Goal: Task Accomplishment & Management: Manage account settings

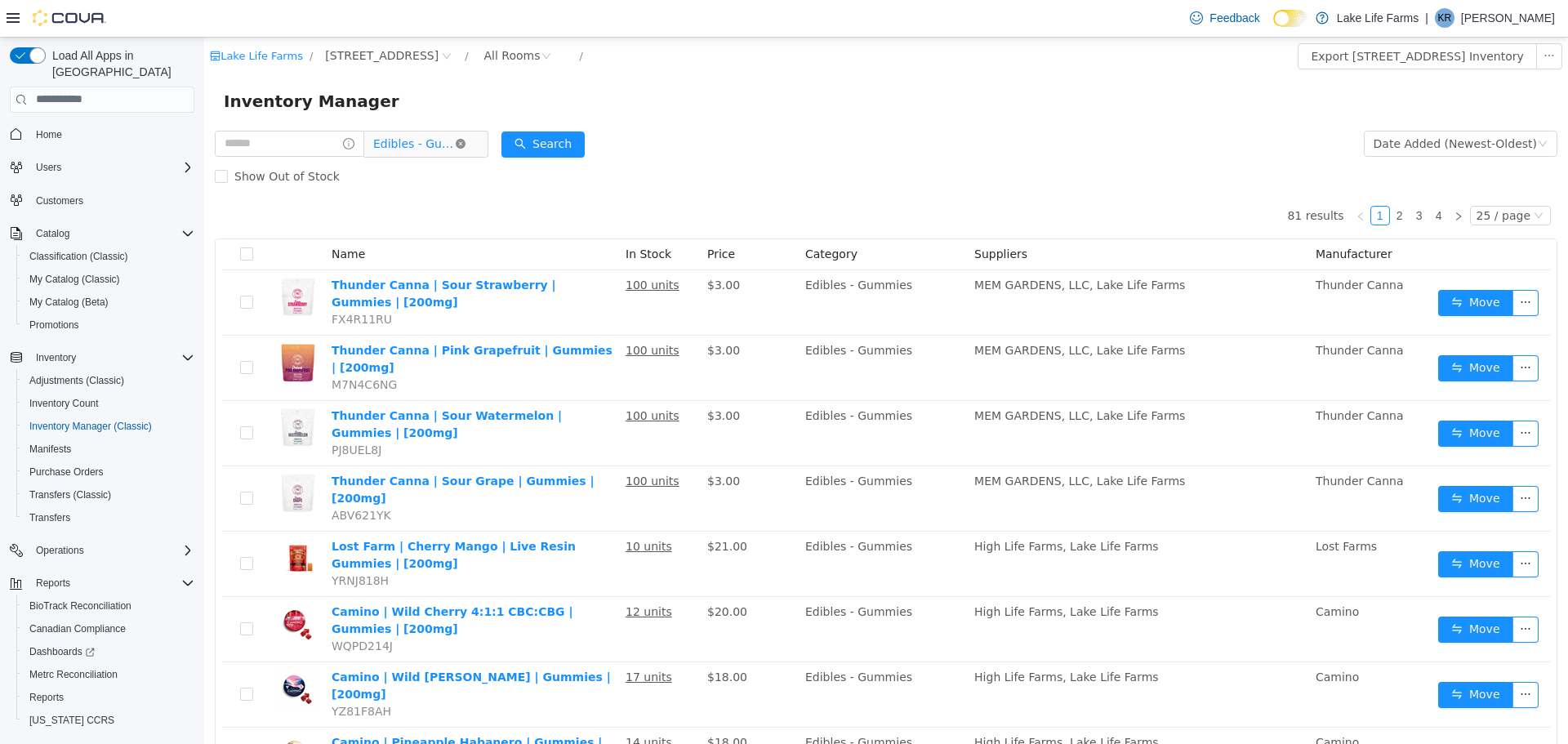
click at [465, 143] on icon "icon: close-circle" at bounding box center [461, 142] width 10 height 10
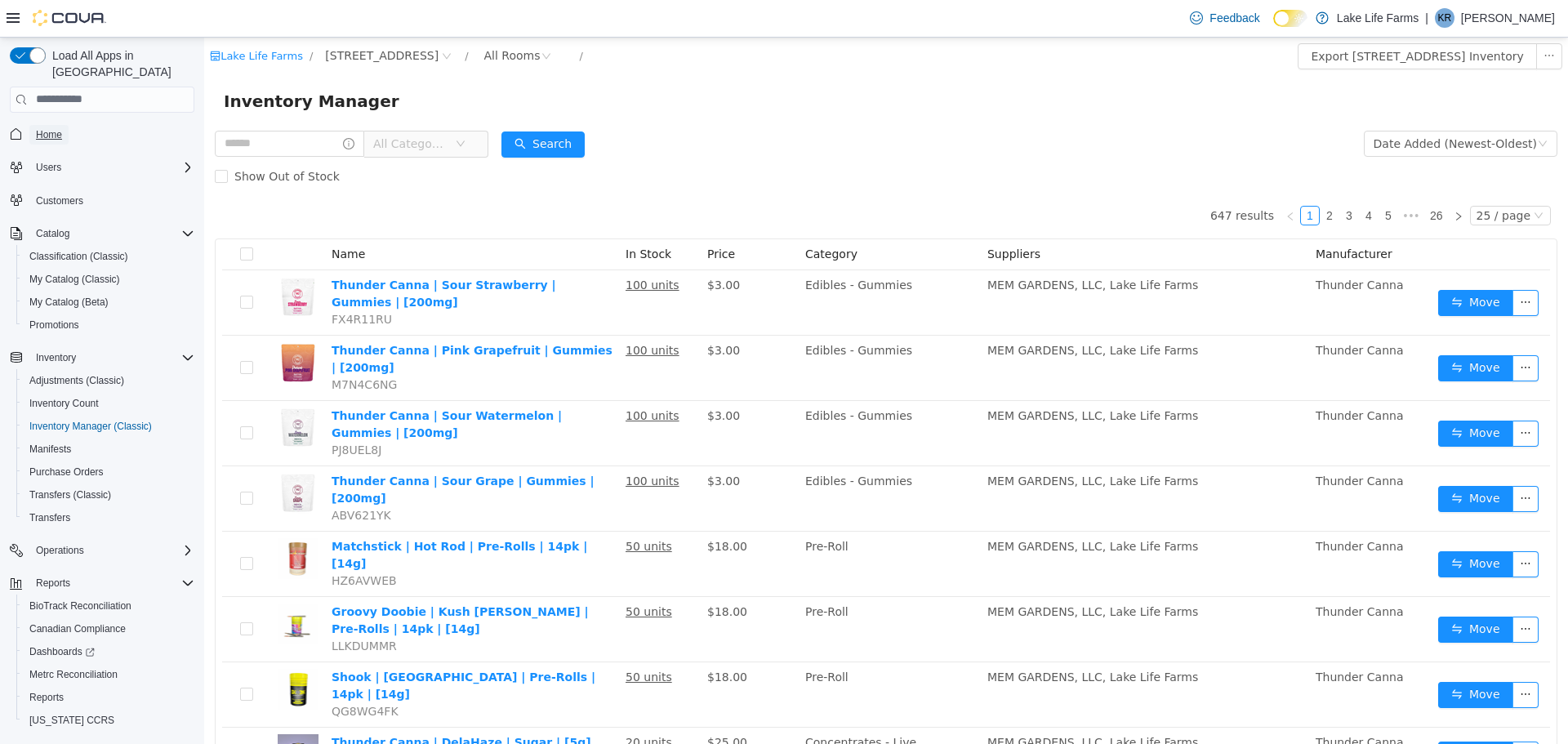
click at [58, 128] on span "Home" at bounding box center [49, 134] width 26 height 13
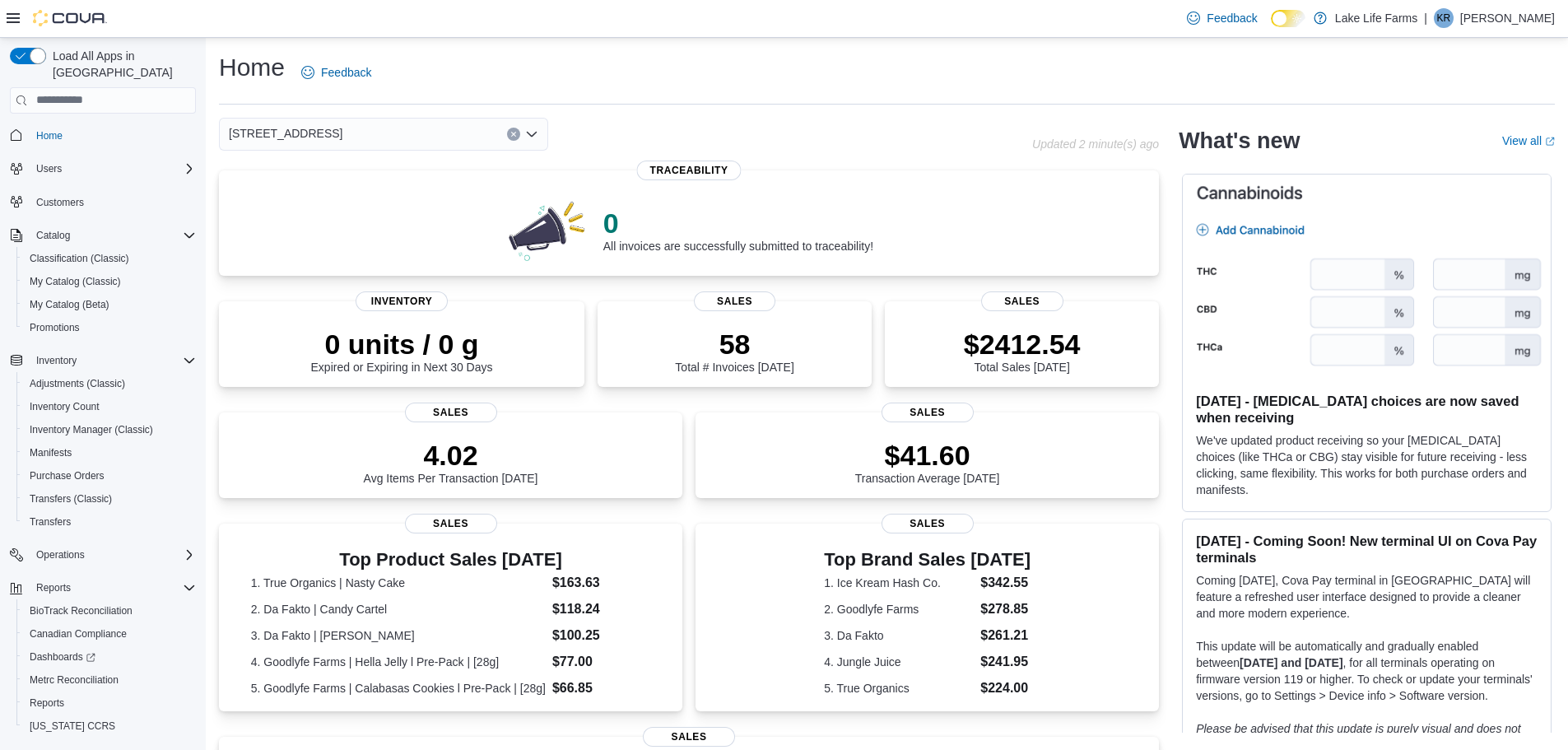
click at [340, 153] on div "[STREET_ADDRESS] Updated 2 minute(s) ago 0 All invoices are successfully submit…" at bounding box center [689, 597] width 940 height 957
click at [334, 143] on div "[STREET_ADDRESS]" at bounding box center [383, 134] width 329 height 32
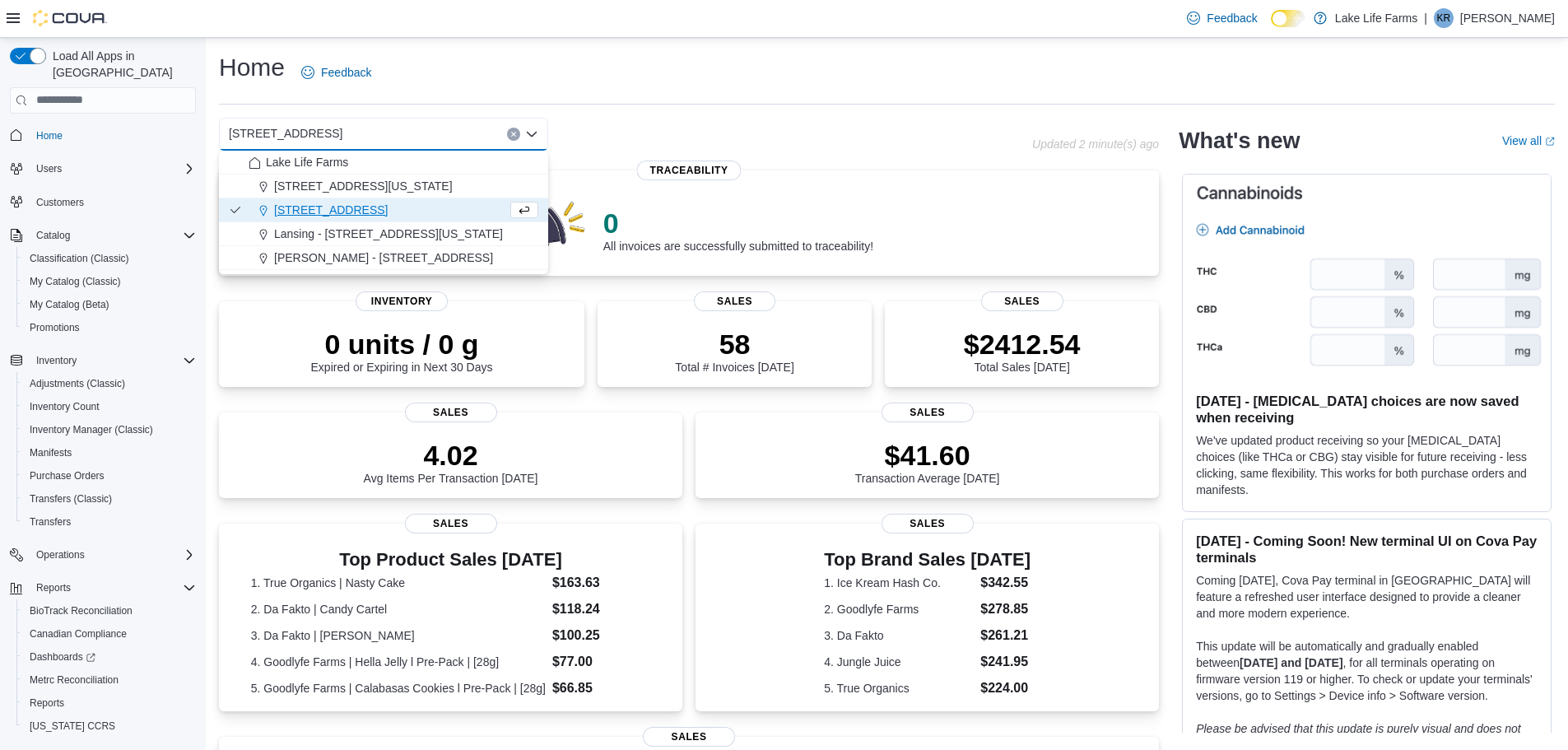
click at [275, 136] on span "[STREET_ADDRESS]" at bounding box center [286, 134] width 114 height 20
click at [313, 231] on span "Lansing - [STREET_ADDRESS][US_STATE]" at bounding box center [388, 233] width 229 height 17
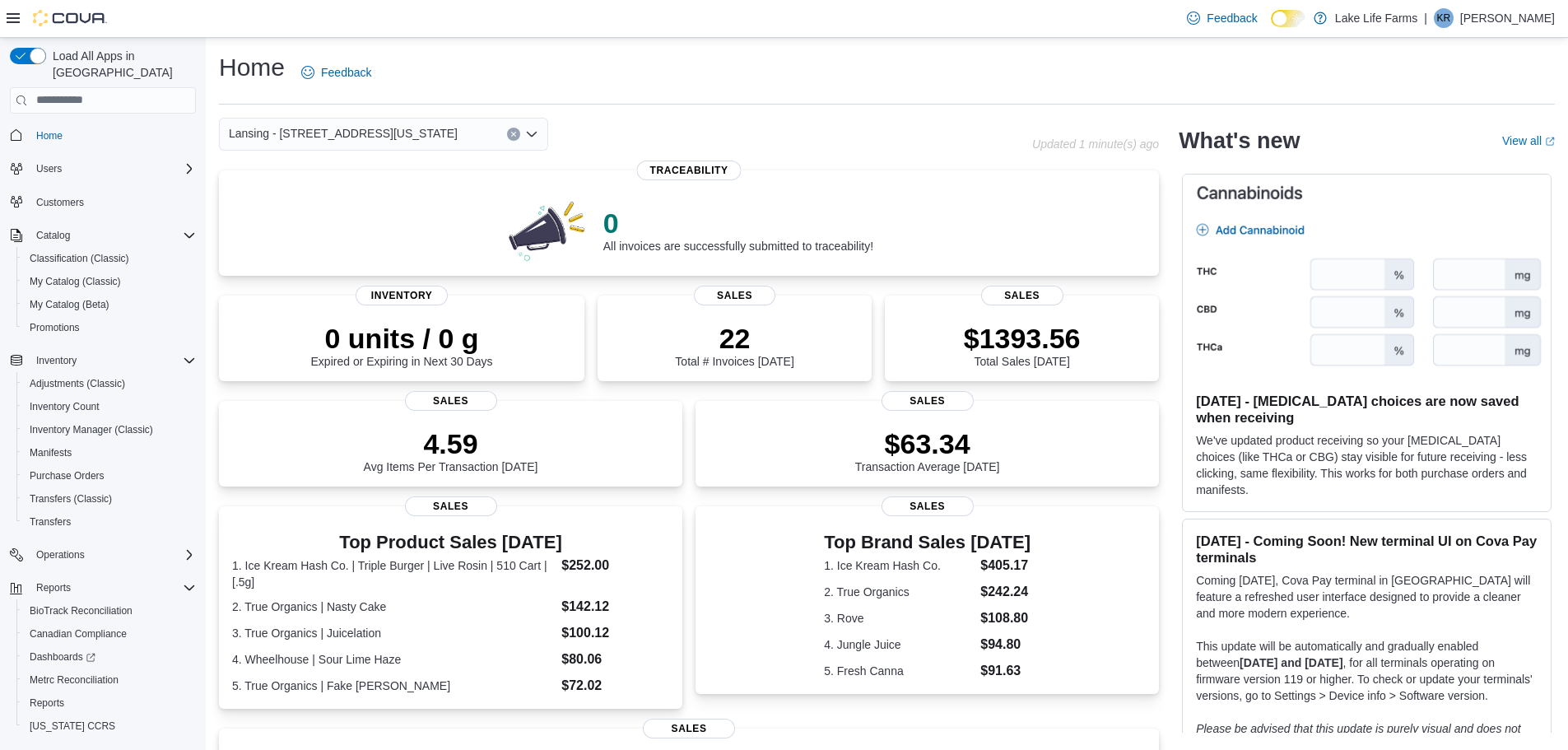
click at [350, 134] on span "Lansing - [STREET_ADDRESS][US_STATE]" at bounding box center [343, 134] width 229 height 20
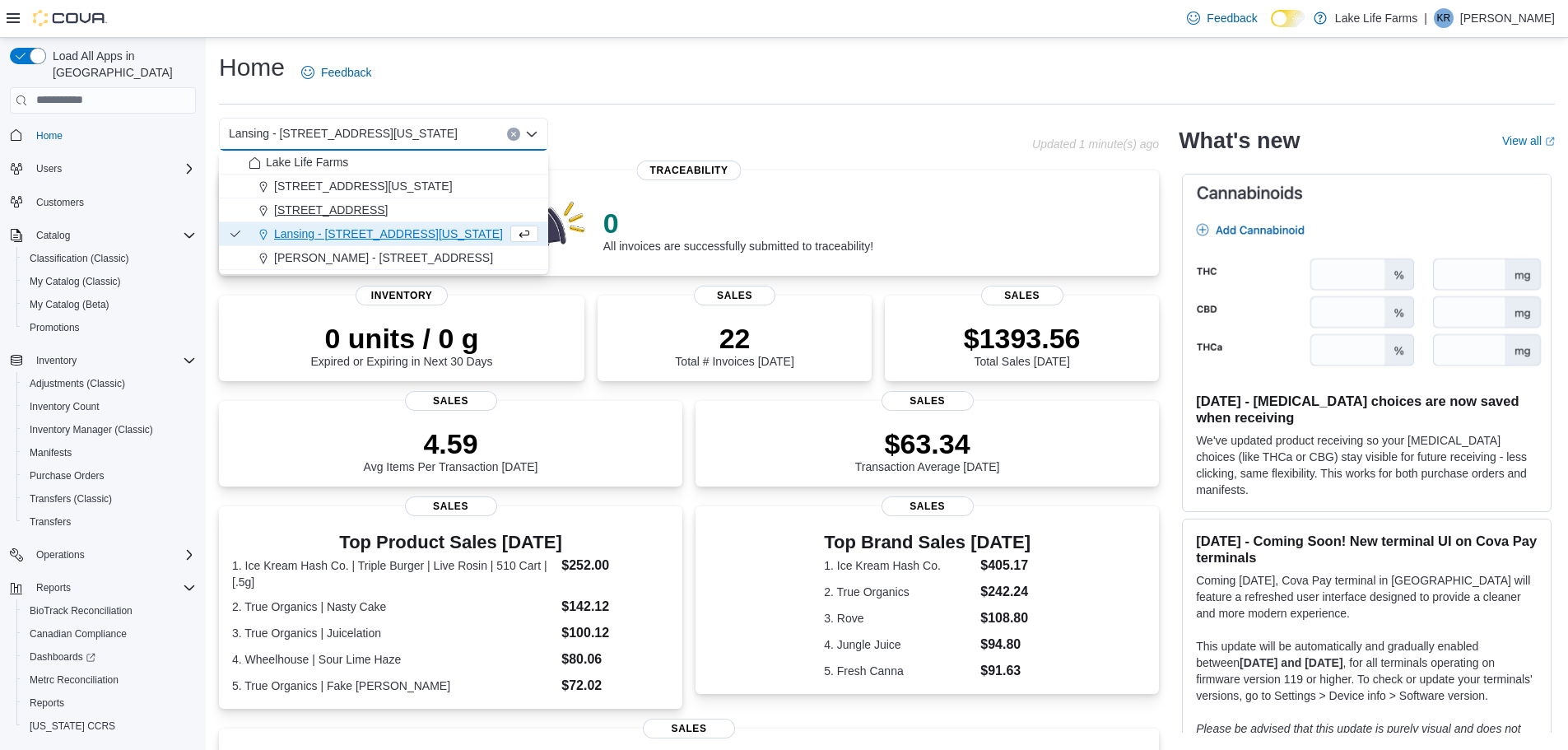
click at [343, 207] on span "[STREET_ADDRESS]" at bounding box center [331, 209] width 114 height 17
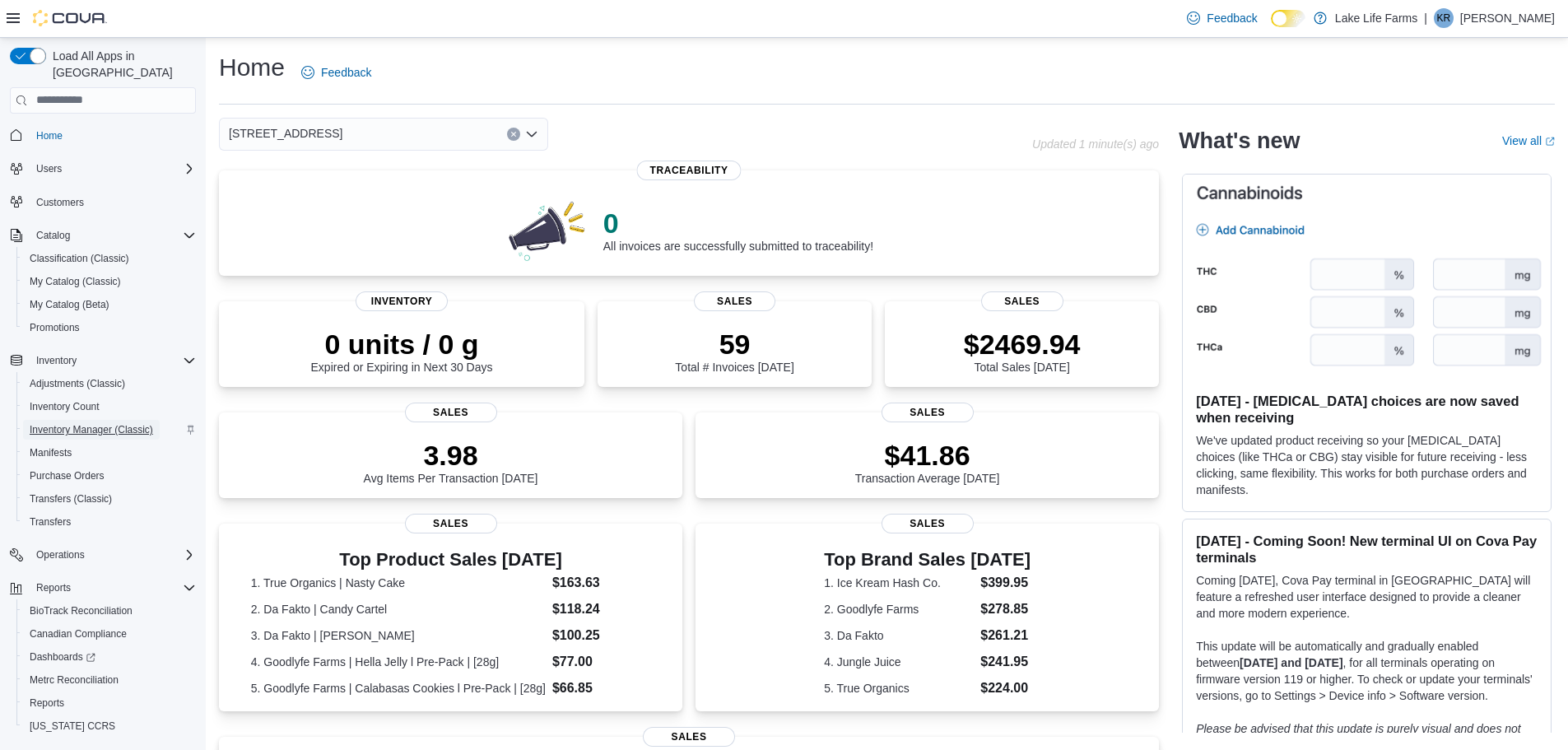
click at [111, 423] on span "Inventory Manager (Classic)" at bounding box center [91, 429] width 124 height 13
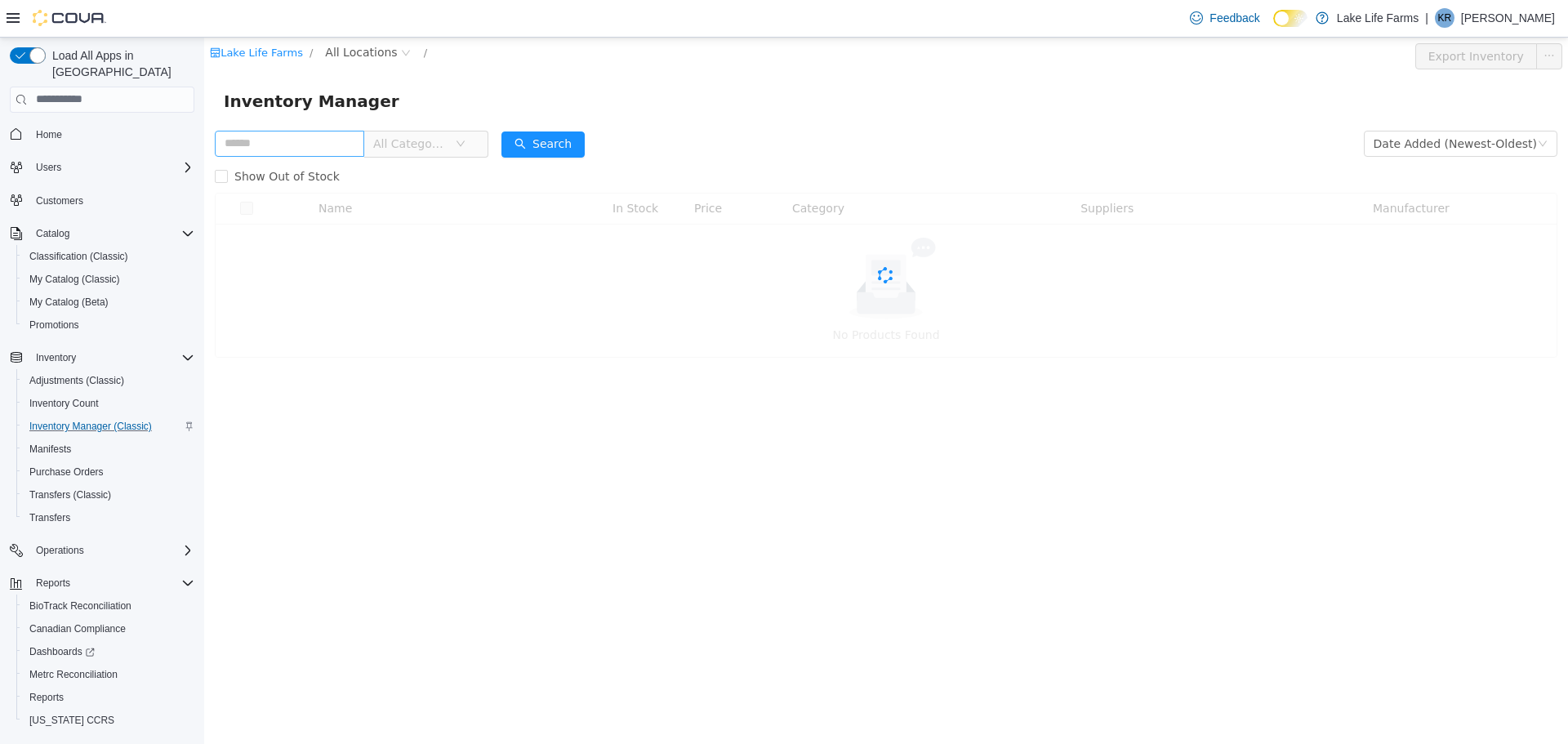
click at [330, 141] on input "text" at bounding box center [289, 142] width 149 height 26
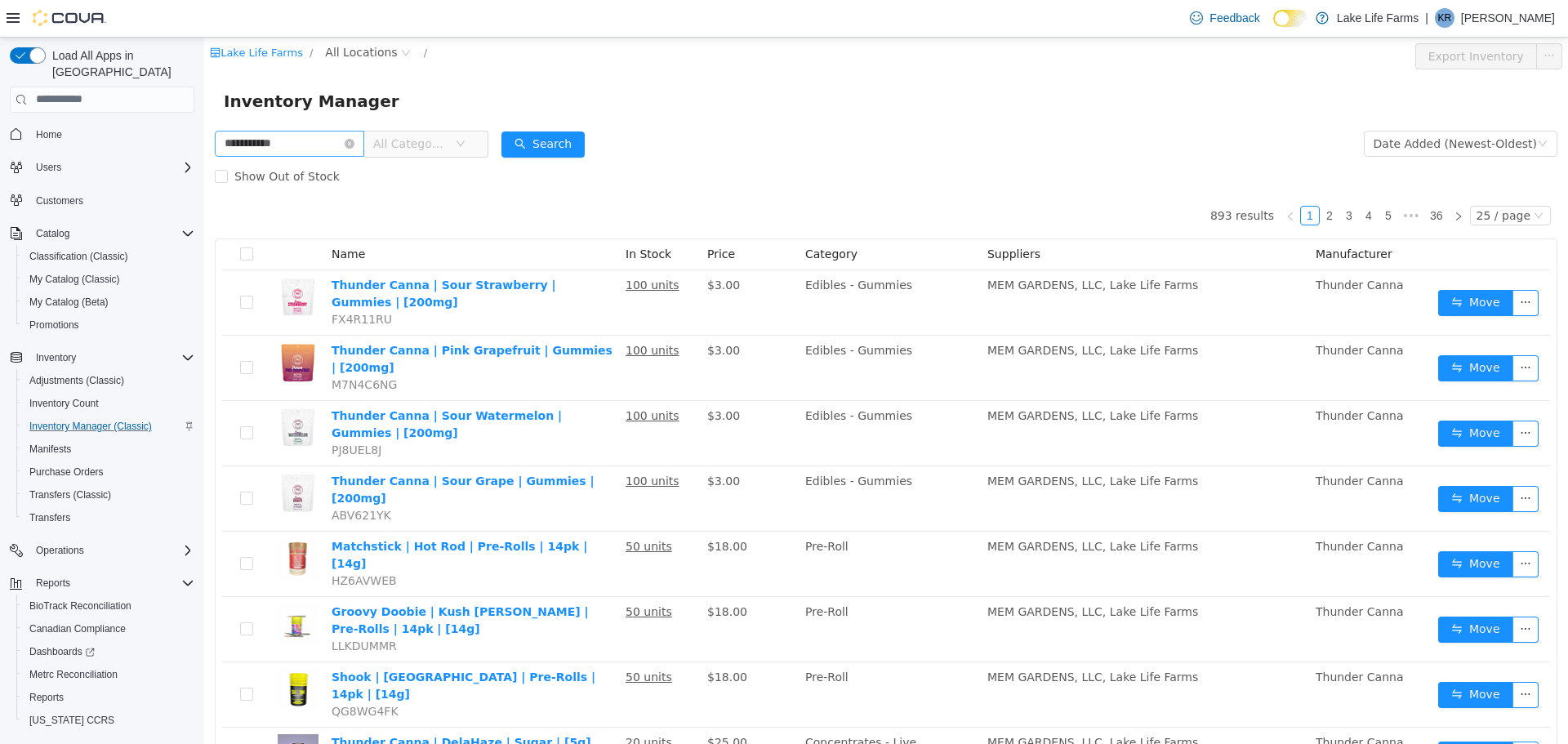
type input "**********"
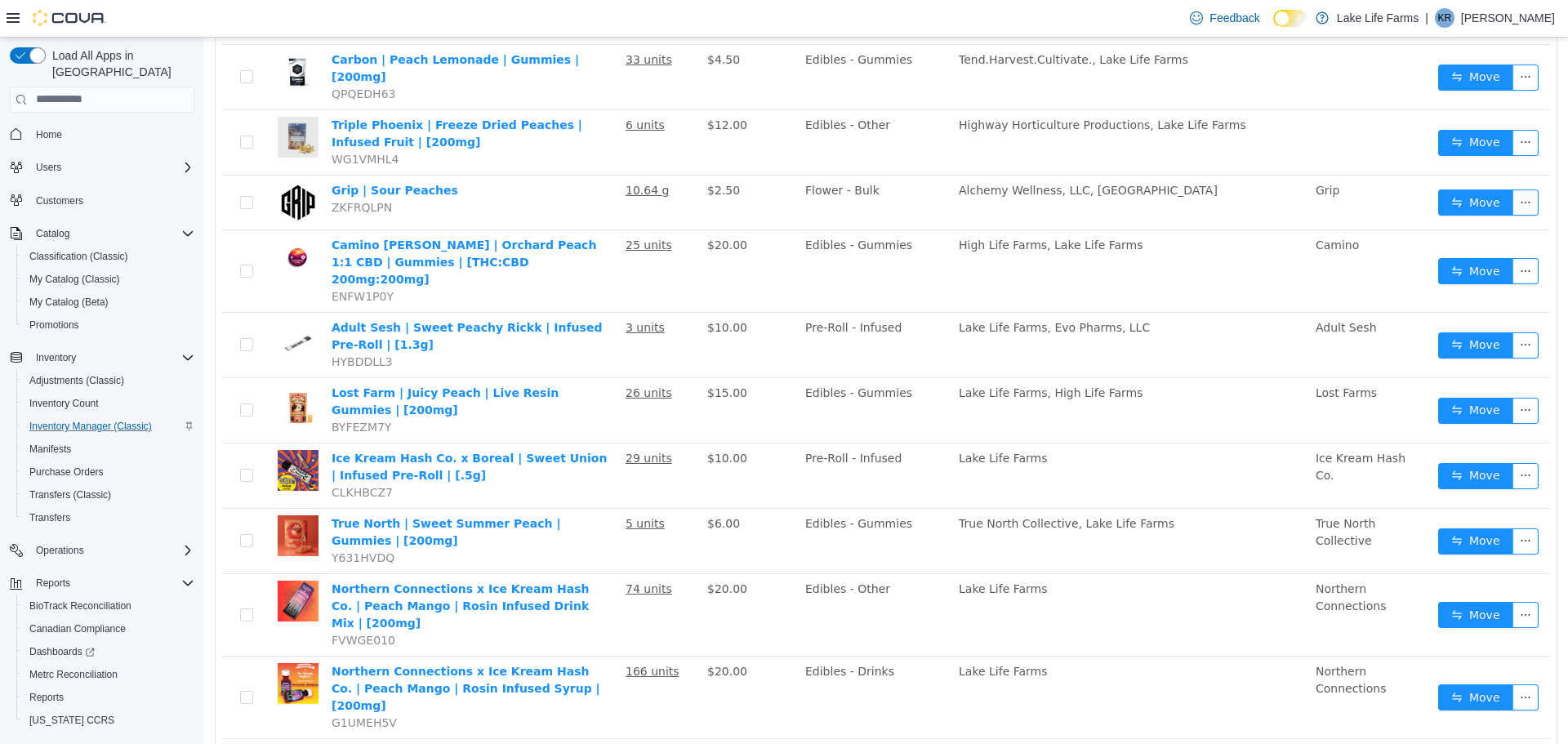
scroll to position [750, 0]
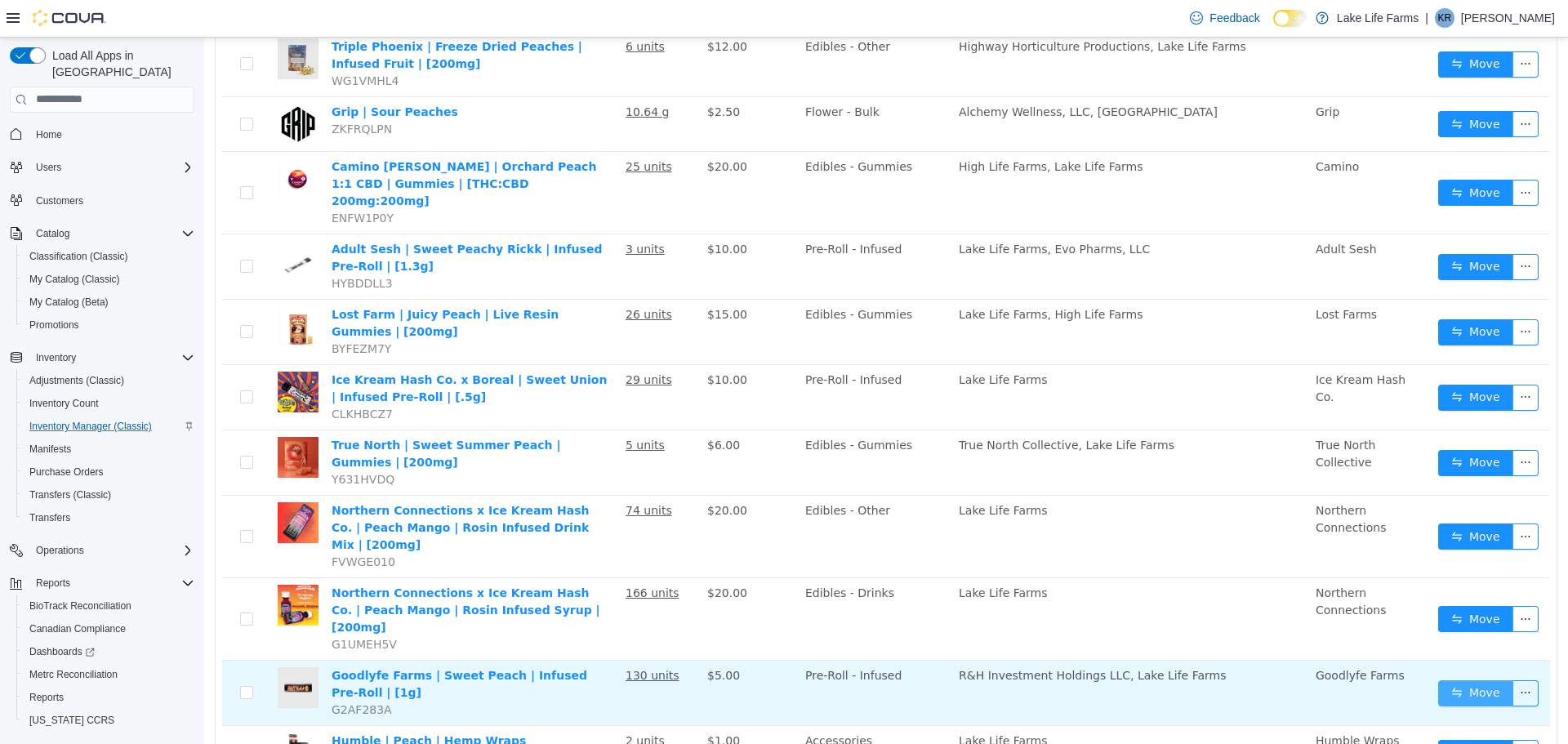
click at [1462, 680] on button "Move" at bounding box center [1475, 692] width 75 height 26
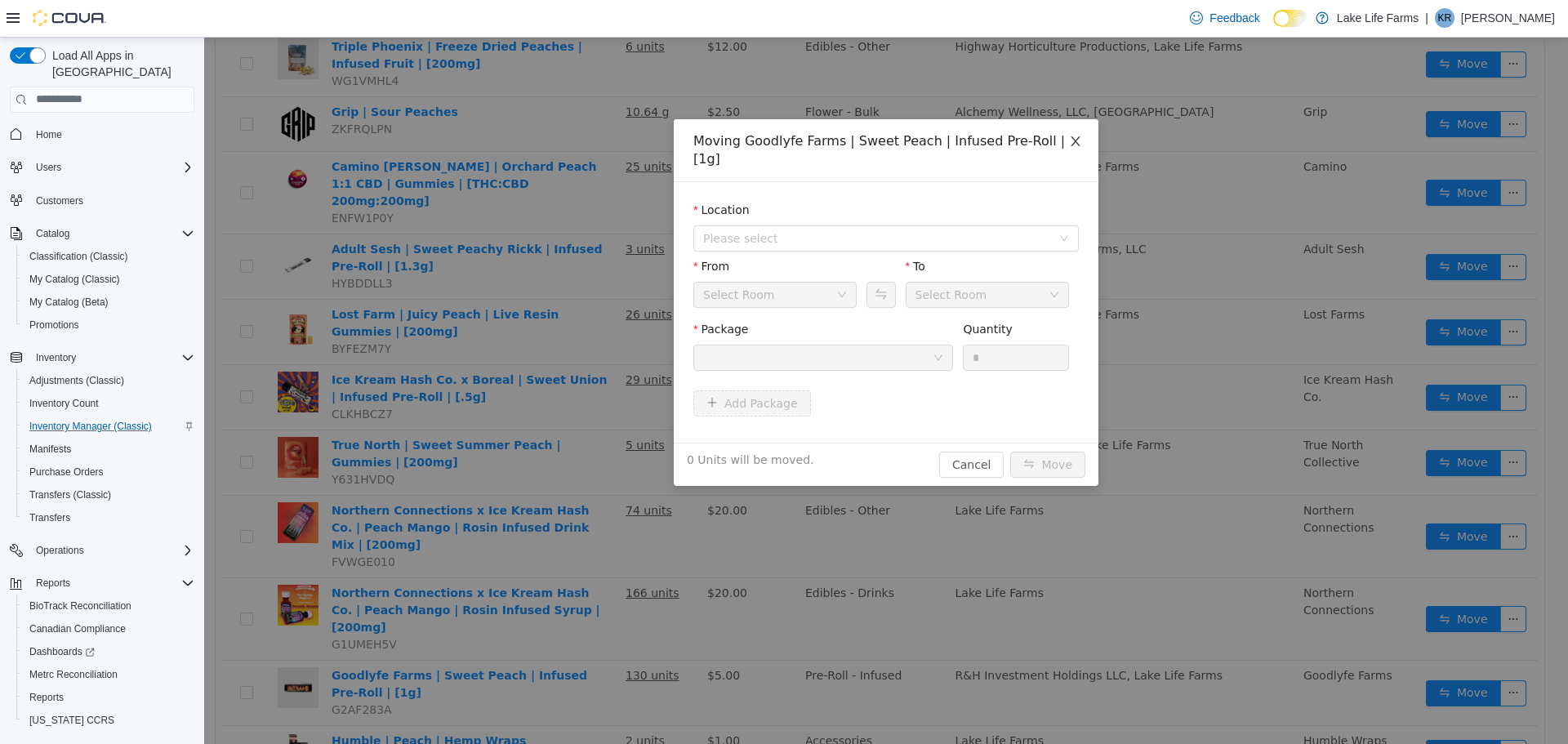
click at [1071, 146] on icon "icon: close" at bounding box center [1075, 139] width 13 height 13
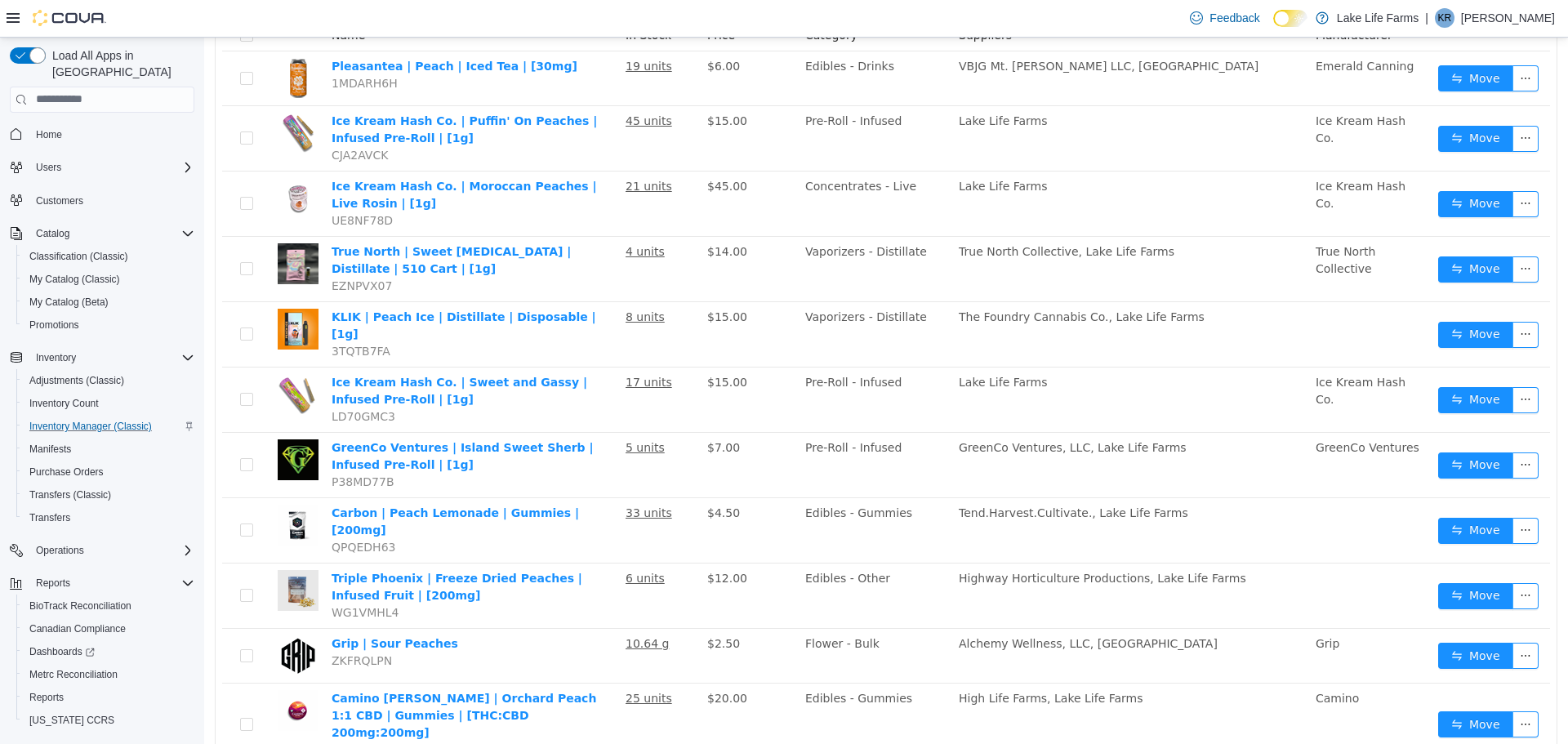
scroll to position [0, 0]
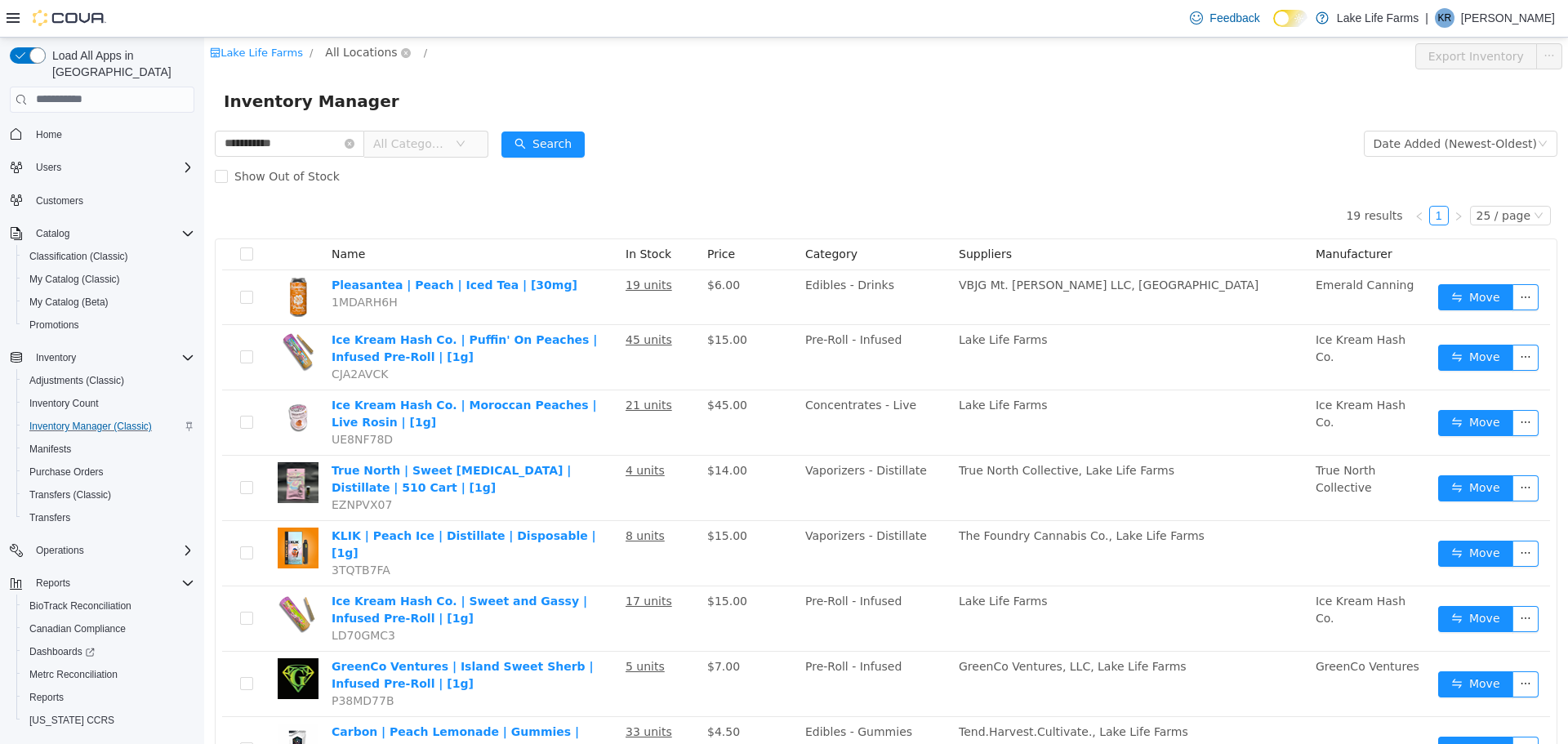
click at [370, 53] on span "All Locations" at bounding box center [361, 52] width 72 height 18
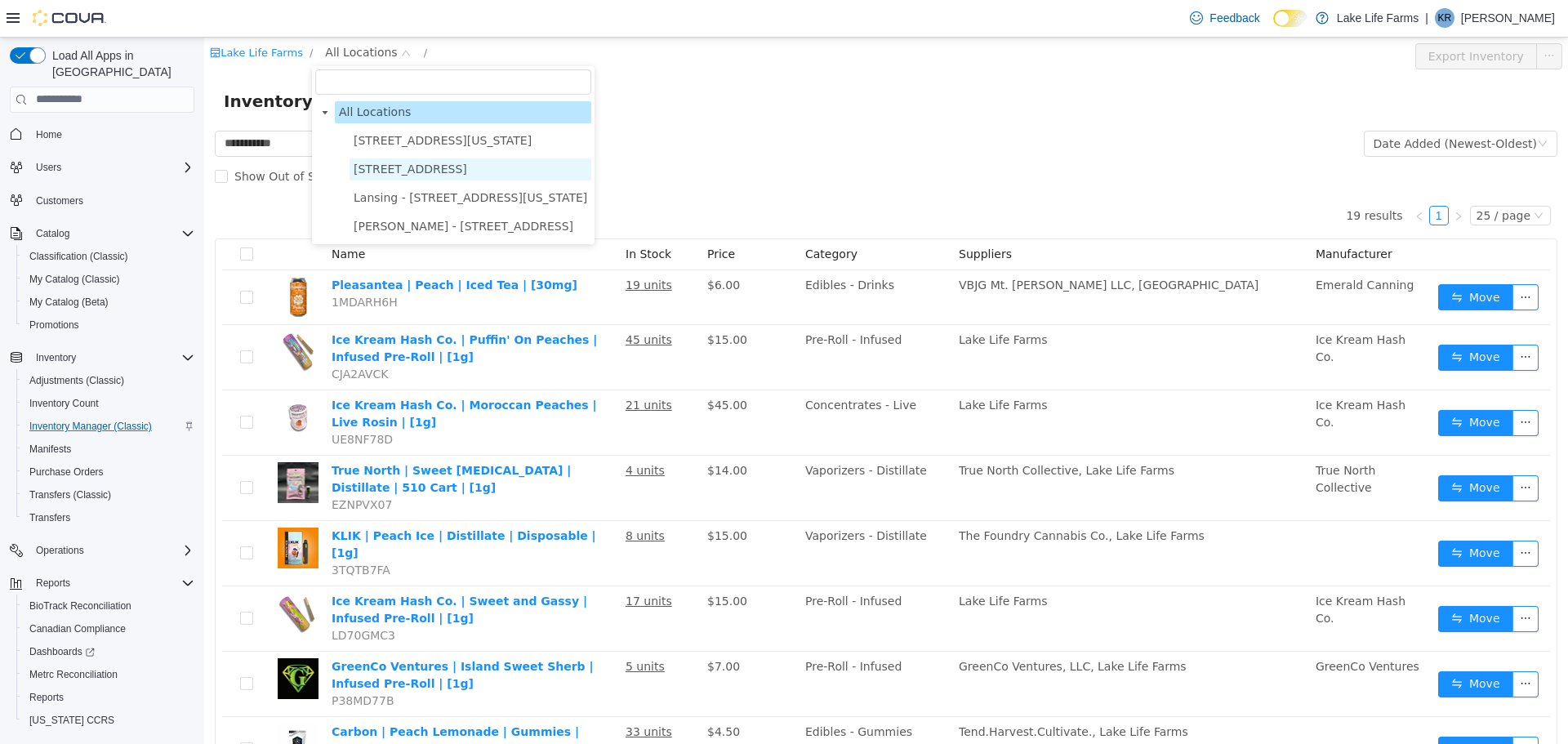
click at [383, 162] on span "[STREET_ADDRESS]" at bounding box center [410, 168] width 113 height 13
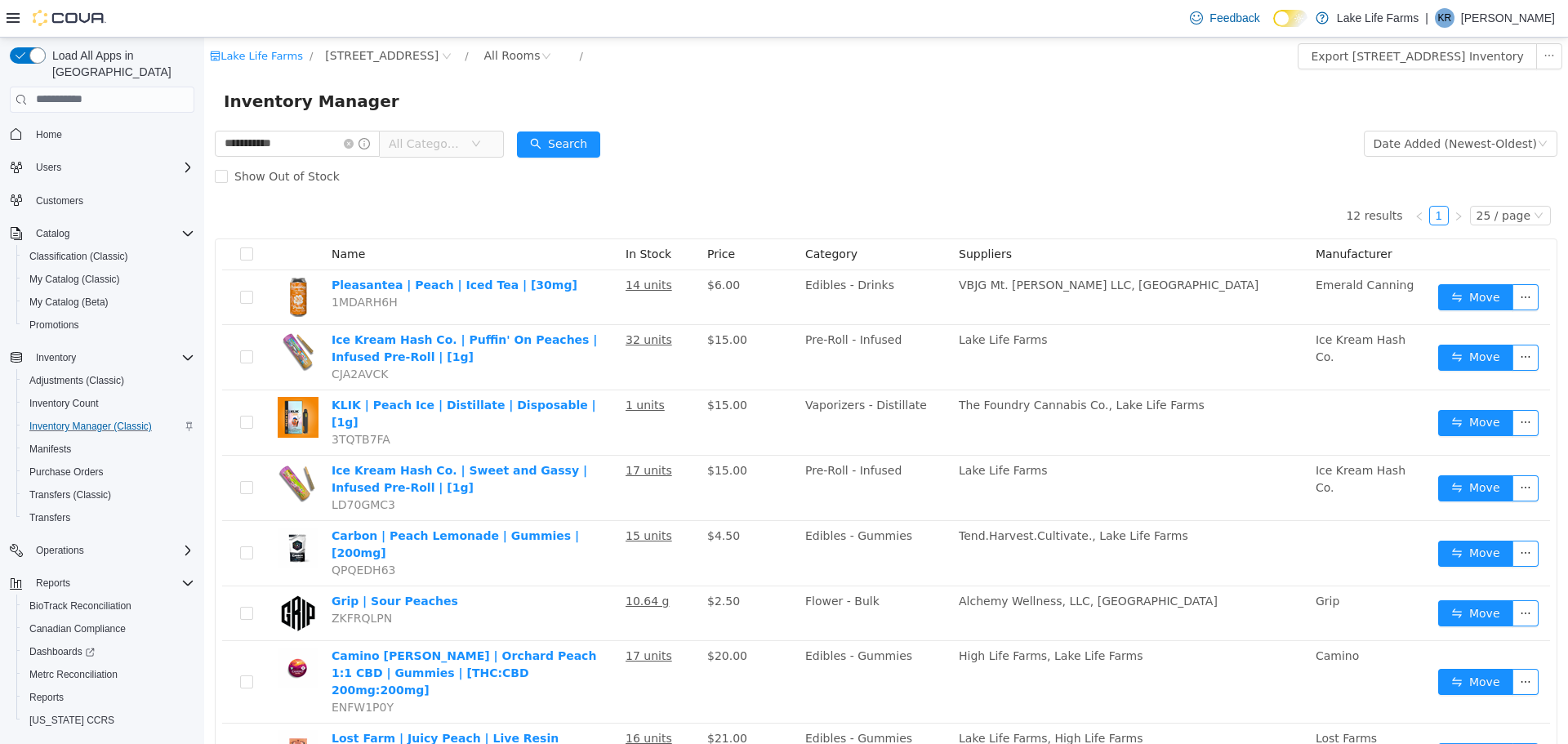
scroll to position [294, 0]
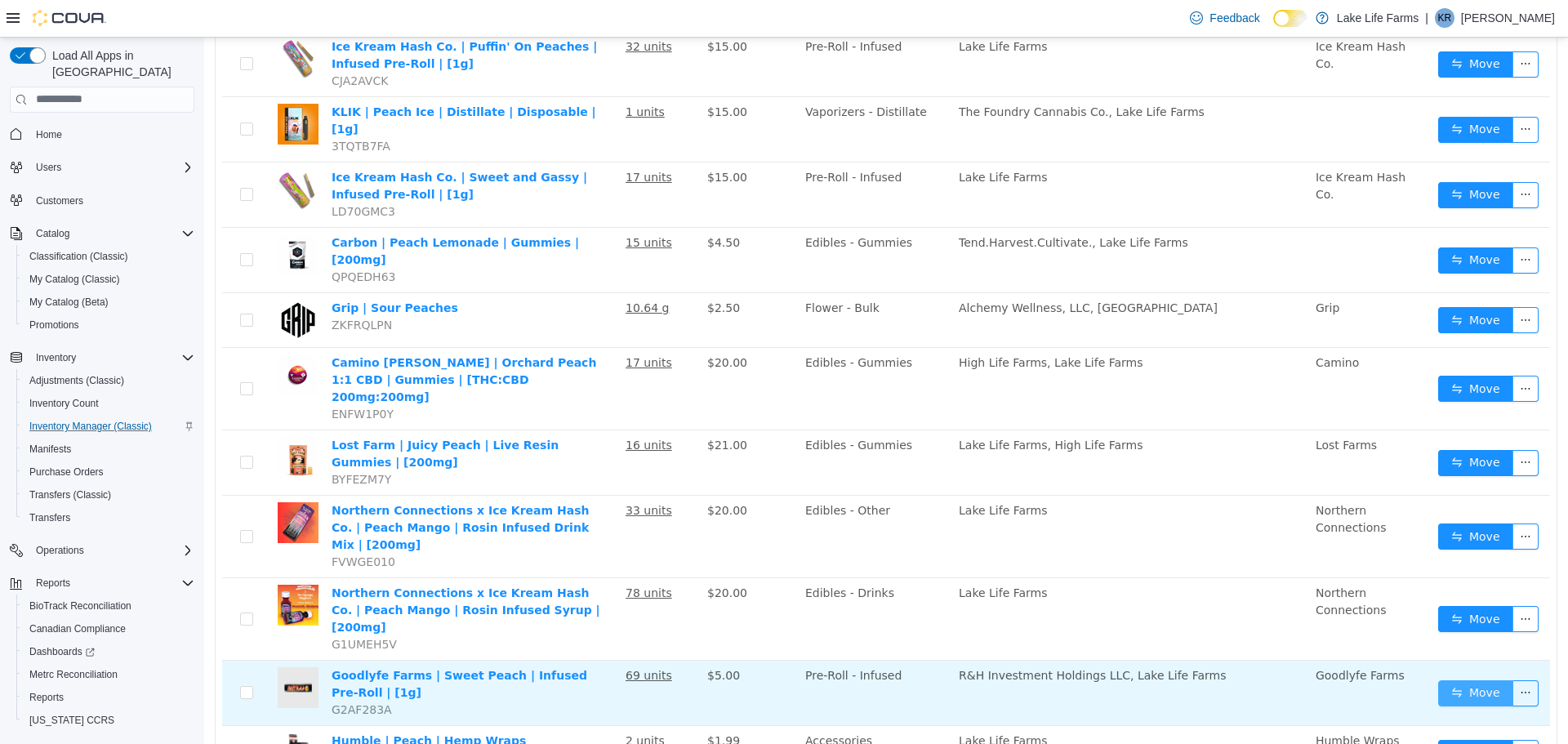
click at [1469, 680] on button "Move" at bounding box center [1475, 692] width 75 height 26
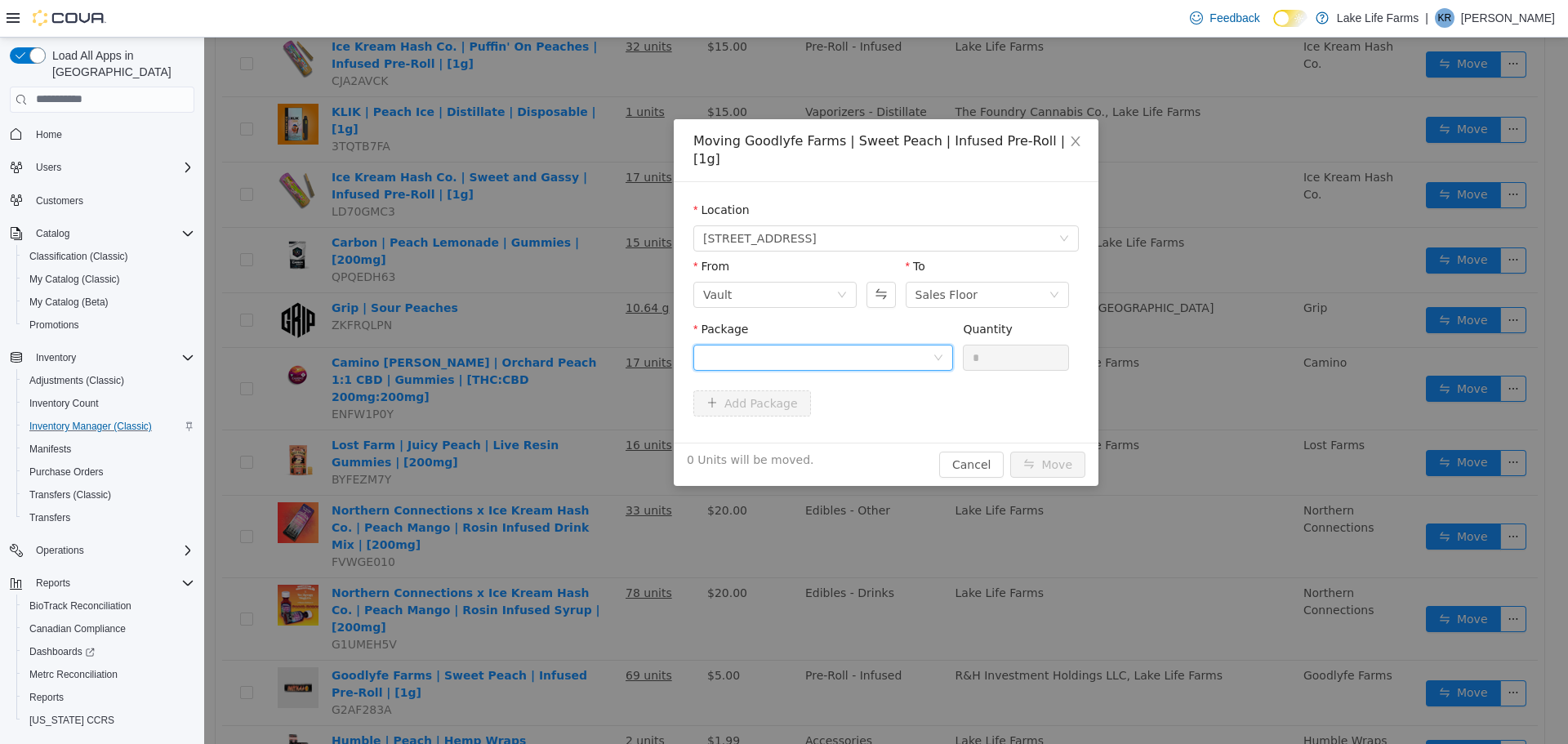
click at [930, 344] on div at bounding box center [818, 356] width 229 height 24
click at [896, 409] on li "1A405030002CA11000115240 Quantity : 68 Units" at bounding box center [824, 406] width 260 height 44
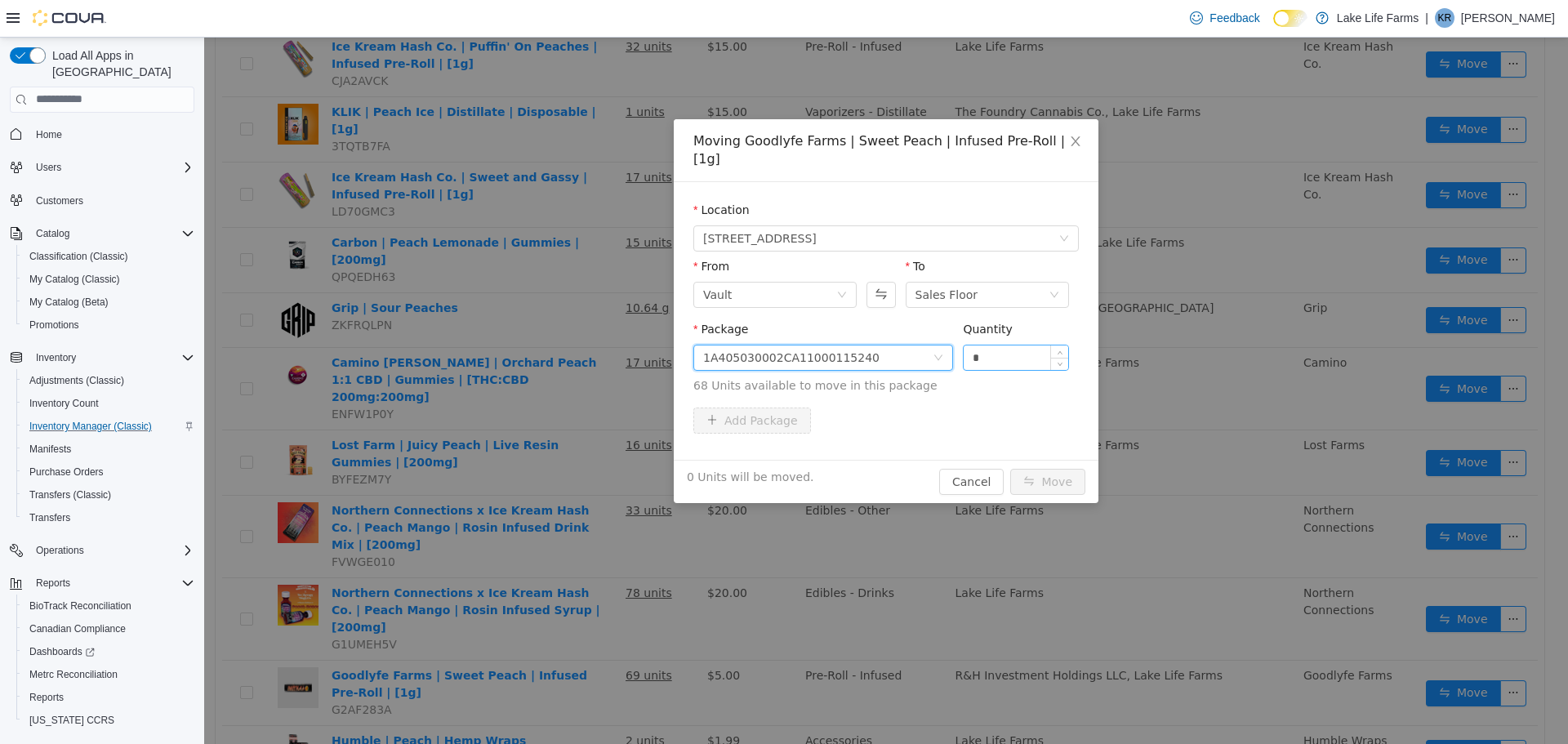
click at [989, 344] on input "*" at bounding box center [1016, 356] width 104 height 24
drag, startPoint x: 989, startPoint y: 340, endPoint x: 921, endPoint y: 354, distance: 69.4
click at [921, 354] on span "Package 1A405030002CA11000115240 Quantity * 68 Units available to move in this …" at bounding box center [886, 358] width 385 height 72
type input "**"
click at [1036, 468] on button "Move" at bounding box center [1048, 481] width 75 height 26
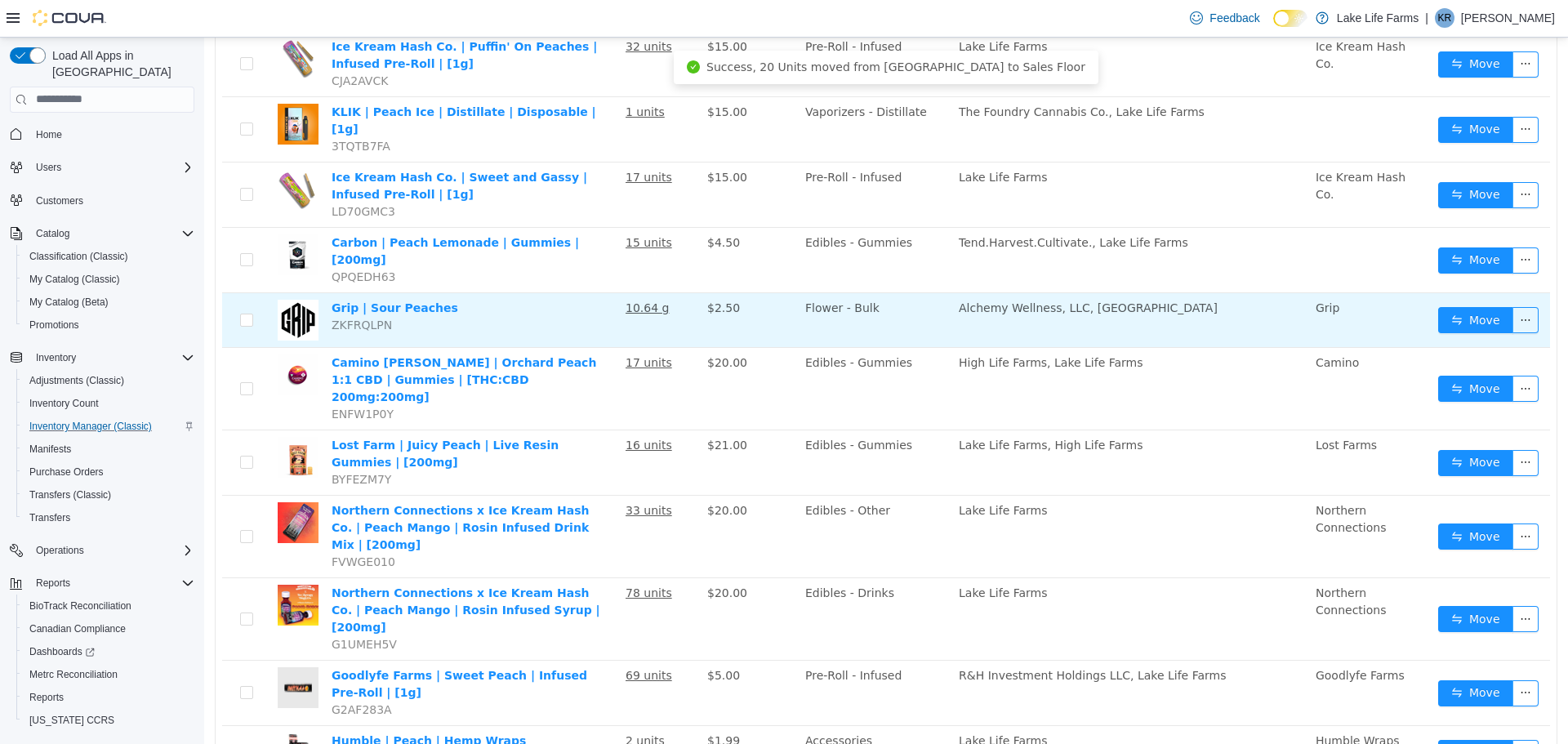
scroll to position [0, 0]
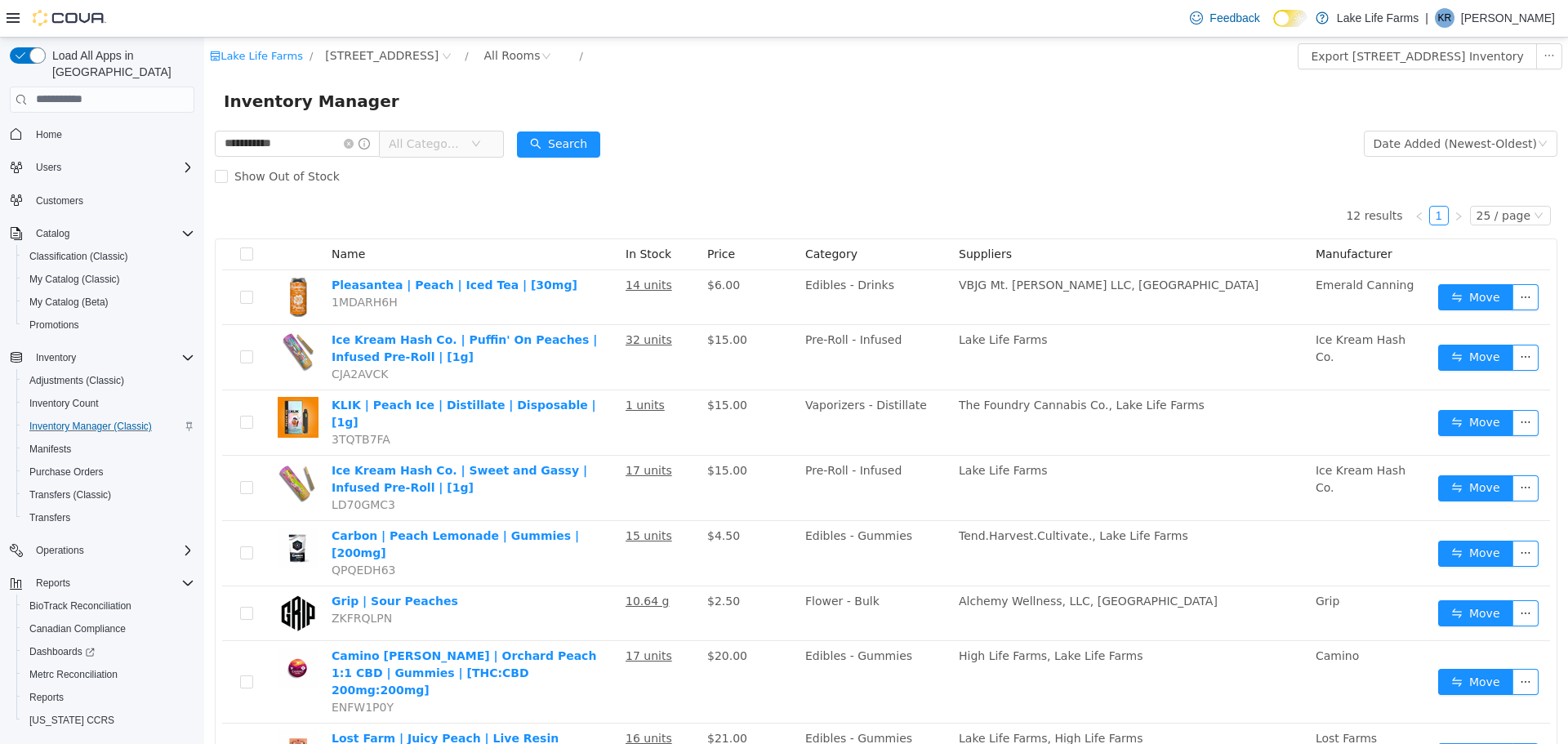
click at [390, 123] on div "Inventory Manager" at bounding box center [886, 100] width 1364 height 53
click at [353, 147] on icon "icon: close-circle" at bounding box center [348, 142] width 10 height 10
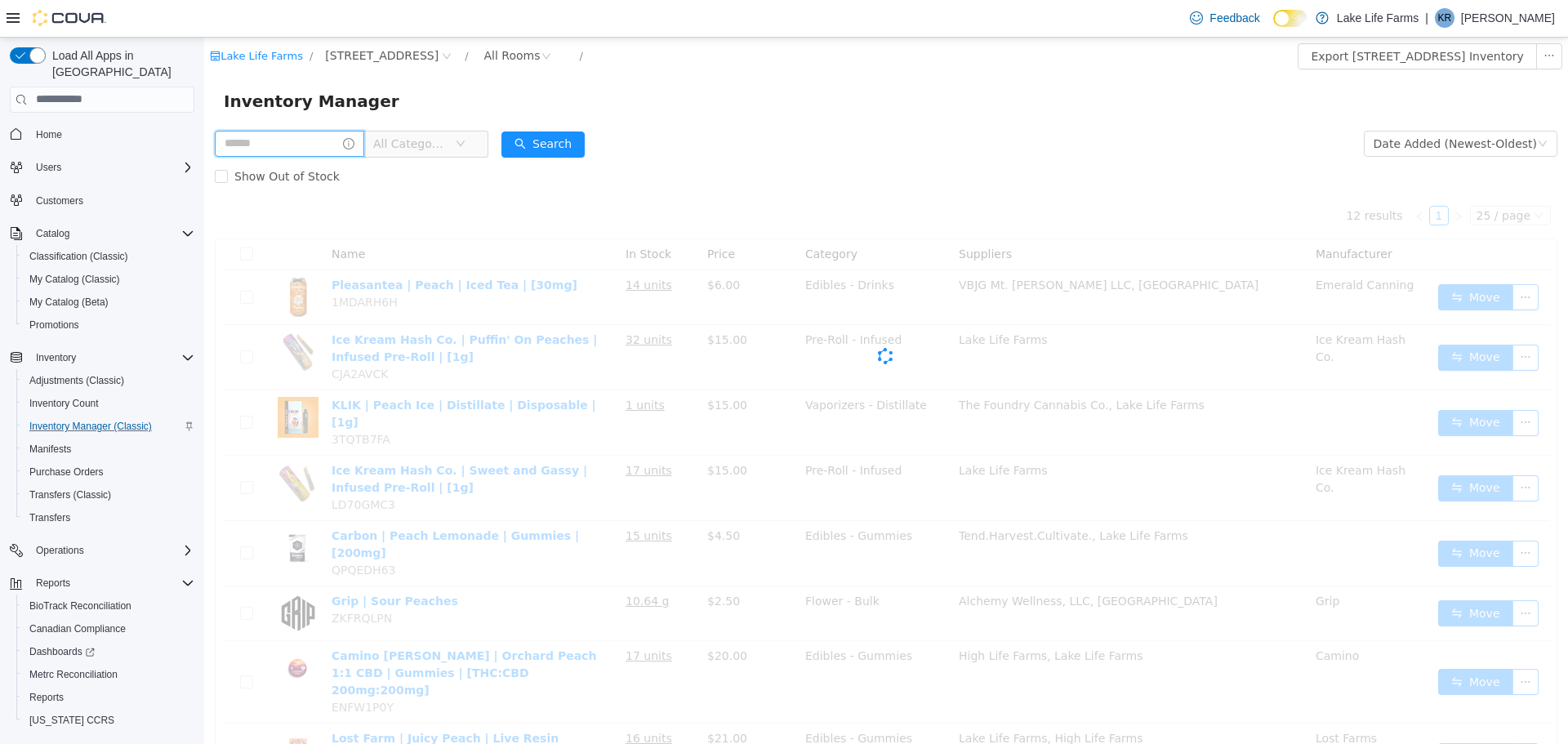
click at [352, 147] on input "text" at bounding box center [289, 142] width 149 height 26
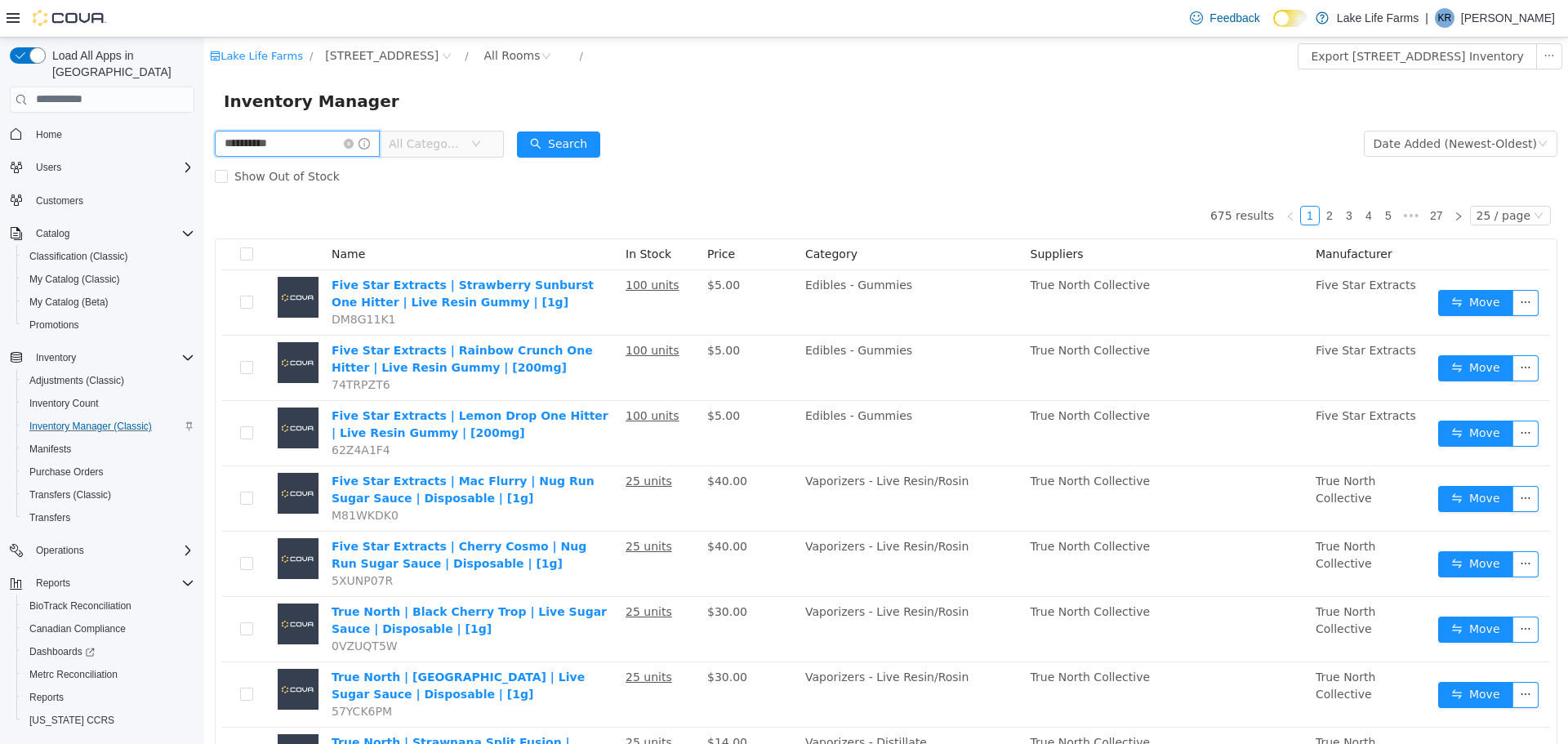
type input "**********"
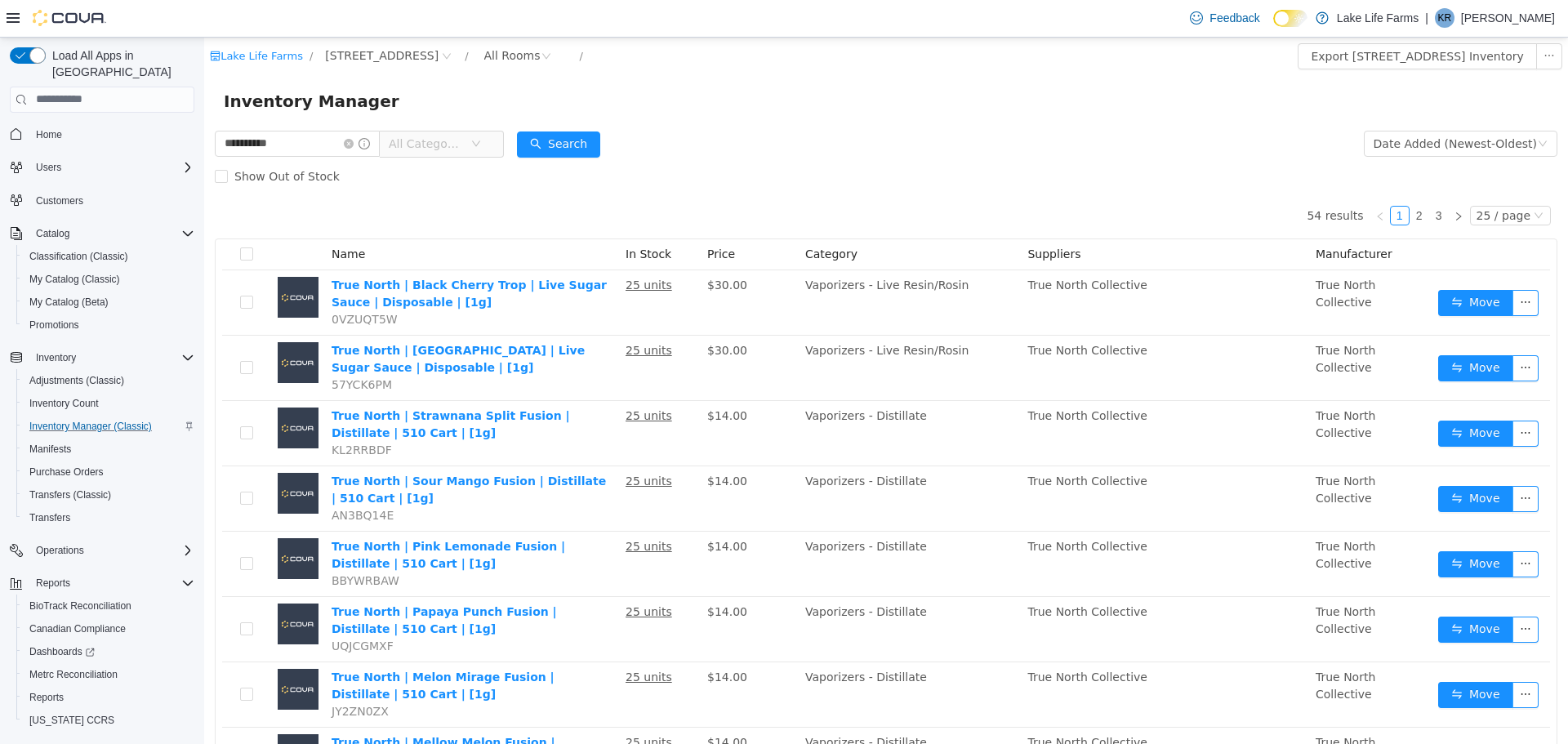
click at [481, 142] on icon "icon: down" at bounding box center [476, 142] width 10 height 10
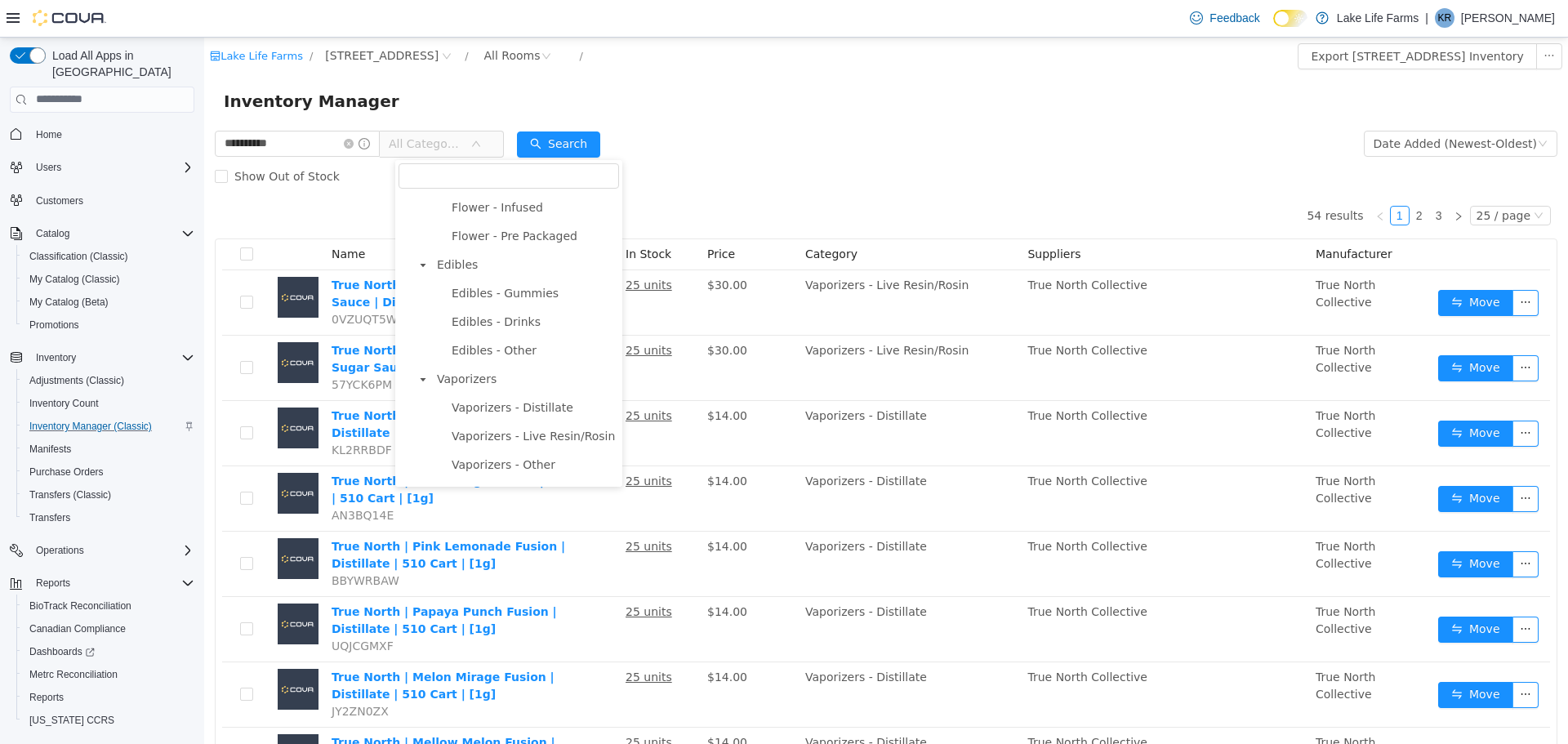
scroll to position [203, 0]
click at [515, 294] on span "Edibles - Gummies" at bounding box center [505, 287] width 107 height 13
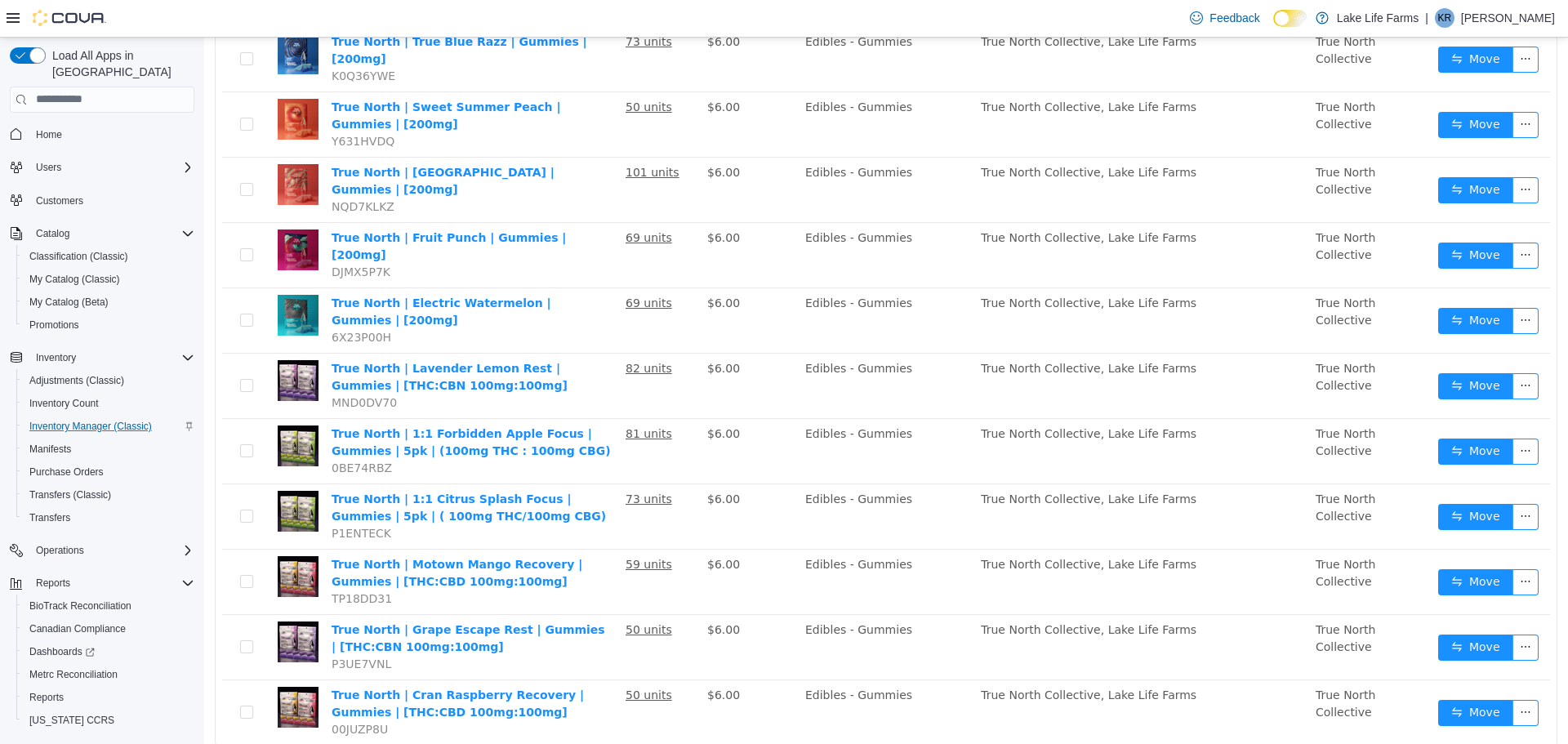
scroll to position [641, 0]
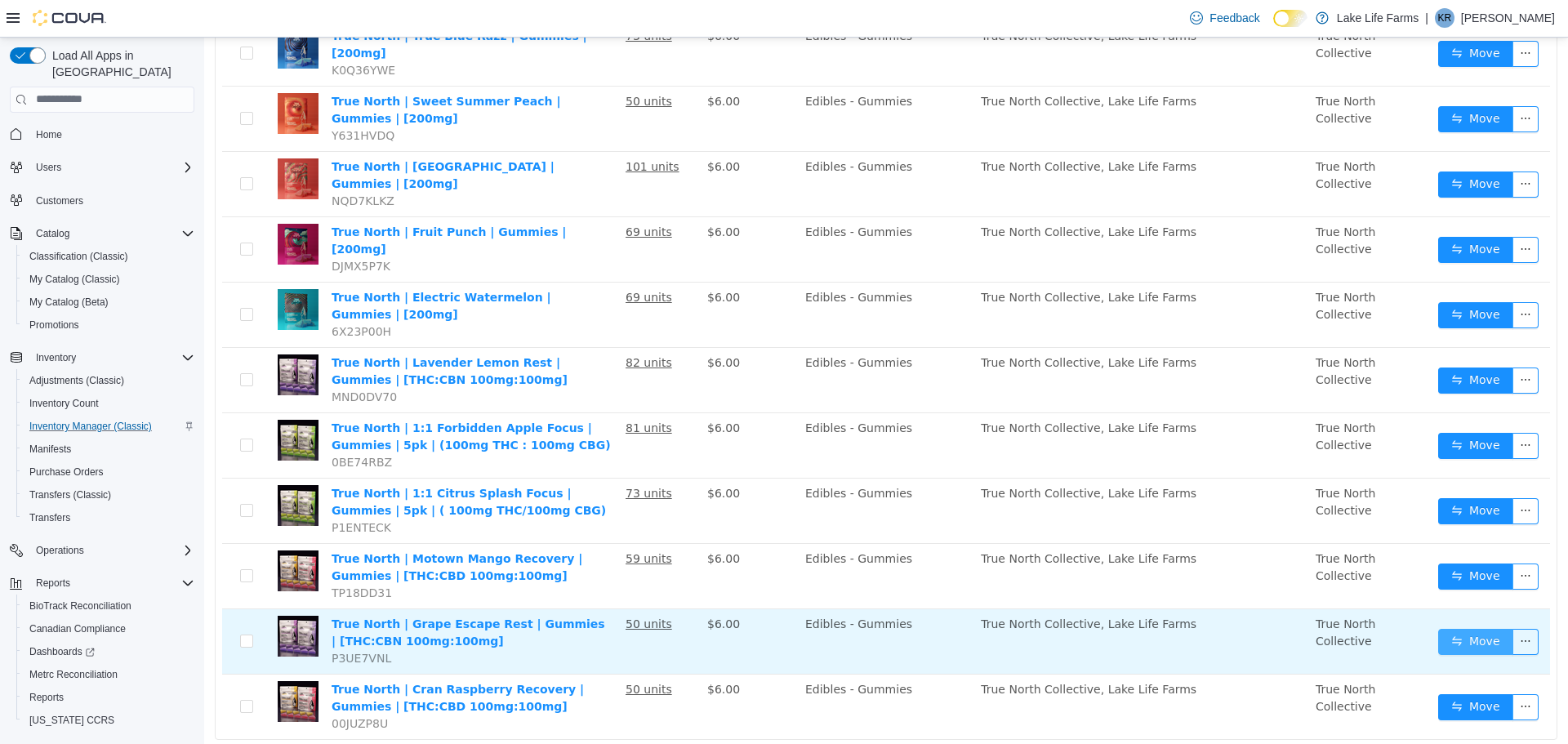
click at [1438, 628] on button "Move" at bounding box center [1475, 641] width 75 height 26
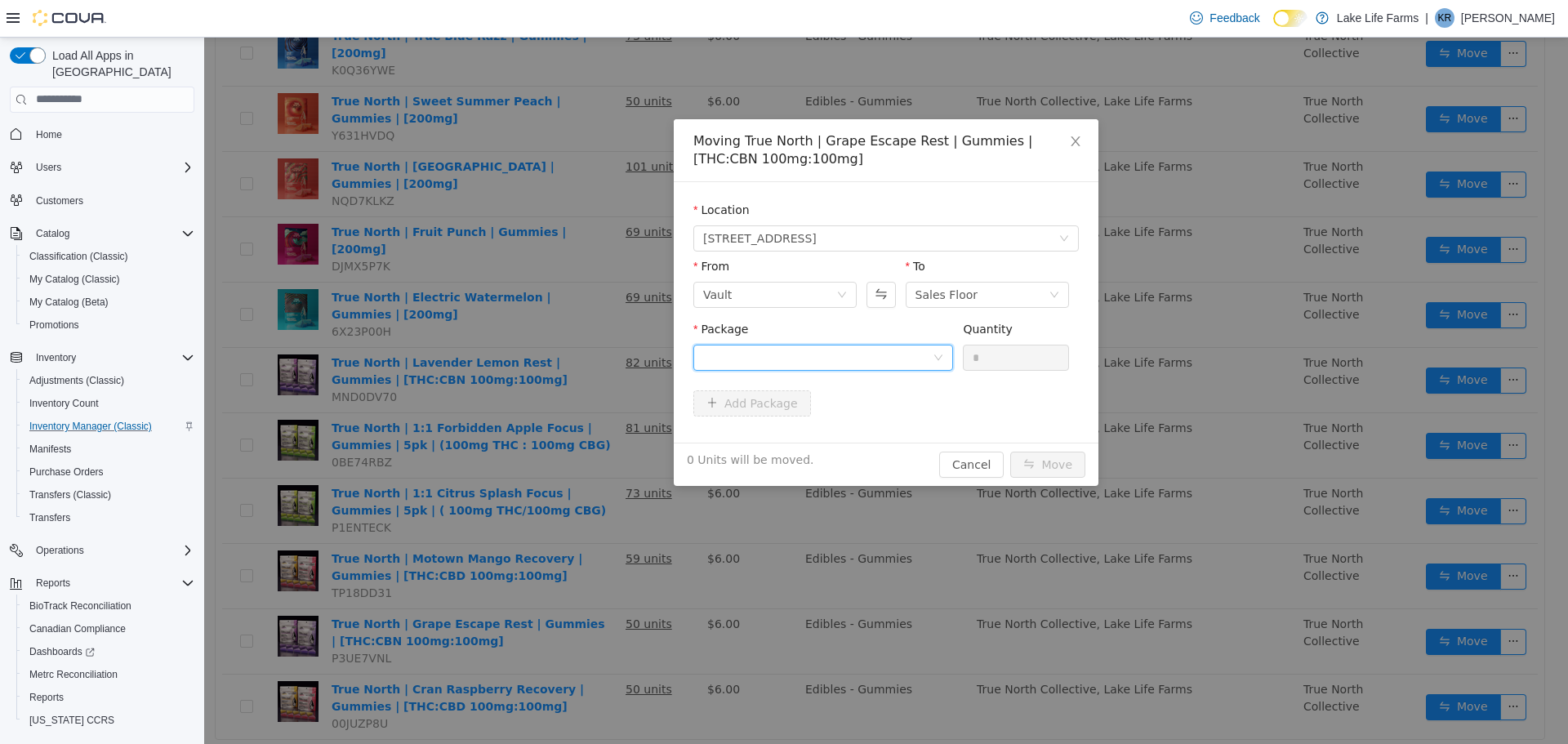
click at [929, 353] on div at bounding box center [818, 356] width 229 height 24
click at [901, 427] on li "1A4050300009665000172005 Quantity : 50 Units" at bounding box center [824, 424] width 260 height 44
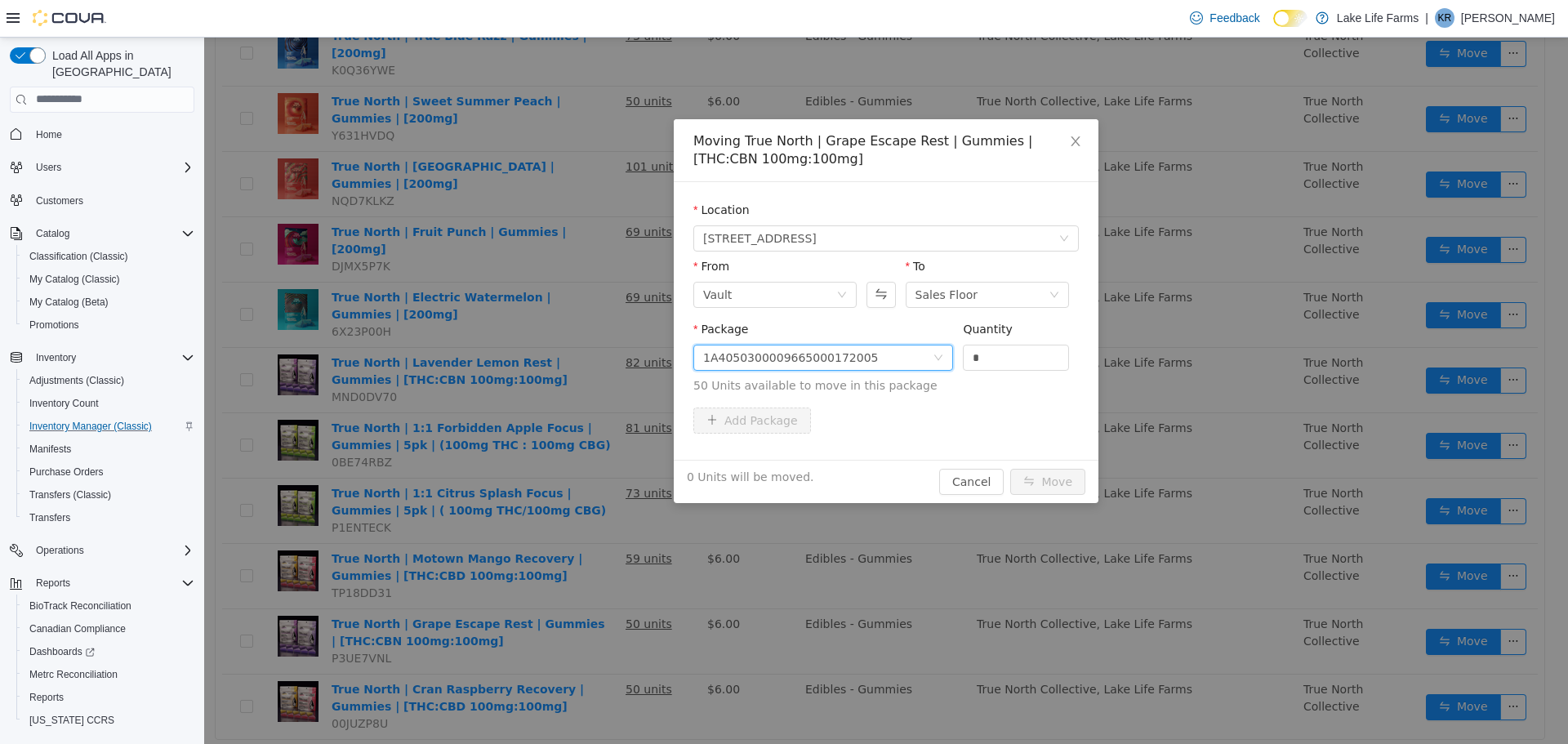
drag, startPoint x: 987, startPoint y: 360, endPoint x: 902, endPoint y: 375, distance: 86.3
click at [902, 375] on span "Package 1A4050300009665000172005 Quantity * 50 Units available to move in this …" at bounding box center [886, 358] width 385 height 72
type input "**"
click at [1038, 478] on button "Move" at bounding box center [1048, 481] width 75 height 26
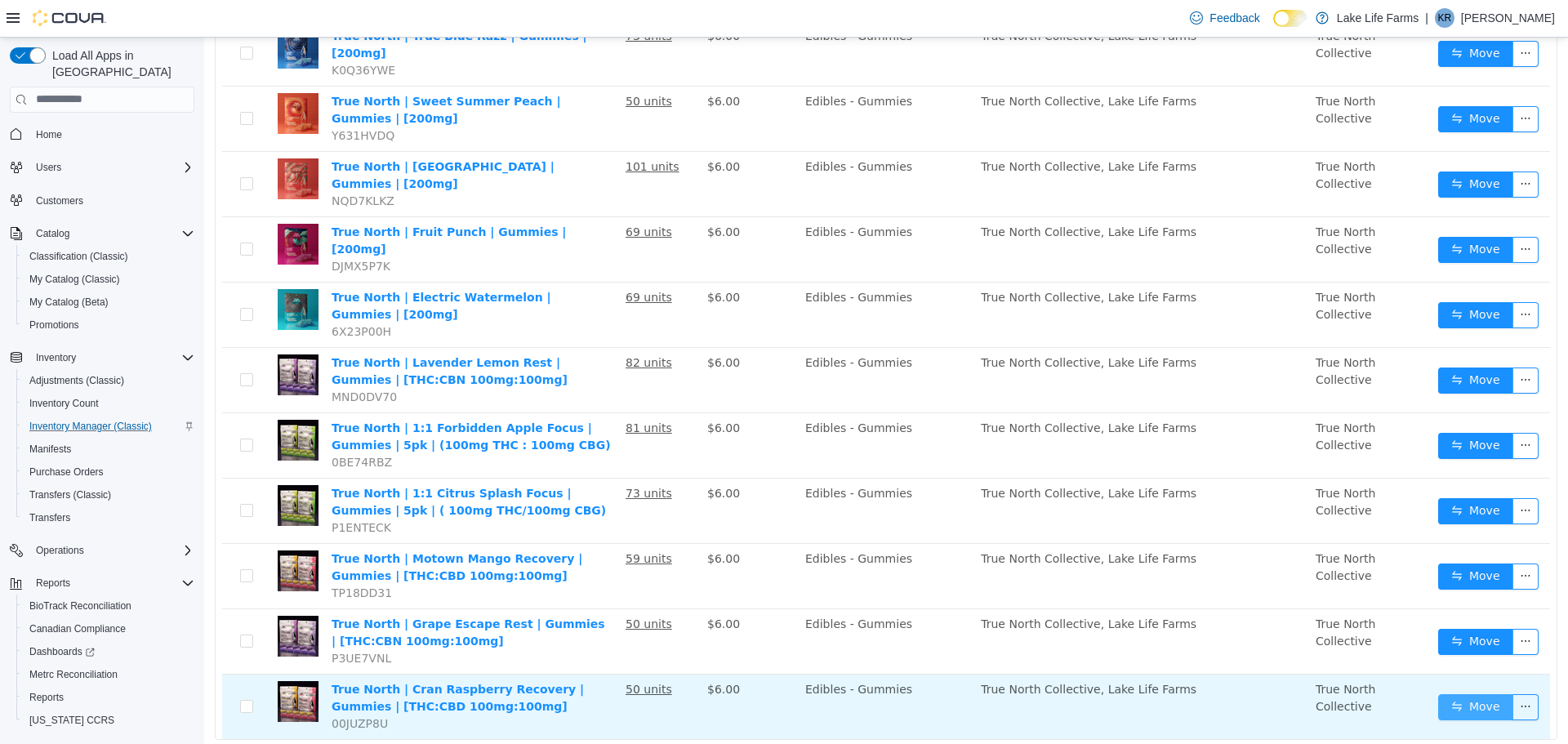
click at [1463, 693] on button "Move" at bounding box center [1475, 706] width 75 height 26
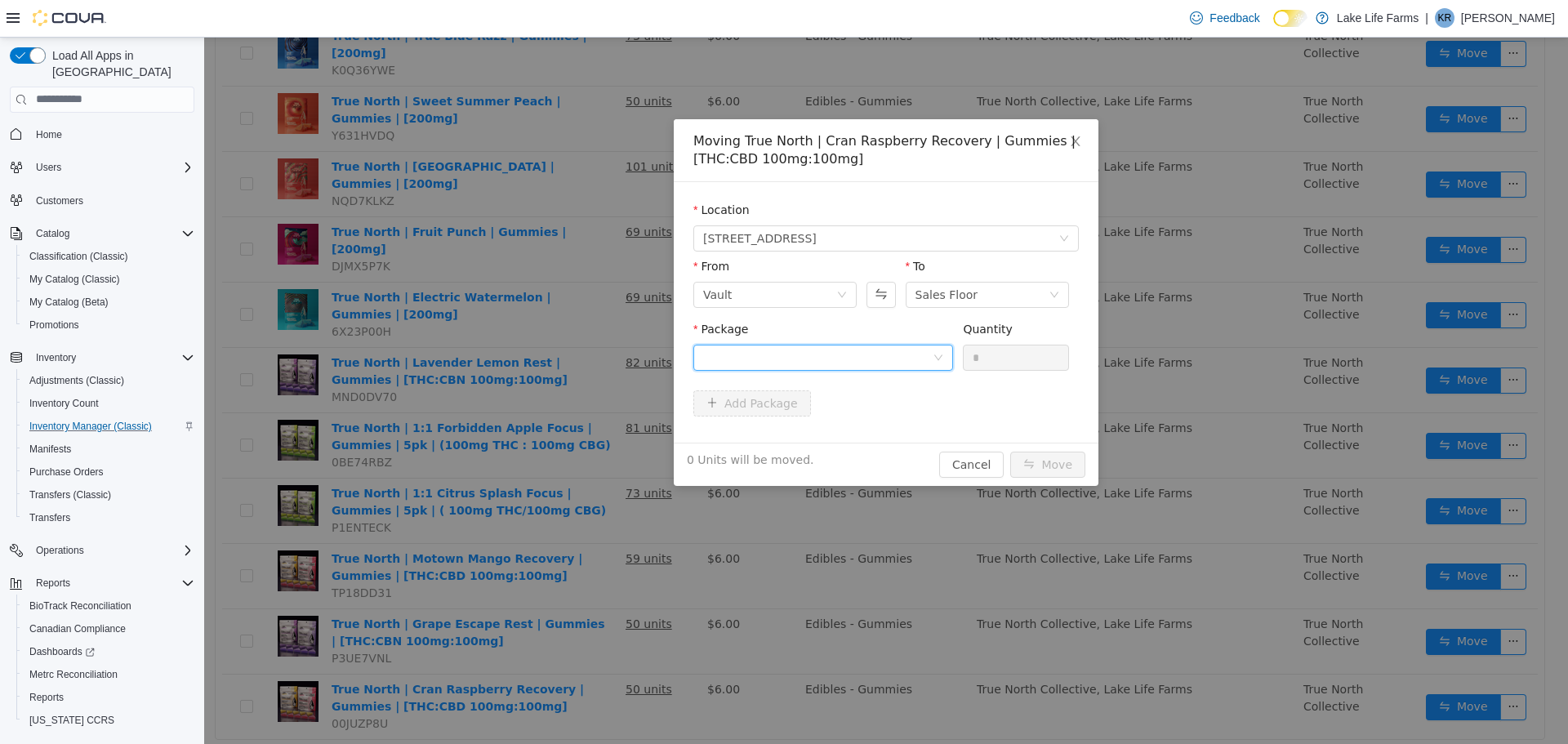
click at [913, 350] on div at bounding box center [818, 356] width 229 height 24
click at [906, 439] on li "1A4050300009665000166618 Quantity : 50 Units" at bounding box center [824, 424] width 260 height 44
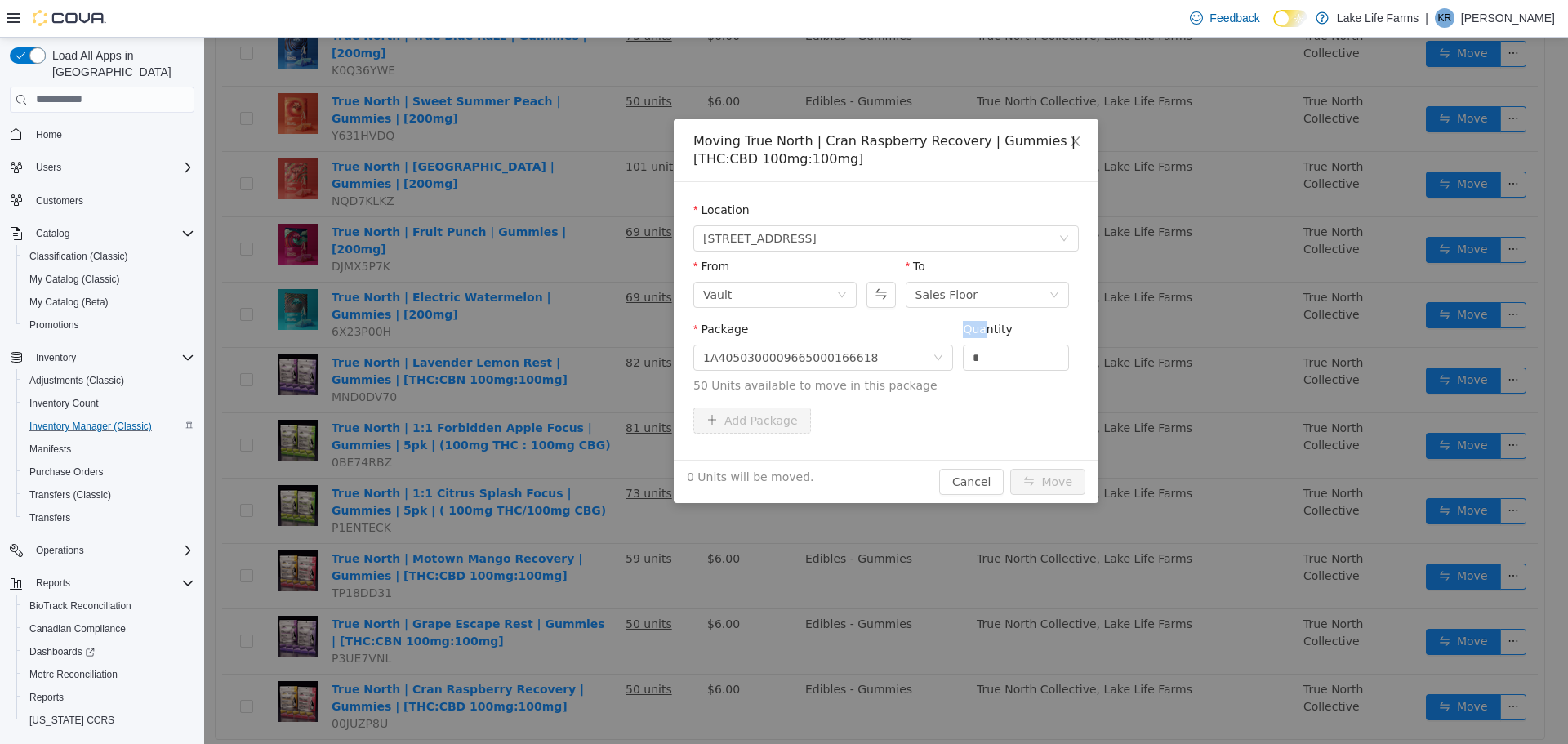
drag, startPoint x: 985, startPoint y: 340, endPoint x: 954, endPoint y: 353, distance: 33.6
click at [954, 353] on div "Package 1A4050300009665000166618 Quantity * 50 Units available to move in this …" at bounding box center [886, 356] width 385 height 73
drag, startPoint x: 985, startPoint y: 353, endPoint x: 935, endPoint y: 353, distance: 50.0
click at [935, 353] on span "Package 1A4050300009665000166618 Quantity * 50 Units available to move in this …" at bounding box center [886, 358] width 385 height 72
type input "**"
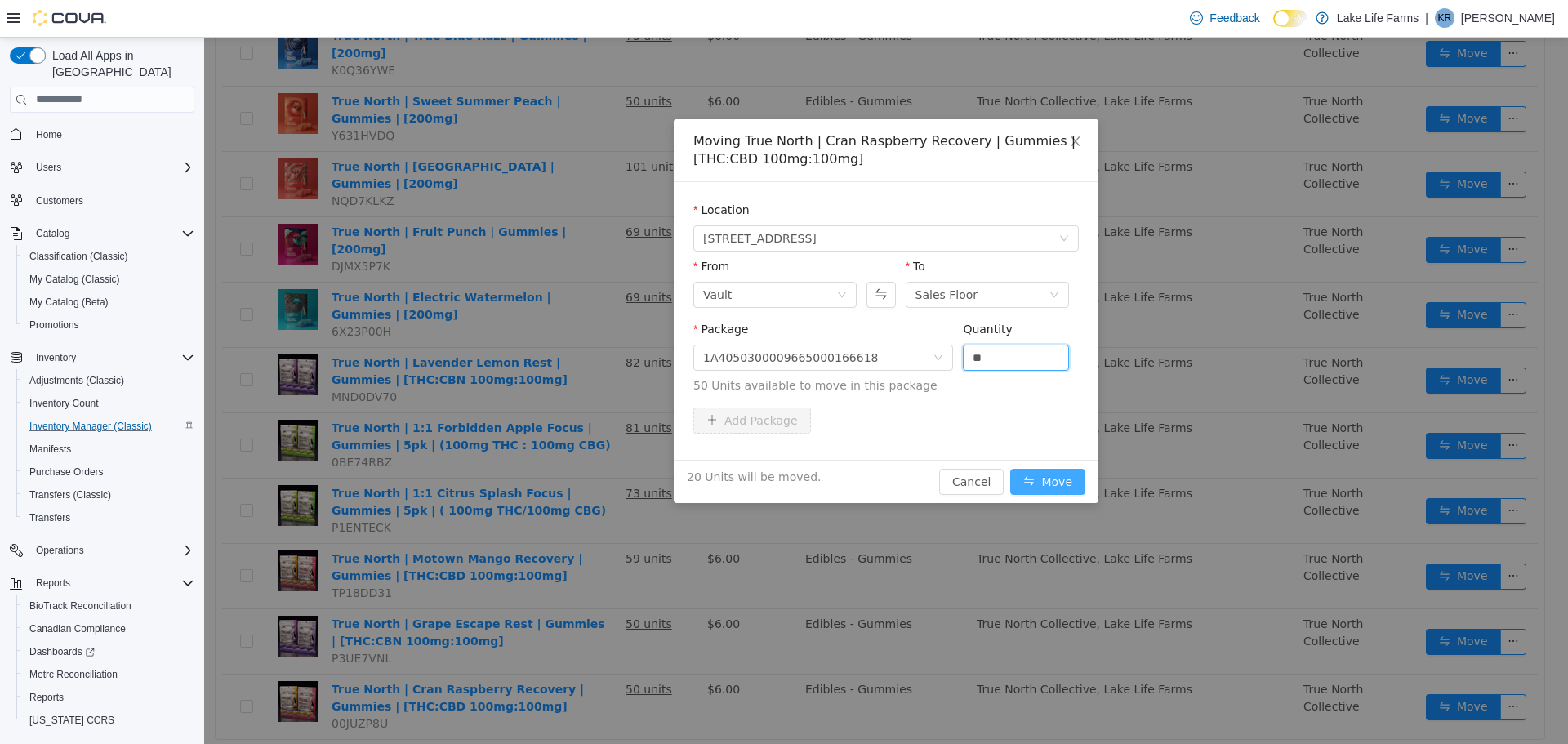
click at [1047, 479] on button "Move" at bounding box center [1048, 481] width 75 height 26
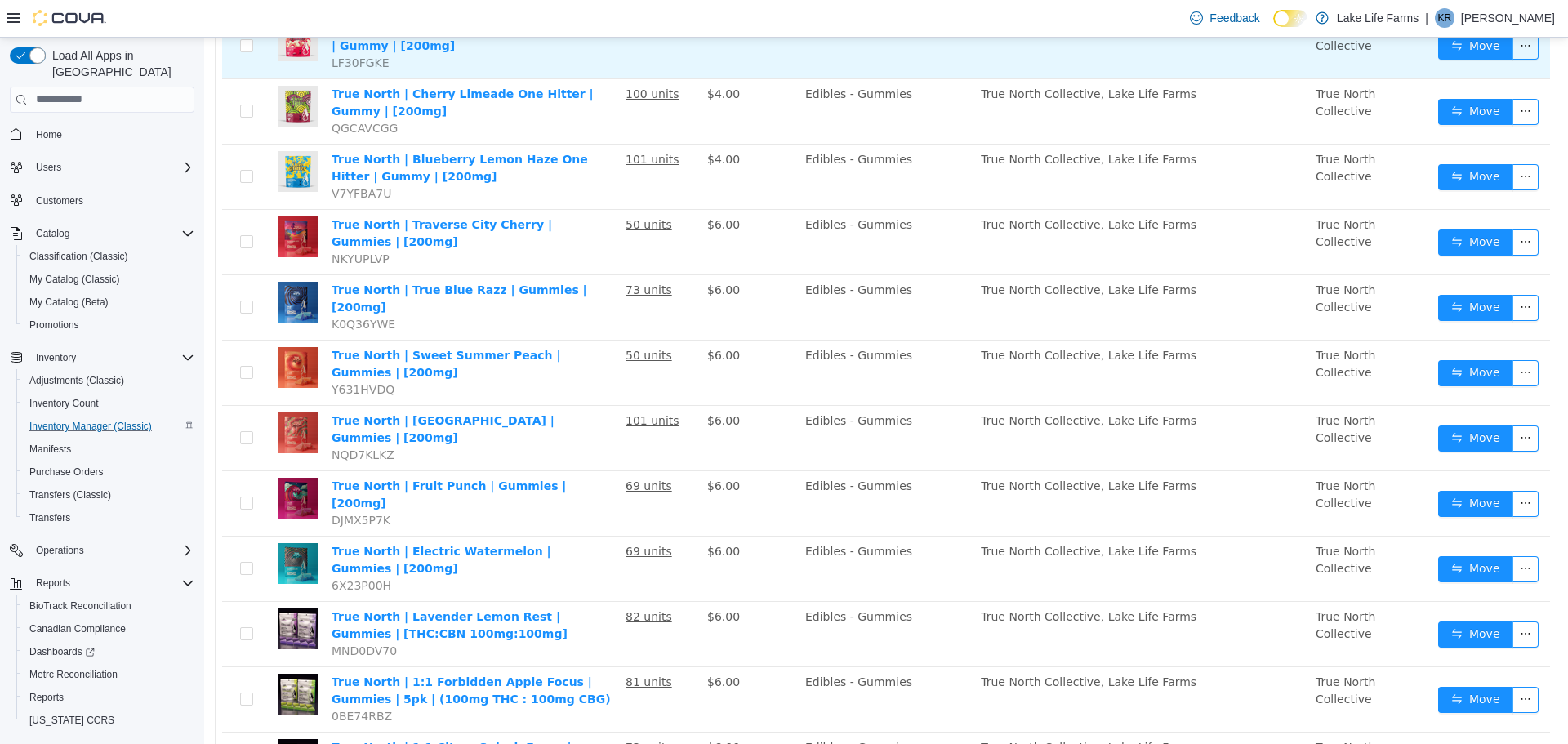
scroll to position [392, 0]
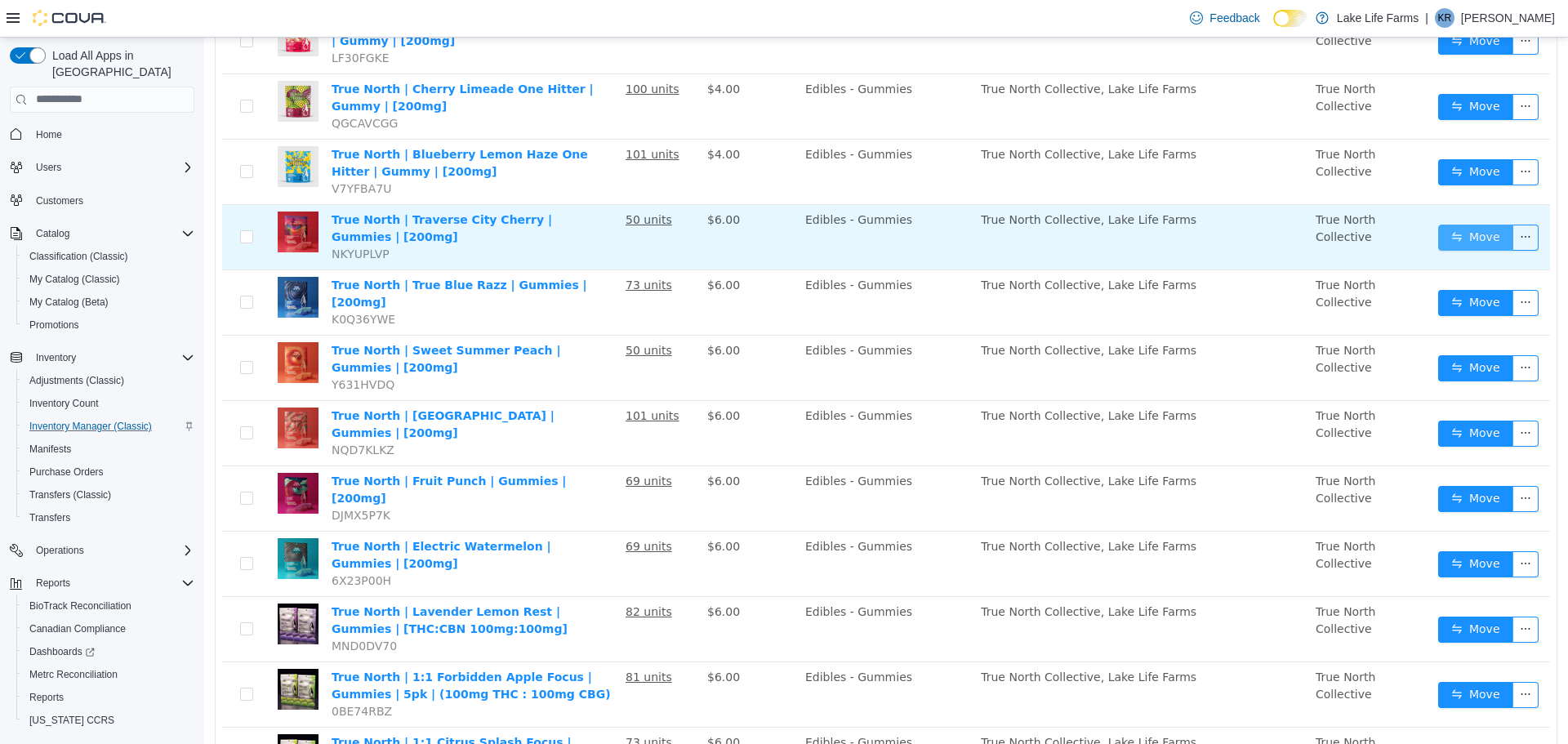
click at [1438, 229] on button "Move" at bounding box center [1475, 236] width 75 height 26
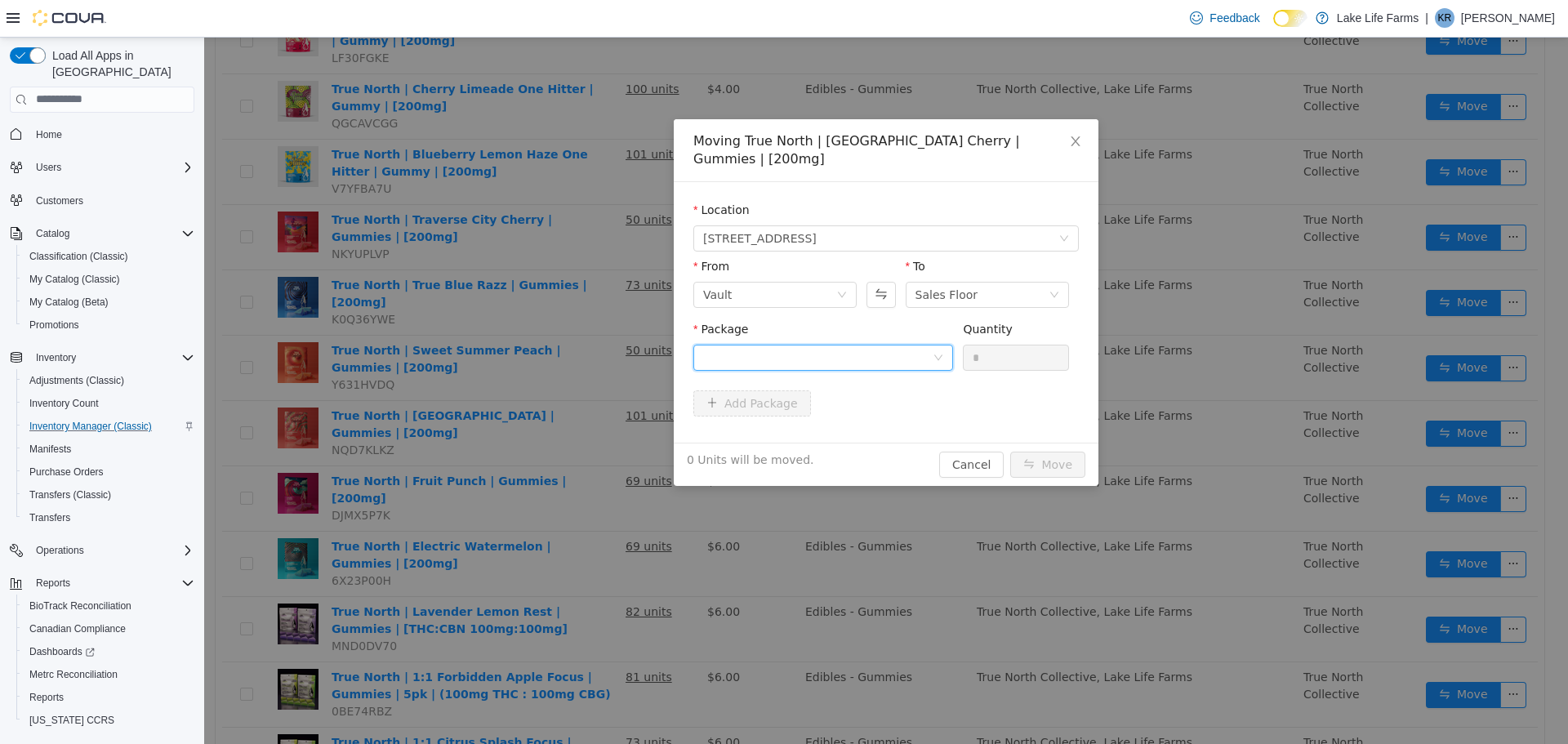
click at [939, 343] on div at bounding box center [824, 356] width 260 height 26
click at [904, 404] on li "1A4050300009665000175336 Quantity : 50 Units" at bounding box center [824, 406] width 260 height 44
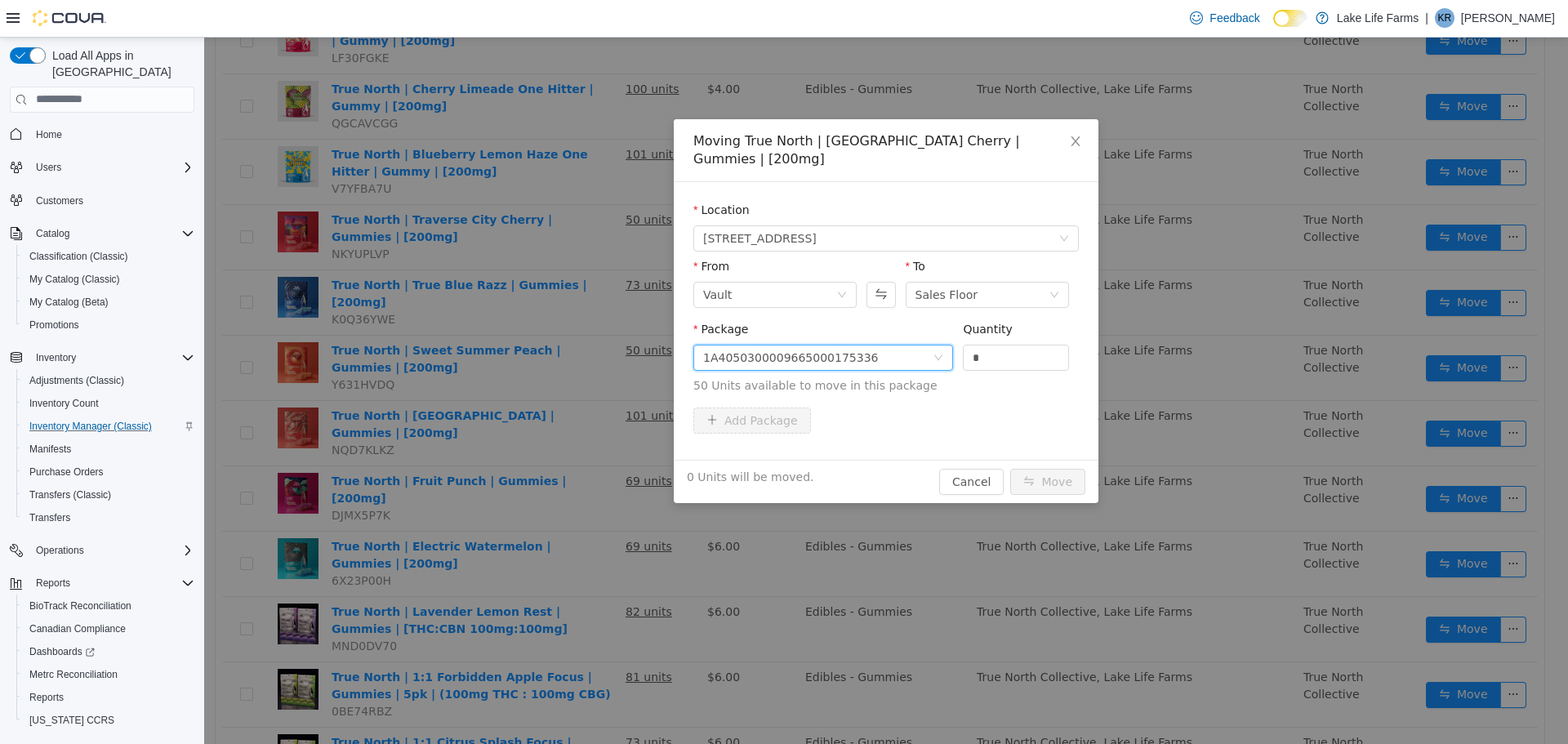
drag, startPoint x: 981, startPoint y: 338, endPoint x: 898, endPoint y: 372, distance: 89.7
click at [898, 372] on span "Package 1A4050300009665000175336 Quantity * 50 Units available to move in this …" at bounding box center [886, 358] width 385 height 72
type input "**"
click at [1028, 468] on button "Move" at bounding box center [1048, 481] width 75 height 26
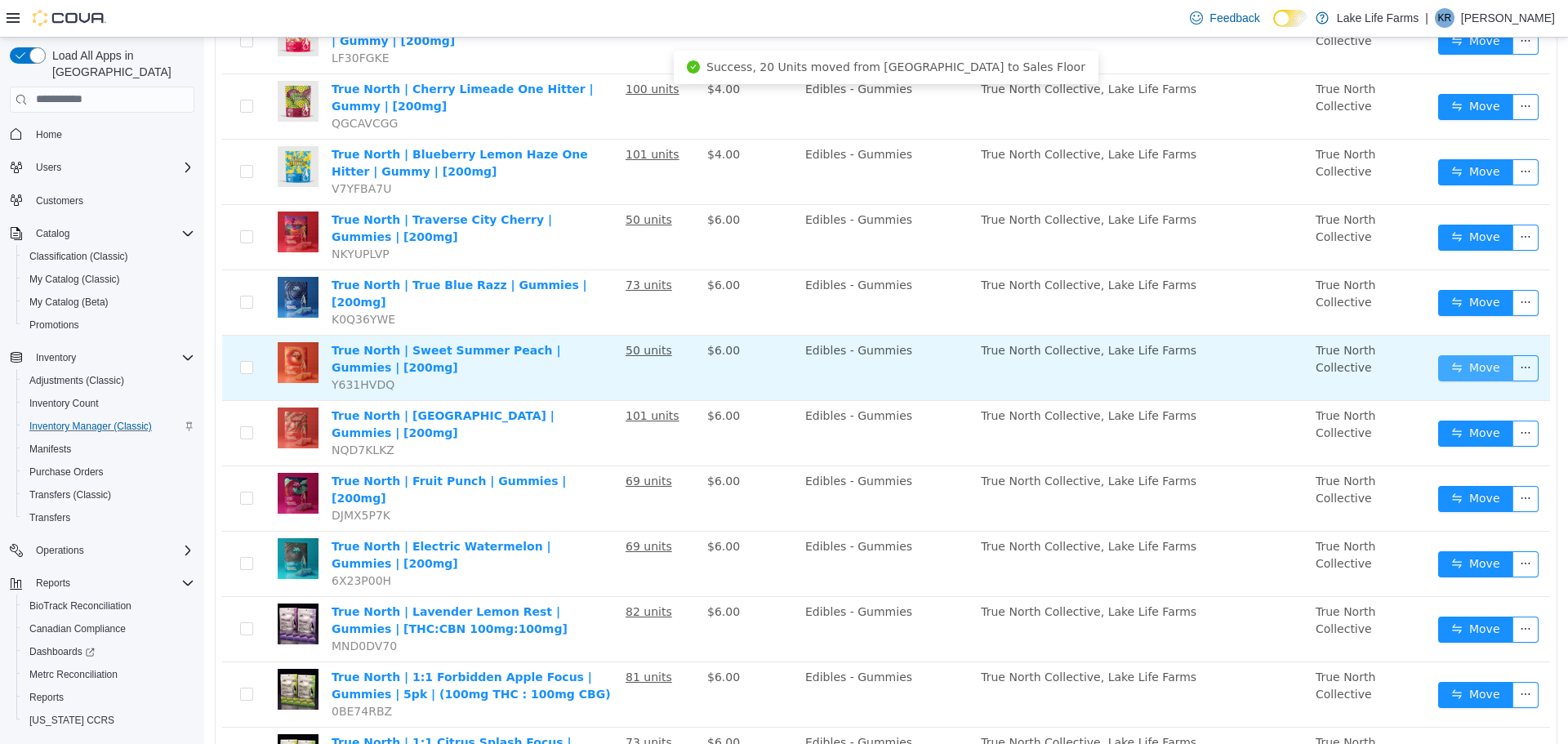
click at [1442, 354] on button "Move" at bounding box center [1475, 367] width 75 height 26
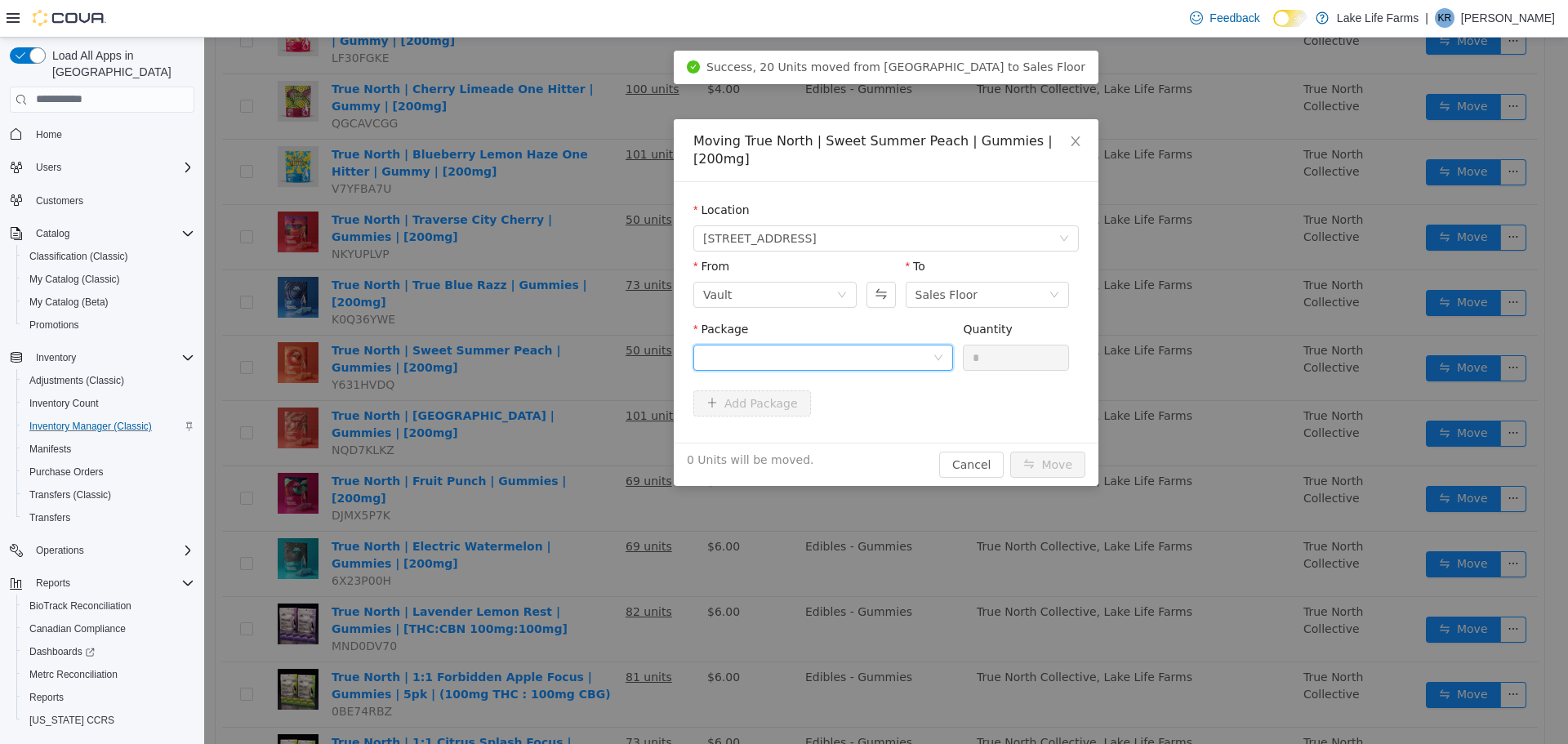
click at [938, 352] on icon "icon: down" at bounding box center [939, 357] width 10 height 10
click at [883, 411] on li "1A4050300009665000177297 Quantity : 50 Units" at bounding box center [824, 406] width 260 height 44
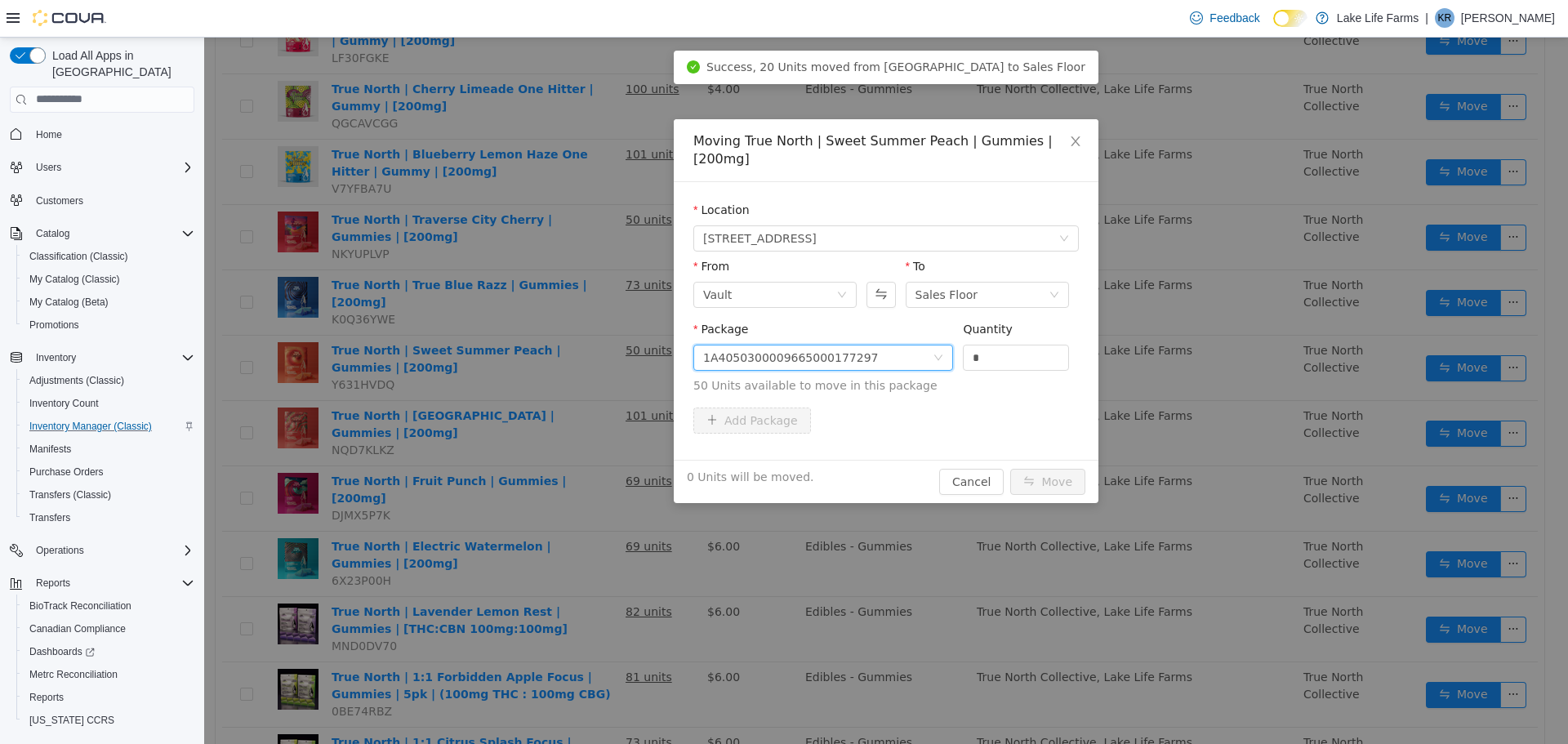
drag, startPoint x: 985, startPoint y: 348, endPoint x: 955, endPoint y: 350, distance: 30.1
click at [955, 350] on div "Package 1A4050300009665000177297 Quantity * 50 Units available to move in this …" at bounding box center [886, 356] width 385 height 73
type input "**"
click at [1051, 468] on button "Move" at bounding box center [1048, 481] width 75 height 26
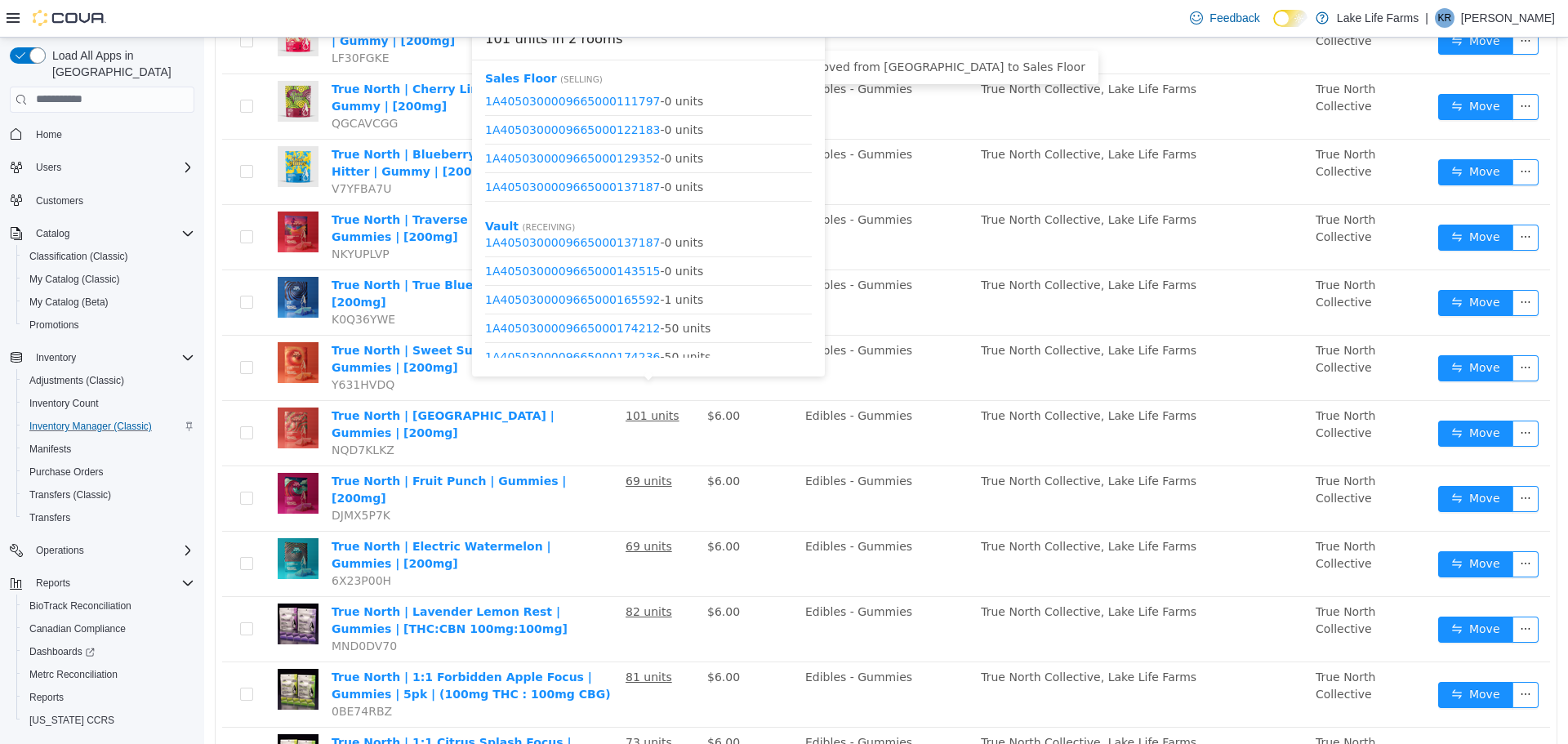
scroll to position [135, 0]
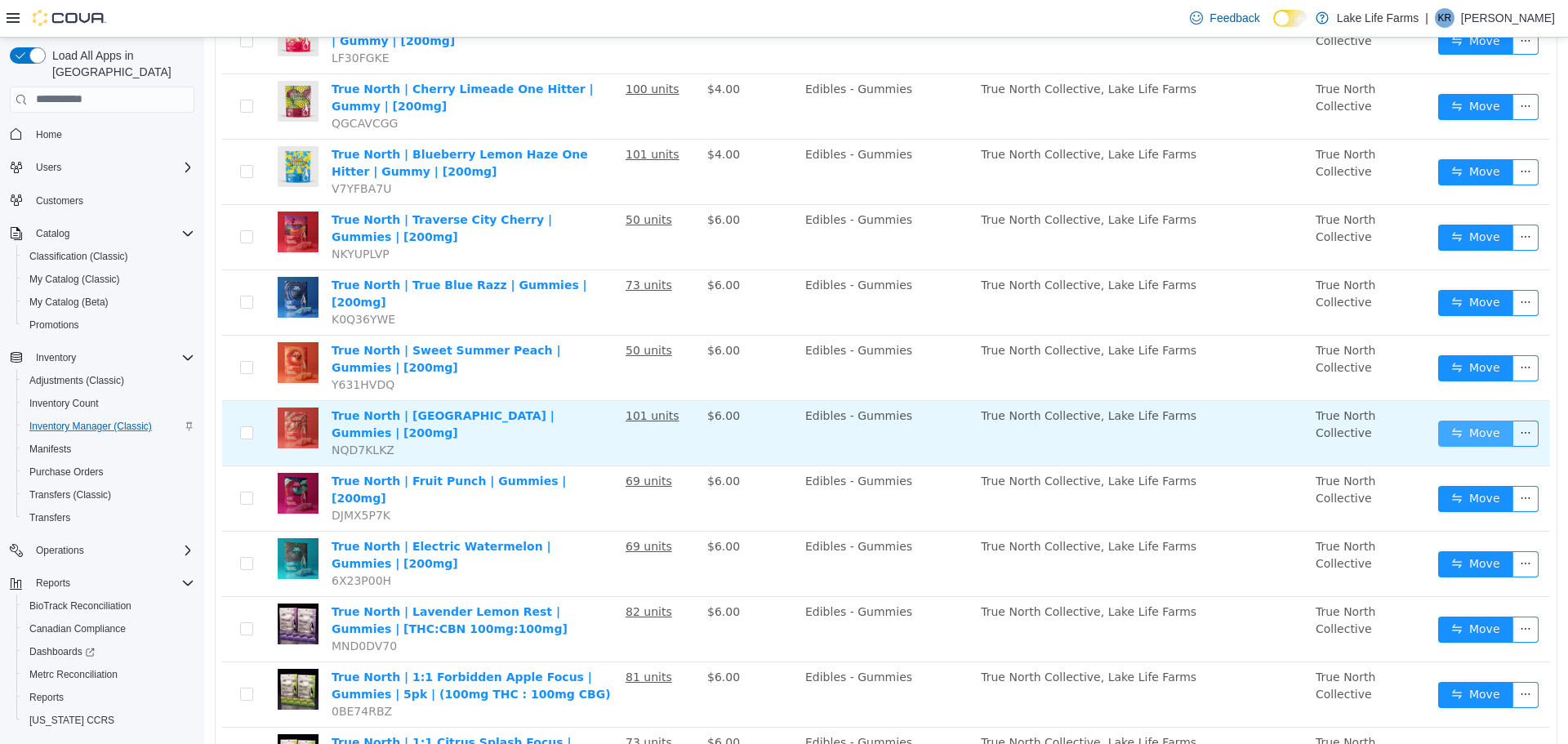
click at [1467, 419] on button "Move" at bounding box center [1475, 432] width 75 height 26
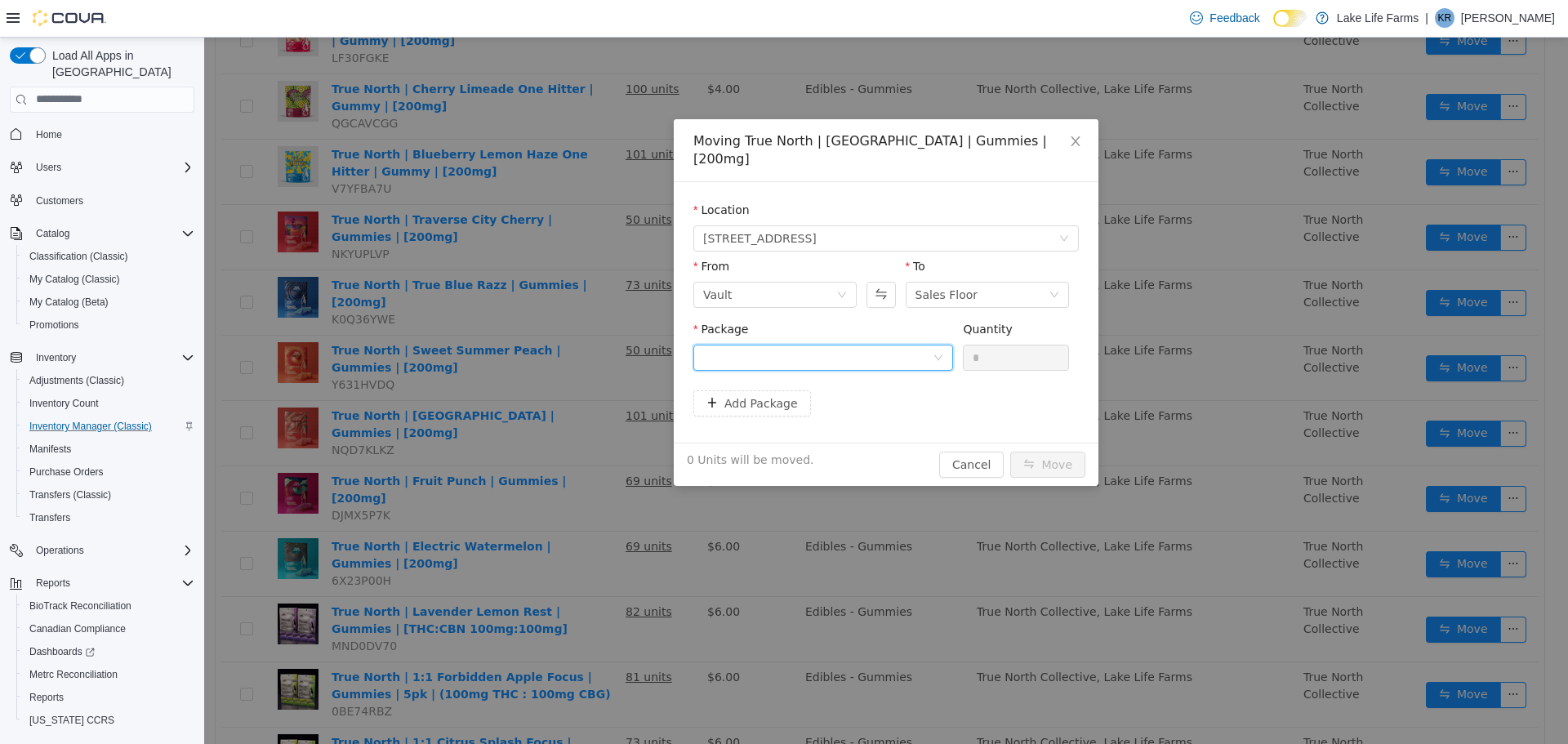
click at [921, 348] on div at bounding box center [818, 356] width 229 height 24
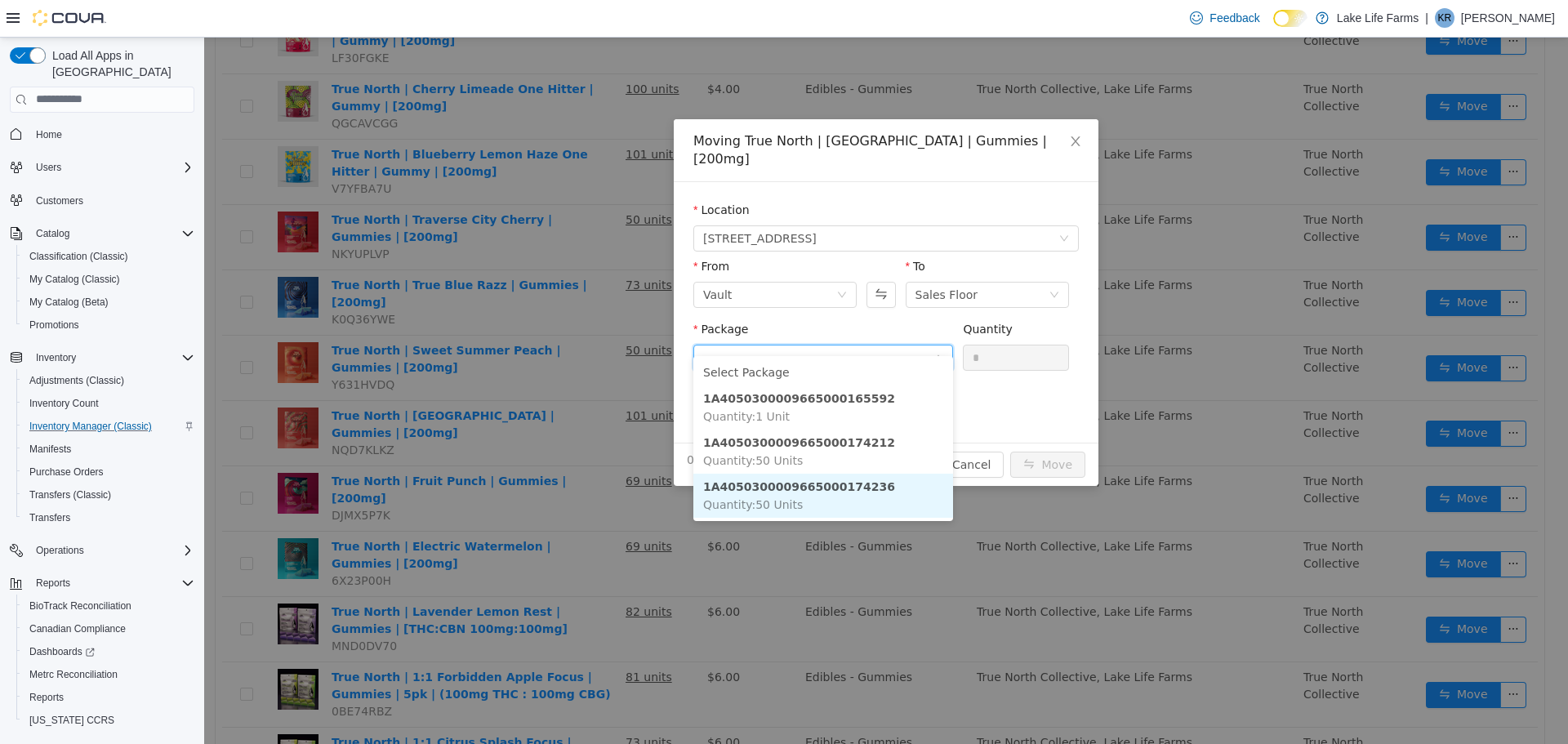
click at [891, 492] on li "1A4050300009665000174236 Quantity : 50 Units" at bounding box center [824, 494] width 260 height 44
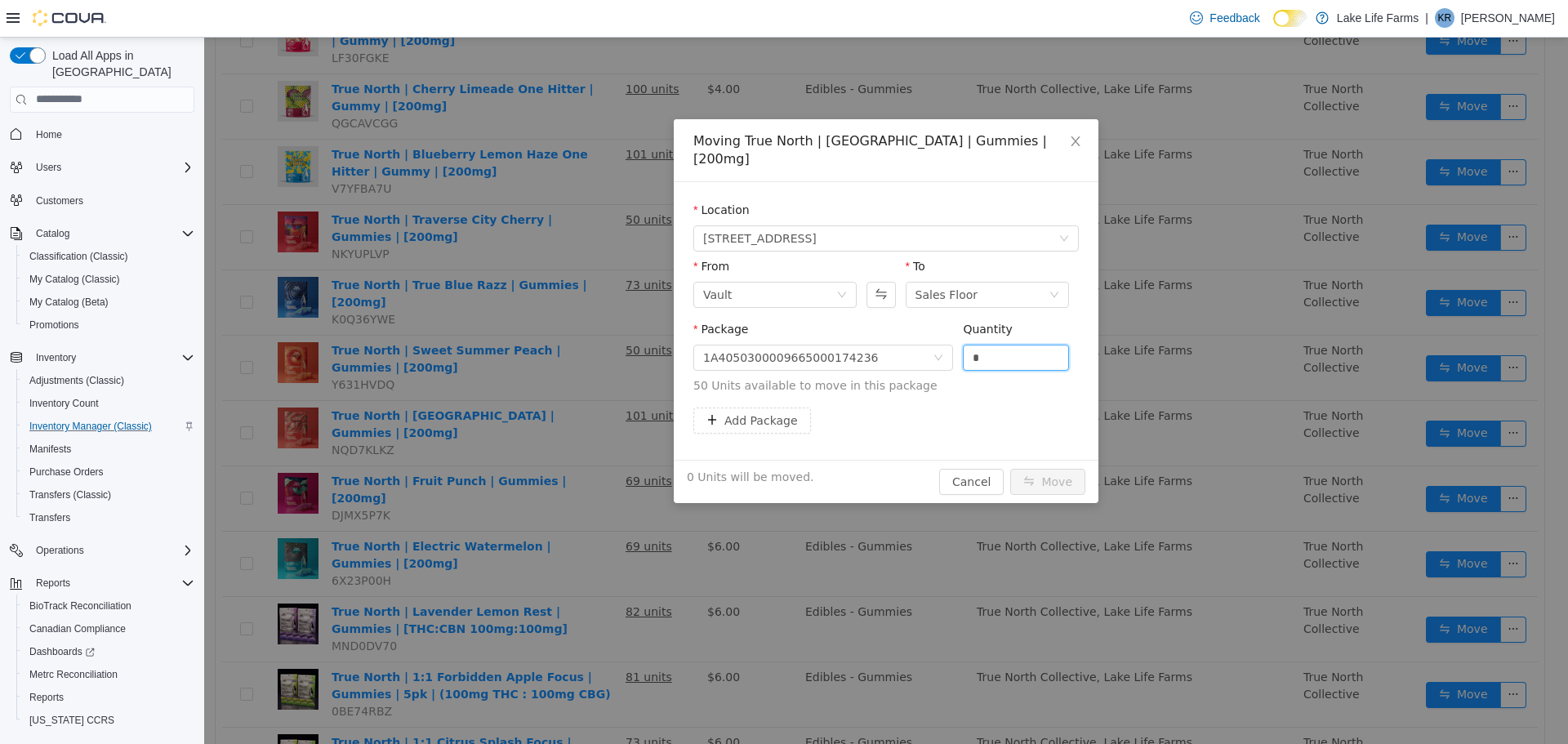
drag, startPoint x: 990, startPoint y: 329, endPoint x: 905, endPoint y: 365, distance: 92.3
click at [905, 365] on span "Package 1A4050300009665000174236 Quantity * 50 Units available to move in this …" at bounding box center [886, 358] width 385 height 72
type input "**"
click at [1067, 468] on button "Move" at bounding box center [1048, 481] width 75 height 26
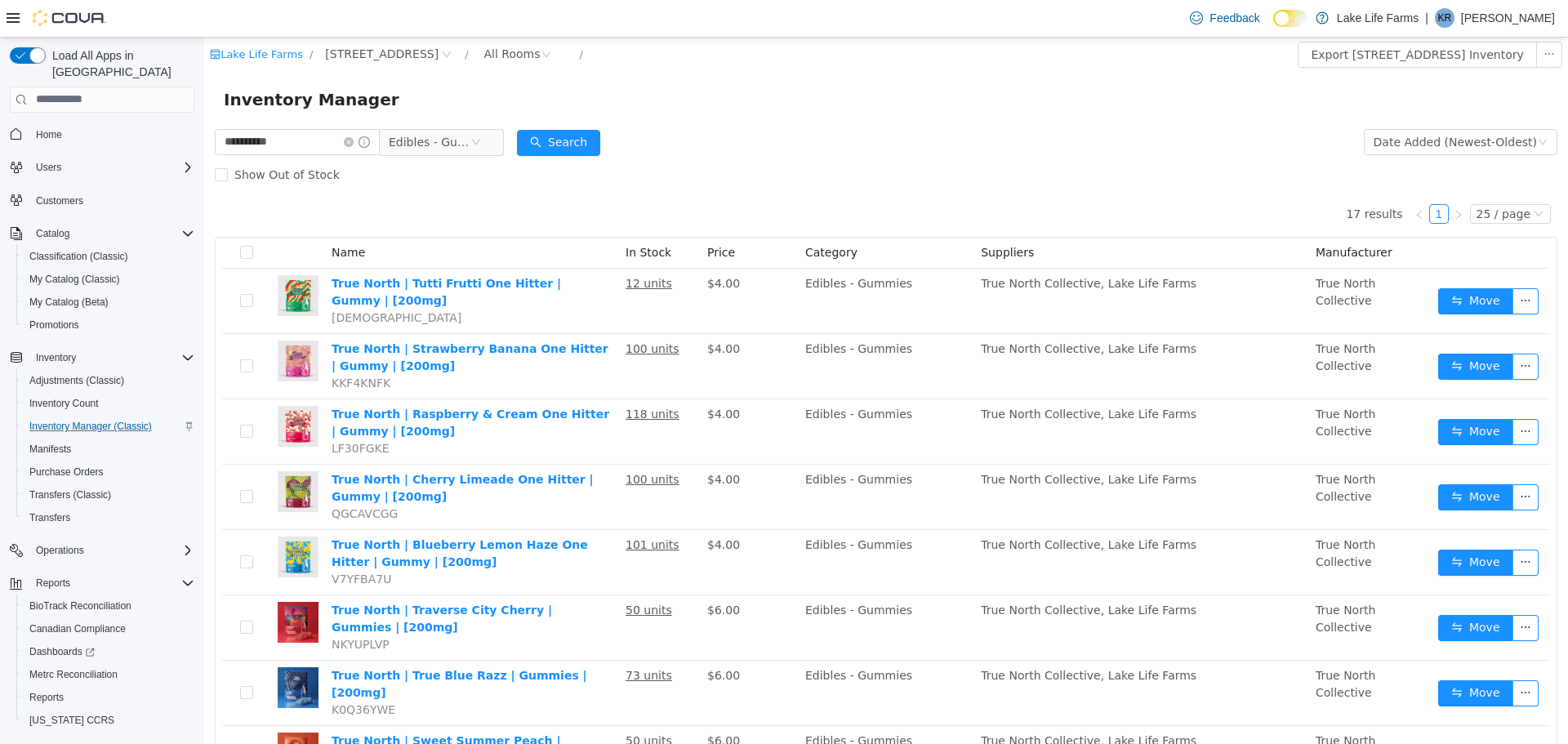
scroll to position [4, 0]
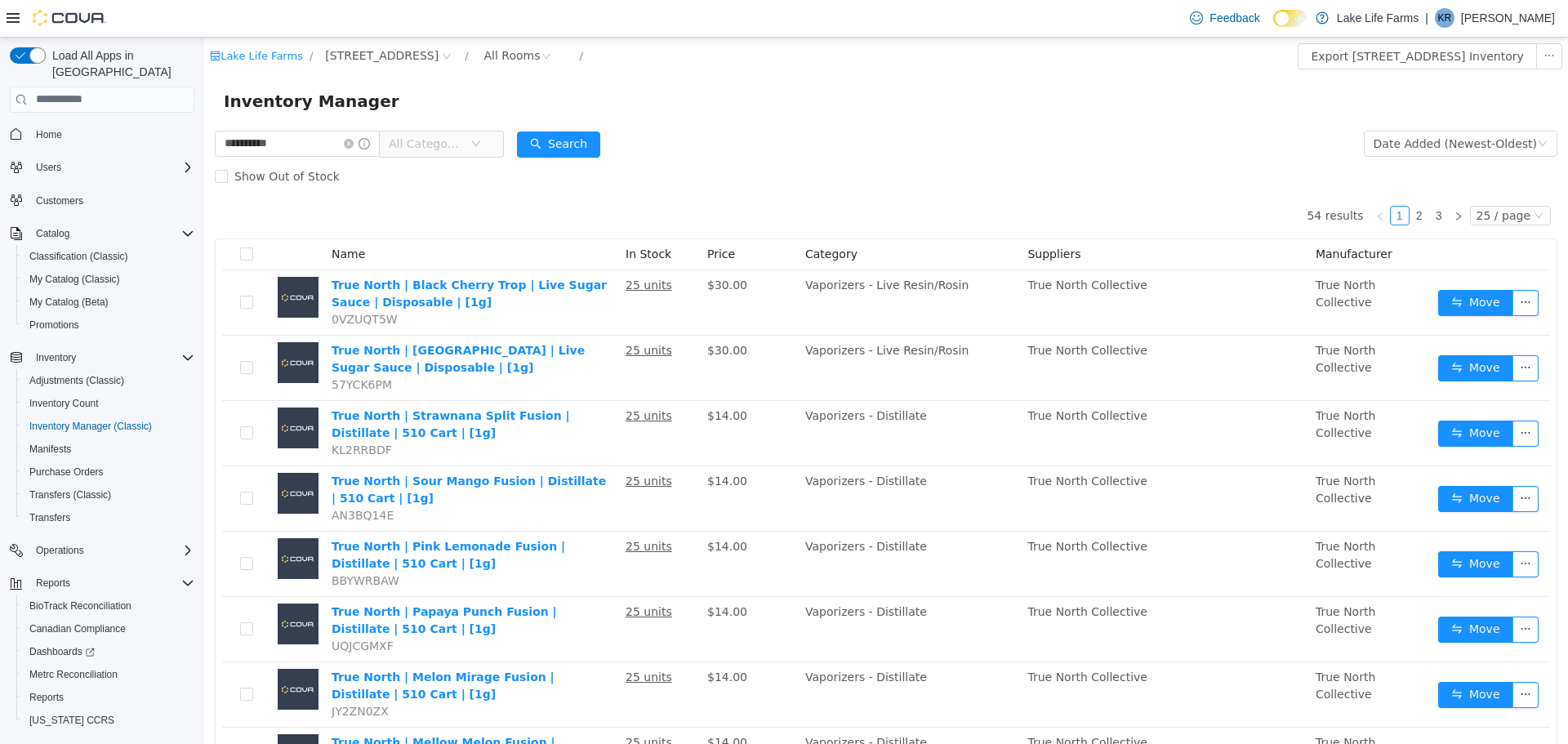
click at [428, 143] on span "All Categories" at bounding box center [425, 142] width 74 height 17
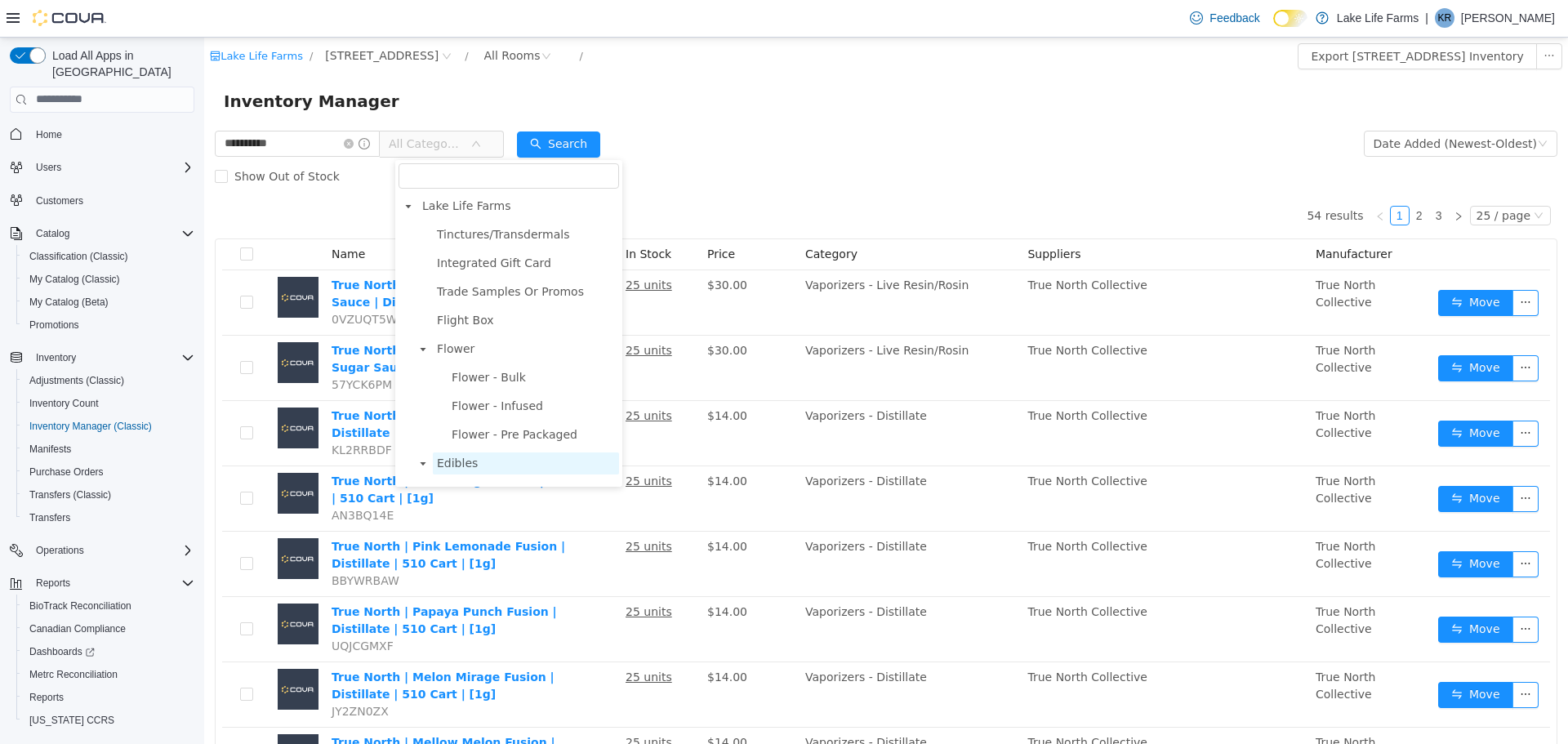
click at [456, 458] on span "Edibles" at bounding box center [458, 461] width 41 height 13
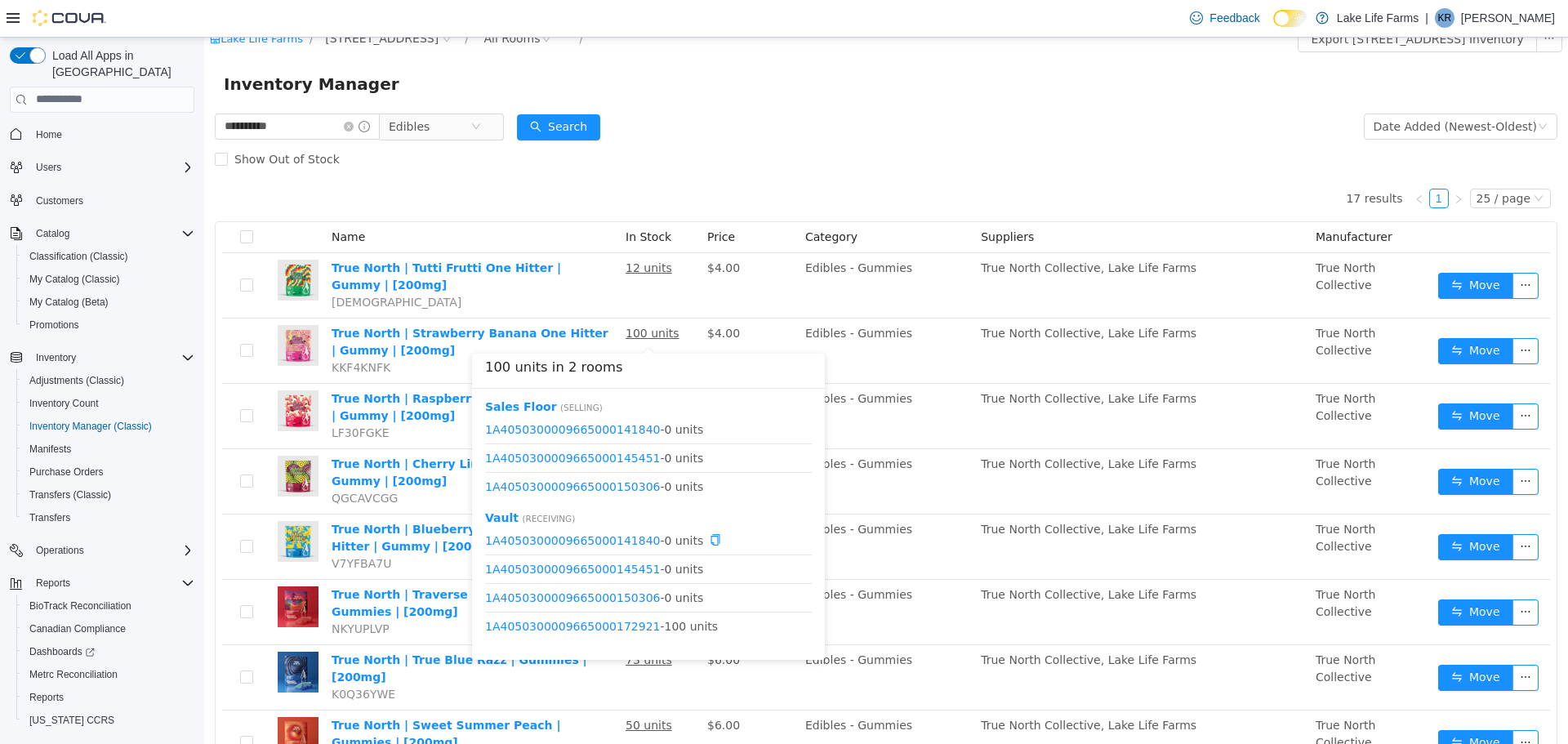
scroll to position [3, 0]
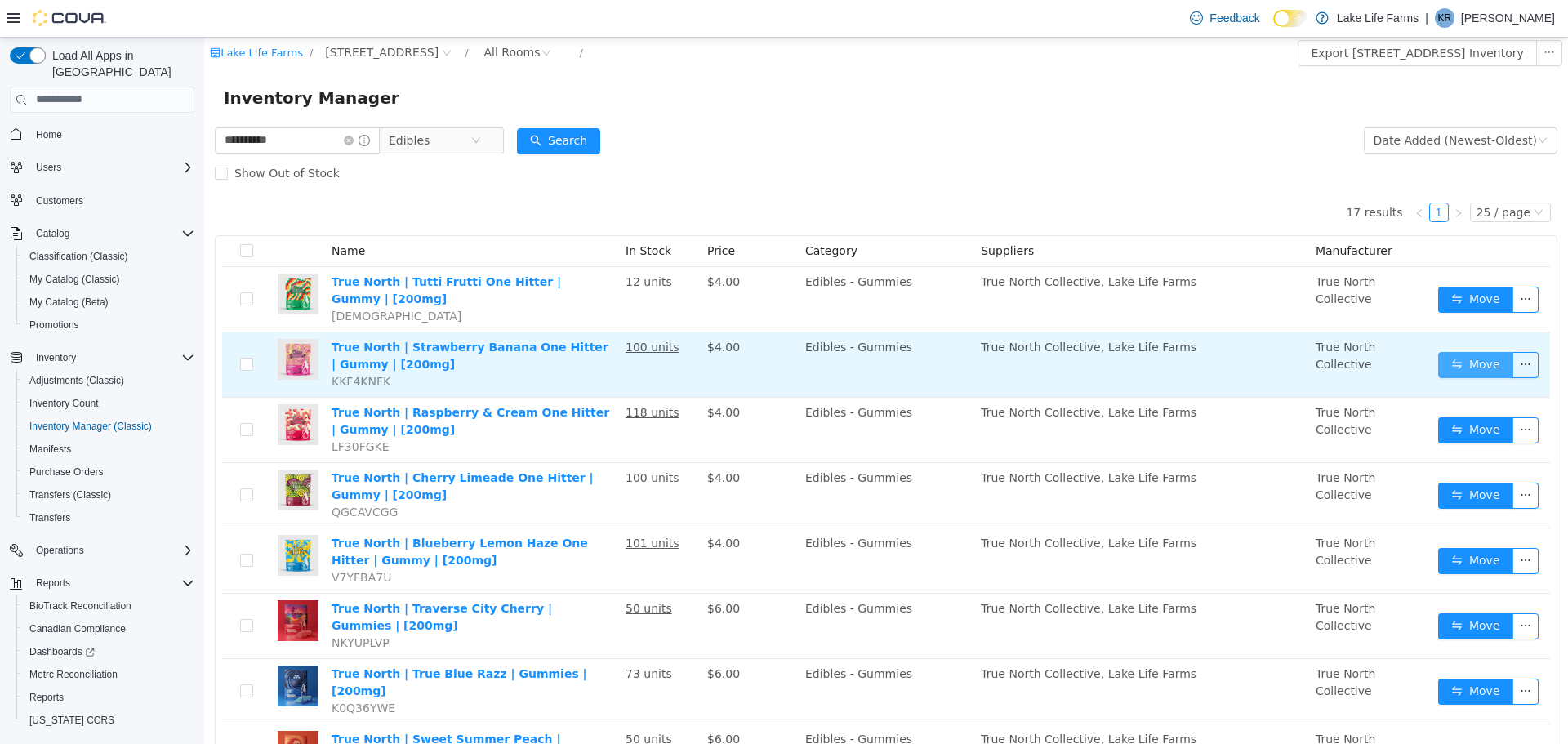
click at [1462, 369] on button "Move" at bounding box center [1475, 364] width 75 height 26
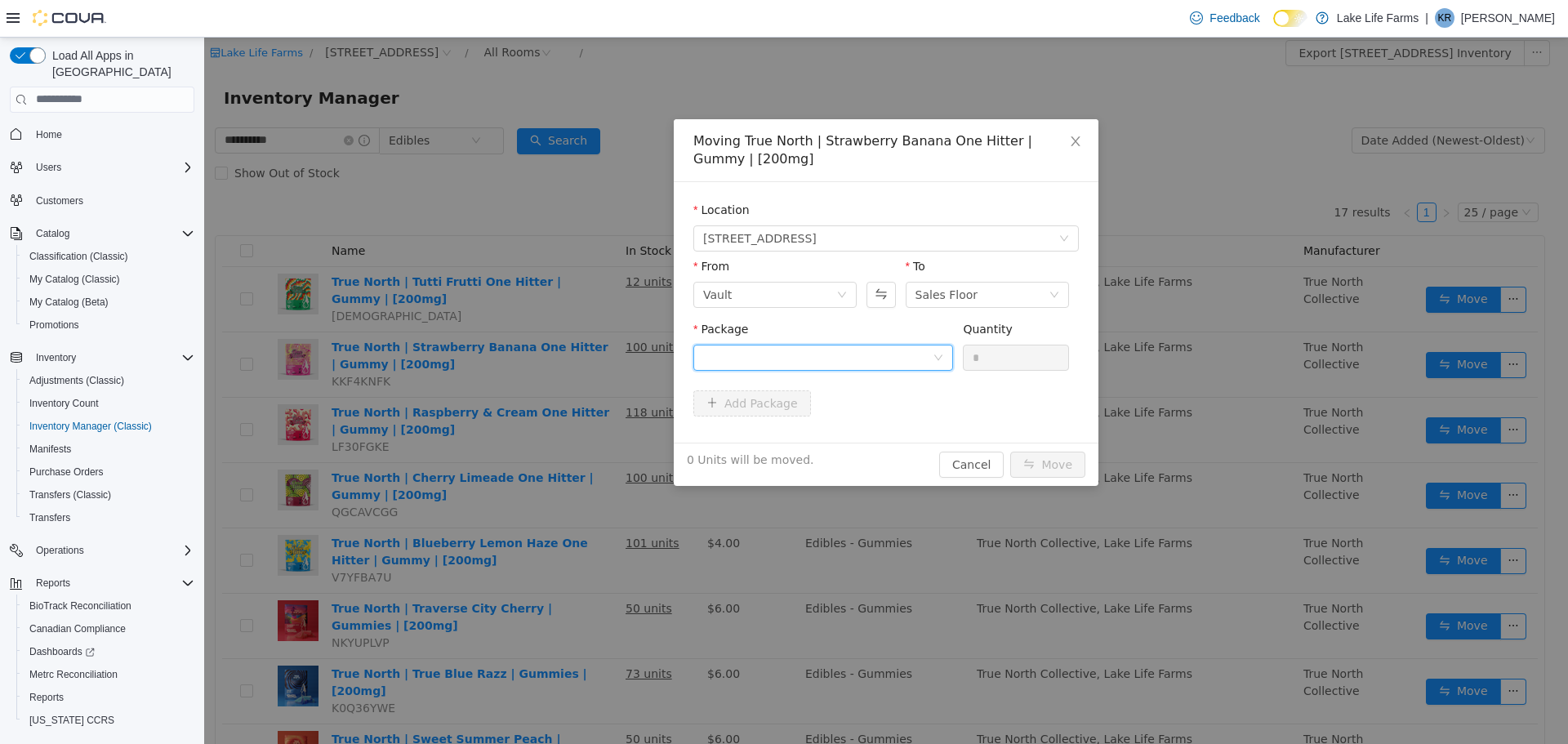
click at [929, 354] on div at bounding box center [818, 356] width 229 height 24
click at [892, 434] on li "1A4050300009665000172921 Quantity : 100 Units" at bounding box center [824, 424] width 260 height 44
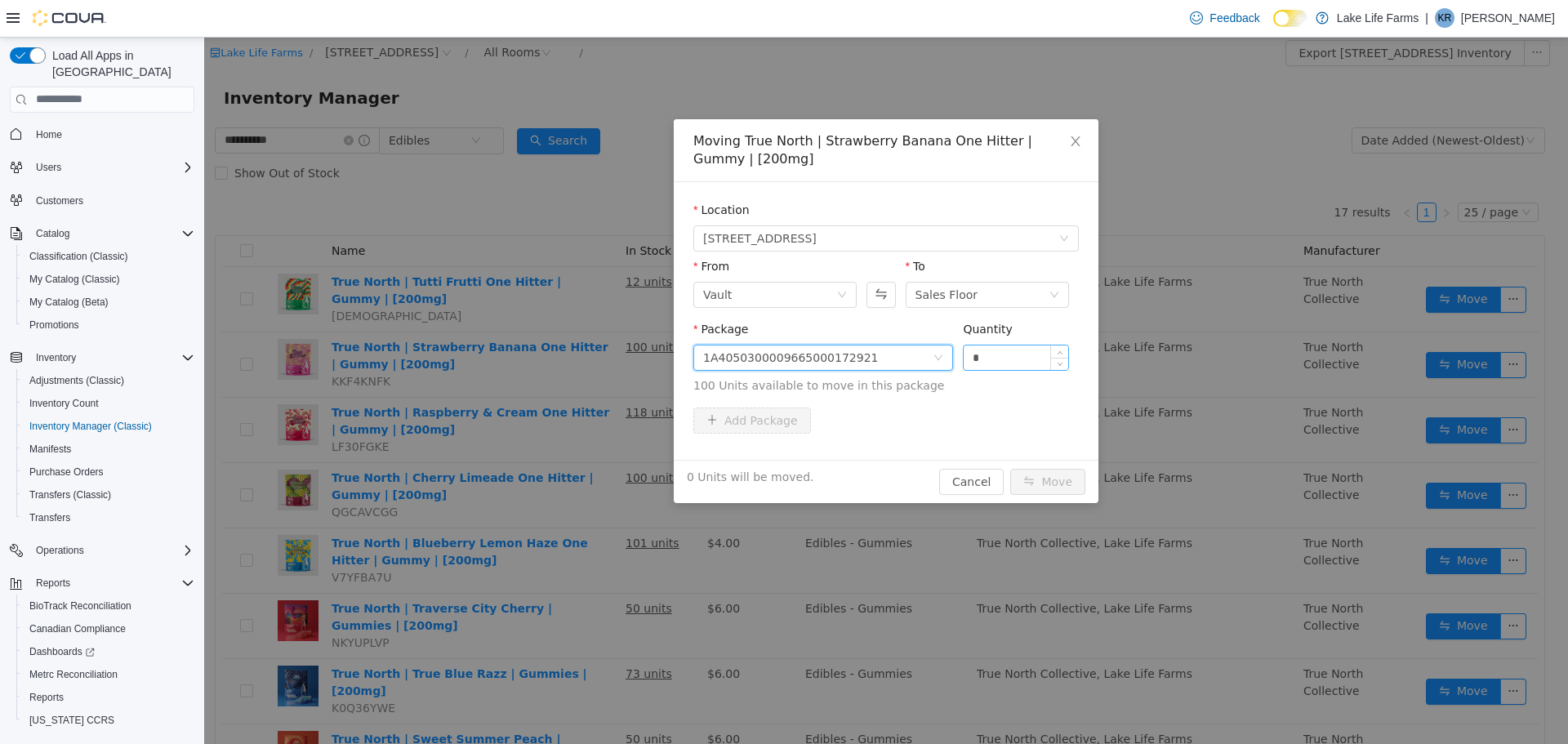
click at [985, 360] on input "*" at bounding box center [1016, 356] width 104 height 24
drag, startPoint x: 985, startPoint y: 360, endPoint x: 962, endPoint y: 367, distance: 24.0
click at [962, 367] on div "Package 1A4050300009665000172921 Quantity * 100 Units available to move in this…" at bounding box center [886, 356] width 385 height 73
type input "**"
click at [1044, 486] on button "Move" at bounding box center [1048, 481] width 75 height 26
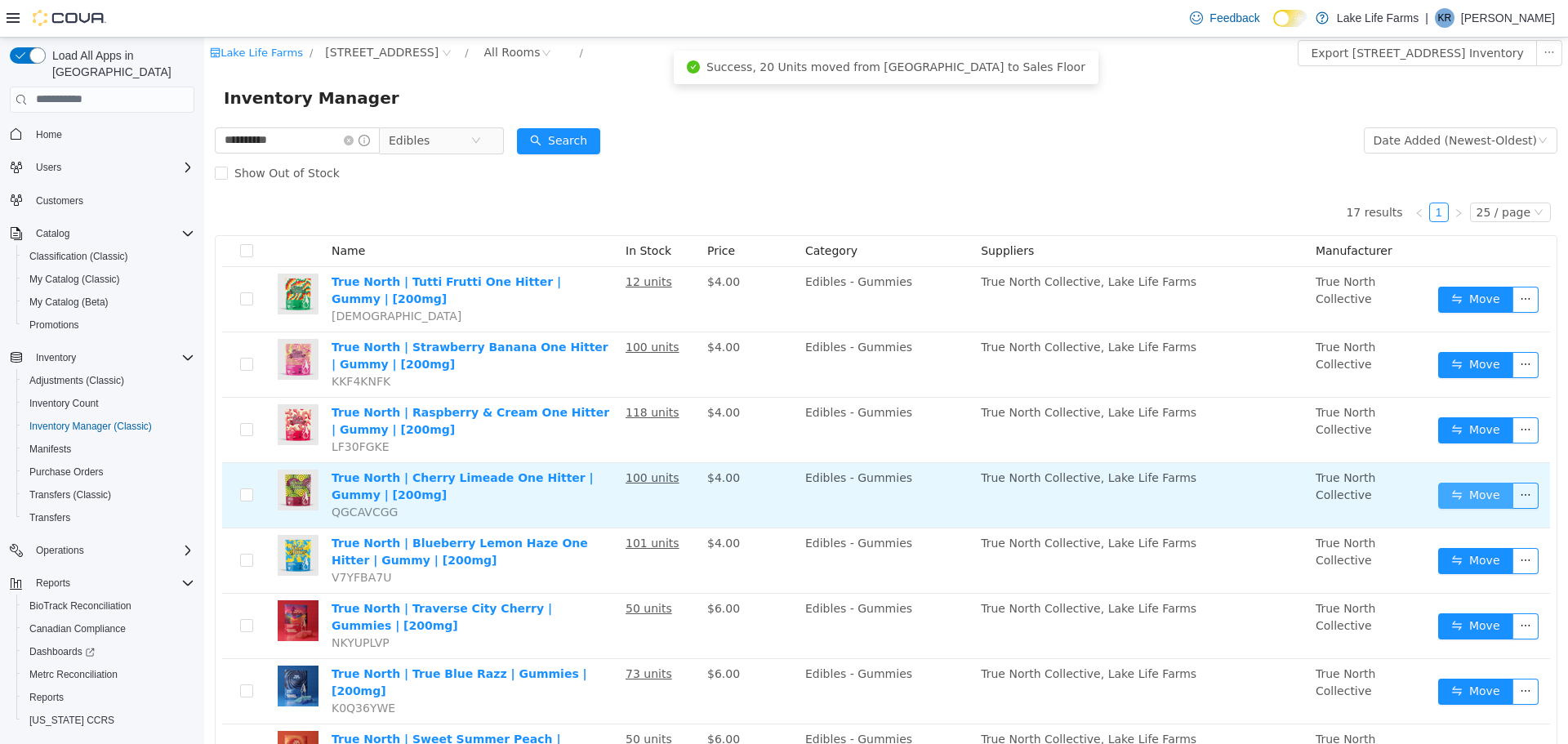
click at [1445, 504] on button "Move" at bounding box center [1475, 494] width 75 height 26
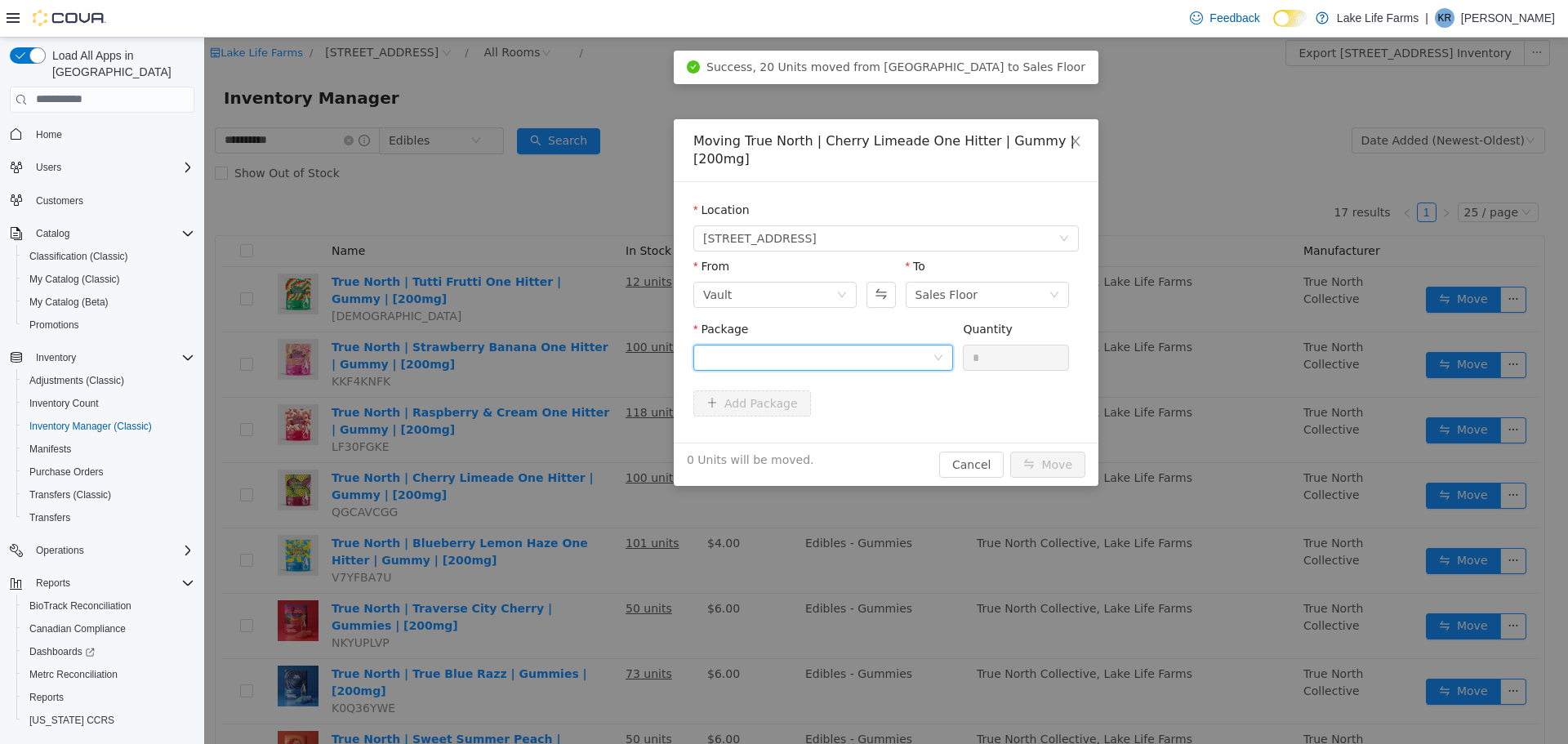
click at [936, 353] on icon "icon: down" at bounding box center [939, 357] width 10 height 10
click at [902, 430] on li "1A4050300009665000172294 Quantity : 100 Units" at bounding box center [824, 424] width 260 height 44
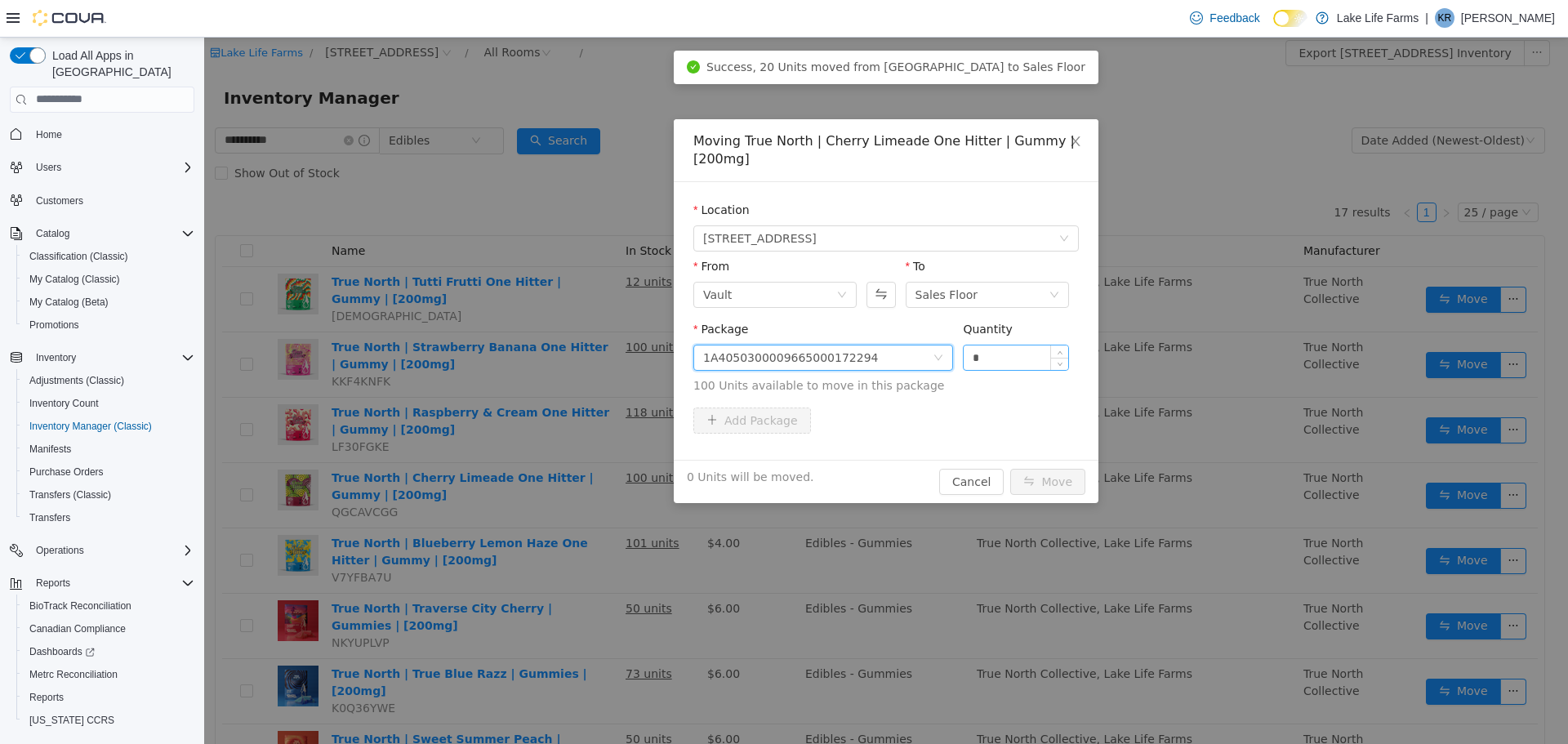
click at [981, 348] on div "*" at bounding box center [1016, 356] width 106 height 26
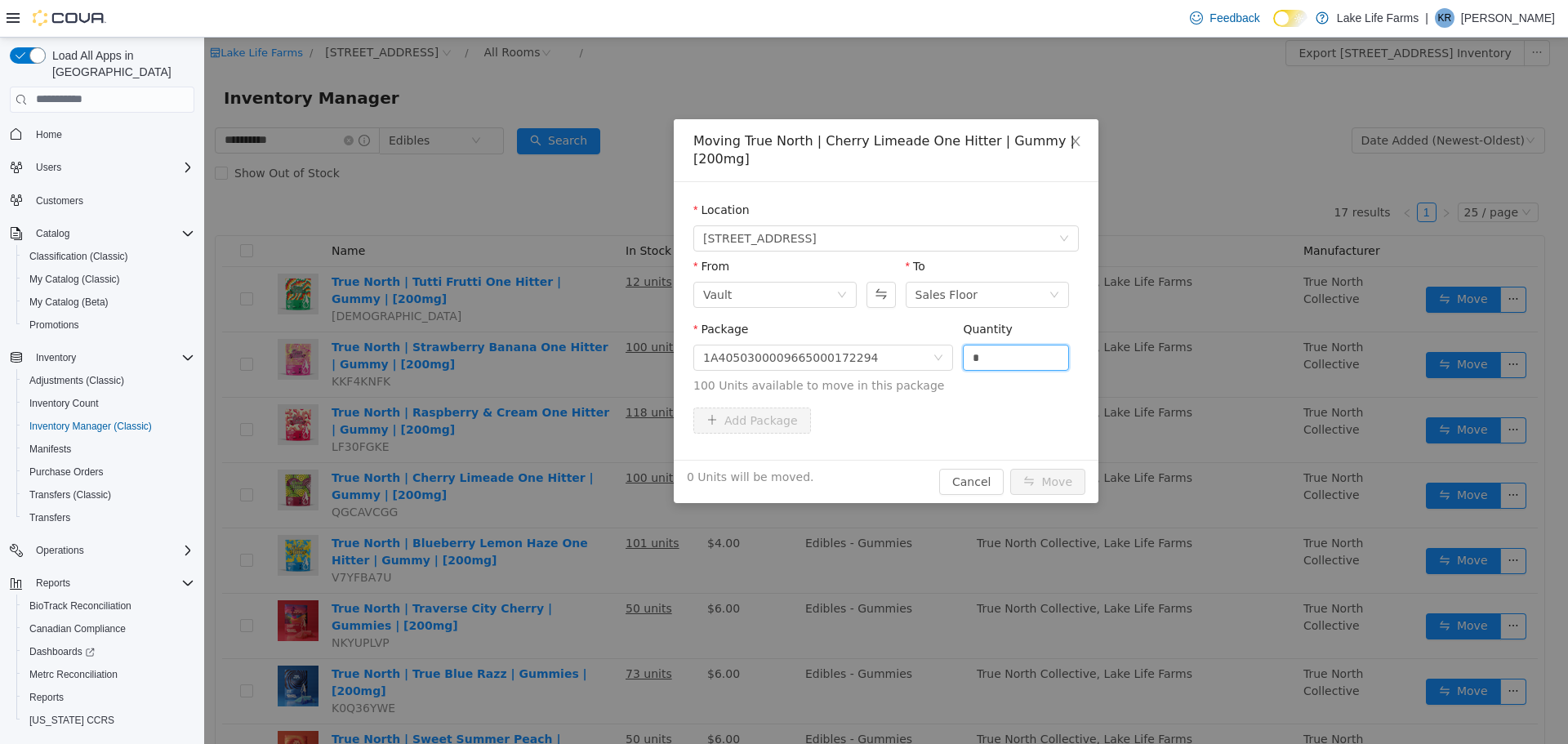
drag, startPoint x: 983, startPoint y: 360, endPoint x: 961, endPoint y: 360, distance: 22.0
click at [961, 360] on div "Package 1A4050300009665000172294 Quantity * 100 Units available to move in this…" at bounding box center [886, 356] width 385 height 73
type input "**"
click at [1063, 477] on button "Move" at bounding box center [1048, 481] width 75 height 26
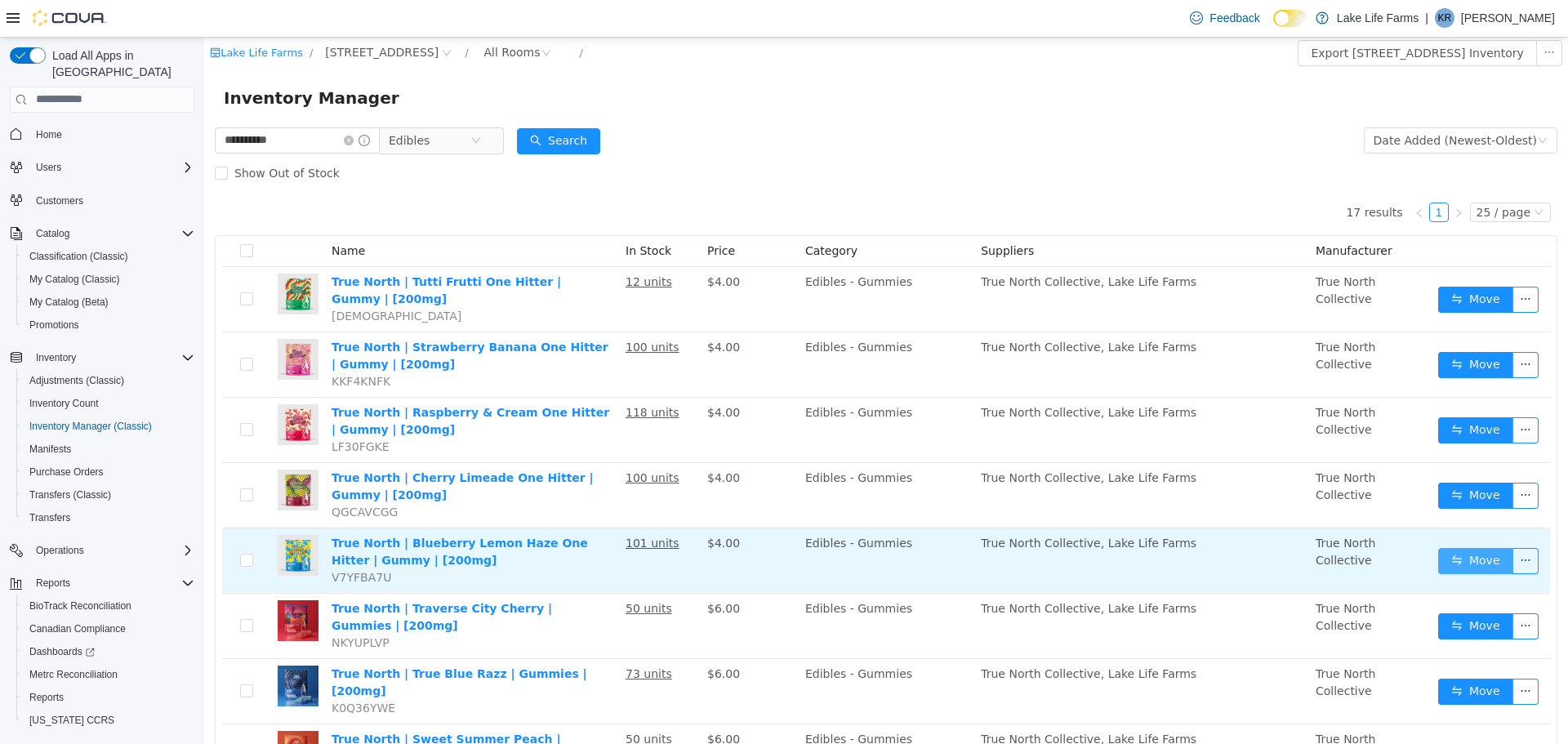
click at [1438, 558] on button "Move" at bounding box center [1475, 560] width 75 height 26
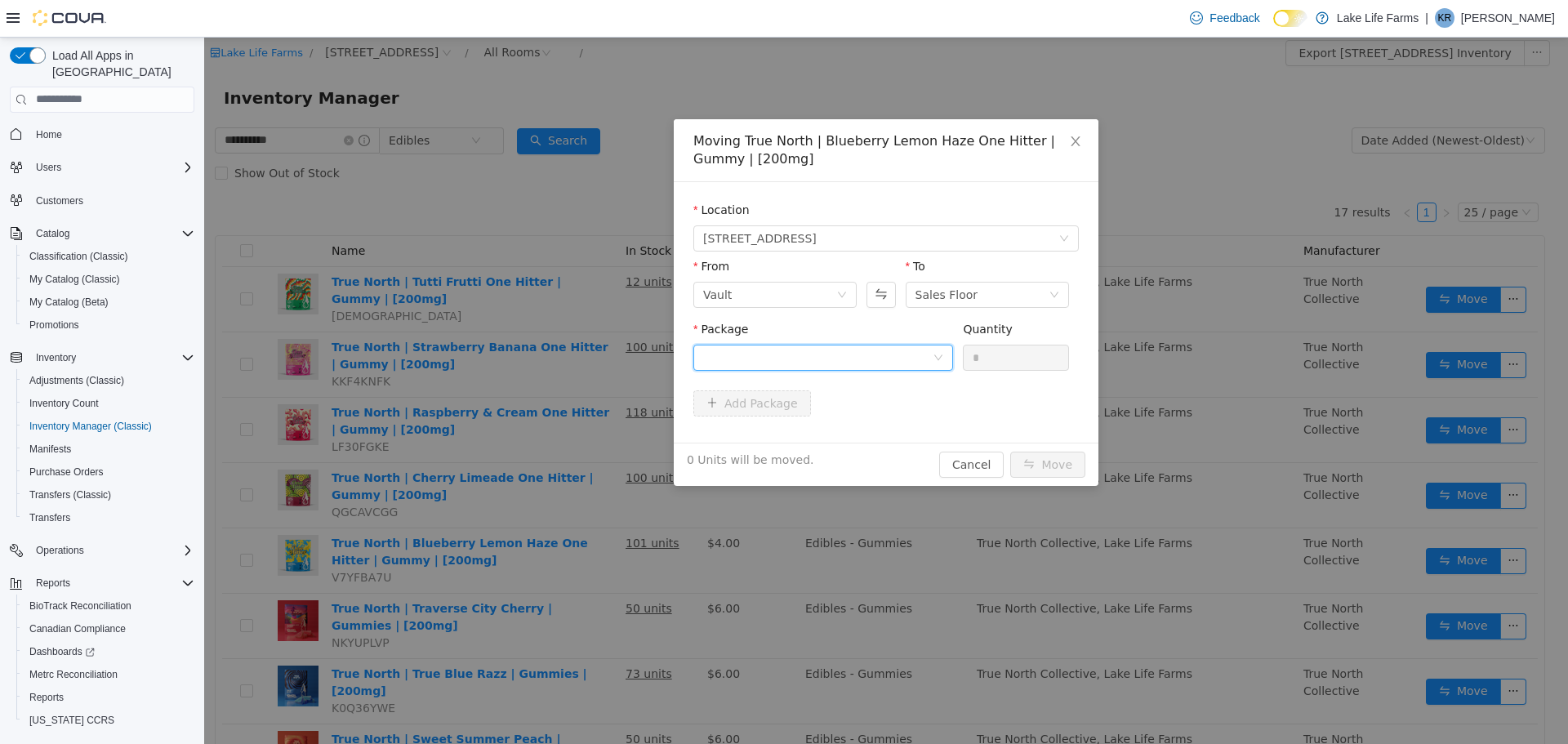
click at [938, 362] on icon "icon: down" at bounding box center [939, 358] width 10 height 12
click at [872, 423] on li "1A4050300009665000174873 Quantity : 100 Units" at bounding box center [824, 424] width 260 height 44
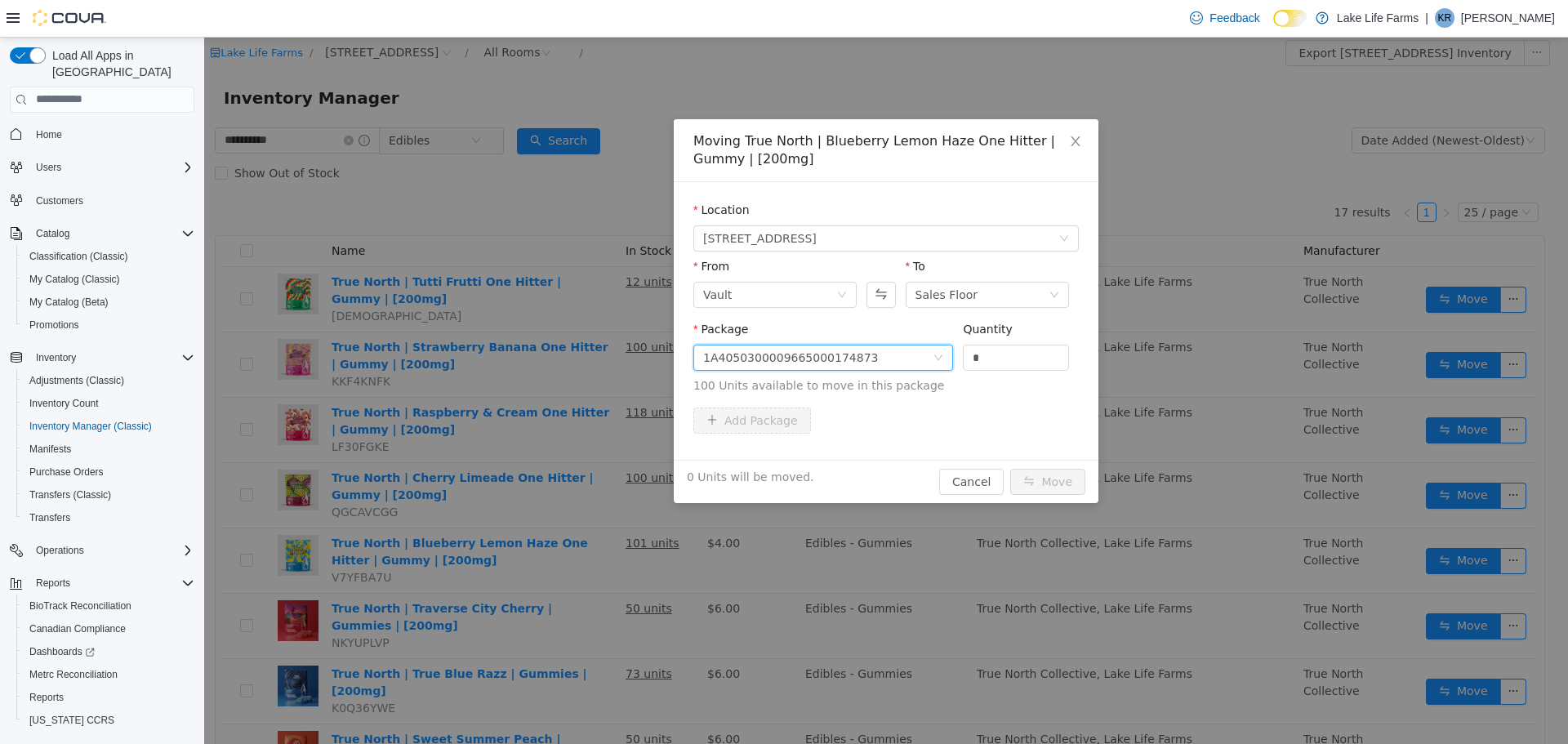
drag, startPoint x: 990, startPoint y: 353, endPoint x: 943, endPoint y: 361, distance: 47.7
click at [943, 361] on span "Package 1A4050300009665000174873 Quantity * 100 Units available to move in this…" at bounding box center [886, 358] width 385 height 72
type input "**"
click at [1046, 474] on button "Move" at bounding box center [1048, 481] width 75 height 26
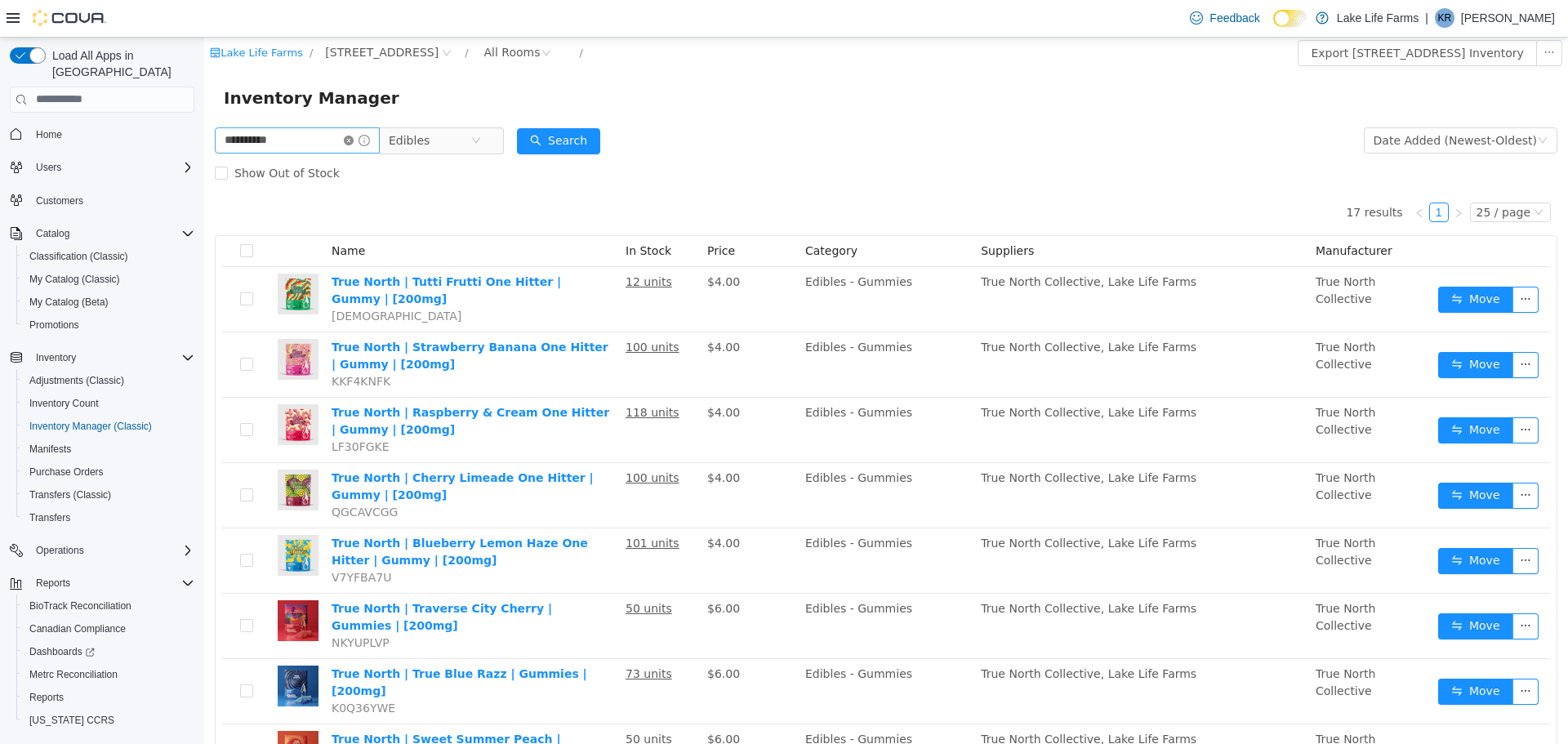
click at [353, 135] on icon "icon: close-circle" at bounding box center [348, 139] width 10 height 10
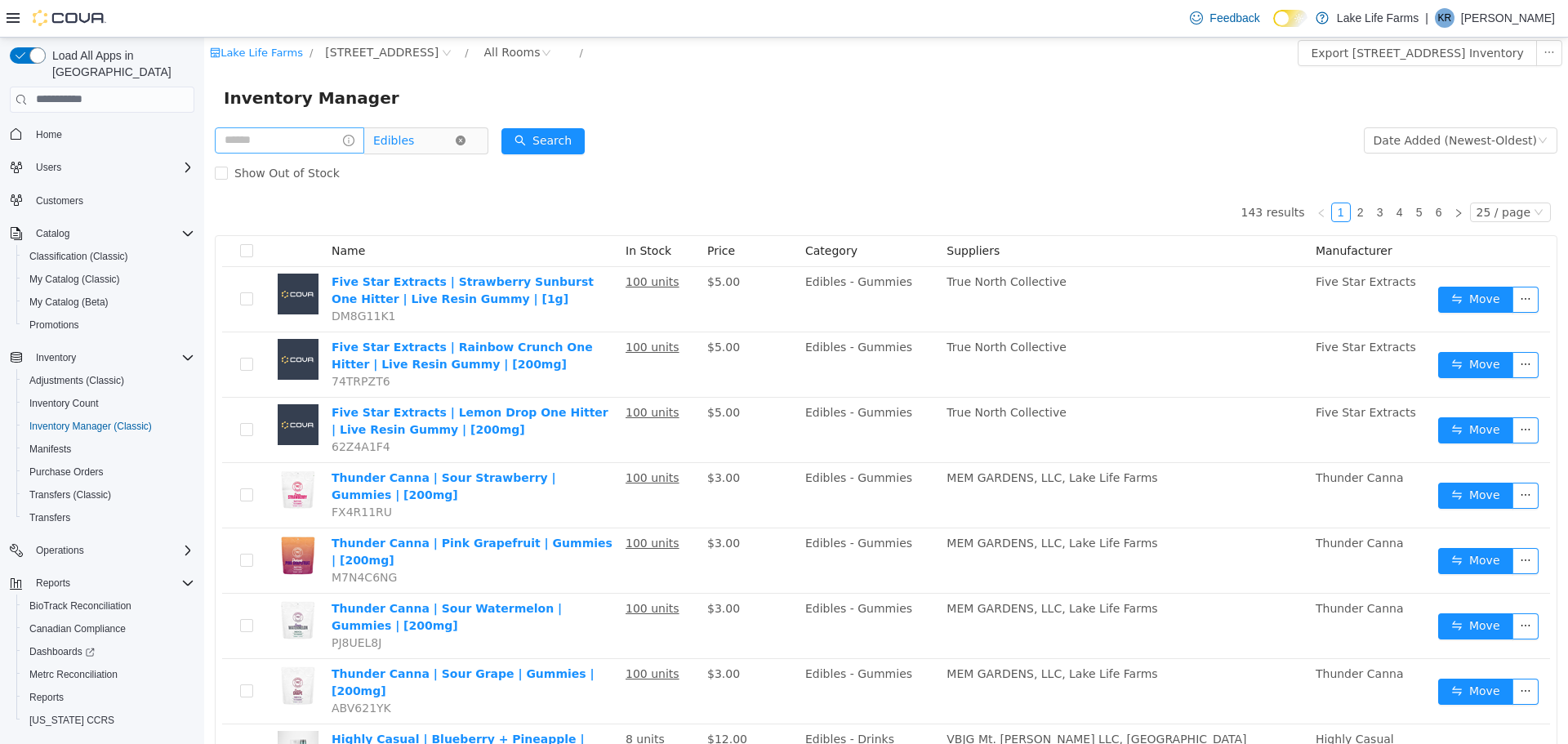
click at [465, 140] on icon "icon: close-circle" at bounding box center [461, 139] width 10 height 10
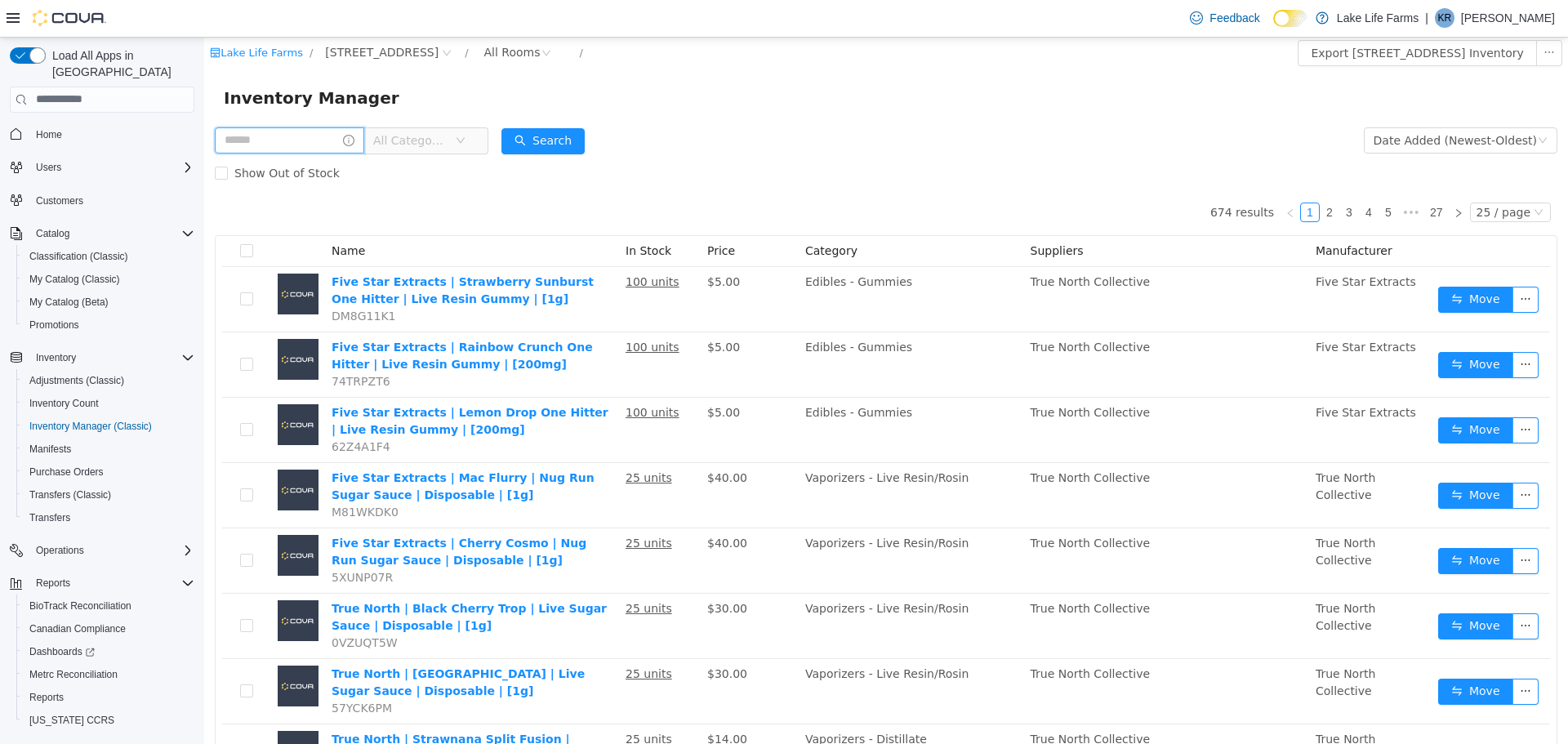
click at [320, 140] on input "text" at bounding box center [289, 139] width 149 height 26
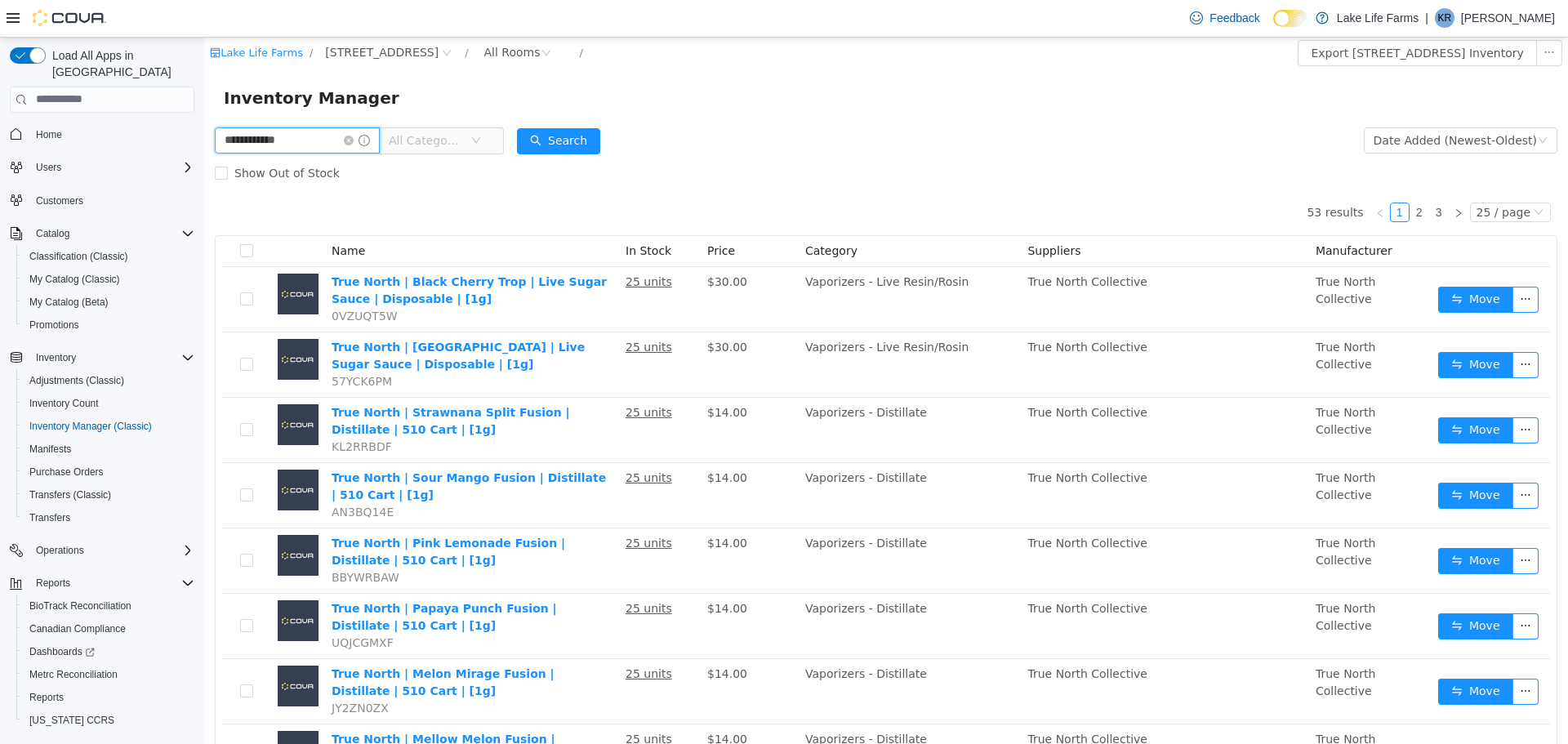
type input "**********"
click at [434, 128] on span "All Categories" at bounding box center [429, 139] width 82 height 24
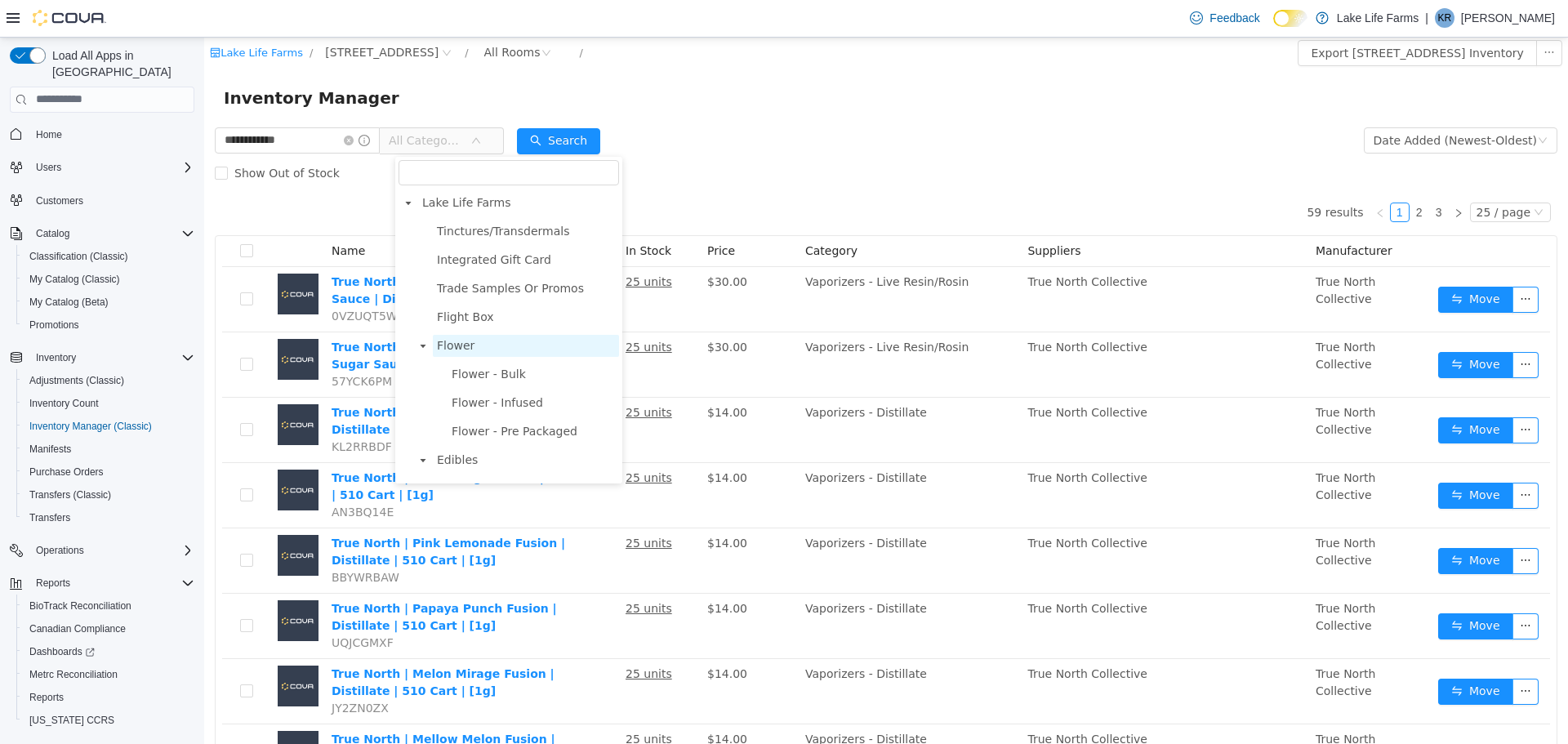
click at [440, 340] on span "Flower" at bounding box center [456, 344] width 38 height 13
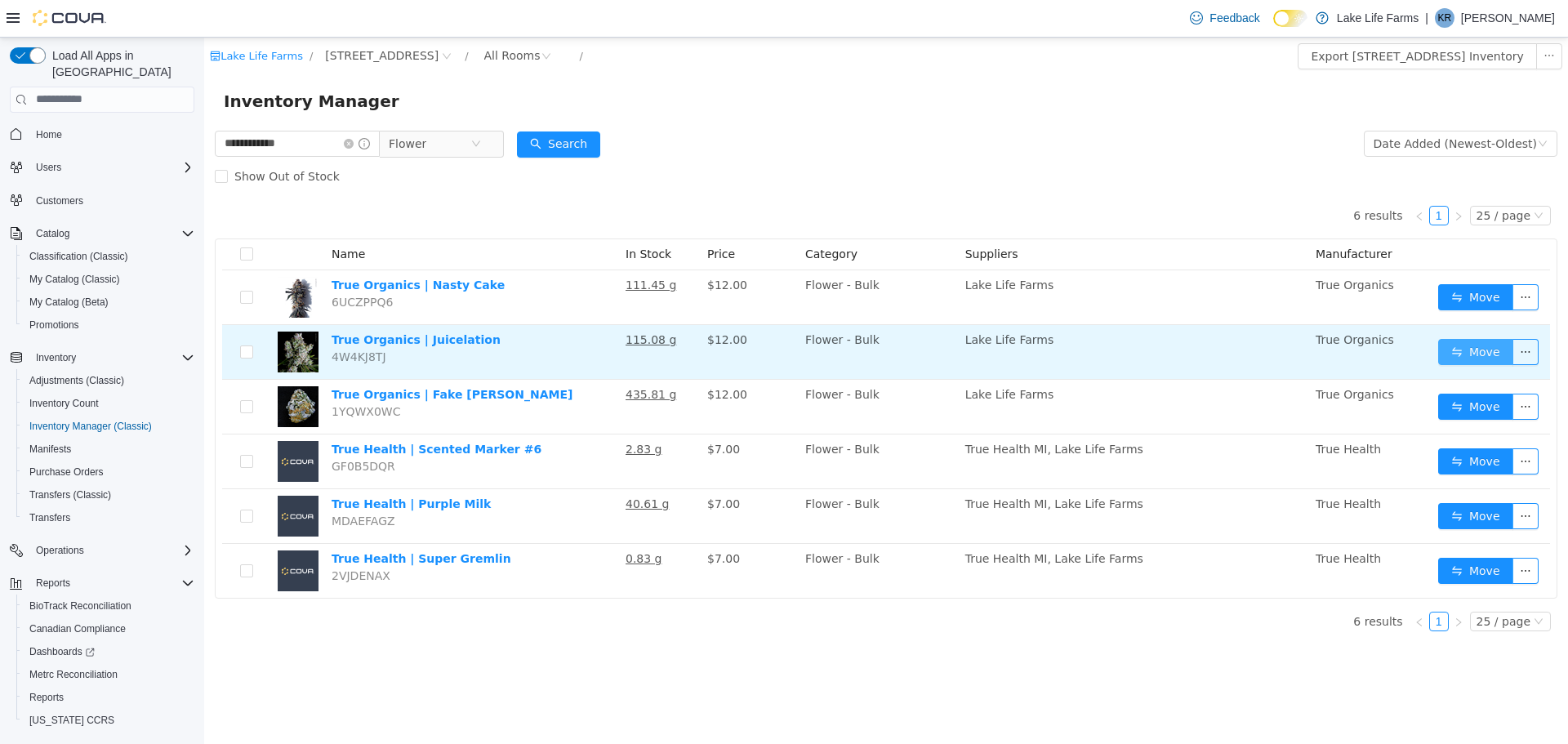
click at [1474, 350] on button "Move" at bounding box center [1475, 351] width 75 height 26
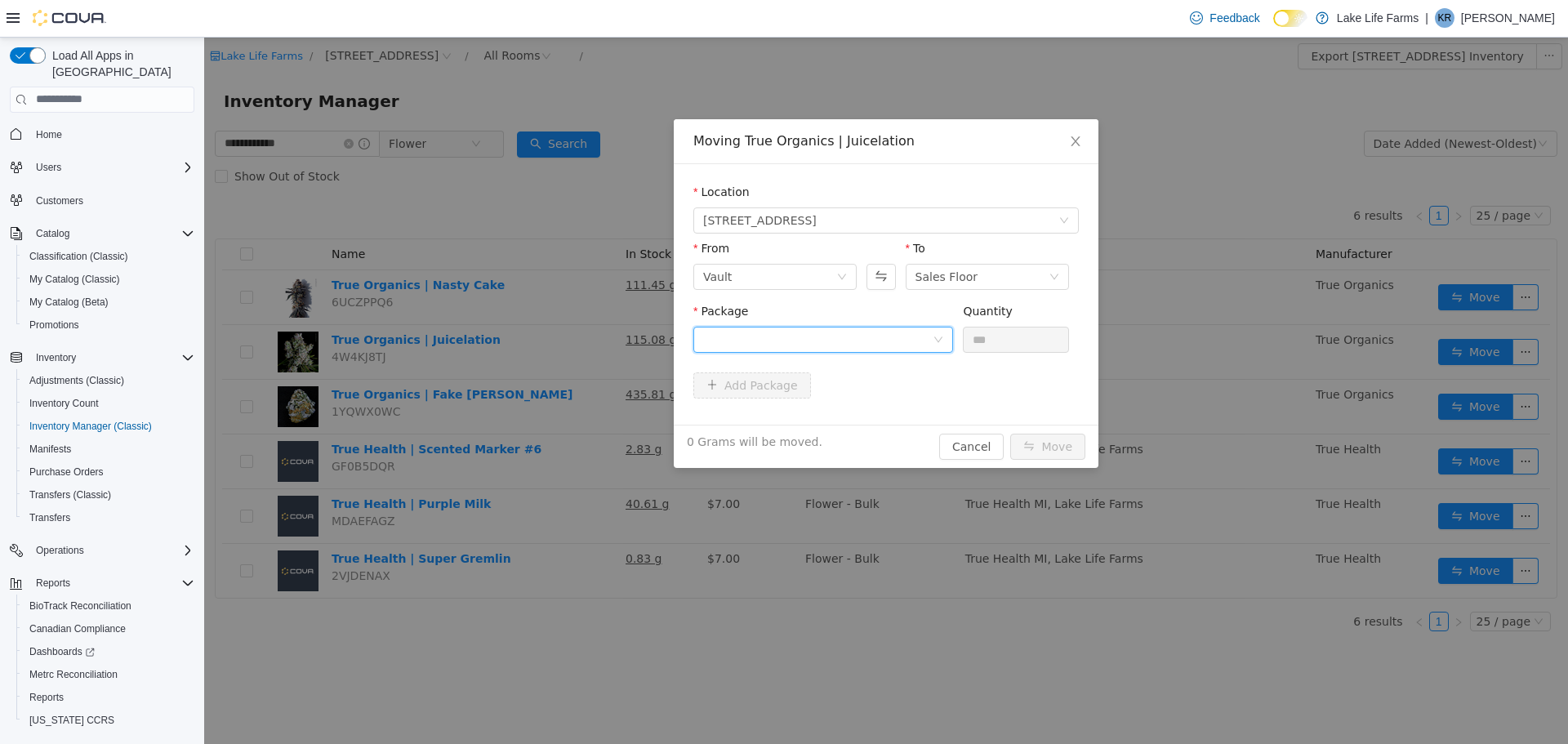
click at [936, 343] on icon "icon: down" at bounding box center [939, 339] width 10 height 12
click at [873, 412] on li "1A4050300017BB1000001392 Quantity : 49.39 Grams" at bounding box center [824, 406] width 260 height 44
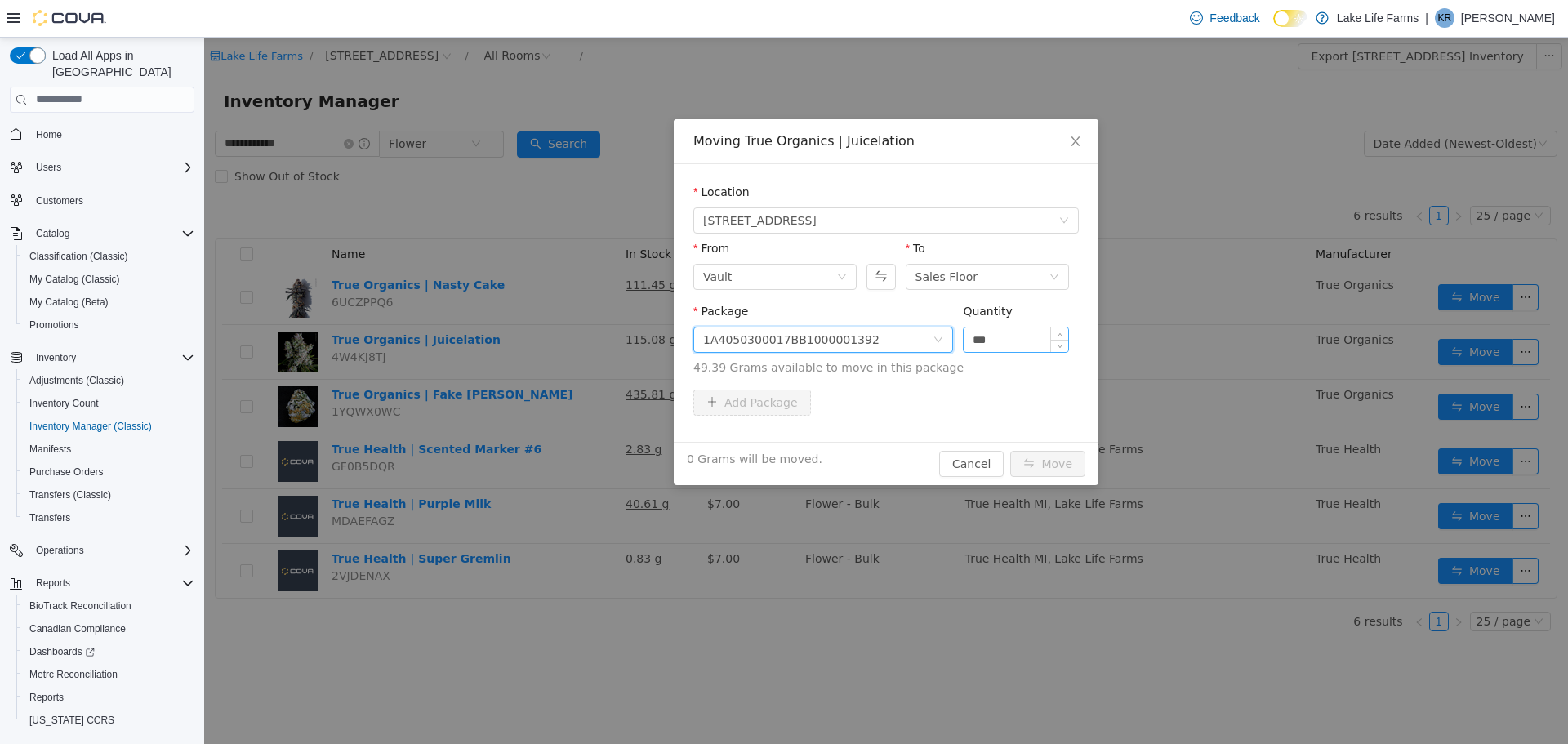
click at [1011, 333] on input "***" at bounding box center [1016, 338] width 104 height 24
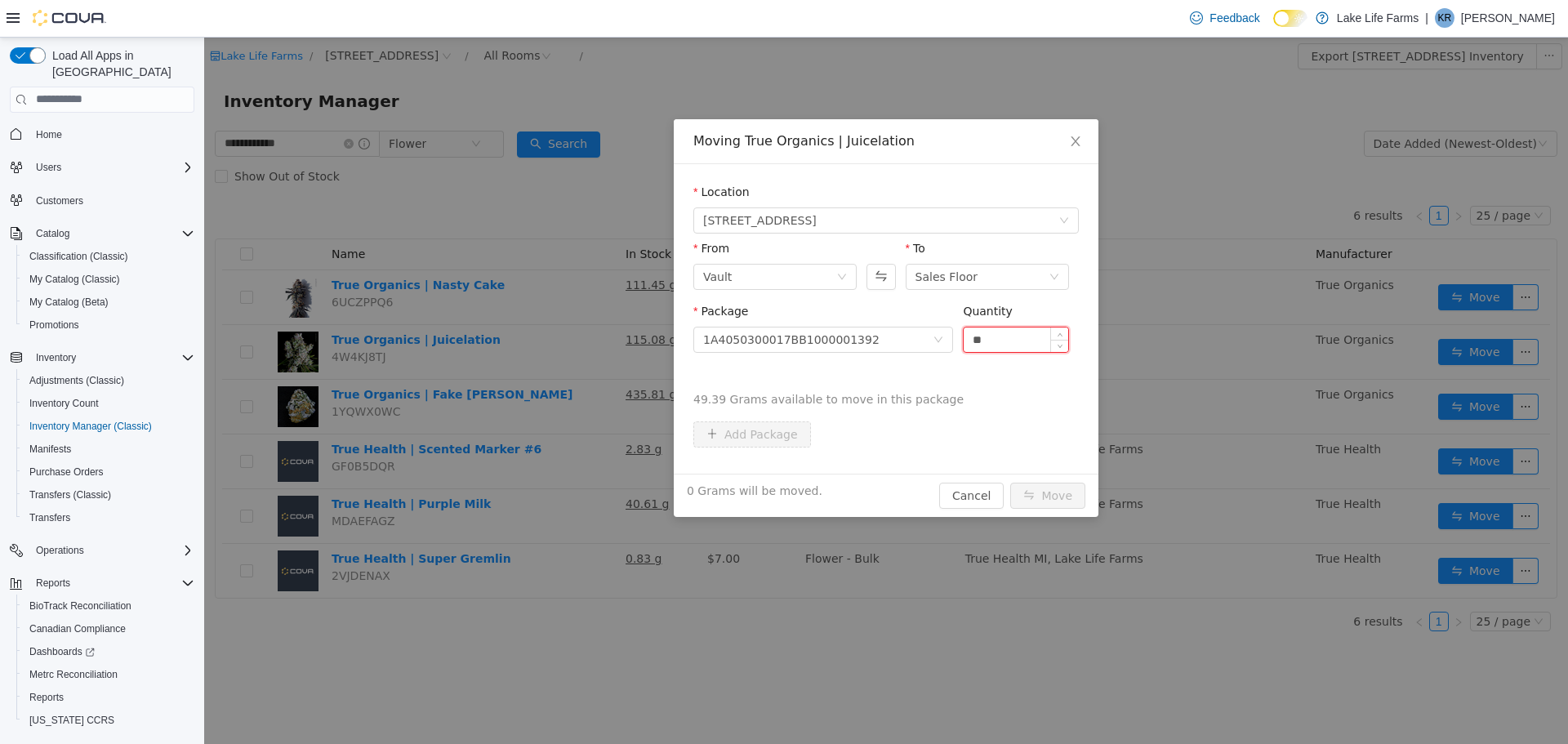
type input "*"
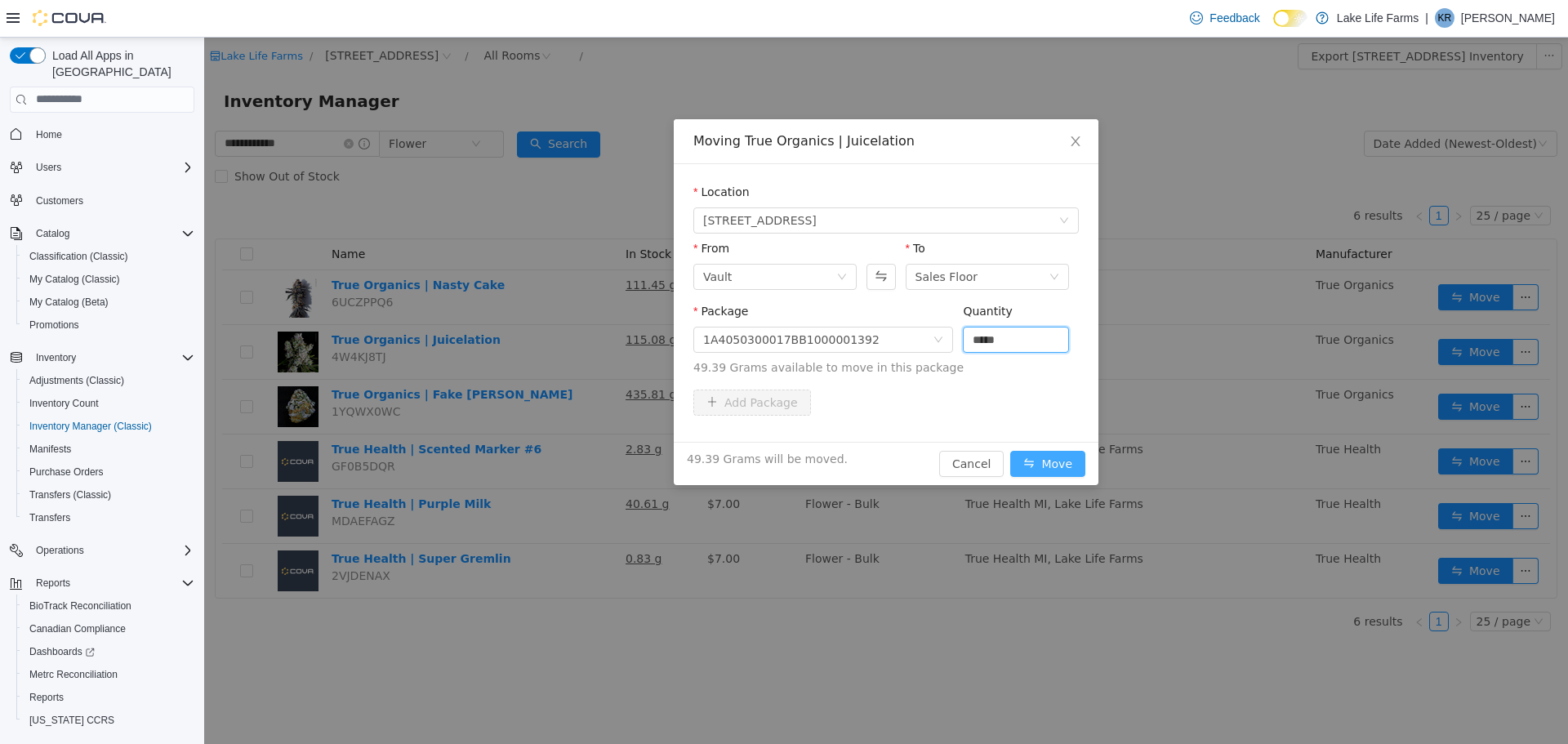
type input "*****"
click at [1058, 464] on button "Move" at bounding box center [1048, 462] width 75 height 26
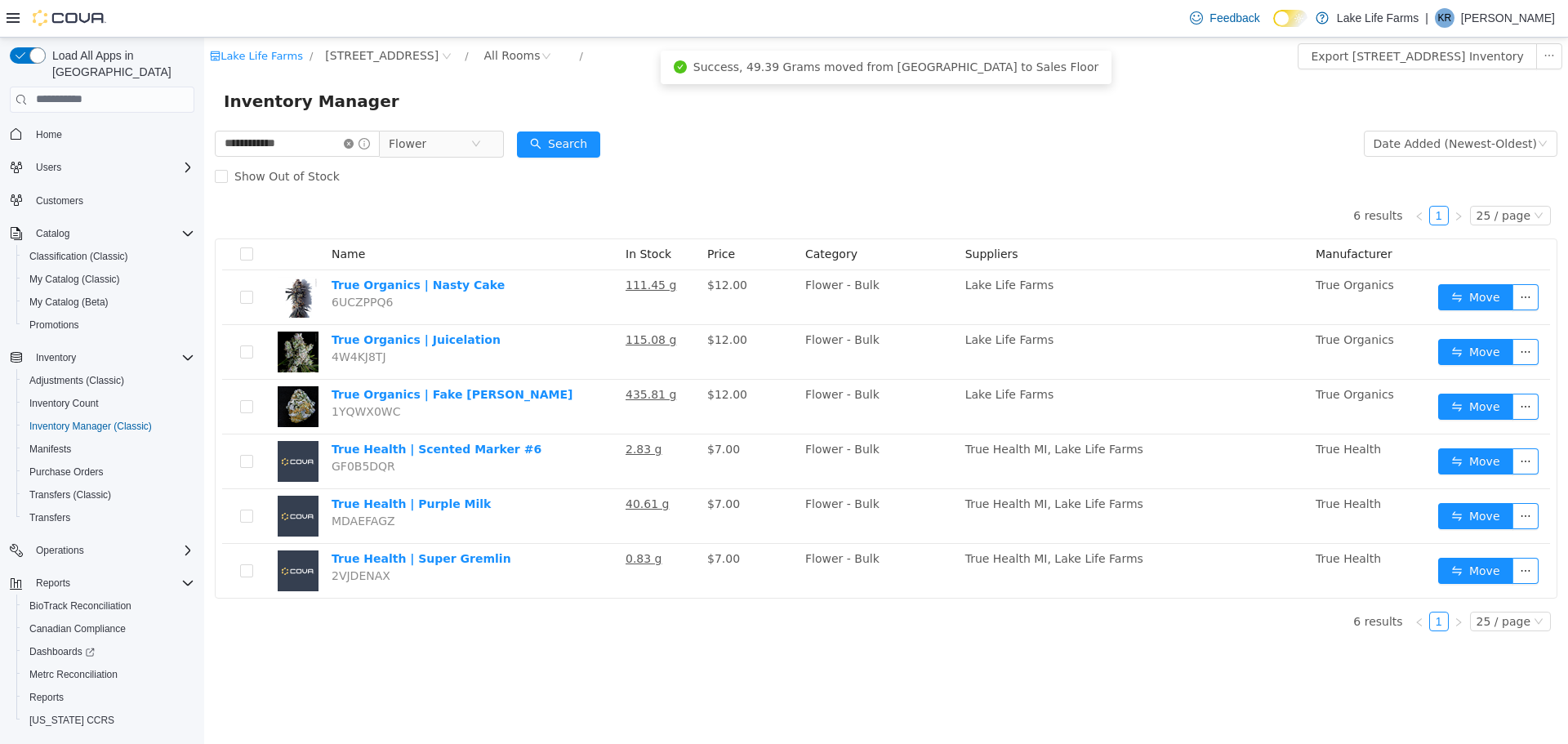
click at [353, 144] on icon "icon: close-circle" at bounding box center [348, 142] width 10 height 10
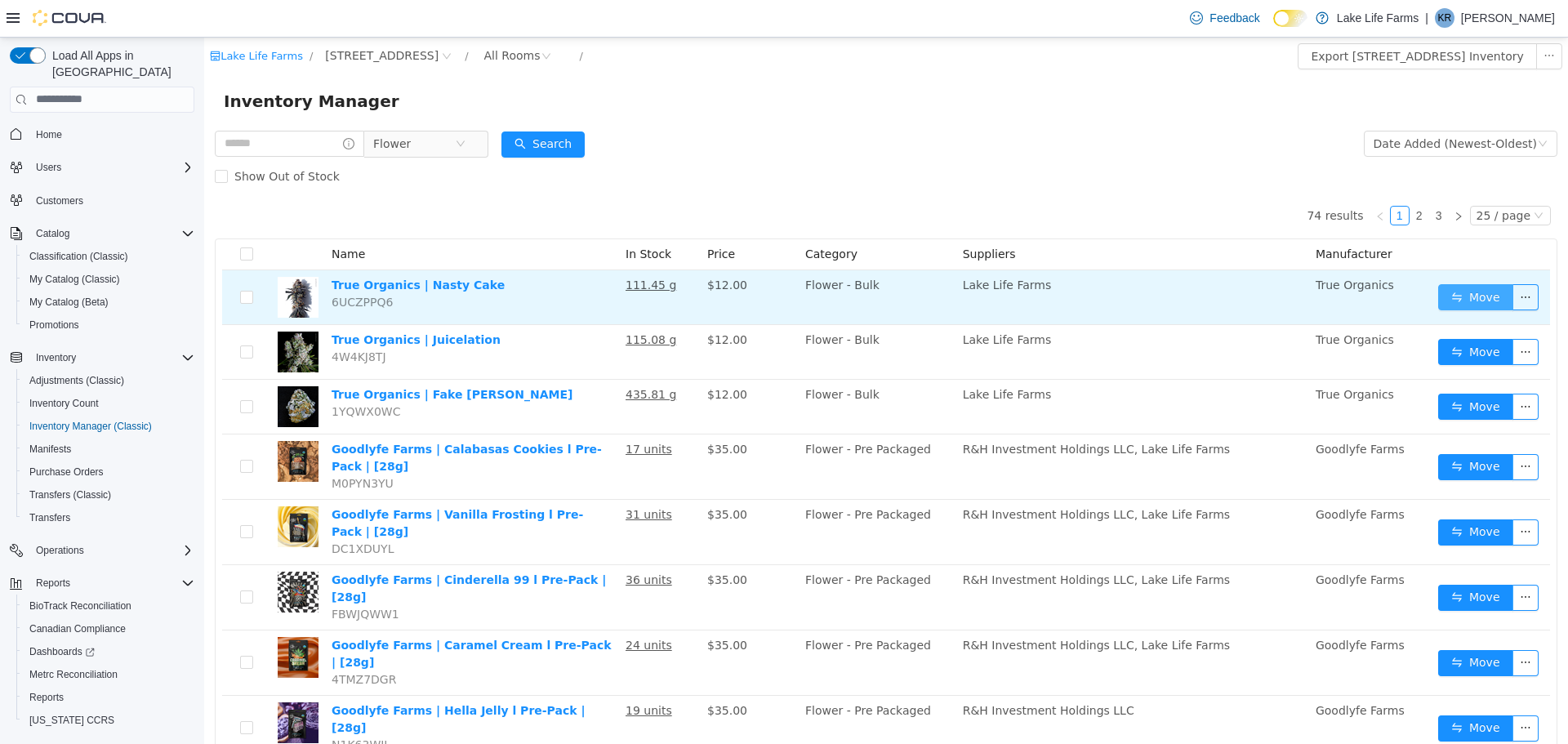
click at [1452, 298] on button "Move" at bounding box center [1475, 296] width 75 height 26
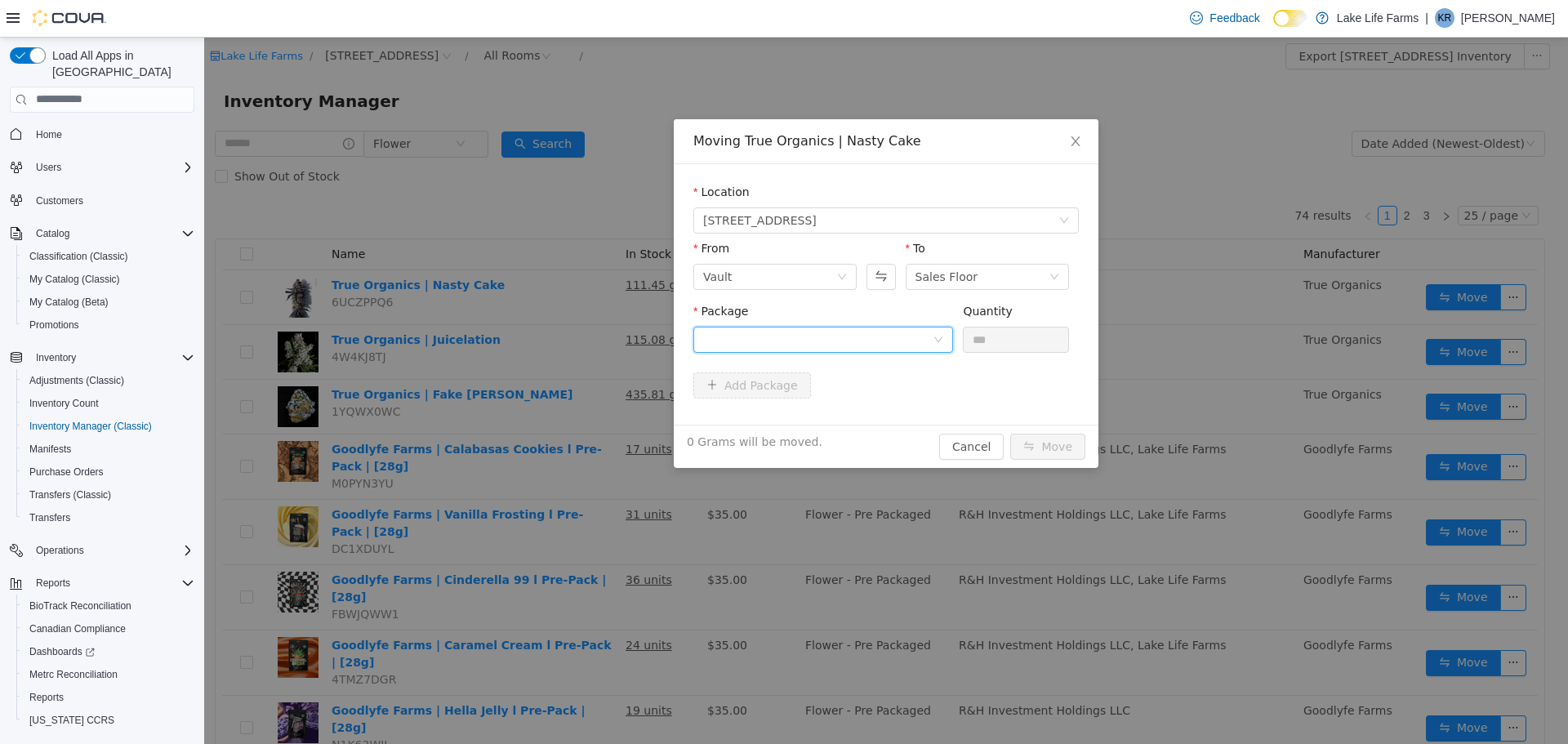
click at [834, 337] on div at bounding box center [818, 338] width 229 height 24
click at [824, 395] on strong "1A4050300017BB1000001380" at bounding box center [800, 397] width 193 height 13
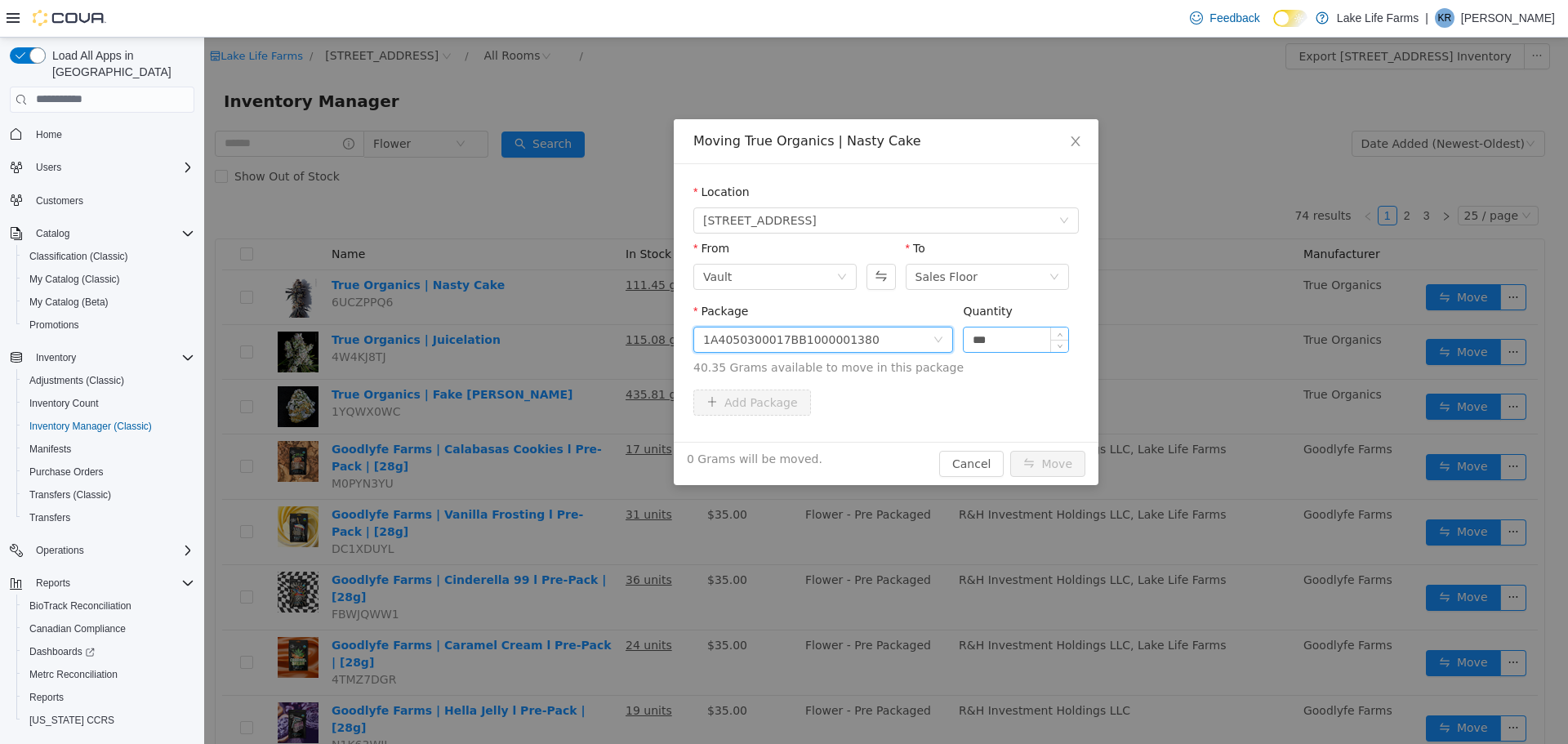
click at [1003, 343] on input "***" at bounding box center [1016, 338] width 104 height 24
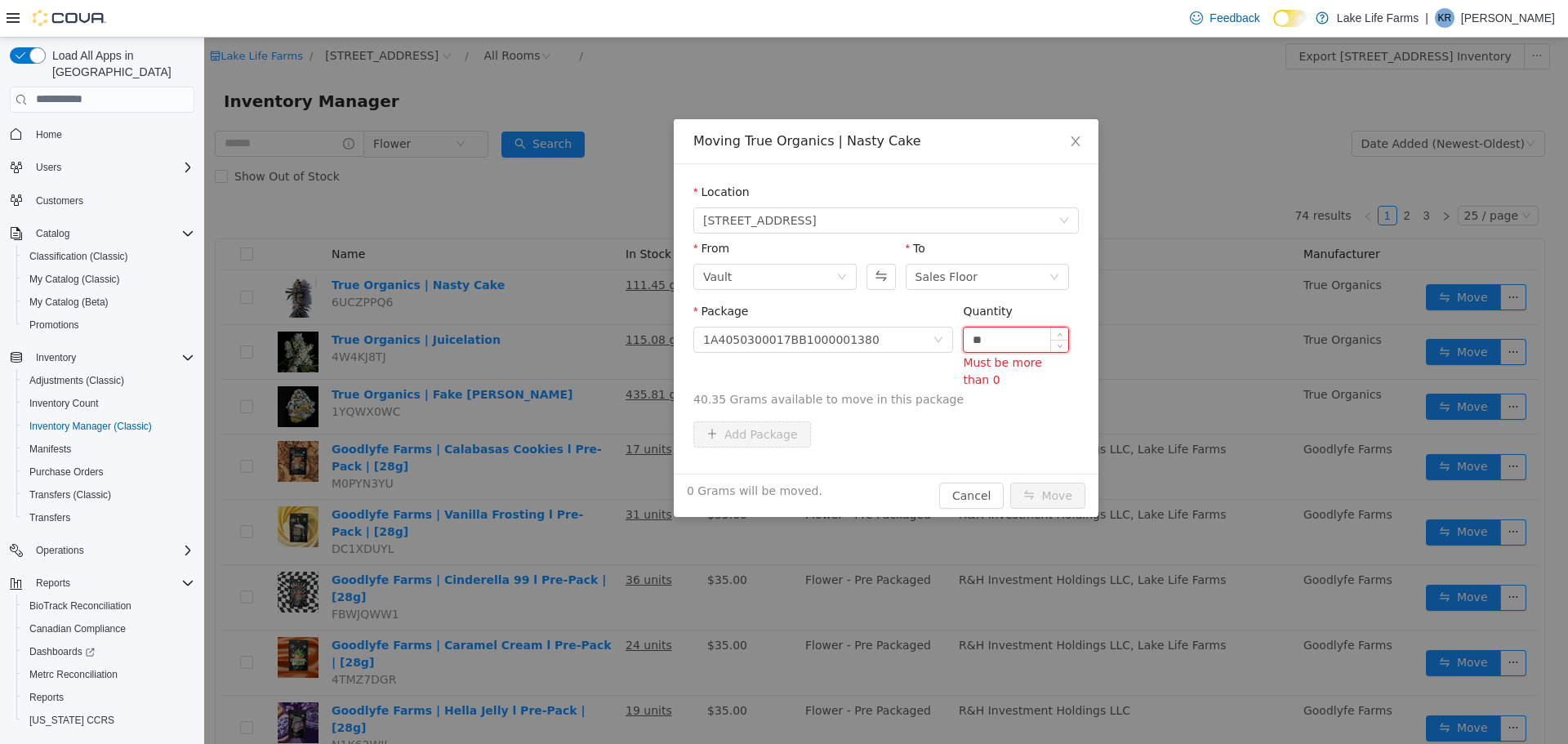
type input "*"
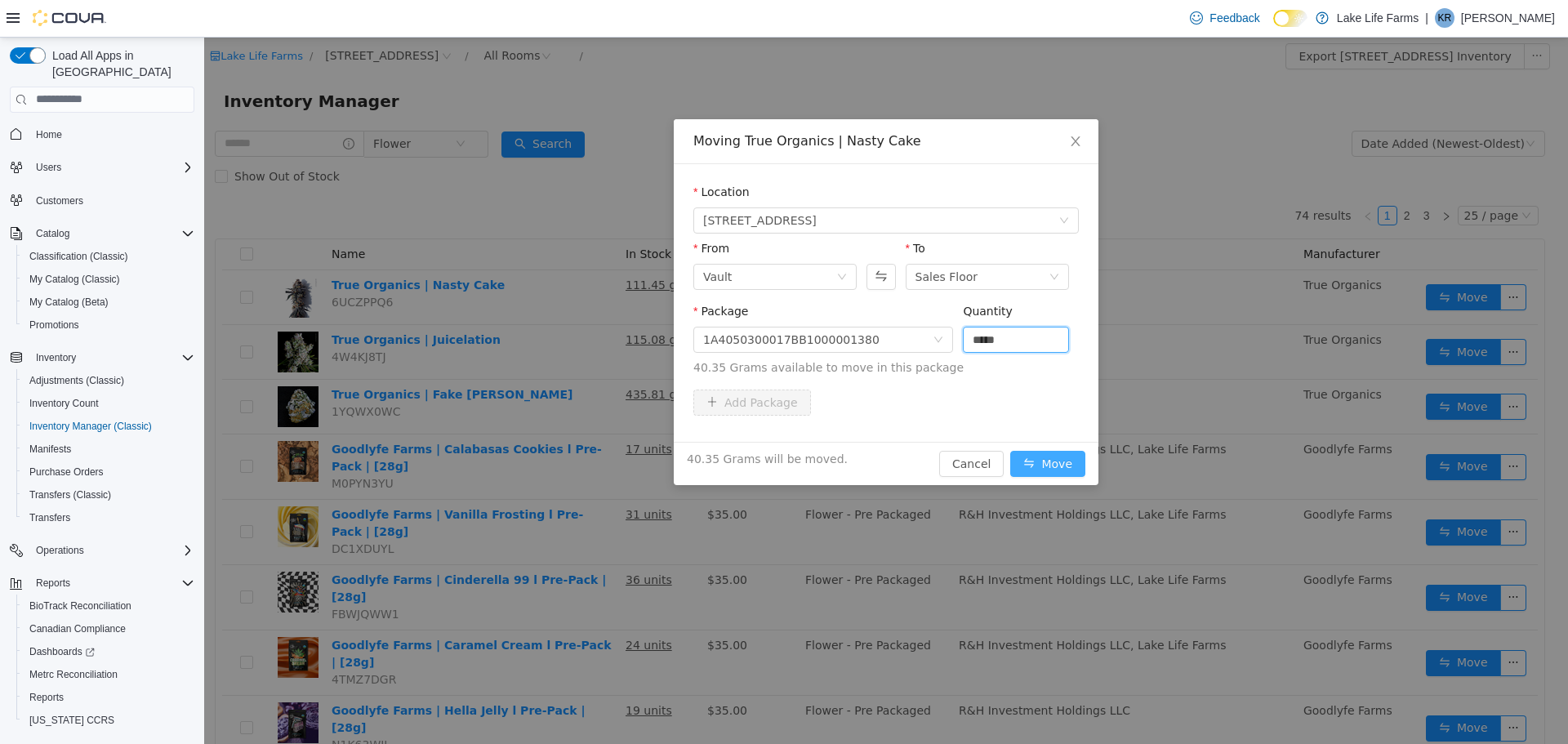
type input "*****"
click at [1061, 457] on button "Move" at bounding box center [1048, 462] width 75 height 26
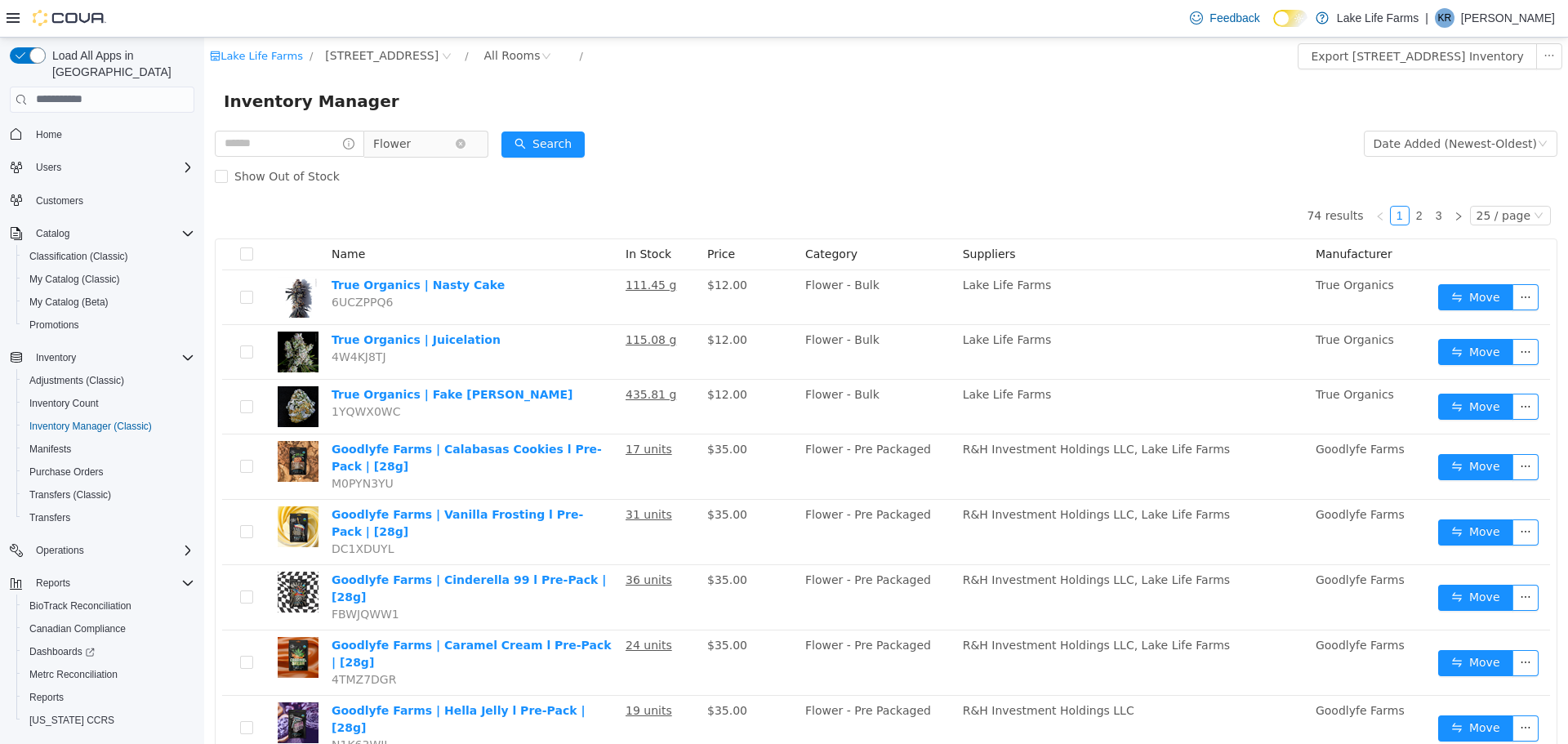
click at [474, 152] on span "Flower" at bounding box center [420, 142] width 112 height 26
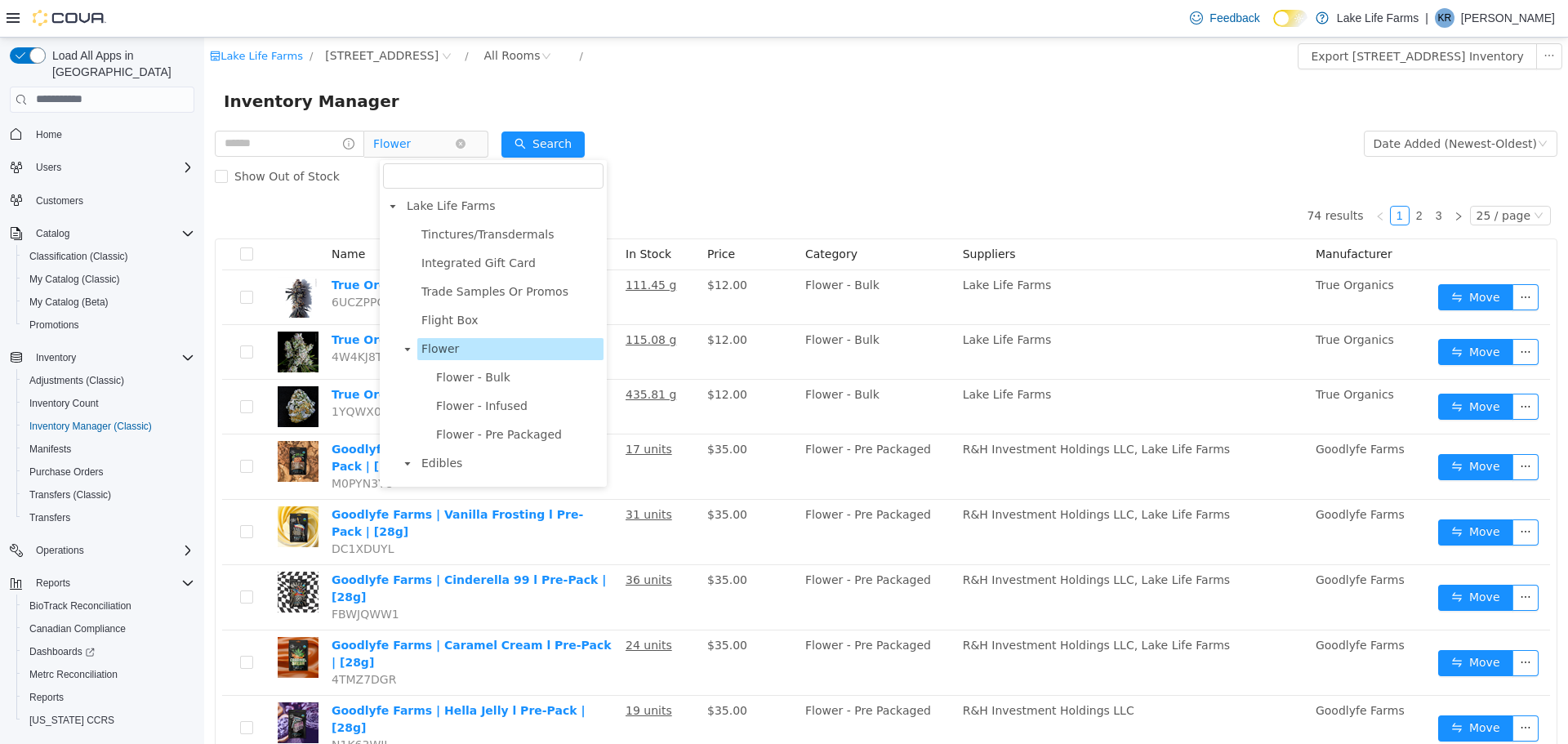
click at [475, 146] on span "Flower" at bounding box center [420, 142] width 112 height 26
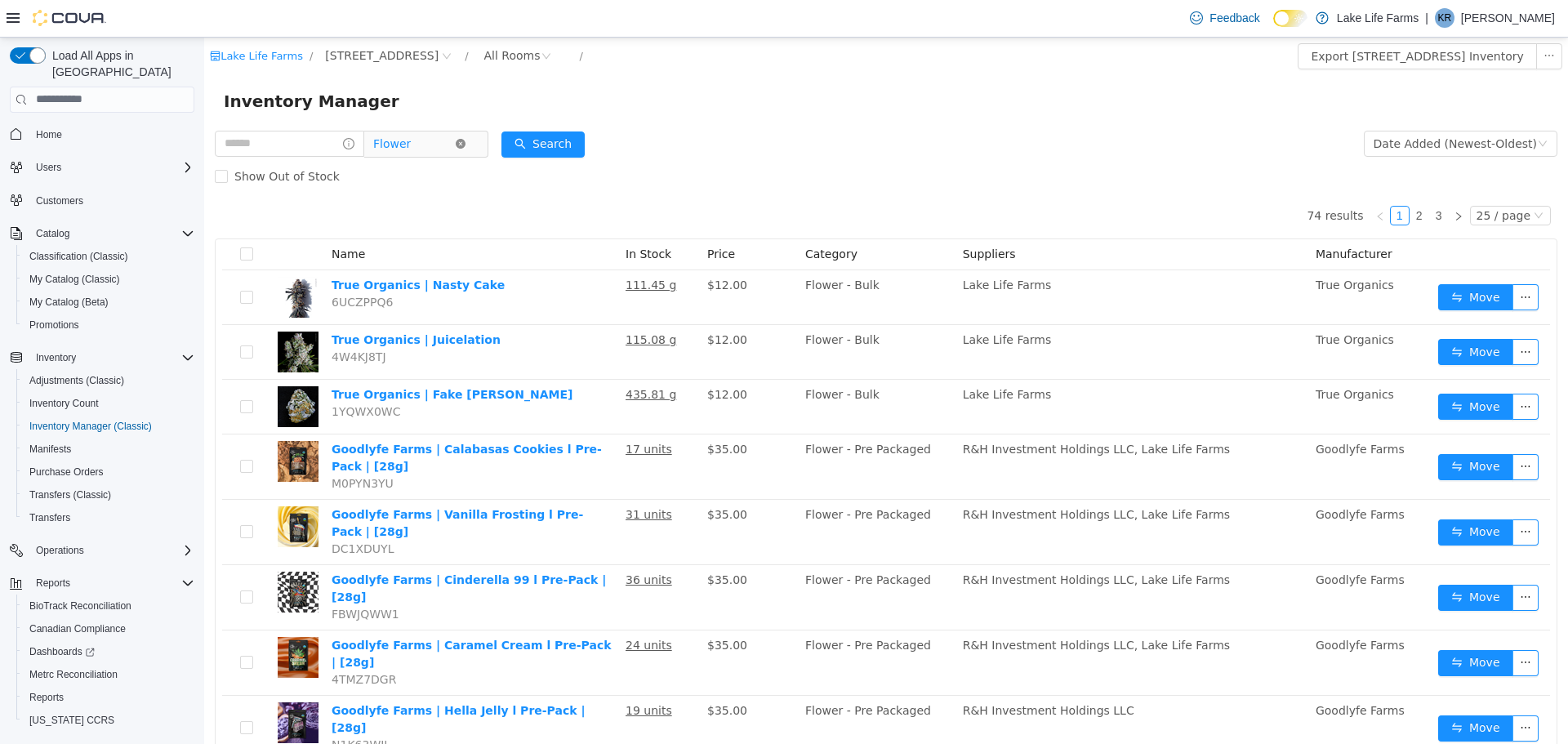
click at [465, 145] on icon "icon: close-circle" at bounding box center [461, 142] width 10 height 10
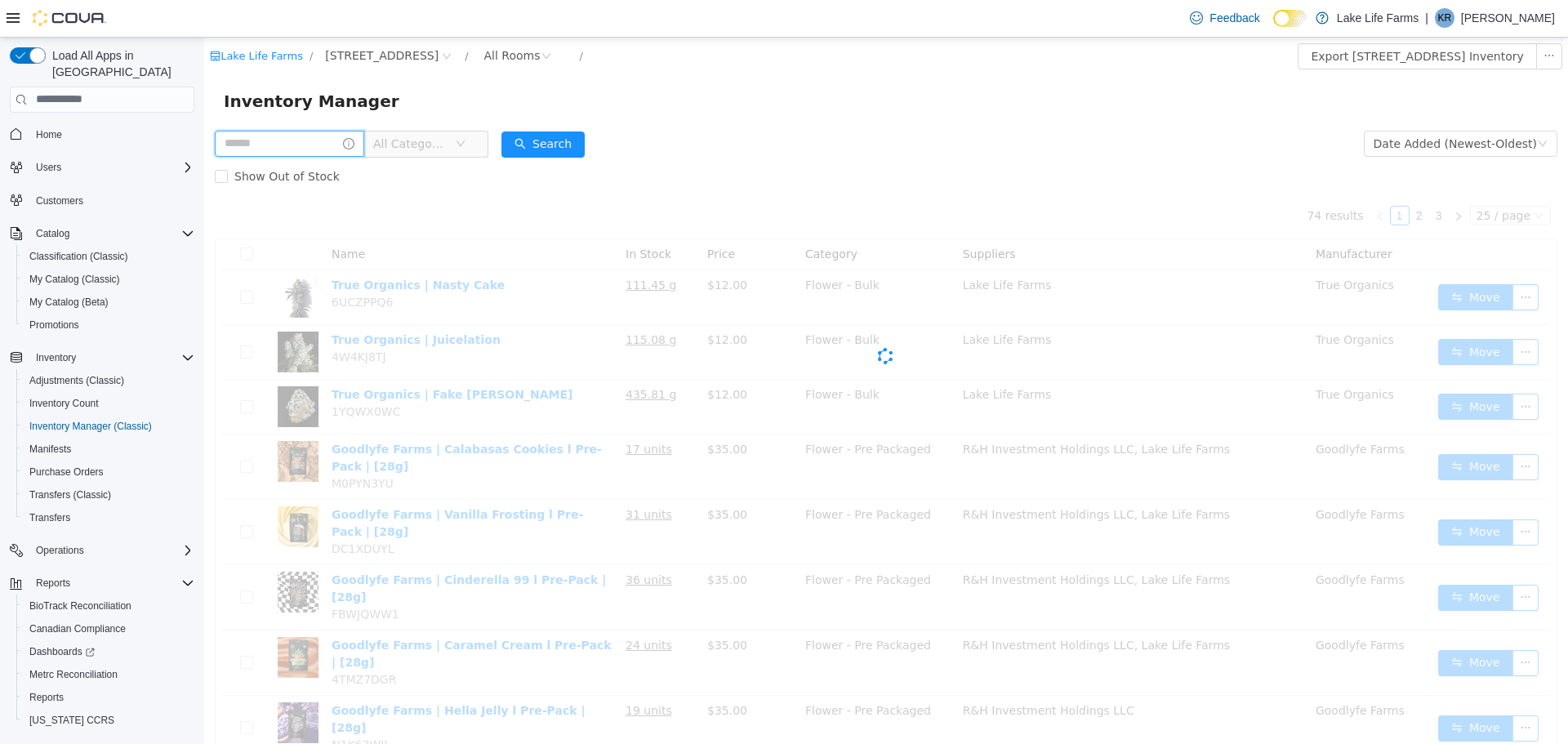
click at [330, 137] on input "text" at bounding box center [289, 142] width 149 height 26
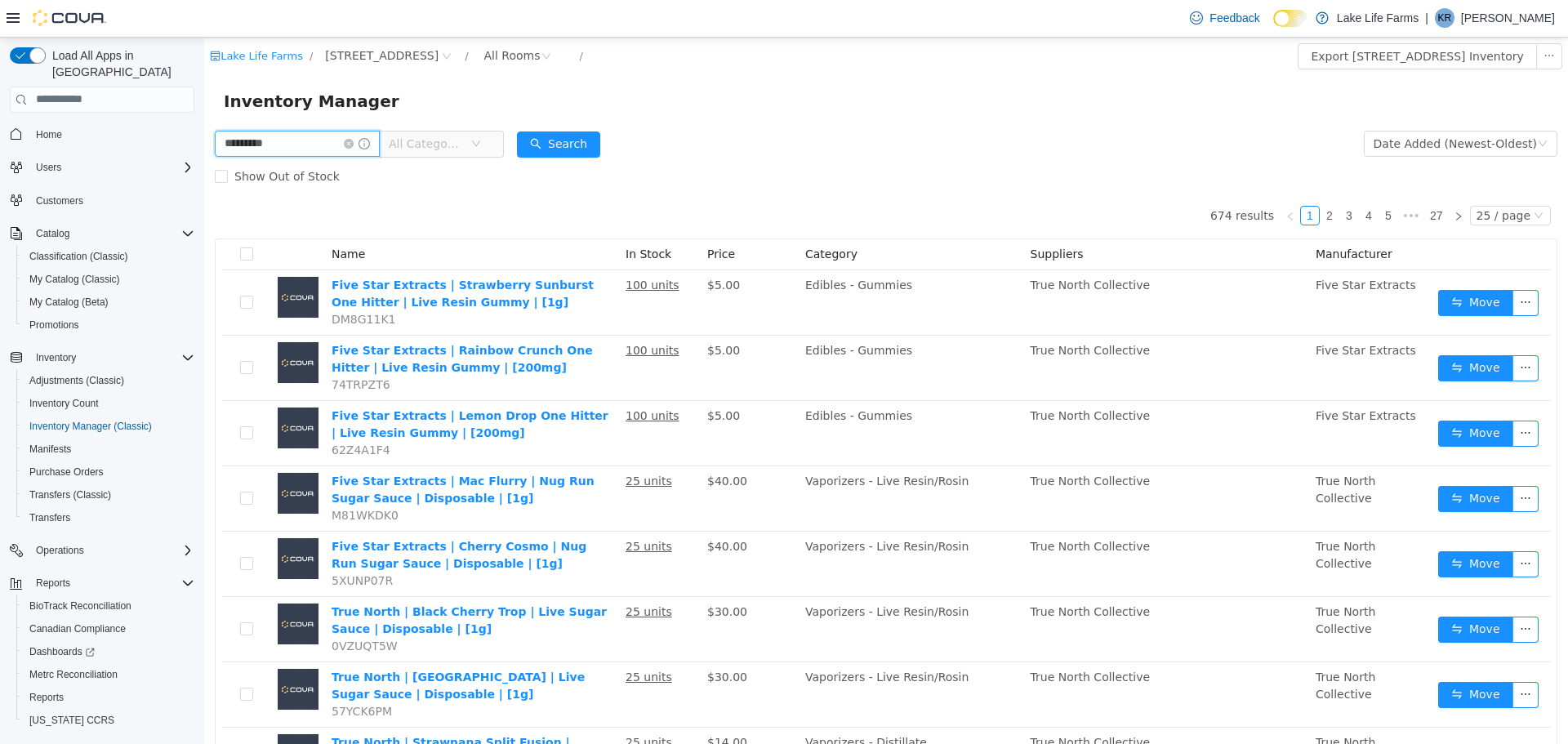
type input "*********"
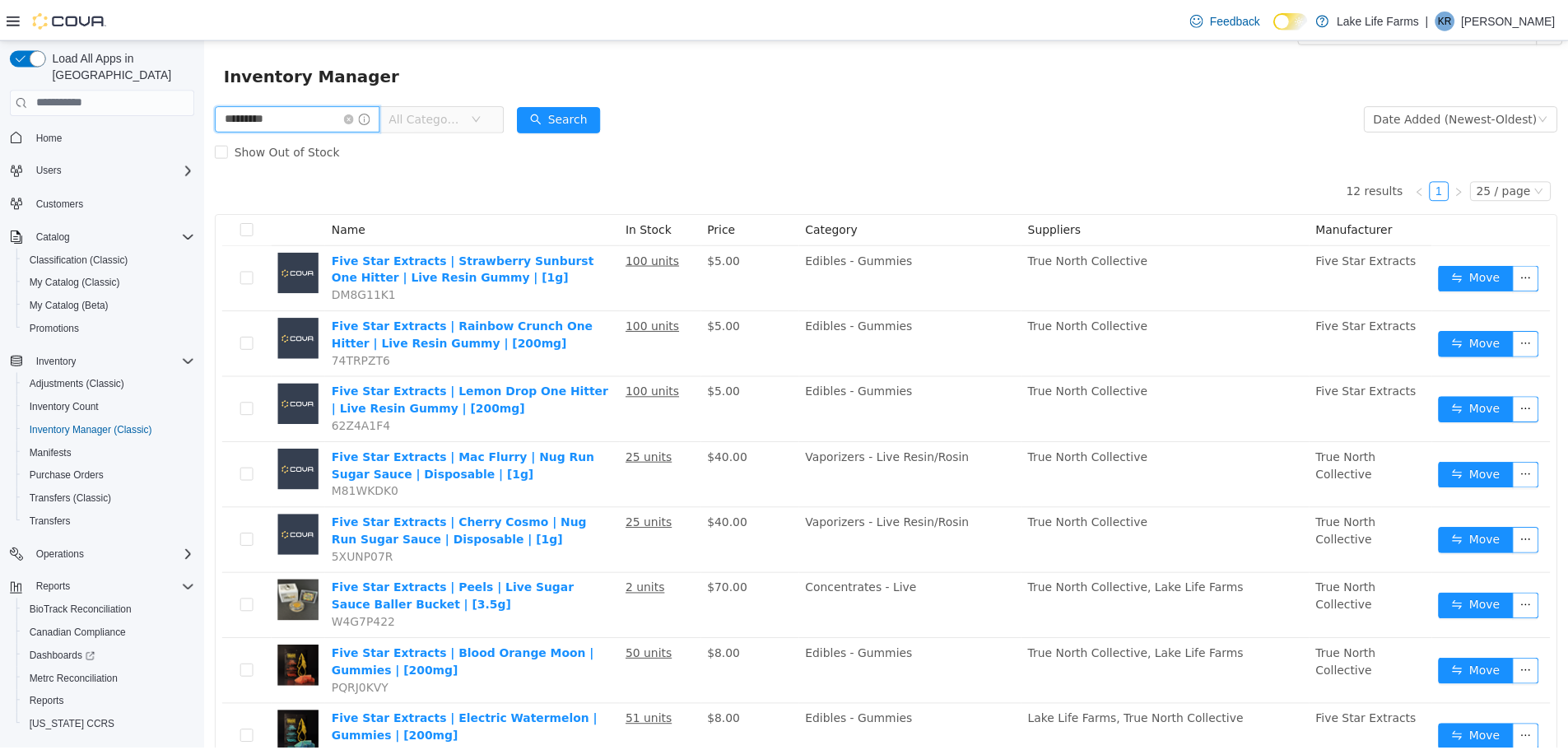
scroll to position [29, 0]
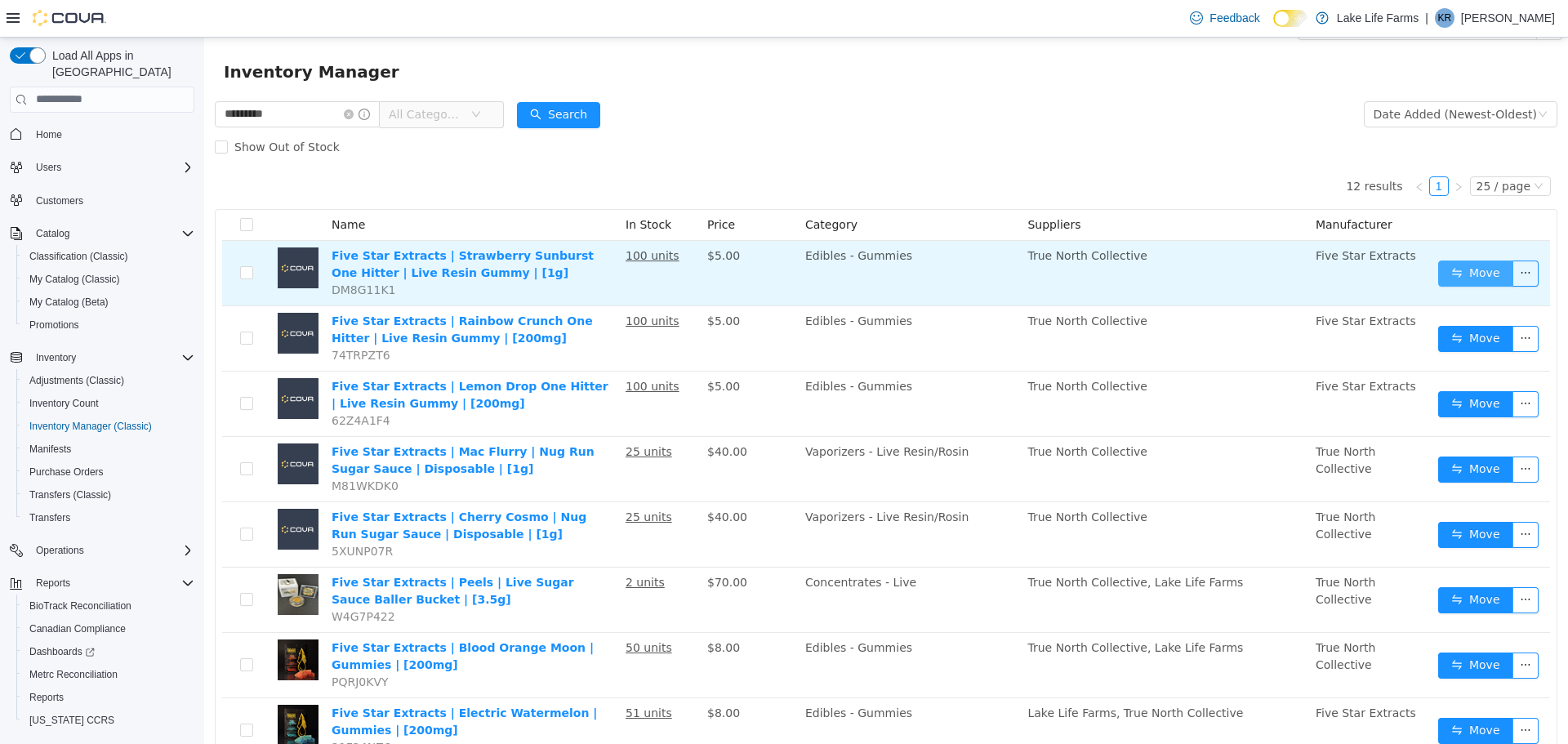
click at [1444, 273] on button "Move" at bounding box center [1475, 272] width 75 height 26
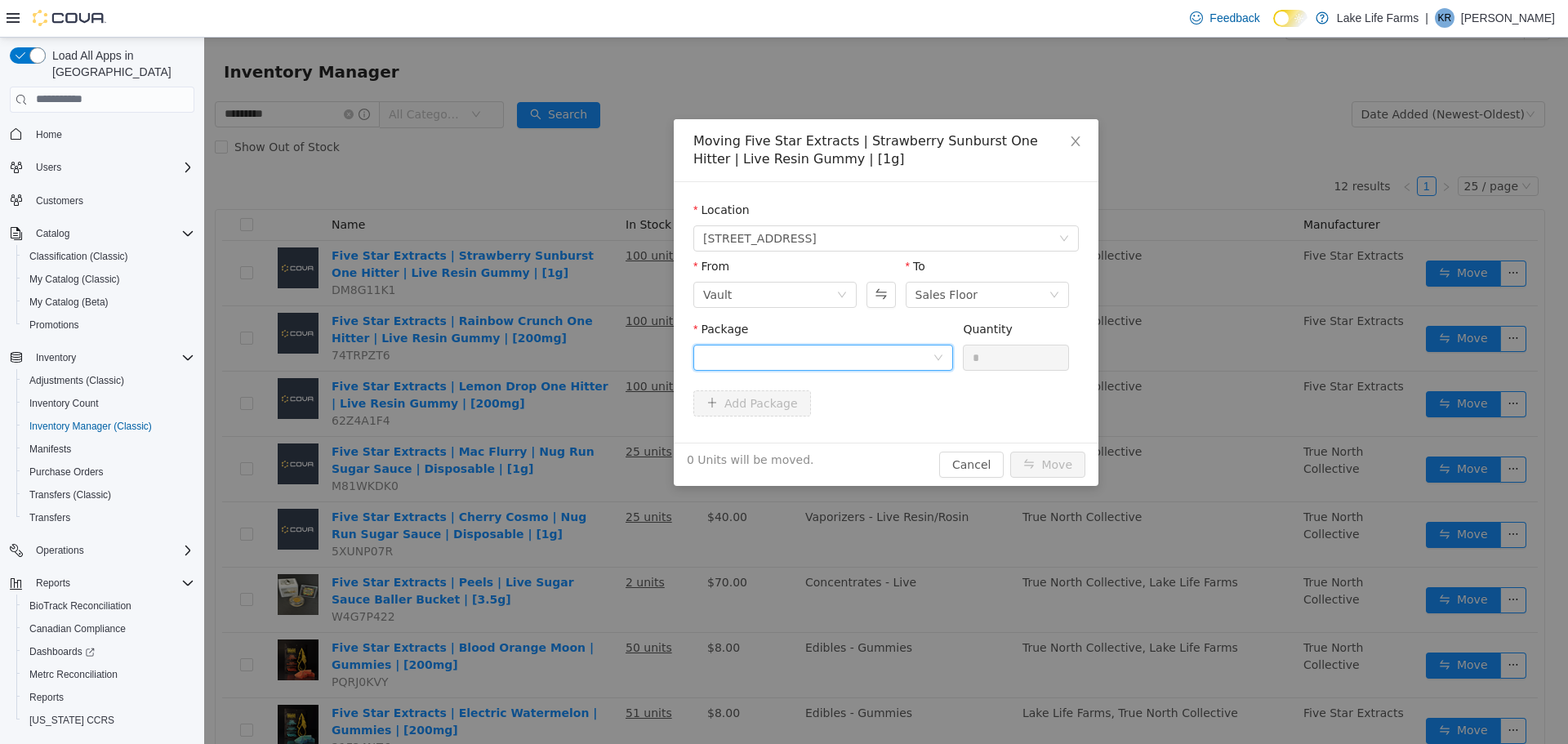
click at [878, 367] on div at bounding box center [818, 356] width 229 height 24
click at [874, 434] on li "1A4050300009665000173739 Quantity : 100 Units" at bounding box center [824, 424] width 260 height 44
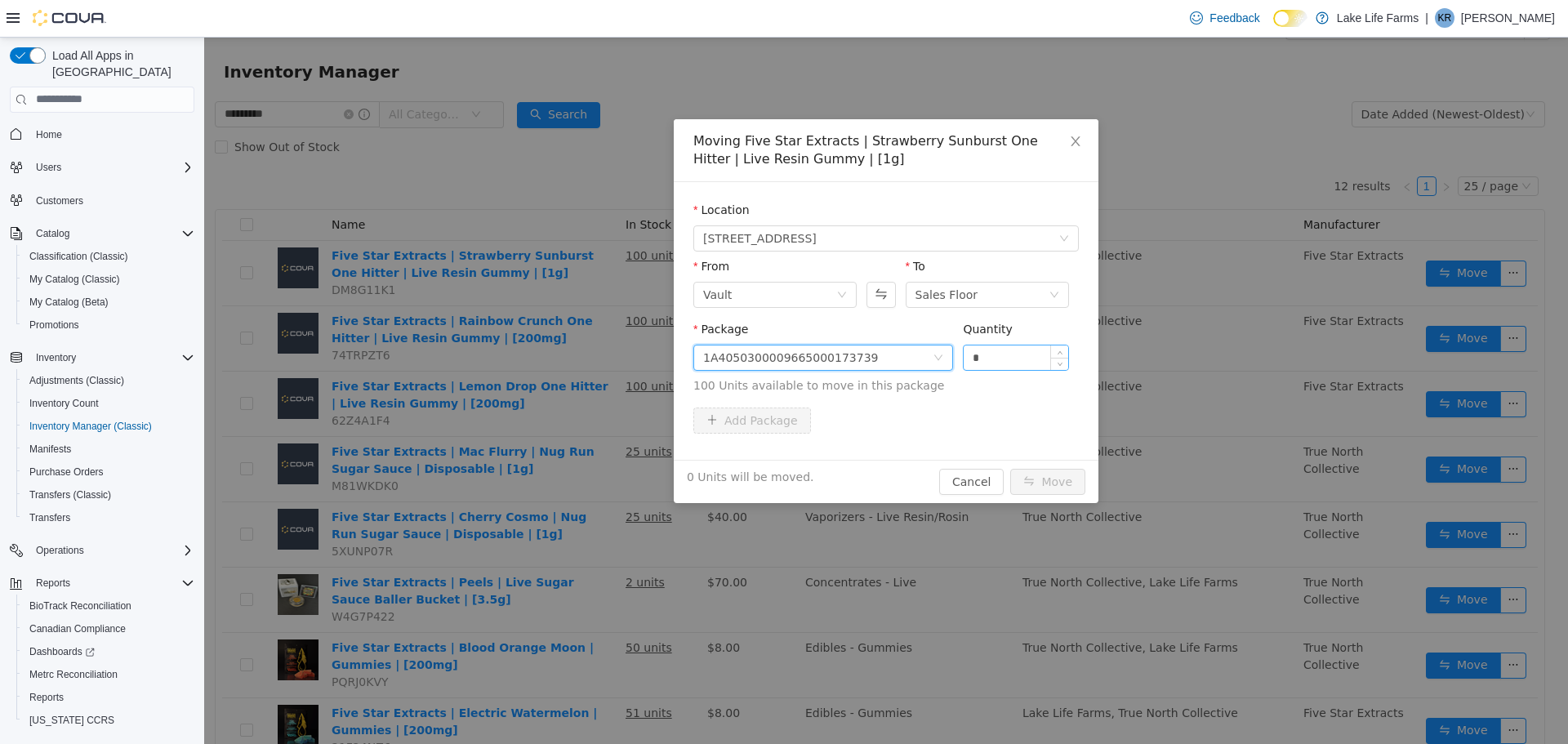
drag, startPoint x: 981, startPoint y: 355, endPoint x: 964, endPoint y: 357, distance: 17.1
click at [964, 357] on input "*" at bounding box center [1016, 356] width 104 height 24
type input "**"
click at [1042, 474] on button "Move" at bounding box center [1048, 481] width 75 height 26
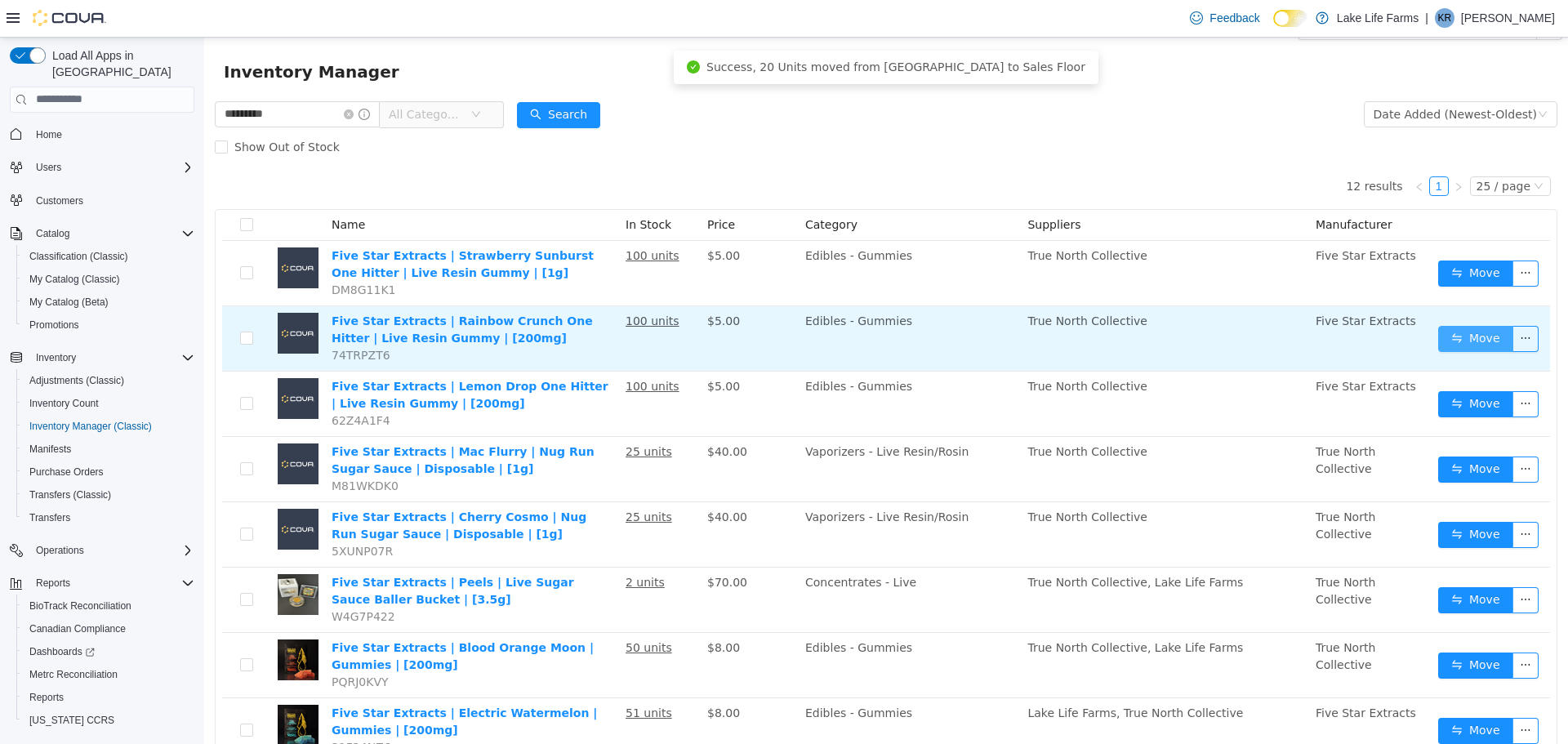
click at [1463, 330] on button "Move" at bounding box center [1475, 337] width 75 height 26
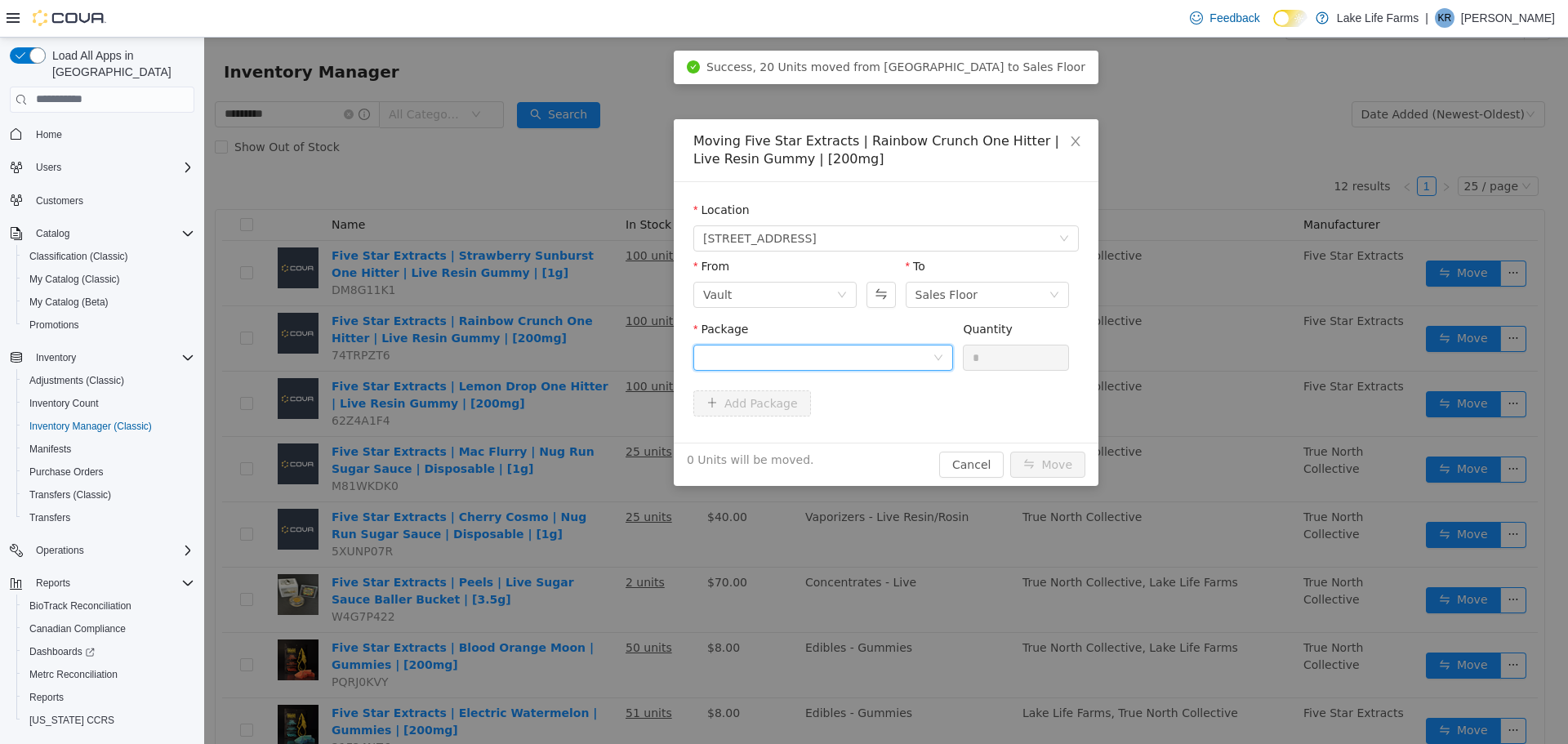
click at [905, 359] on div at bounding box center [818, 356] width 229 height 24
click at [910, 394] on li "Select Package" at bounding box center [824, 389] width 260 height 26
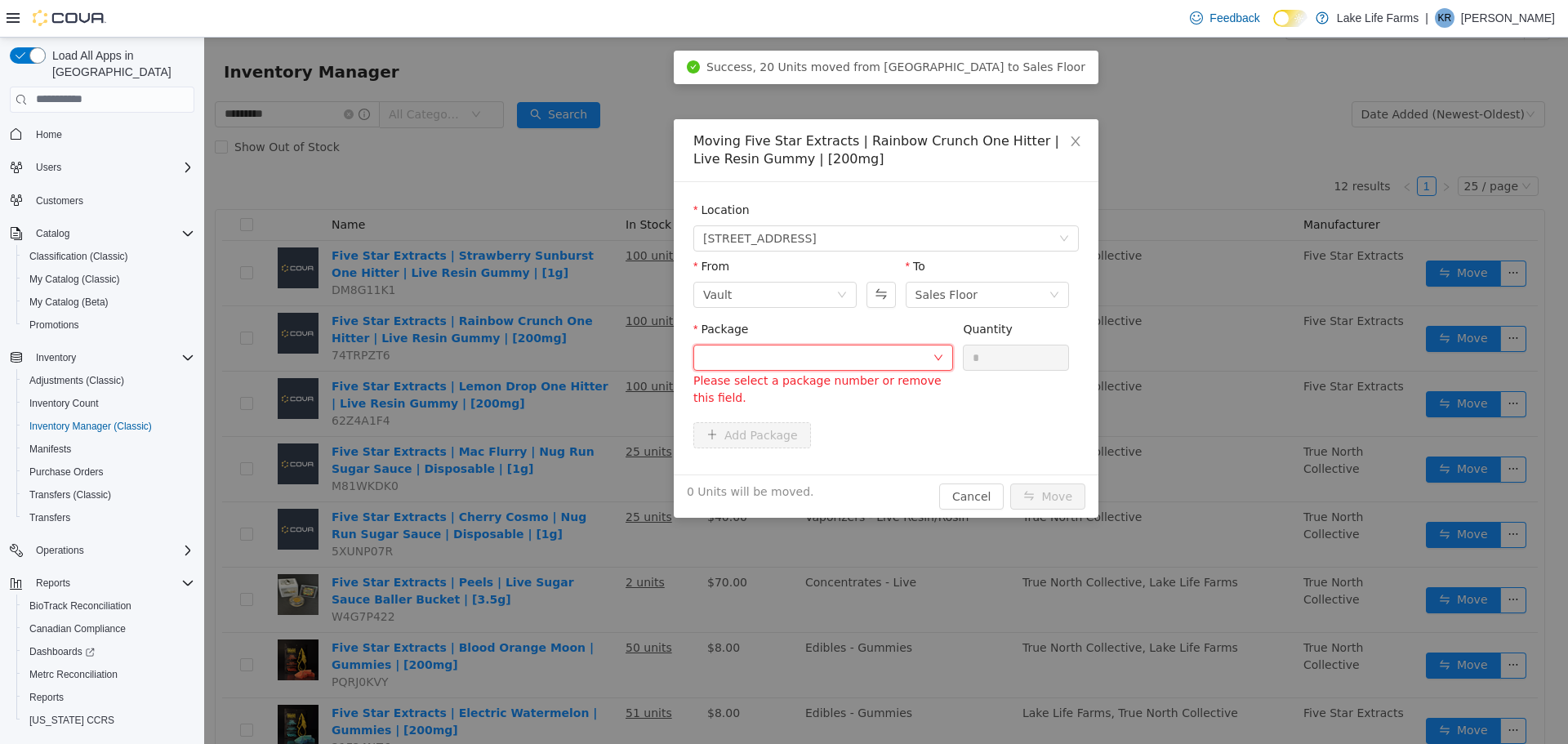
click at [905, 426] on div "Add Package" at bounding box center [886, 434] width 385 height 26
click at [926, 363] on div at bounding box center [818, 356] width 229 height 24
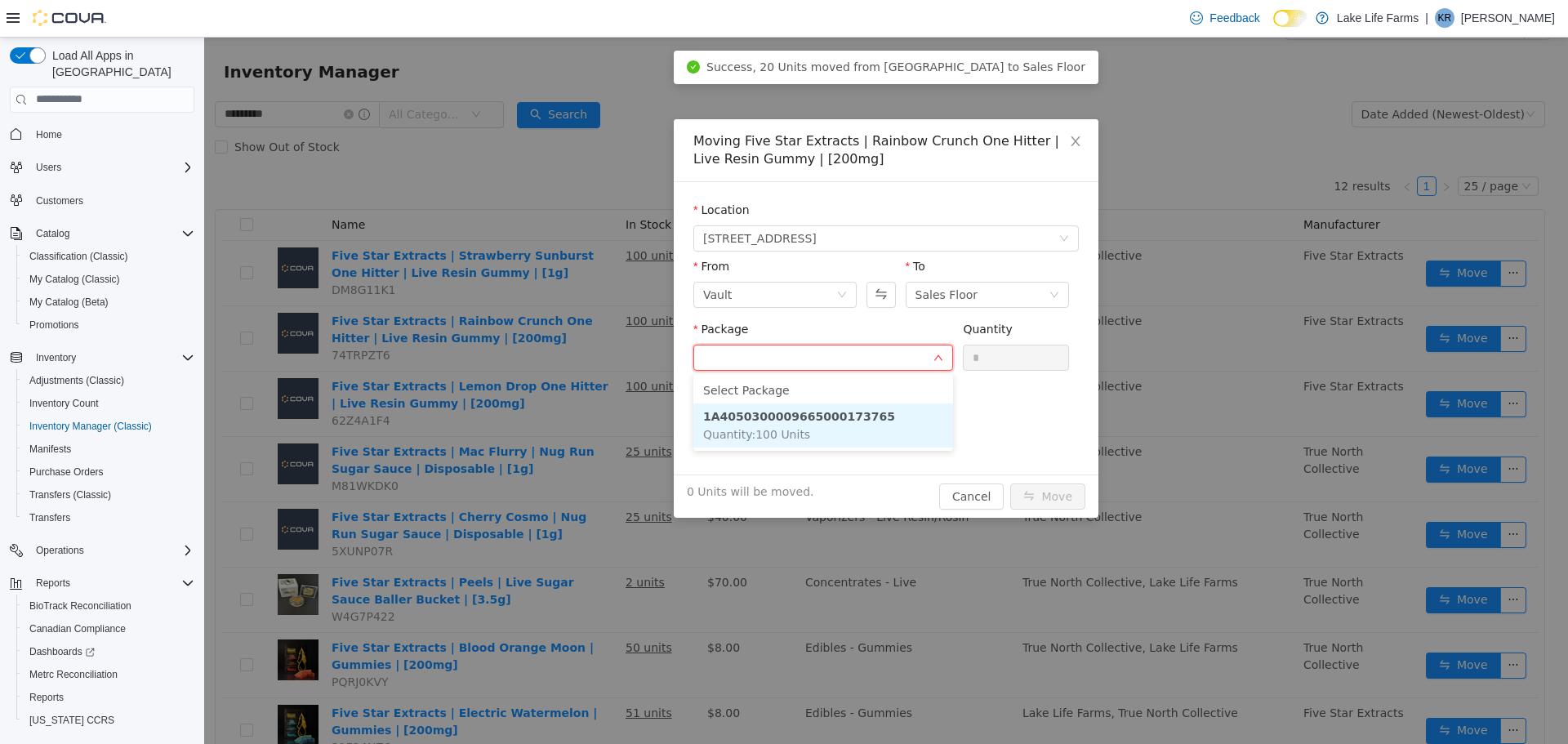
click at [910, 411] on li "1A4050300009665000173765 Quantity : 100 Units" at bounding box center [824, 424] width 260 height 44
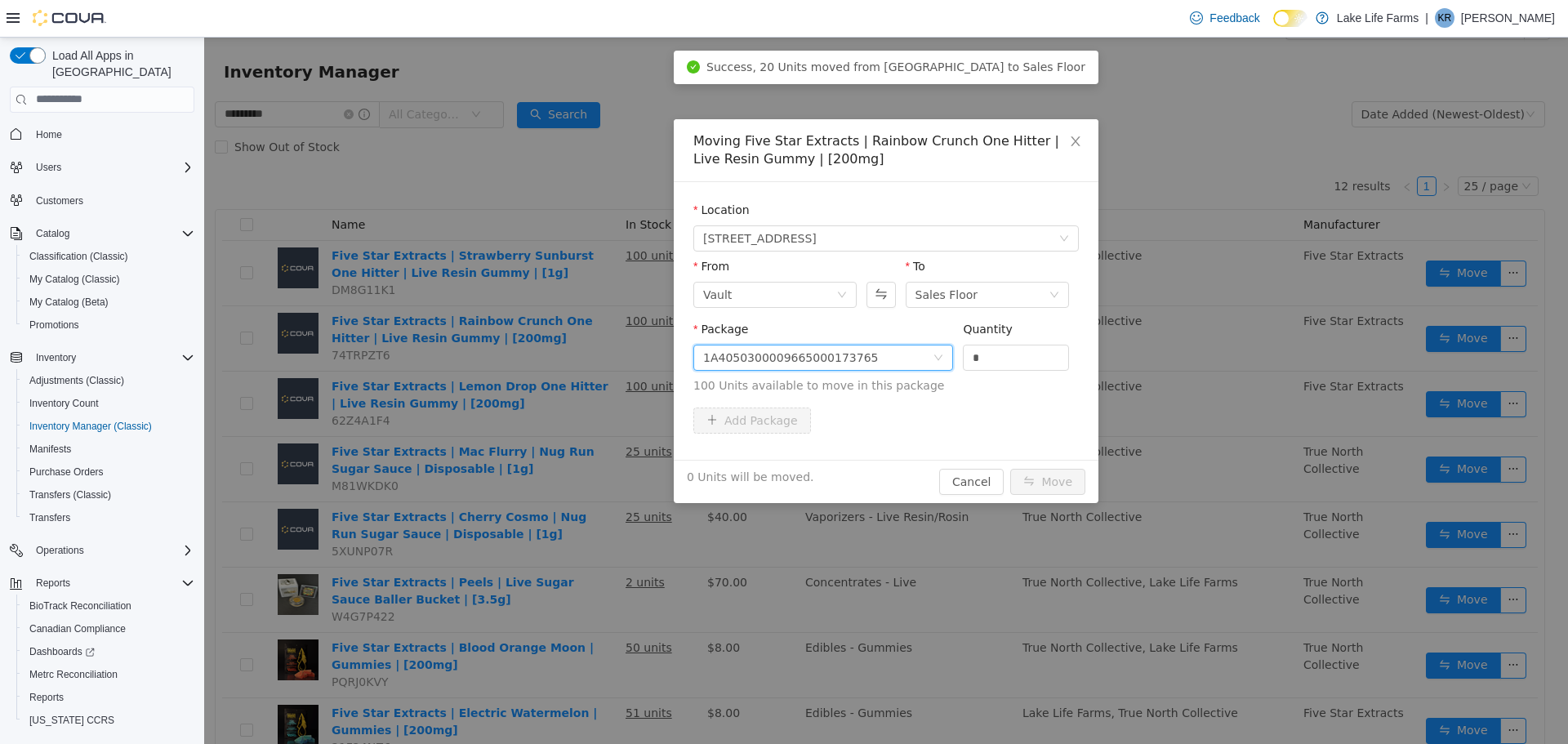
drag, startPoint x: 985, startPoint y: 361, endPoint x: 935, endPoint y: 360, distance: 50.0
click at [935, 360] on span "Package 1A4050300009665000173765 Quantity * 100 Units available to move in this…" at bounding box center [886, 358] width 385 height 72
type input "**"
click at [1051, 489] on button "Move" at bounding box center [1048, 481] width 75 height 26
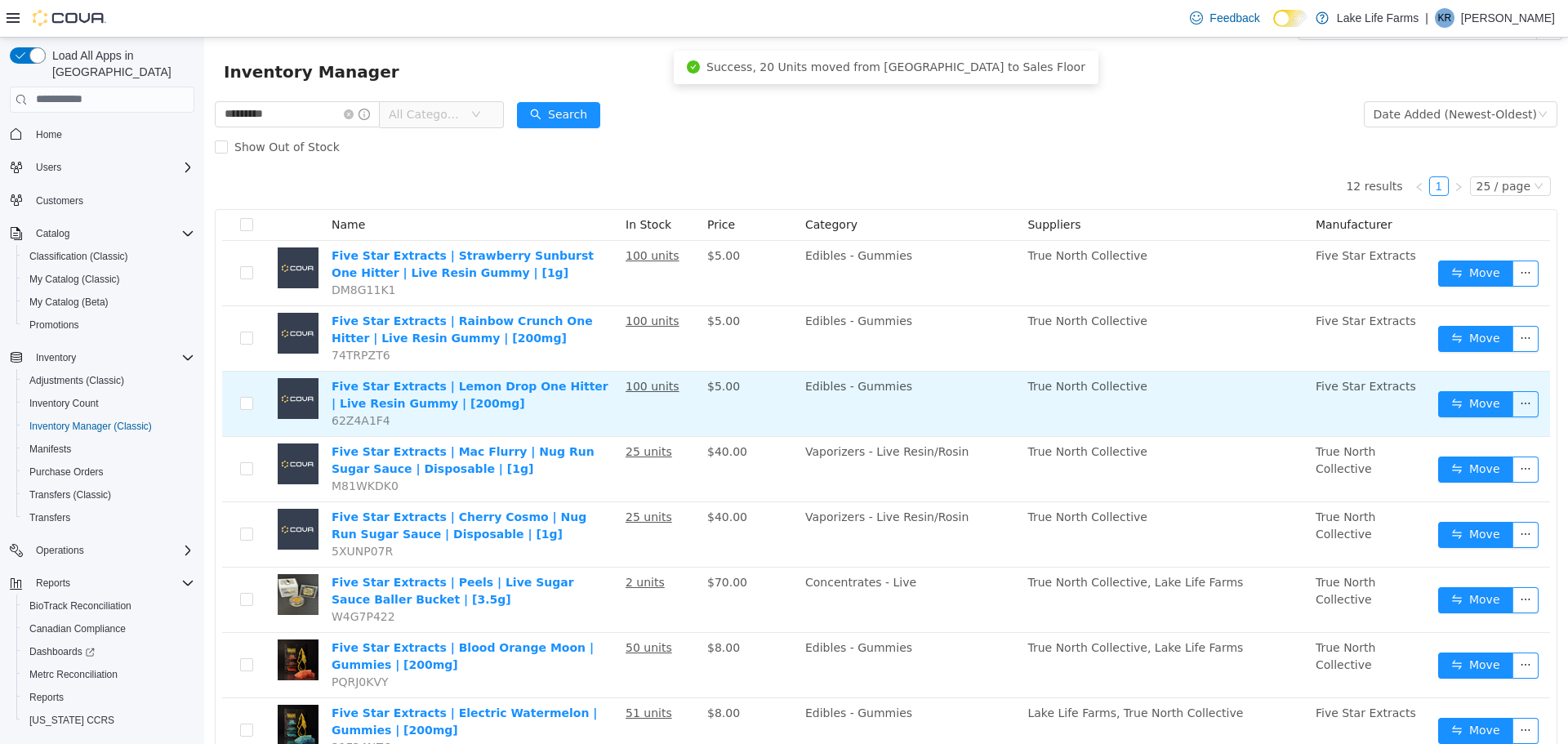
click at [1397, 405] on td "Five Star Extracts" at bounding box center [1371, 403] width 123 height 65
click at [1439, 403] on button "Move" at bounding box center [1475, 403] width 75 height 26
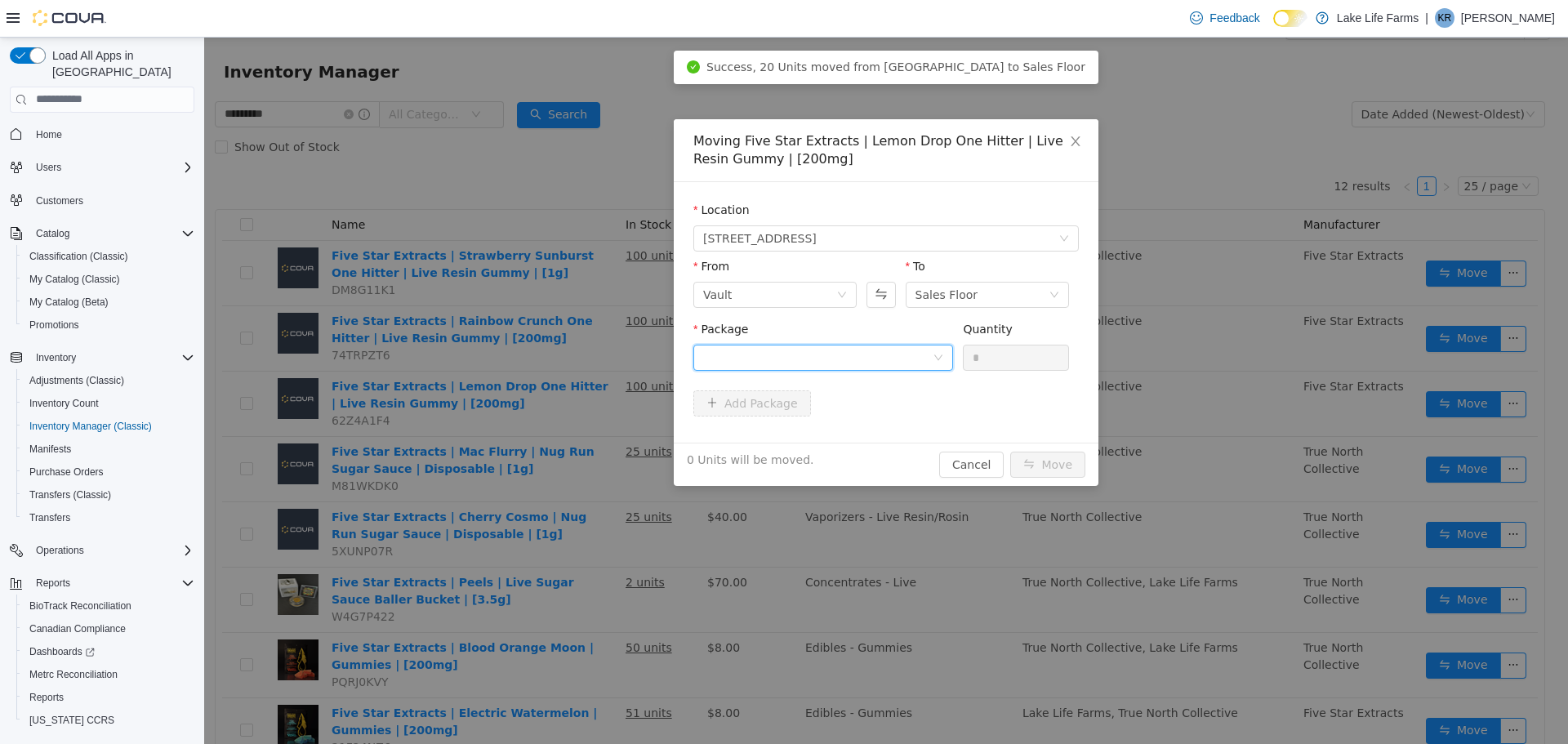
click at [918, 353] on div at bounding box center [818, 356] width 229 height 24
click at [919, 416] on li "1A4050300009665000173828 Quantity : 100 Units" at bounding box center [824, 424] width 260 height 44
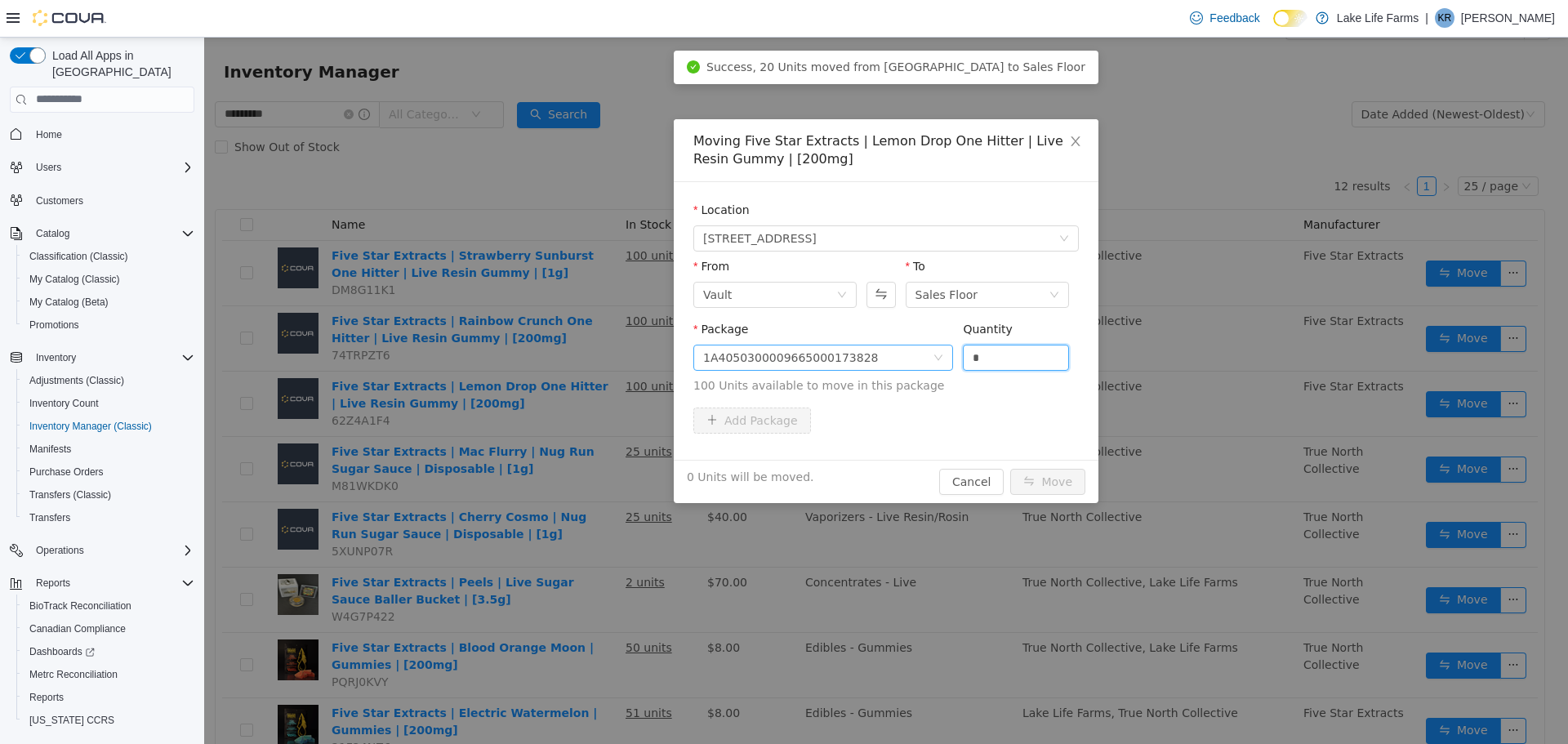
drag, startPoint x: 985, startPoint y: 355, endPoint x: 933, endPoint y: 368, distance: 53.6
click at [933, 368] on span "Package 1A4050300009665000173828 Quantity * 100 Units available to move in this…" at bounding box center [886, 358] width 385 height 72
type input "**"
click at [1037, 484] on button "Move" at bounding box center [1048, 481] width 75 height 26
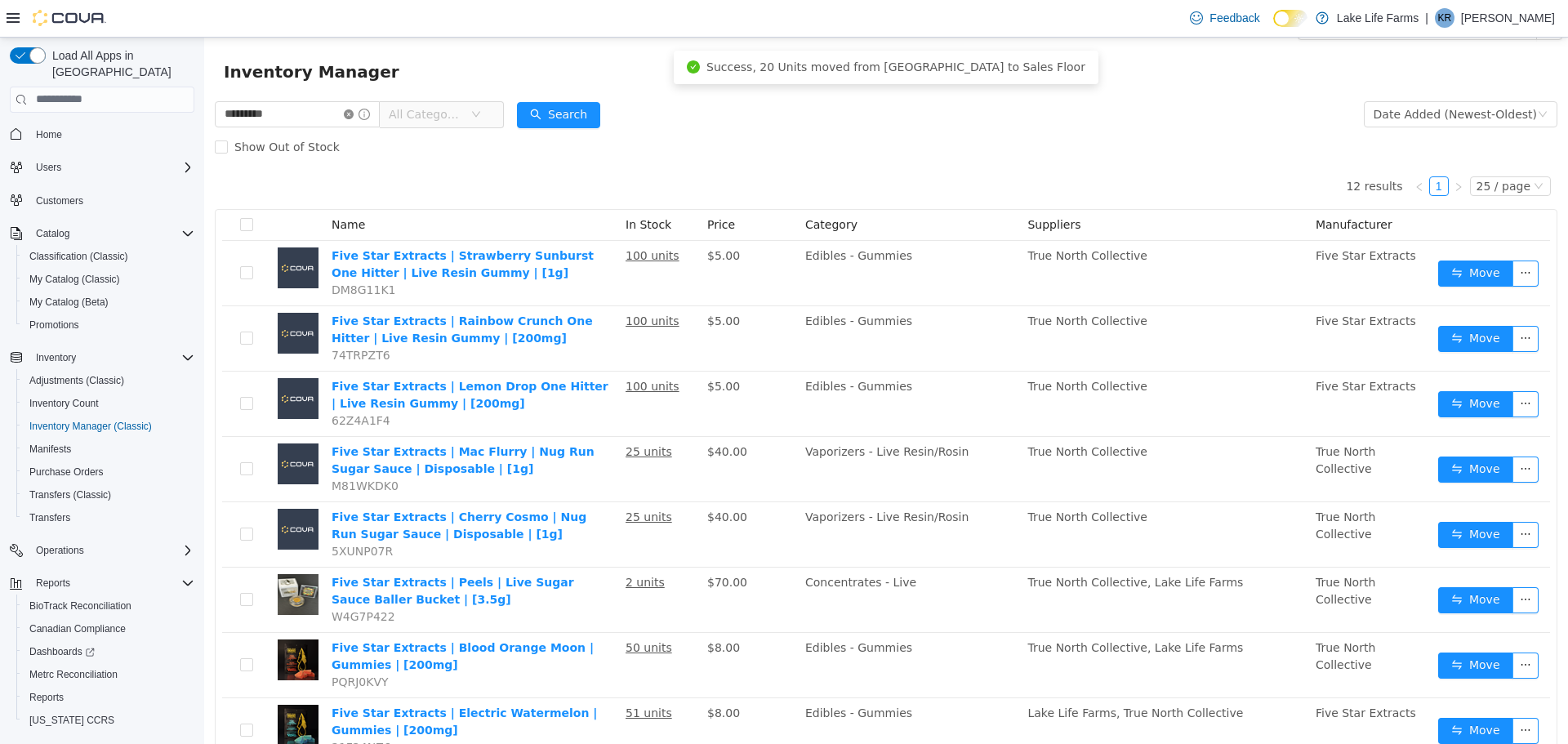
click at [353, 113] on icon "icon: close-circle" at bounding box center [348, 113] width 10 height 10
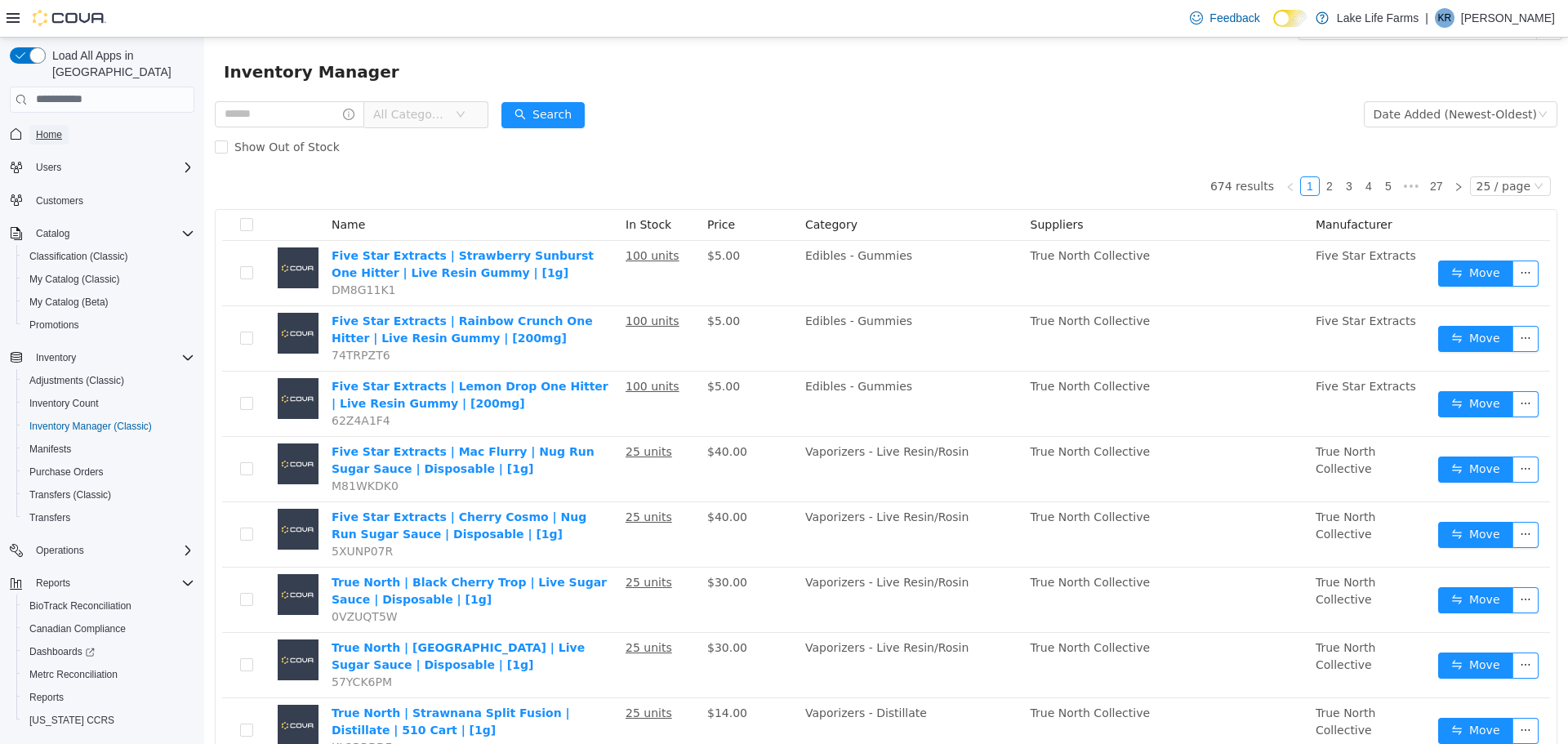
click at [50, 128] on span "Home" at bounding box center [49, 134] width 26 height 13
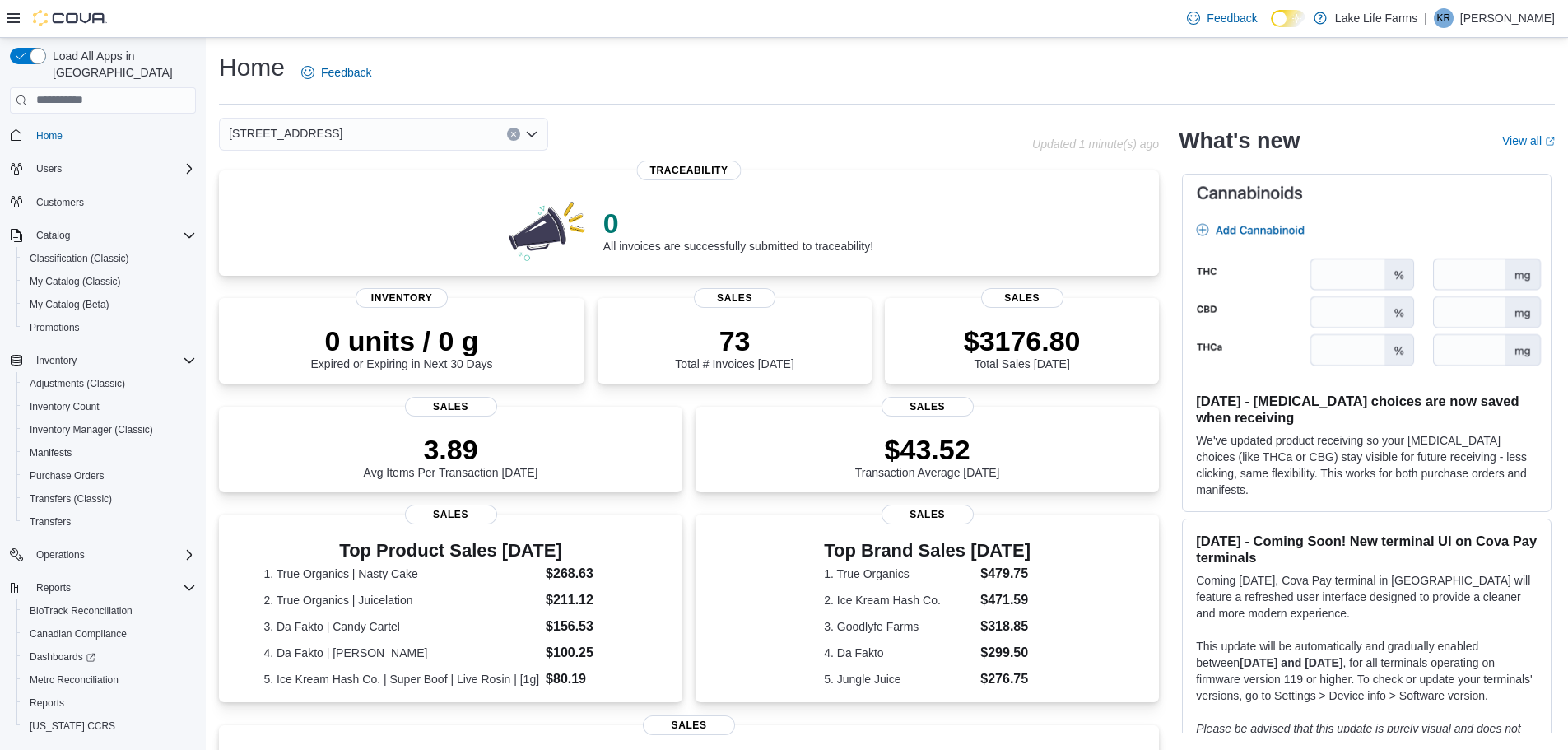
click at [320, 140] on span "[STREET_ADDRESS]" at bounding box center [286, 134] width 114 height 20
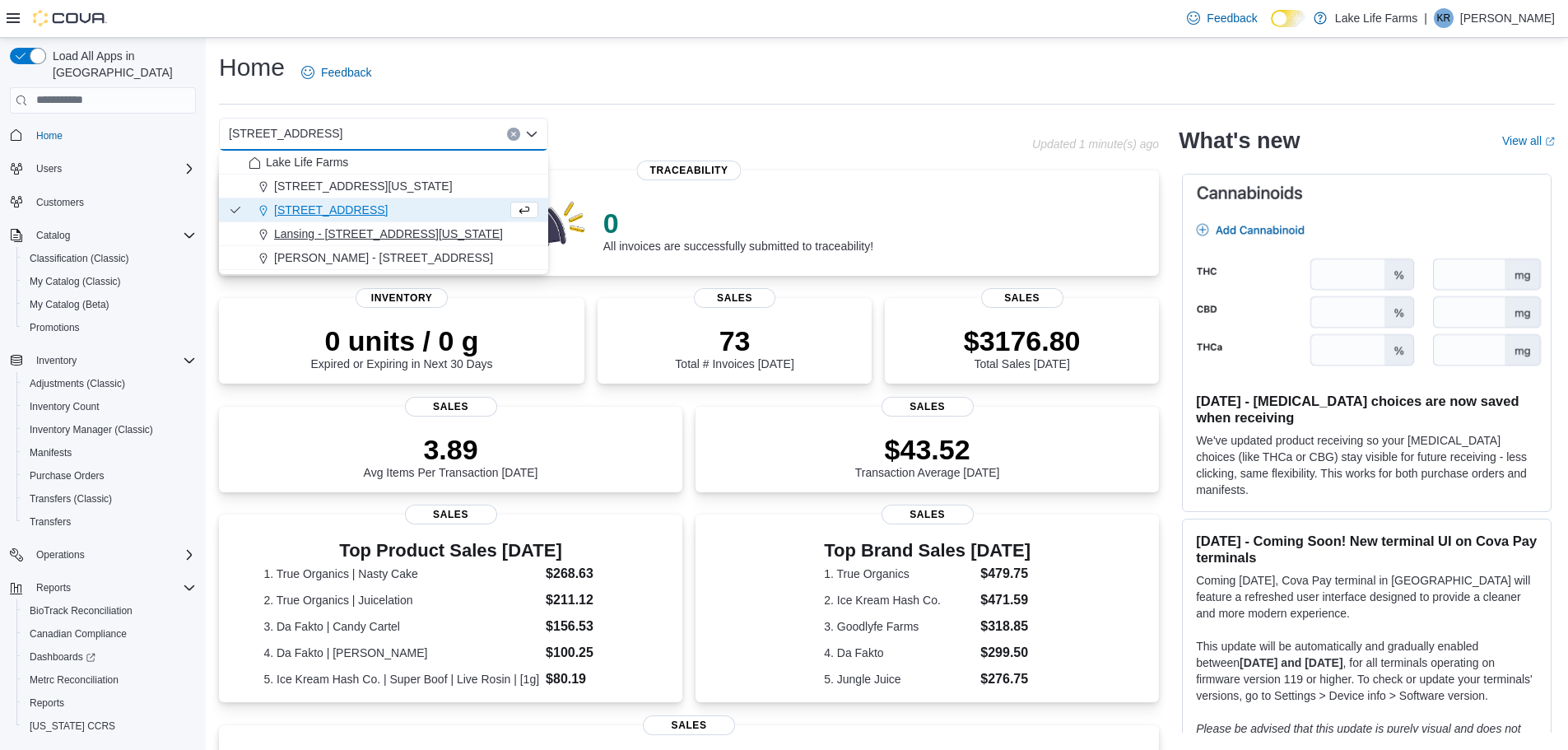
click at [314, 233] on span "Lansing - [STREET_ADDRESS][US_STATE]" at bounding box center [388, 233] width 229 height 17
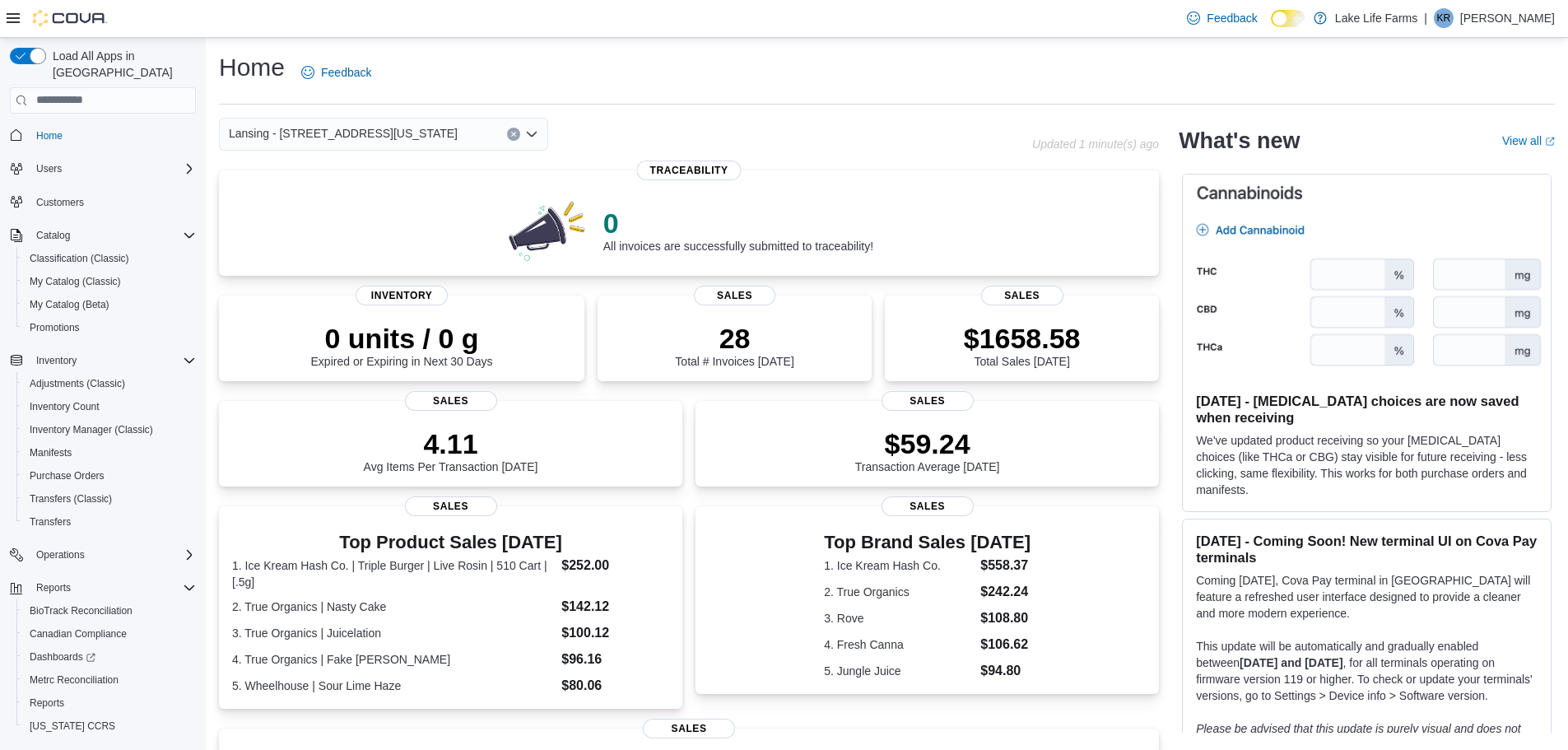
click at [341, 136] on span "Lansing - [STREET_ADDRESS][US_STATE]" at bounding box center [343, 134] width 229 height 20
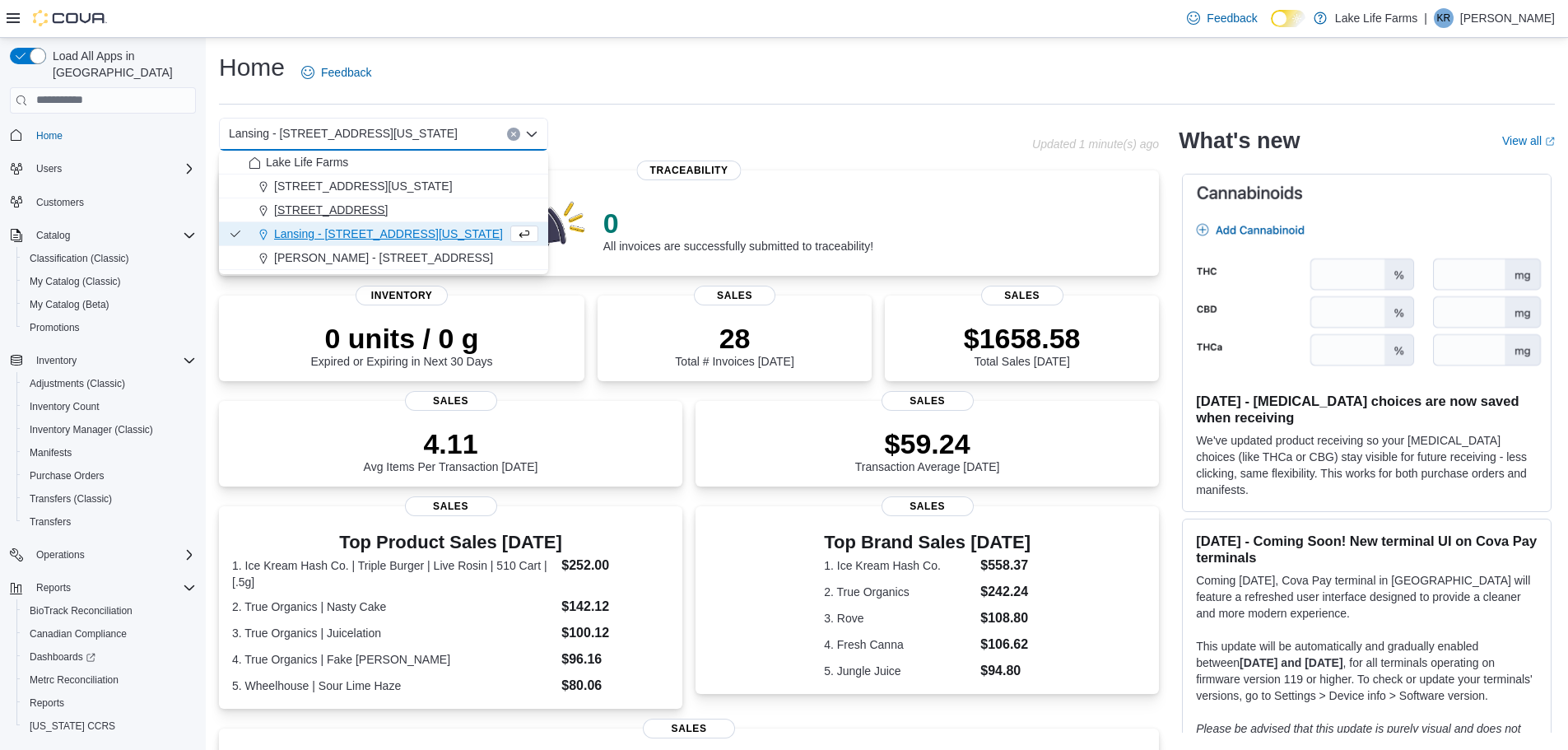
click at [375, 205] on div "[STREET_ADDRESS]" at bounding box center [393, 209] width 290 height 17
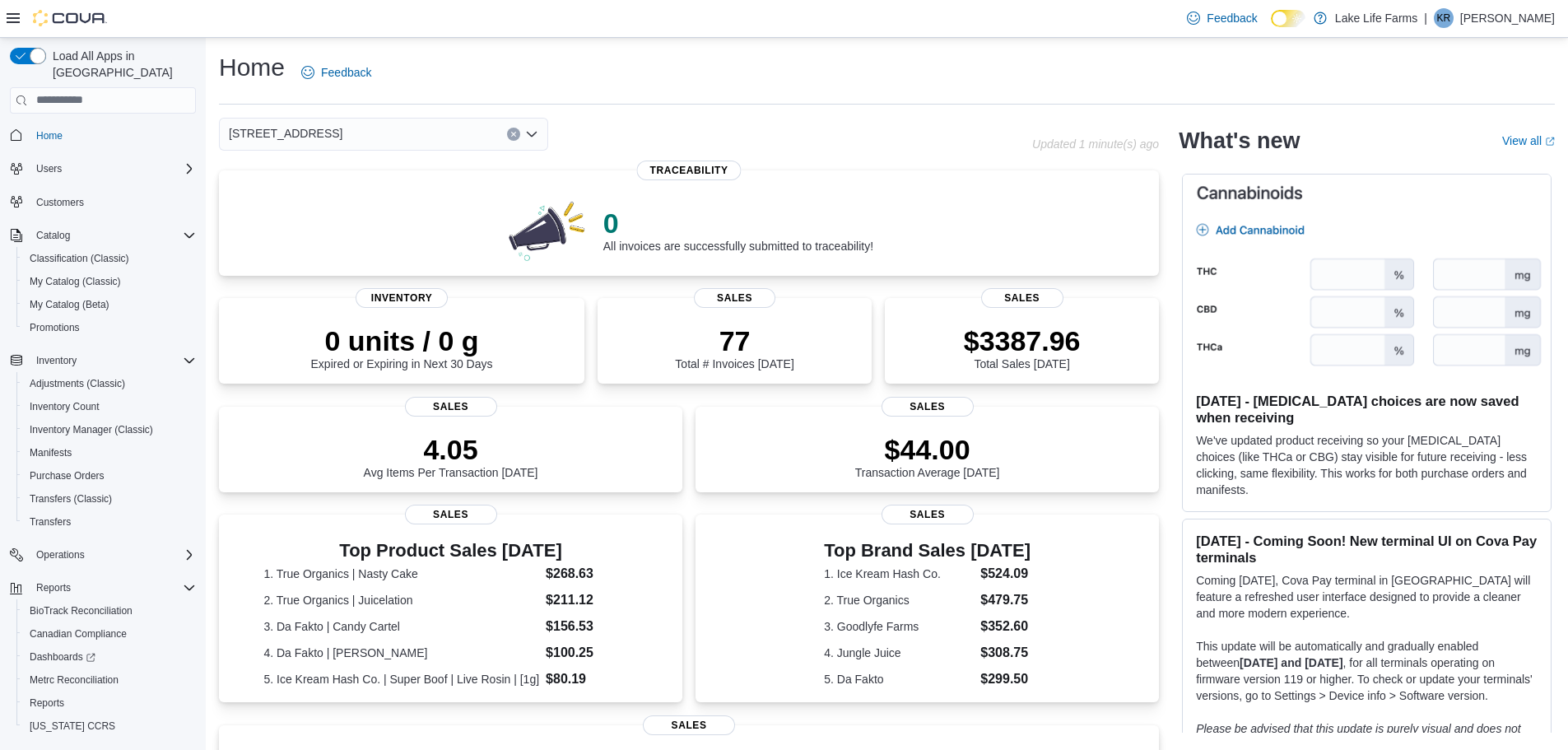
click at [279, 132] on span "[STREET_ADDRESS]" at bounding box center [286, 134] width 114 height 20
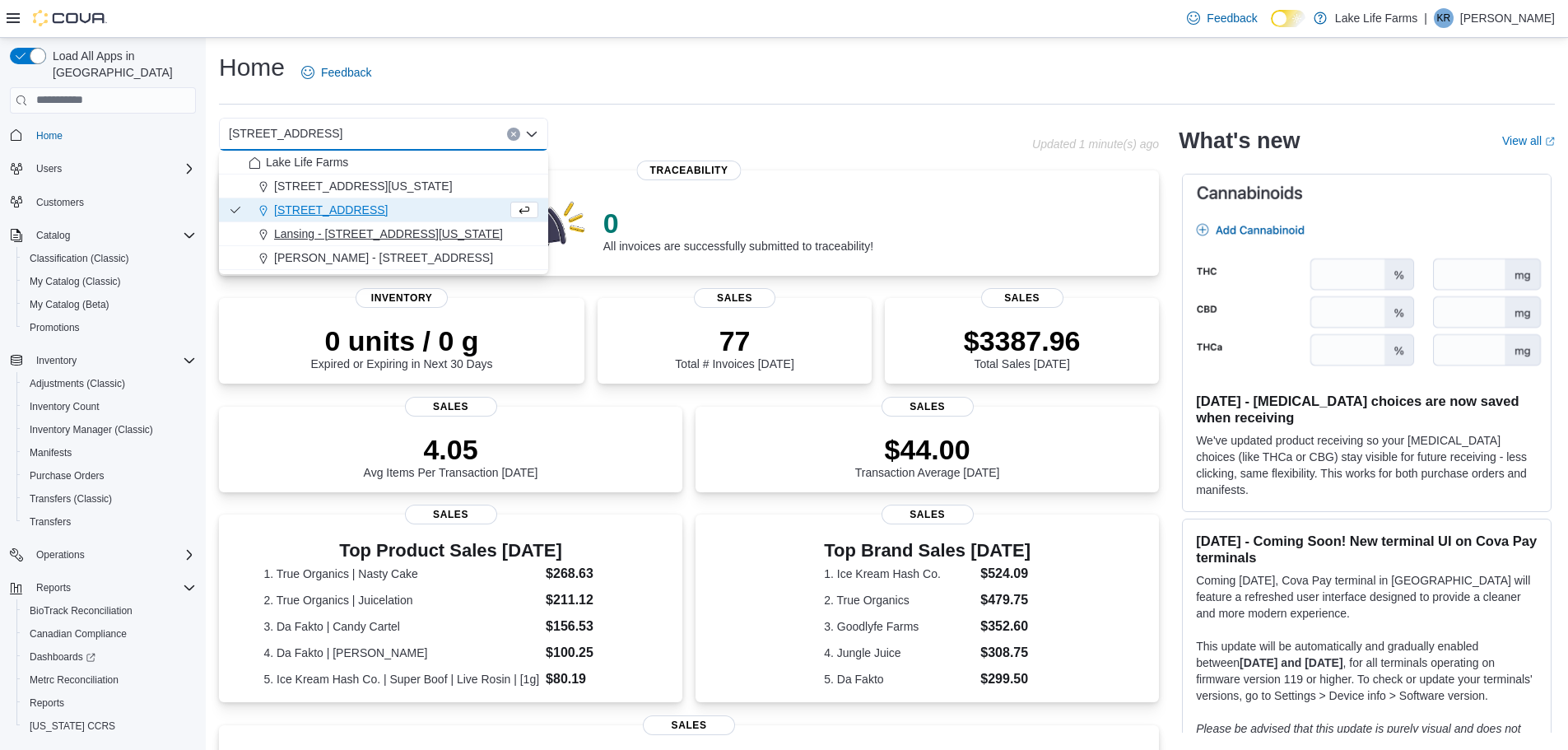
click at [333, 230] on span "Lansing - [STREET_ADDRESS][US_STATE]" at bounding box center [388, 233] width 229 height 17
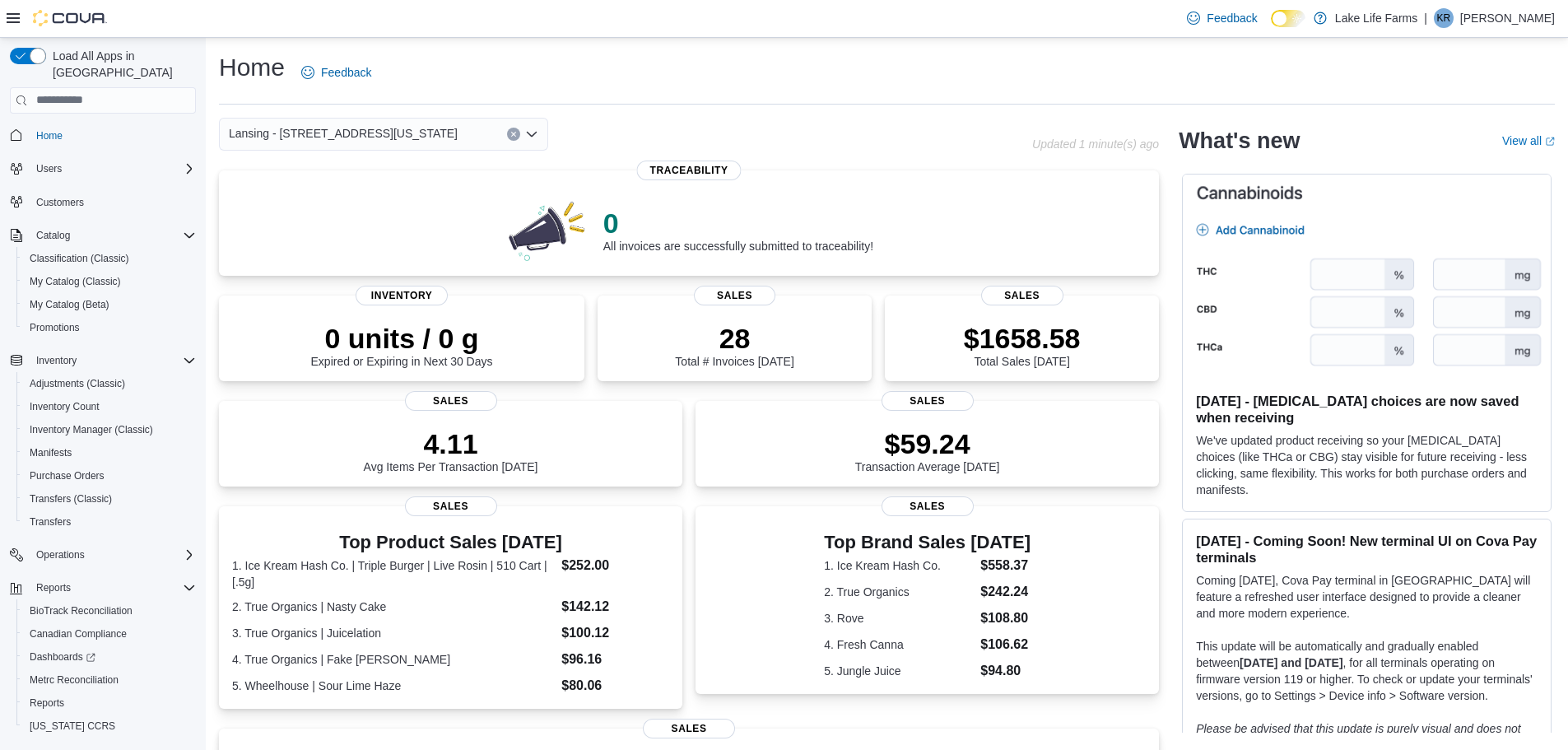
click at [323, 137] on span "Lansing - [STREET_ADDRESS][US_STATE]" at bounding box center [343, 134] width 229 height 20
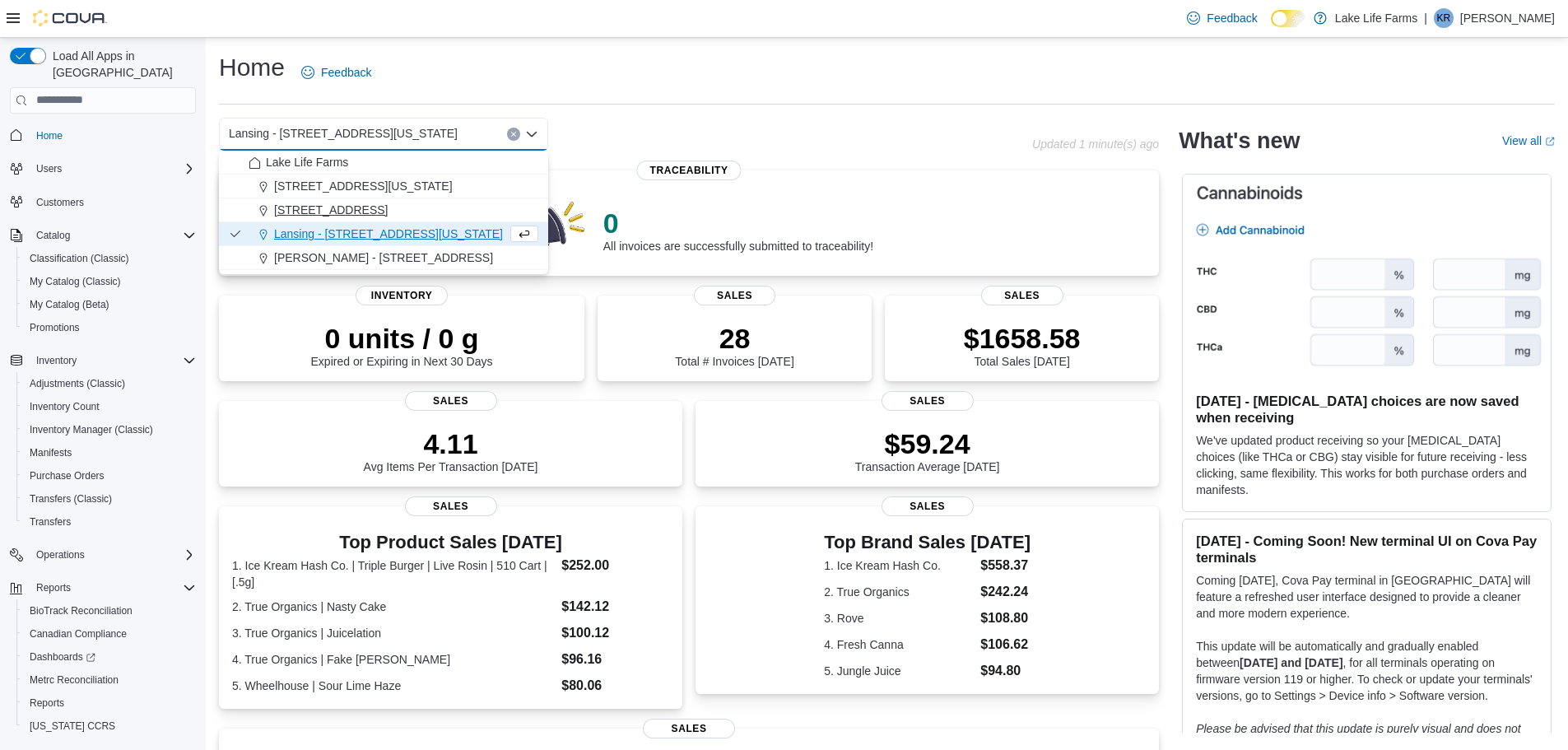
click at [316, 214] on span "[STREET_ADDRESS]" at bounding box center [331, 209] width 114 height 17
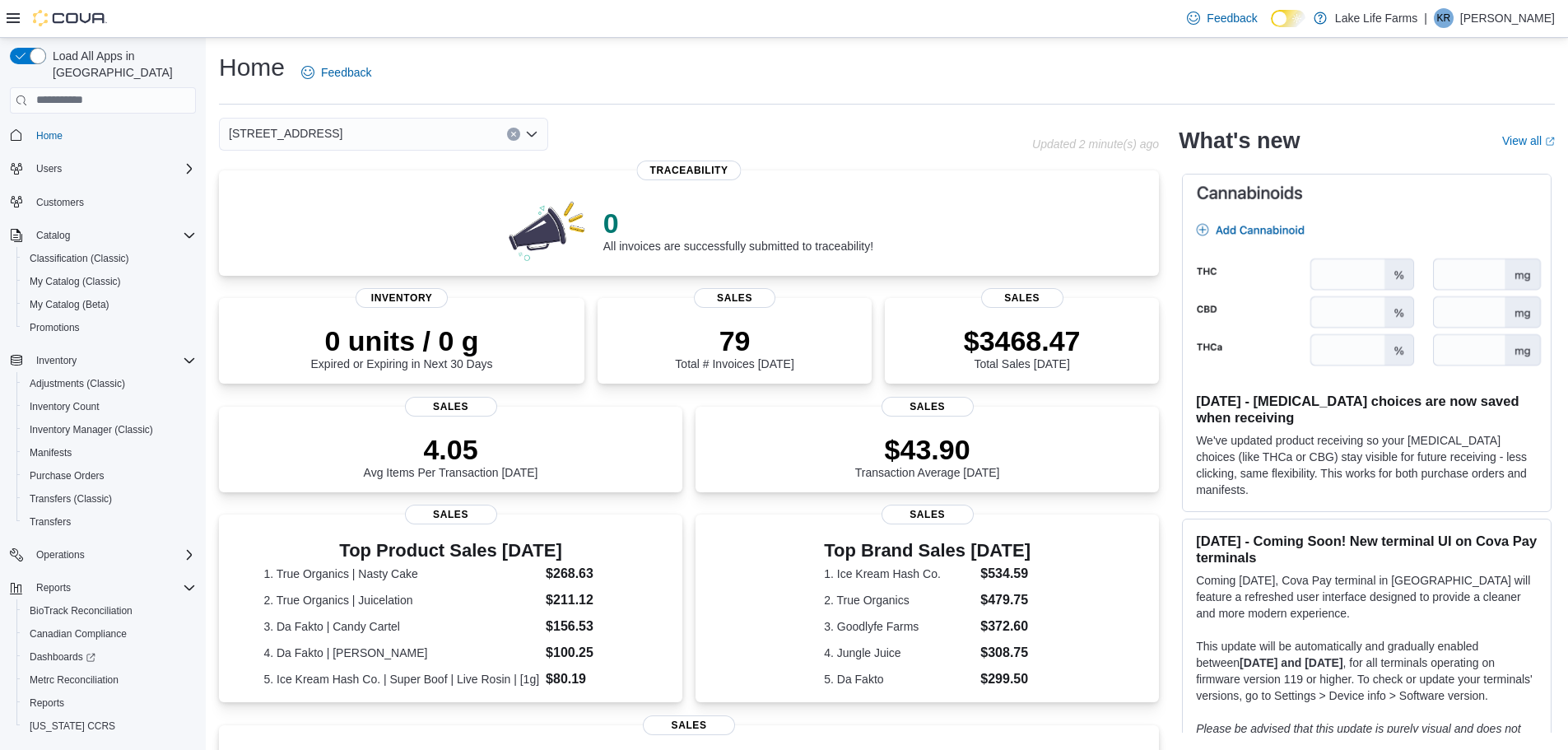
click at [279, 133] on span "[STREET_ADDRESS]" at bounding box center [286, 134] width 114 height 20
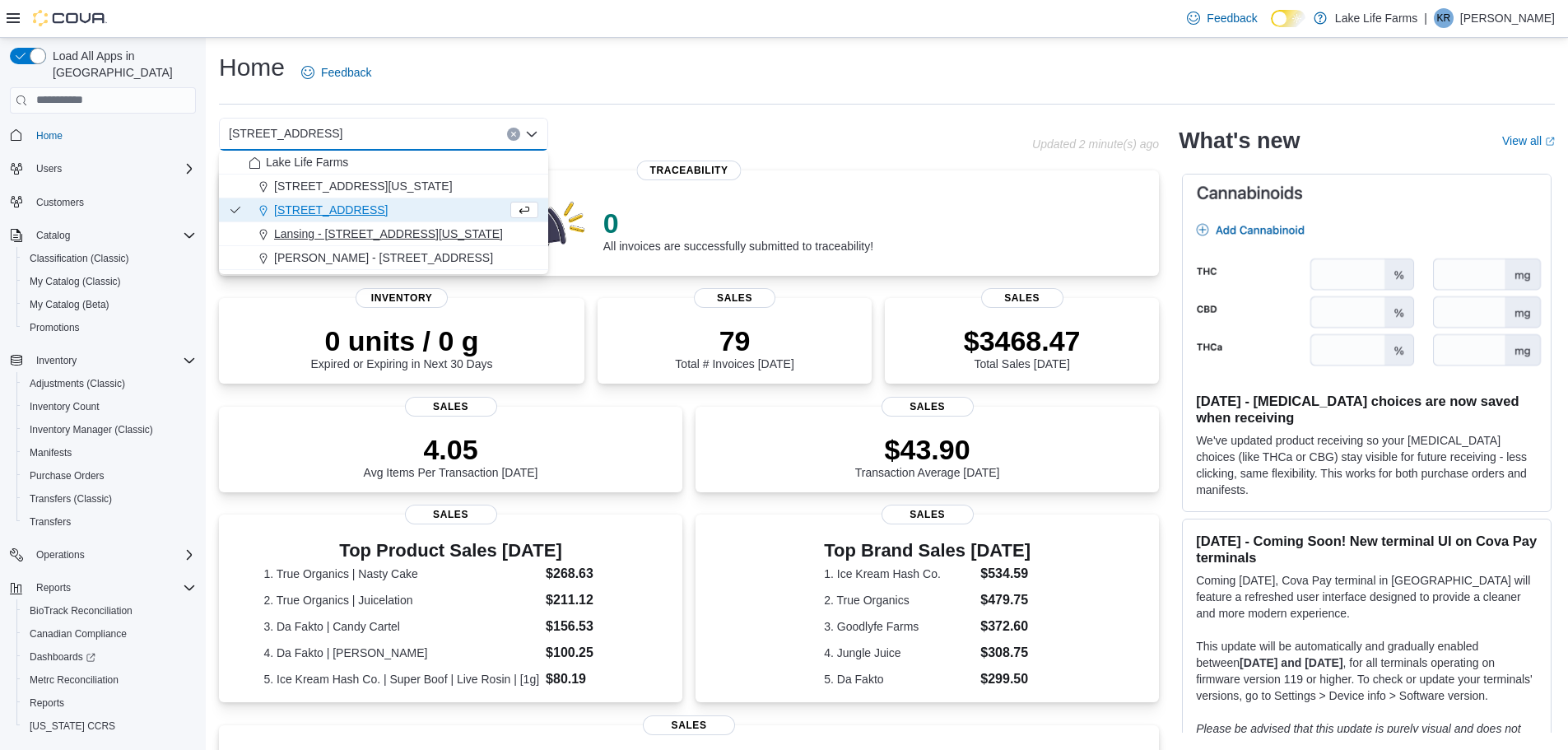
click at [286, 229] on span "Lansing - [STREET_ADDRESS][US_STATE]" at bounding box center [388, 233] width 229 height 17
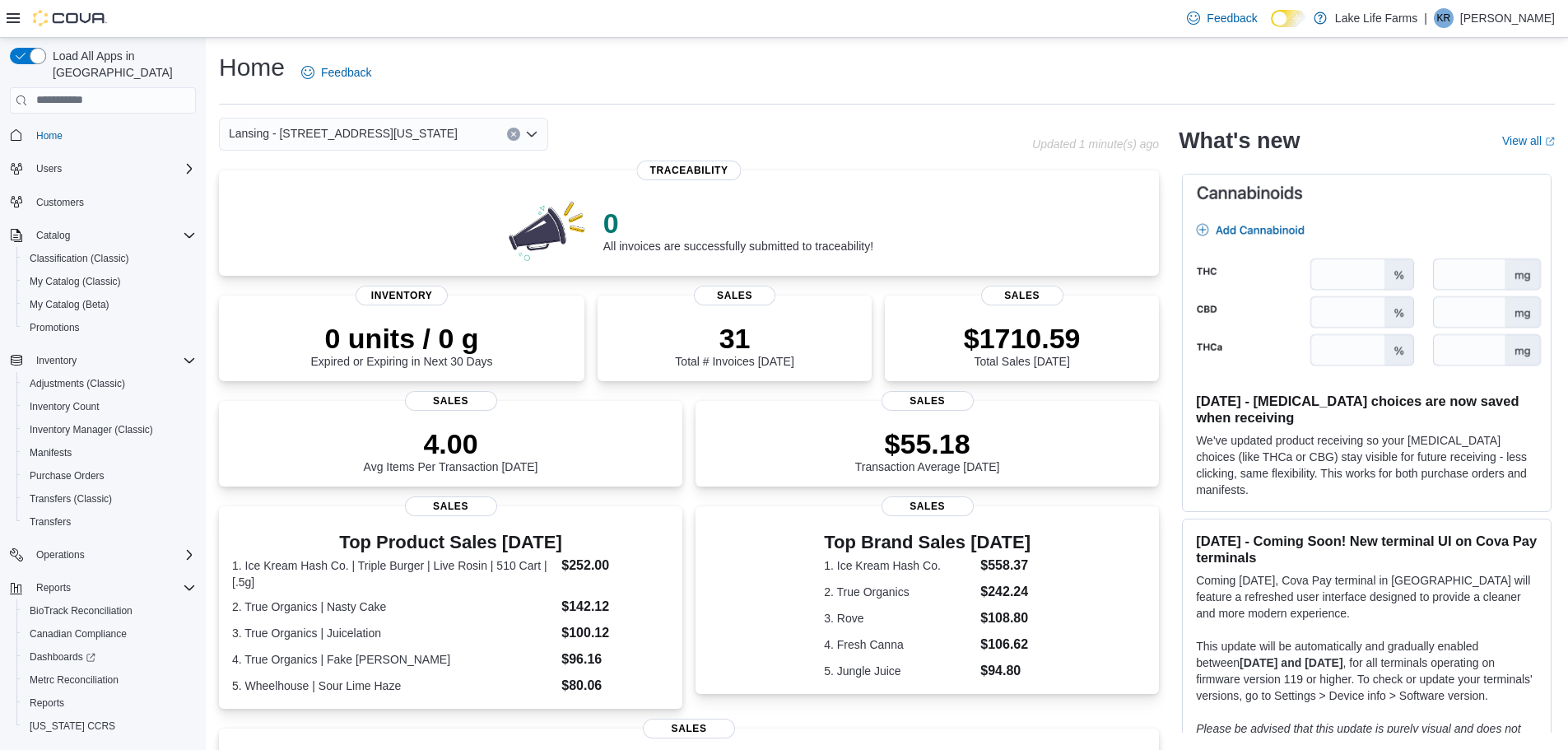
click at [365, 103] on hr at bounding box center [887, 103] width 1336 height 1
click at [338, 119] on div "Lansing - [STREET_ADDRESS][US_STATE]" at bounding box center [383, 134] width 329 height 32
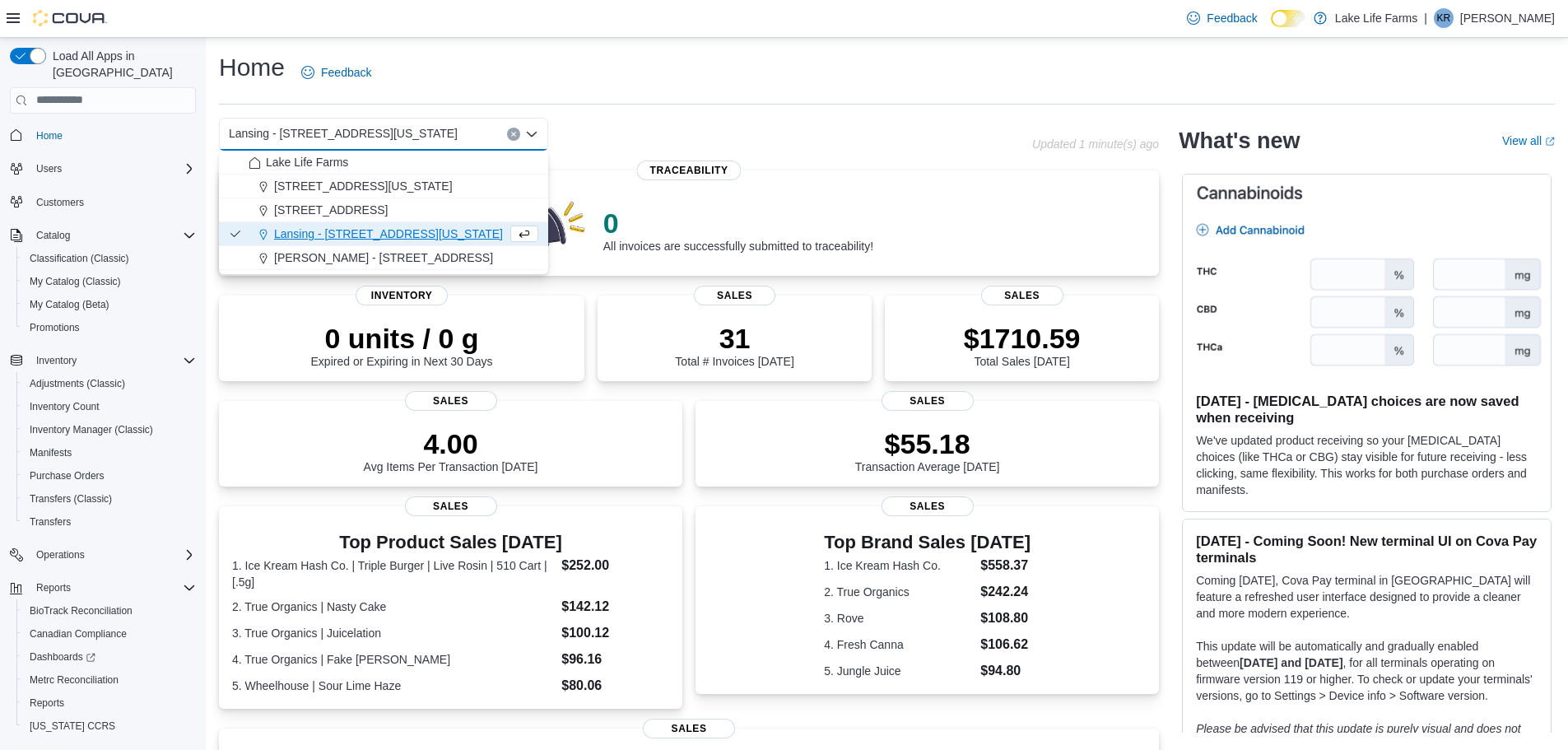
click at [337, 137] on span "Lansing - [STREET_ADDRESS][US_STATE]" at bounding box center [343, 134] width 229 height 20
click at [316, 210] on span "[STREET_ADDRESS]" at bounding box center [331, 209] width 114 height 17
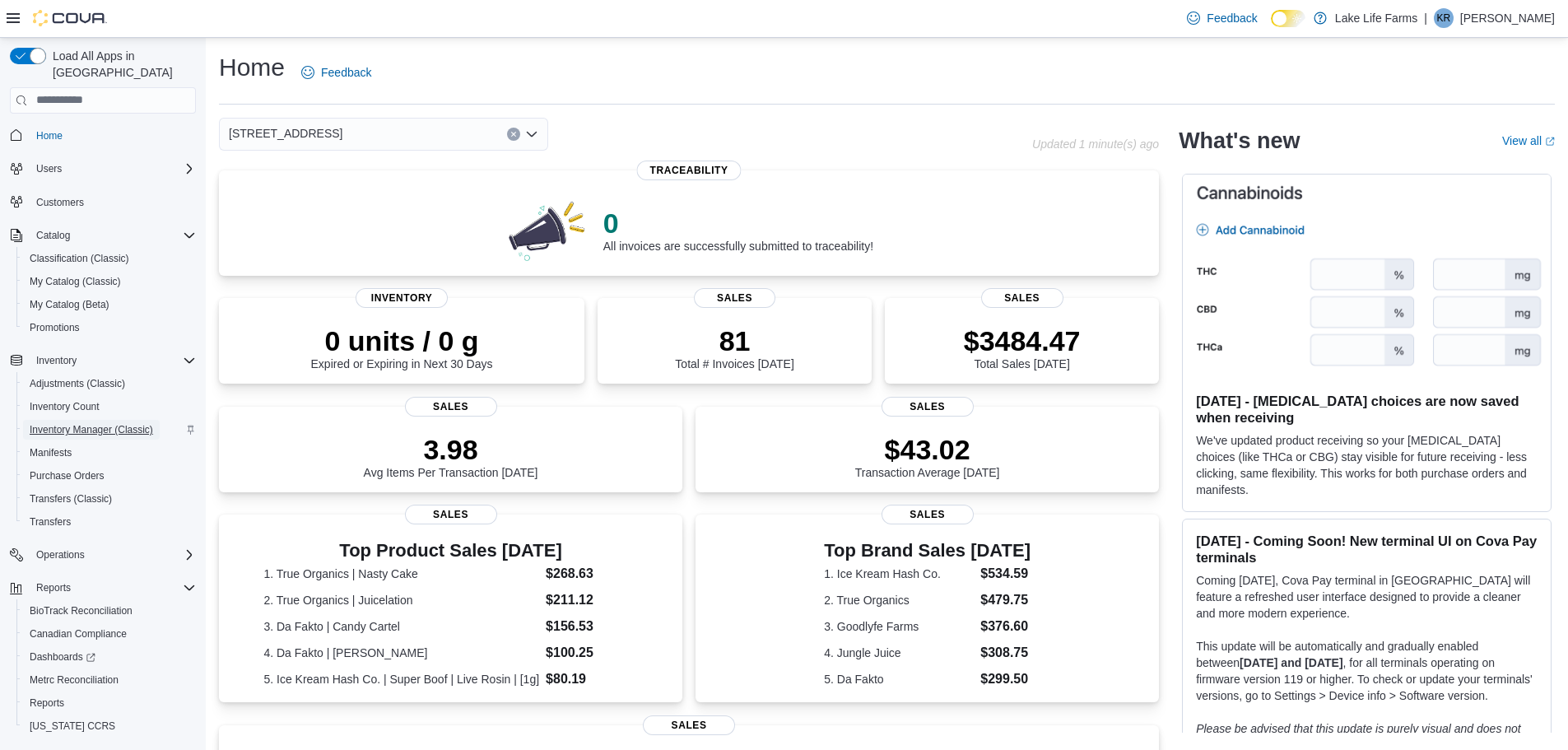
click at [149, 420] on span "Inventory Manager (Classic)" at bounding box center [91, 430] width 124 height 20
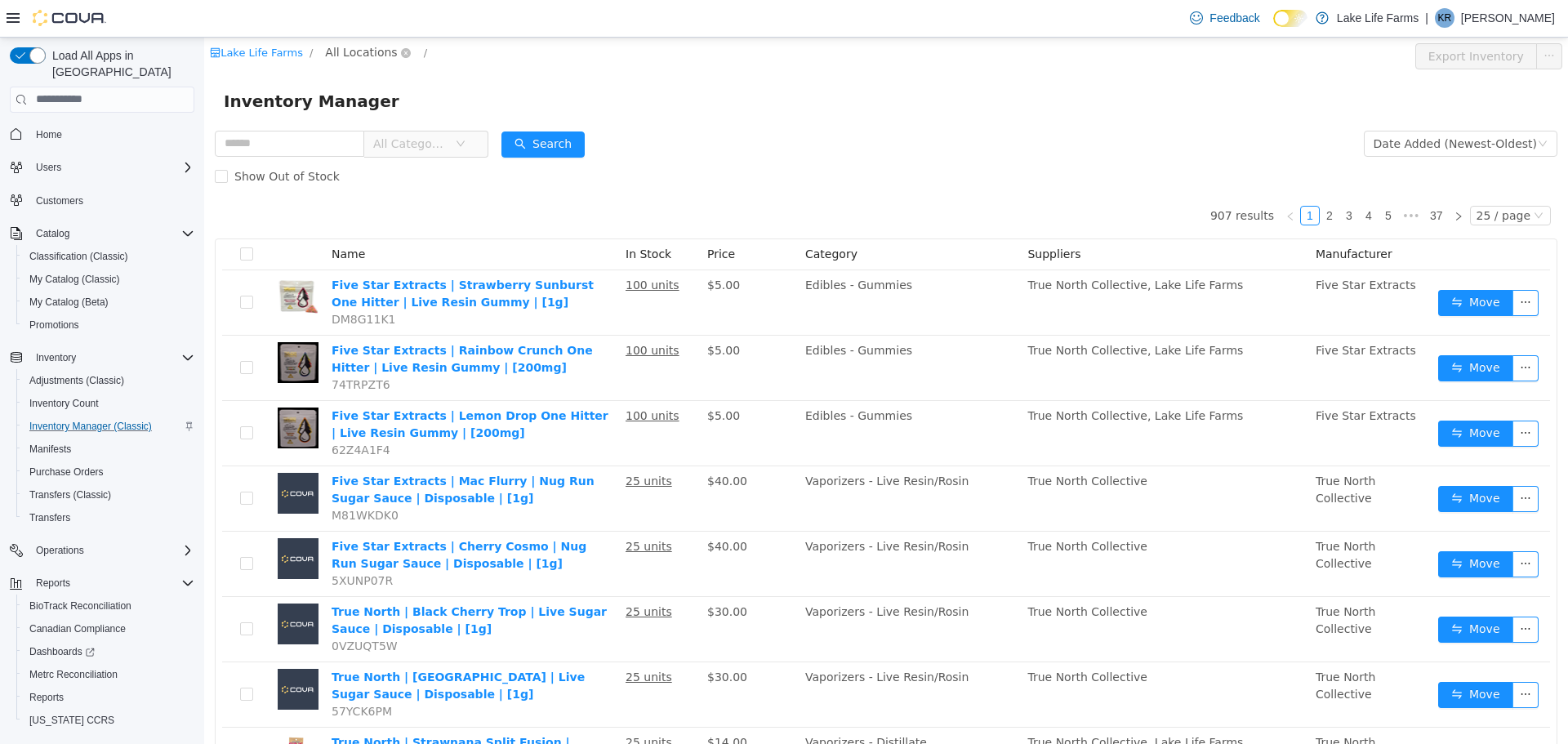
click at [346, 53] on span "All Locations" at bounding box center [361, 52] width 72 height 18
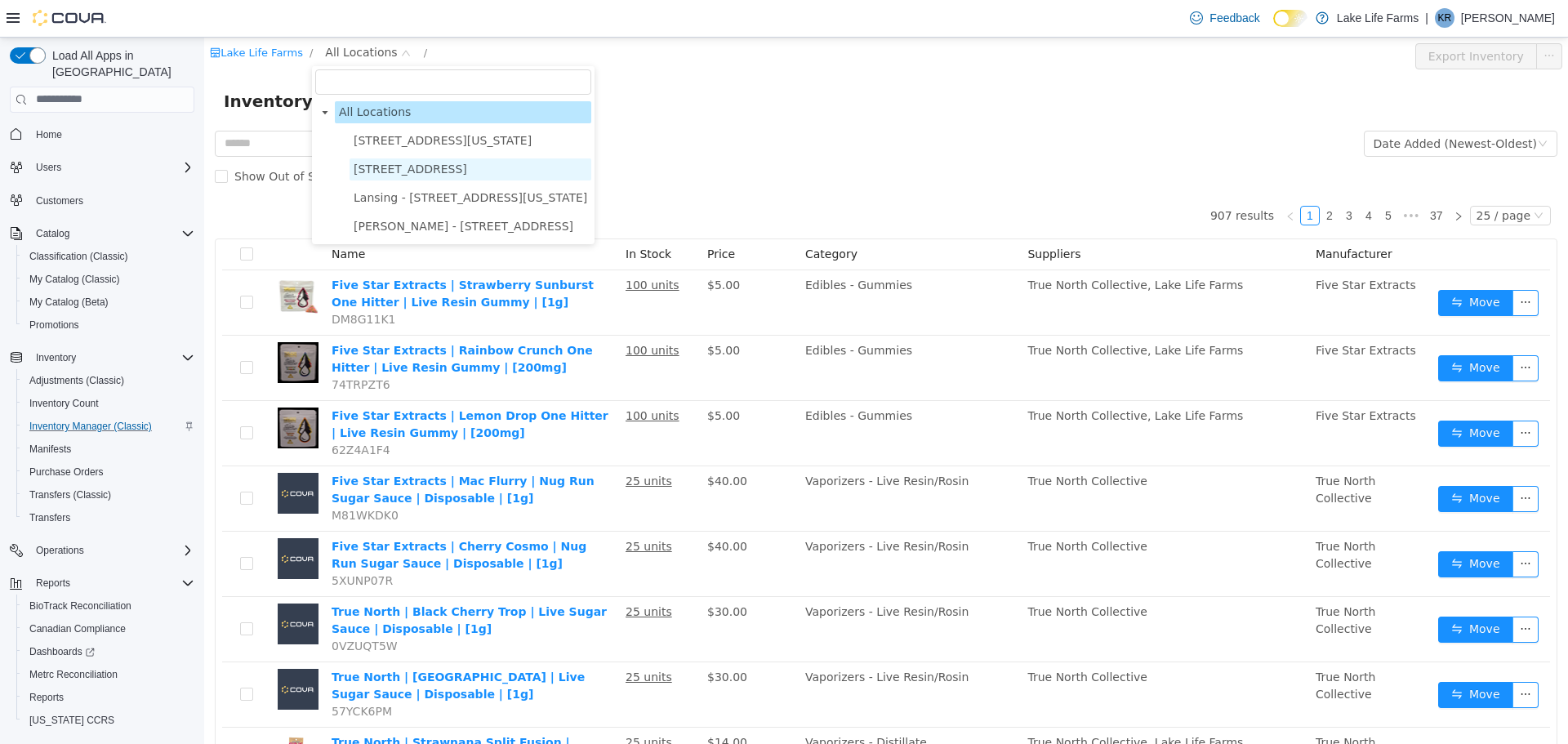
click at [379, 173] on span "[STREET_ADDRESS]" at bounding box center [410, 168] width 113 height 13
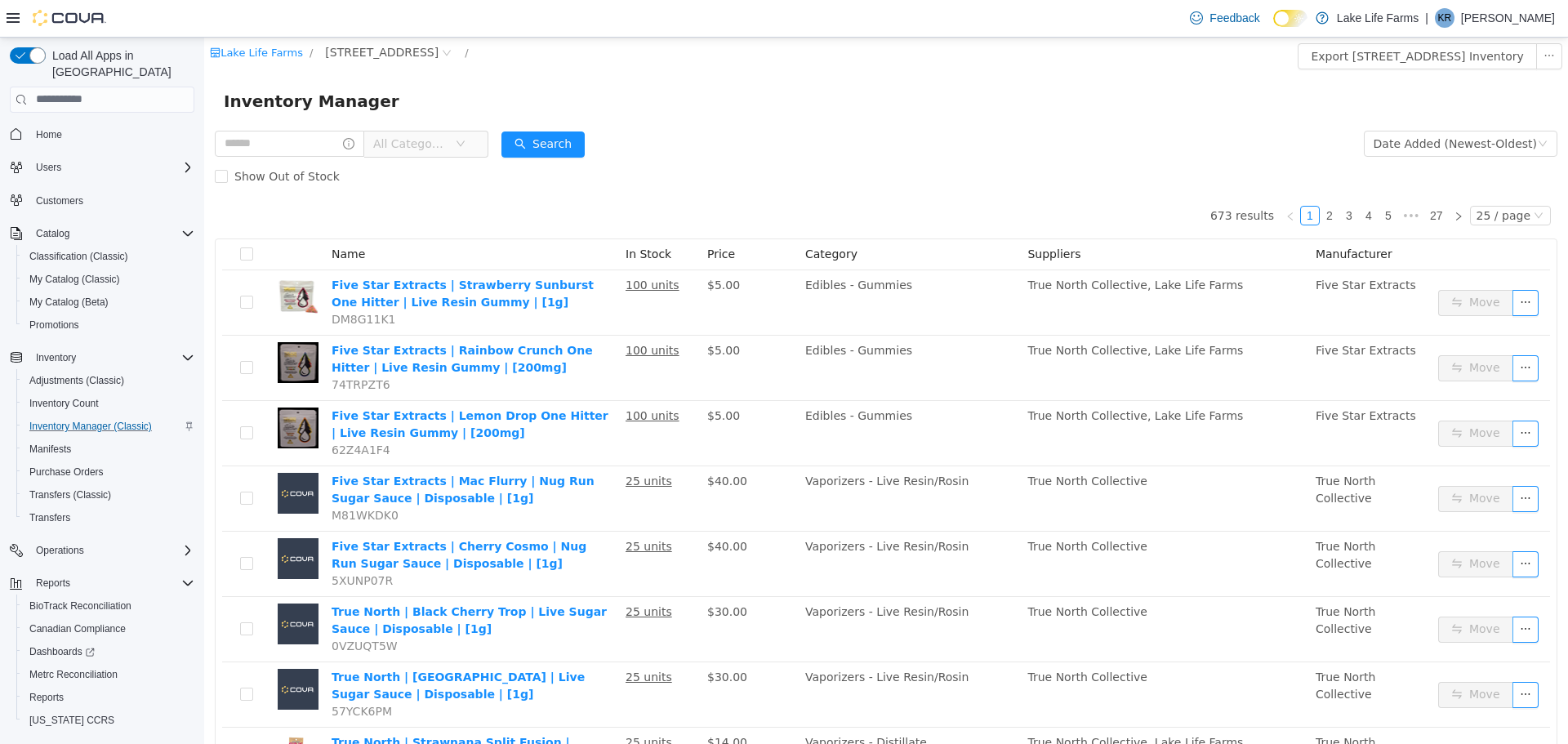
click at [419, 133] on span "All Categories" at bounding box center [415, 142] width 82 height 24
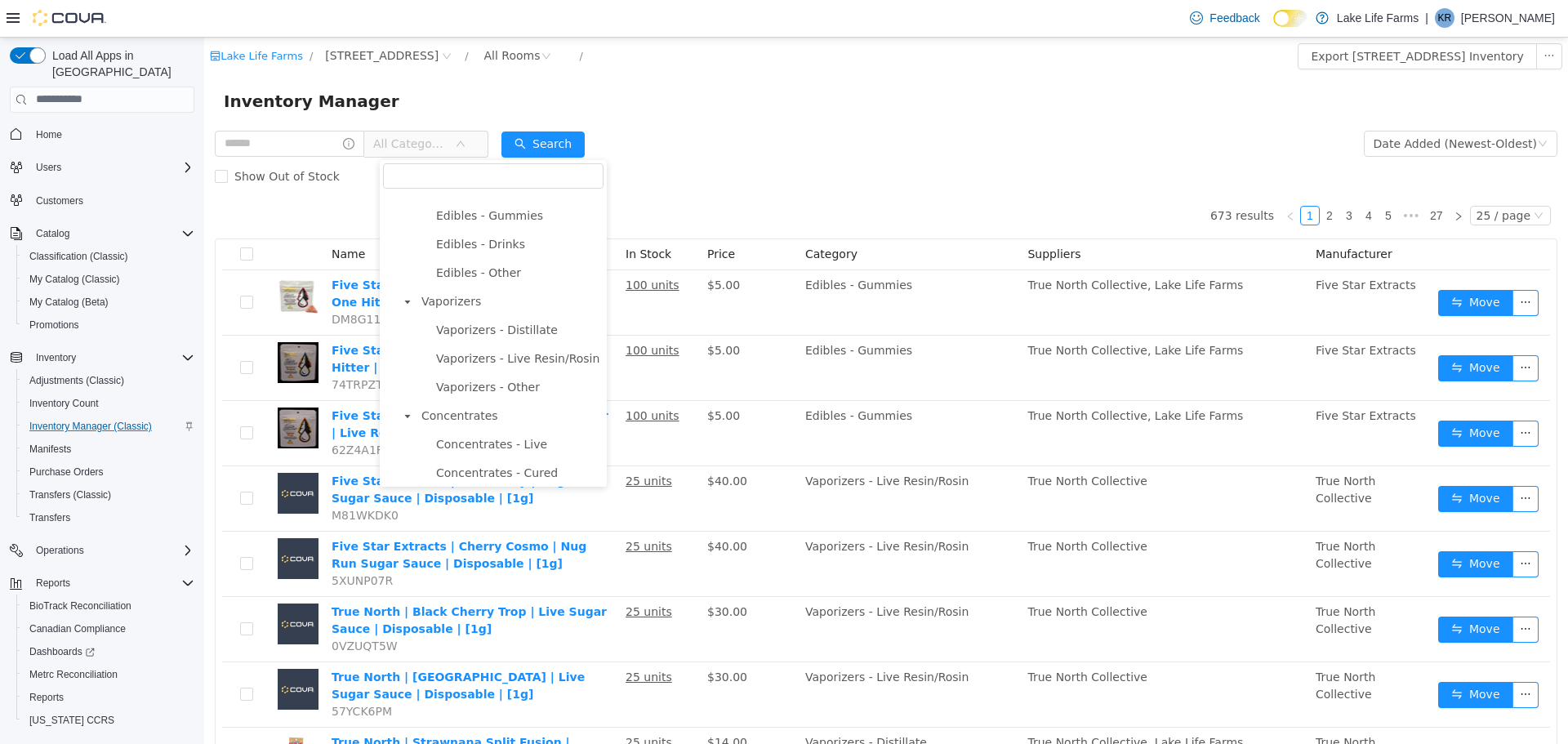
scroll to position [277, 0]
click at [439, 306] on span "Vaporizers" at bounding box center [451, 299] width 60 height 13
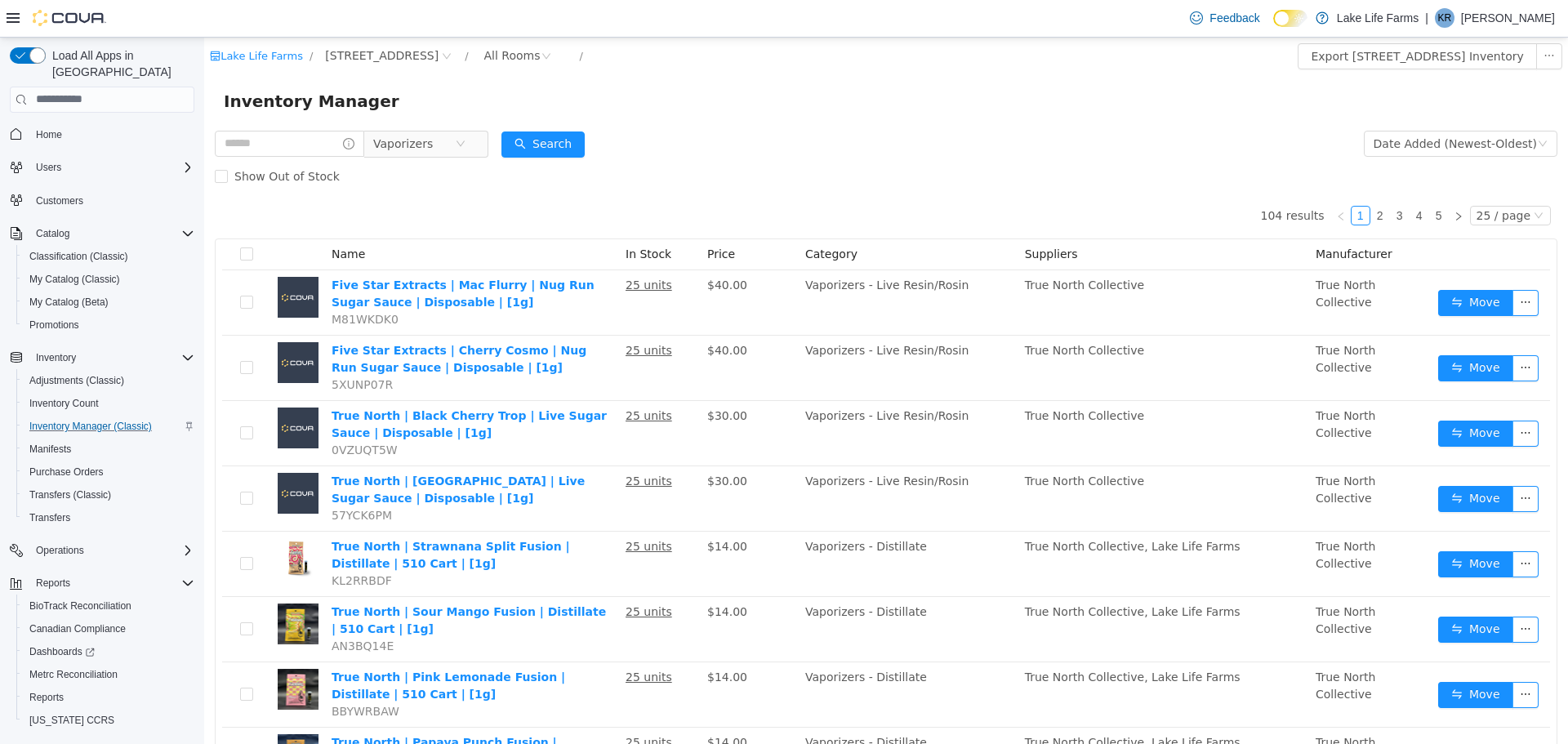
drag, startPoint x: 1469, startPoint y: 306, endPoint x: 1125, endPoint y: 213, distance: 356.3
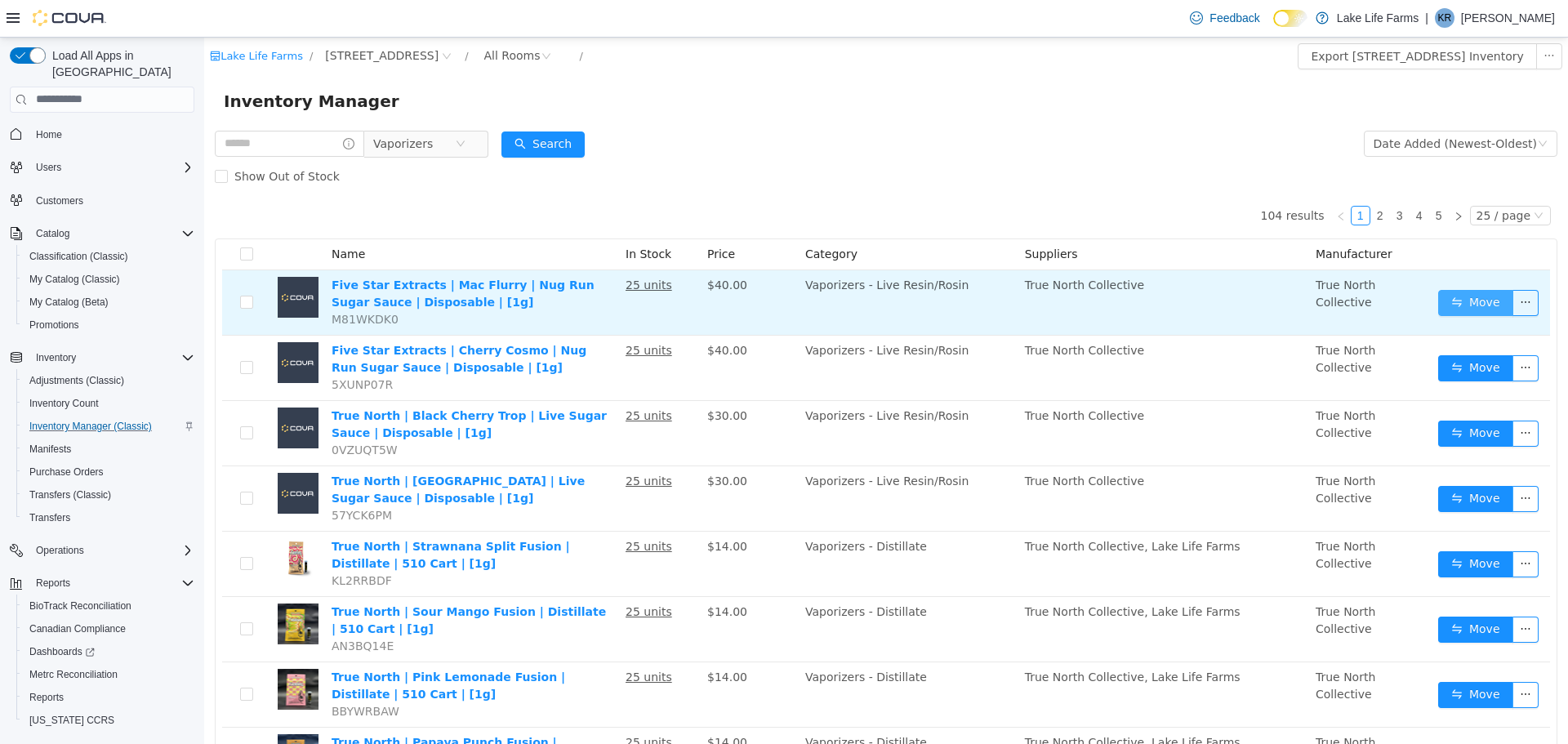
click at [1449, 306] on button "Move" at bounding box center [1475, 301] width 75 height 26
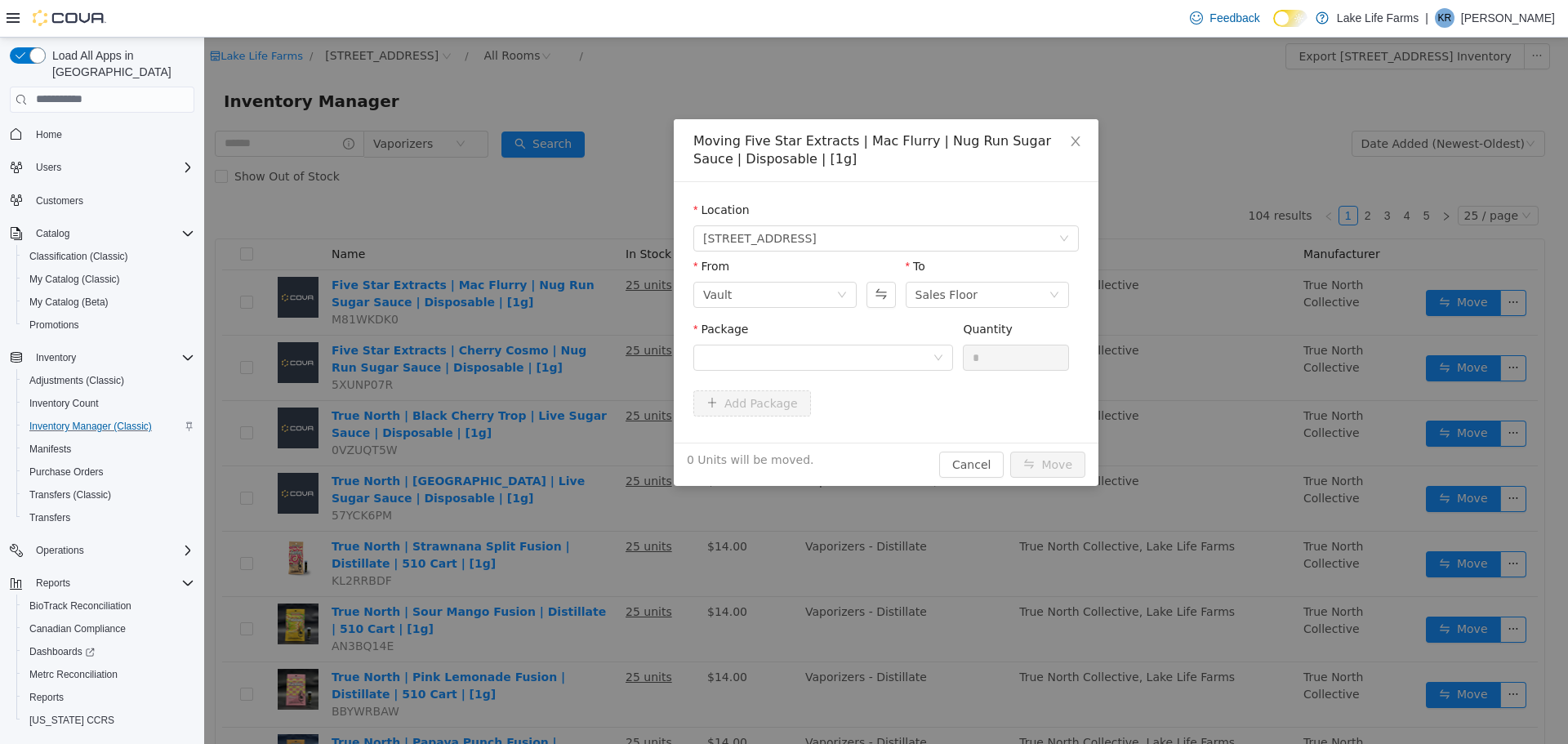
click at [910, 370] on div "Package" at bounding box center [824, 348] width 260 height 57
click at [911, 359] on div at bounding box center [818, 356] width 229 height 24
click at [893, 437] on li "1A4050300009665000152046 Quantity : 25 Units" at bounding box center [824, 424] width 260 height 44
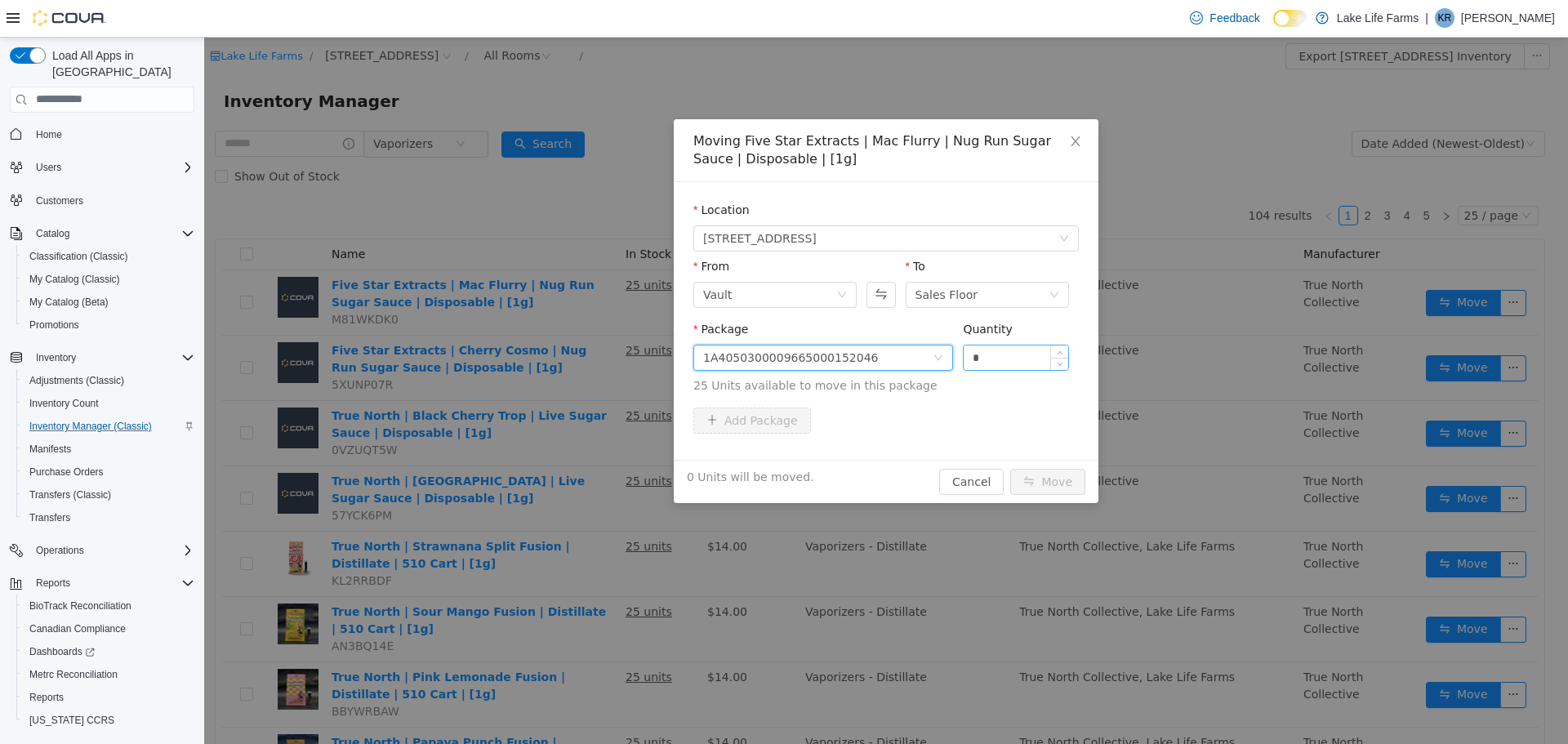
click at [993, 353] on input "*" at bounding box center [1016, 356] width 104 height 24
type input "***"
click at [1011, 468] on button "Move" at bounding box center [1048, 481] width 75 height 26
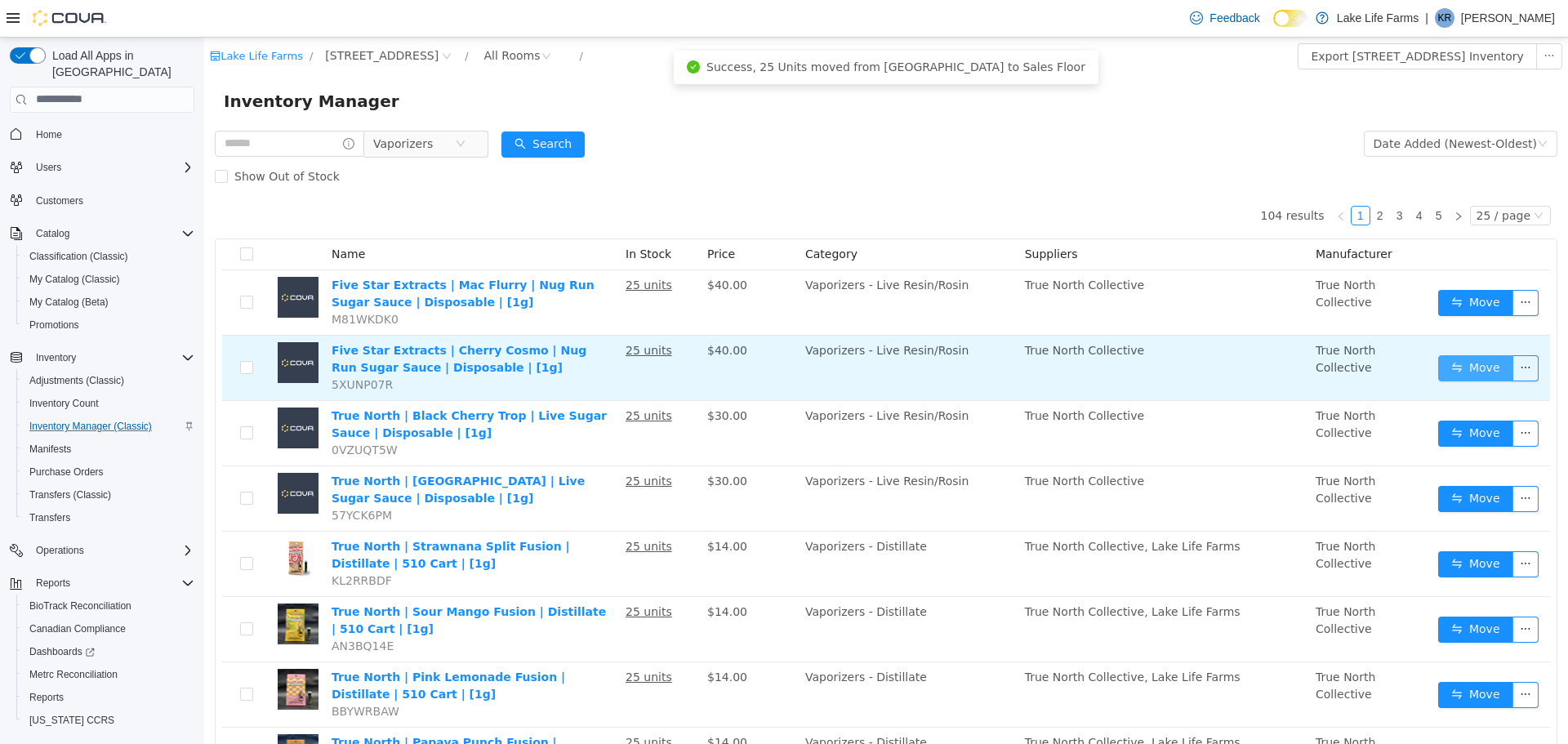
click at [1449, 365] on button "Move" at bounding box center [1475, 367] width 75 height 26
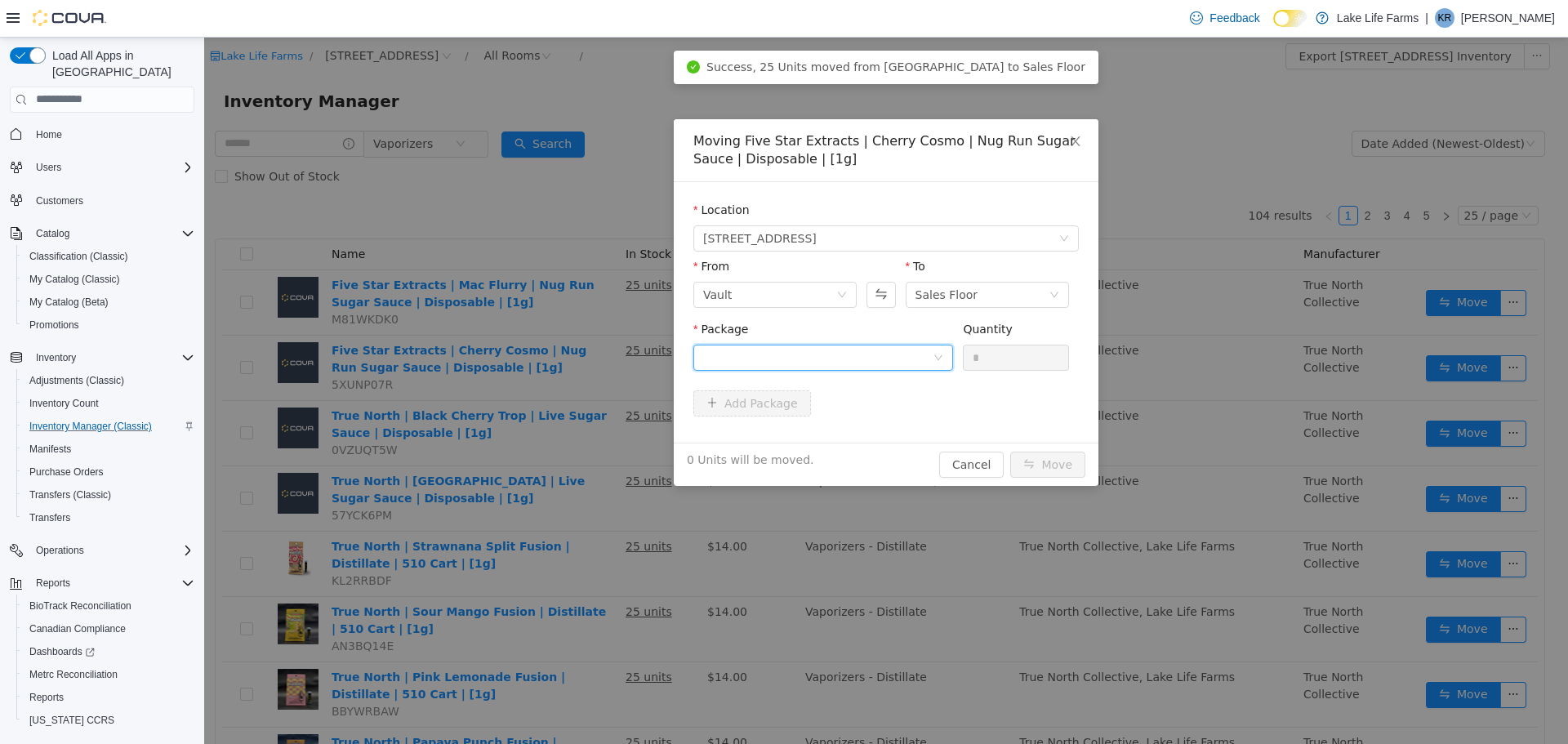
click at [831, 350] on div at bounding box center [818, 356] width 229 height 24
click at [845, 427] on li "1A4050300009665000164819 Quantity : 25 Units" at bounding box center [824, 424] width 260 height 44
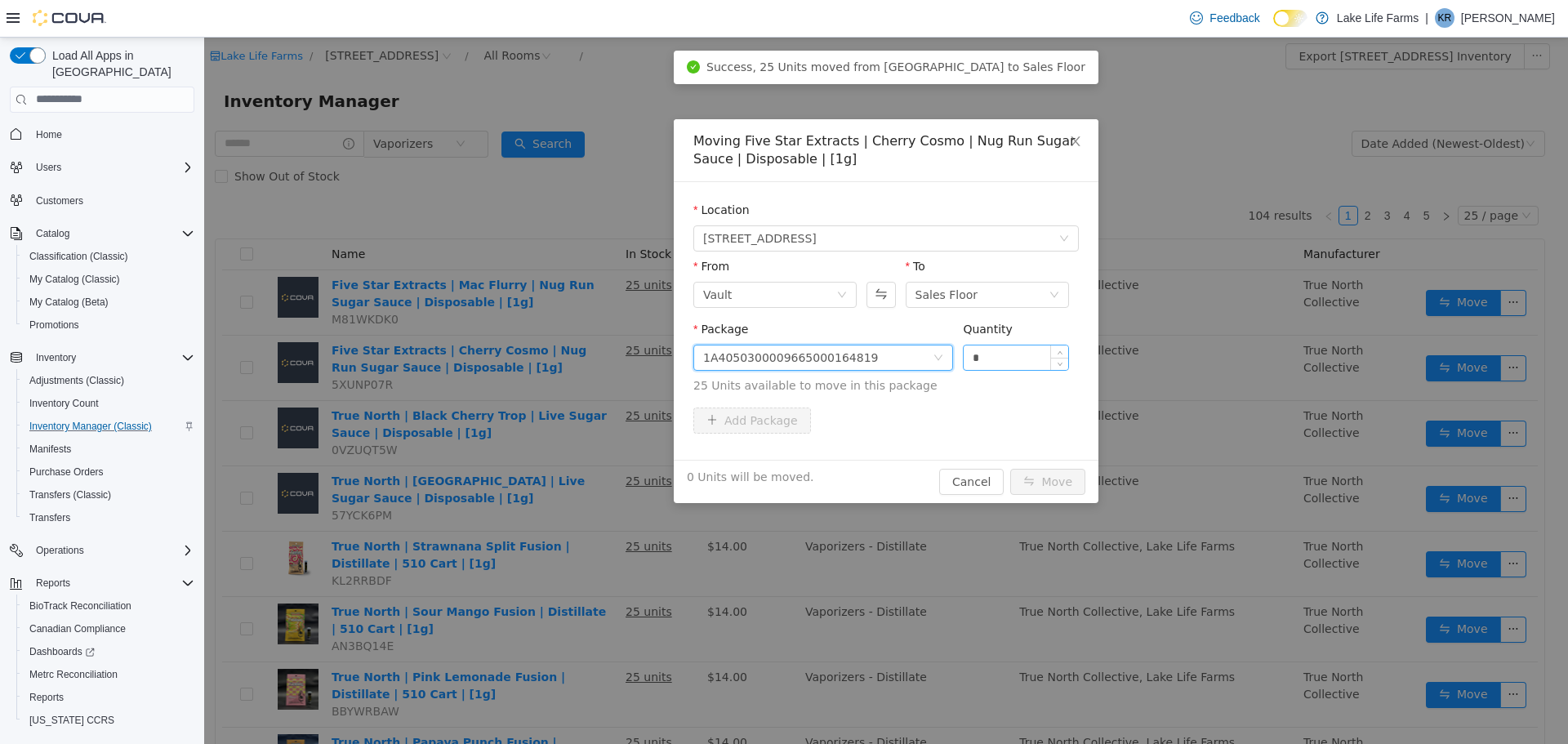
click at [1036, 361] on input "*" at bounding box center [1016, 356] width 104 height 24
type input "***"
click at [1011, 468] on button "Move" at bounding box center [1048, 481] width 75 height 26
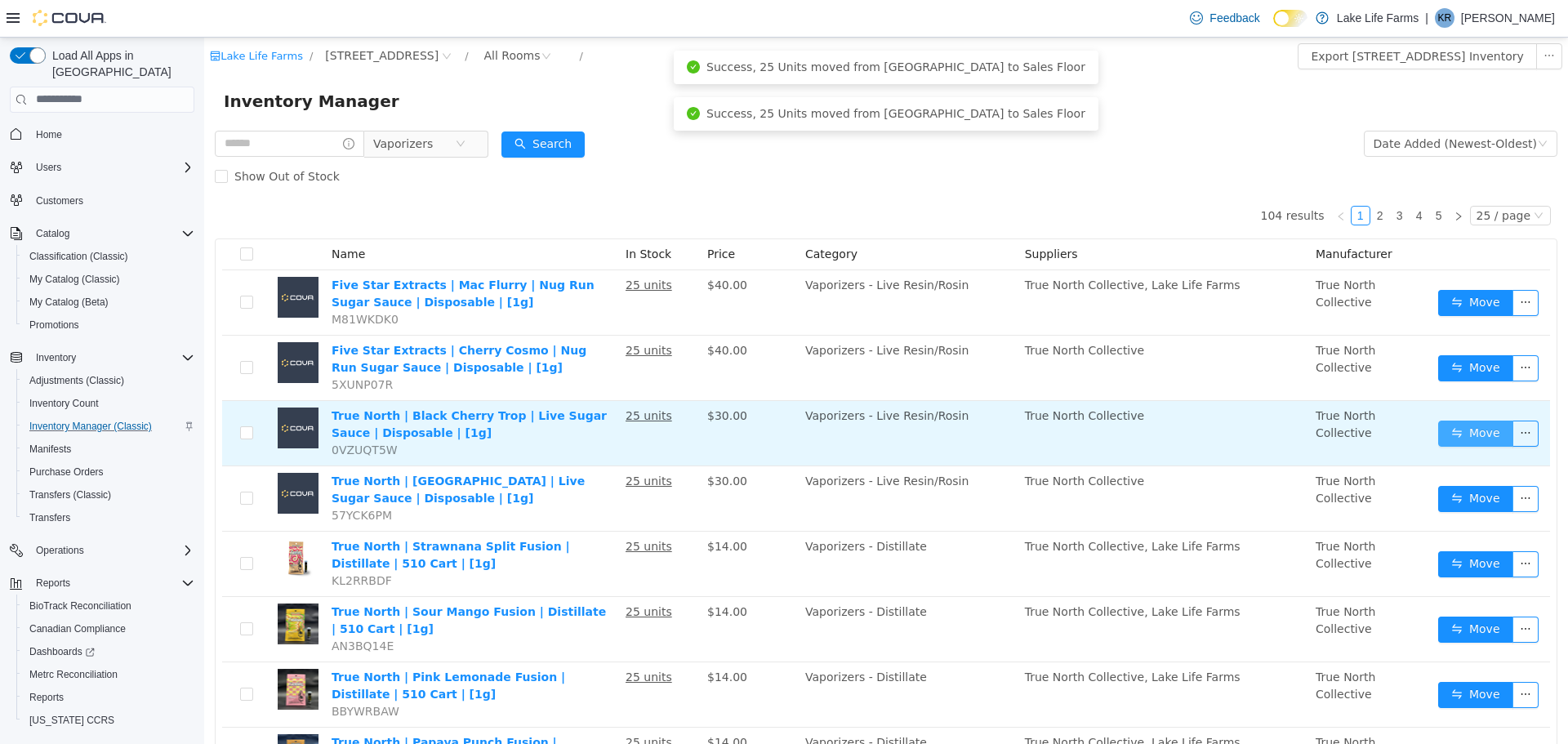
click at [1444, 430] on button "Move" at bounding box center [1475, 432] width 75 height 26
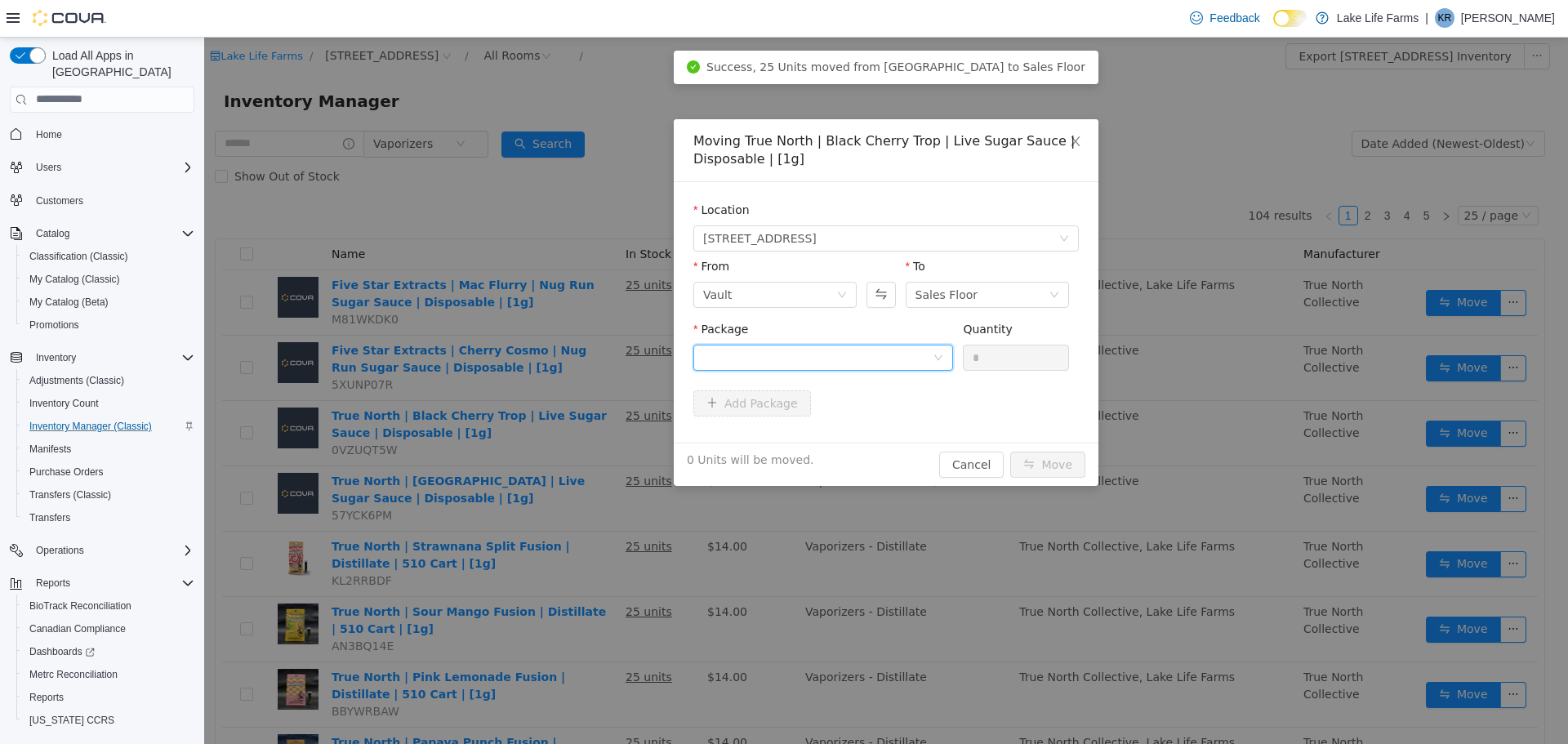
click at [816, 364] on div at bounding box center [818, 356] width 229 height 24
click at [821, 411] on strong "1A4050300009665000172456" at bounding box center [799, 414] width 192 height 13
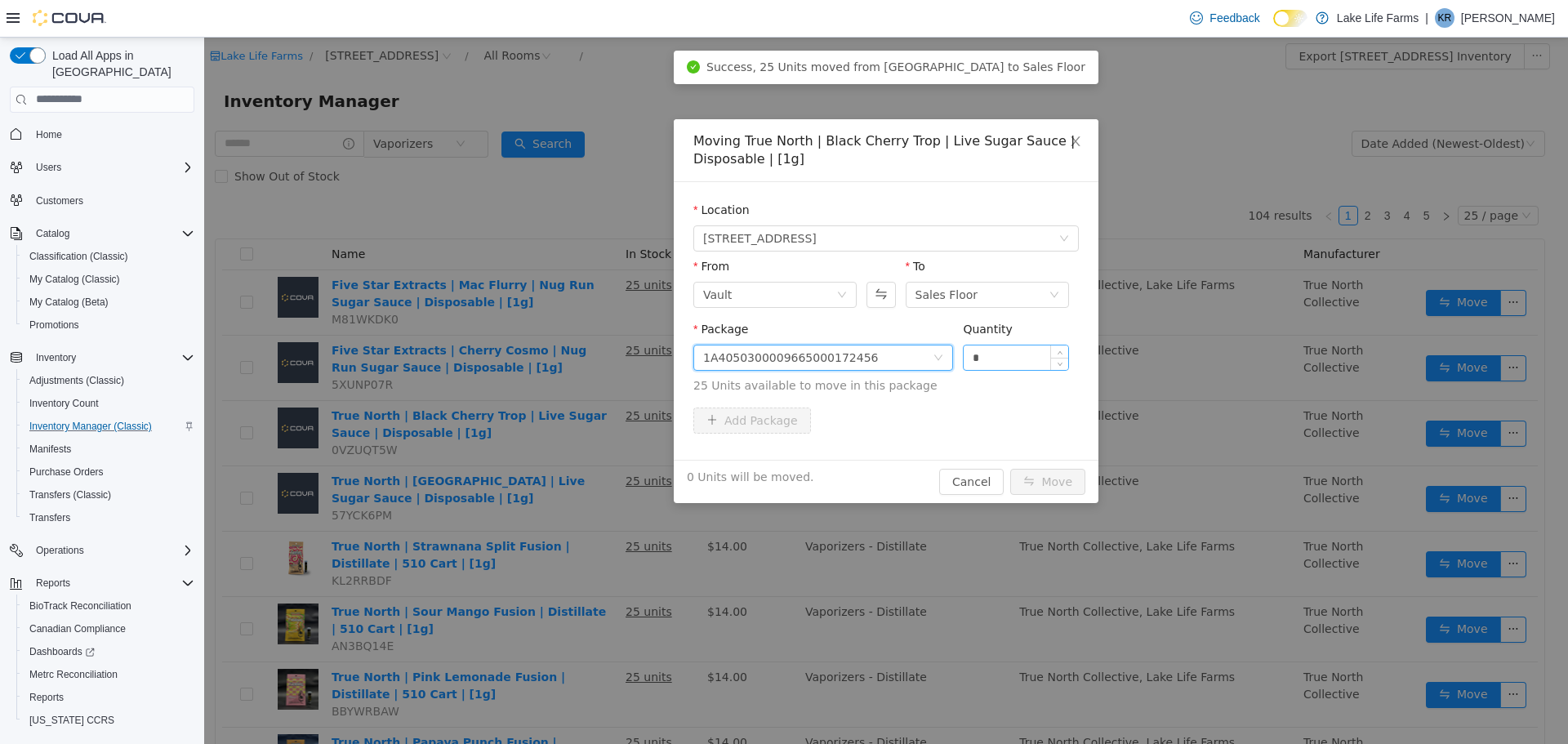
click at [1016, 355] on input "*" at bounding box center [1016, 356] width 104 height 24
type input "***"
click at [1011, 468] on button "Move" at bounding box center [1048, 481] width 75 height 26
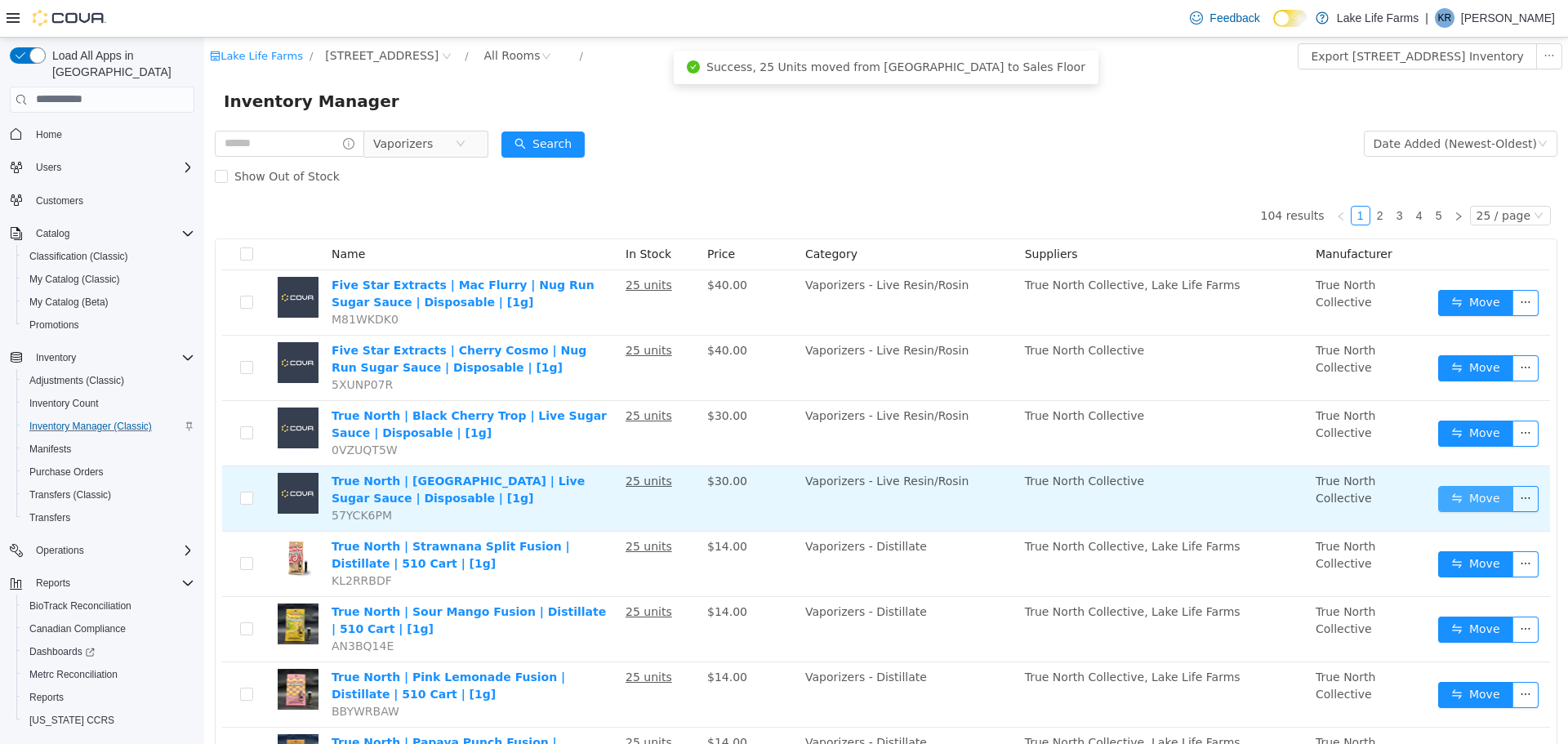
click at [1451, 493] on button "Move" at bounding box center [1475, 497] width 75 height 26
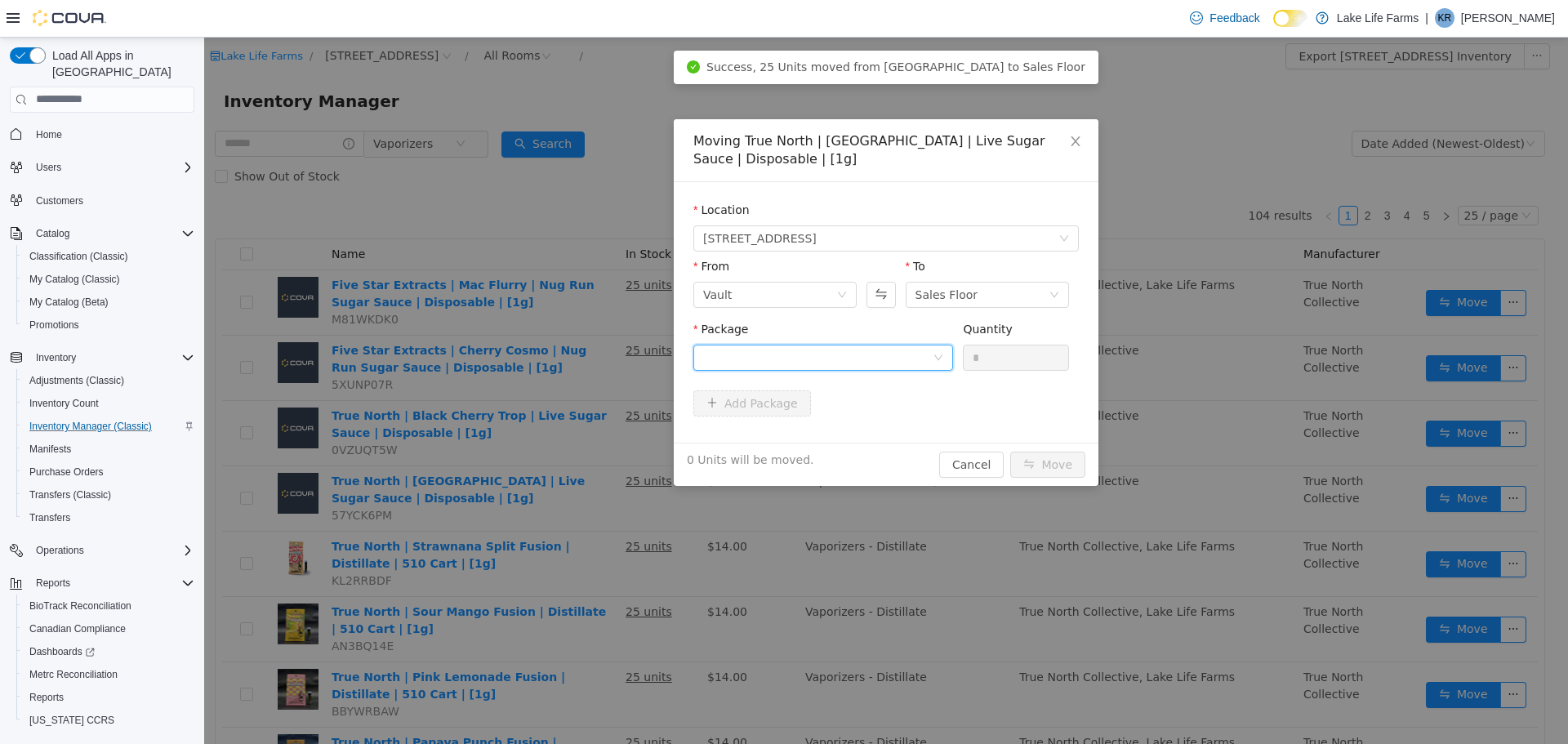
click at [889, 362] on div at bounding box center [818, 356] width 229 height 24
click at [810, 438] on li "1A4050300009665000175192 Quantity : 25 Units" at bounding box center [824, 424] width 260 height 44
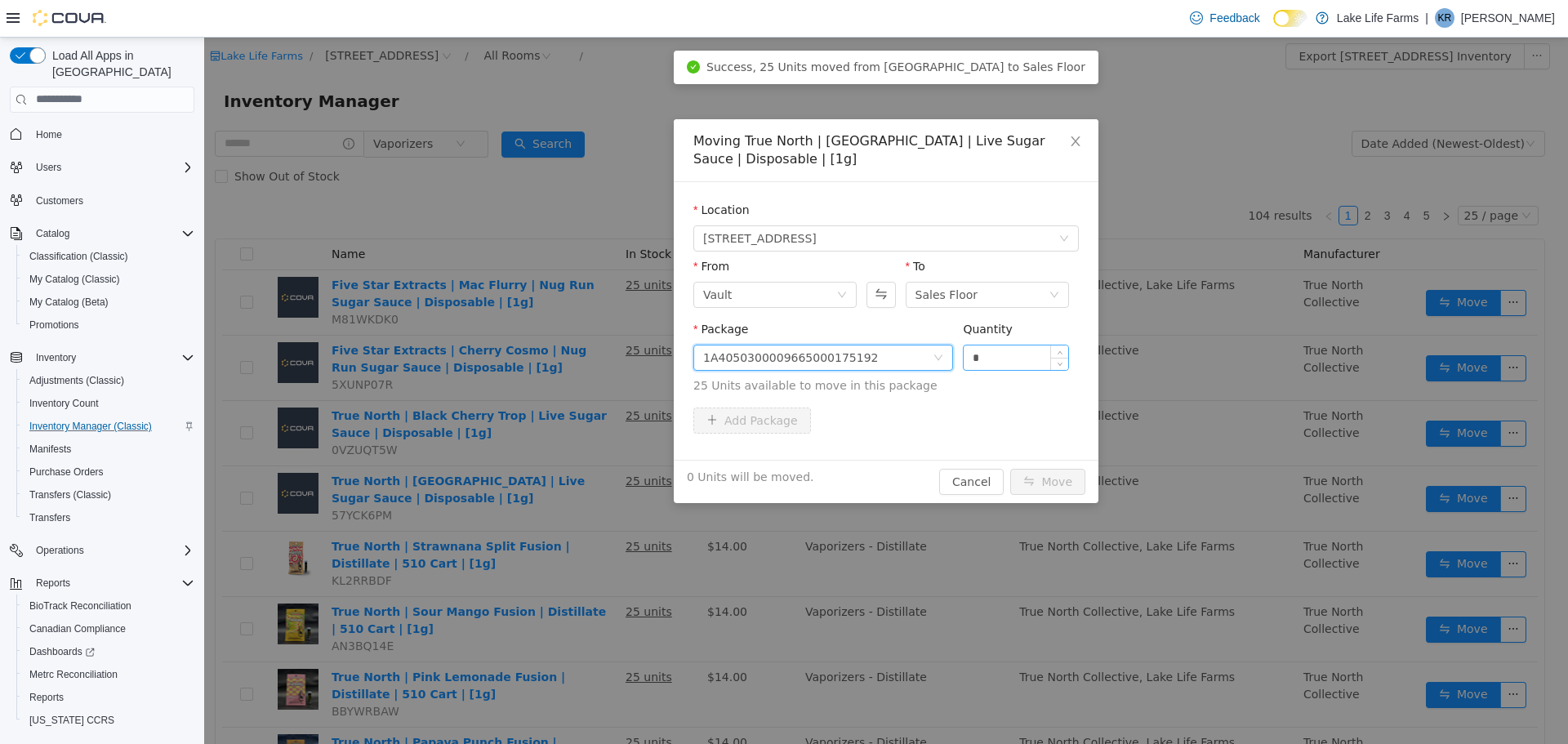
click at [1004, 353] on input "*" at bounding box center [1016, 356] width 104 height 24
type input "***"
click at [1011, 468] on button "Move" at bounding box center [1048, 481] width 75 height 26
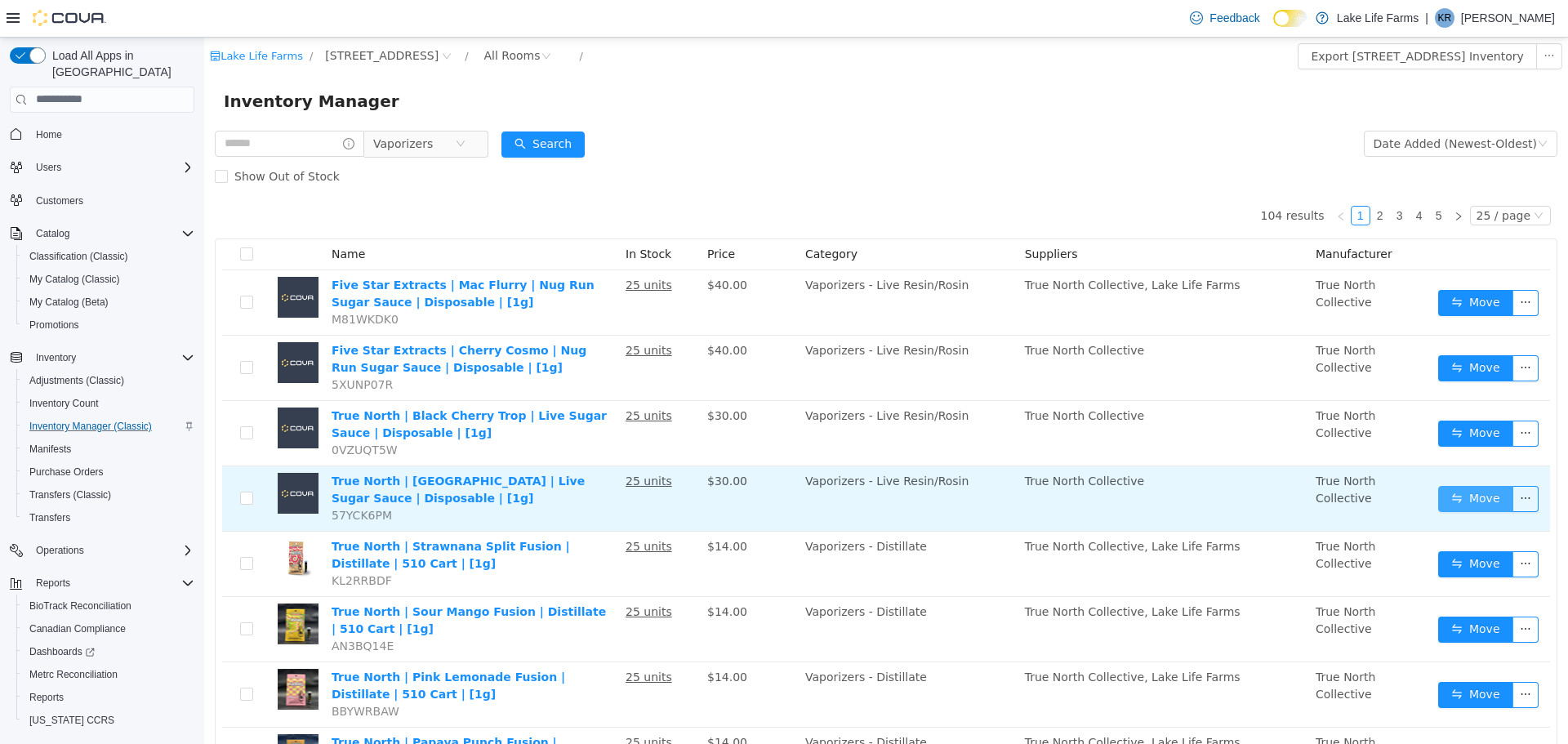
click at [1467, 507] on button "Move" at bounding box center [1475, 497] width 75 height 26
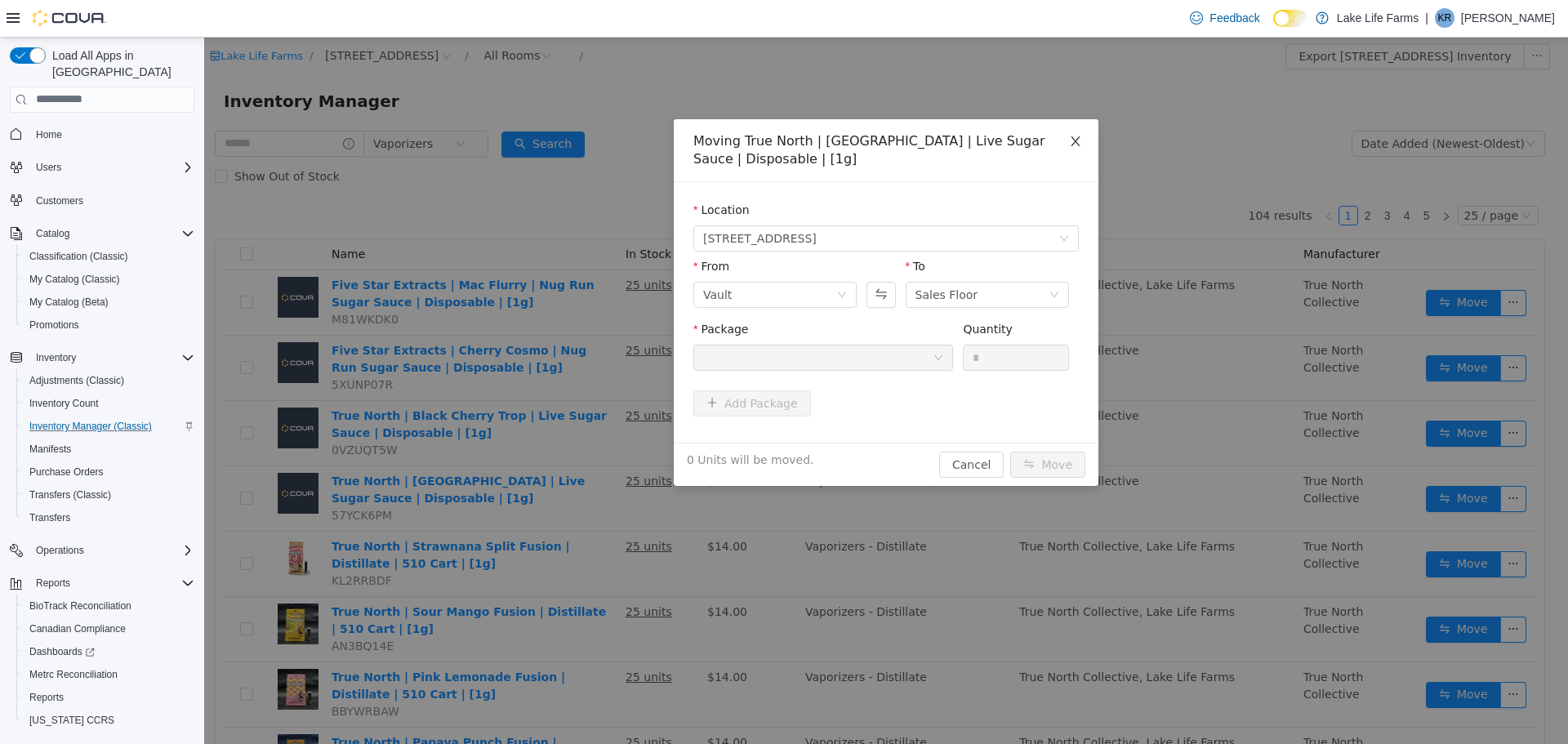
click at [1070, 138] on icon "icon: close" at bounding box center [1075, 139] width 13 height 13
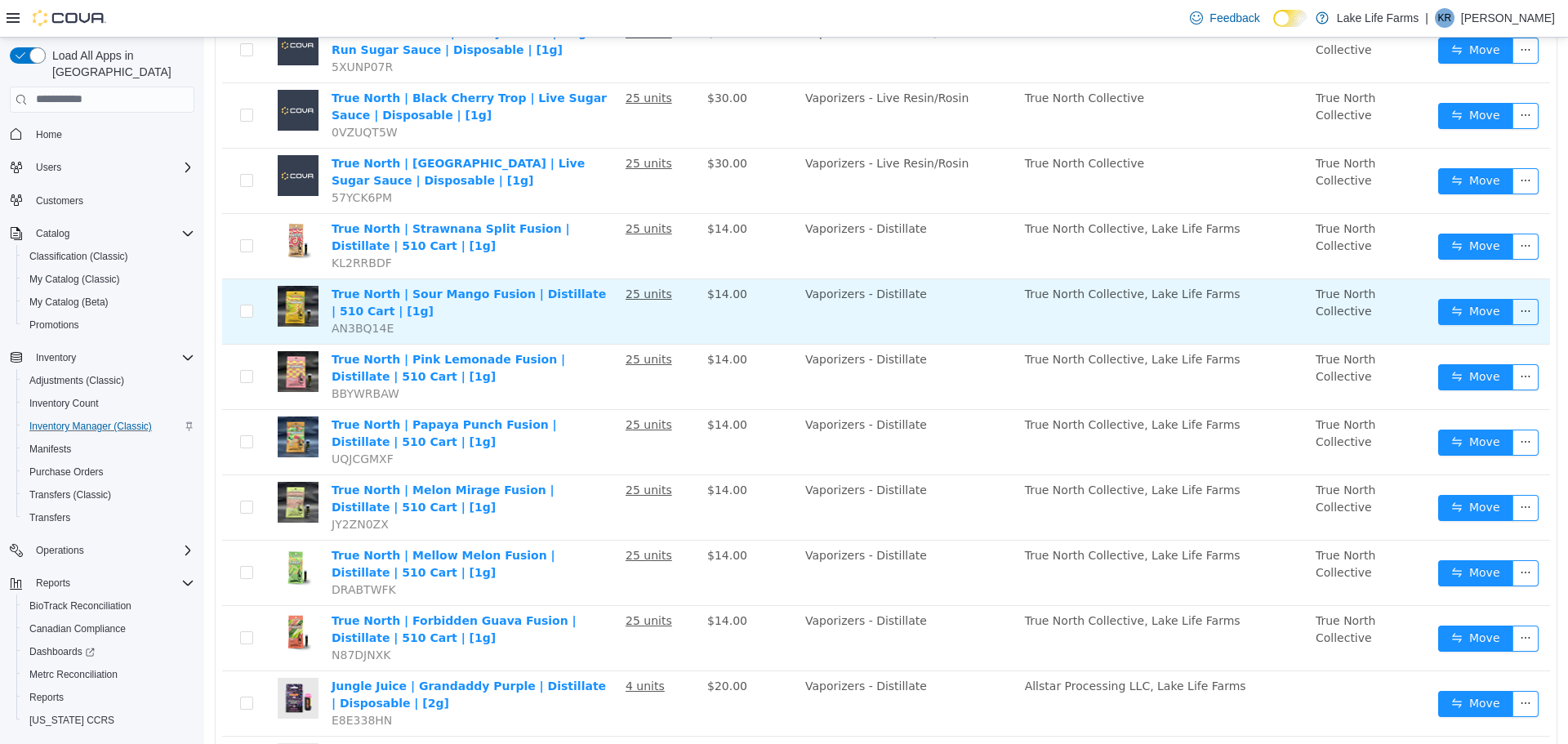
scroll to position [0, 0]
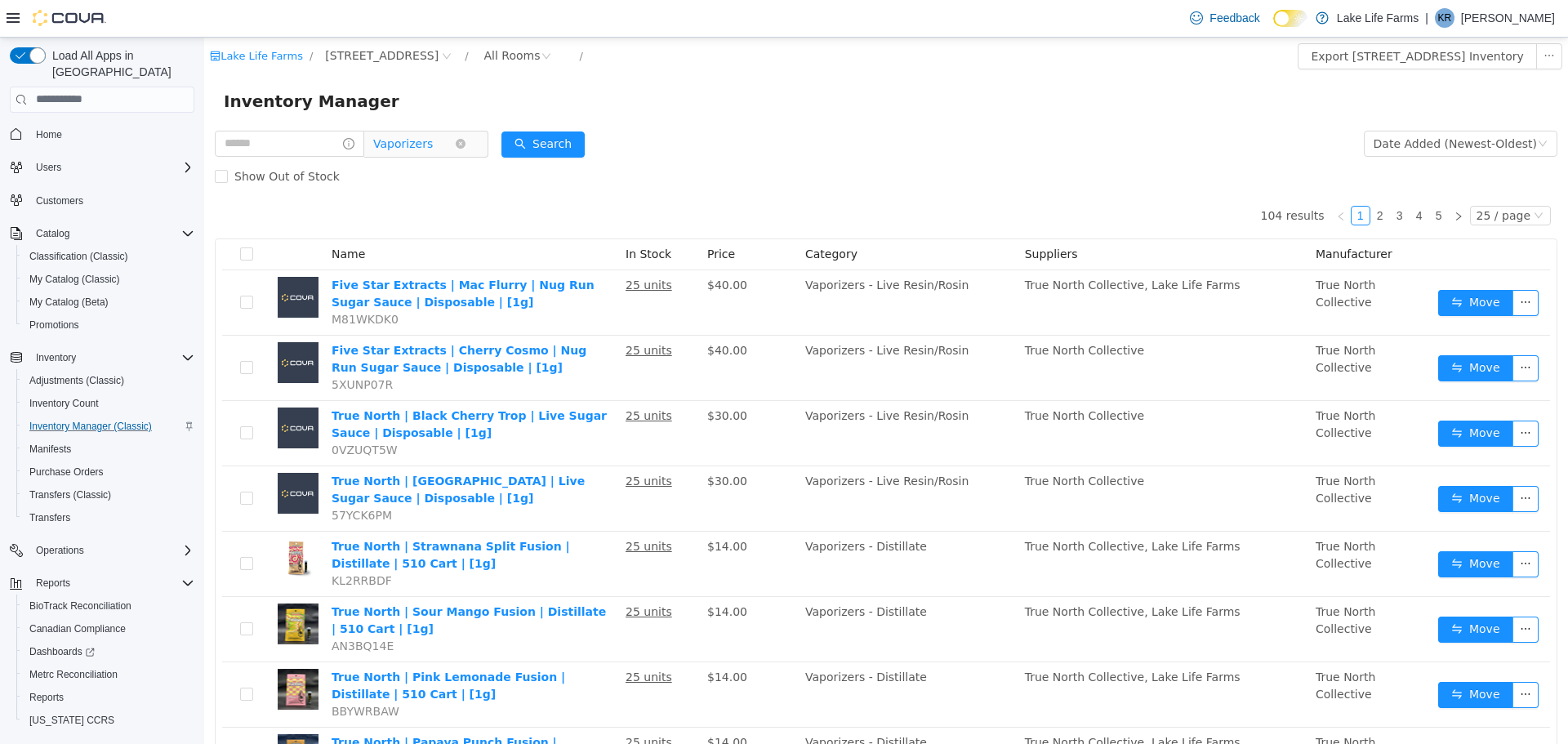
click at [410, 152] on span "Vaporizers" at bounding box center [403, 142] width 60 height 24
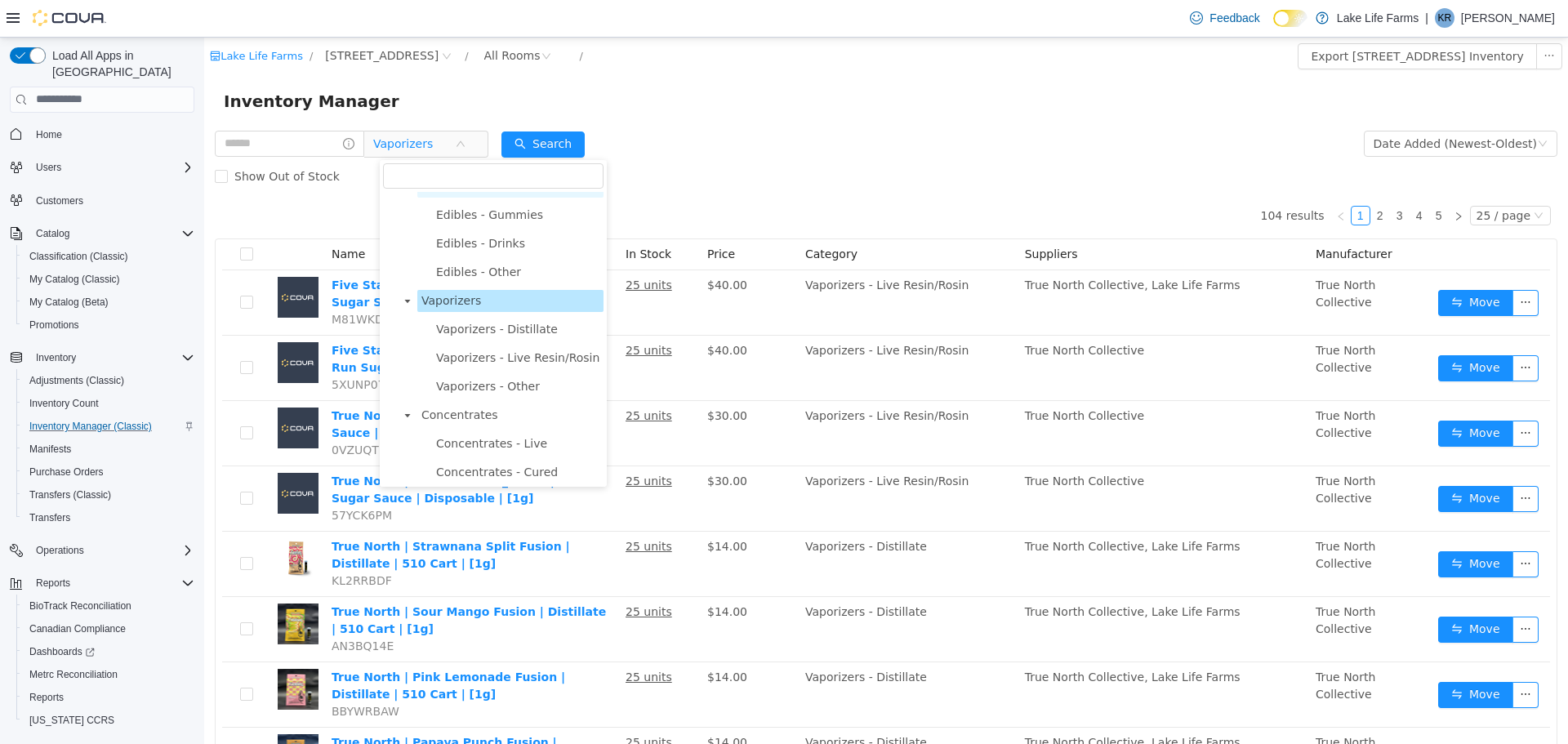
click at [445, 197] on span "Edibles" at bounding box center [510, 185] width 186 height 22
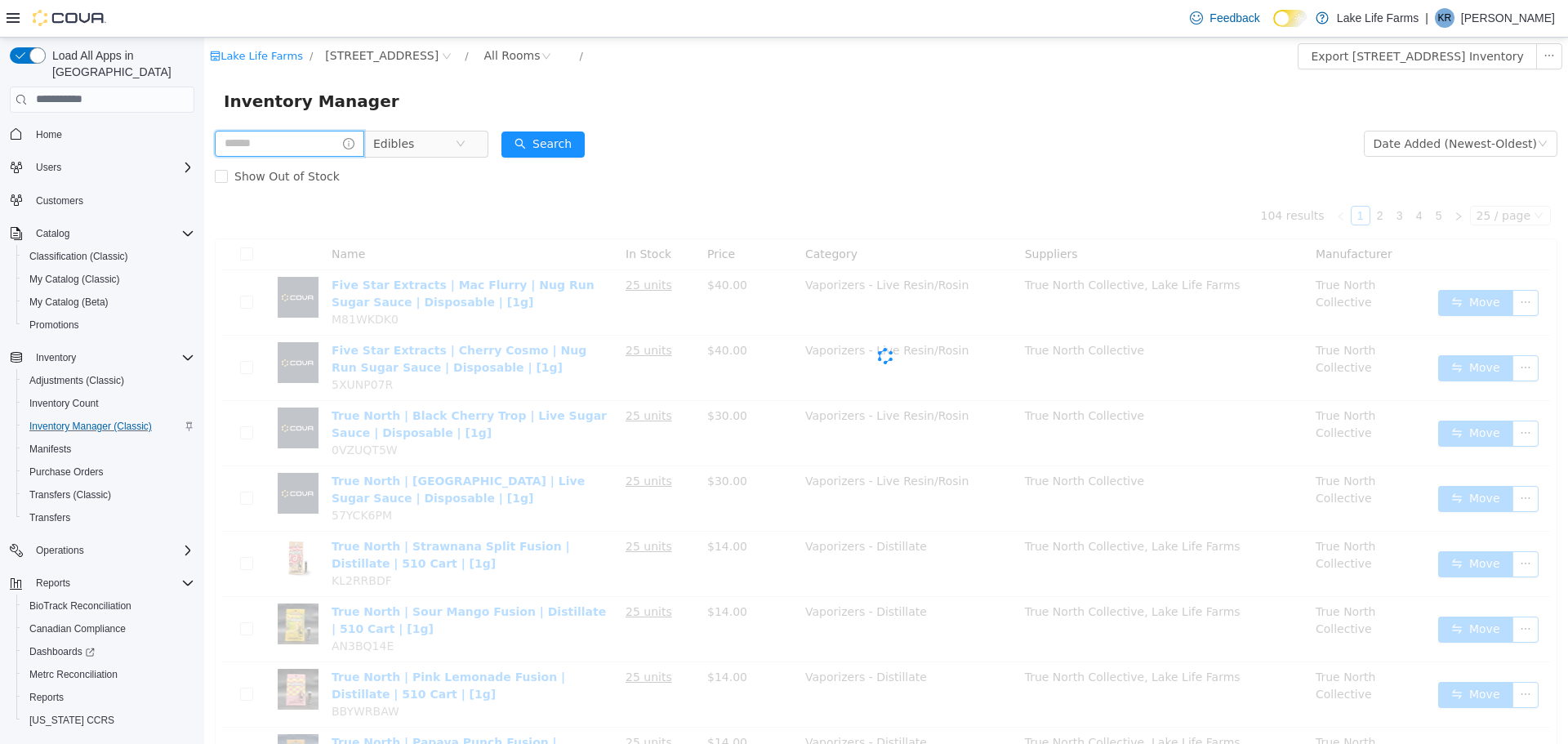
click at [233, 145] on input "text" at bounding box center [289, 142] width 149 height 26
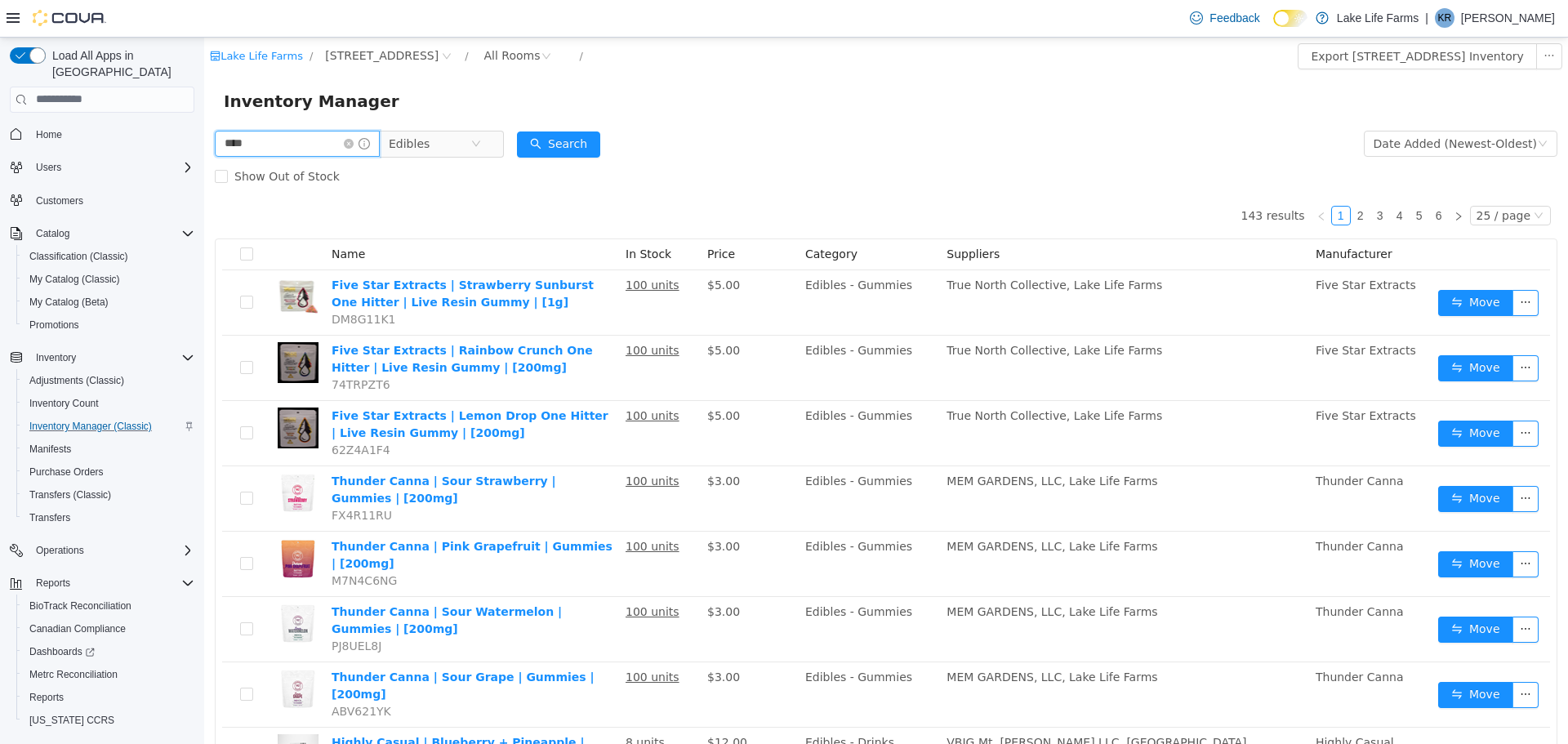
type input "****"
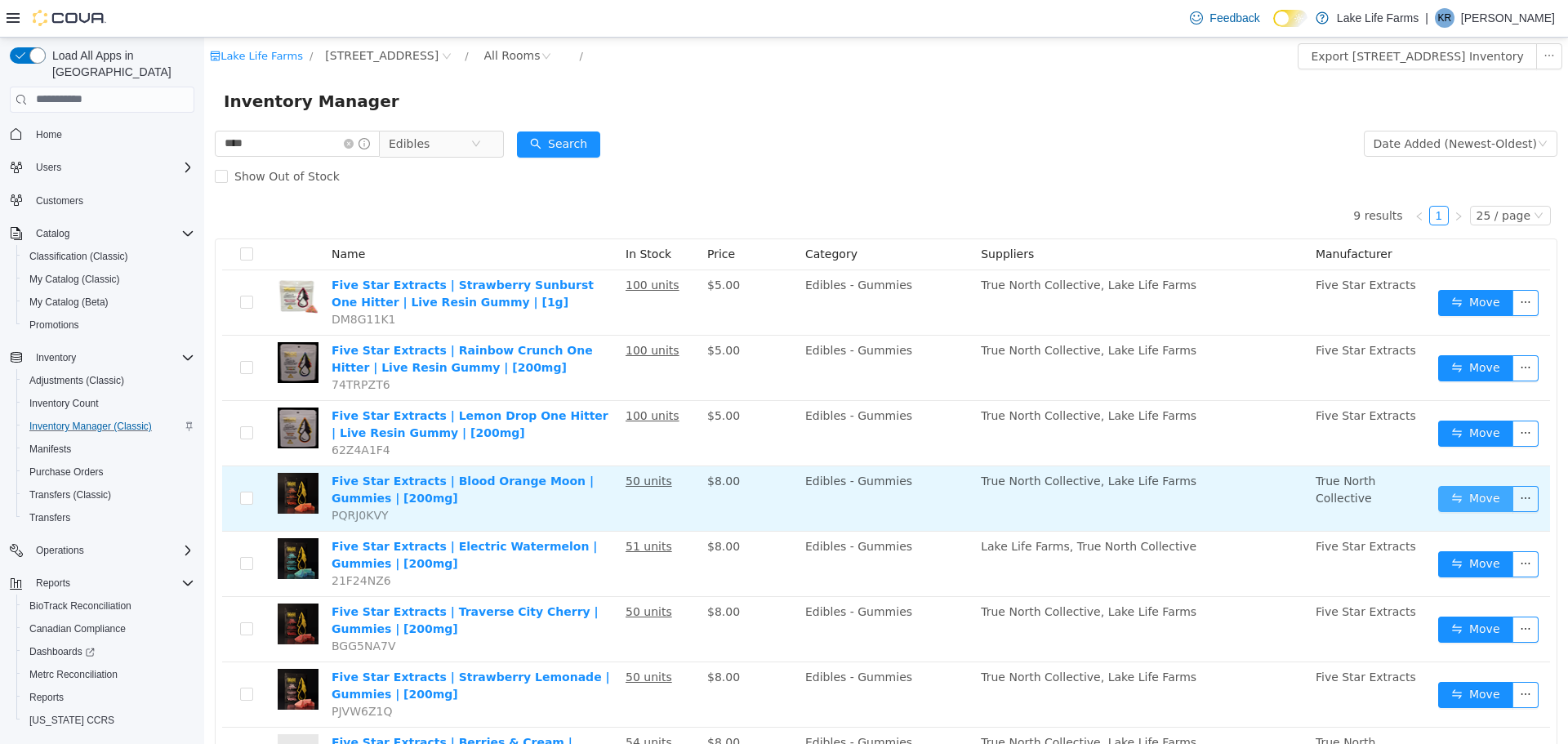
click at [1442, 492] on button "Move" at bounding box center [1475, 497] width 75 height 26
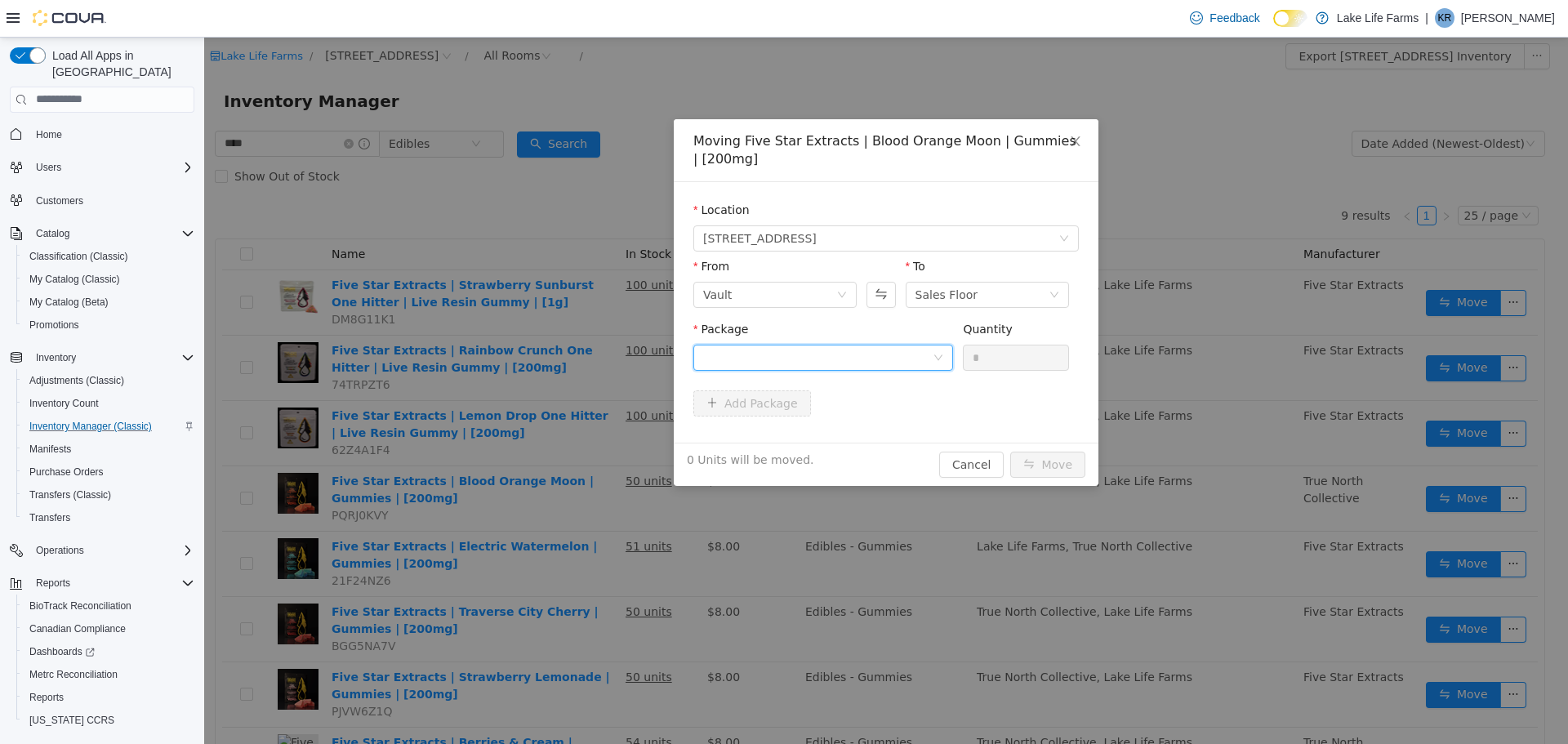
click at [913, 364] on div at bounding box center [818, 356] width 229 height 24
click at [830, 411] on strong "1A4050300009665000171784" at bounding box center [799, 414] width 192 height 13
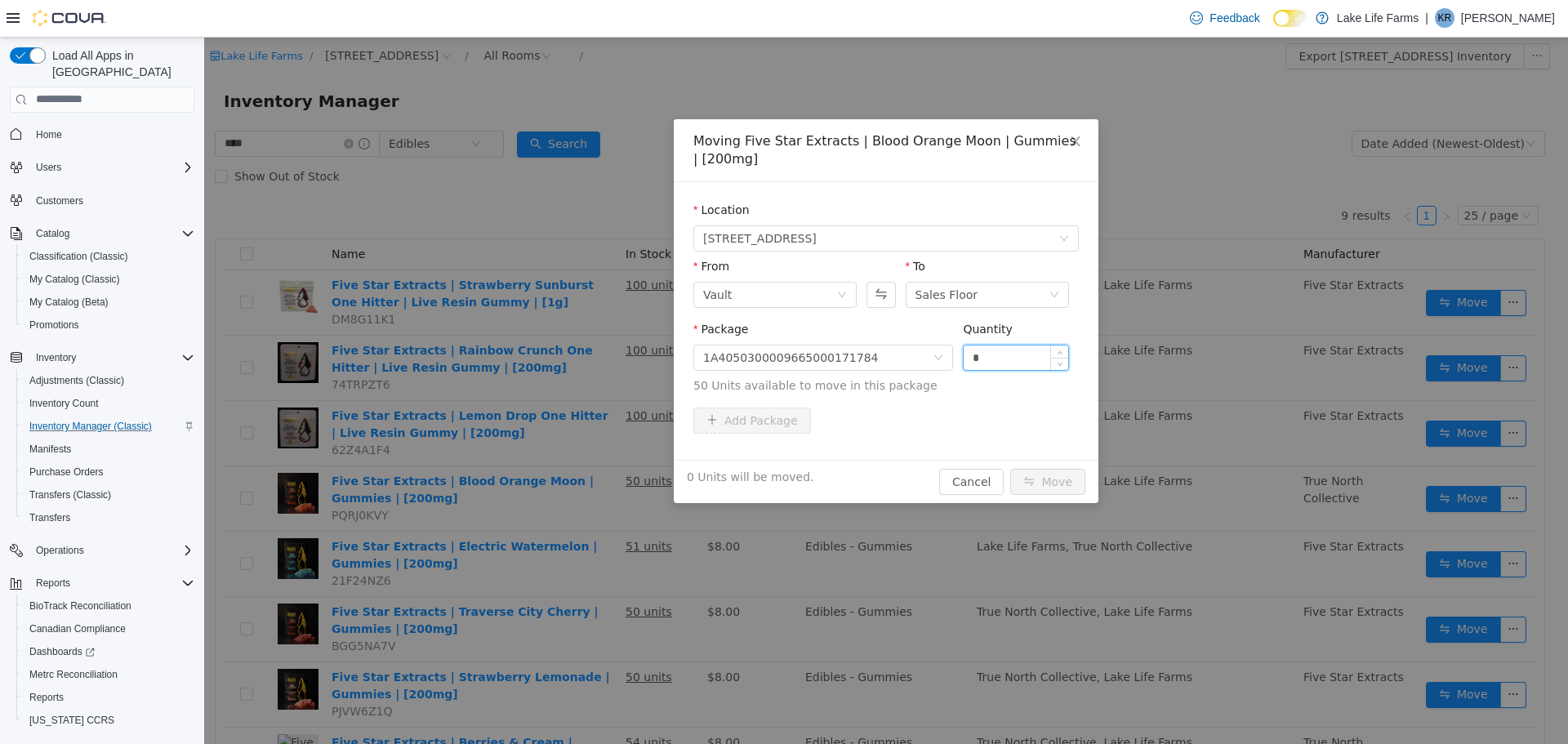
click at [968, 357] on input "*" at bounding box center [1016, 356] width 104 height 24
type input "**"
click at [1011, 468] on button "Move" at bounding box center [1048, 481] width 75 height 26
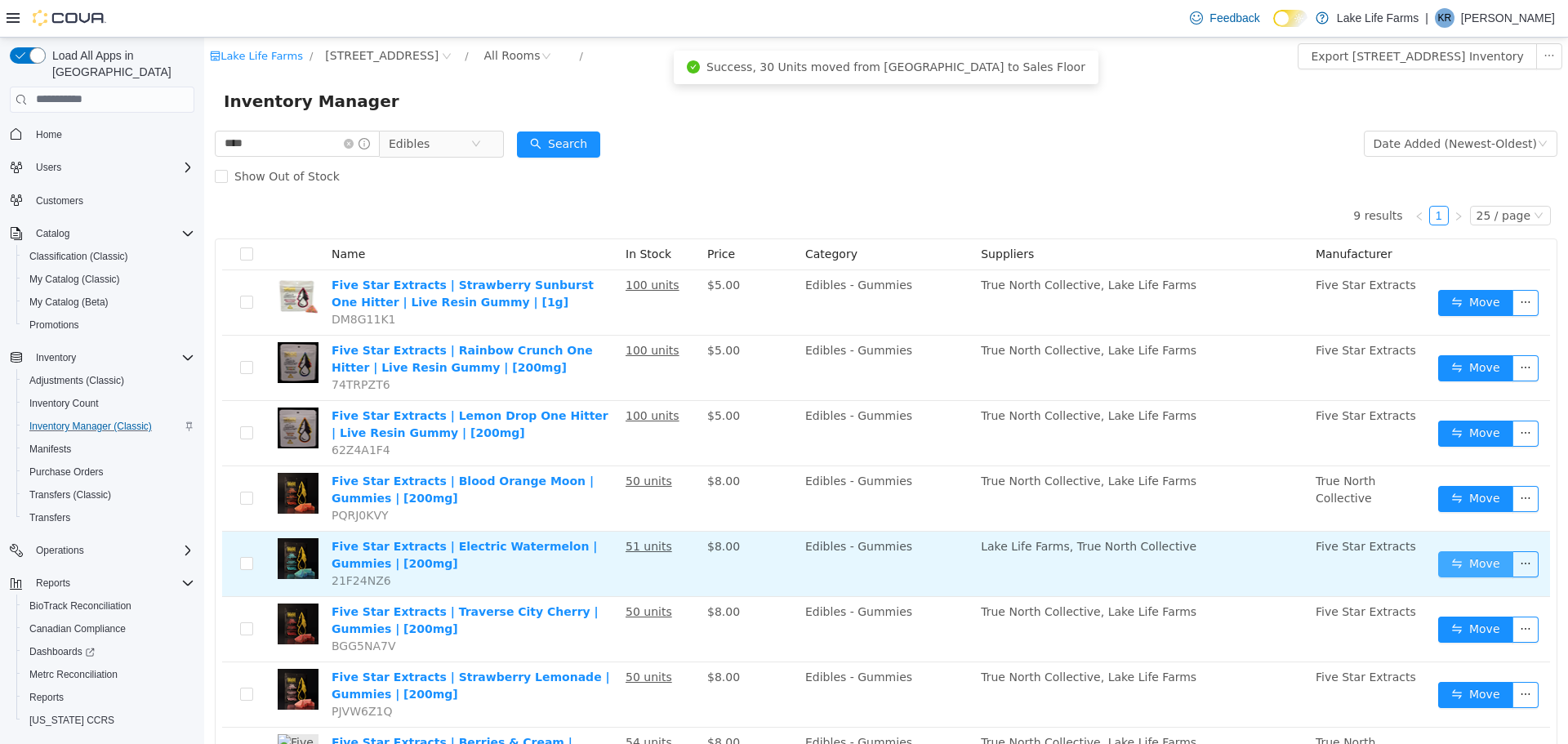
click at [1452, 574] on button "Move" at bounding box center [1475, 563] width 75 height 26
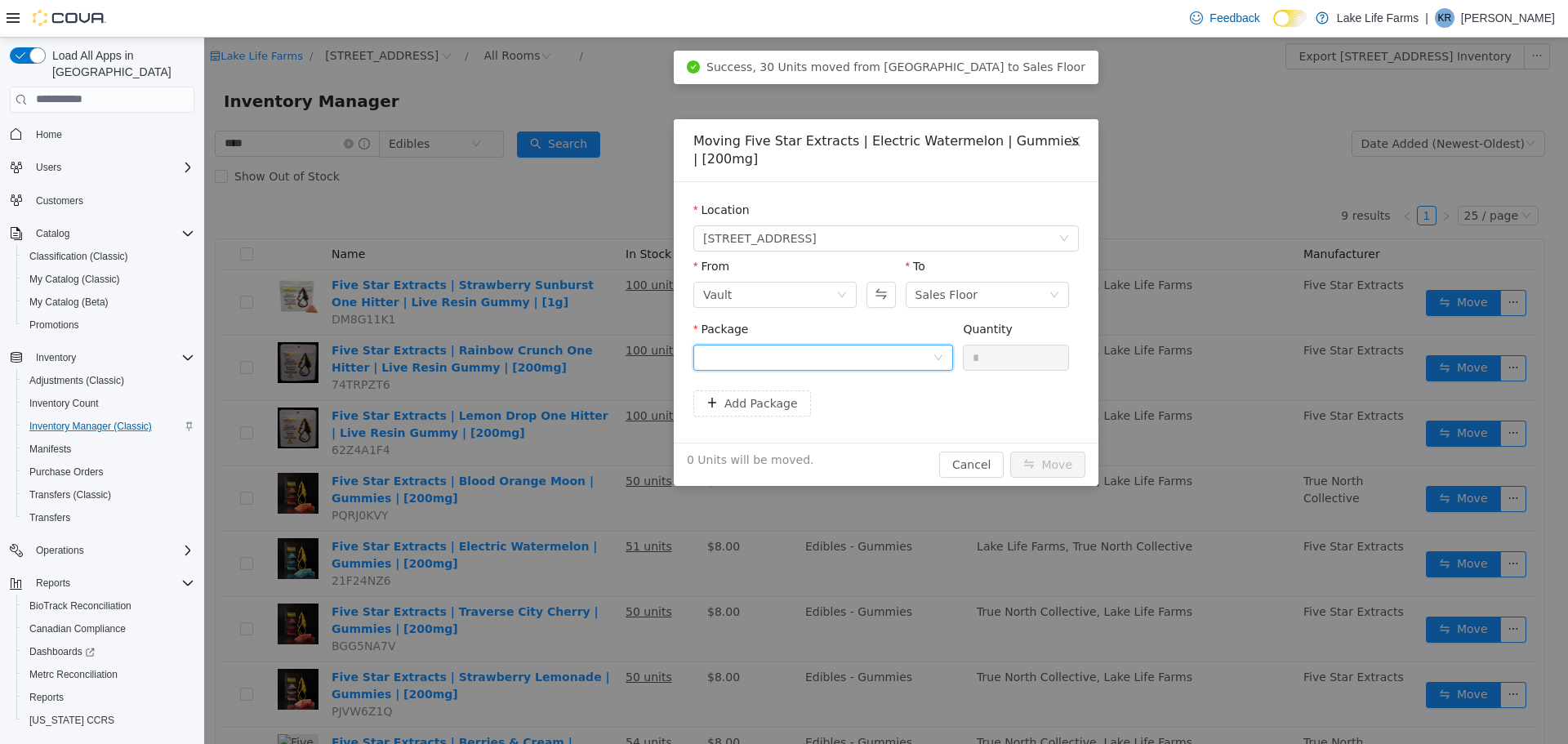
click at [911, 356] on div at bounding box center [818, 356] width 229 height 24
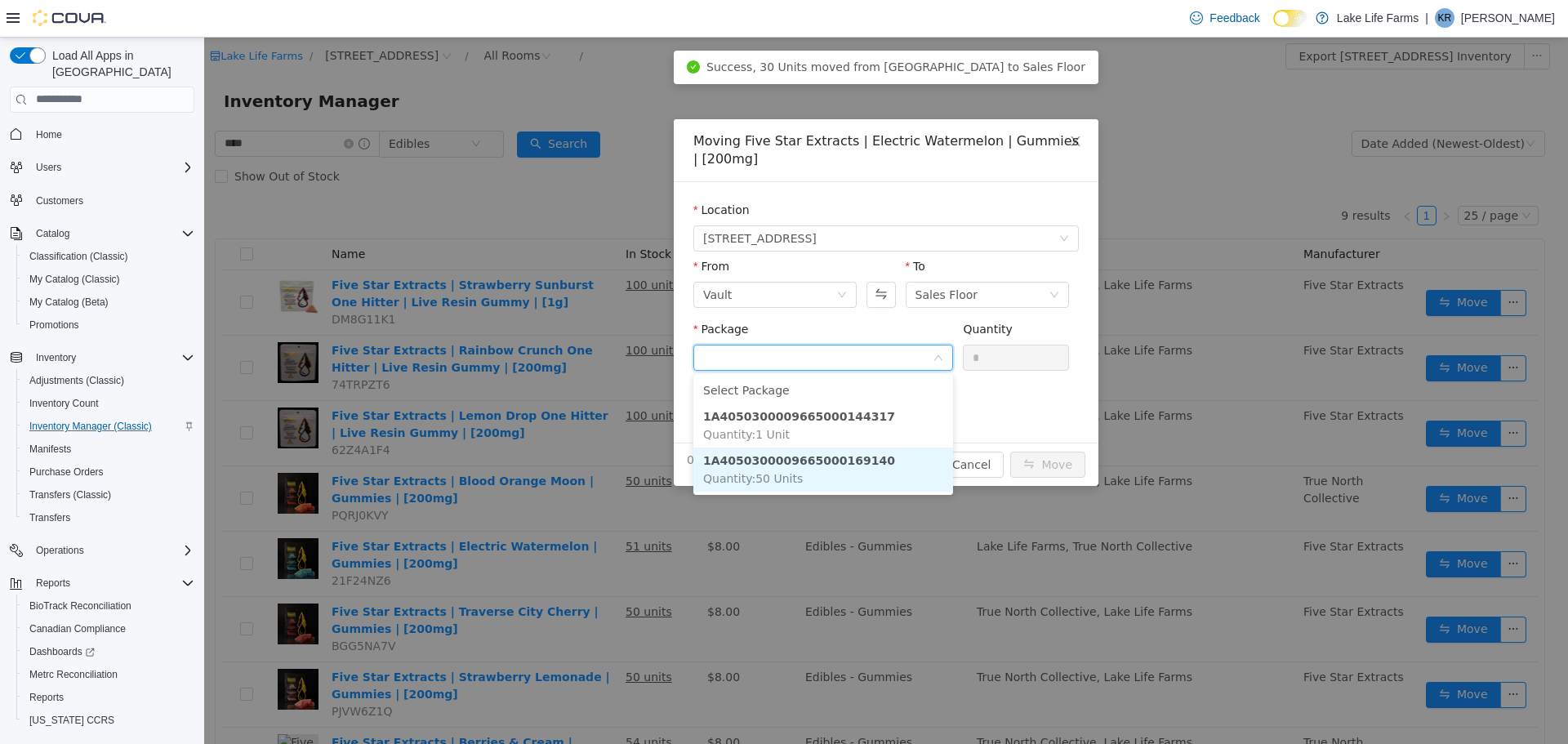
click at [831, 454] on strong "1A4050300009665000169140" at bounding box center [799, 459] width 192 height 13
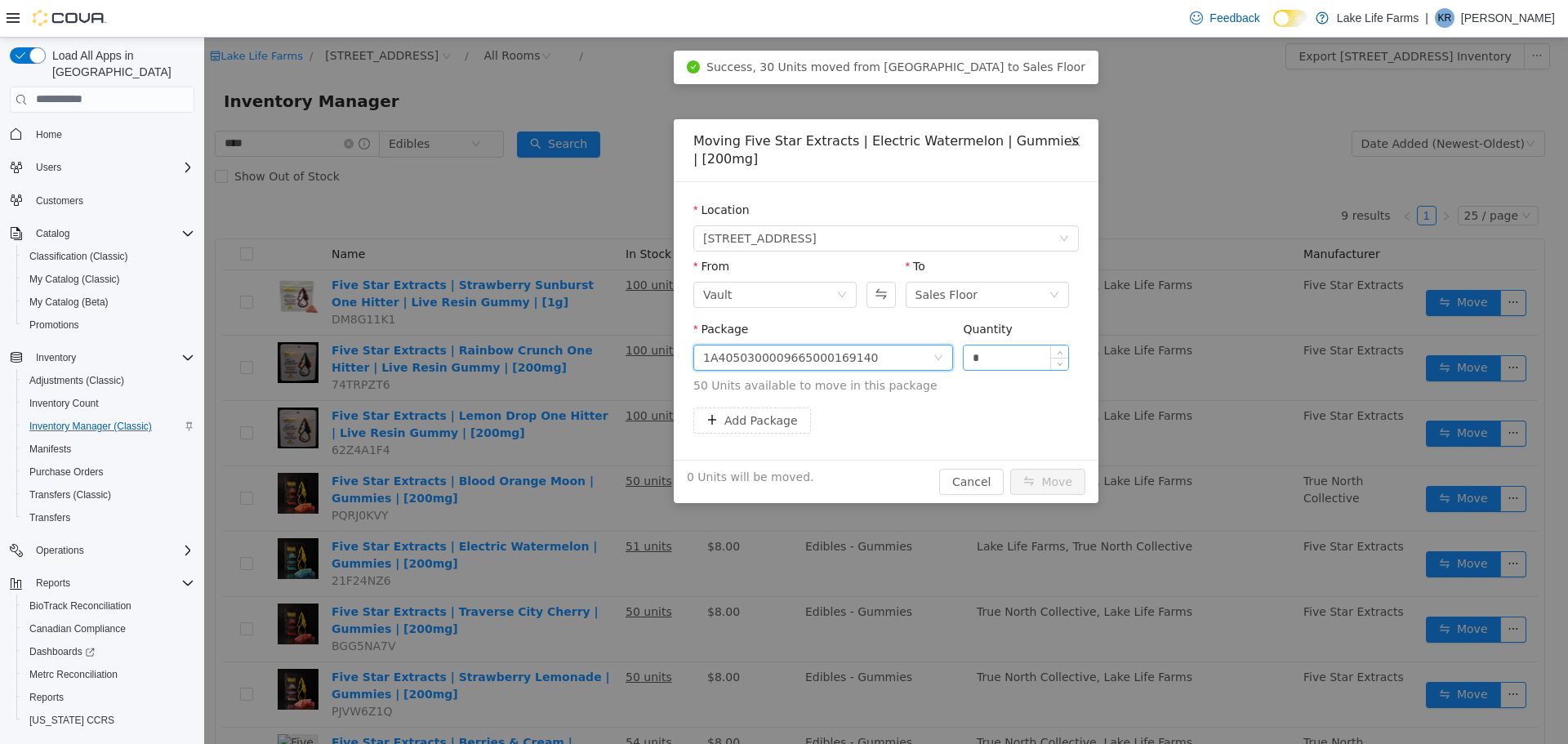
click at [971, 357] on input "*" at bounding box center [1016, 356] width 104 height 24
type input "**"
click at [1011, 468] on button "Move" at bounding box center [1048, 481] width 75 height 26
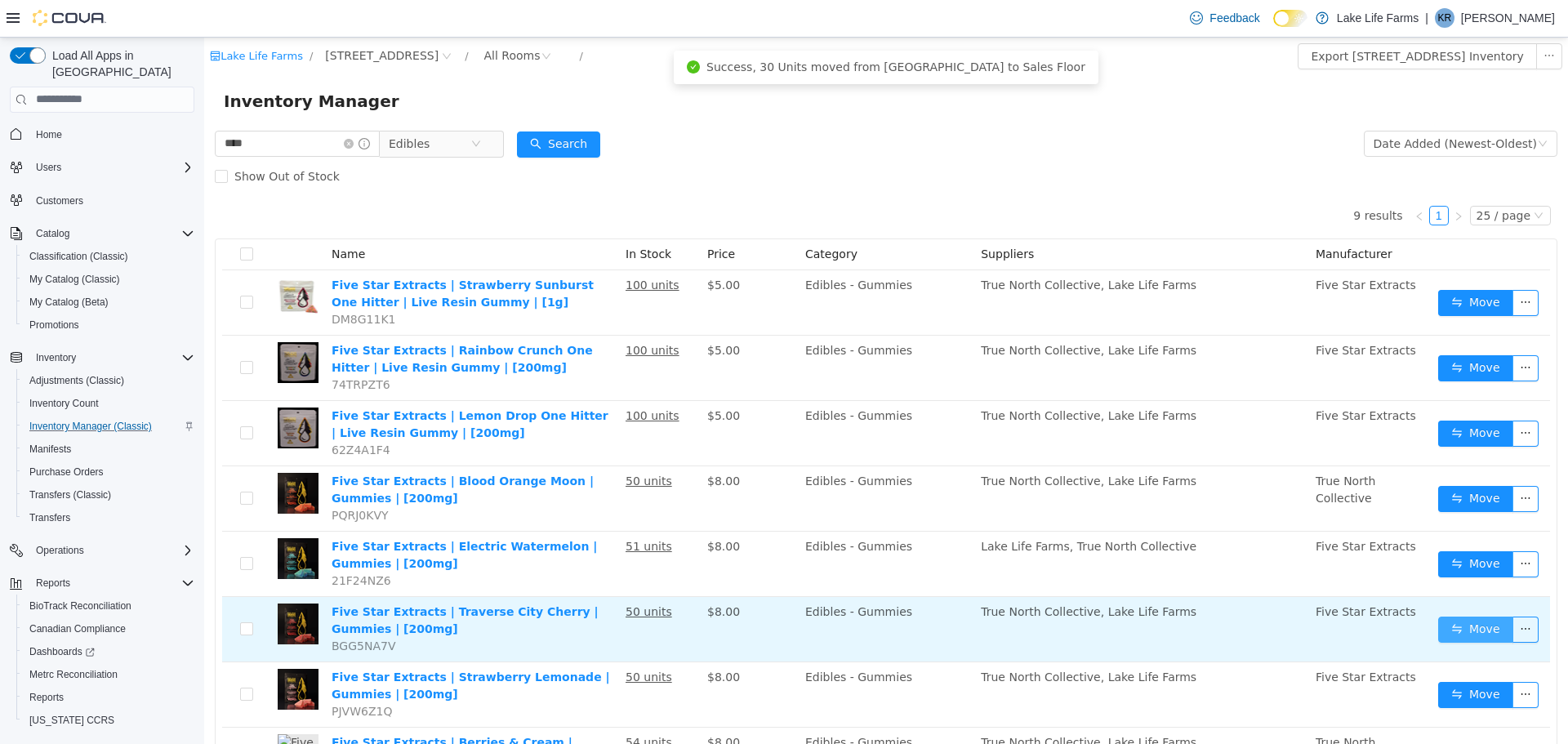
click at [1442, 636] on button "Move" at bounding box center [1475, 628] width 75 height 26
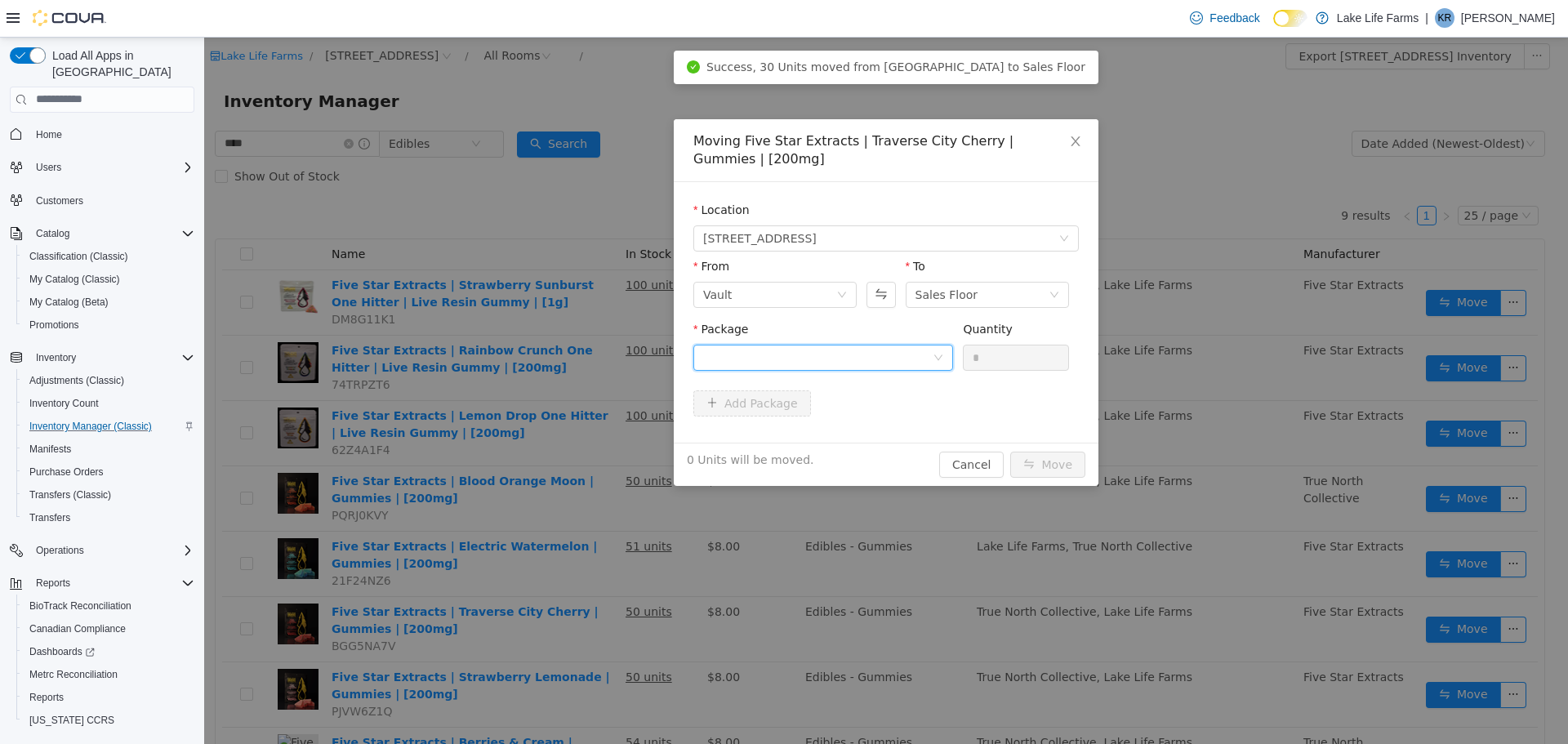
click at [848, 357] on div at bounding box center [818, 356] width 229 height 24
click at [809, 448] on ul "Select Package 1A4050300009665000168234 Quantity : 50 Units" at bounding box center [824, 411] width 260 height 77
click at [812, 429] on li "1A4050300009665000168234 Quantity : 50 Units" at bounding box center [824, 424] width 260 height 44
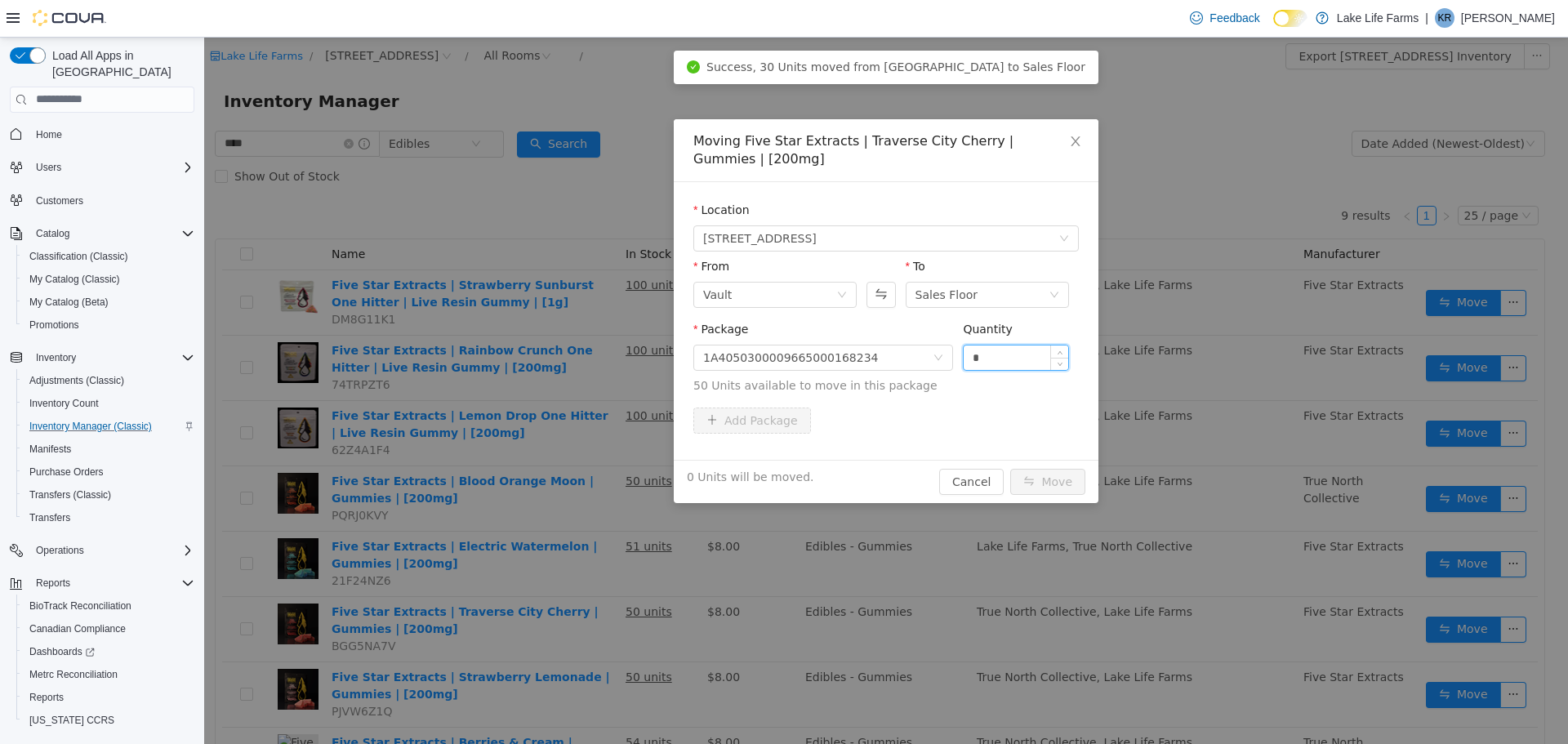
click at [972, 356] on input "*" at bounding box center [1016, 356] width 104 height 24
type input "**"
click at [1011, 468] on button "Move" at bounding box center [1048, 481] width 75 height 26
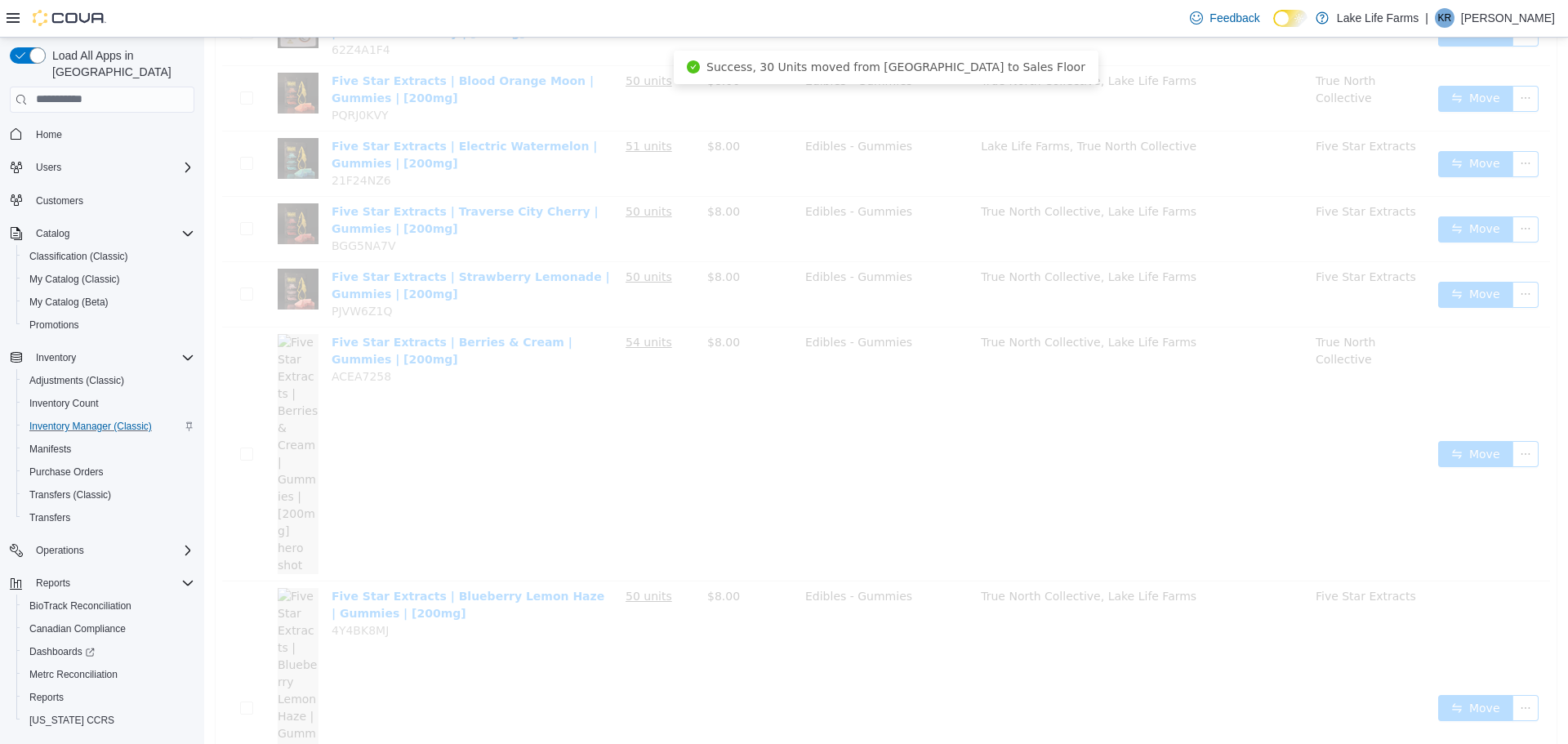
scroll to position [416, 0]
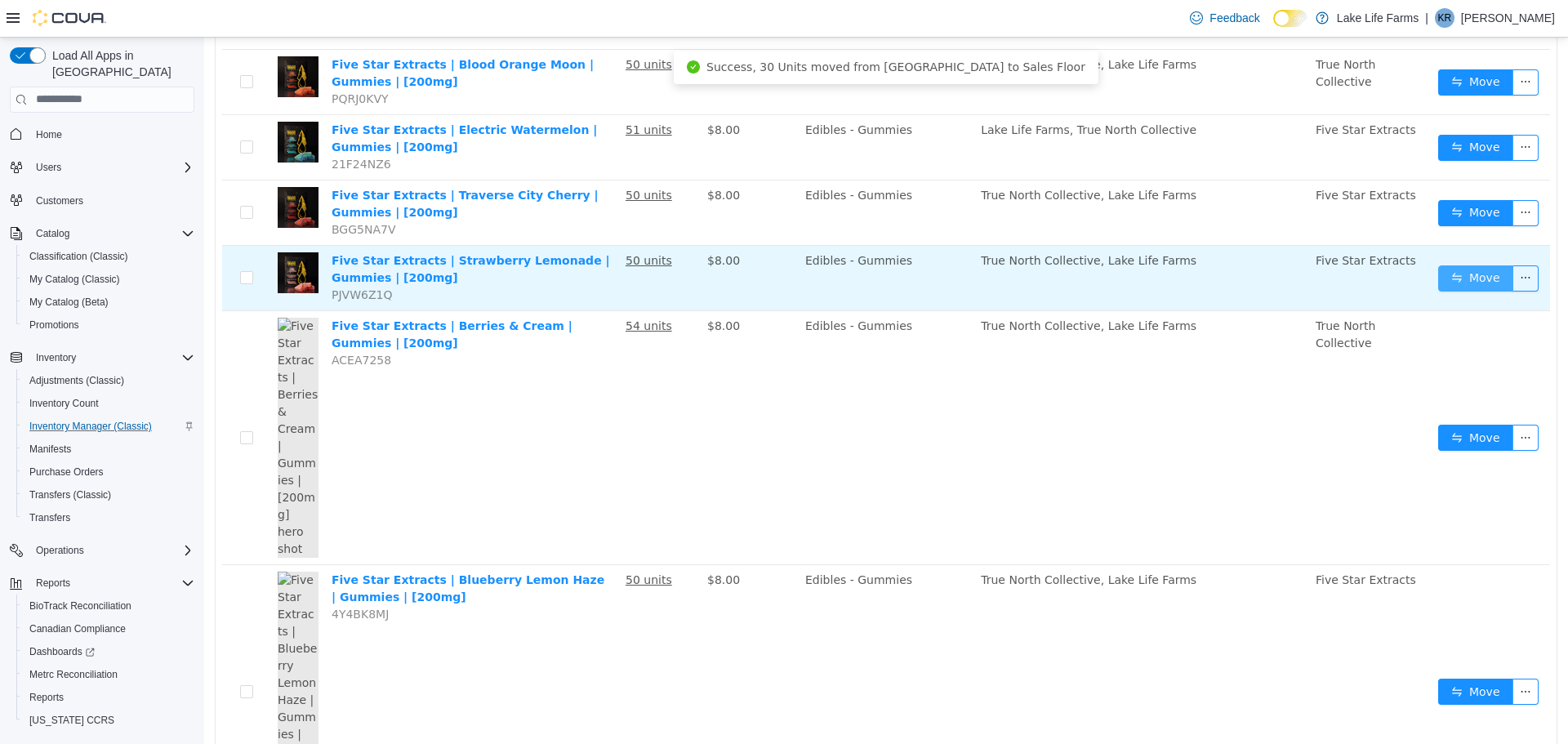
click at [1461, 273] on button "Move" at bounding box center [1475, 277] width 75 height 26
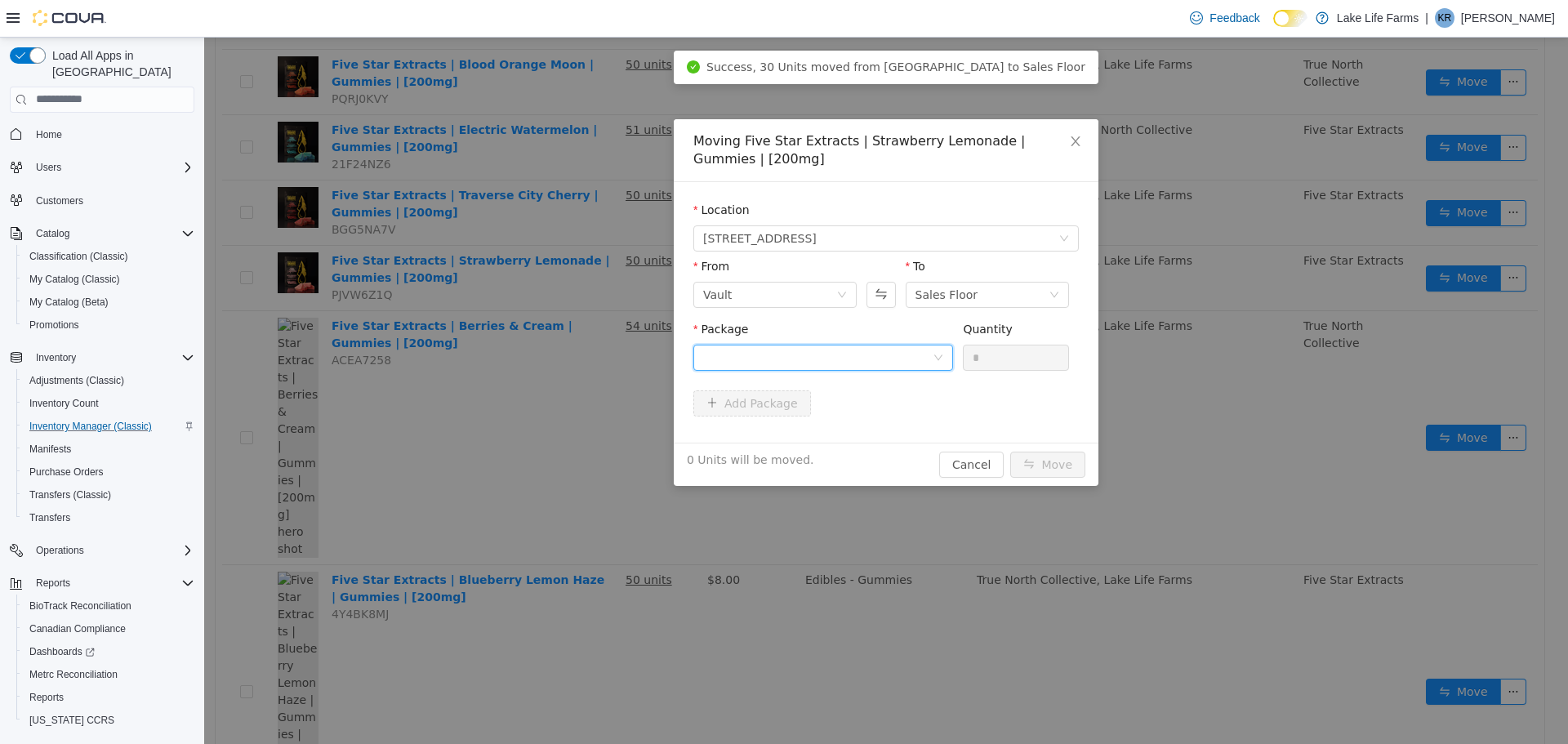
click at [827, 359] on div at bounding box center [818, 356] width 229 height 24
click at [824, 427] on li "1A4050300009665000158910 Quantity : 50 Units" at bounding box center [824, 424] width 260 height 44
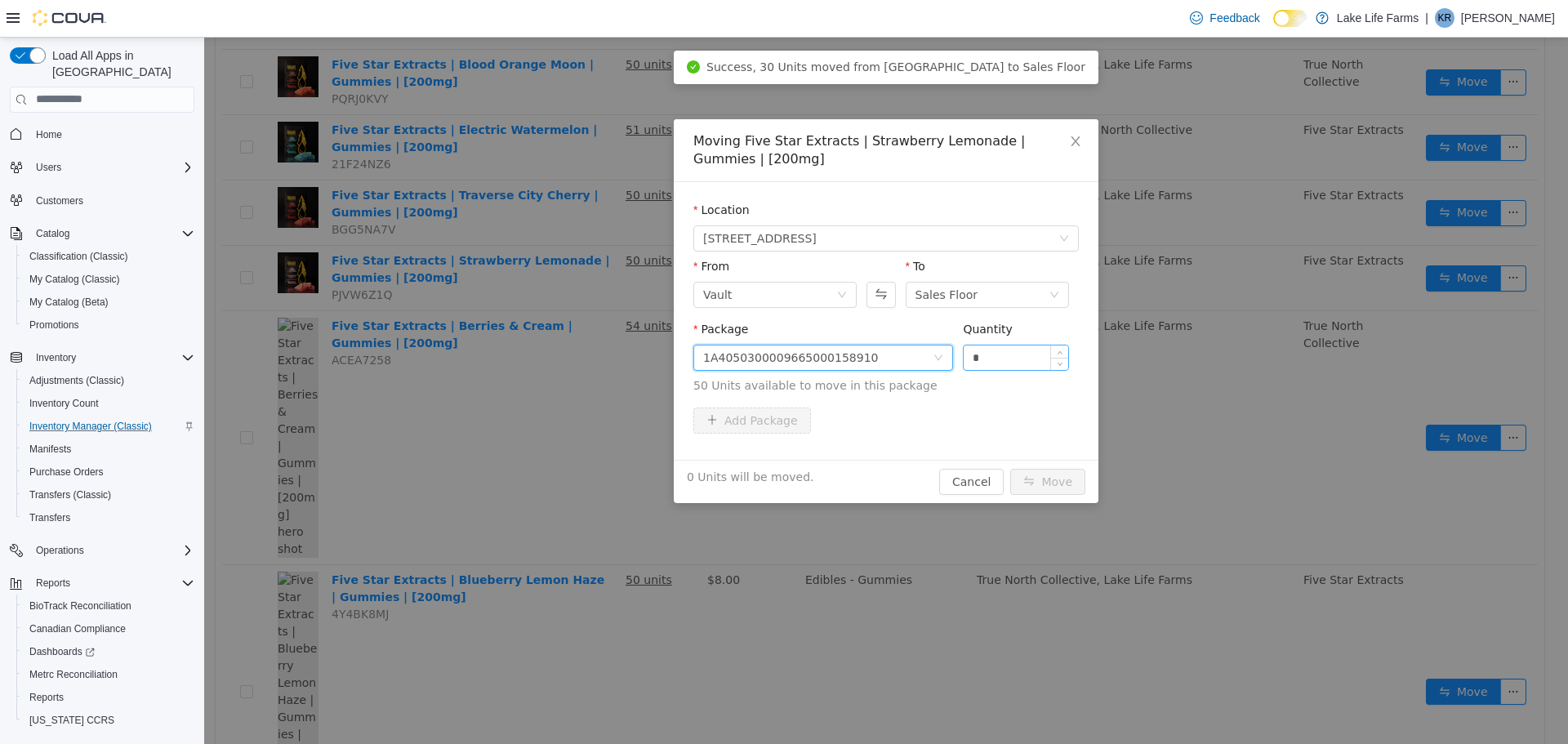
click at [971, 359] on input "*" at bounding box center [1016, 356] width 104 height 24
type input "**"
click at [1011, 468] on button "Move" at bounding box center [1048, 481] width 75 height 26
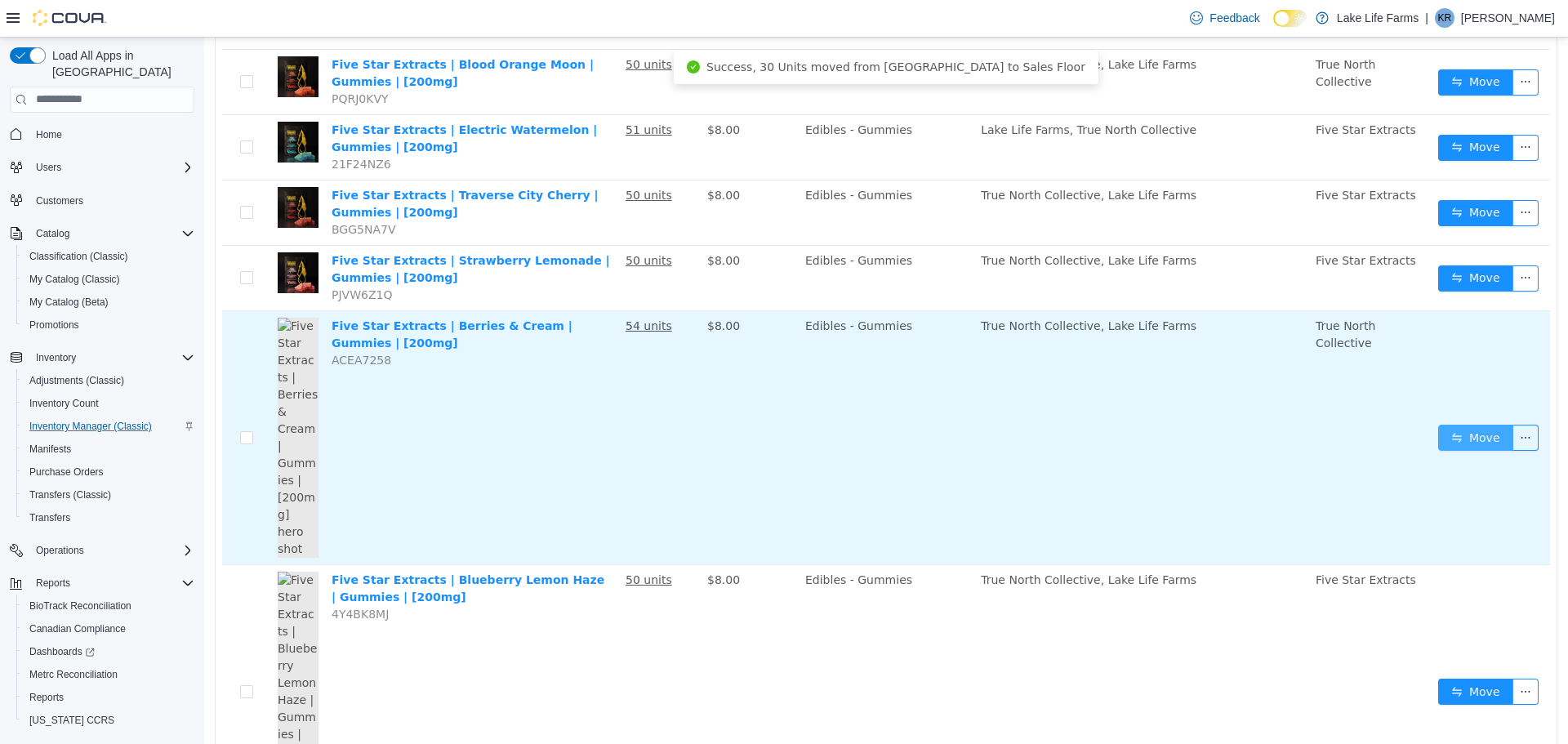
click at [1452, 423] on button "Move" at bounding box center [1475, 436] width 75 height 26
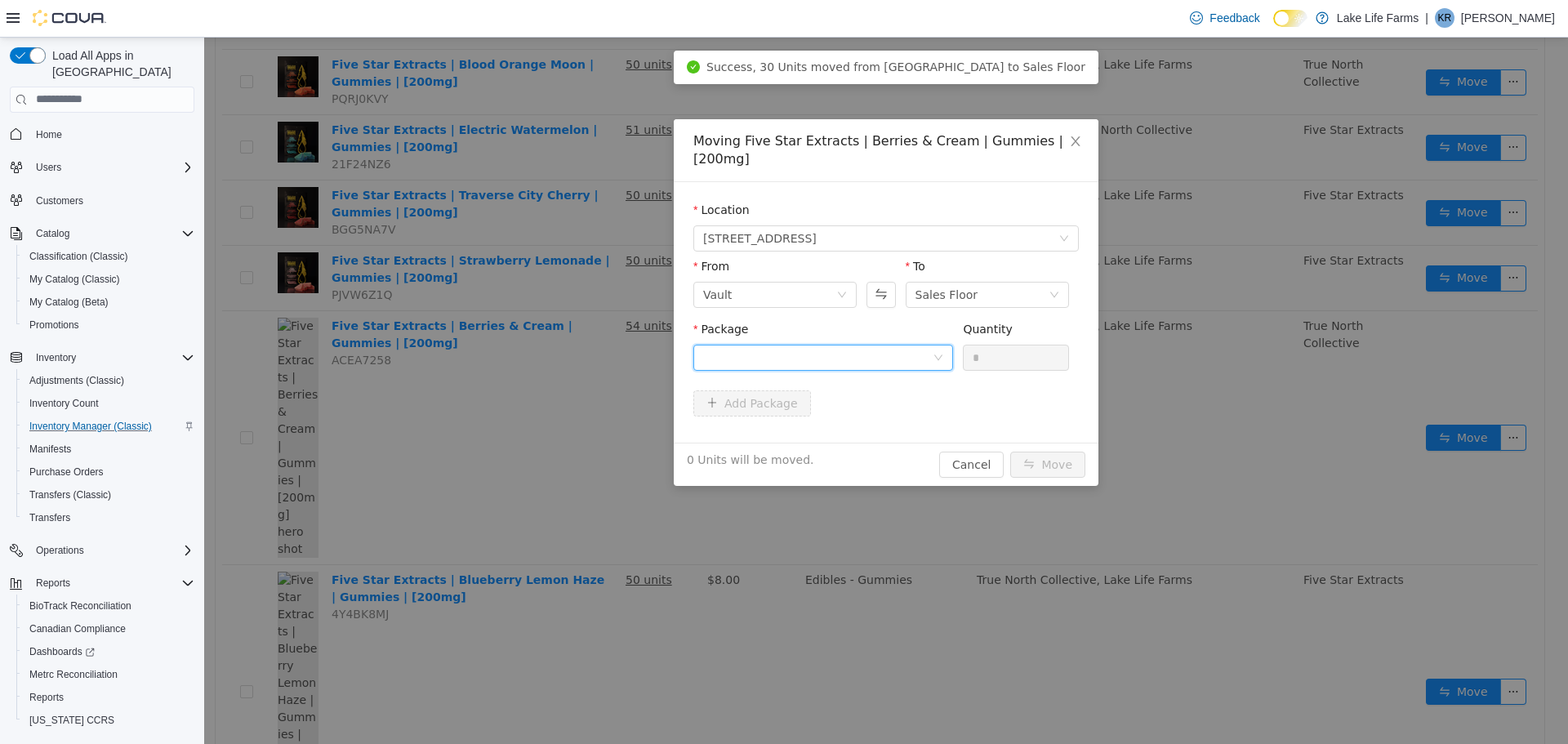
click at [933, 344] on div at bounding box center [818, 356] width 229 height 24
click at [856, 398] on strong "1A4050300009665000169350" at bounding box center [799, 397] width 192 height 13
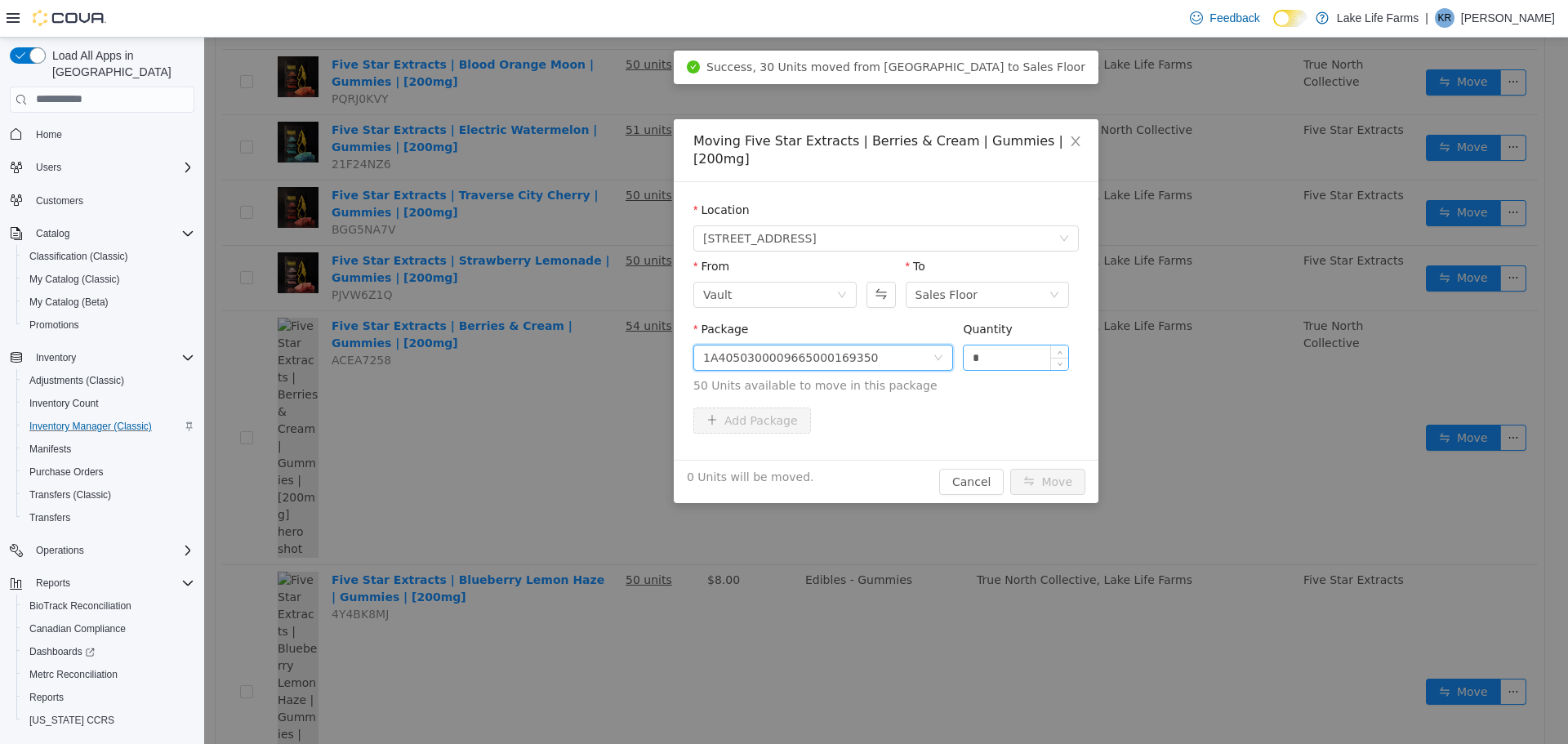
click at [968, 344] on input "*" at bounding box center [1016, 356] width 104 height 24
type input "**"
click at [1046, 470] on button "Move" at bounding box center [1048, 481] width 75 height 26
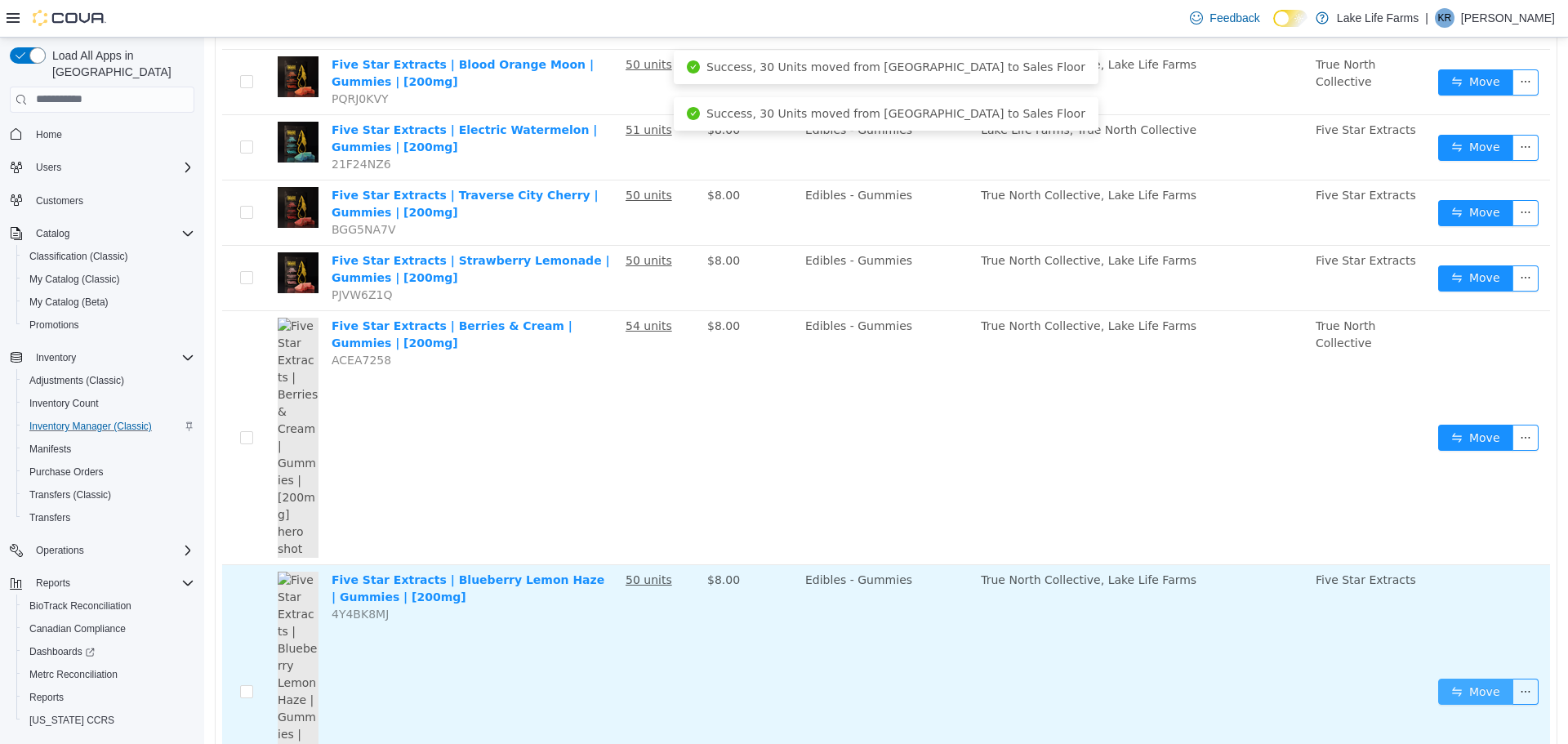
click at [1462, 678] on button "Move" at bounding box center [1475, 690] width 75 height 26
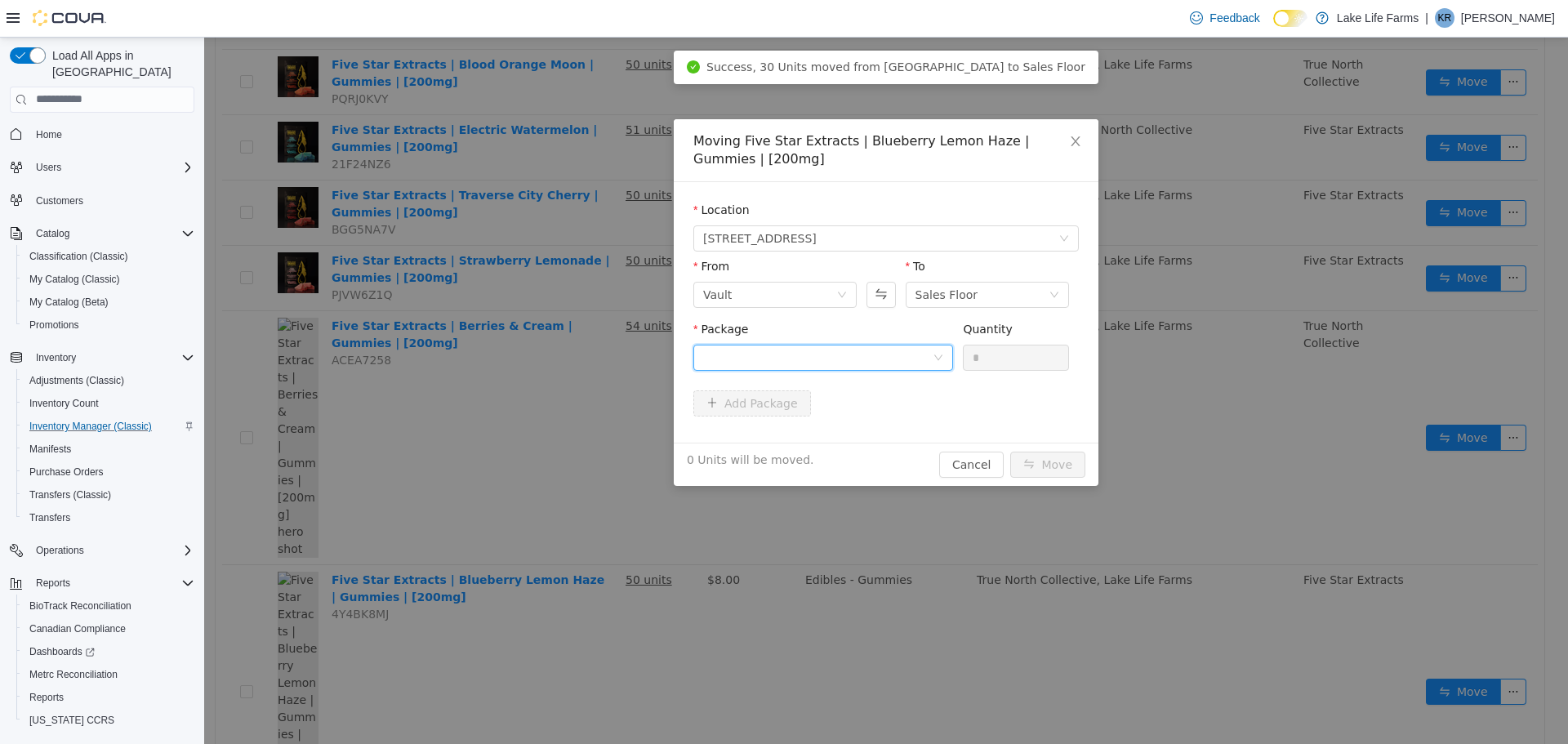
click at [875, 354] on div at bounding box center [818, 356] width 229 height 24
click at [824, 432] on li "1A4050300009665000176094 Quantity : 50 Units" at bounding box center [824, 424] width 260 height 44
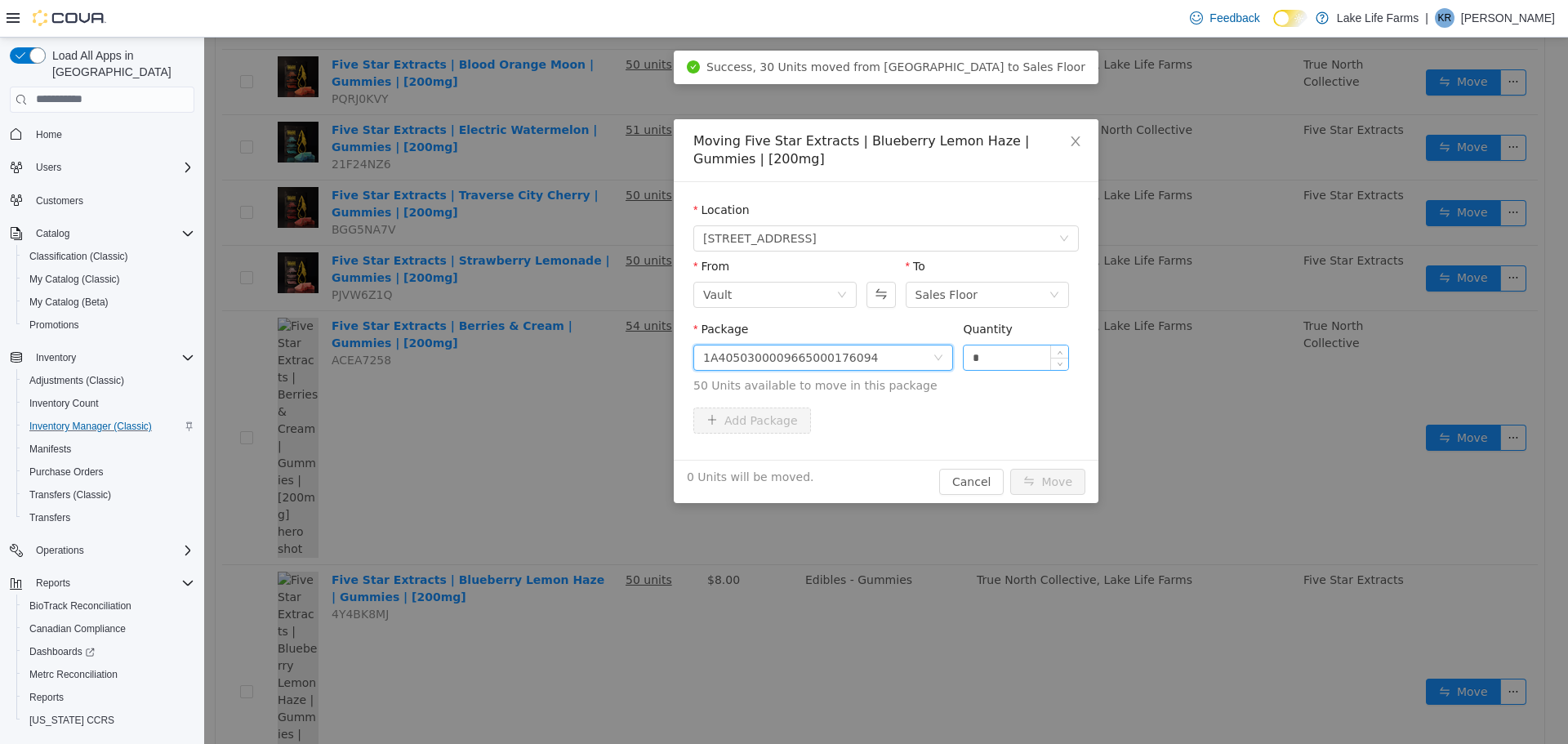
click at [969, 357] on input "*" at bounding box center [1016, 356] width 104 height 24
type input "**"
click at [1011, 468] on button "Move" at bounding box center [1048, 481] width 75 height 26
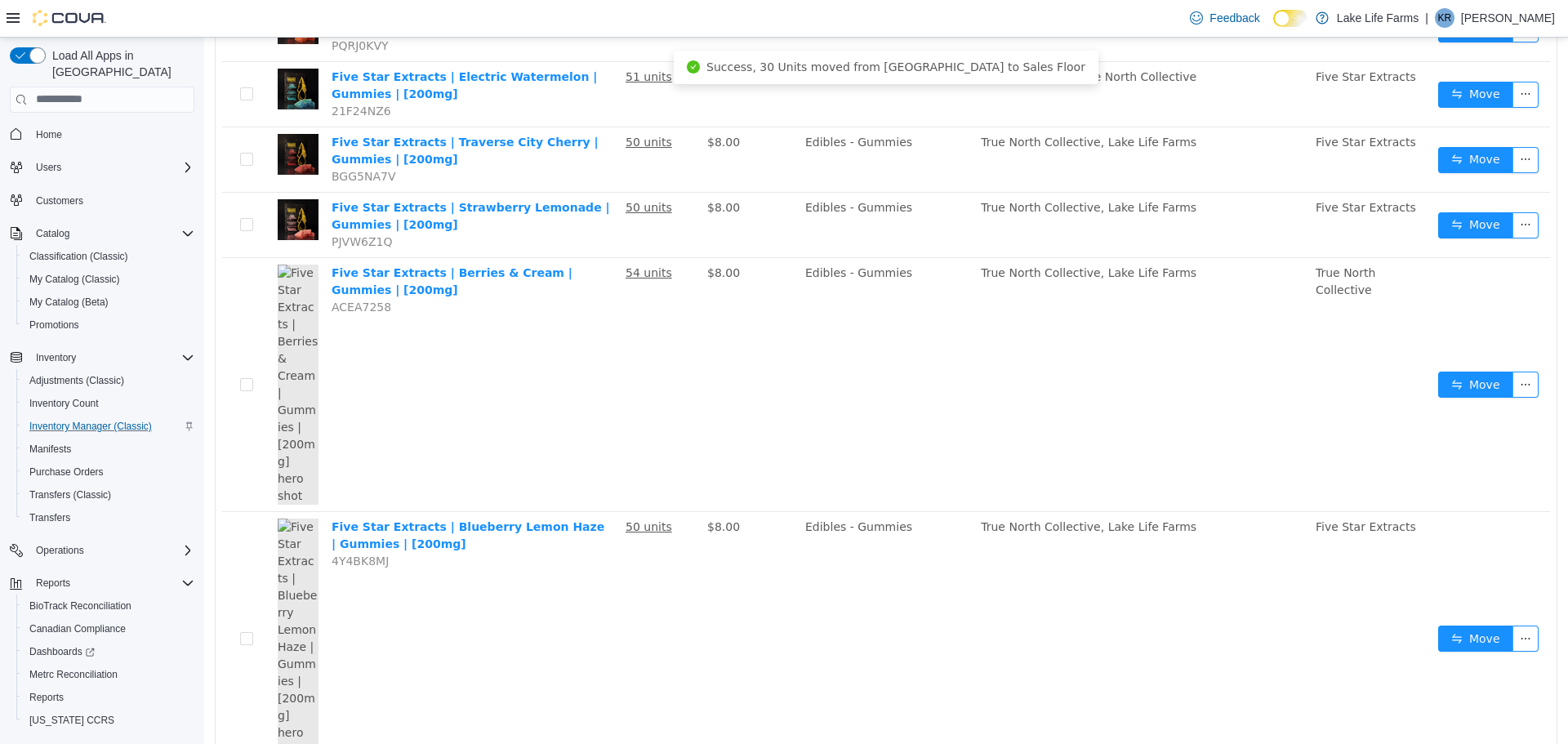
scroll to position [0, 0]
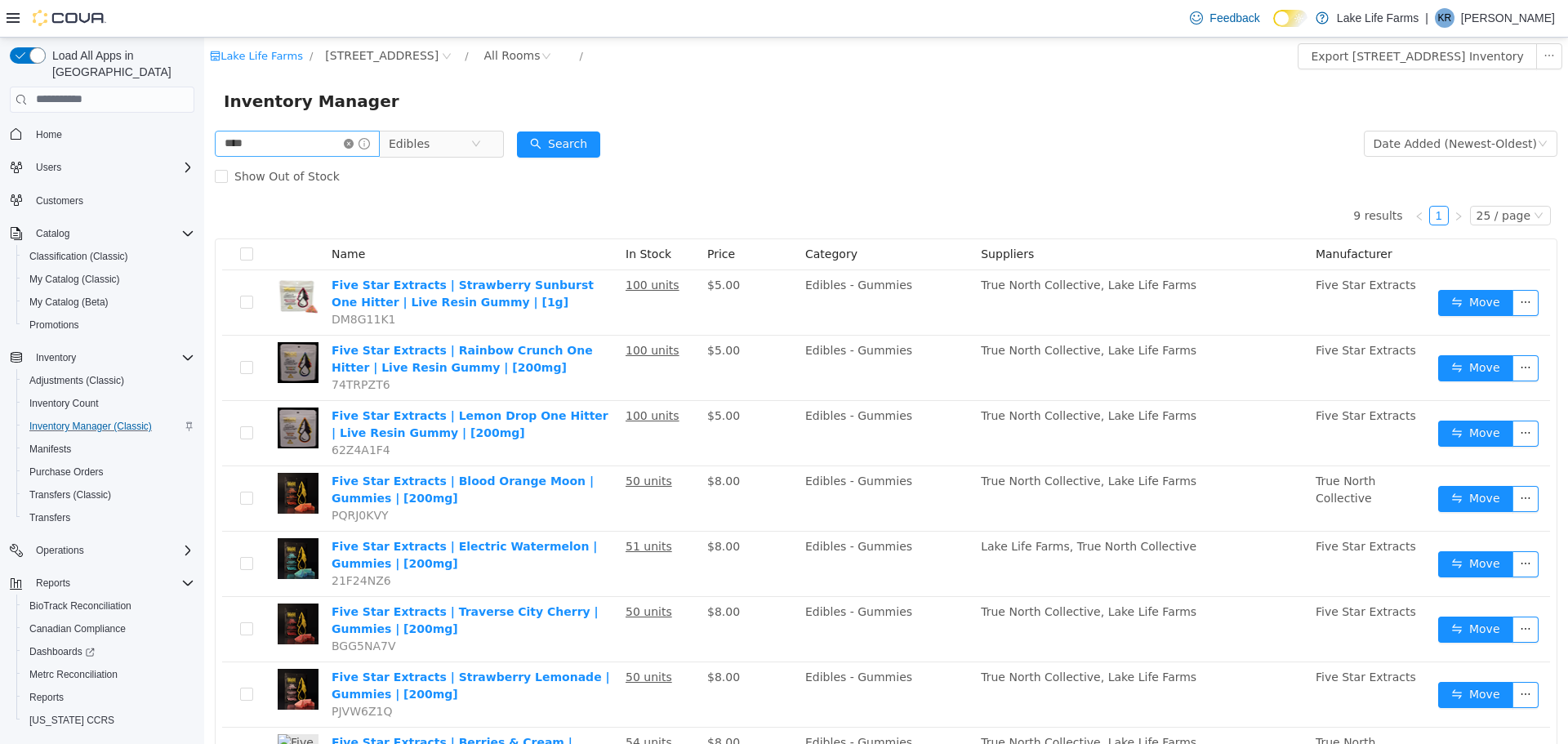
click at [353, 140] on icon "icon: close-circle" at bounding box center [348, 142] width 10 height 10
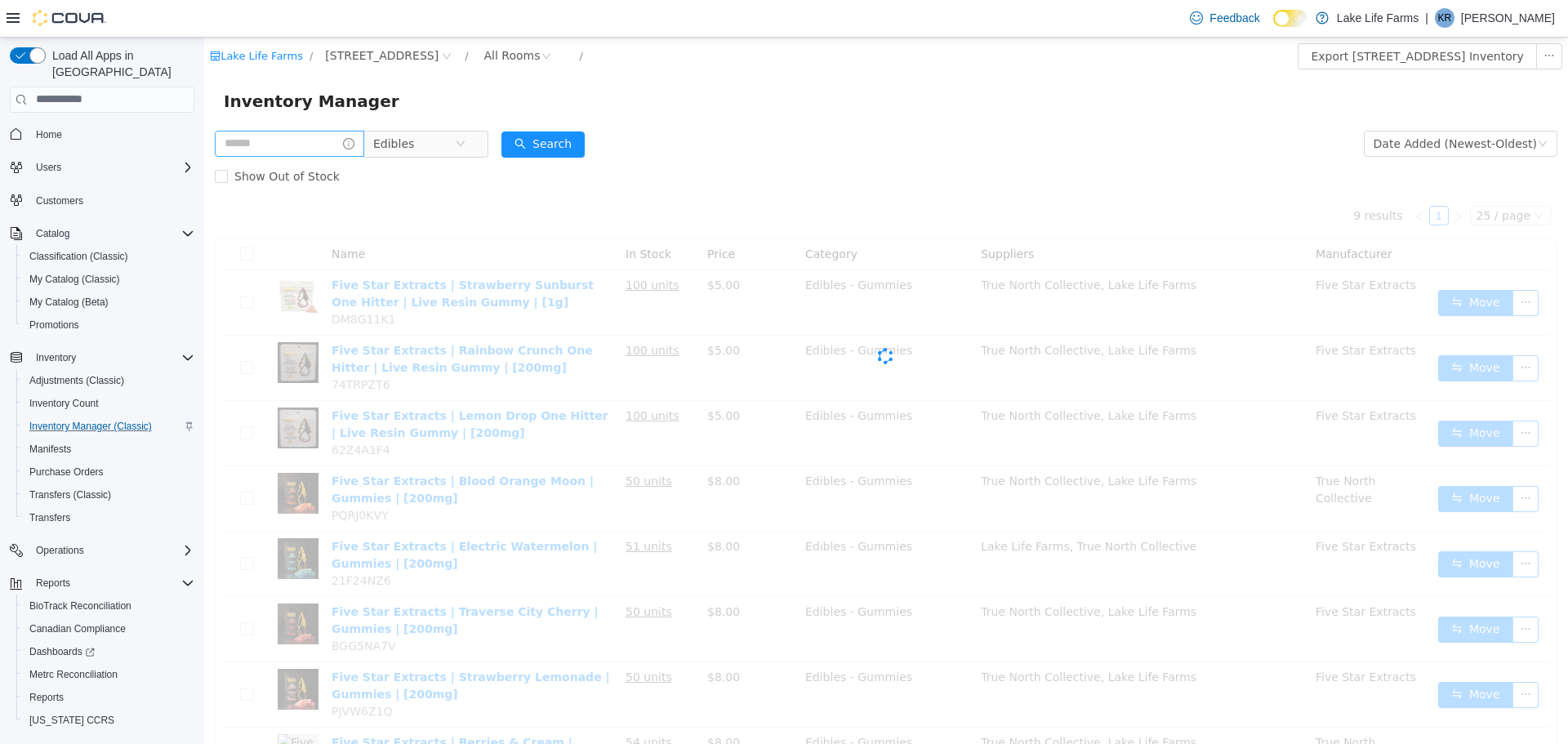
click at [354, 140] on icon "icon: info-circle" at bounding box center [349, 143] width 12 height 12
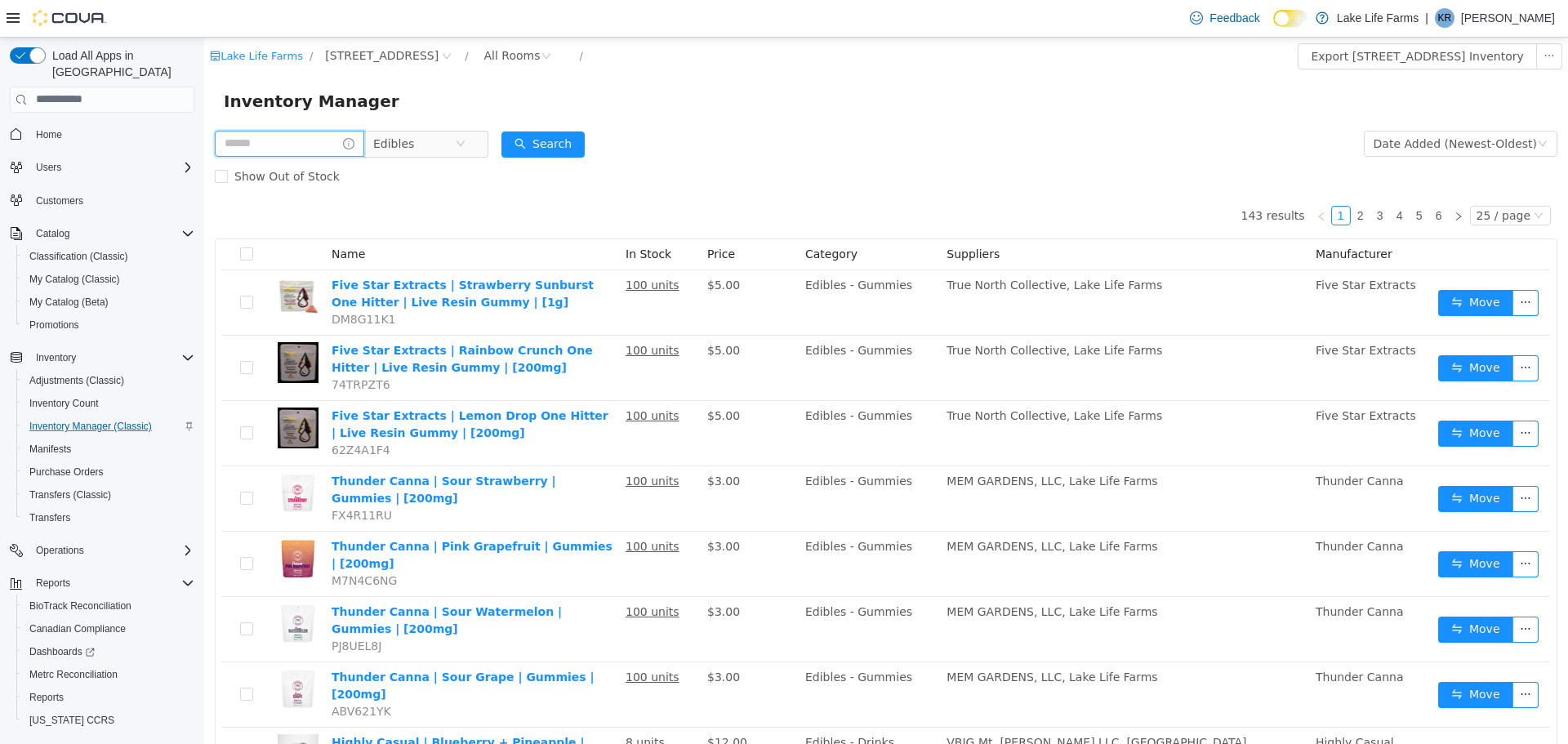
click at [323, 140] on input "text" at bounding box center [289, 142] width 149 height 26
type input "****"
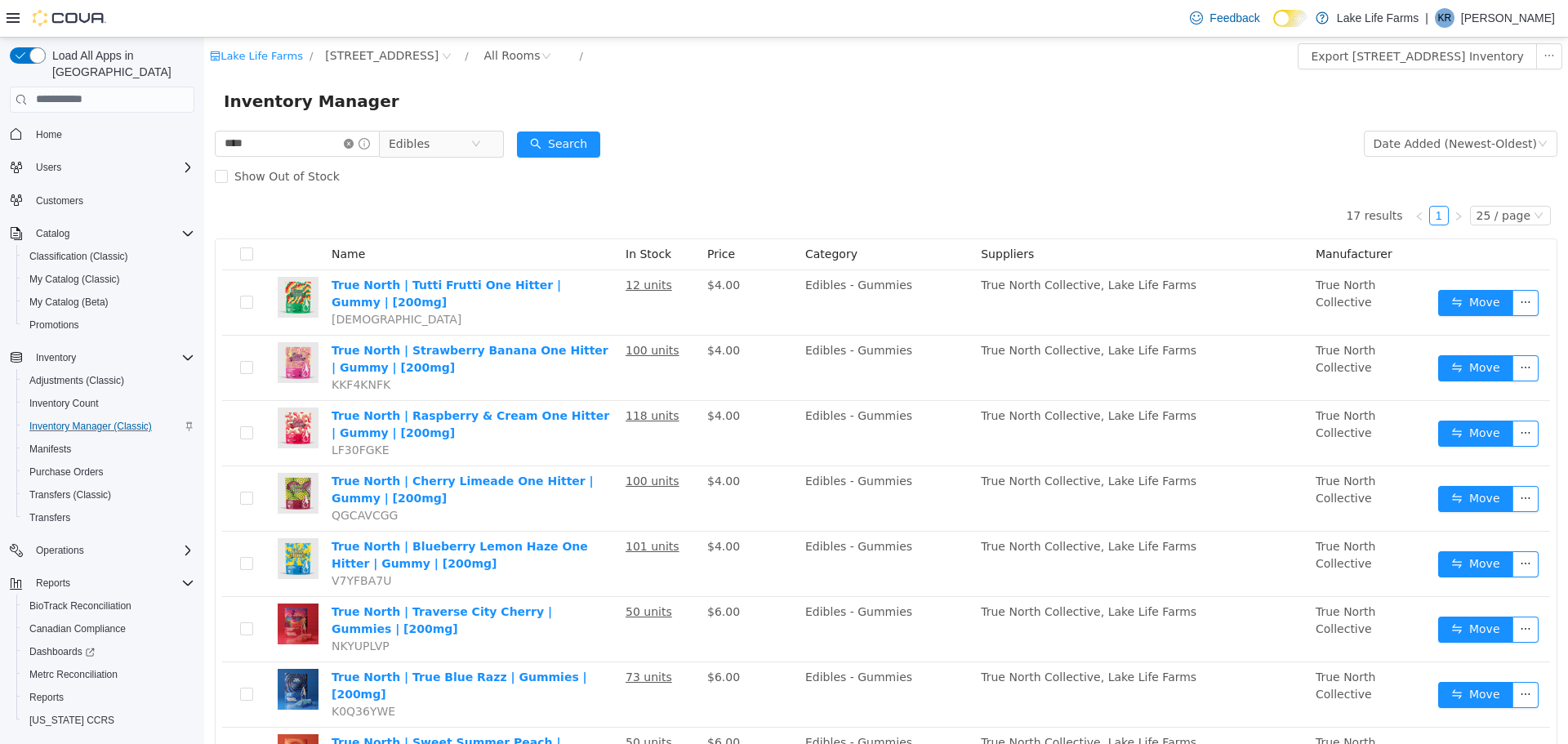
click at [353, 142] on icon "icon: close-circle" at bounding box center [348, 142] width 10 height 10
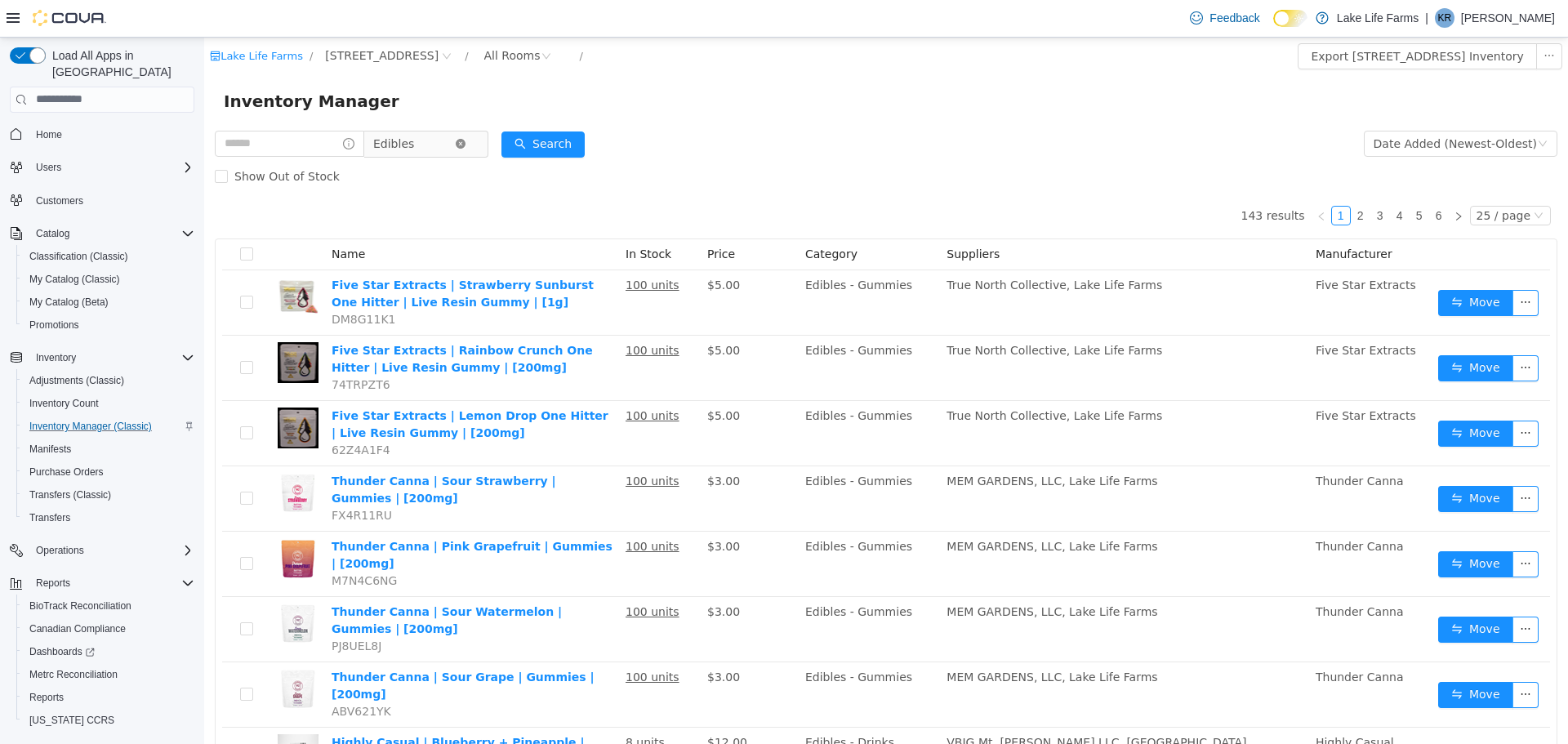
click at [465, 143] on icon "icon: close-circle" at bounding box center [461, 142] width 10 height 10
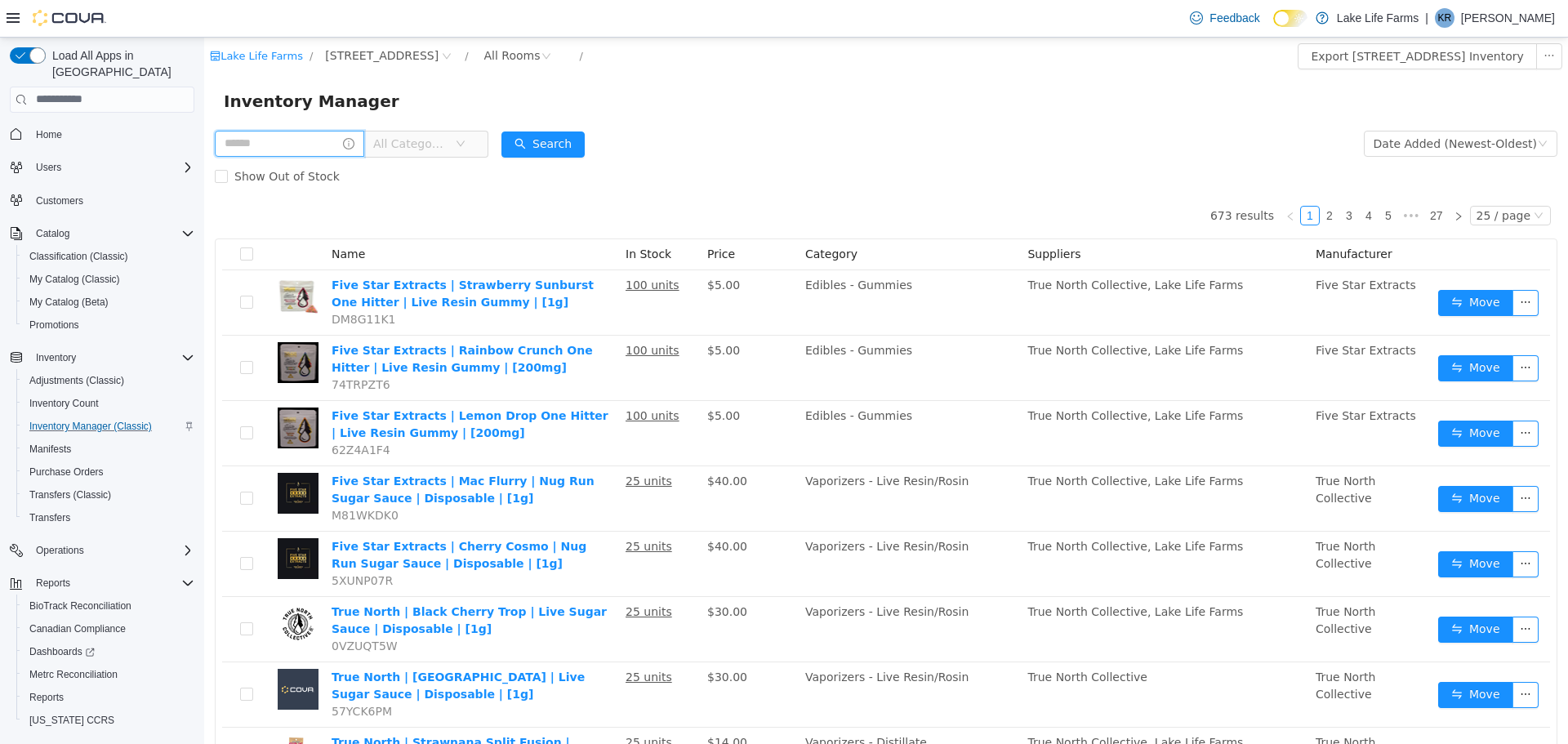
click at [286, 155] on input "text" at bounding box center [289, 142] width 149 height 26
type input "********"
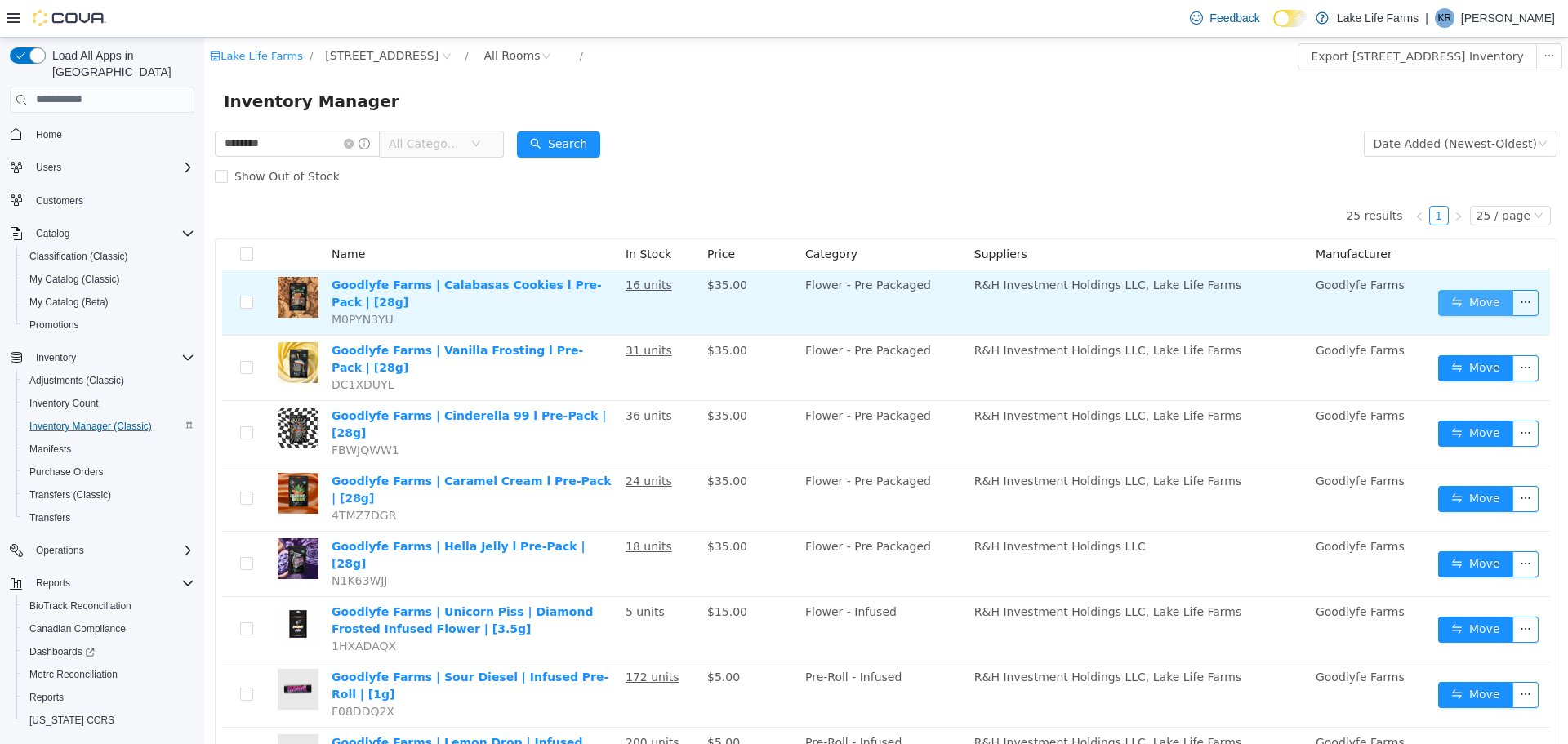
click at [1471, 289] on button "Move" at bounding box center [1475, 301] width 75 height 26
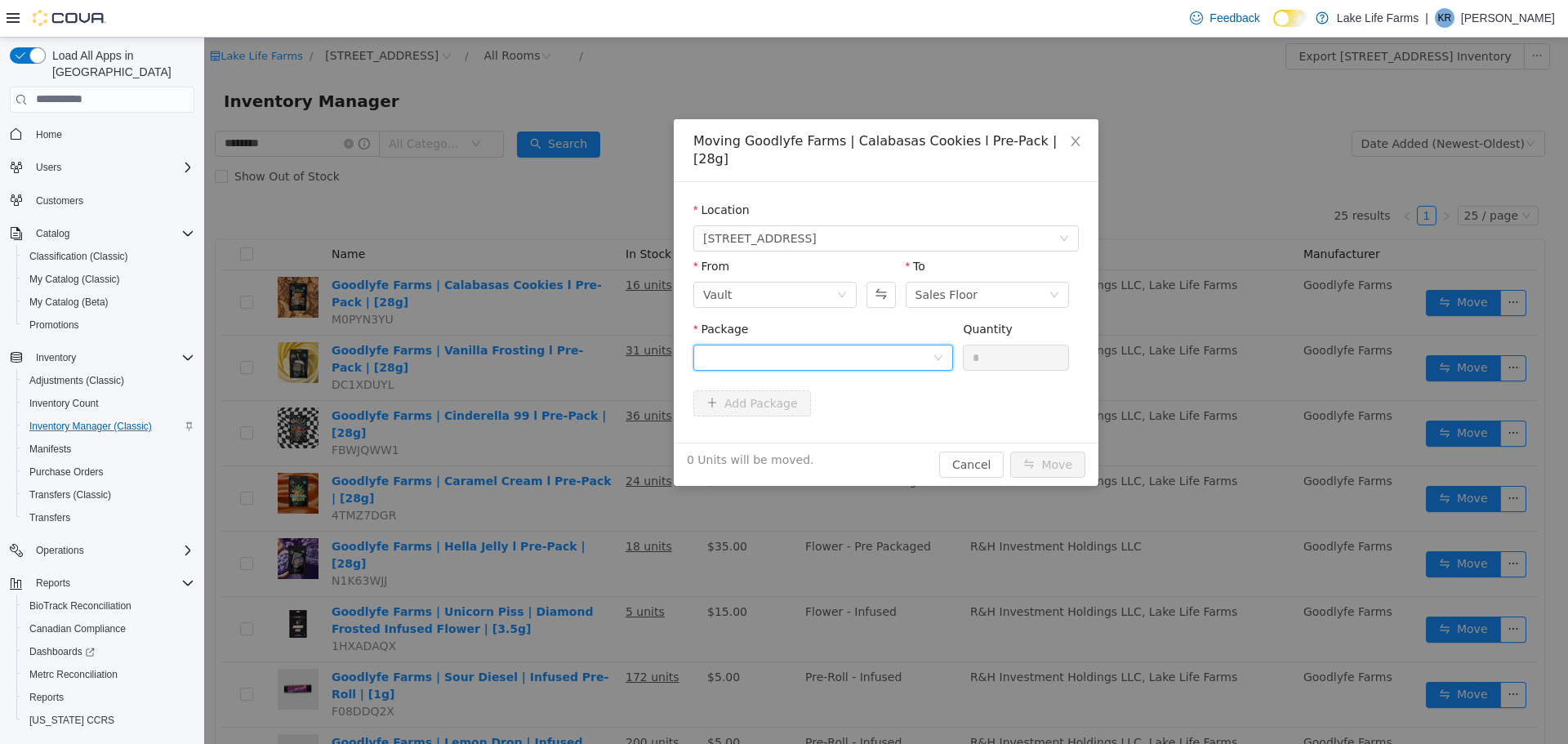
click at [902, 349] on div at bounding box center [818, 356] width 229 height 24
click at [816, 423] on li "1A405030001CFAD000071707 Quantity : 16 Units" at bounding box center [824, 406] width 260 height 44
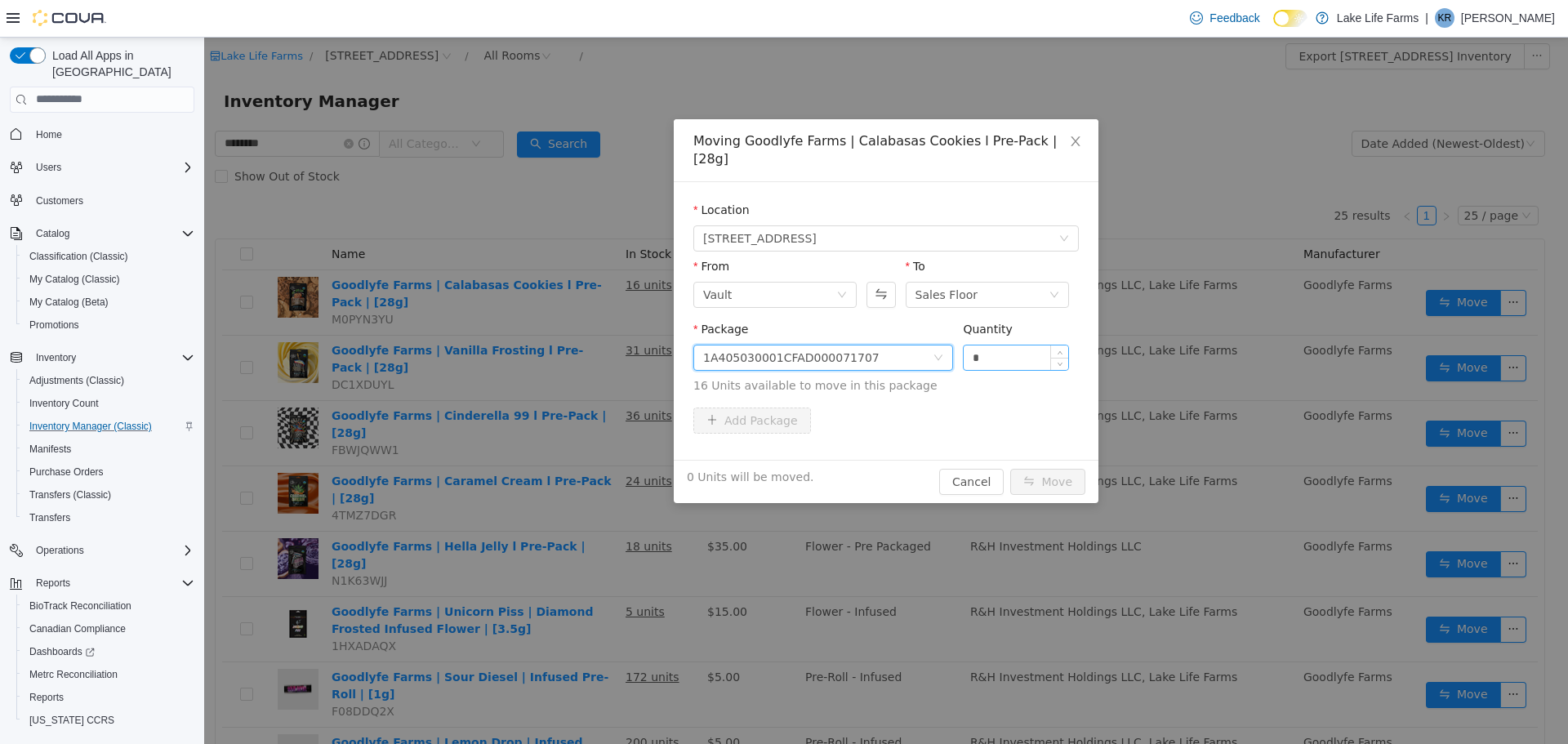
click at [1022, 344] on input "*" at bounding box center [1016, 356] width 104 height 24
type input "***"
click at [1011, 468] on button "Move" at bounding box center [1048, 481] width 75 height 26
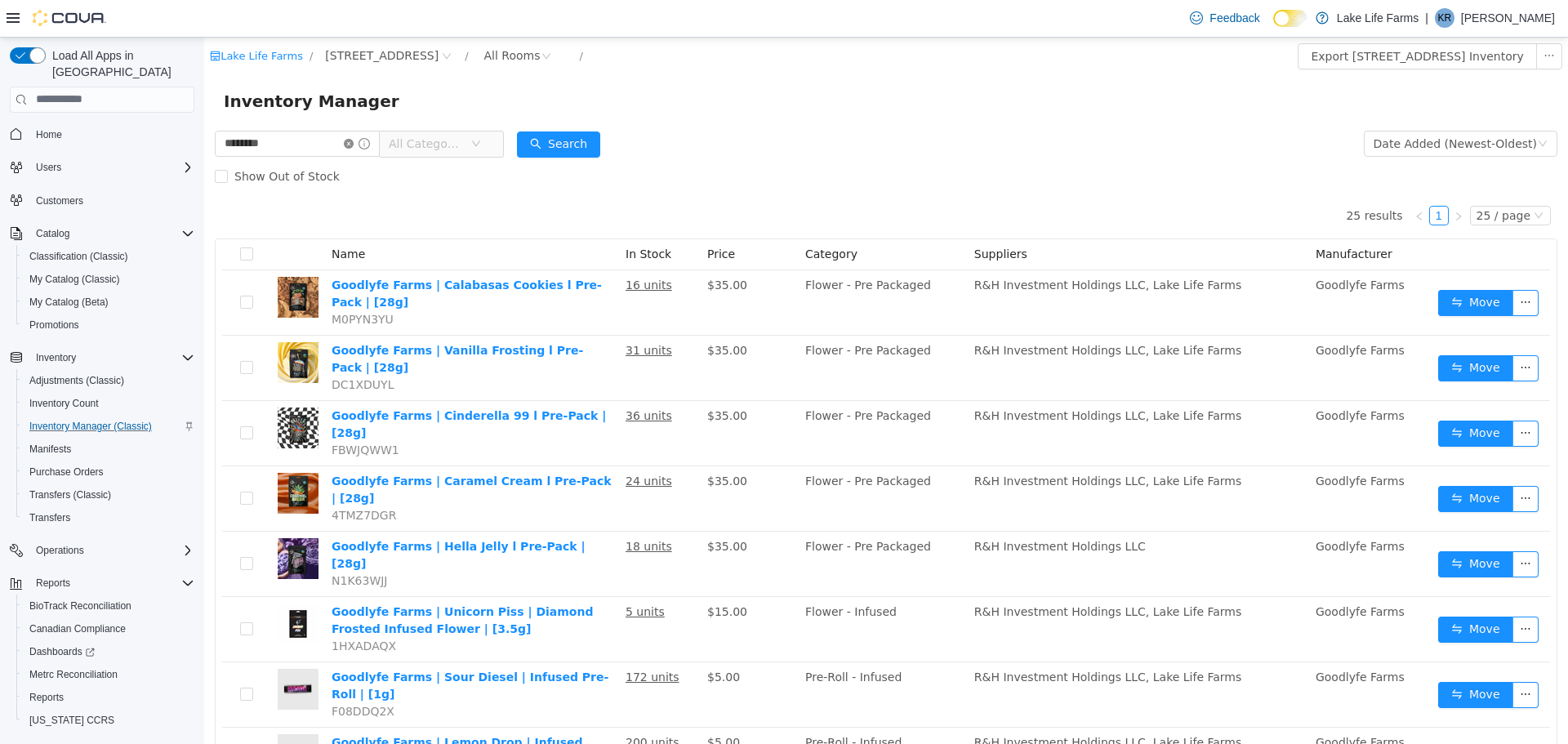
click at [353, 141] on icon "icon: close-circle" at bounding box center [348, 142] width 10 height 10
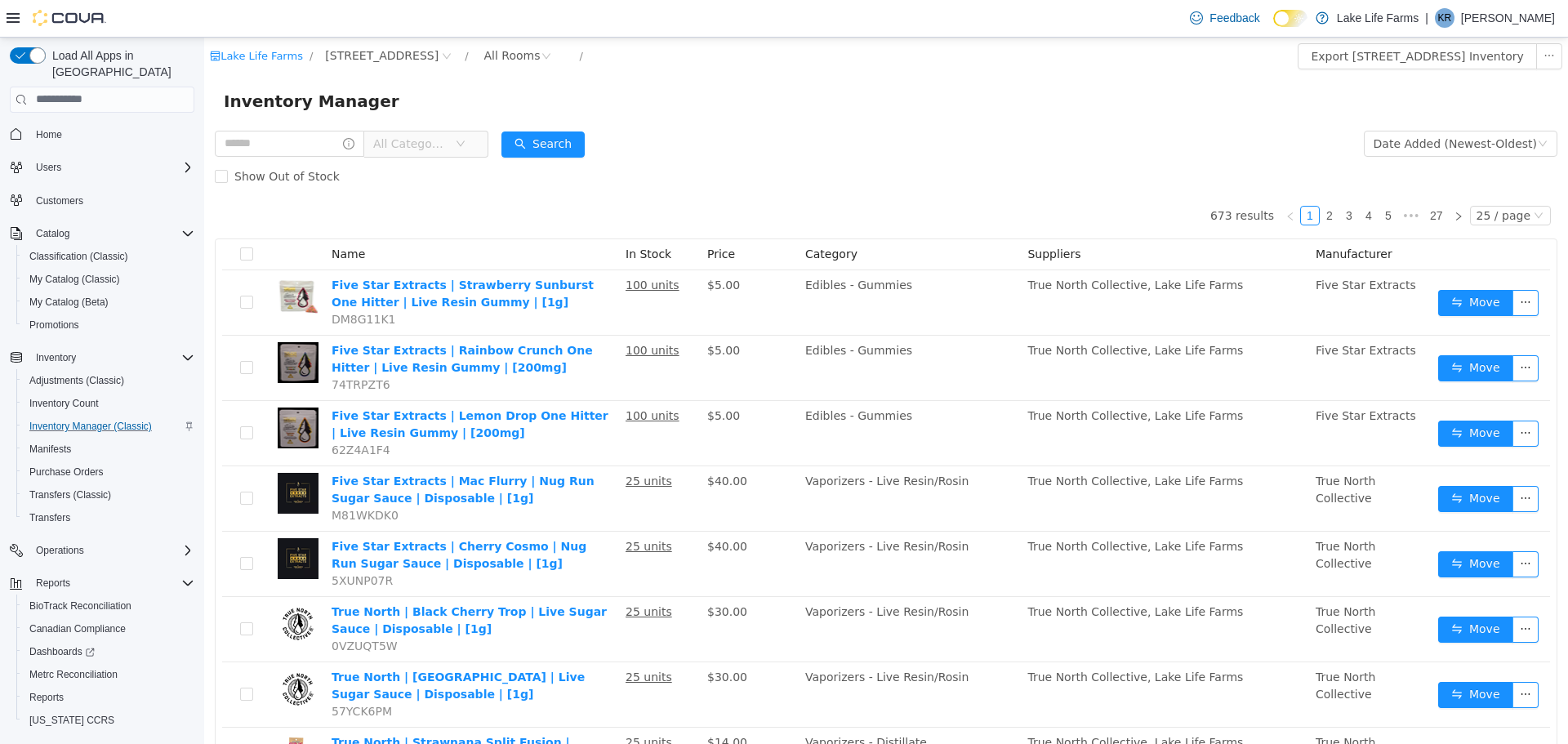
click at [448, 142] on span "All Categories" at bounding box center [411, 142] width 74 height 17
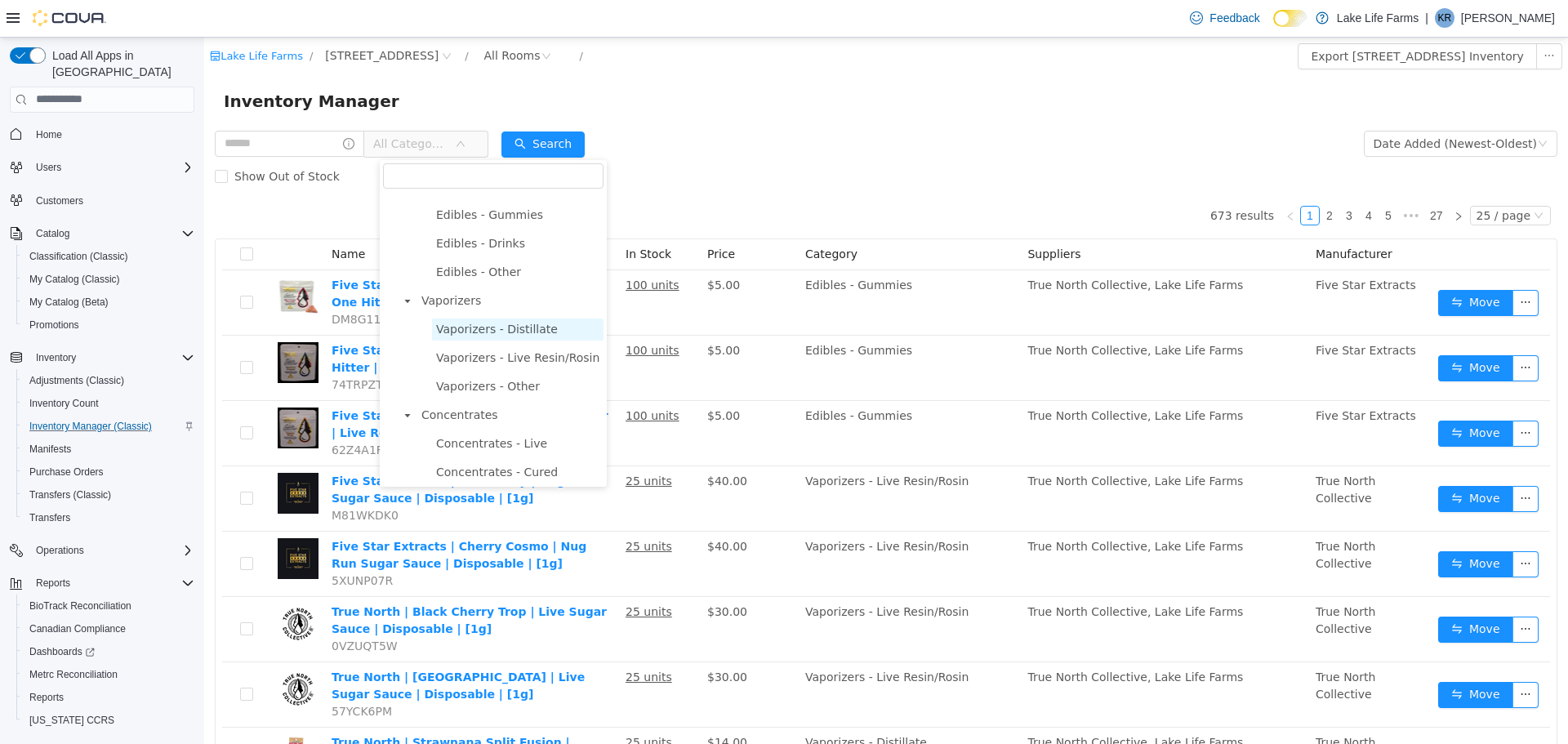
click at [482, 334] on span "Vaporizers - Distillate" at bounding box center [497, 328] width 122 height 13
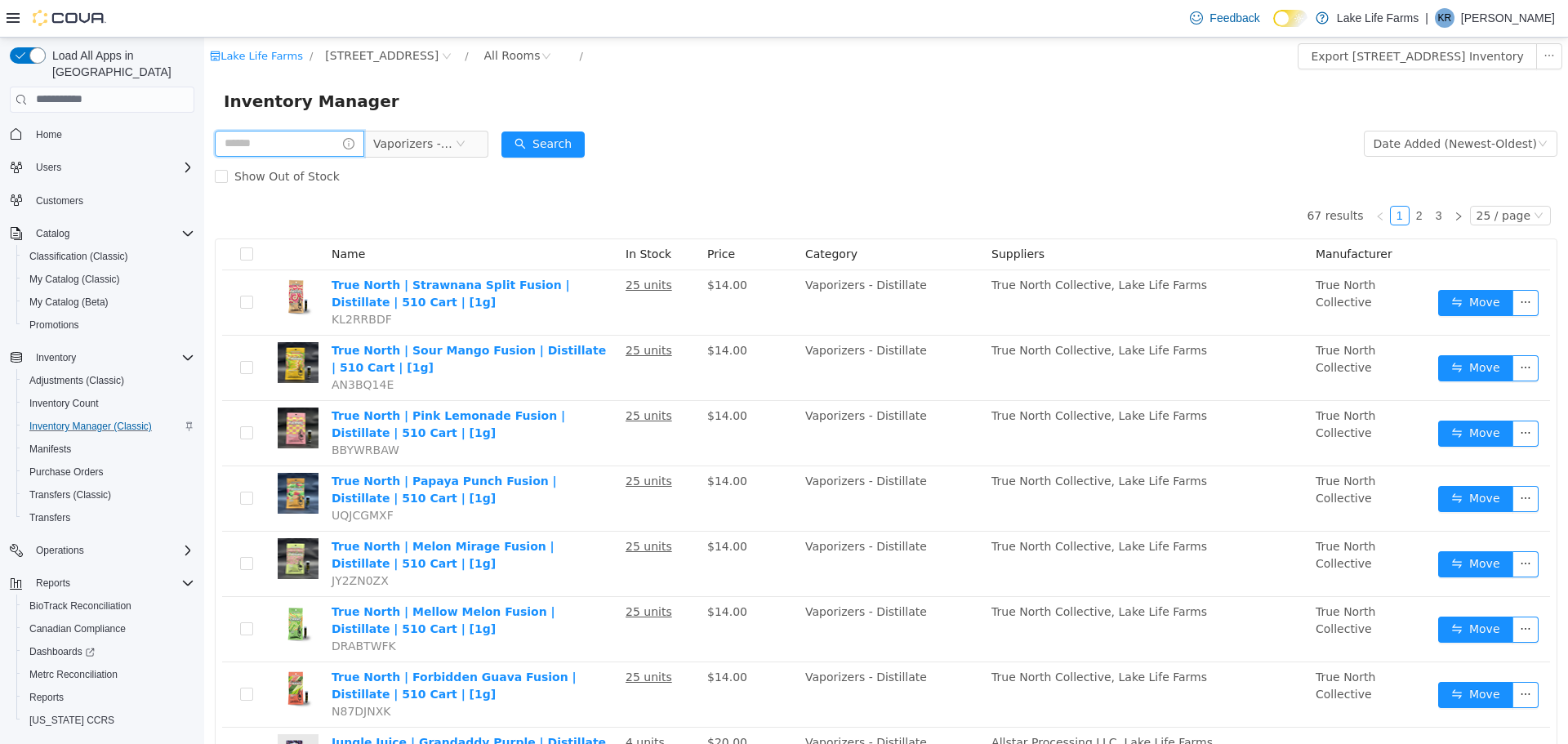
click at [335, 148] on input "text" at bounding box center [289, 142] width 149 height 26
type input "****"
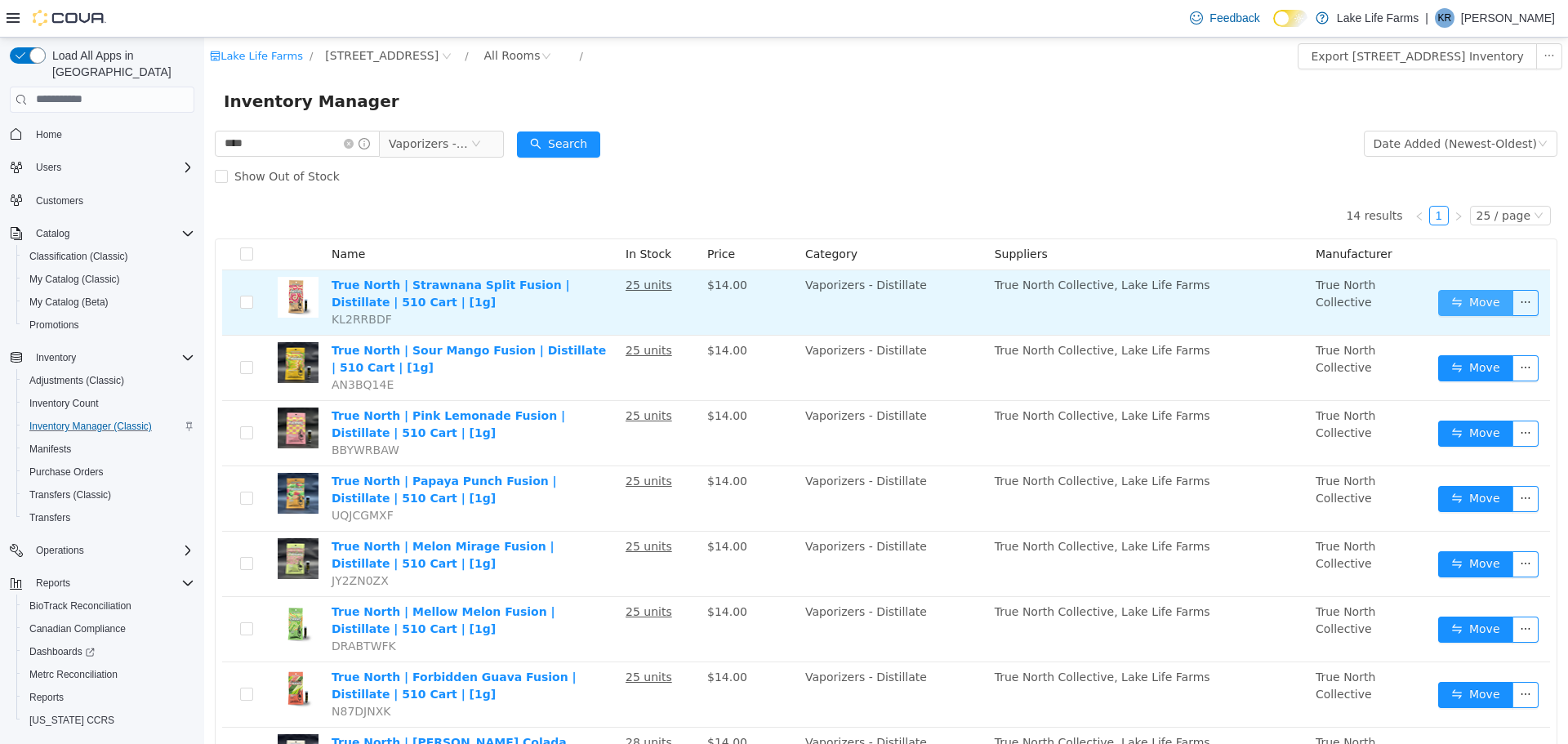
click at [1439, 294] on button "Move" at bounding box center [1475, 301] width 75 height 26
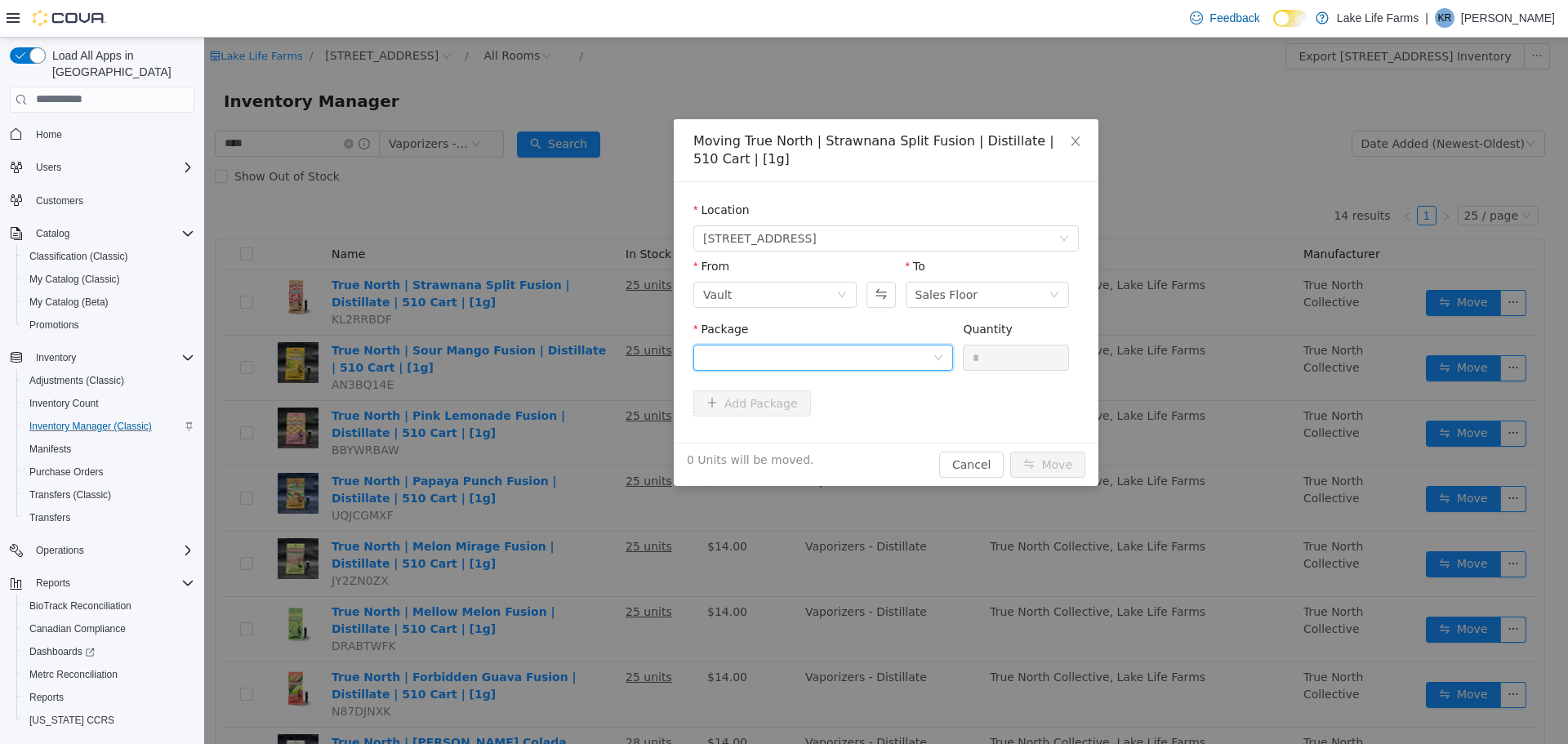
click at [929, 348] on div at bounding box center [818, 356] width 229 height 24
click at [855, 432] on li "1A4050300009665000152384 Quantity : 25 Units" at bounding box center [824, 424] width 260 height 44
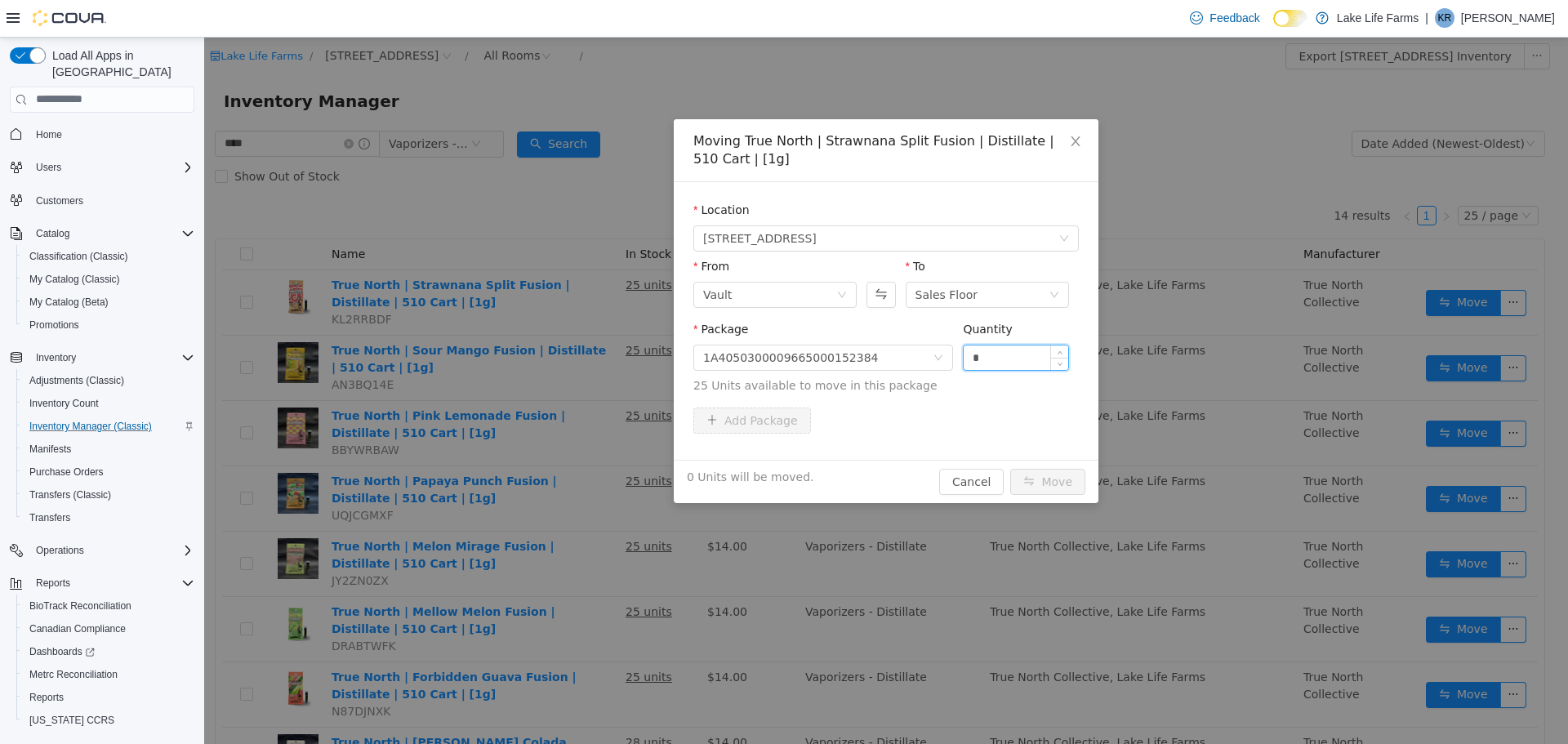
click at [1011, 368] on input "*" at bounding box center [1016, 356] width 104 height 24
type input "**"
click at [1011, 468] on button "Move" at bounding box center [1048, 481] width 75 height 26
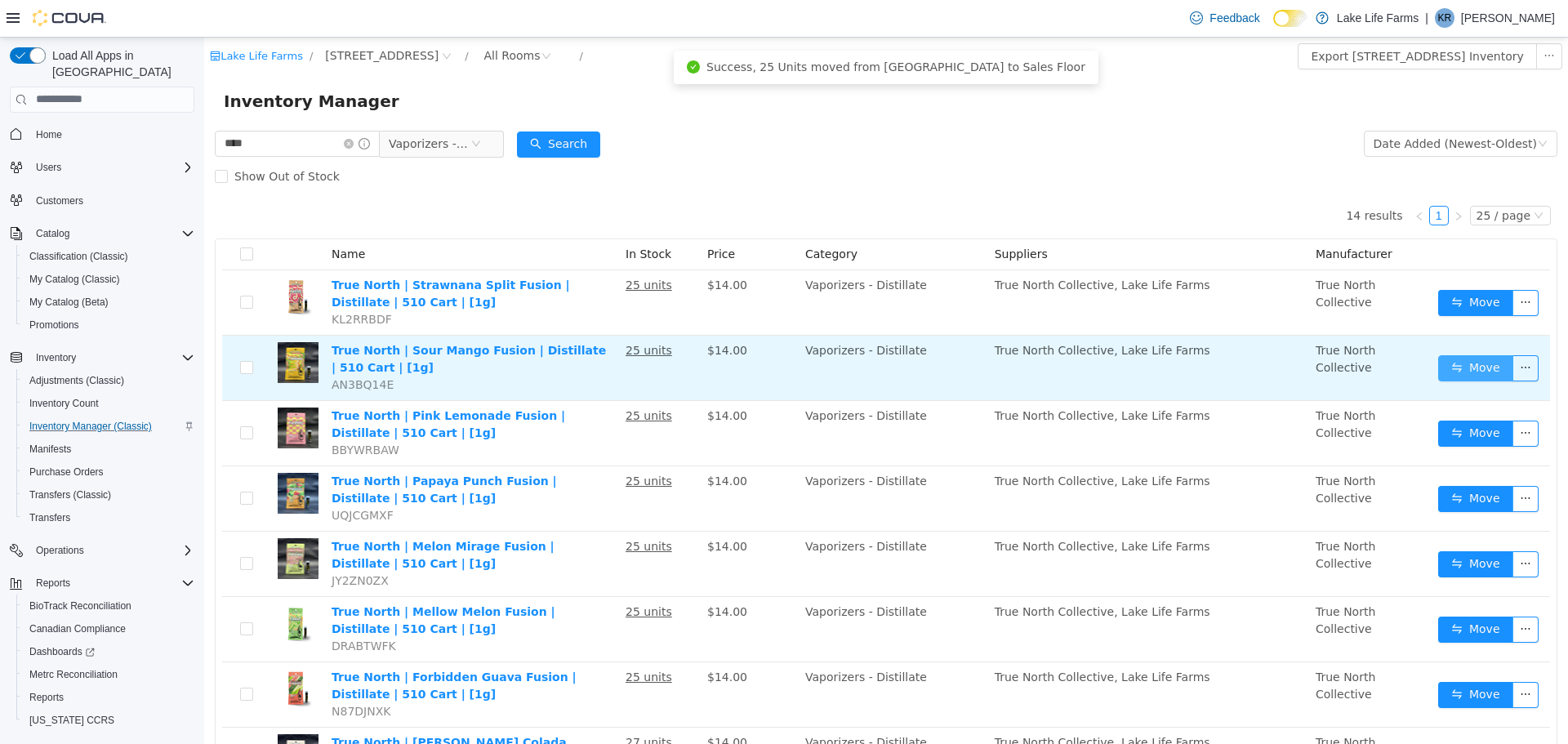
click at [1466, 370] on button "Move" at bounding box center [1475, 367] width 75 height 26
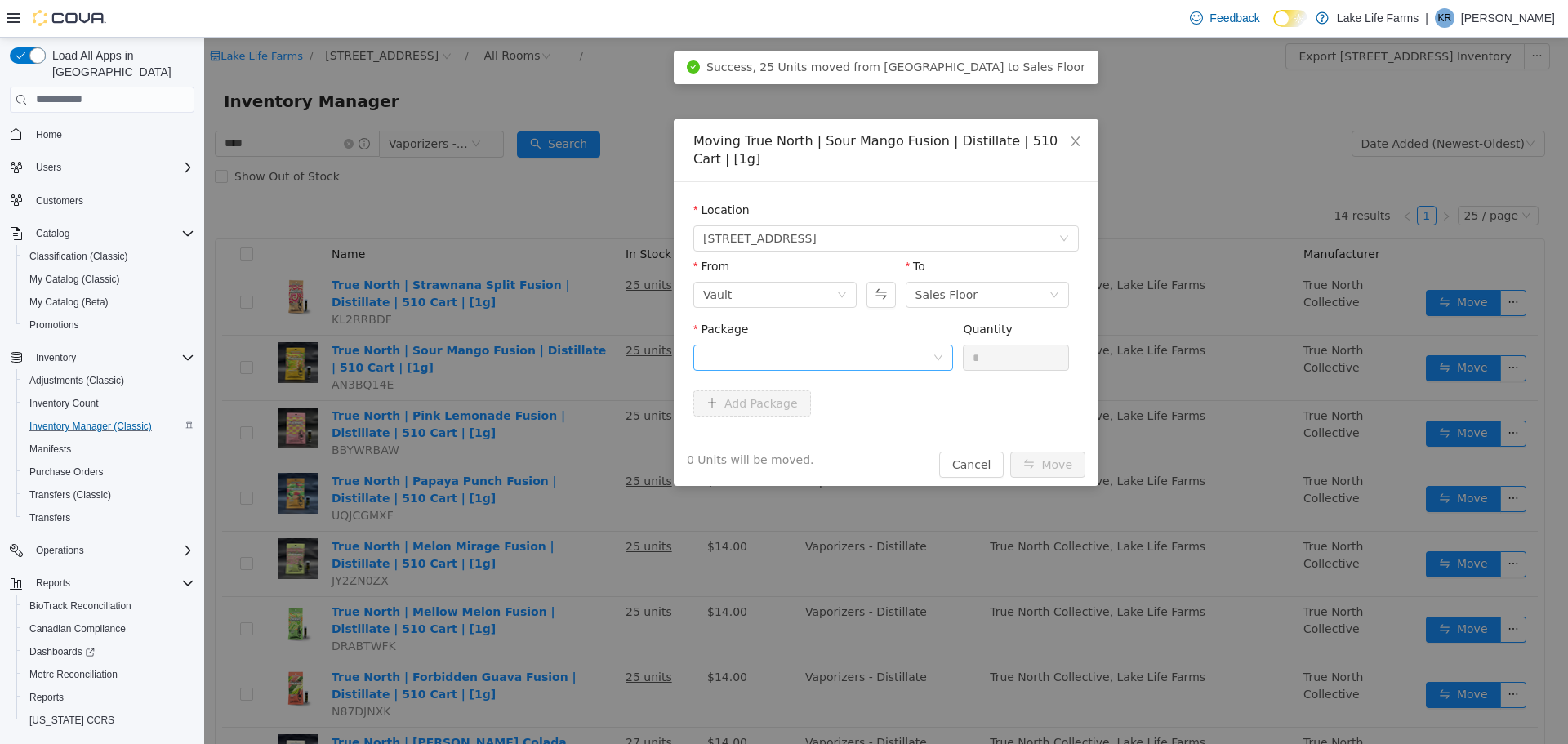
drag, startPoint x: 863, startPoint y: 372, endPoint x: 865, endPoint y: 356, distance: 16.1
click at [865, 356] on div "Package" at bounding box center [824, 348] width 260 height 57
click at [865, 356] on div at bounding box center [818, 356] width 229 height 24
click at [816, 419] on strong "1A4050300009665000162047" at bounding box center [799, 414] width 192 height 13
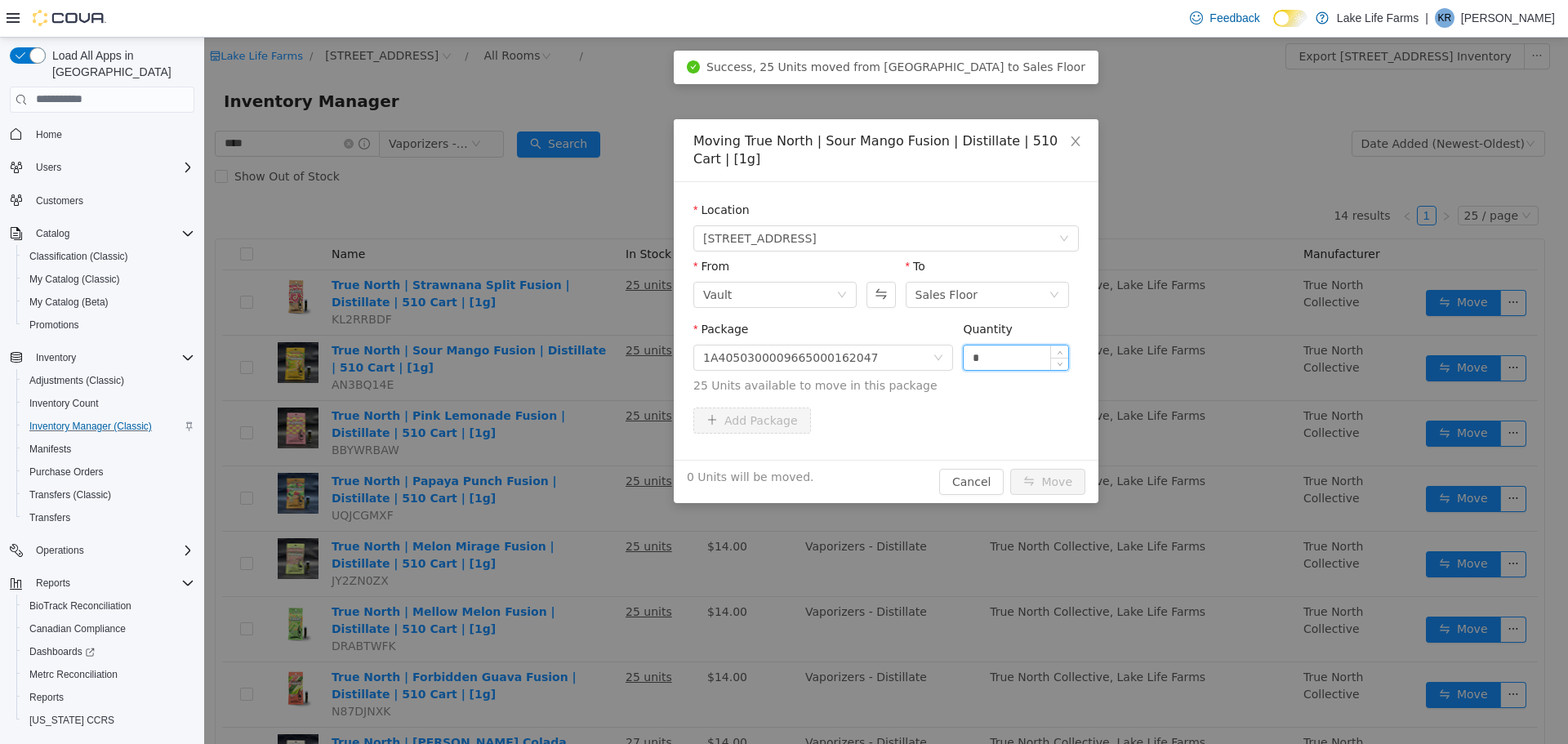
click at [980, 352] on input "*" at bounding box center [1016, 356] width 104 height 24
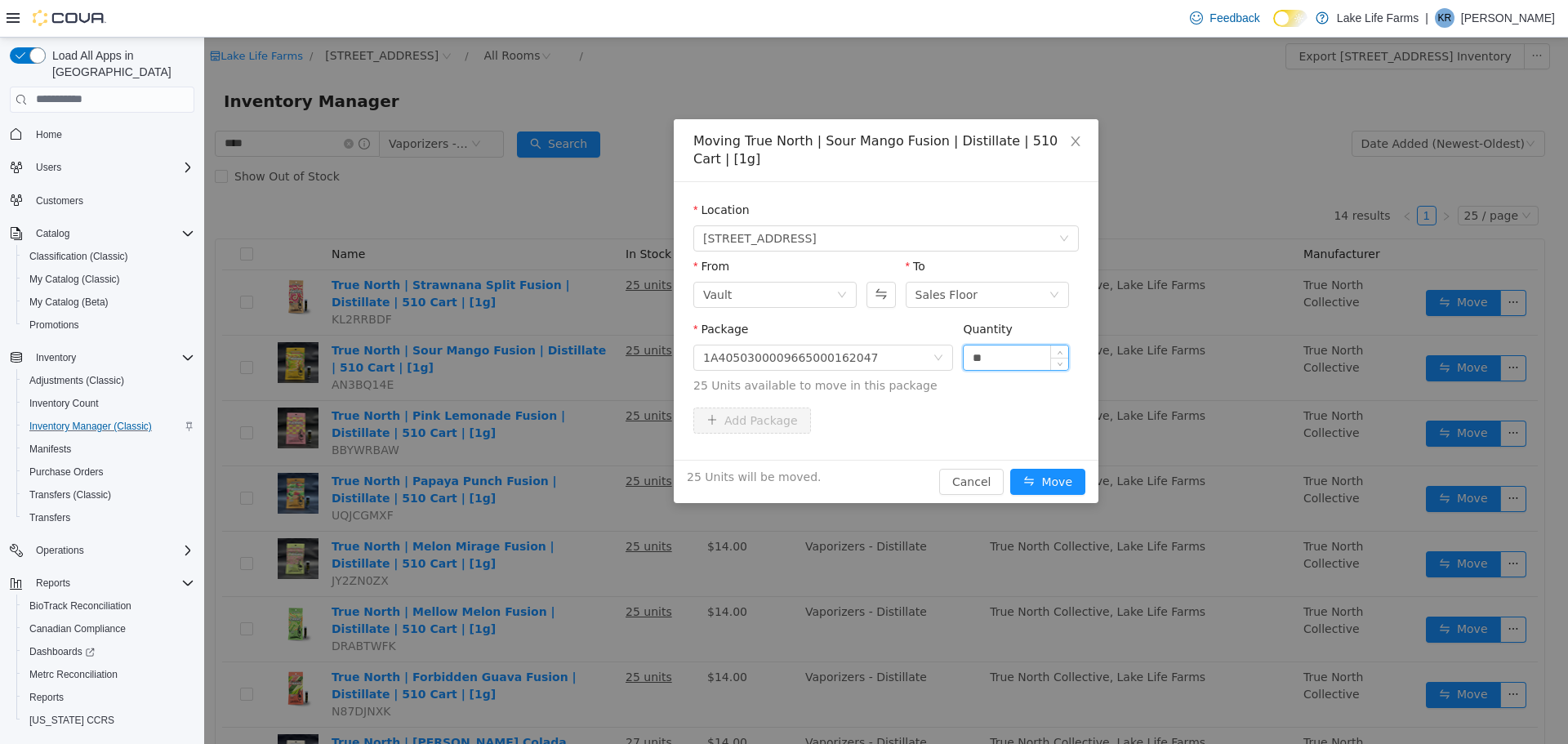
type input "**"
click at [1011, 468] on button "Move" at bounding box center [1048, 481] width 75 height 26
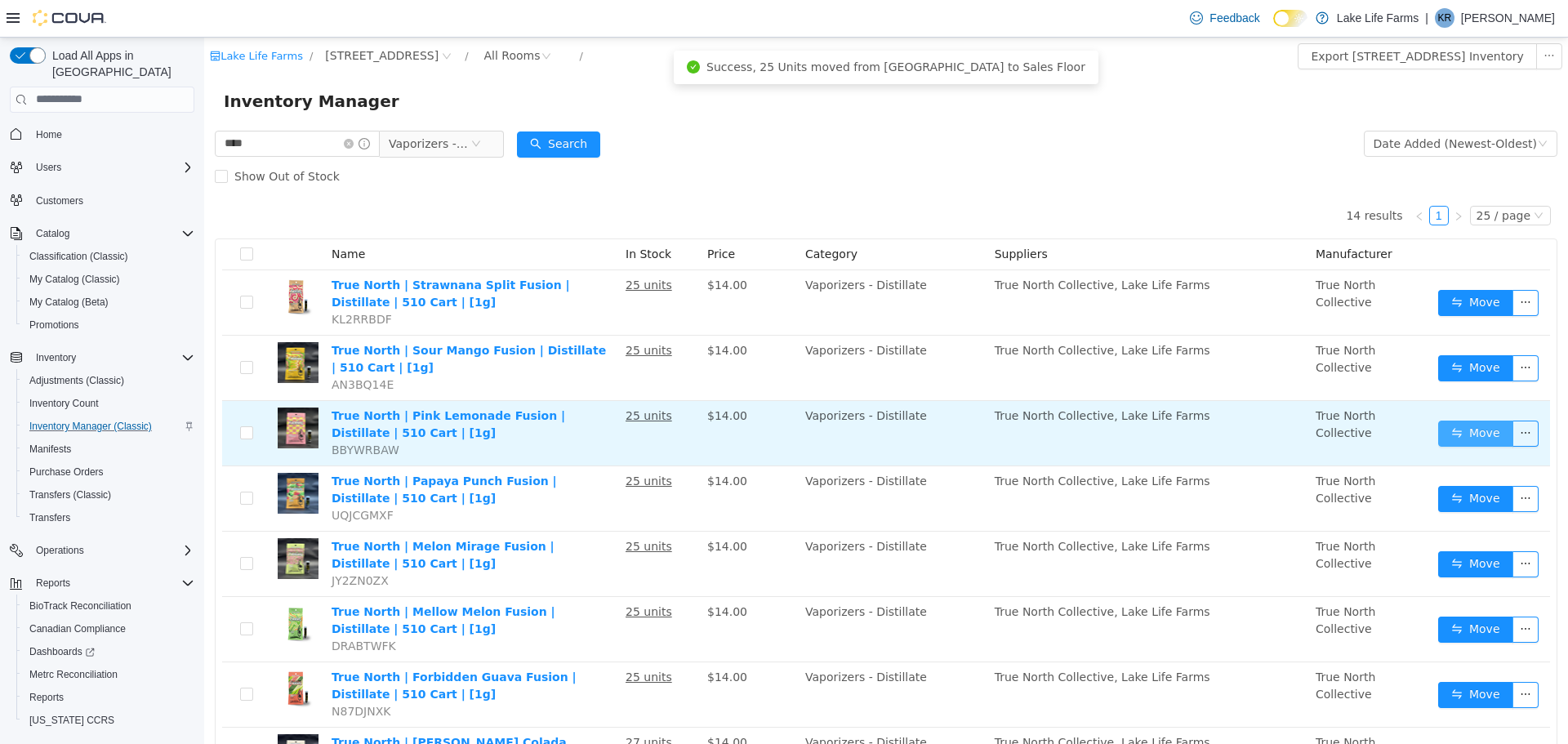
click at [1475, 433] on button "Move" at bounding box center [1475, 432] width 75 height 26
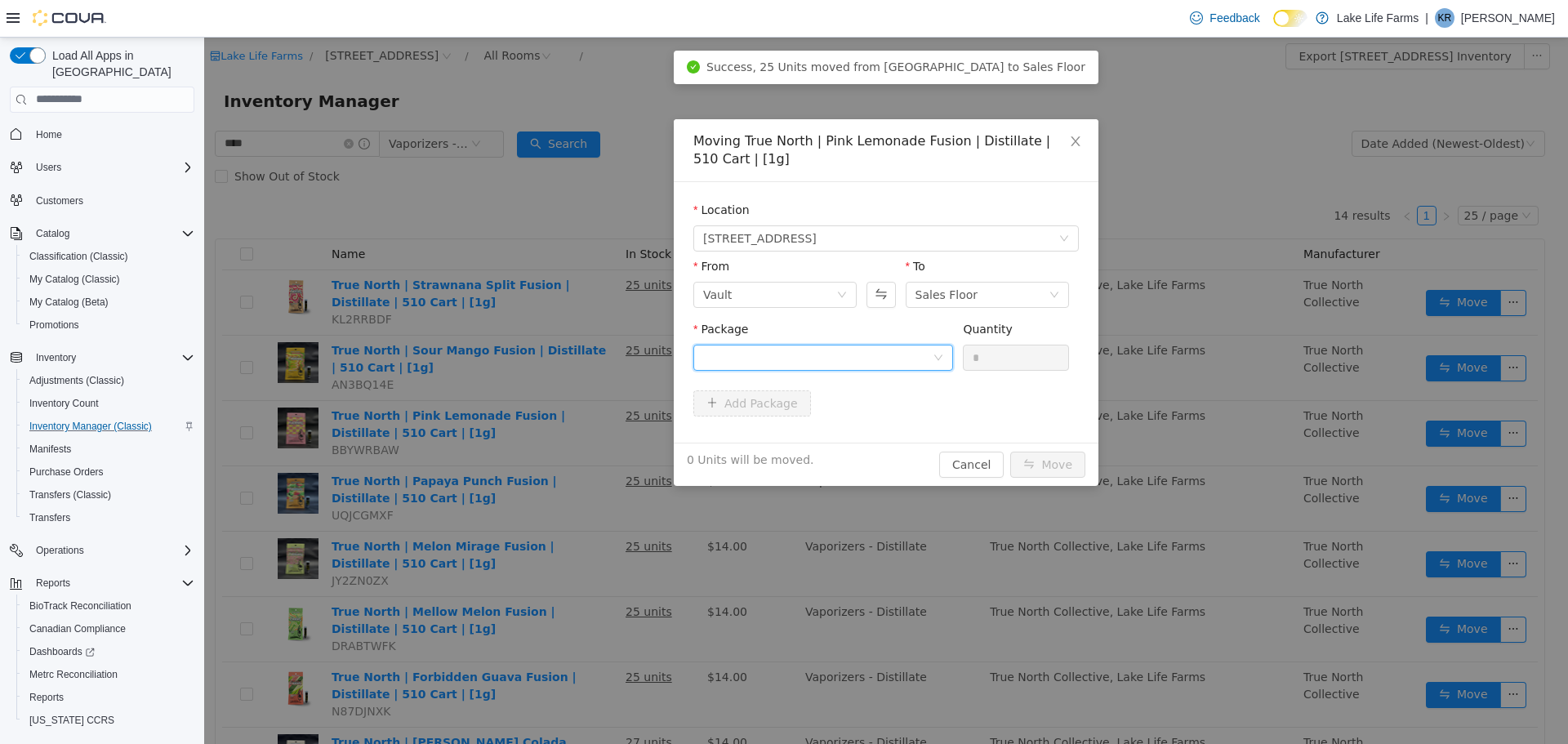
click at [880, 351] on div at bounding box center [818, 356] width 229 height 24
click at [798, 432] on li "1A4050300009665000153057 Quantity : 25 Units" at bounding box center [824, 424] width 260 height 44
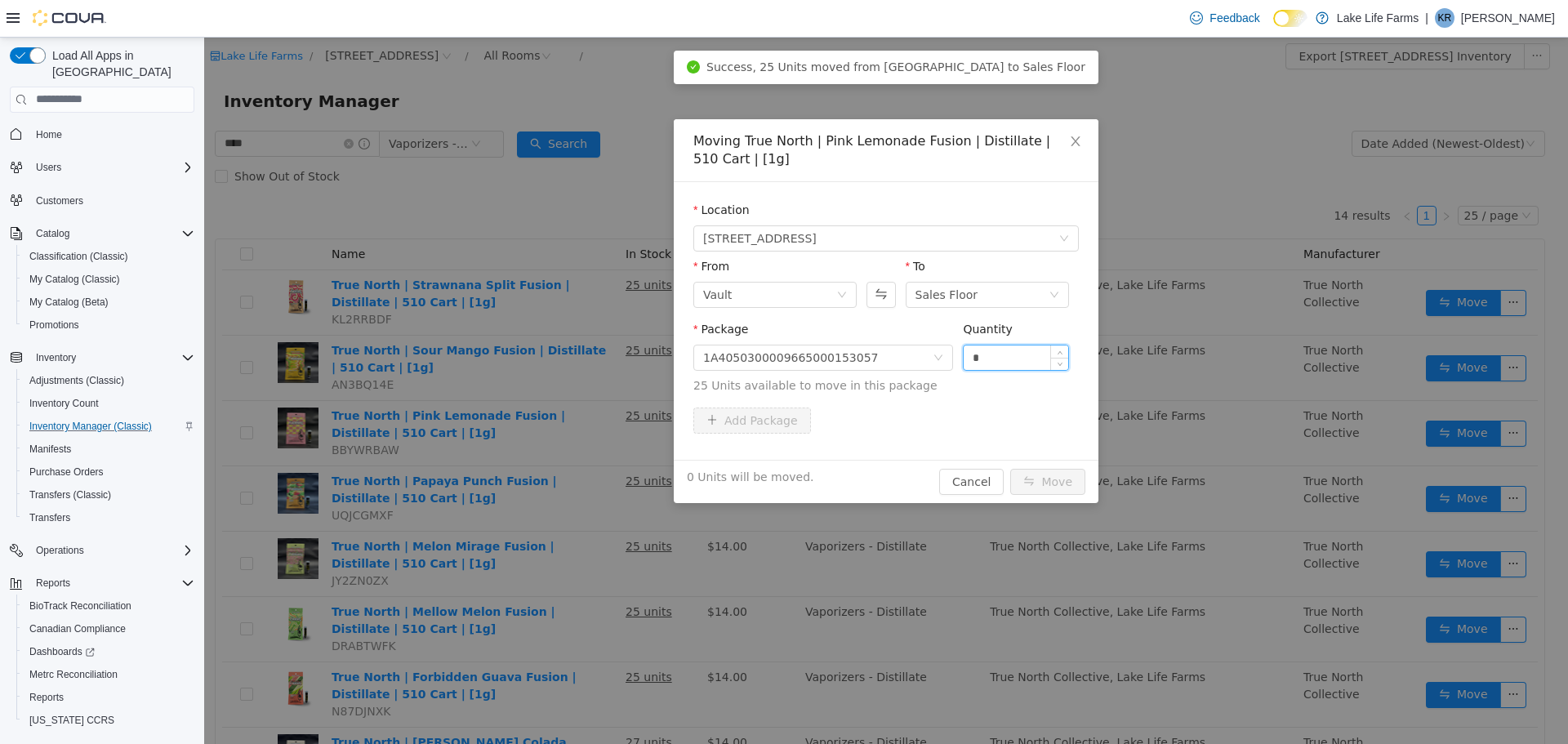
click at [989, 369] on input "*" at bounding box center [1016, 356] width 104 height 24
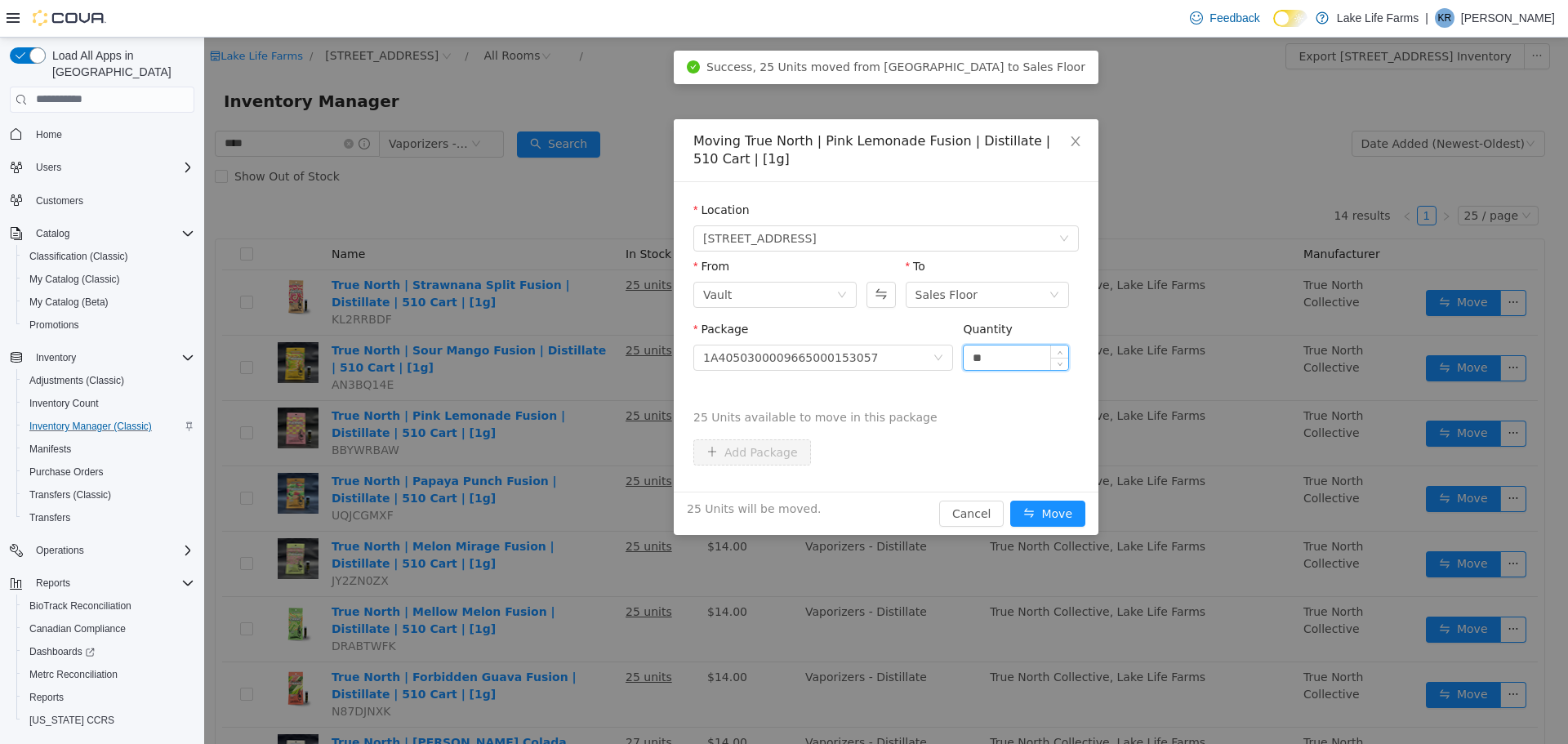
type input "**"
click at [1011, 499] on button "Move" at bounding box center [1048, 512] width 75 height 26
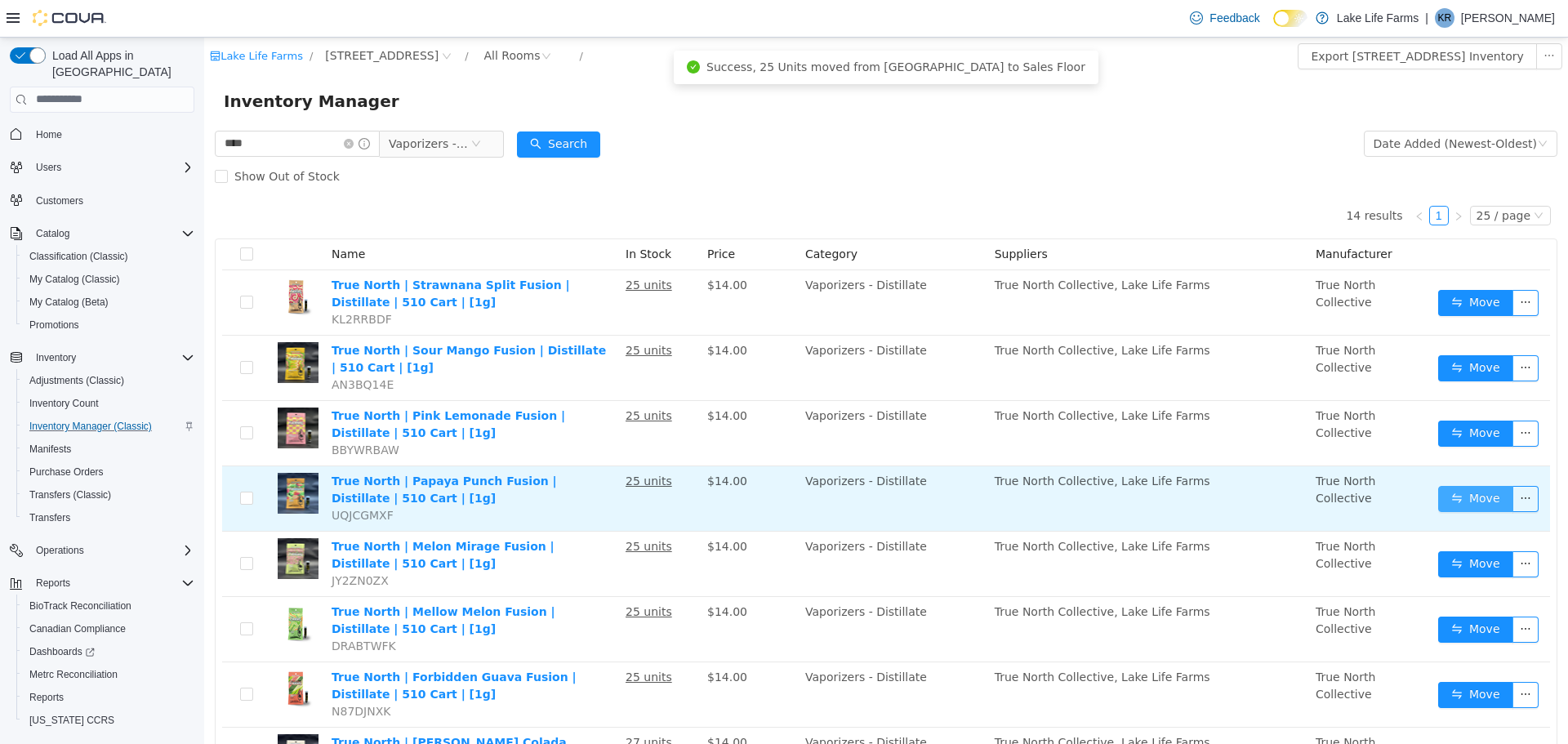
click at [1455, 500] on button "Move" at bounding box center [1475, 497] width 75 height 26
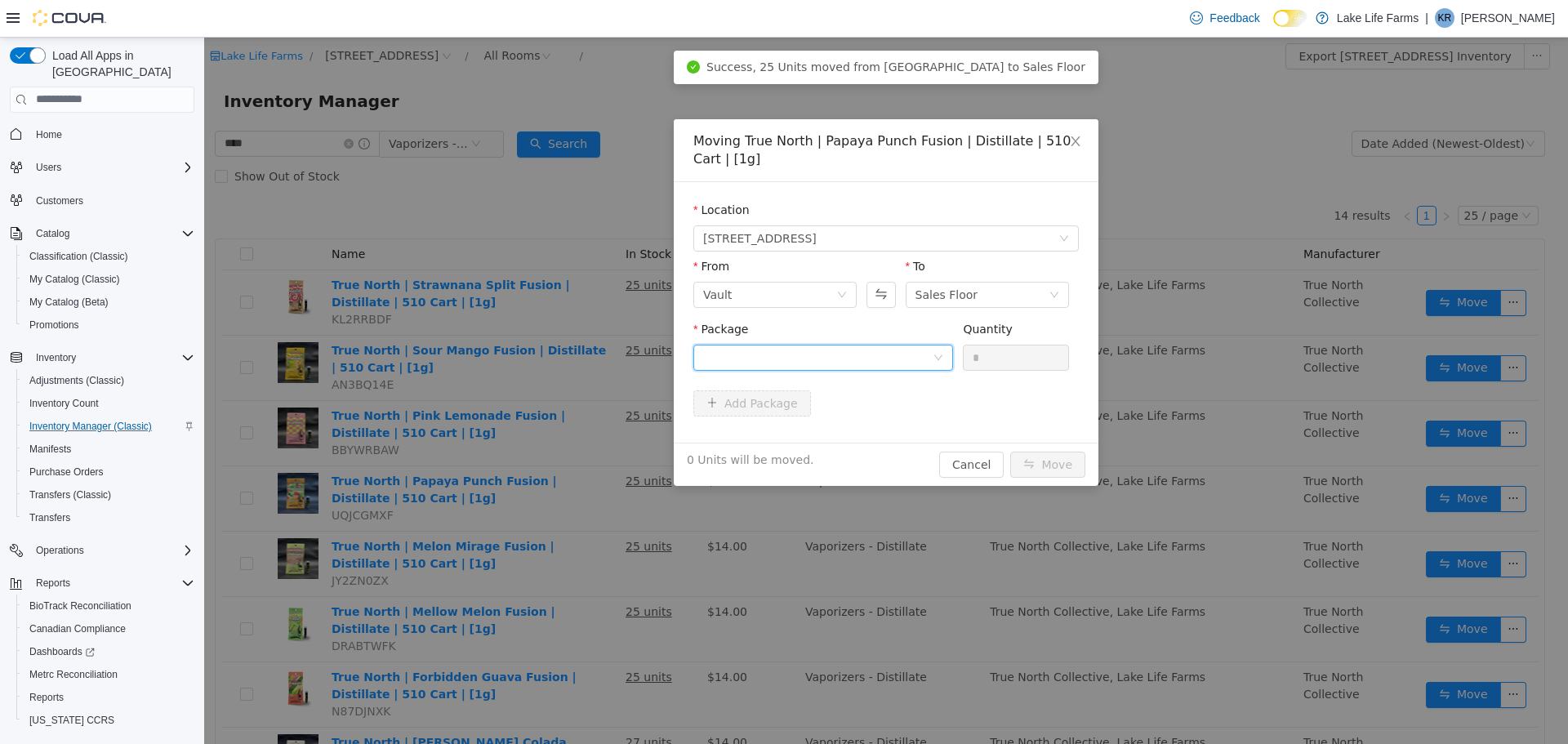
click at [886, 354] on div at bounding box center [818, 356] width 229 height 24
click at [851, 444] on li "1A4050300009665000160409 Quantity : 25 Units" at bounding box center [824, 424] width 260 height 44
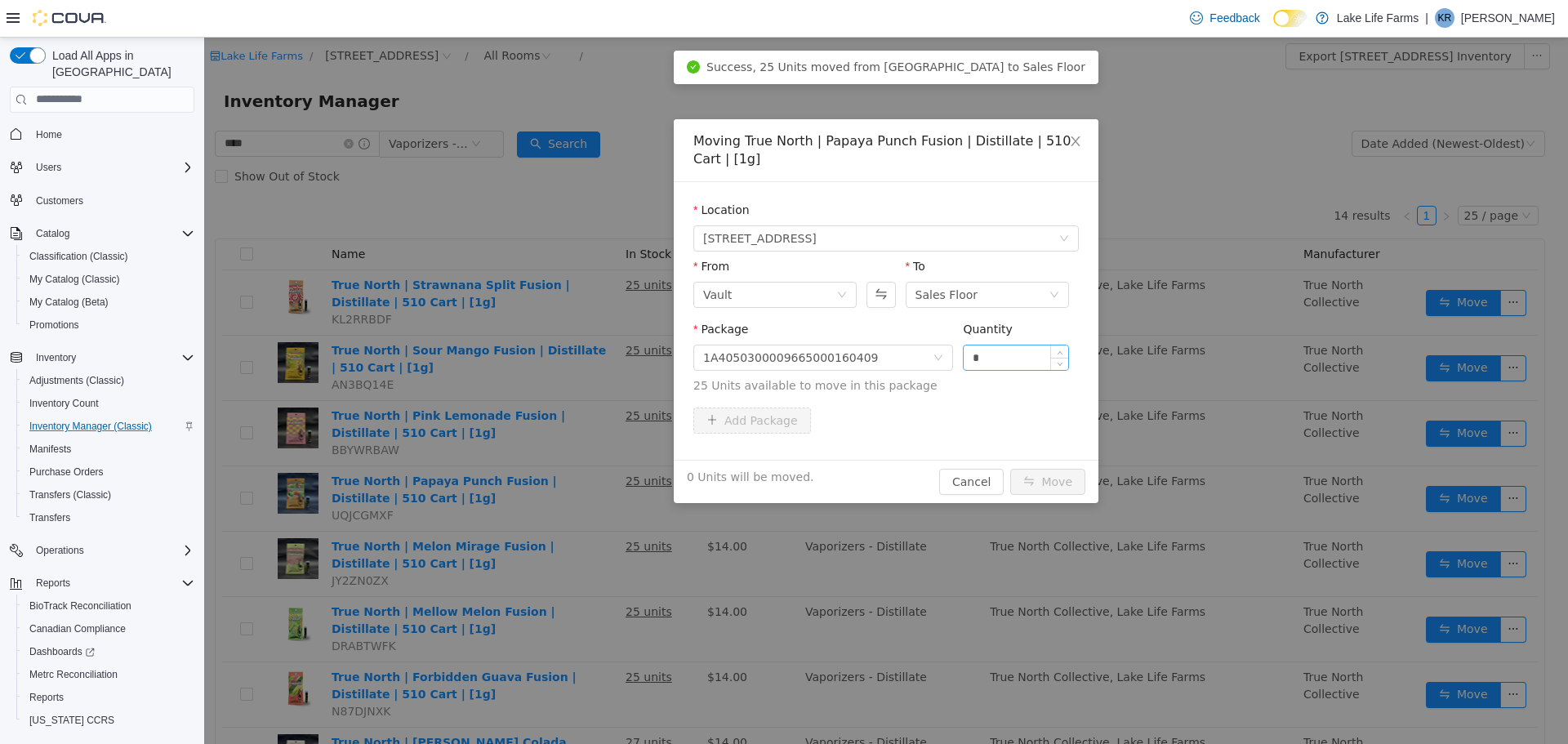
drag, startPoint x: 1015, startPoint y: 338, endPoint x: 992, endPoint y: 353, distance: 27.5
click at [992, 353] on div "Quantity *" at bounding box center [1016, 348] width 106 height 57
click at [992, 353] on input "*" at bounding box center [1016, 356] width 104 height 24
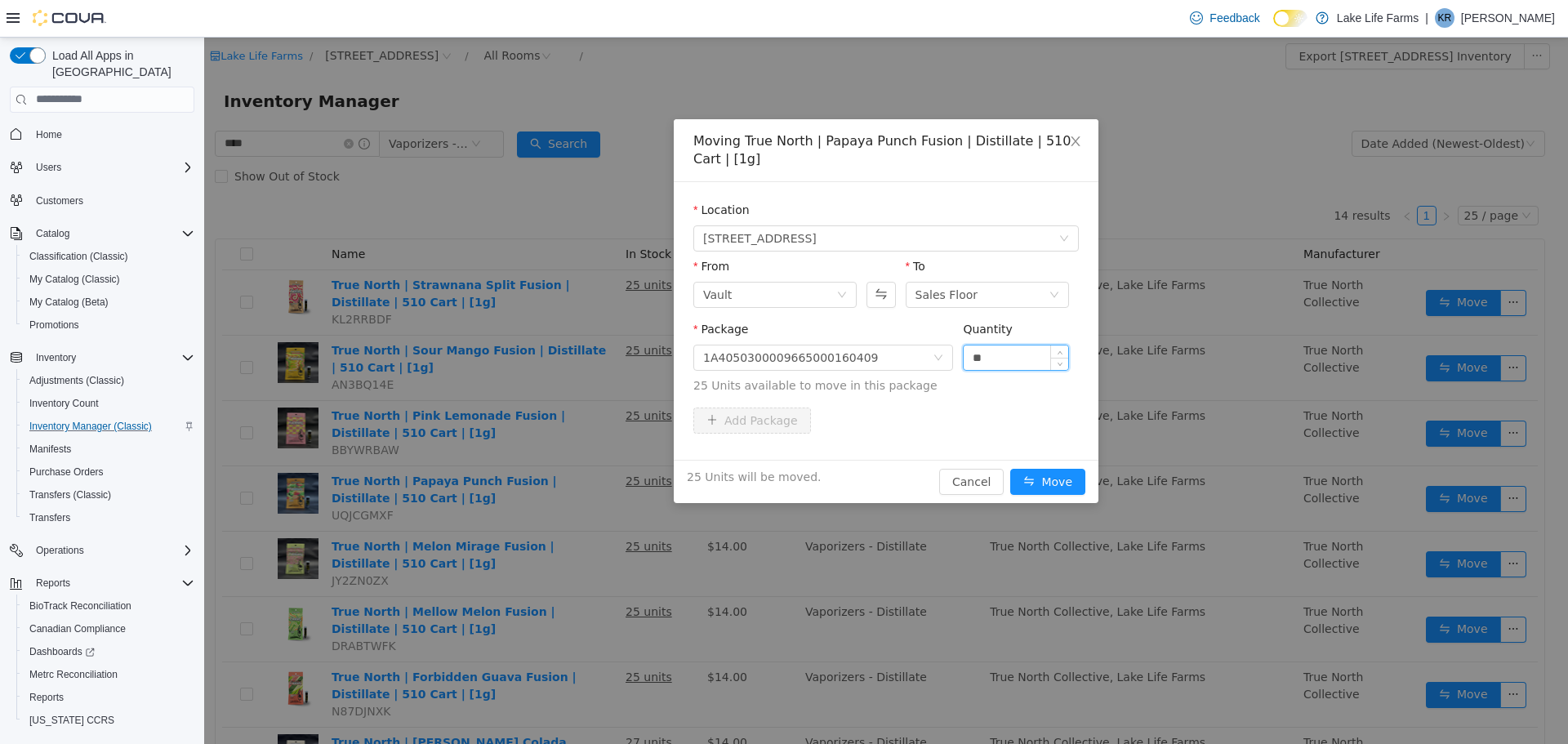
type input "**"
click at [1011, 468] on button "Move" at bounding box center [1048, 481] width 75 height 26
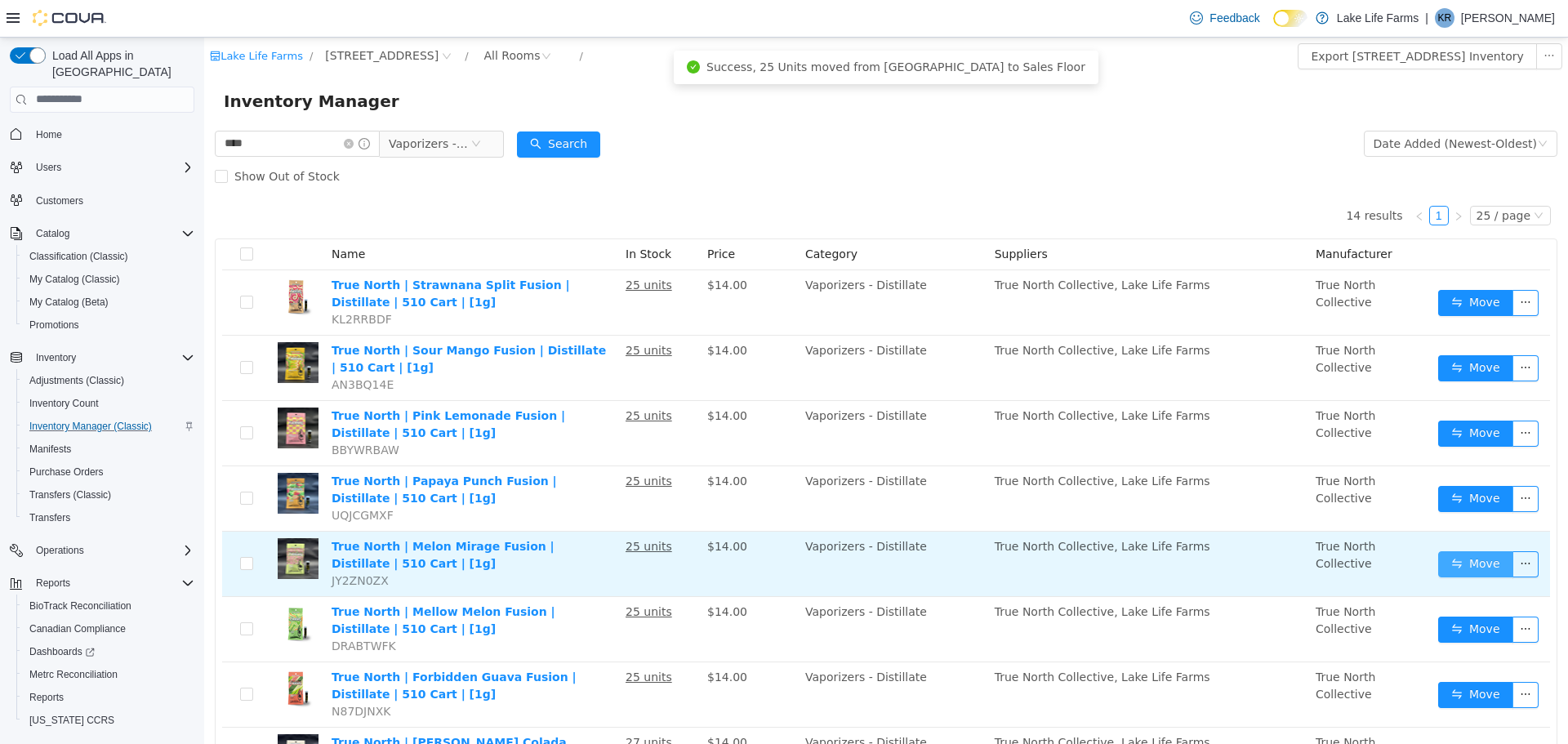
click at [1442, 574] on button "Move" at bounding box center [1475, 563] width 75 height 26
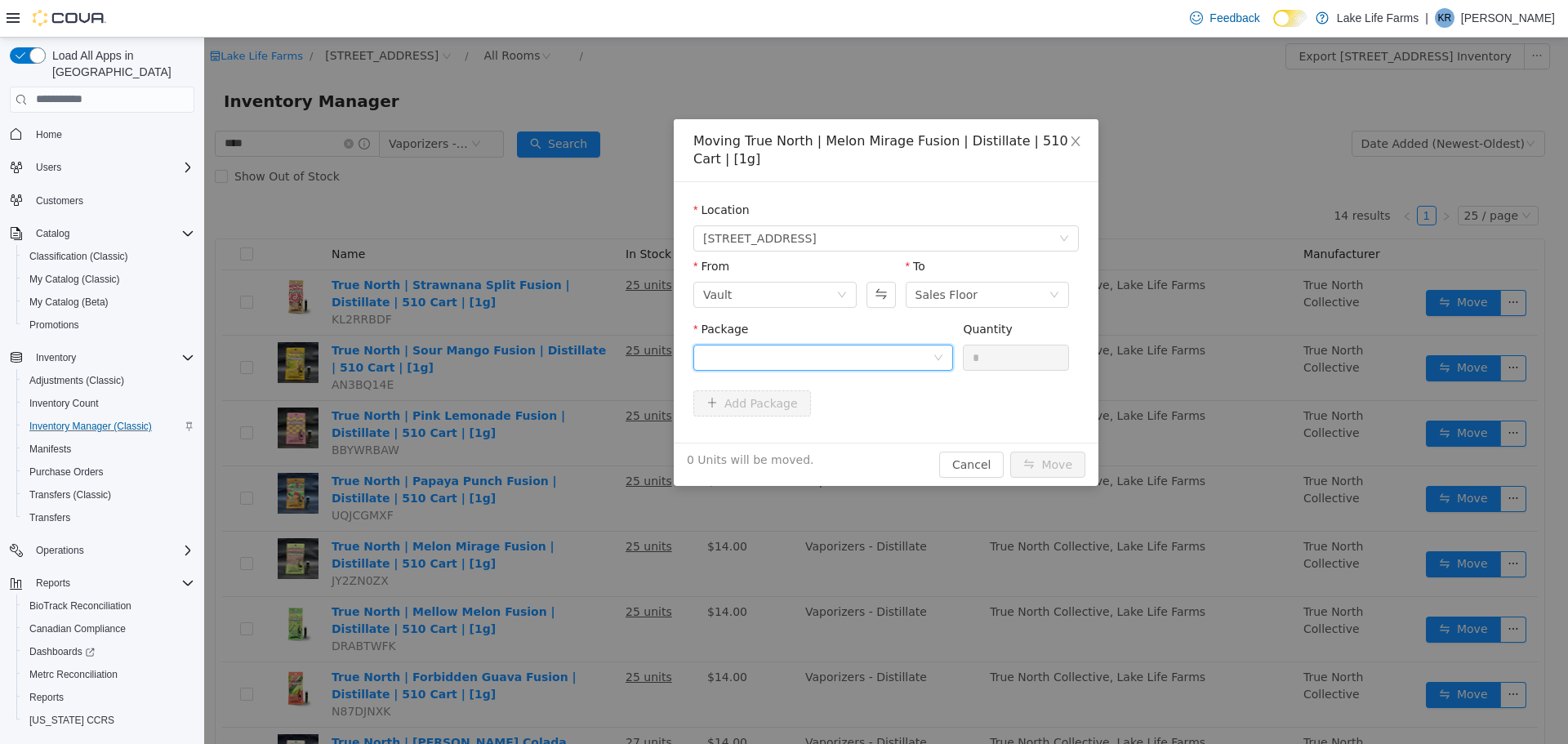
click at [785, 357] on div at bounding box center [818, 356] width 229 height 24
click at [761, 427] on span "Quantity : 25 Units" at bounding box center [753, 433] width 100 height 13
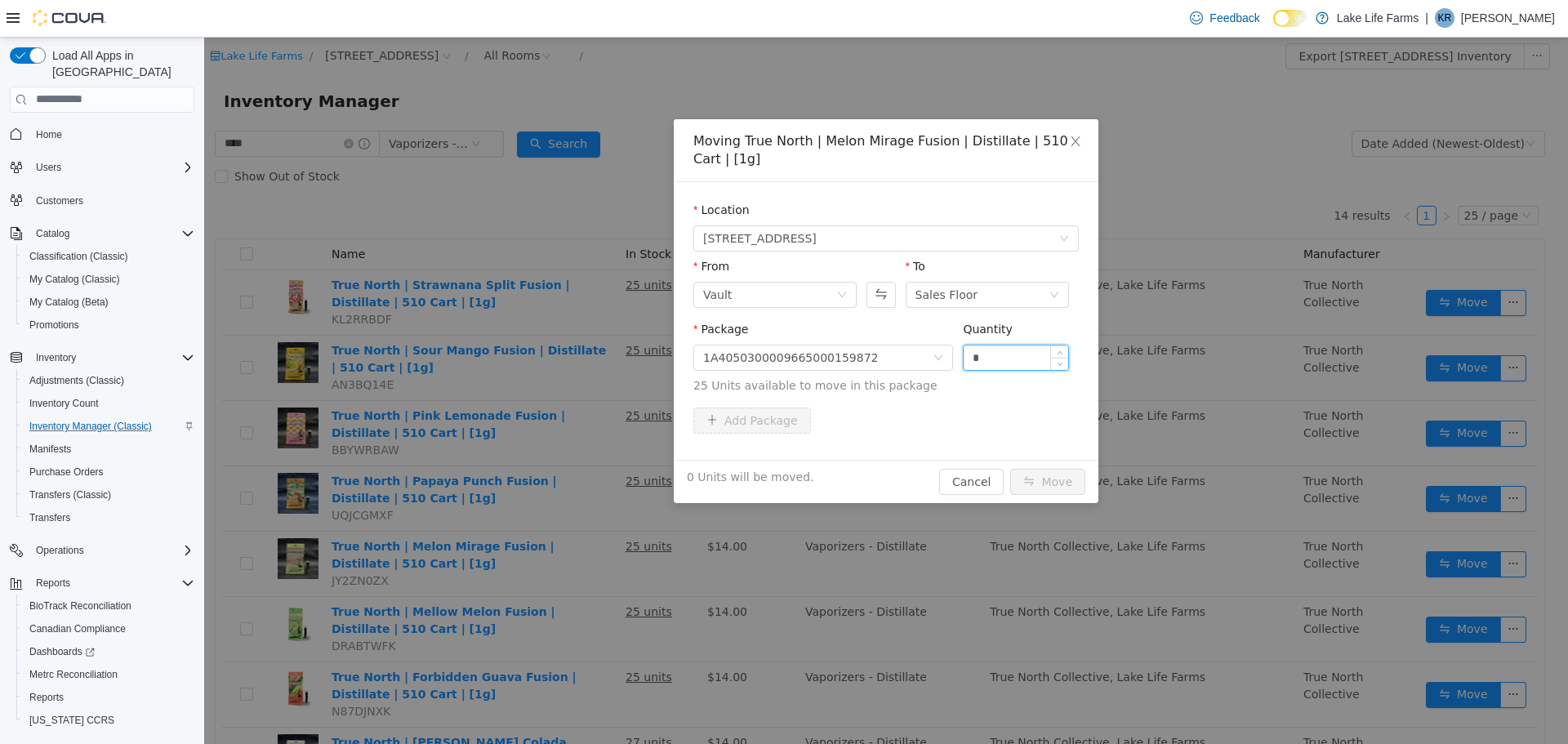
click at [1022, 344] on input "*" at bounding box center [1016, 356] width 104 height 24
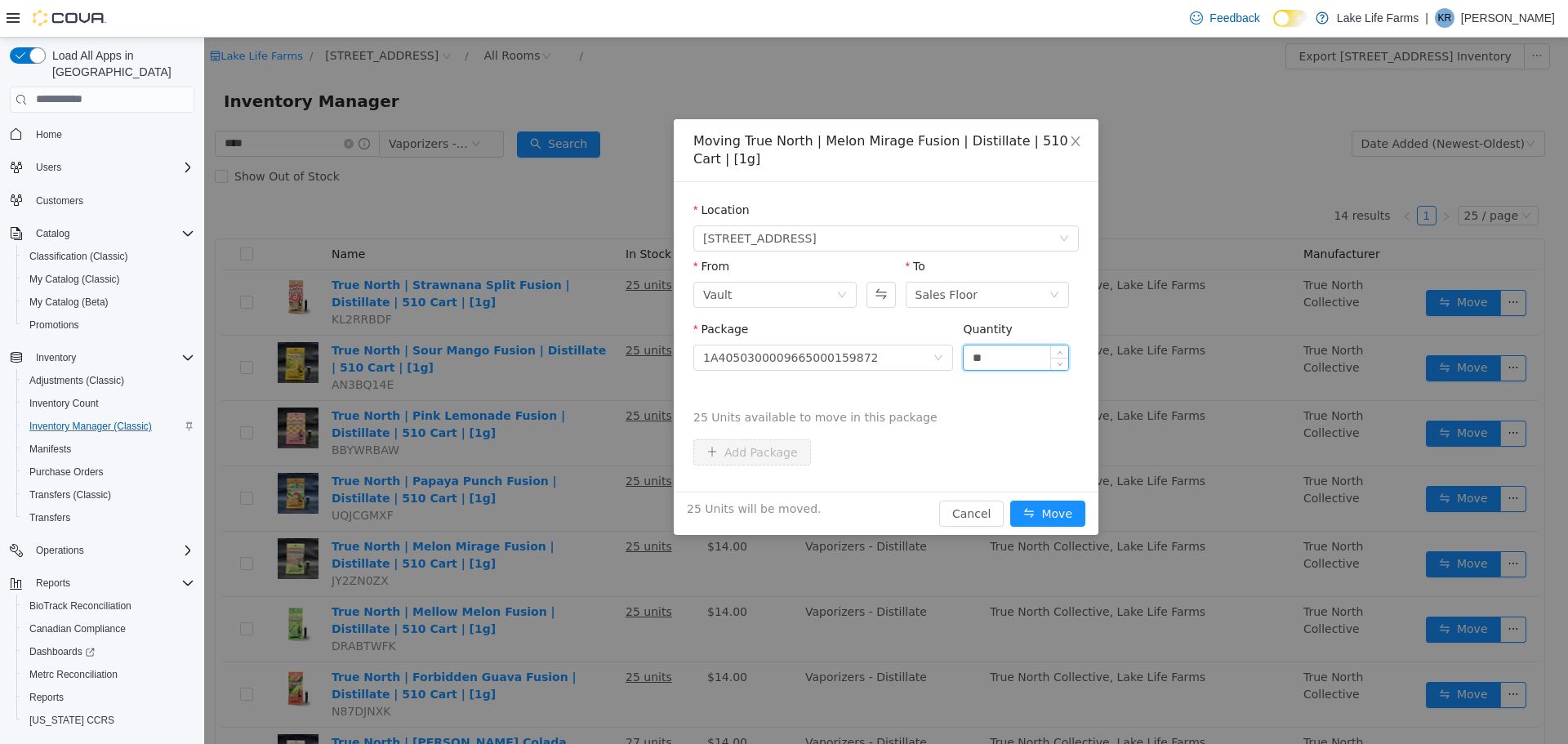
type input "**"
click at [1011, 499] on button "Move" at bounding box center [1048, 512] width 75 height 26
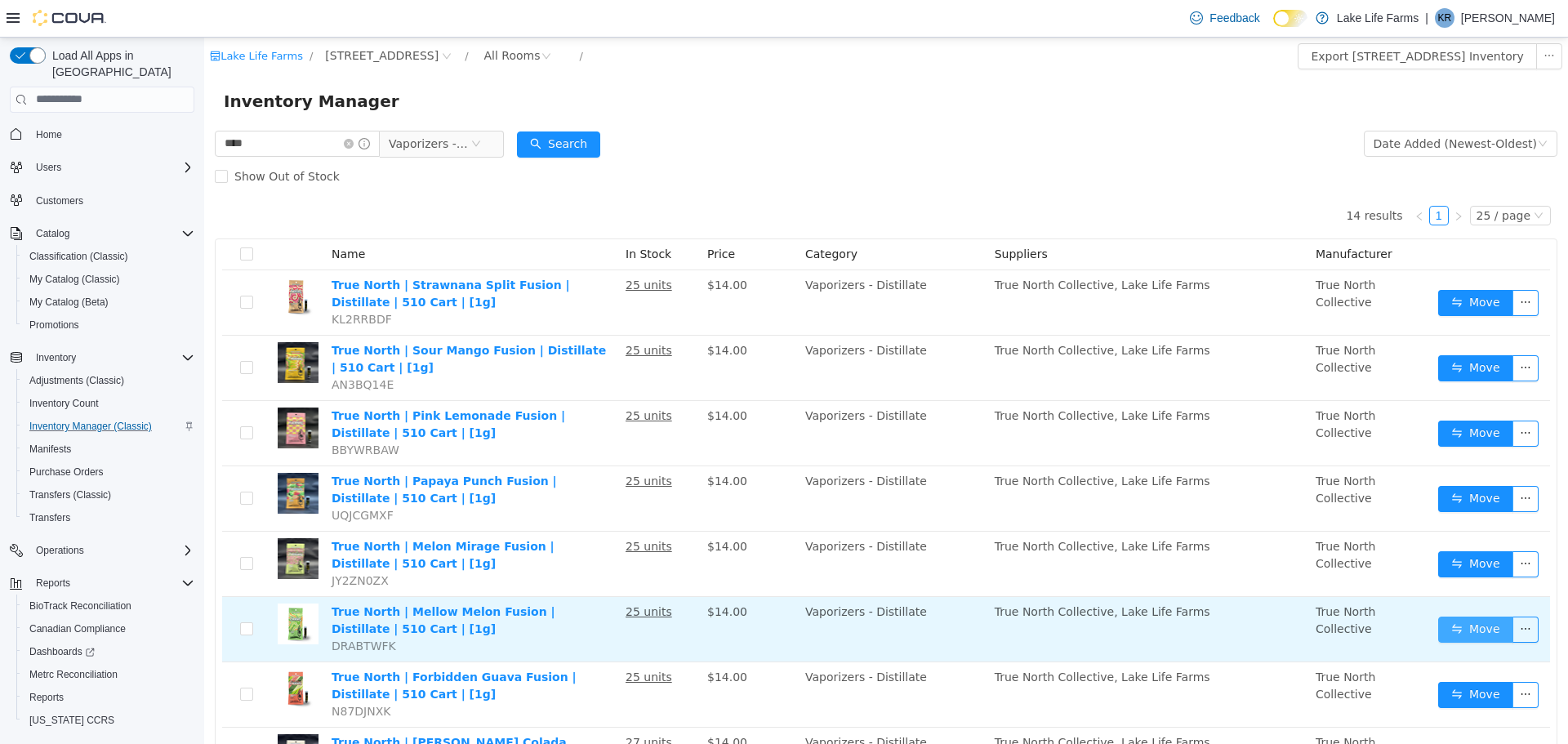
click at [1467, 636] on button "Move" at bounding box center [1475, 628] width 75 height 26
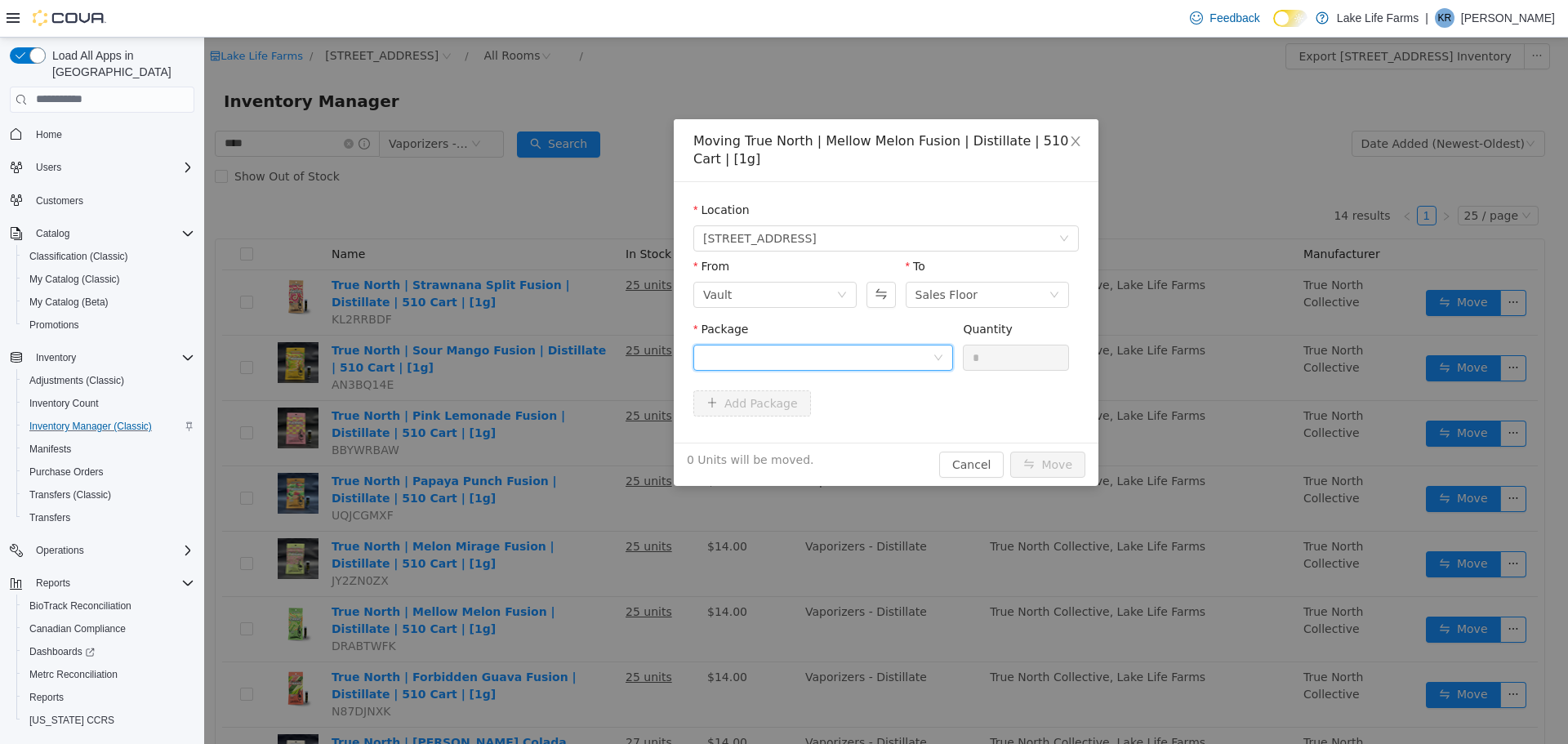
click at [775, 369] on div at bounding box center [818, 356] width 229 height 24
click at [768, 419] on strong "1A4050300009665000161492" at bounding box center [799, 414] width 192 height 13
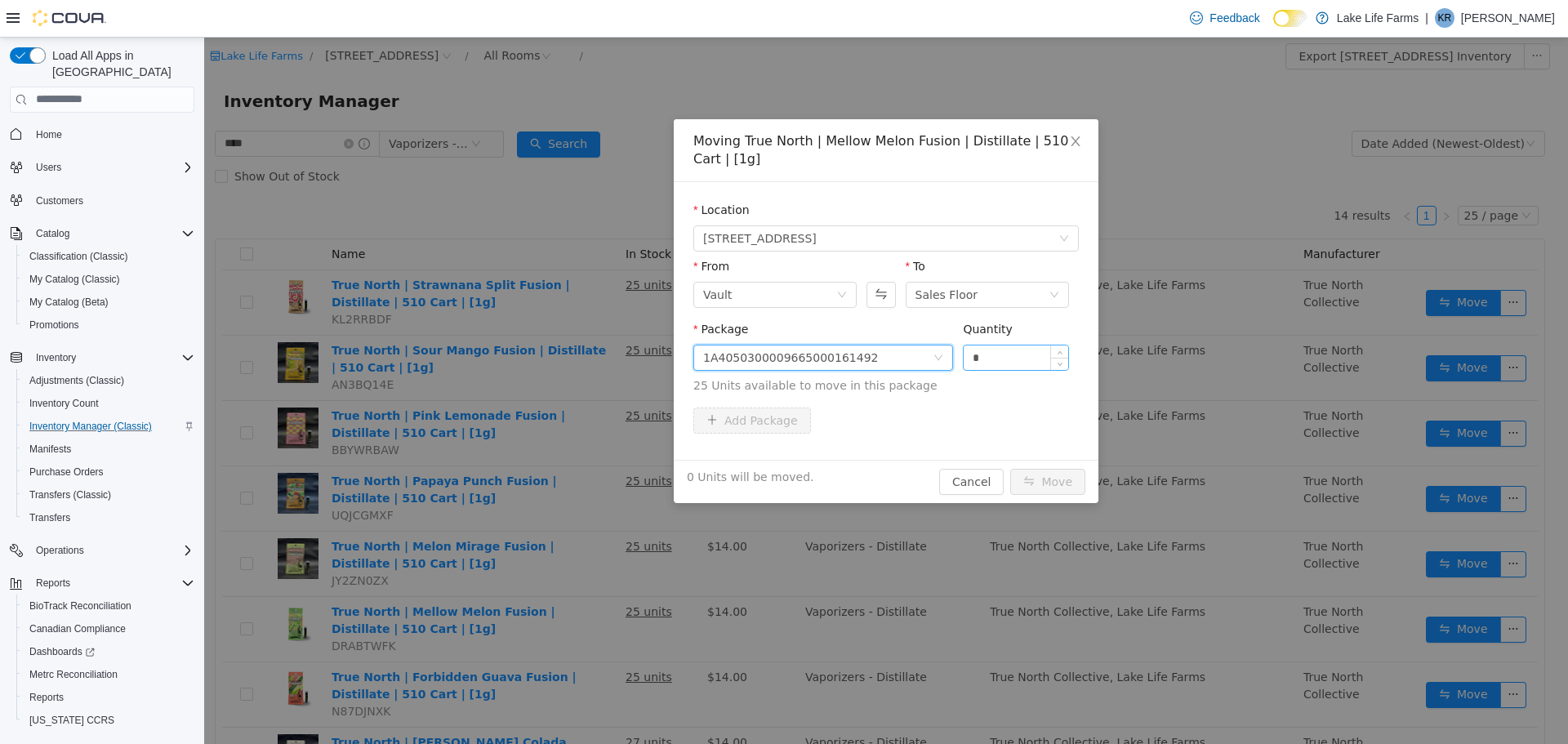
click at [1031, 350] on input "*" at bounding box center [1016, 356] width 104 height 24
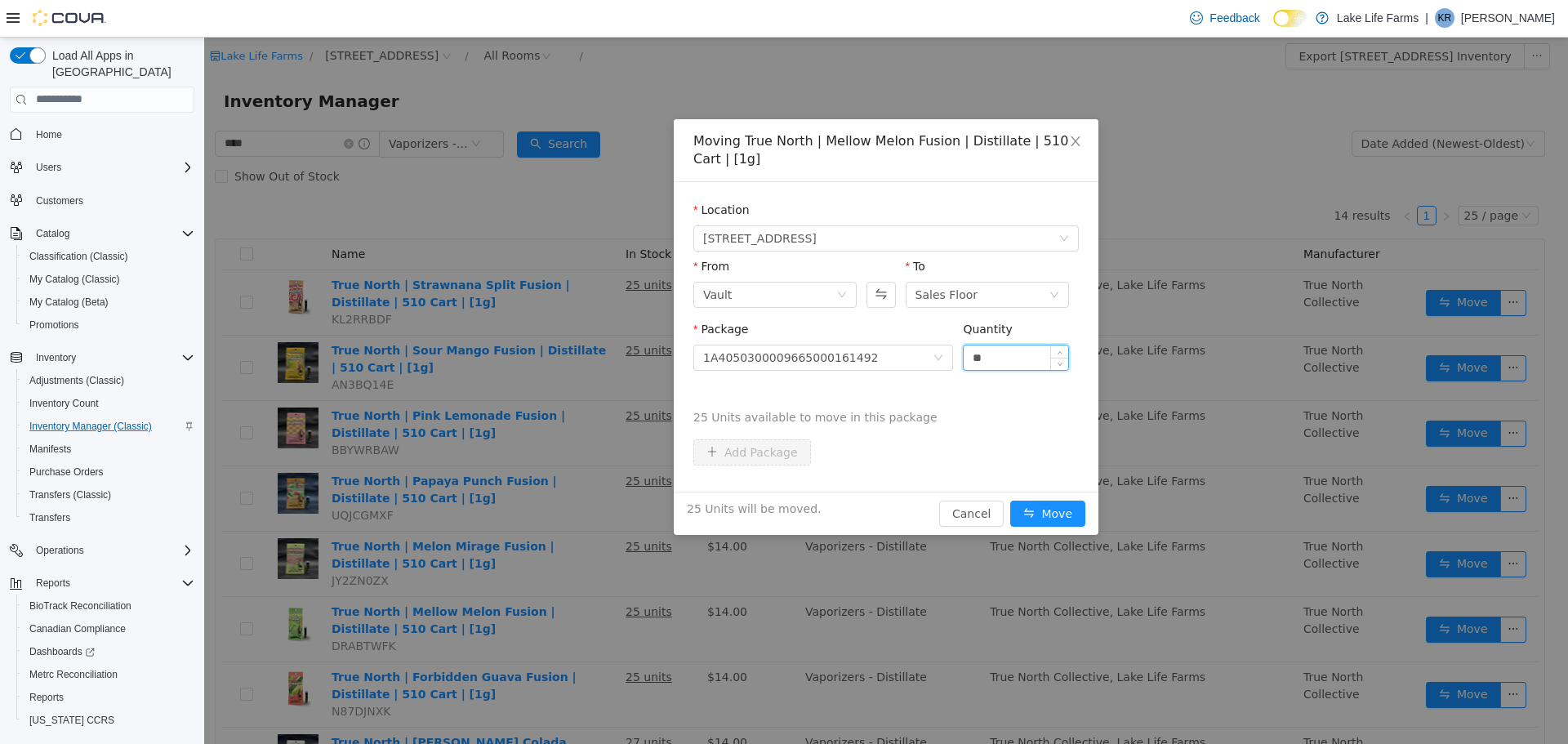
type input "**"
click at [1011, 499] on button "Move" at bounding box center [1048, 512] width 75 height 26
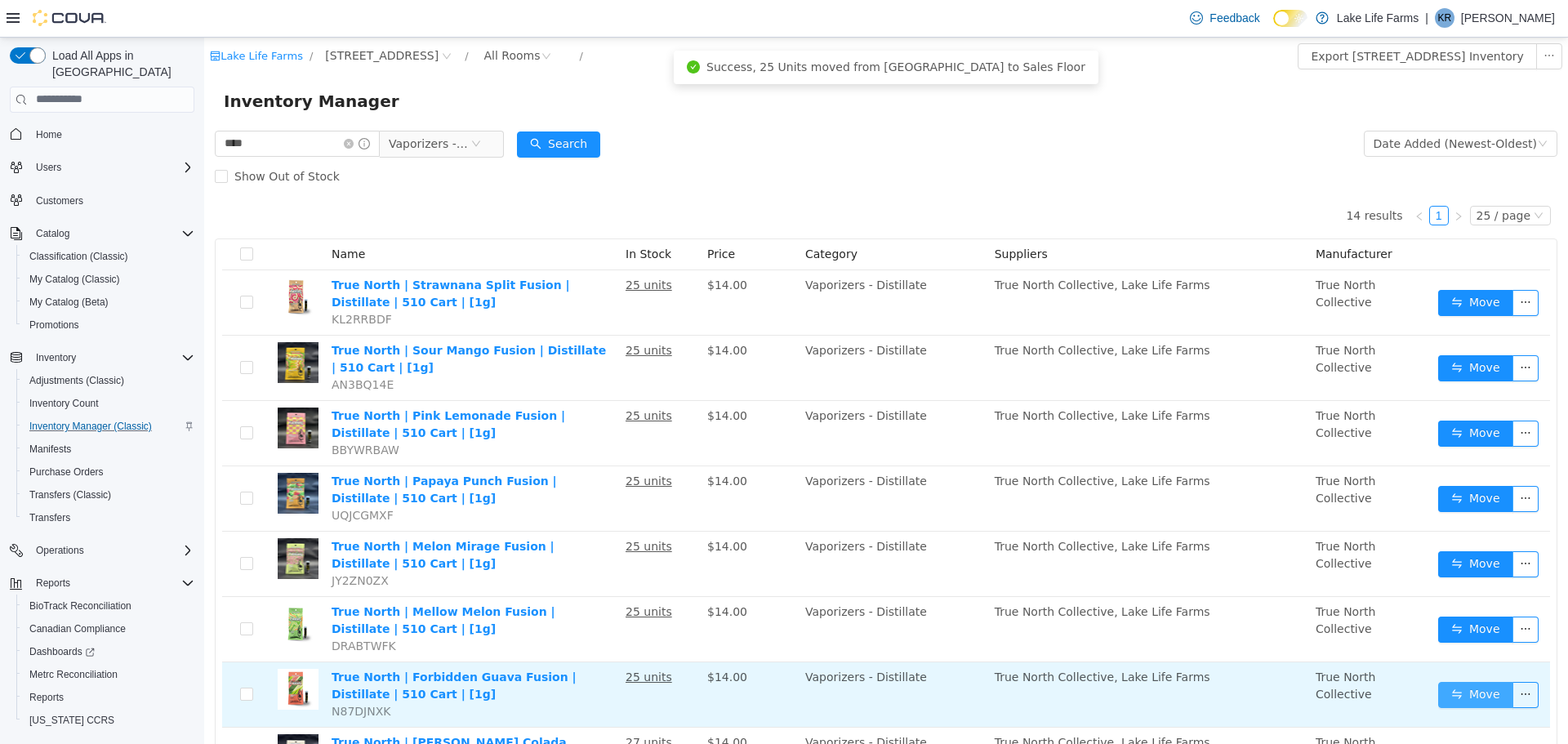
click at [1461, 683] on button "Move" at bounding box center [1475, 693] width 75 height 26
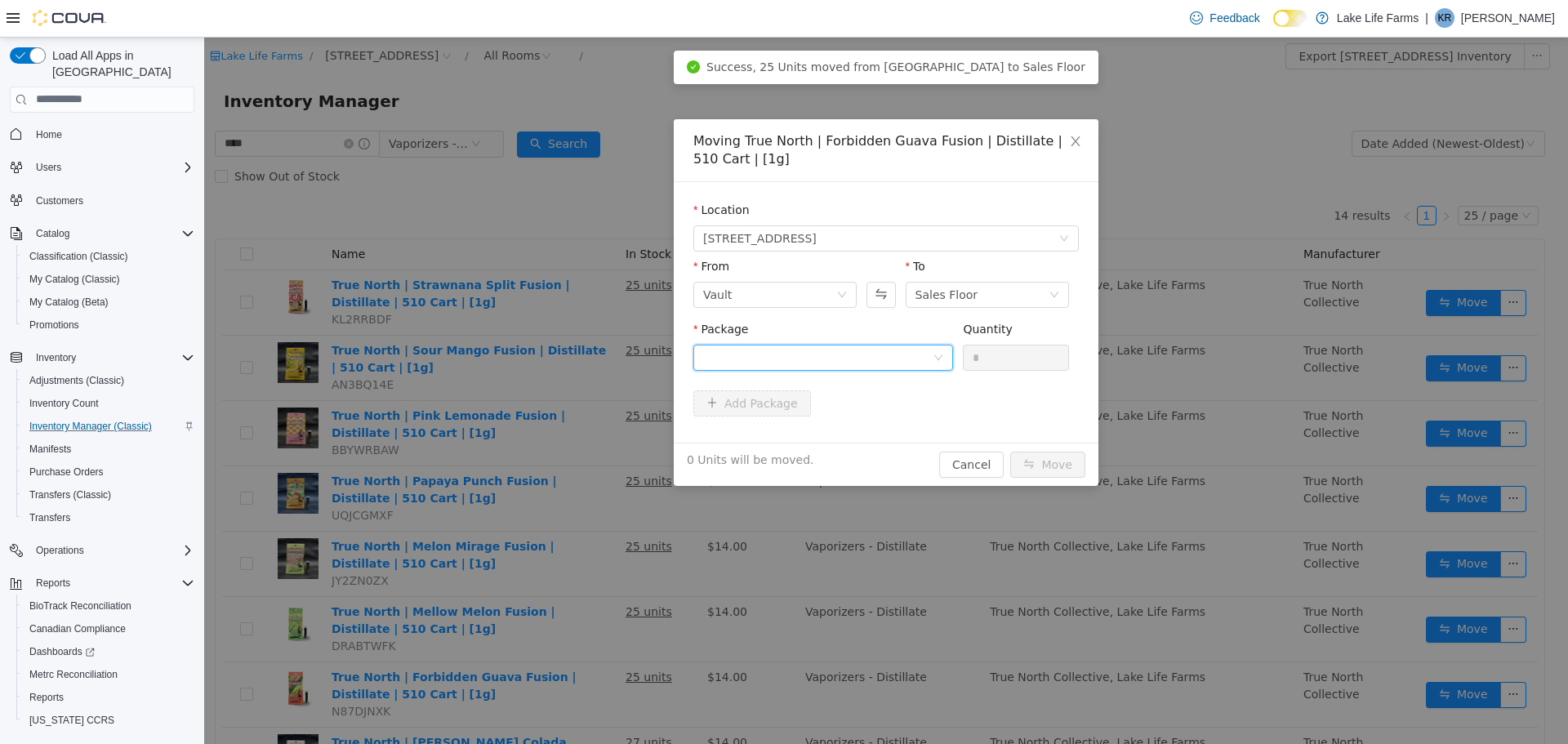
click at [758, 351] on div at bounding box center [818, 356] width 229 height 24
click at [751, 414] on strong "1A4050300009665000176631" at bounding box center [799, 414] width 192 height 13
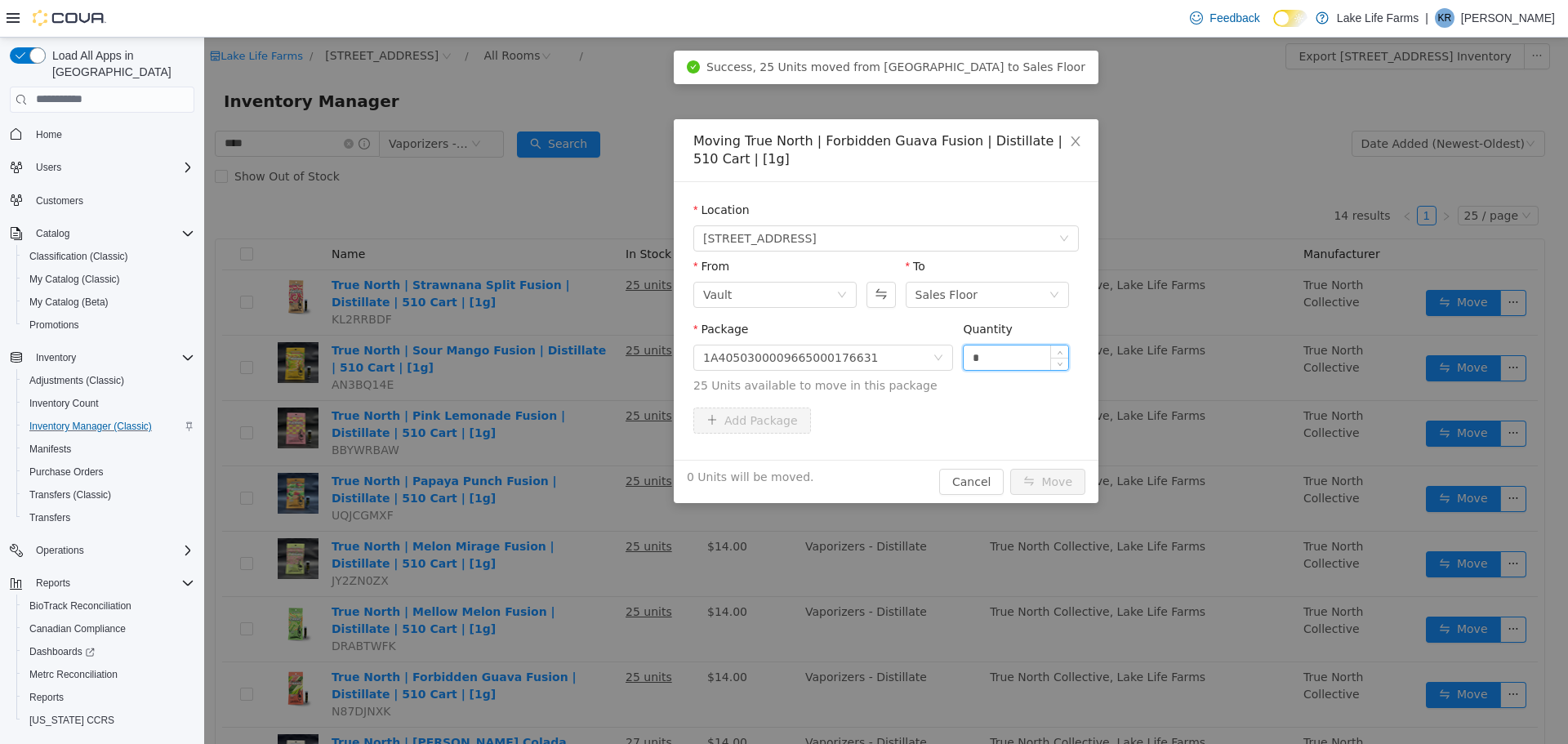
click at [1006, 363] on input "*" at bounding box center [1016, 356] width 104 height 24
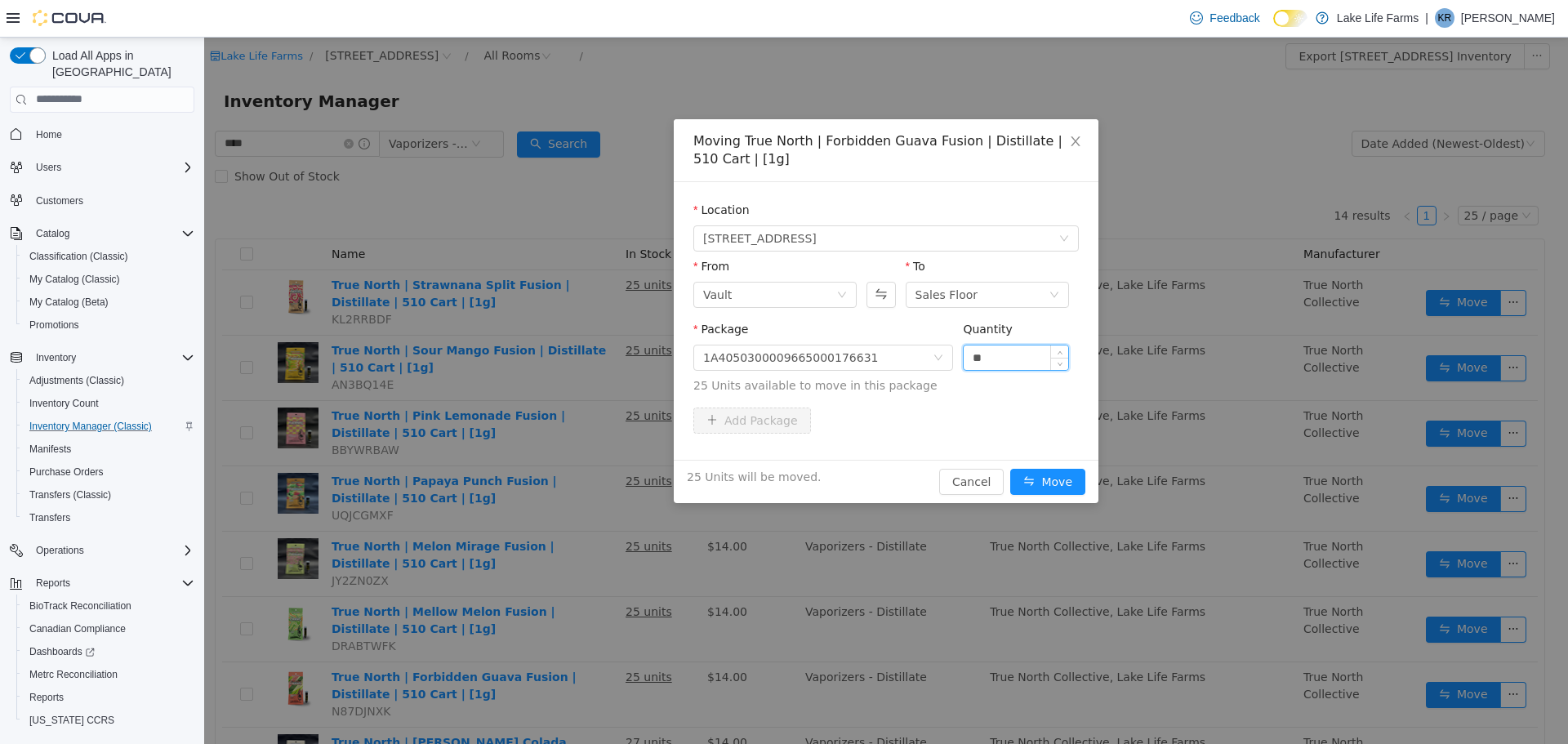
type input "**"
click at [1011, 468] on button "Move" at bounding box center [1048, 481] width 75 height 26
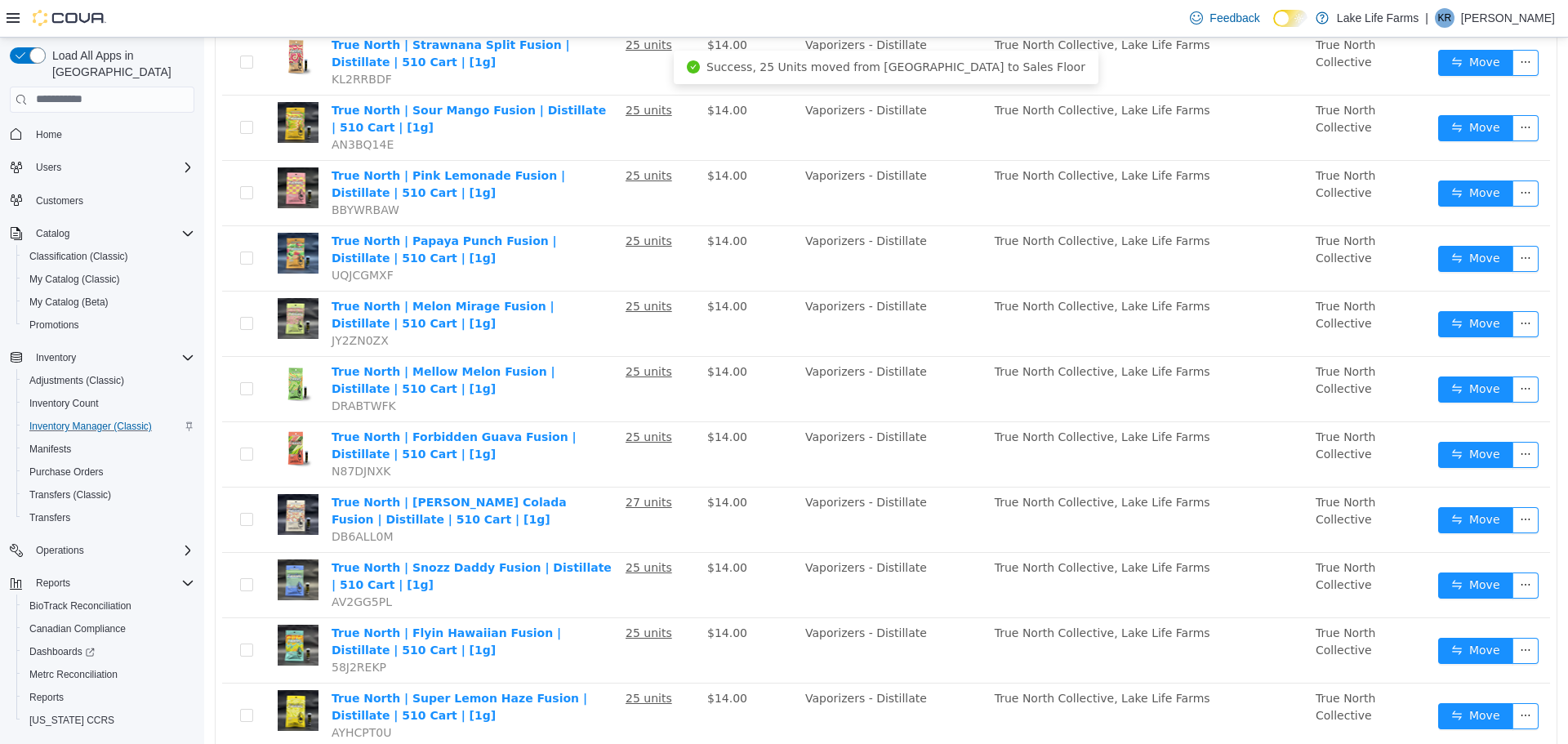
scroll to position [242, 0]
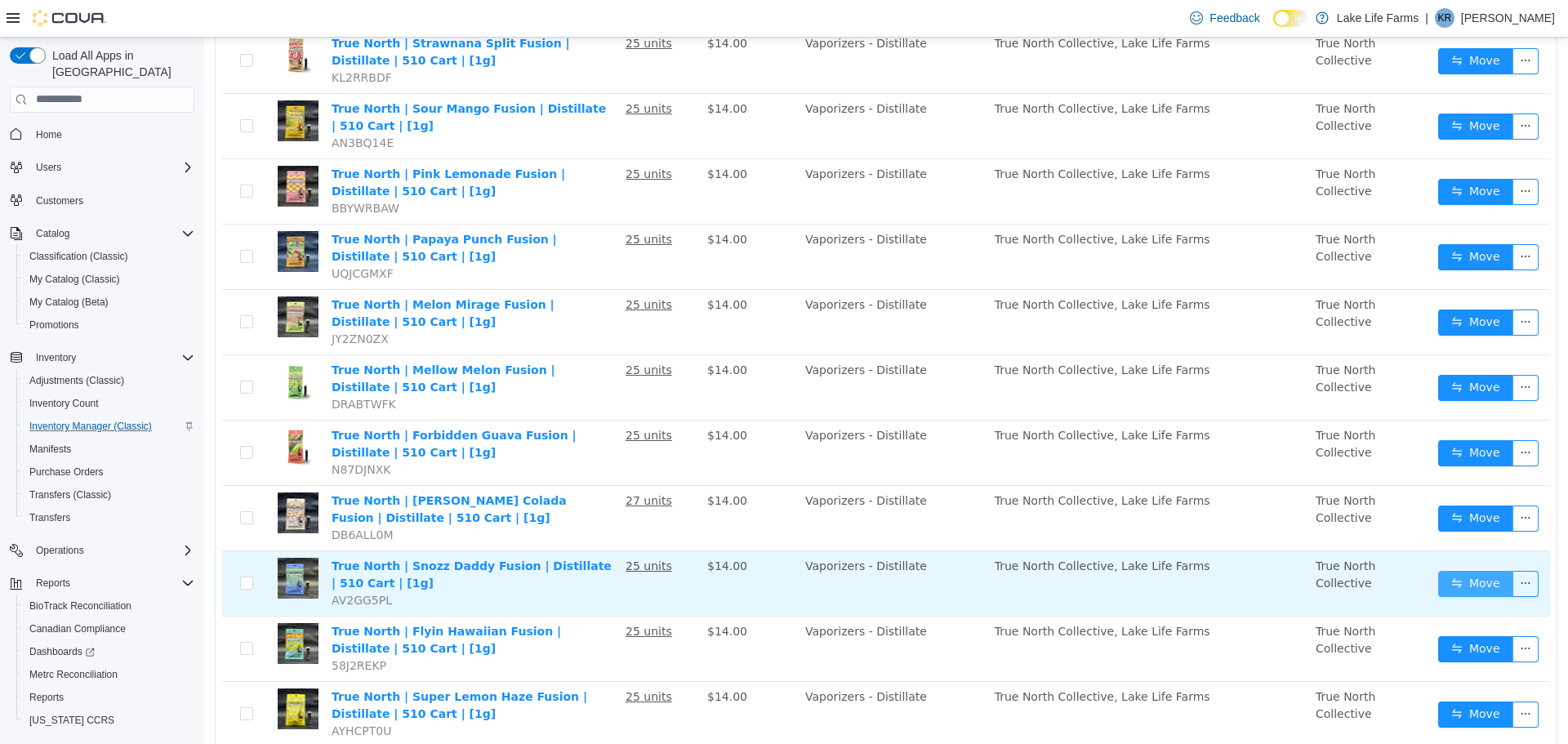
click at [1470, 579] on button "Move" at bounding box center [1475, 582] width 75 height 26
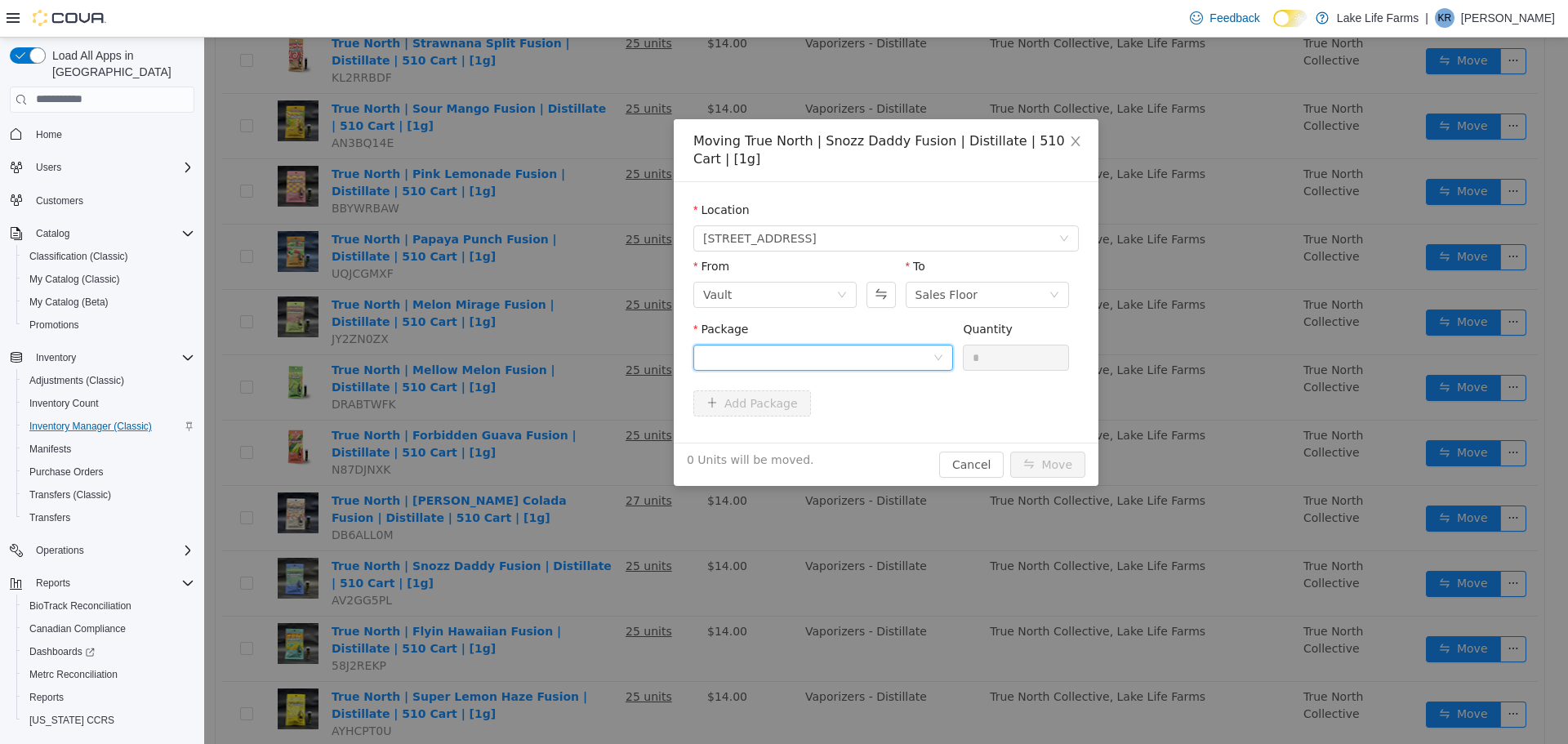
click at [842, 352] on div at bounding box center [818, 356] width 229 height 24
click at [782, 415] on strong "1A4050300009665000175917" at bounding box center [799, 414] width 192 height 13
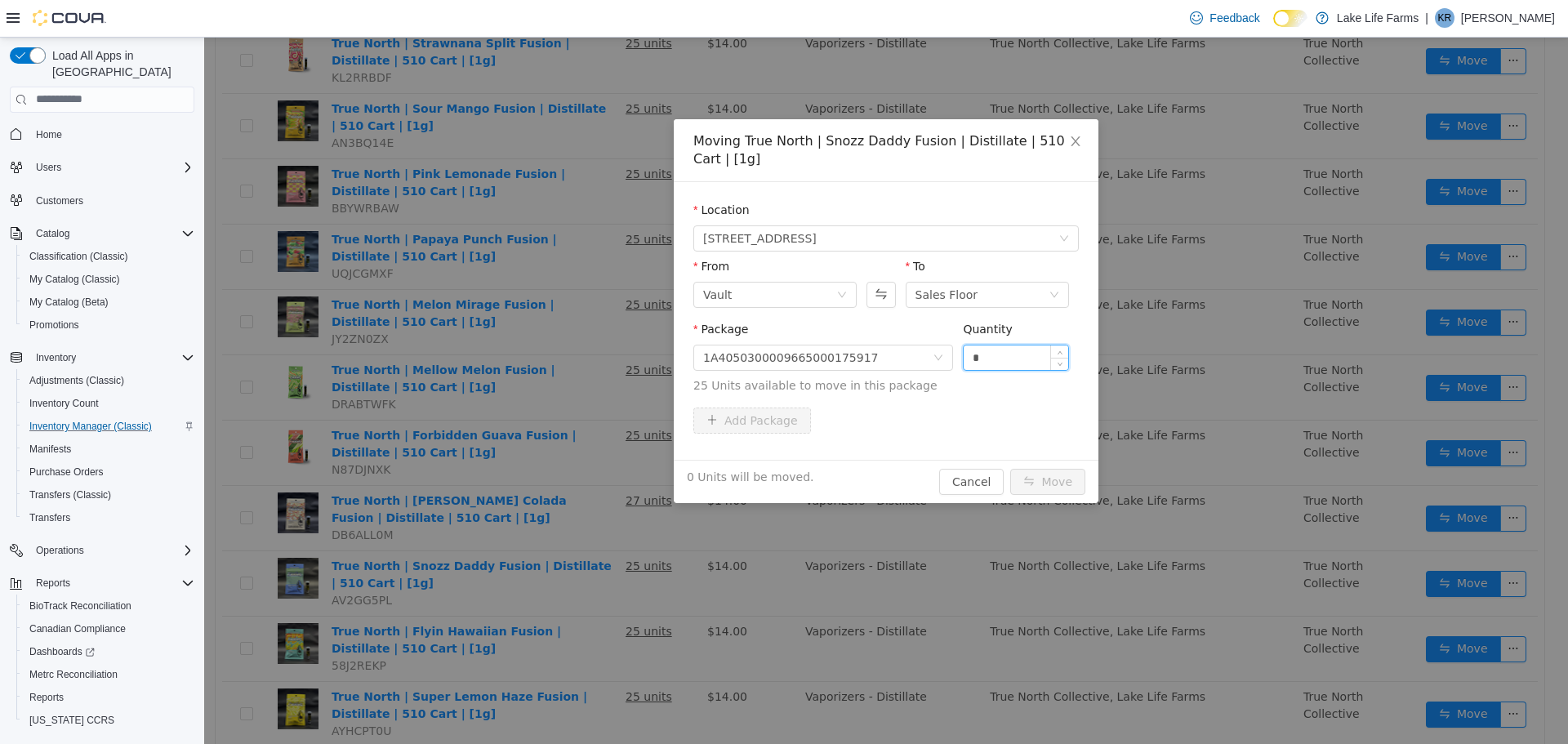
click at [1007, 348] on input "*" at bounding box center [1016, 356] width 104 height 24
type input "**"
click at [1011, 468] on button "Move" at bounding box center [1048, 481] width 75 height 26
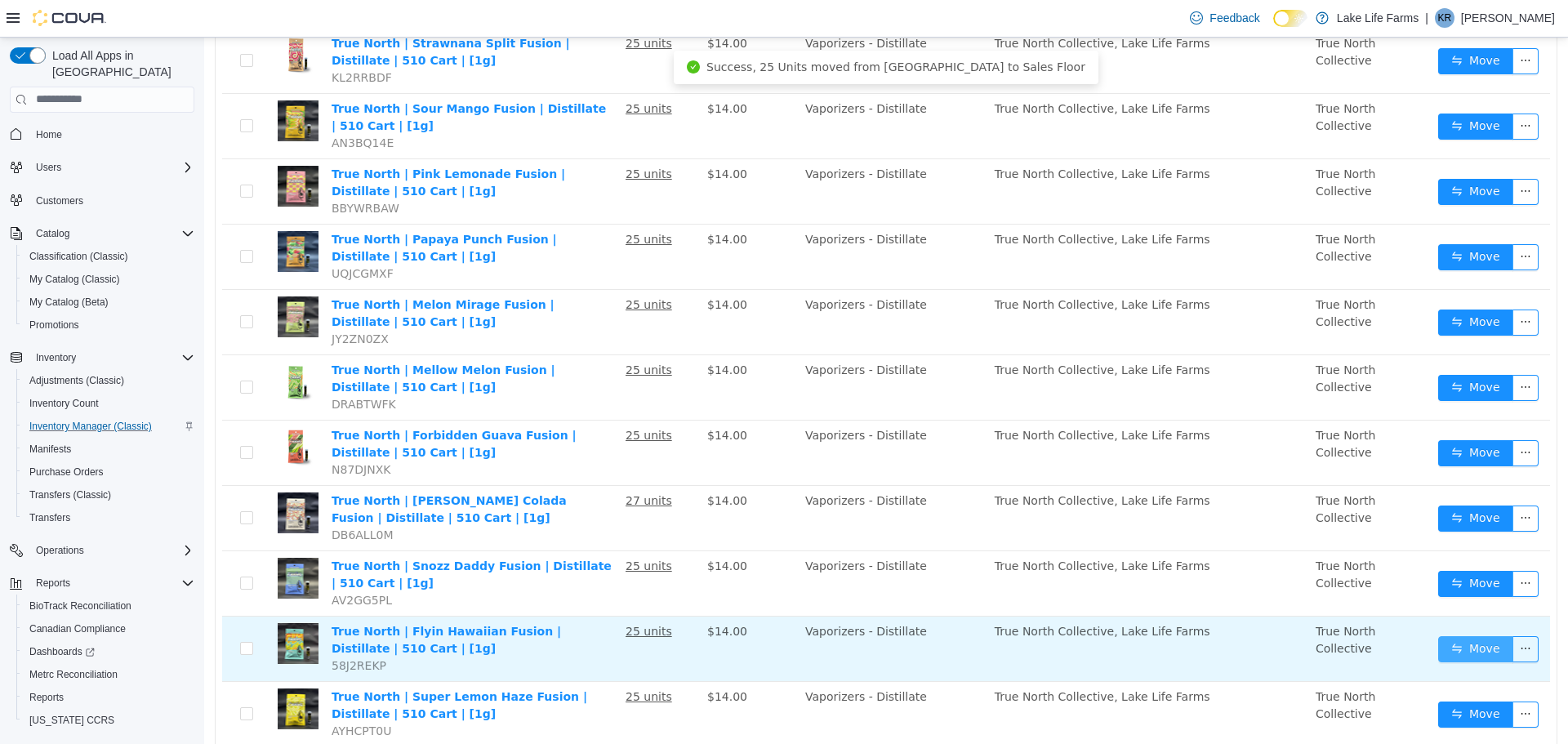
click at [1445, 645] on button "Move" at bounding box center [1475, 647] width 75 height 26
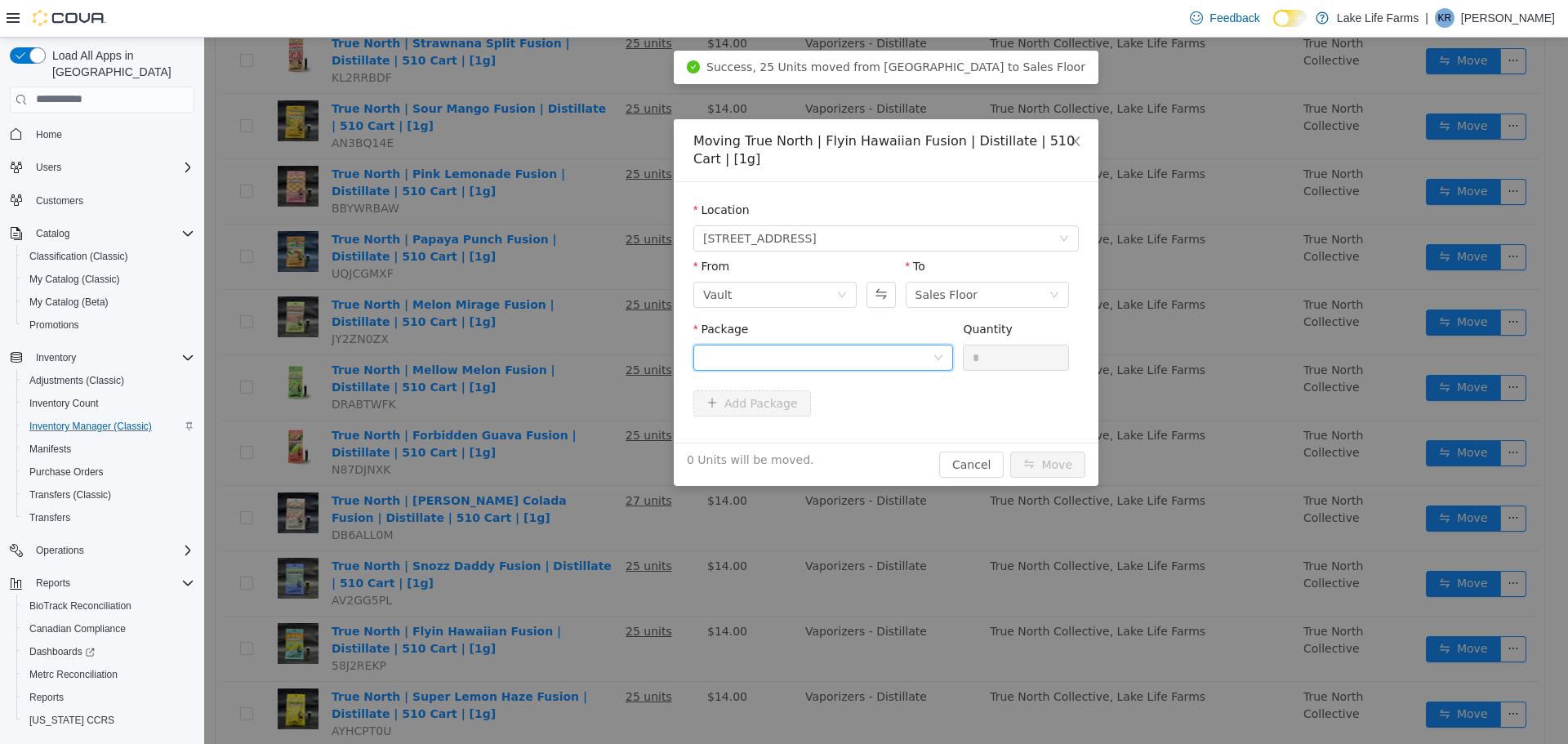
click at [761, 361] on div at bounding box center [818, 356] width 229 height 24
click at [762, 432] on span "Quantity : 25 Units" at bounding box center [753, 433] width 100 height 13
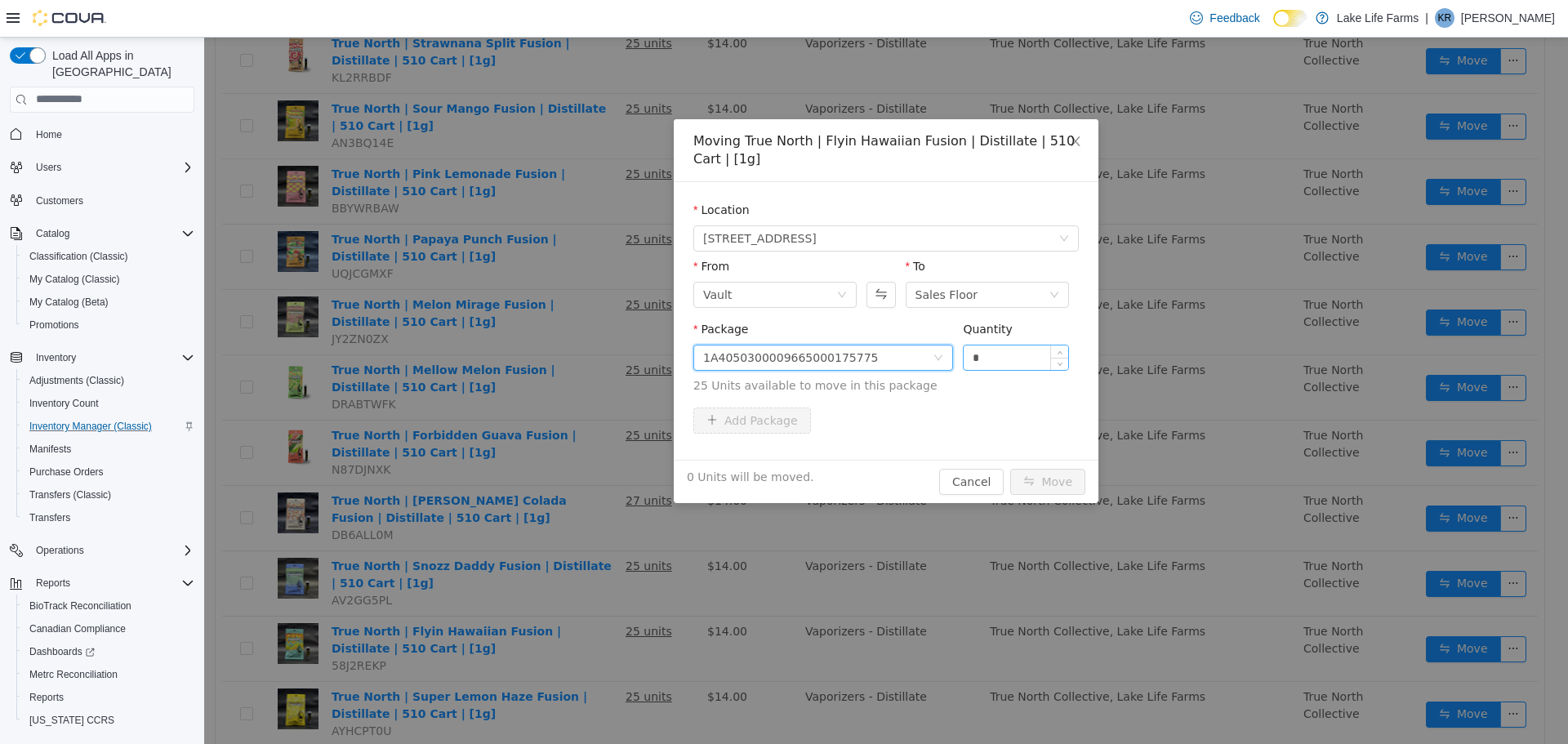
click at [994, 351] on input "*" at bounding box center [1016, 356] width 104 height 24
type input "**"
click at [1011, 468] on button "Move" at bounding box center [1048, 481] width 75 height 26
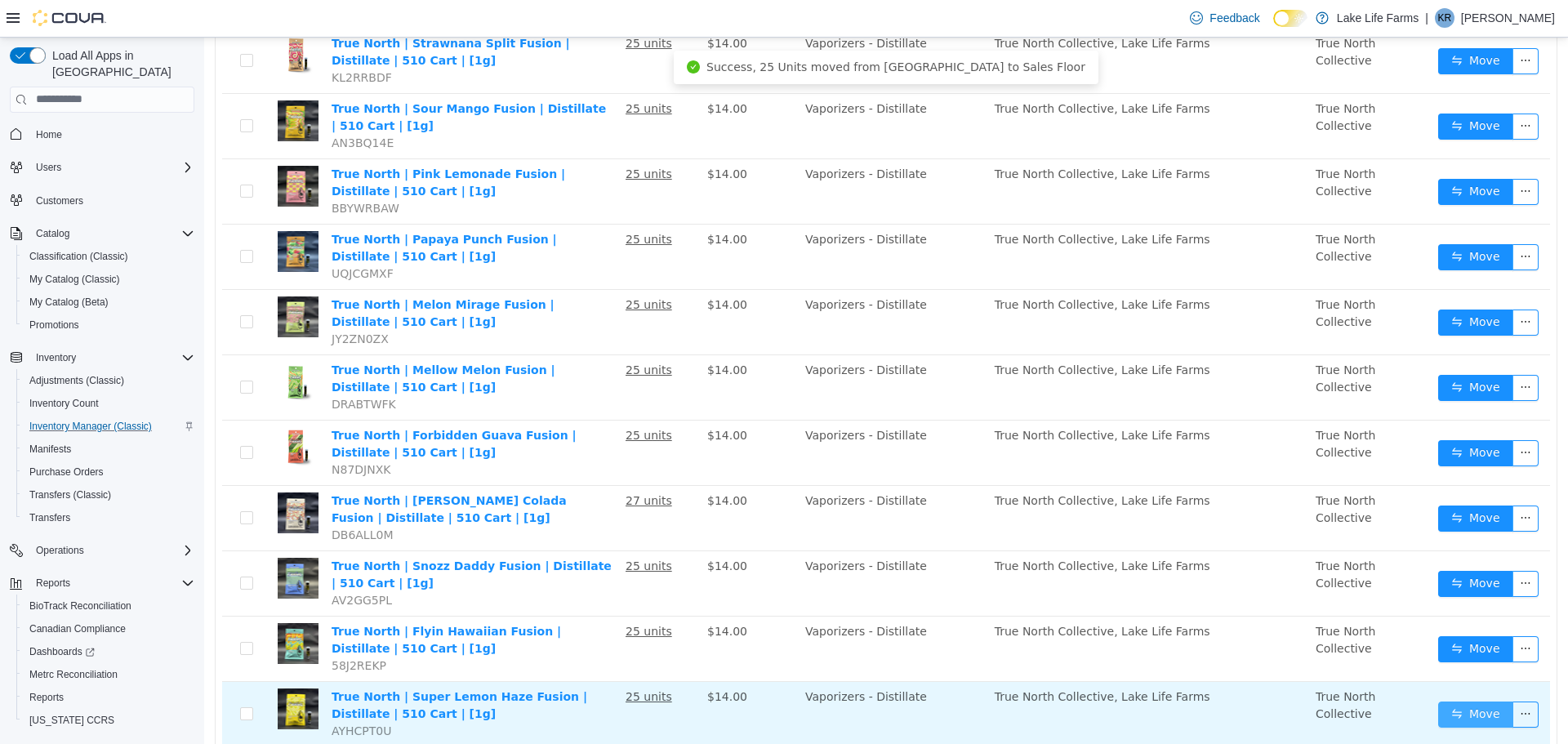
click at [1465, 712] on button "Move" at bounding box center [1475, 713] width 75 height 26
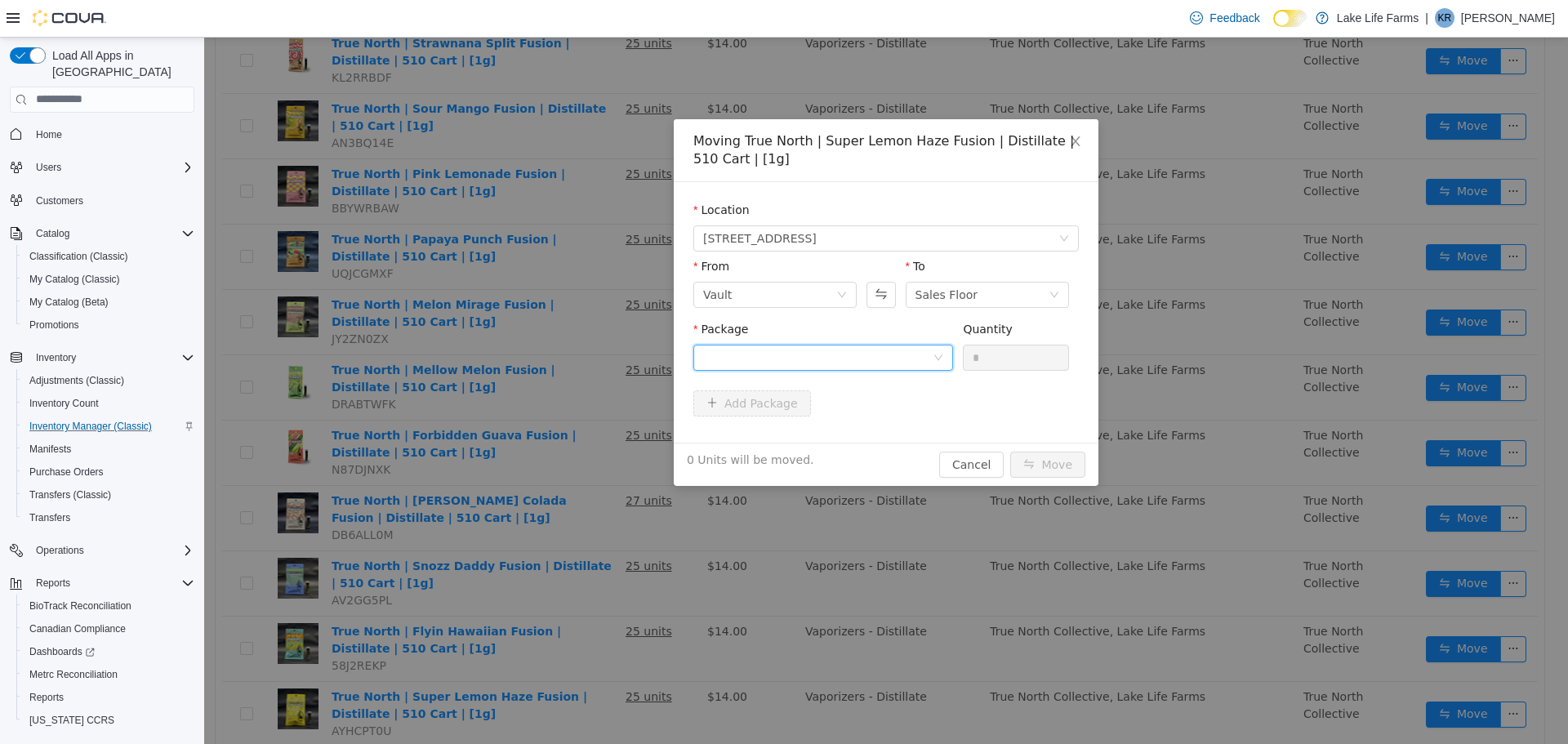
click at [900, 364] on div at bounding box center [818, 356] width 229 height 24
click at [832, 431] on li "1A4050300009665000158987 Quantity : 25 Units" at bounding box center [824, 424] width 260 height 44
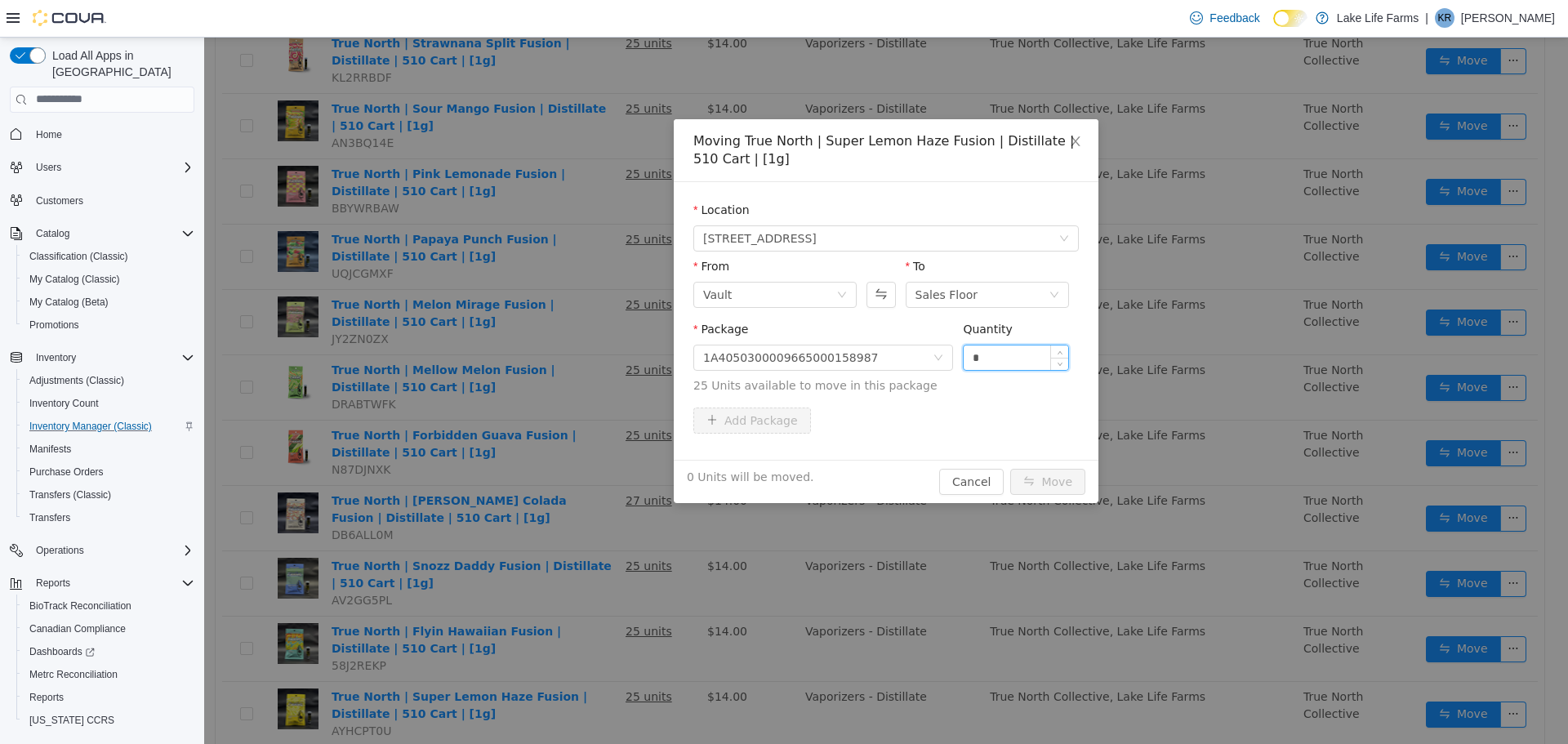
click at [990, 358] on input "*" at bounding box center [1016, 356] width 104 height 24
type input "**"
click at [1011, 468] on button "Move" at bounding box center [1048, 481] width 75 height 26
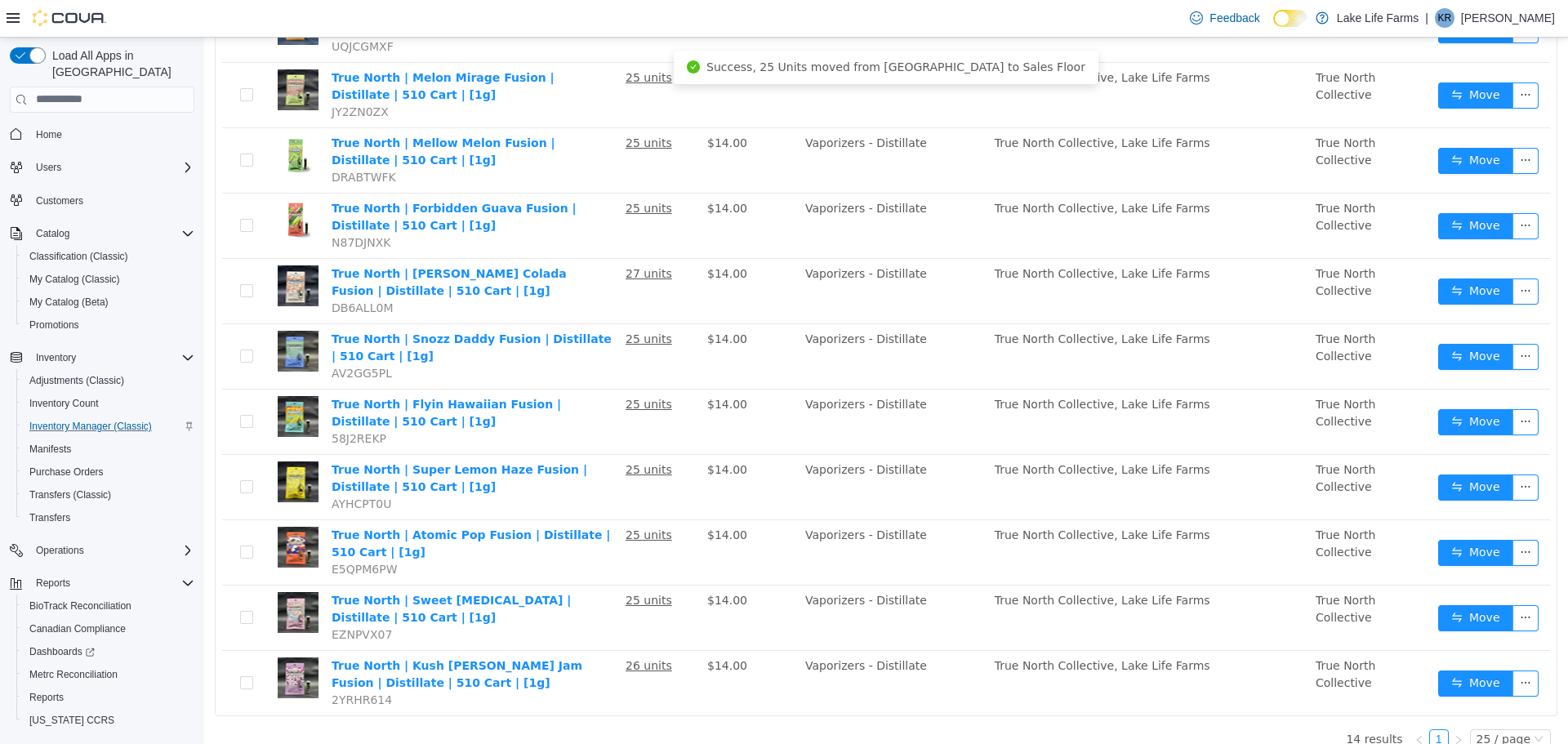
scroll to position [472, 0]
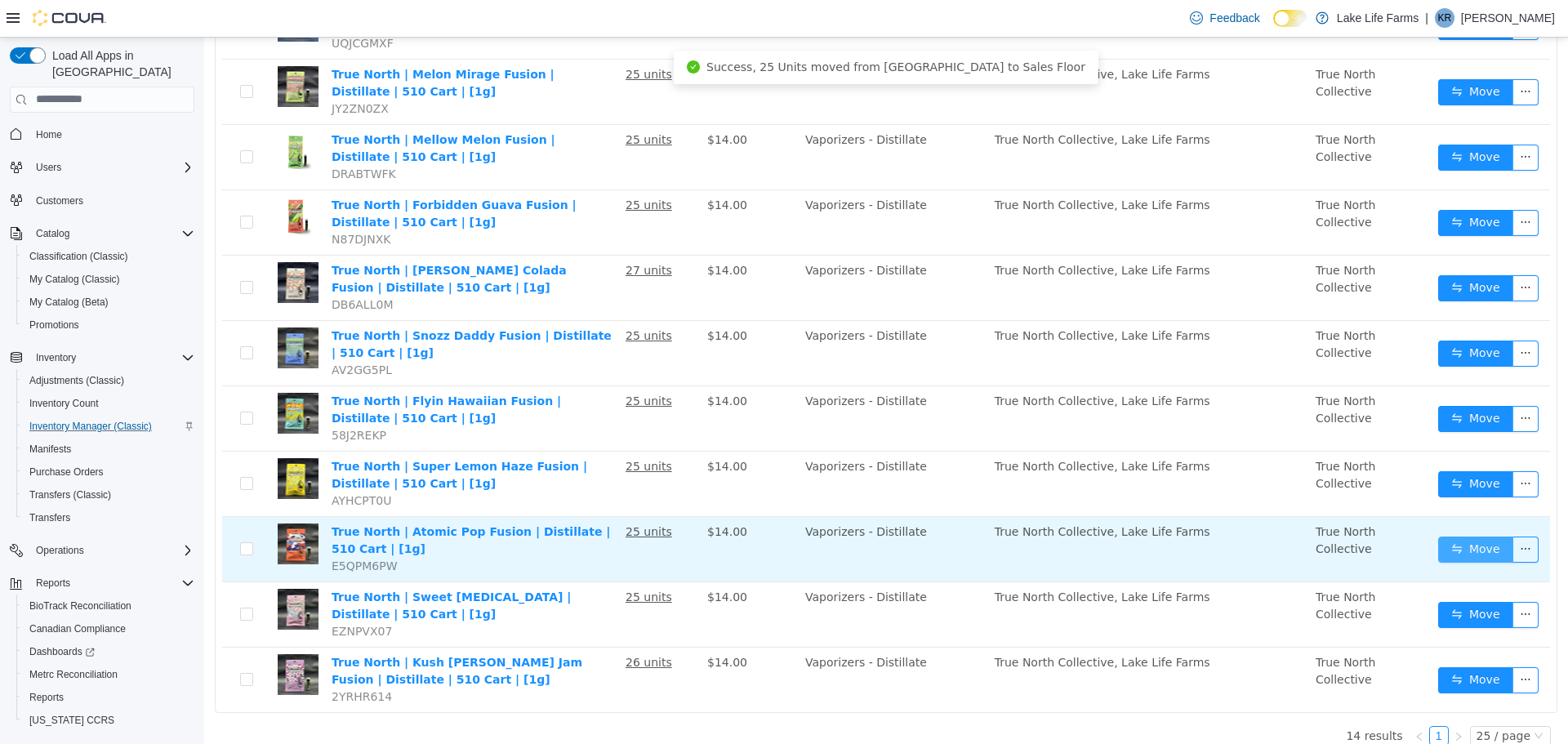
click at [1453, 548] on button "Move" at bounding box center [1475, 548] width 75 height 26
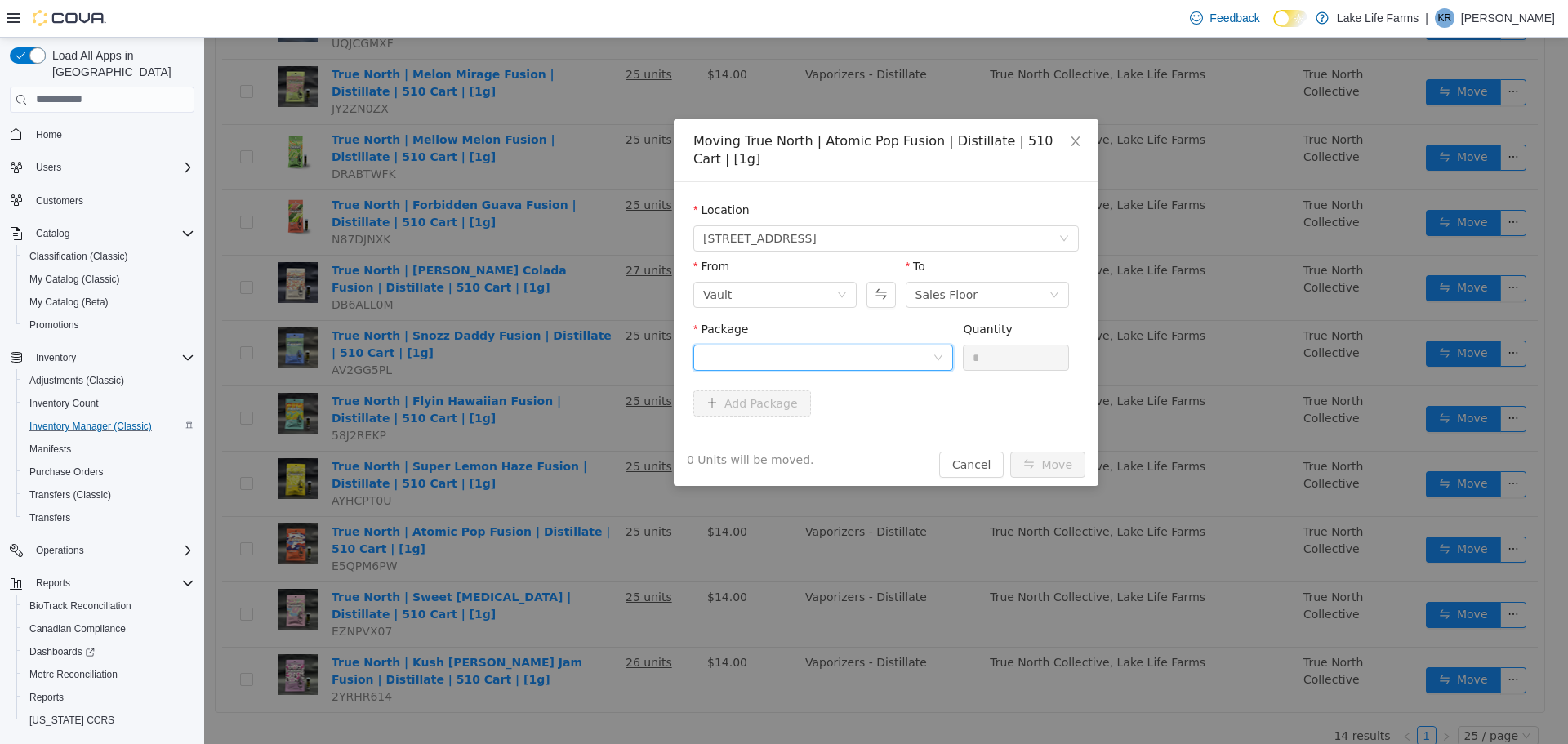
click at [887, 353] on div at bounding box center [818, 356] width 229 height 24
click at [814, 418] on strong "1A4050300009665000174686" at bounding box center [799, 414] width 192 height 13
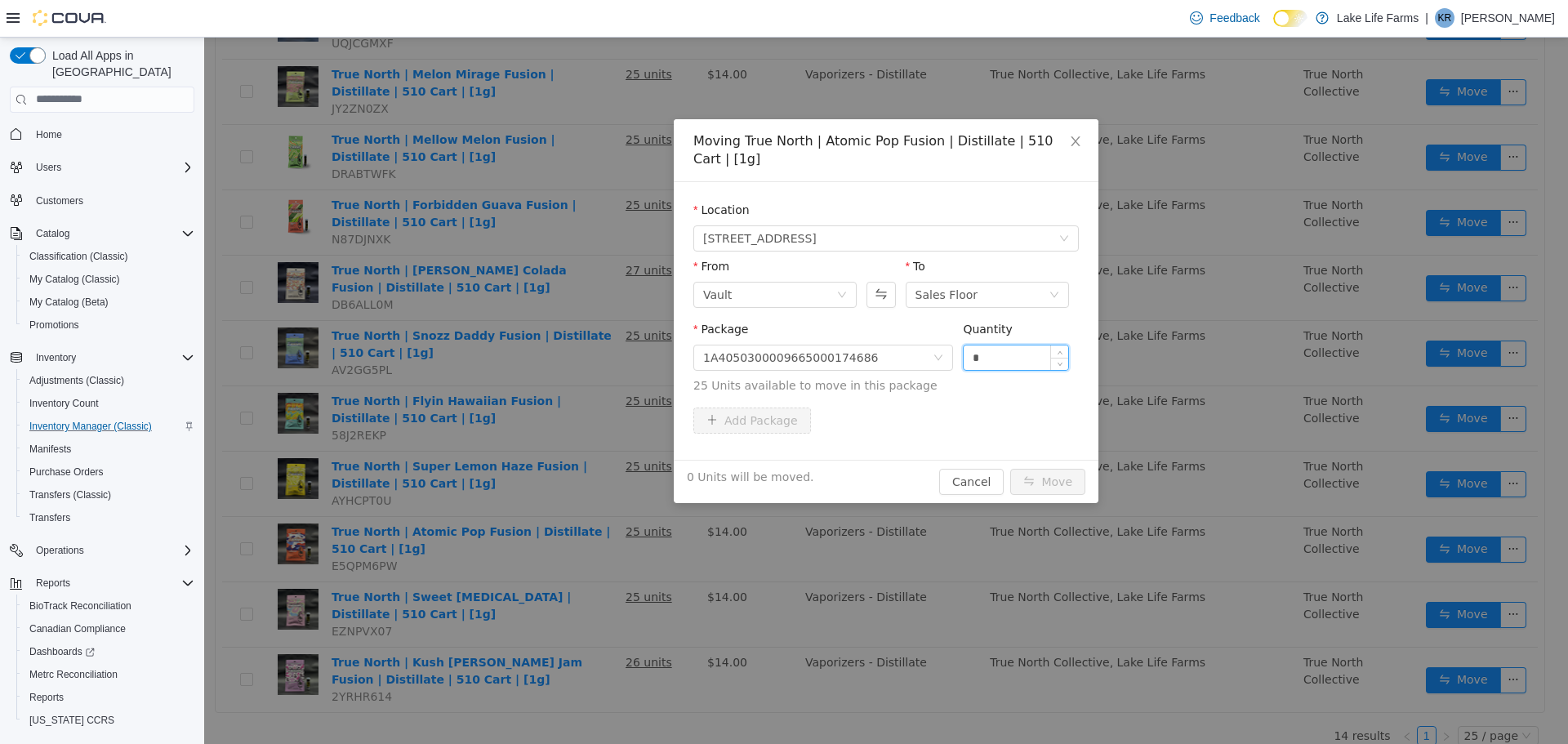
click at [1026, 358] on input "*" at bounding box center [1016, 356] width 104 height 24
type input "**"
click at [1011, 468] on button "Move" at bounding box center [1048, 481] width 75 height 26
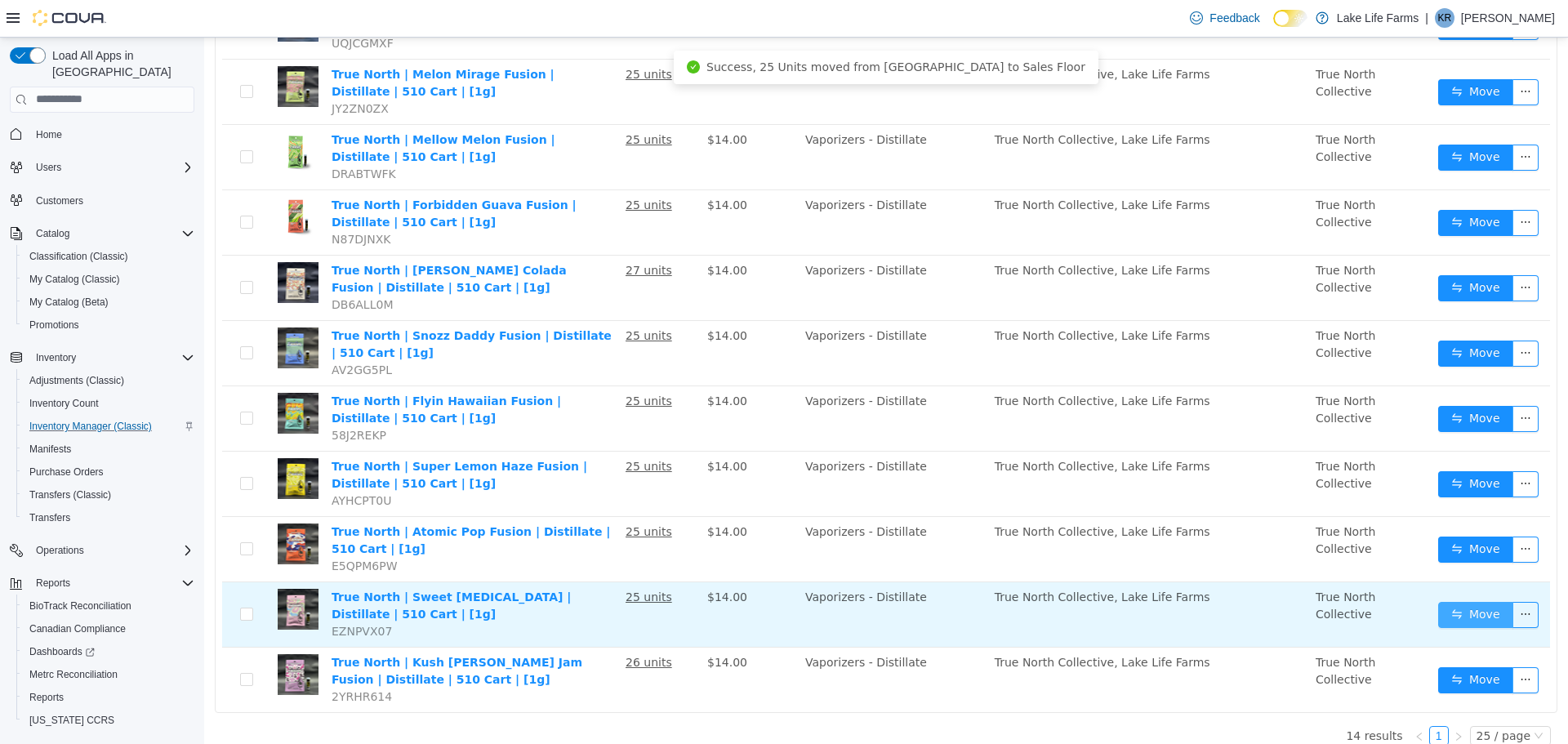
click at [1474, 617] on button "Move" at bounding box center [1475, 613] width 75 height 26
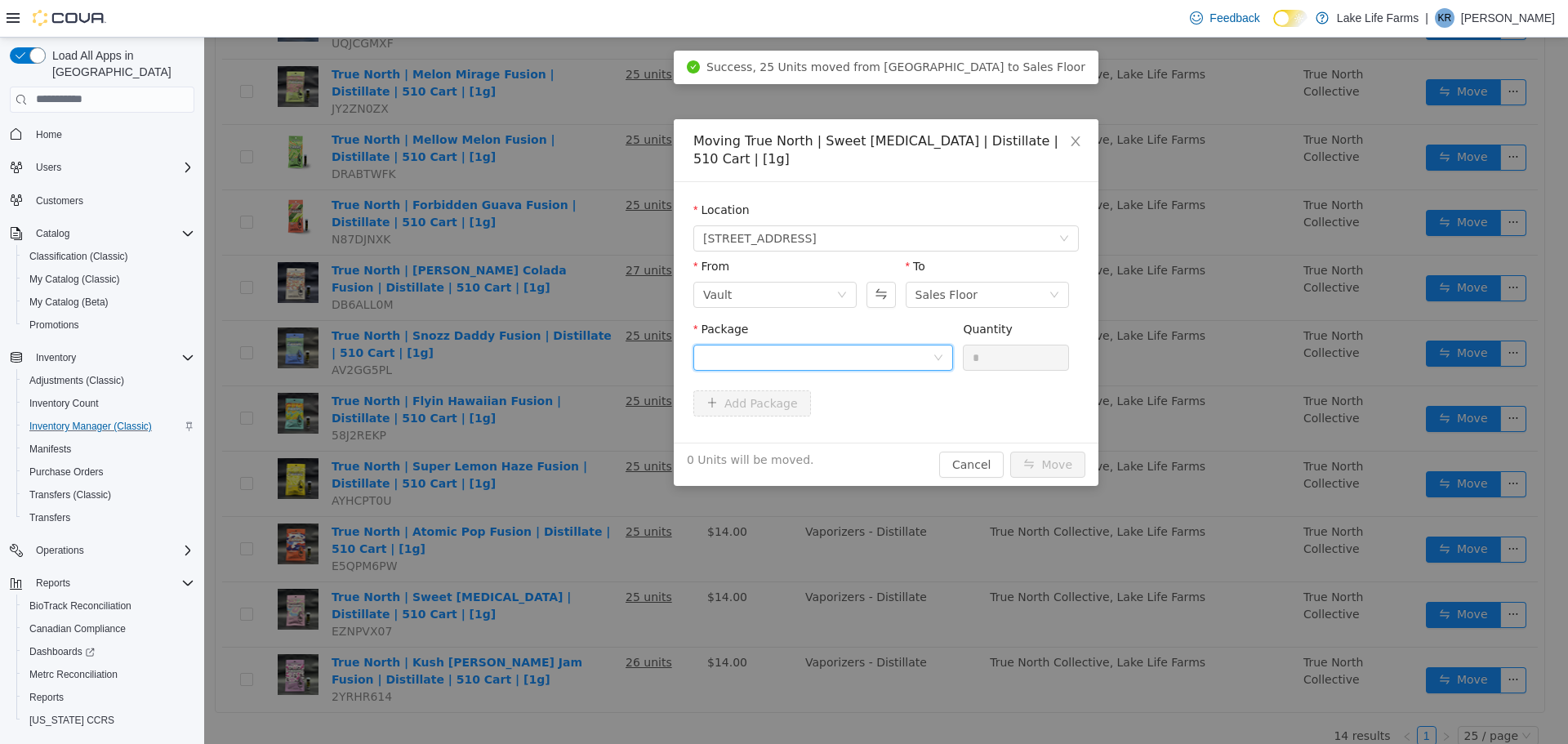
click at [770, 353] on div at bounding box center [818, 356] width 229 height 24
click at [727, 416] on strong "1A4050300009665000175475" at bounding box center [799, 414] width 192 height 13
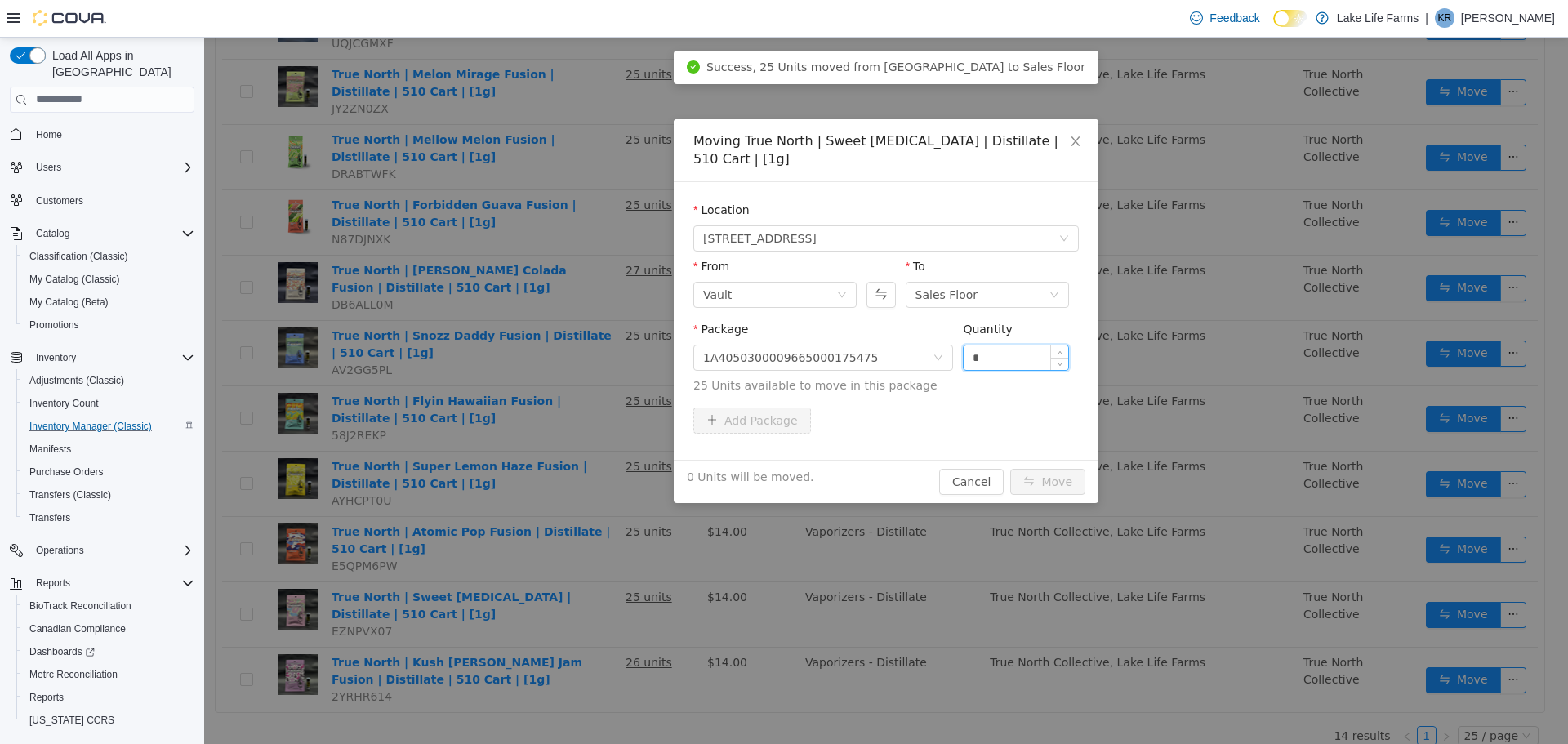
click at [1025, 350] on input "*" at bounding box center [1016, 356] width 104 height 24
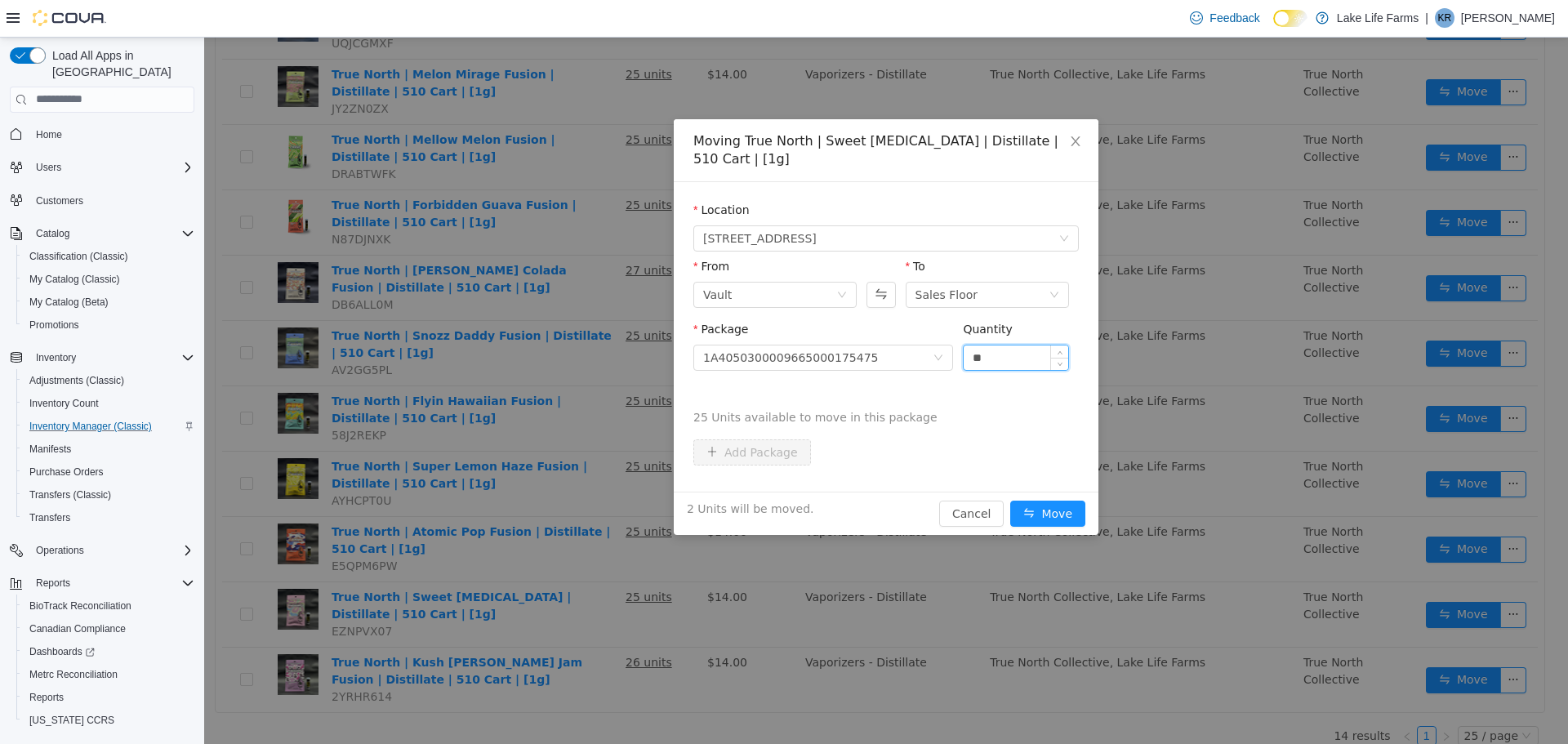
type input "**"
click at [1011, 499] on button "Move" at bounding box center [1048, 512] width 75 height 26
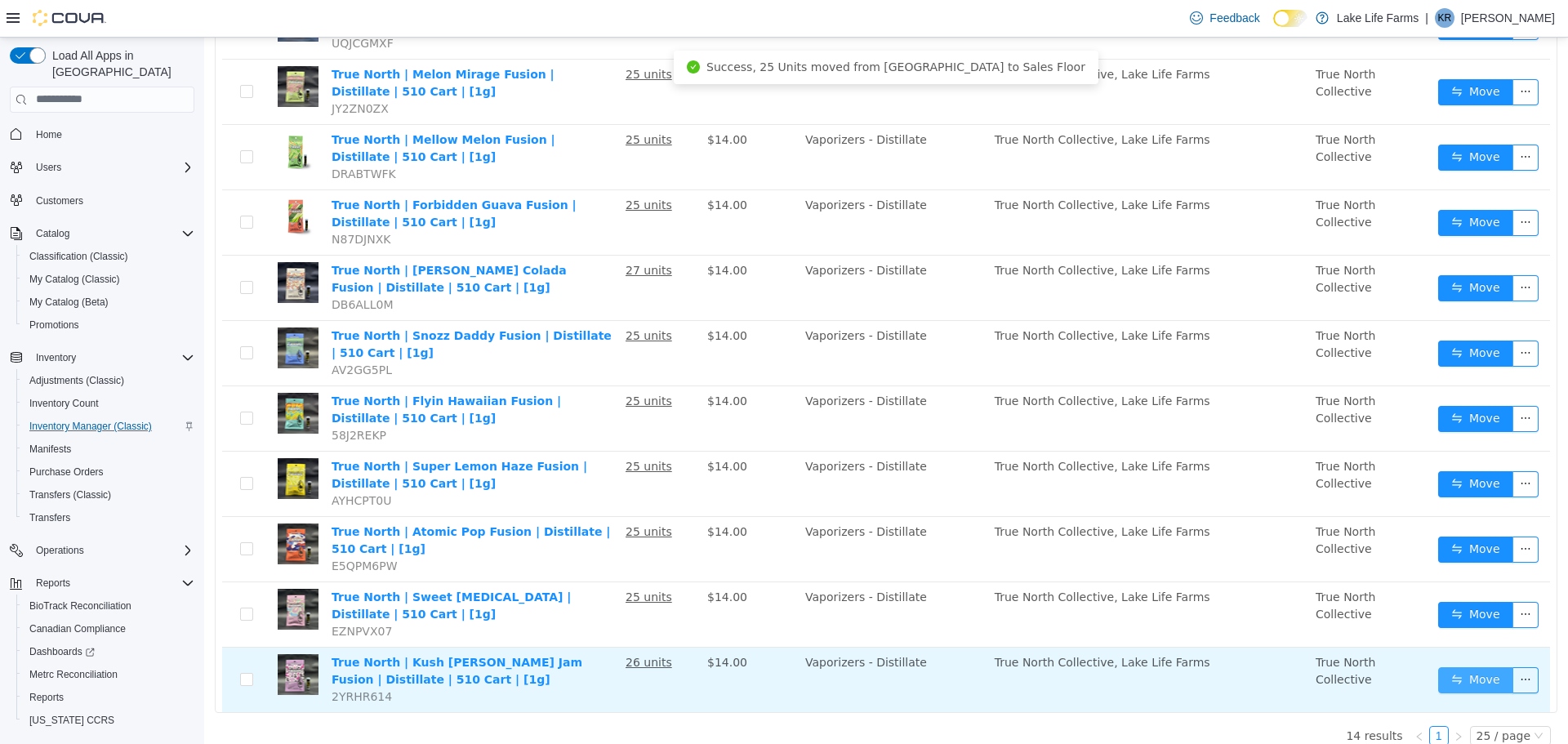
click at [1455, 684] on button "Move" at bounding box center [1475, 679] width 75 height 26
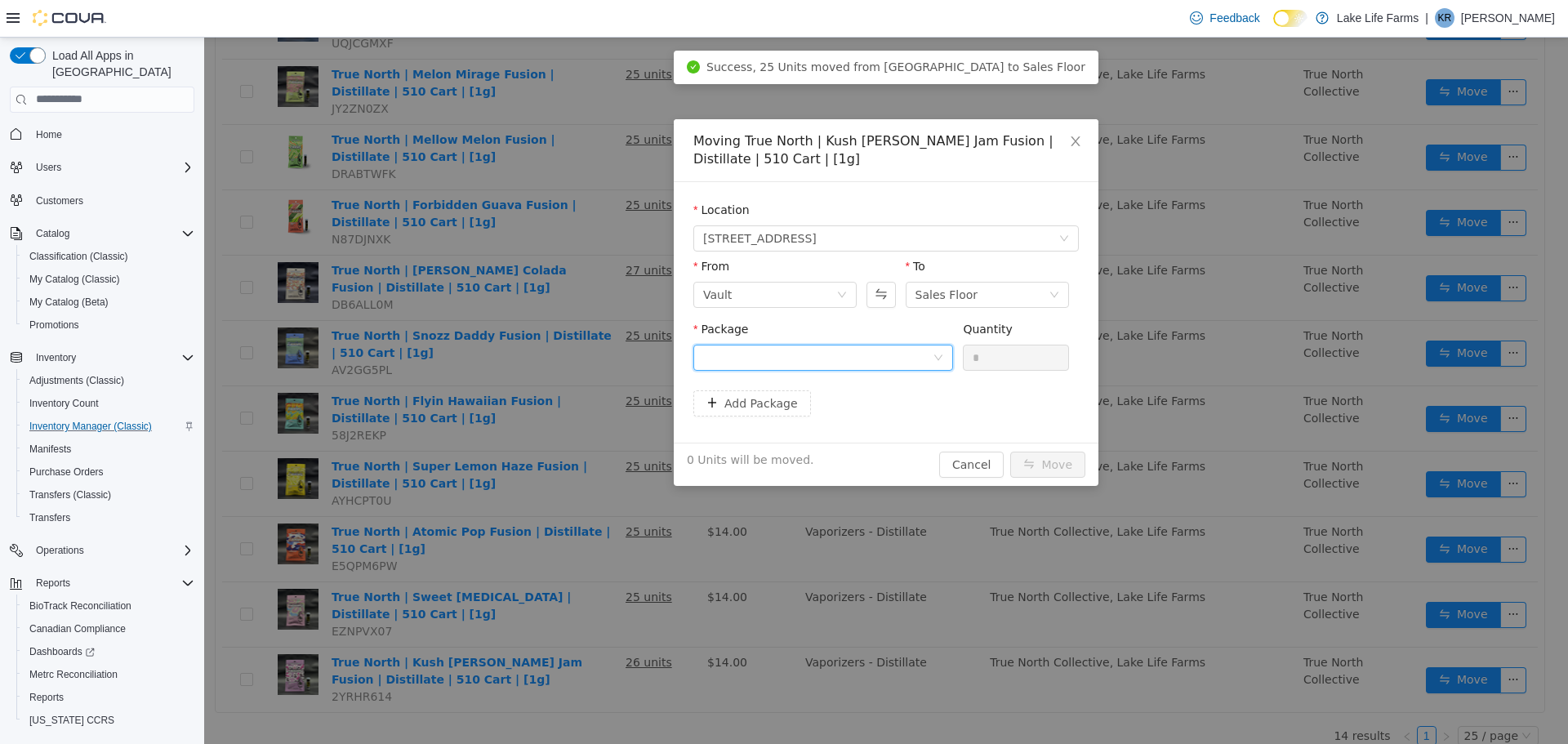
click at [884, 351] on div at bounding box center [818, 356] width 229 height 24
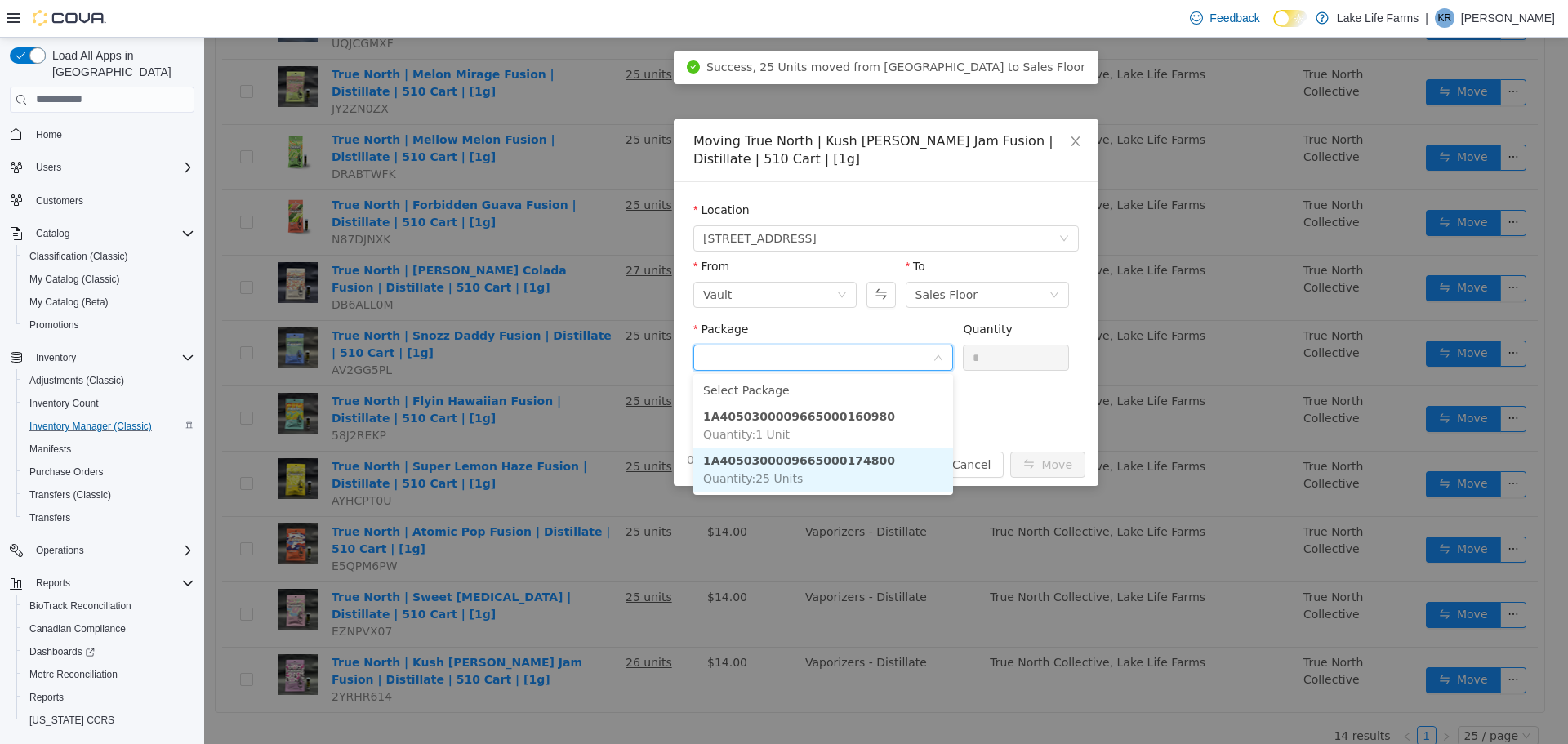
click at [831, 473] on li "1A4050300009665000174800 Quantity : 25 Units" at bounding box center [824, 468] width 260 height 44
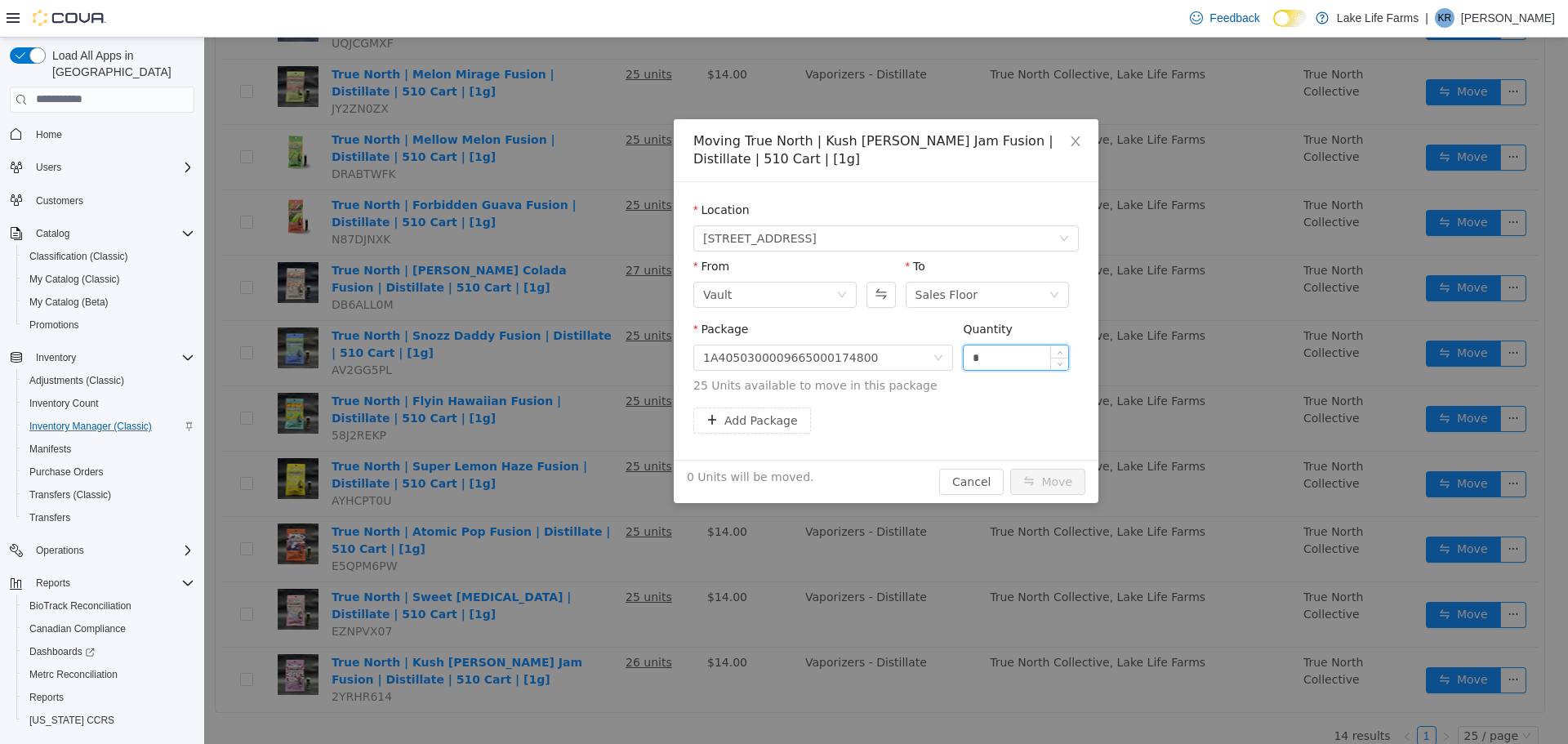
click at [989, 363] on input "*" at bounding box center [1016, 356] width 104 height 24
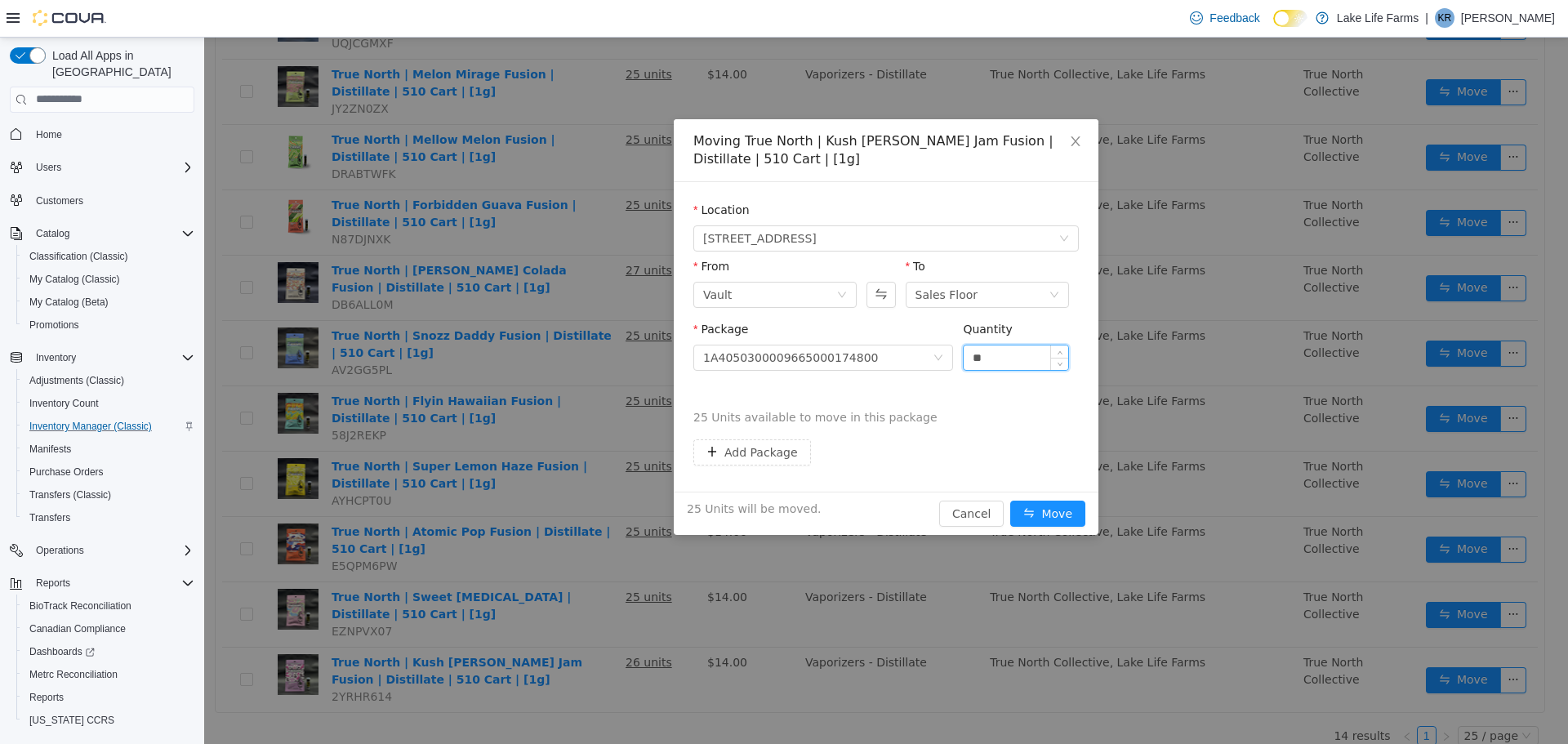
type input "**"
click at [1011, 499] on button "Move" at bounding box center [1048, 512] width 75 height 26
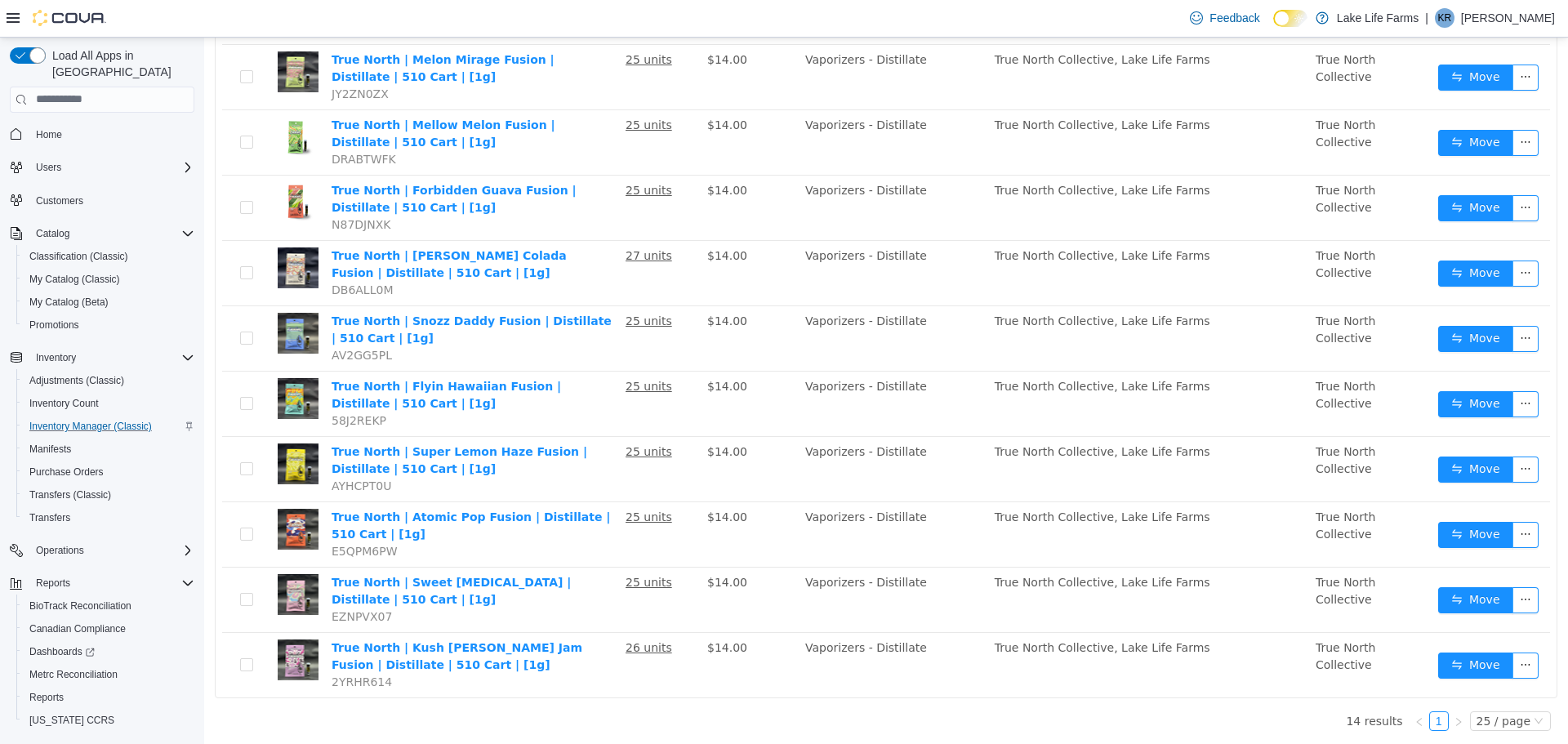
scroll to position [28, 0]
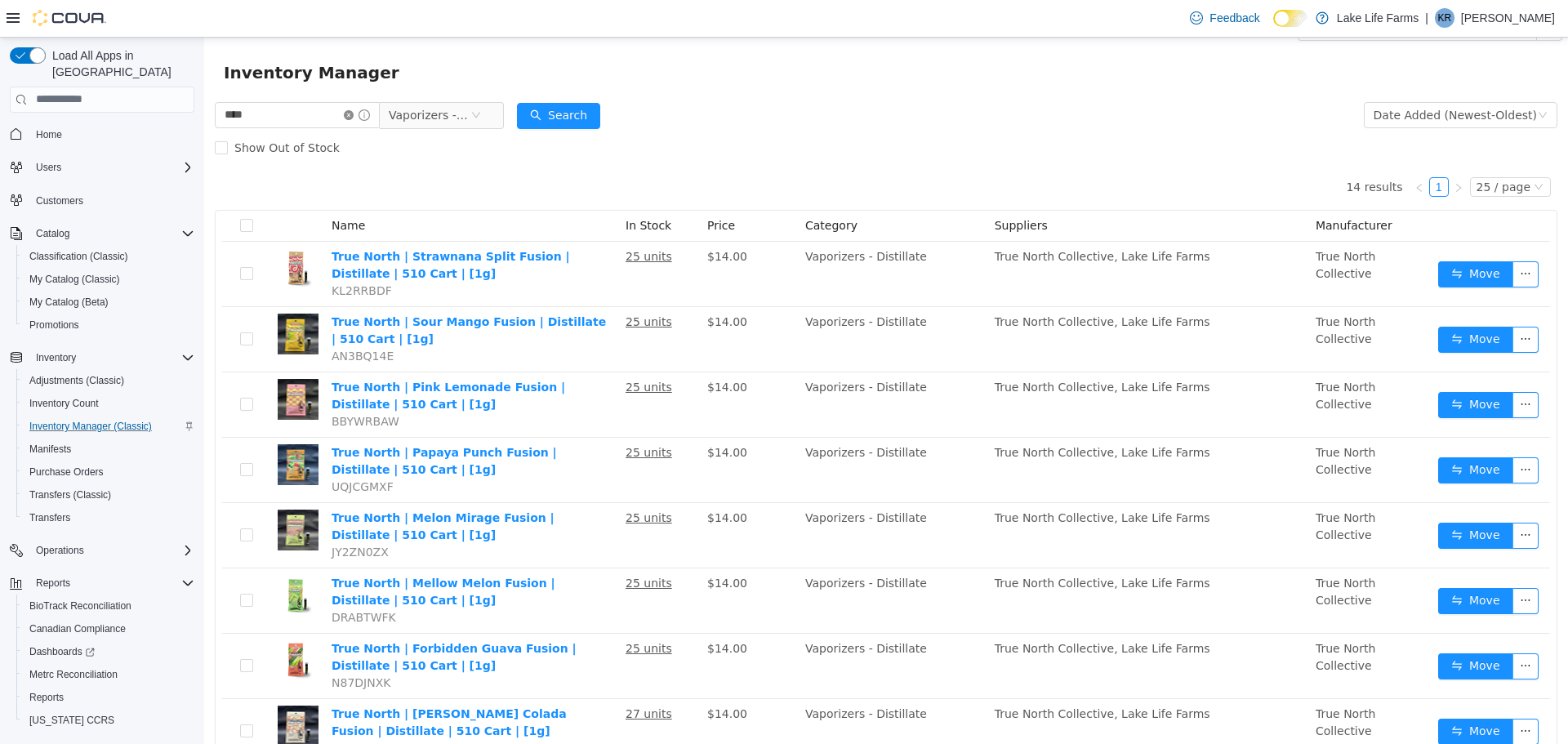
click at [353, 113] on icon "icon: close-circle" at bounding box center [348, 114] width 10 height 10
click at [414, 113] on span "Vaporizers - Distillate" at bounding box center [415, 114] width 82 height 24
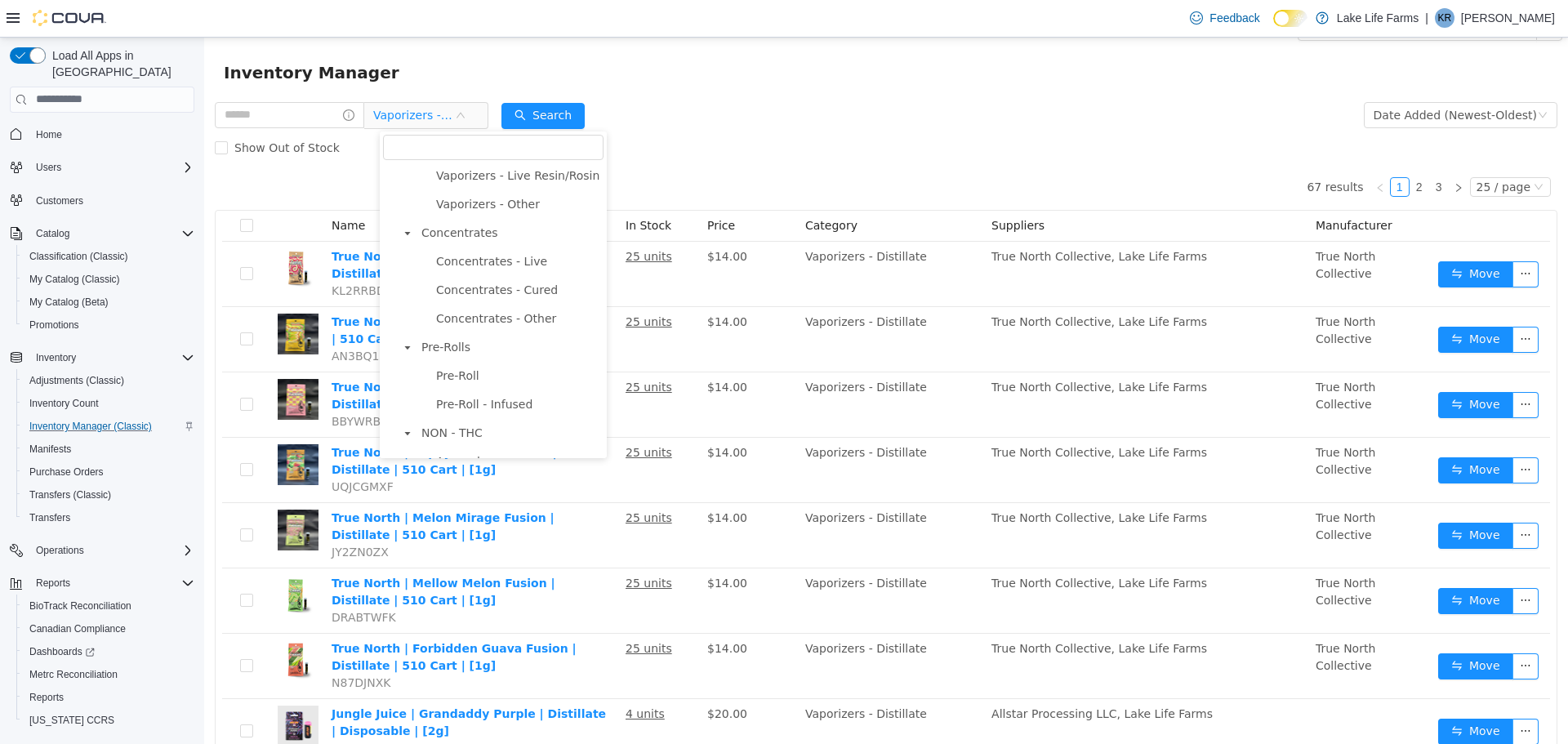
scroll to position [431, 0]
click at [470, 379] on span "Pre-Roll" at bounding box center [458, 373] width 43 height 13
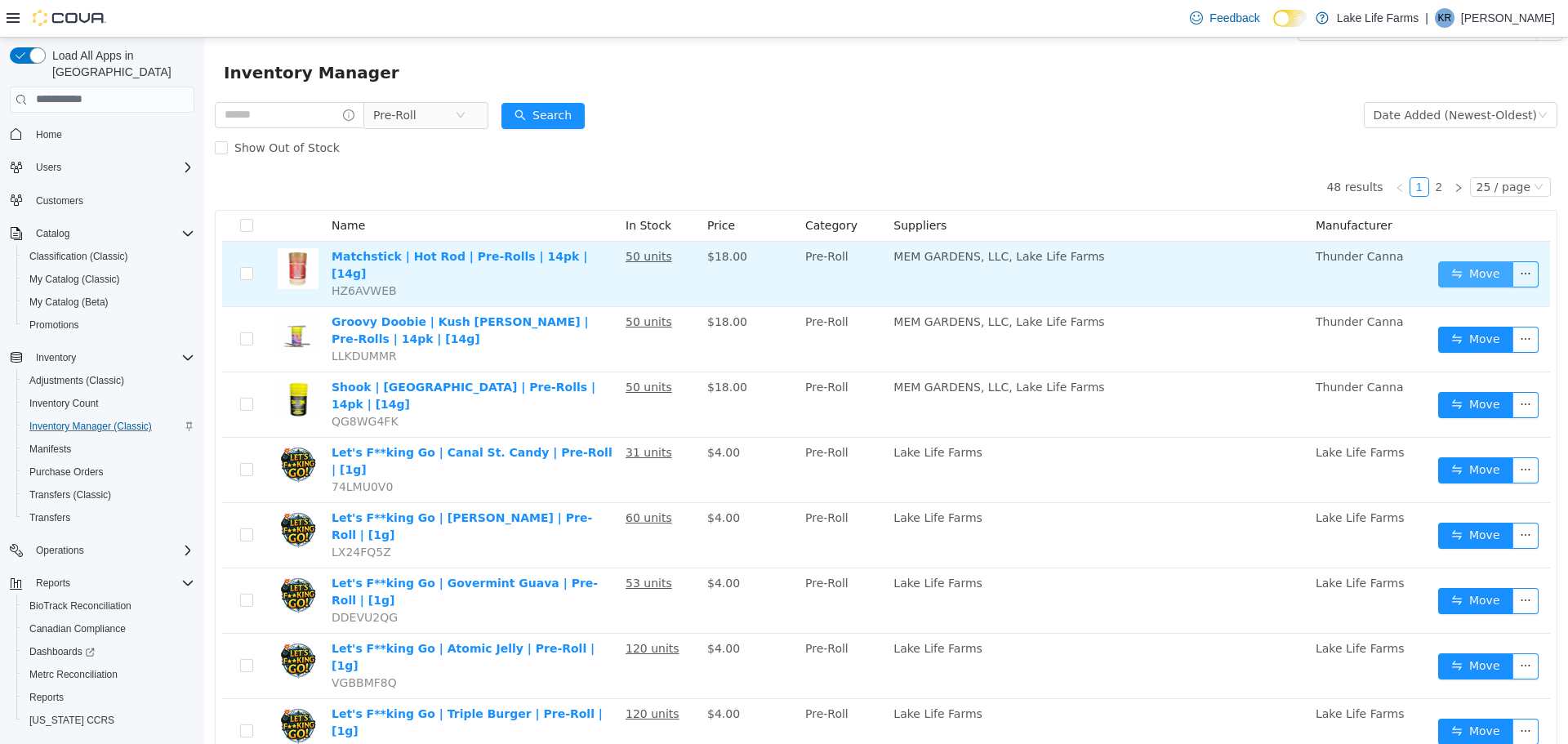
click at [1481, 273] on button "Move" at bounding box center [1475, 273] width 75 height 26
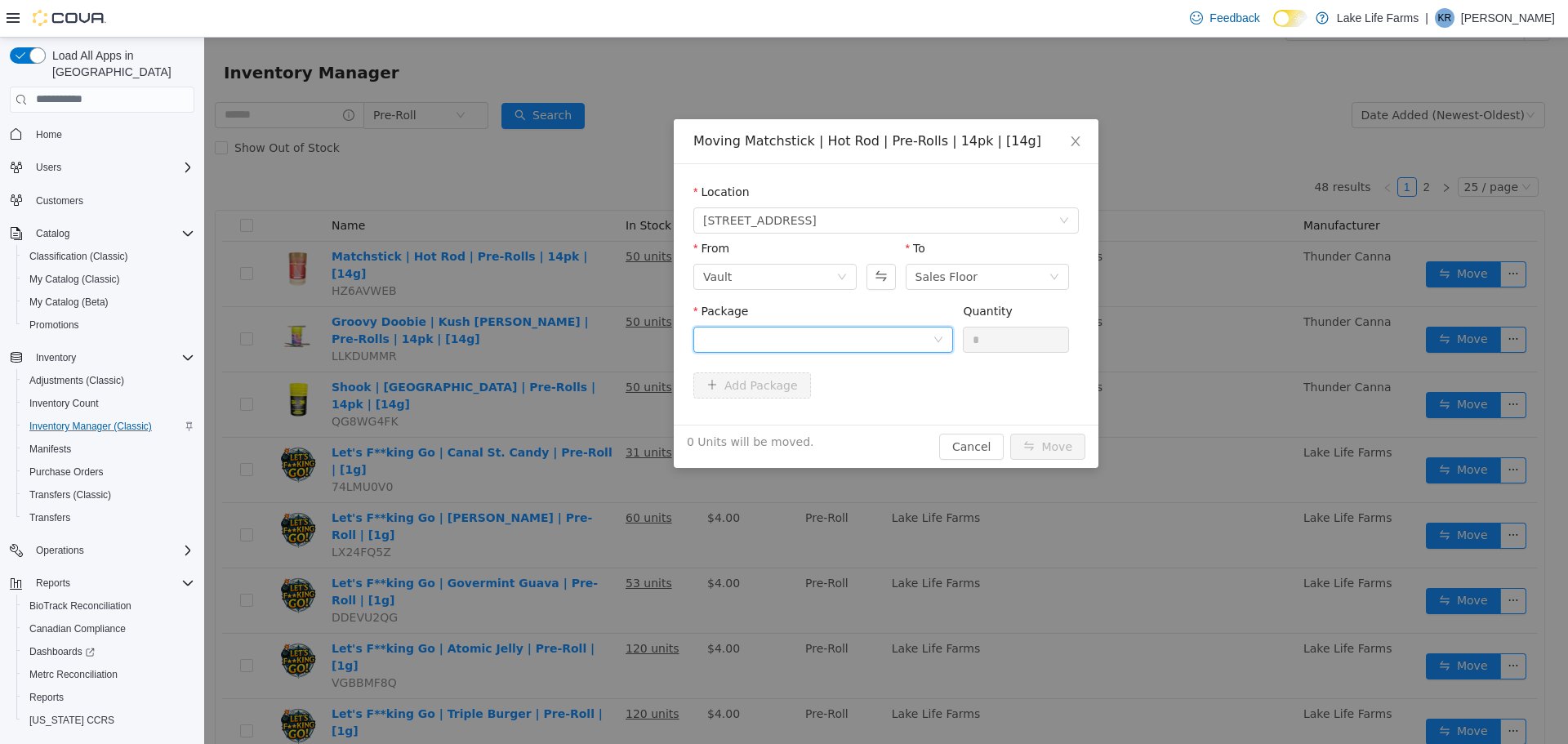
click at [921, 335] on div at bounding box center [818, 338] width 229 height 24
click at [789, 409] on span "Quantity : 50 Units" at bounding box center [753, 414] width 100 height 13
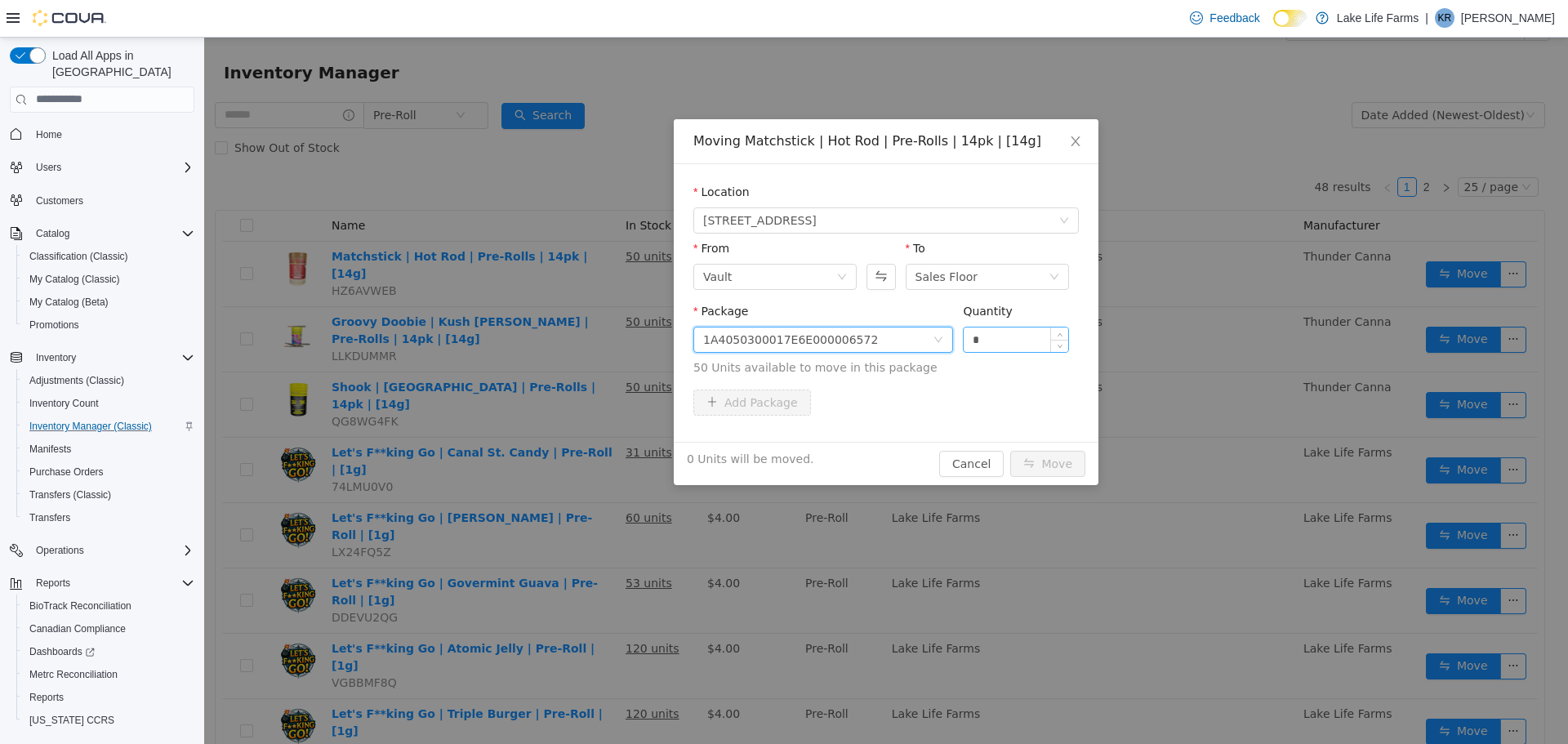
click at [971, 339] on input "*" at bounding box center [1016, 338] width 104 height 24
type input "**"
click at [1011, 450] on button "Move" at bounding box center [1048, 462] width 75 height 26
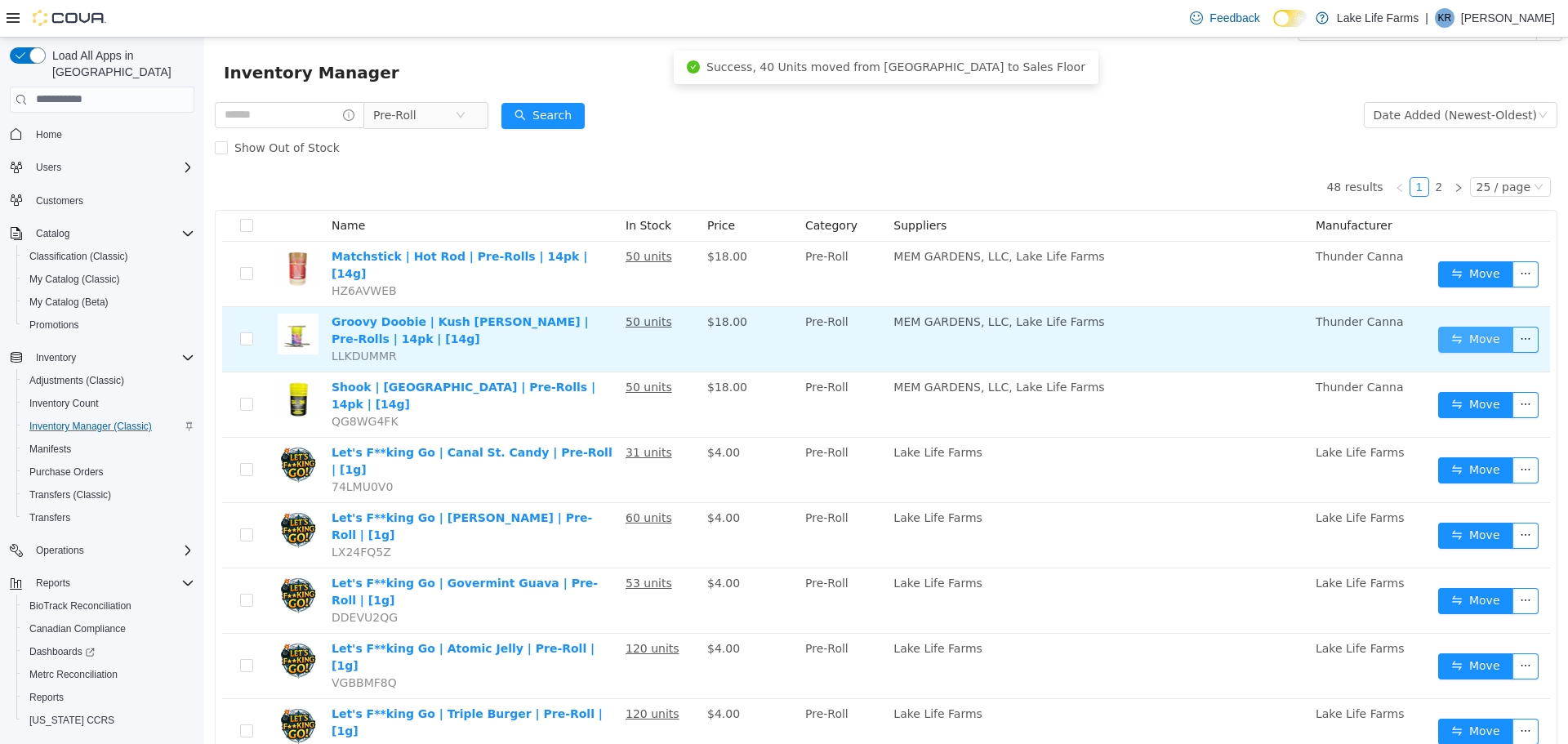
click at [1462, 328] on button "Move" at bounding box center [1475, 338] width 75 height 26
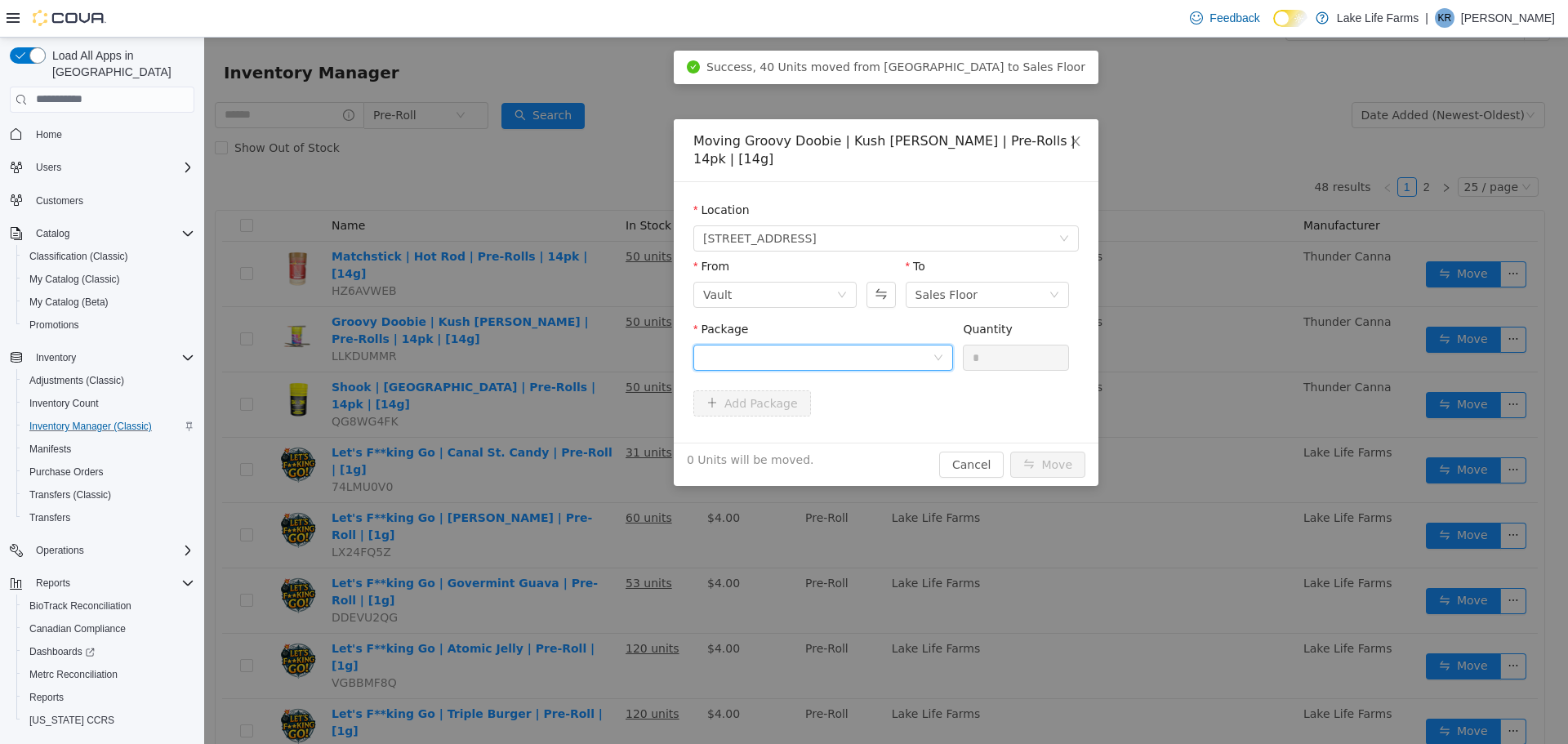
click at [873, 344] on div at bounding box center [818, 356] width 229 height 24
click at [840, 401] on strong "1A4050300017E6E000006569" at bounding box center [799, 397] width 192 height 13
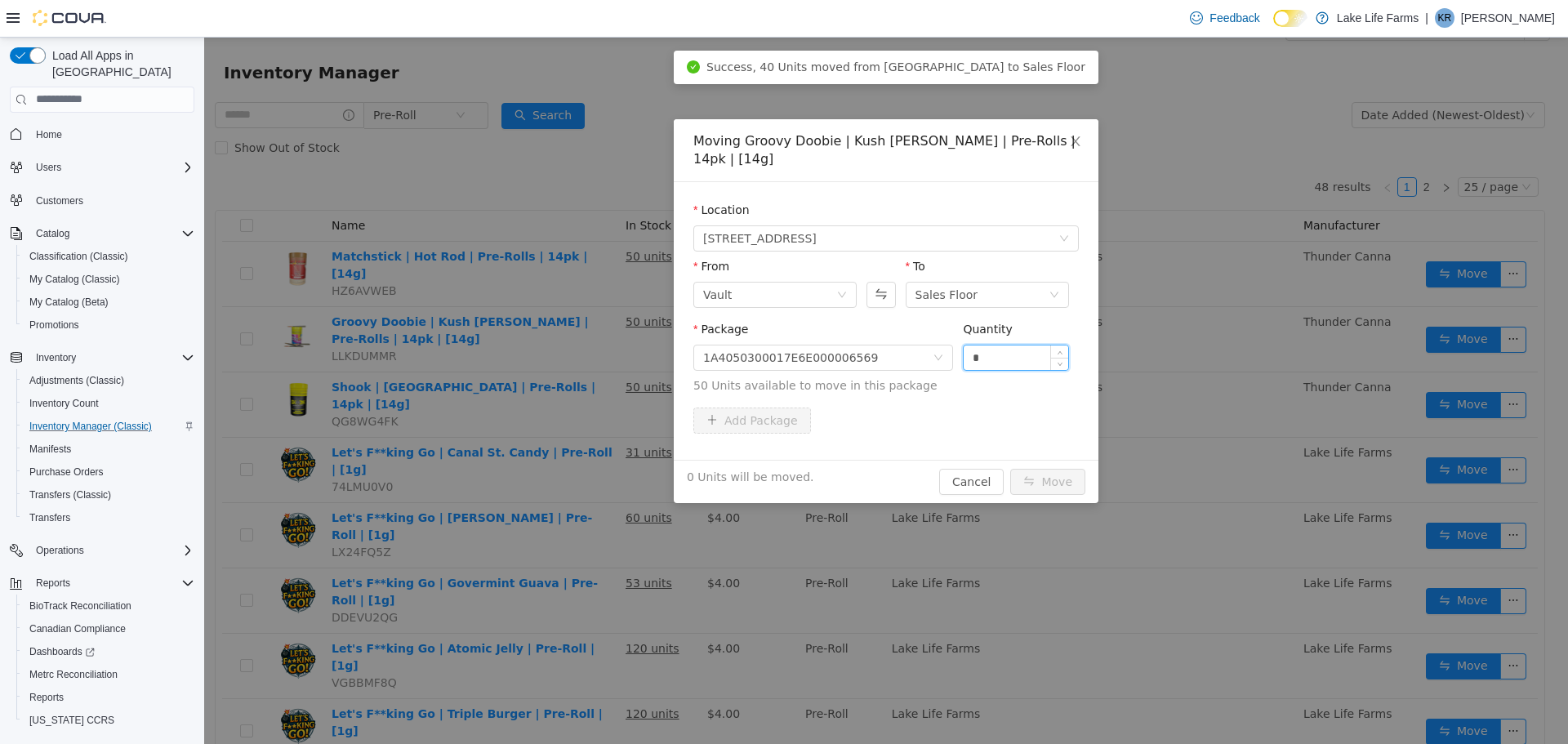
click at [967, 344] on input "*" at bounding box center [1016, 356] width 104 height 24
type input "**"
click at [1011, 468] on button "Move" at bounding box center [1048, 481] width 75 height 26
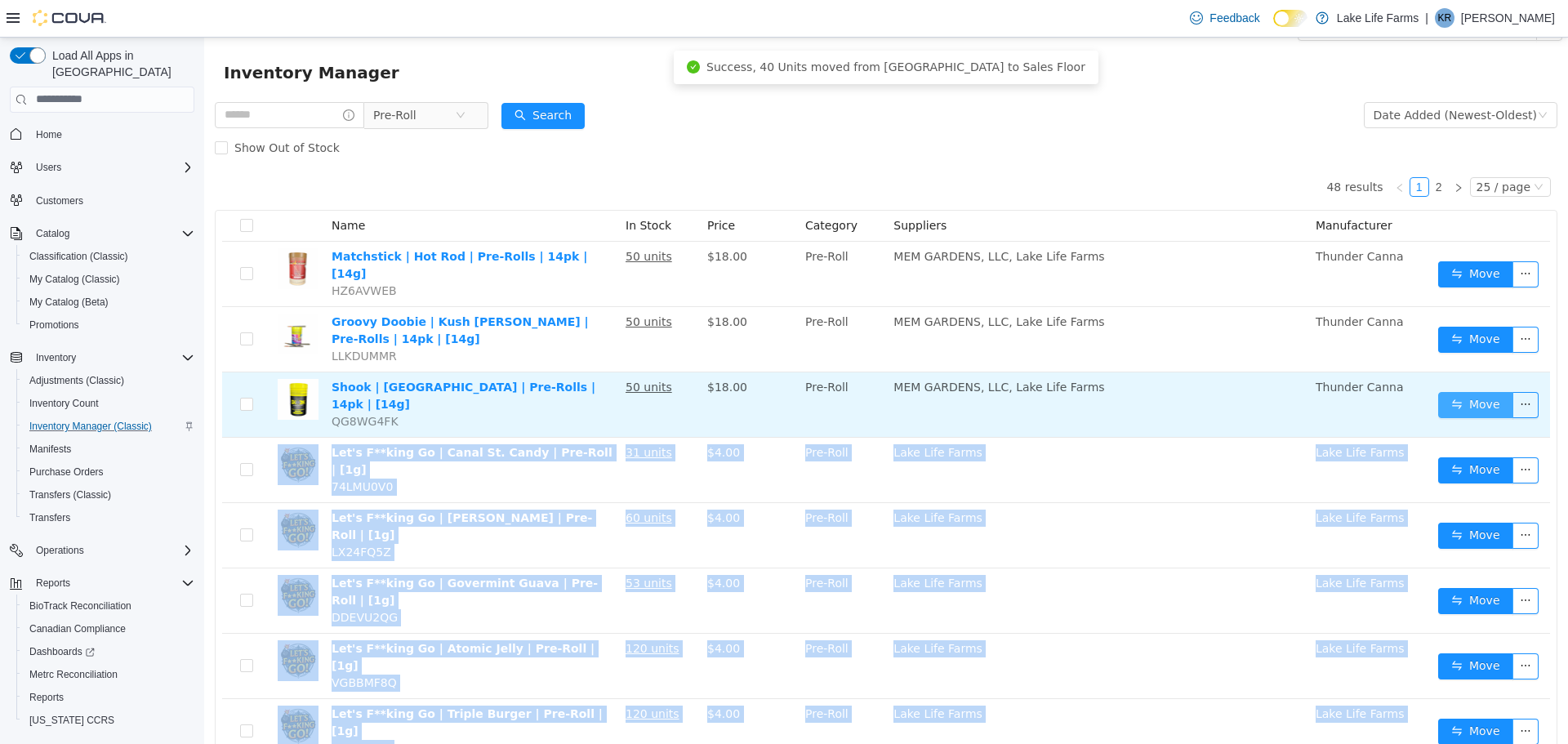
drag, startPoint x: 1353, startPoint y: 364, endPoint x: 1455, endPoint y: 380, distance: 103.2
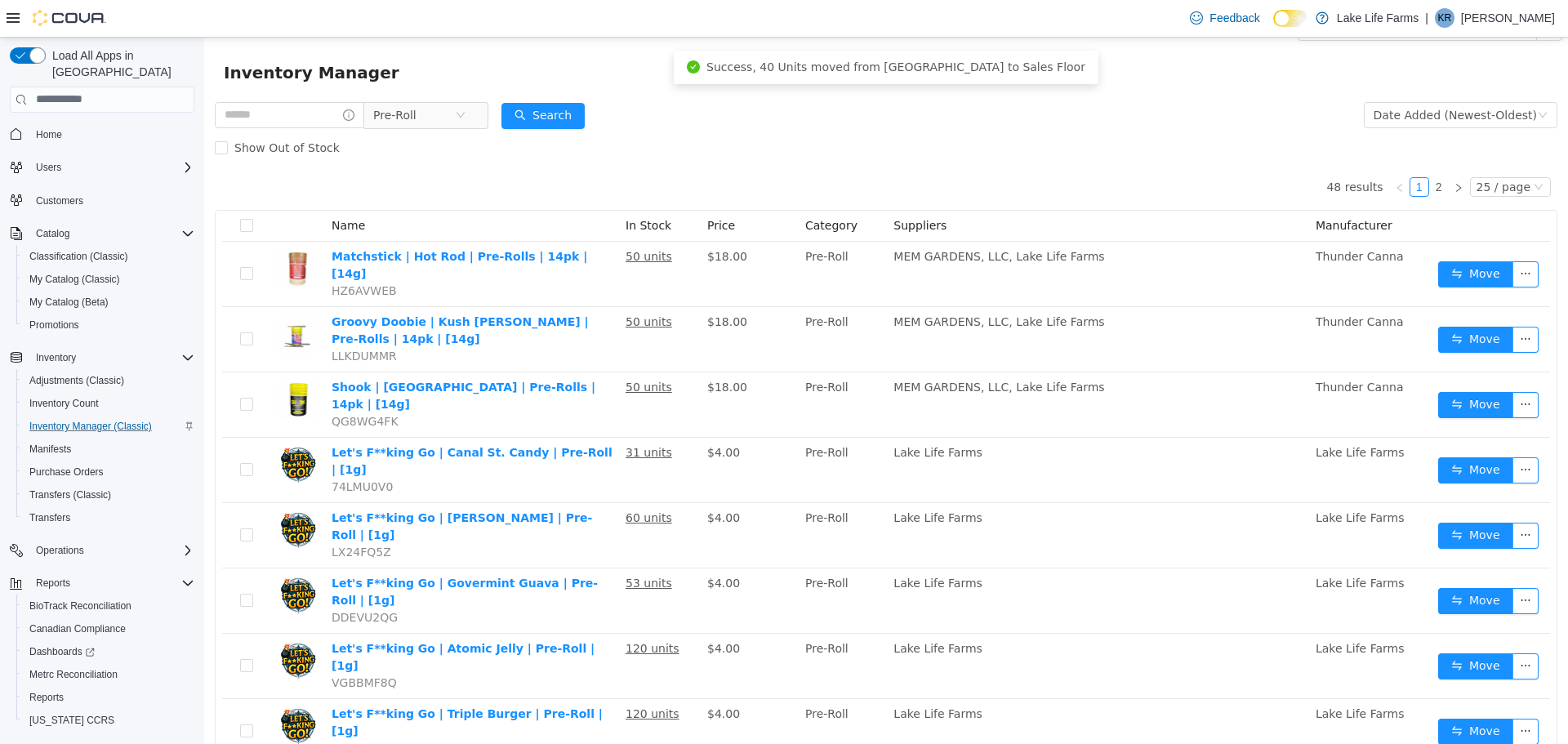
click at [1302, 137] on div "Show Out of Stock" at bounding box center [886, 146] width 1343 height 32
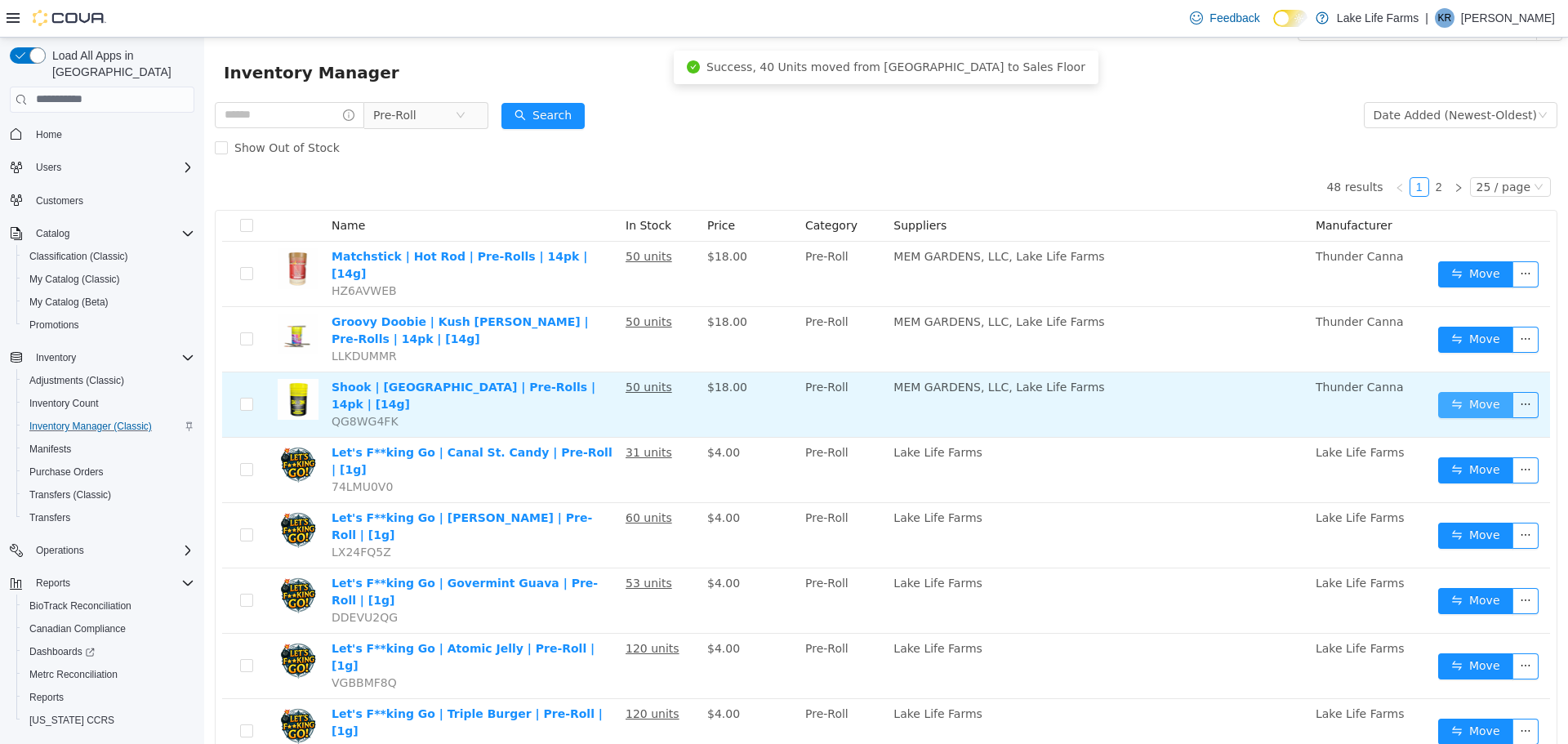
click at [1455, 391] on button "Move" at bounding box center [1475, 404] width 75 height 26
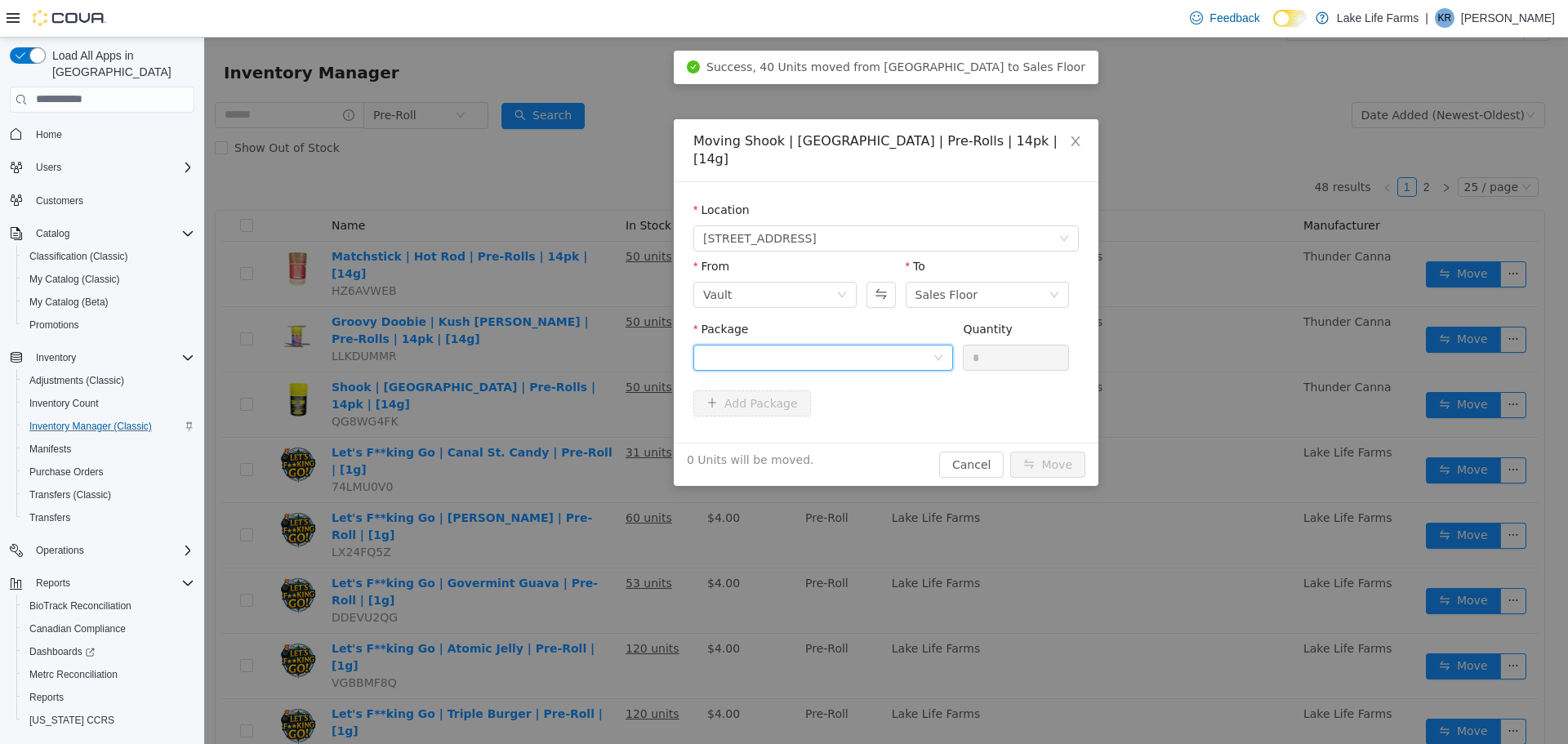
click at [854, 349] on div at bounding box center [818, 356] width 229 height 24
click at [861, 390] on li "1A4050300017E6E000006583 Quantity : 50 Units" at bounding box center [824, 406] width 260 height 44
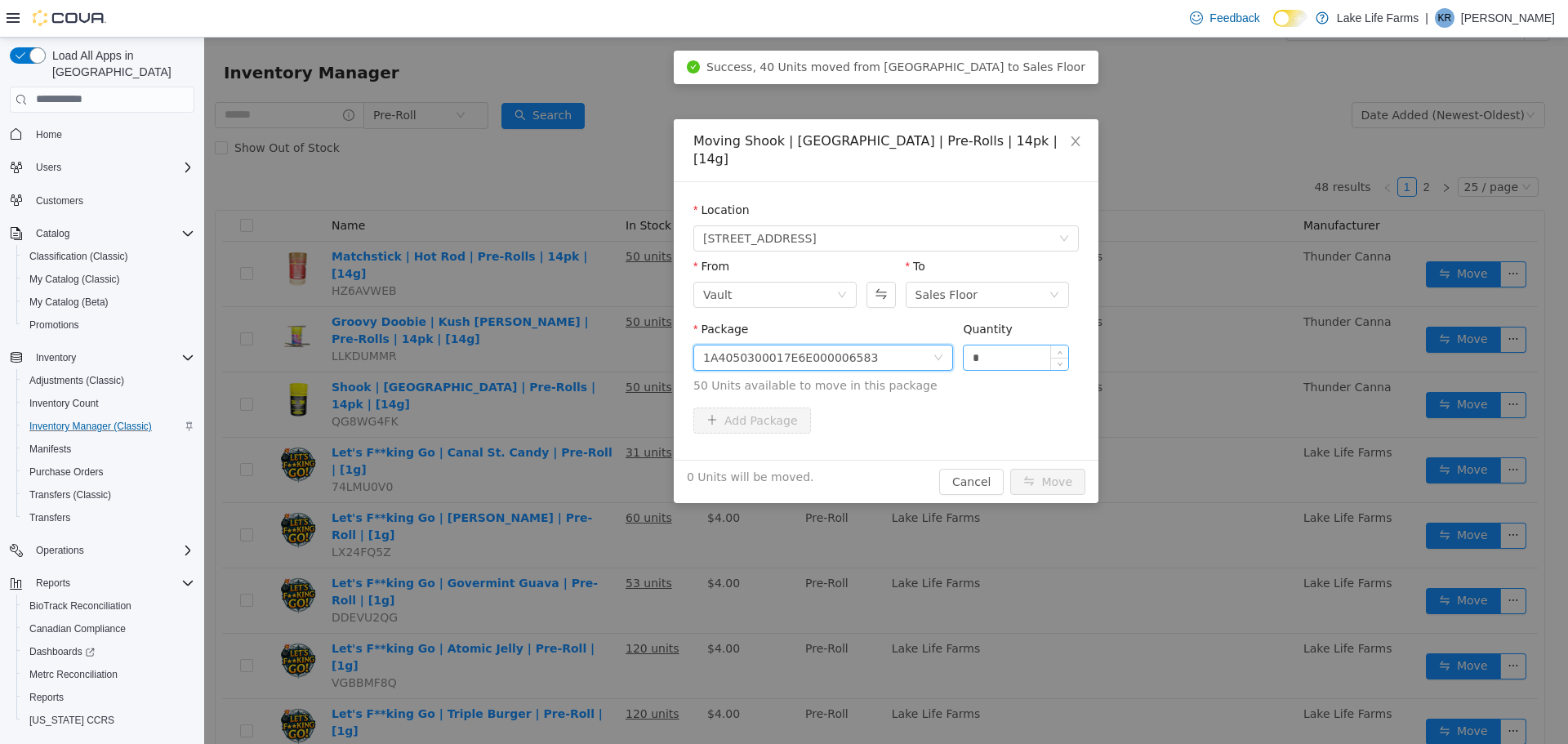
click at [971, 344] on input "*" at bounding box center [1016, 356] width 104 height 24
type input "**"
click at [1011, 468] on button "Move" at bounding box center [1048, 481] width 75 height 26
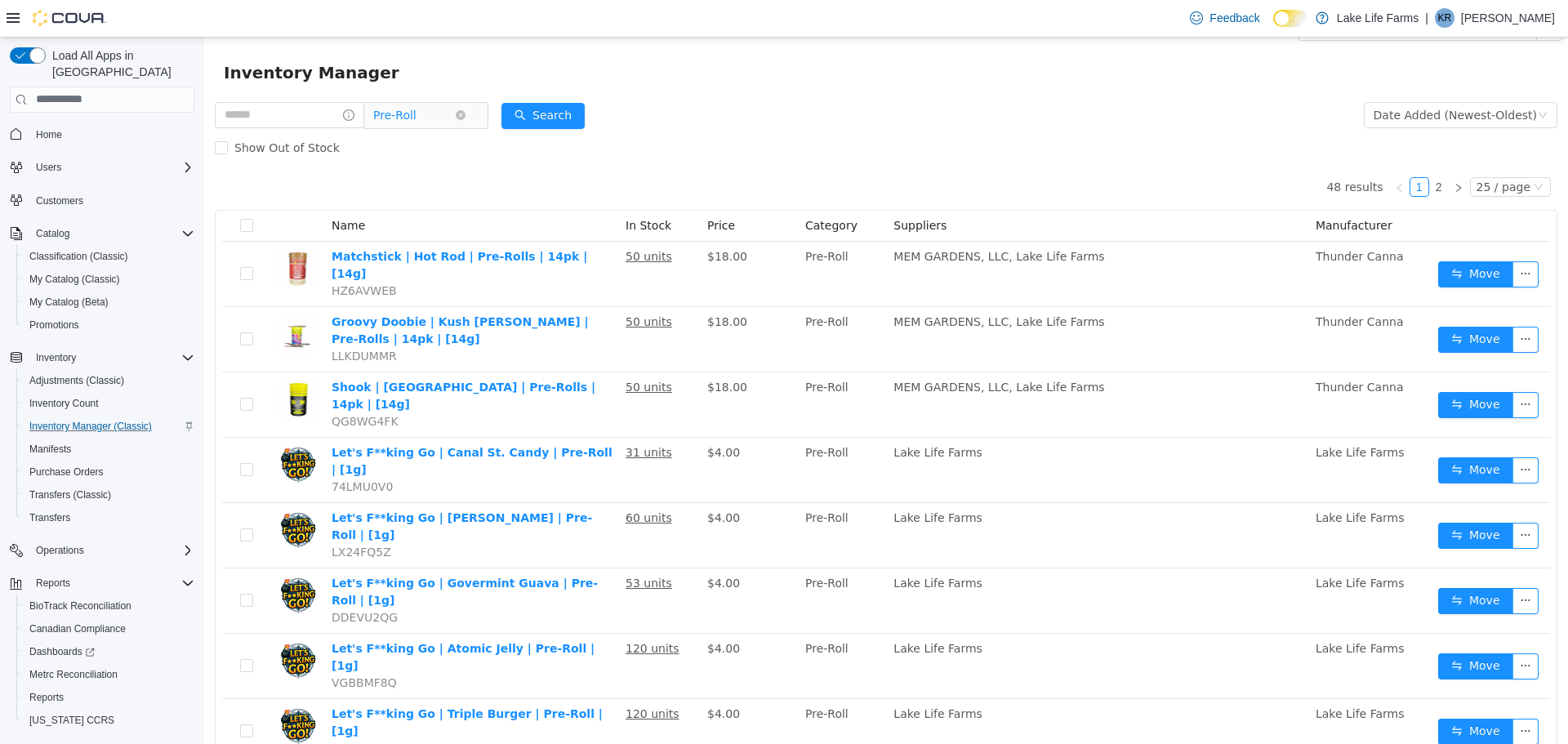
click at [429, 118] on span "Pre-Roll" at bounding box center [415, 114] width 82 height 24
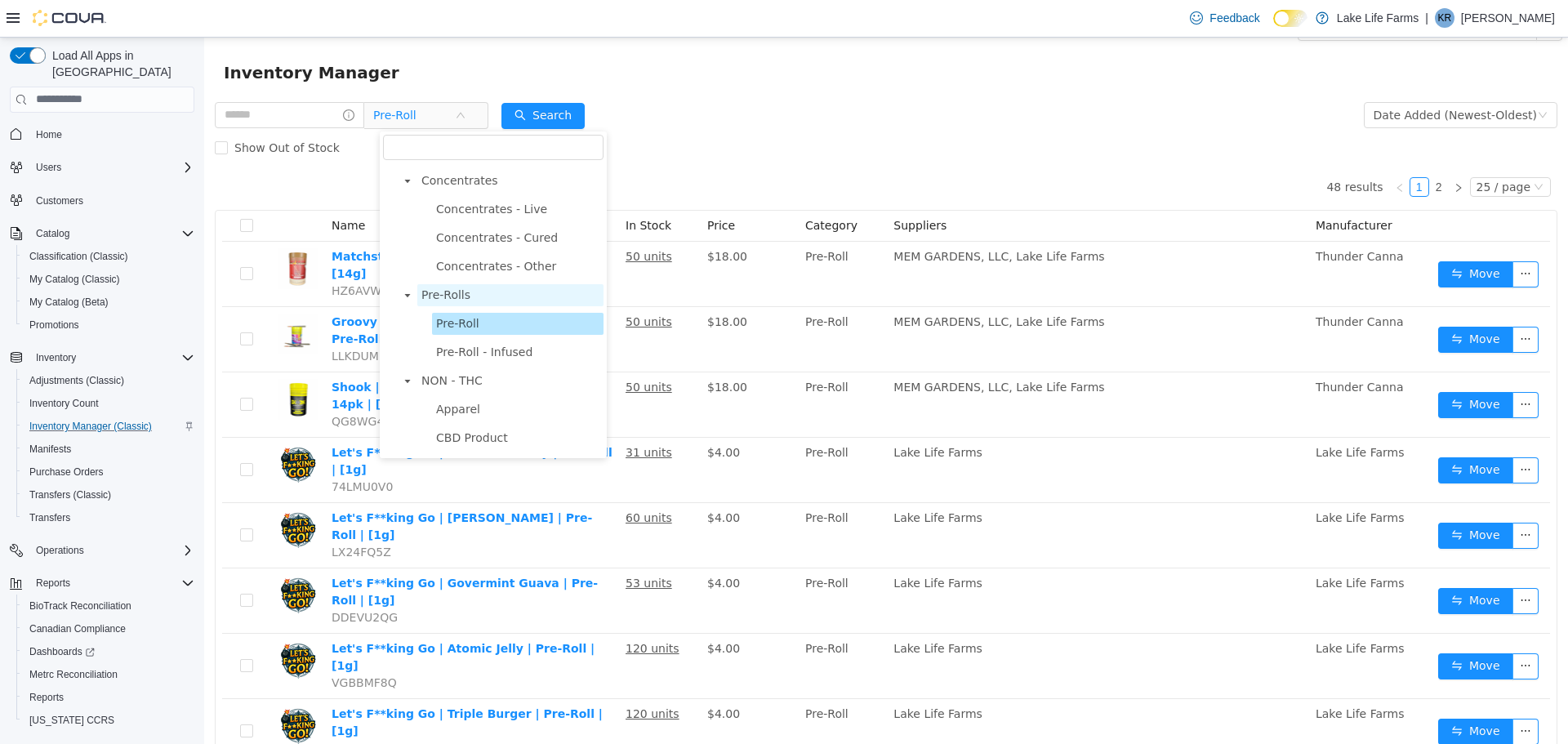
scroll to position [484, 0]
click at [504, 218] on span "Concentrates - Live" at bounding box center [518, 208] width 172 height 22
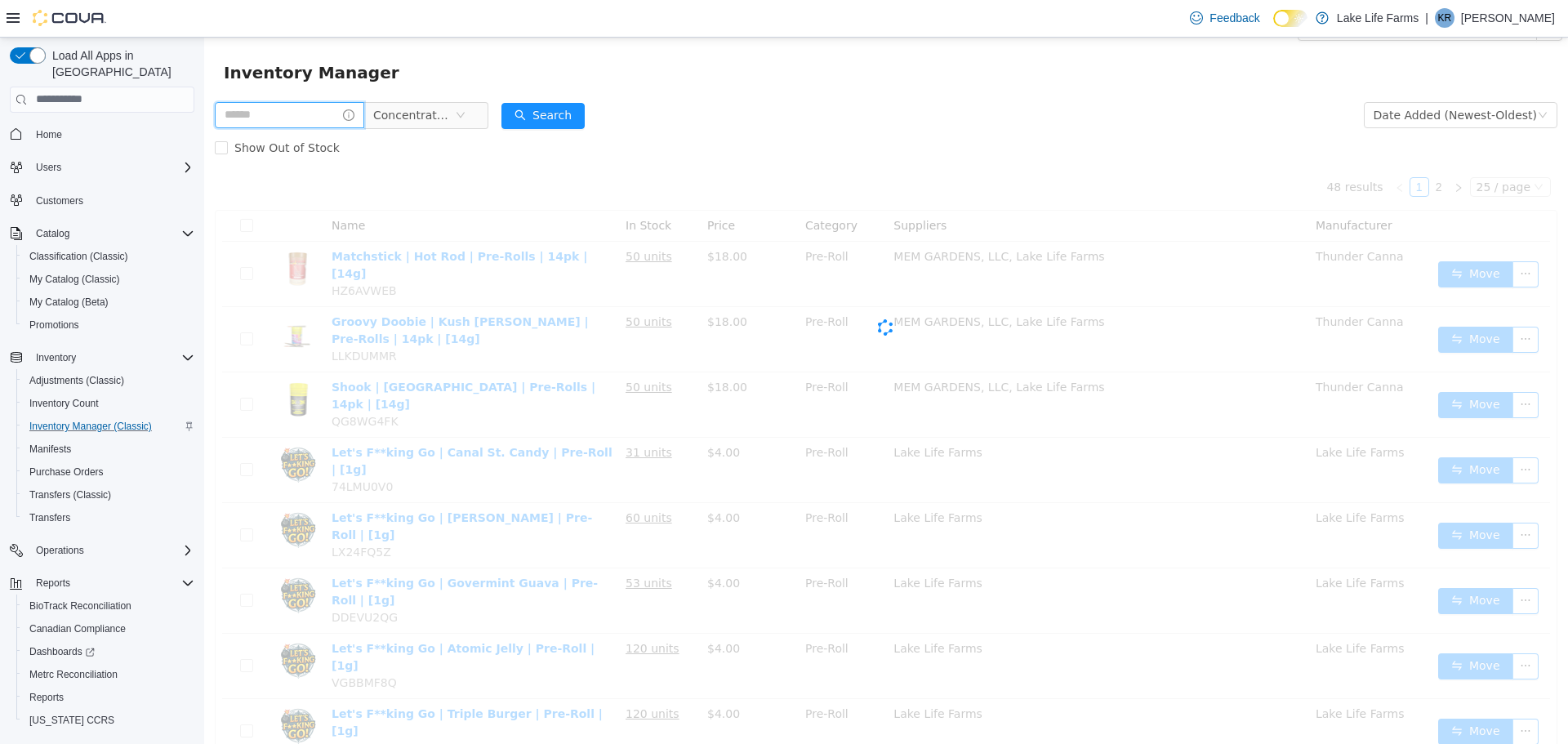
click at [299, 115] on input "text" at bounding box center [289, 114] width 149 height 26
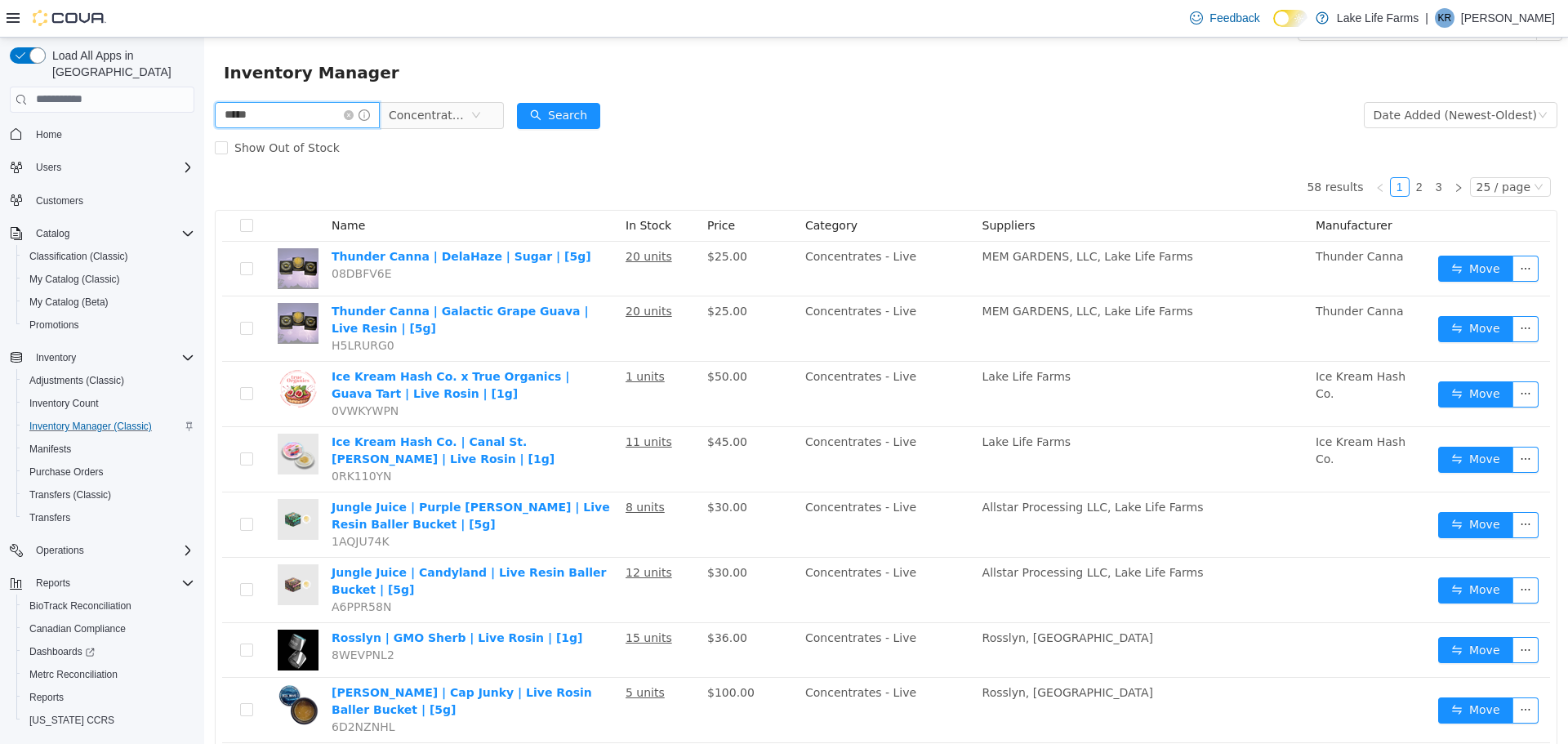
type input "*****"
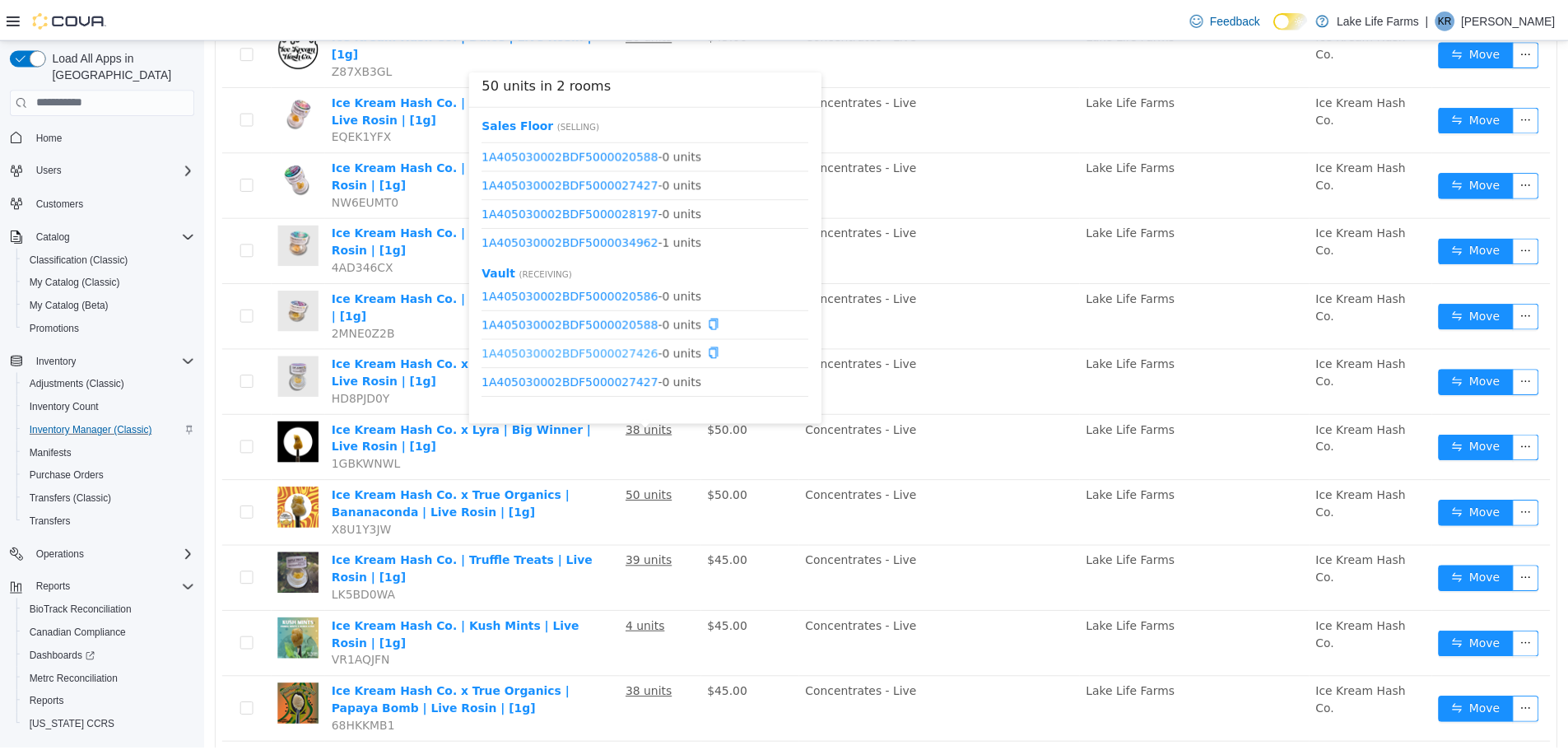
scroll to position [222, 0]
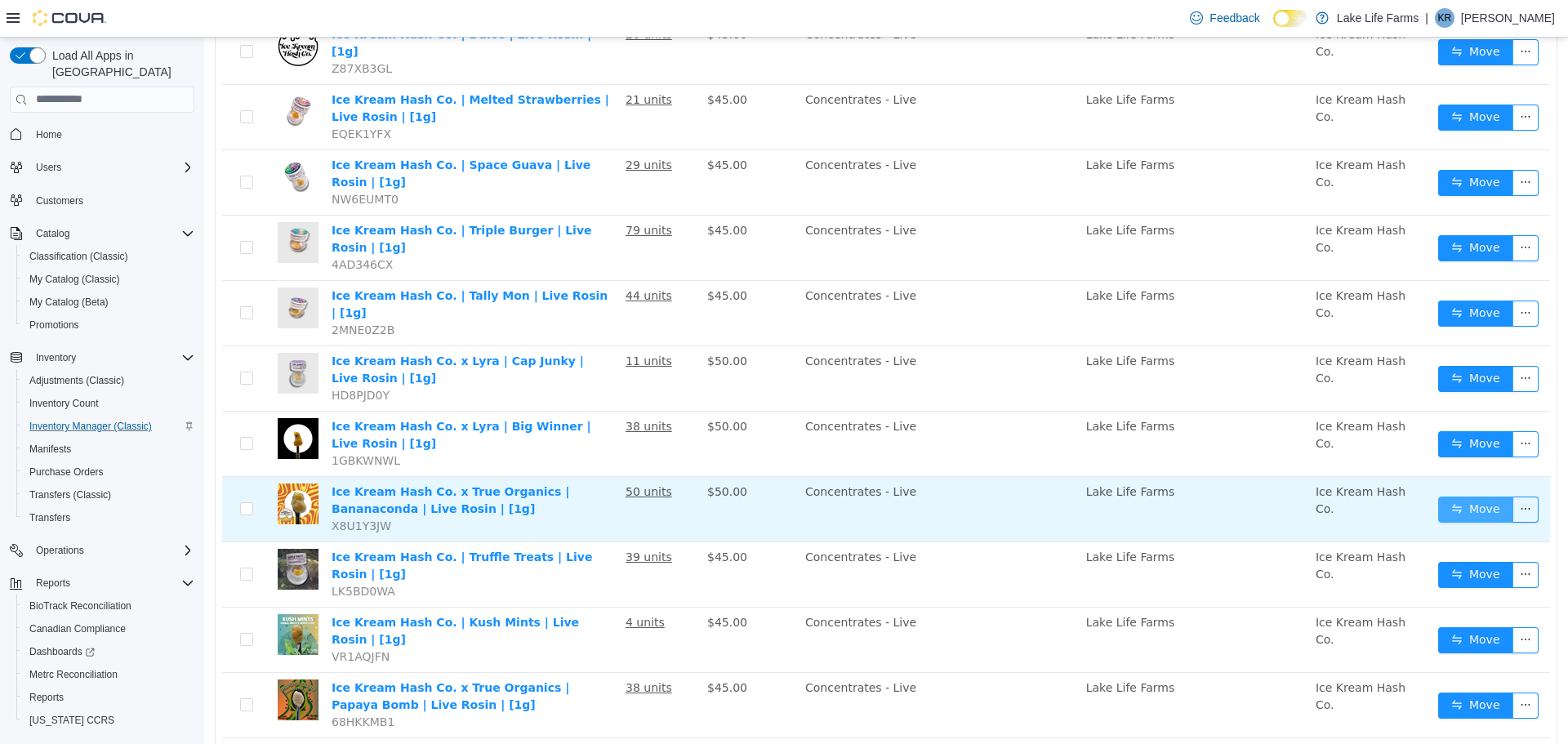
click at [1444, 495] on button "Move" at bounding box center [1475, 508] width 75 height 26
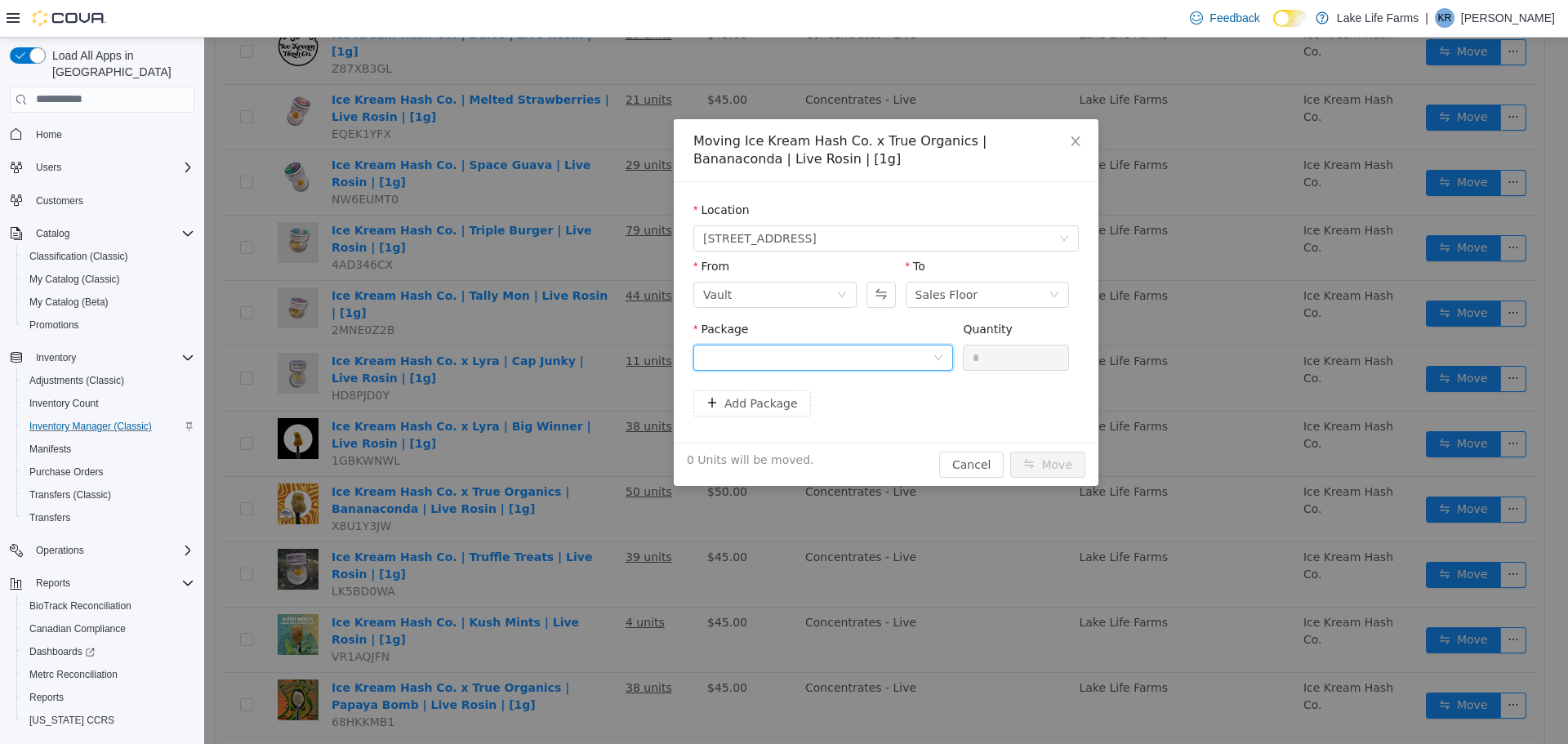
click at [905, 358] on div at bounding box center [818, 356] width 229 height 24
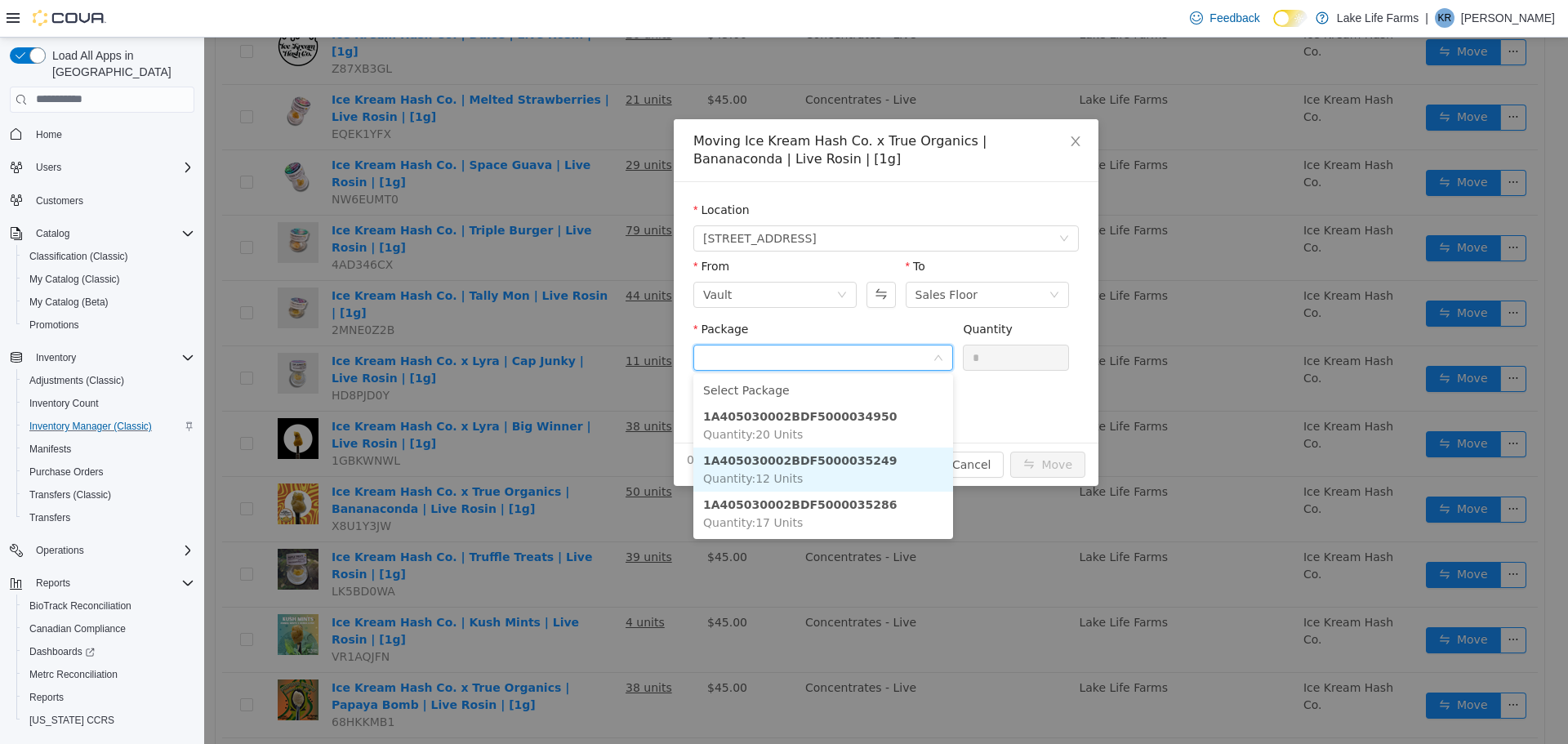
click at [900, 463] on li "1A405030002BDF5000035249 Quantity : 12 Units" at bounding box center [824, 468] width 260 height 44
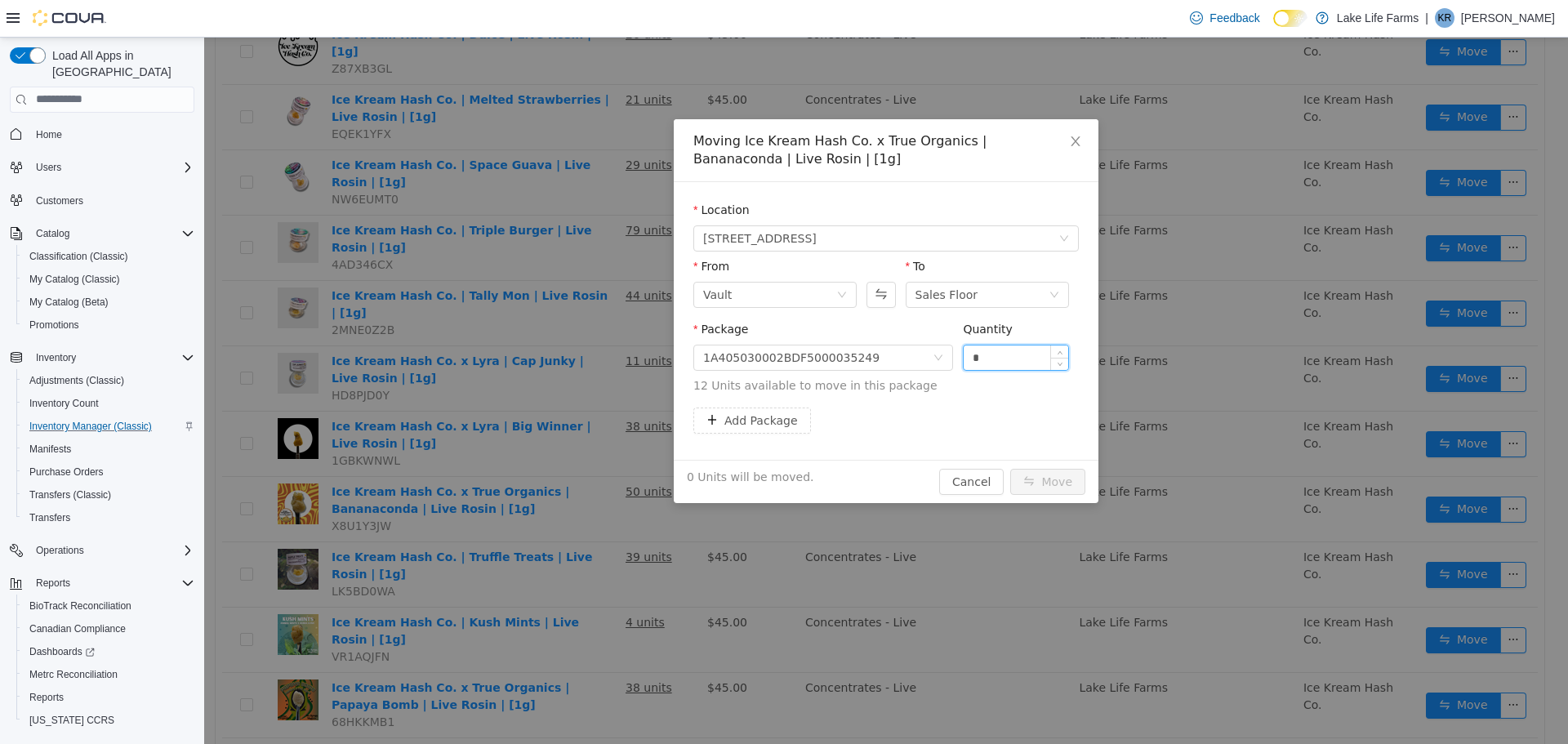
click at [996, 356] on input "*" at bounding box center [1016, 356] width 104 height 24
type input "***"
click at [1011, 468] on button "Move" at bounding box center [1048, 481] width 75 height 26
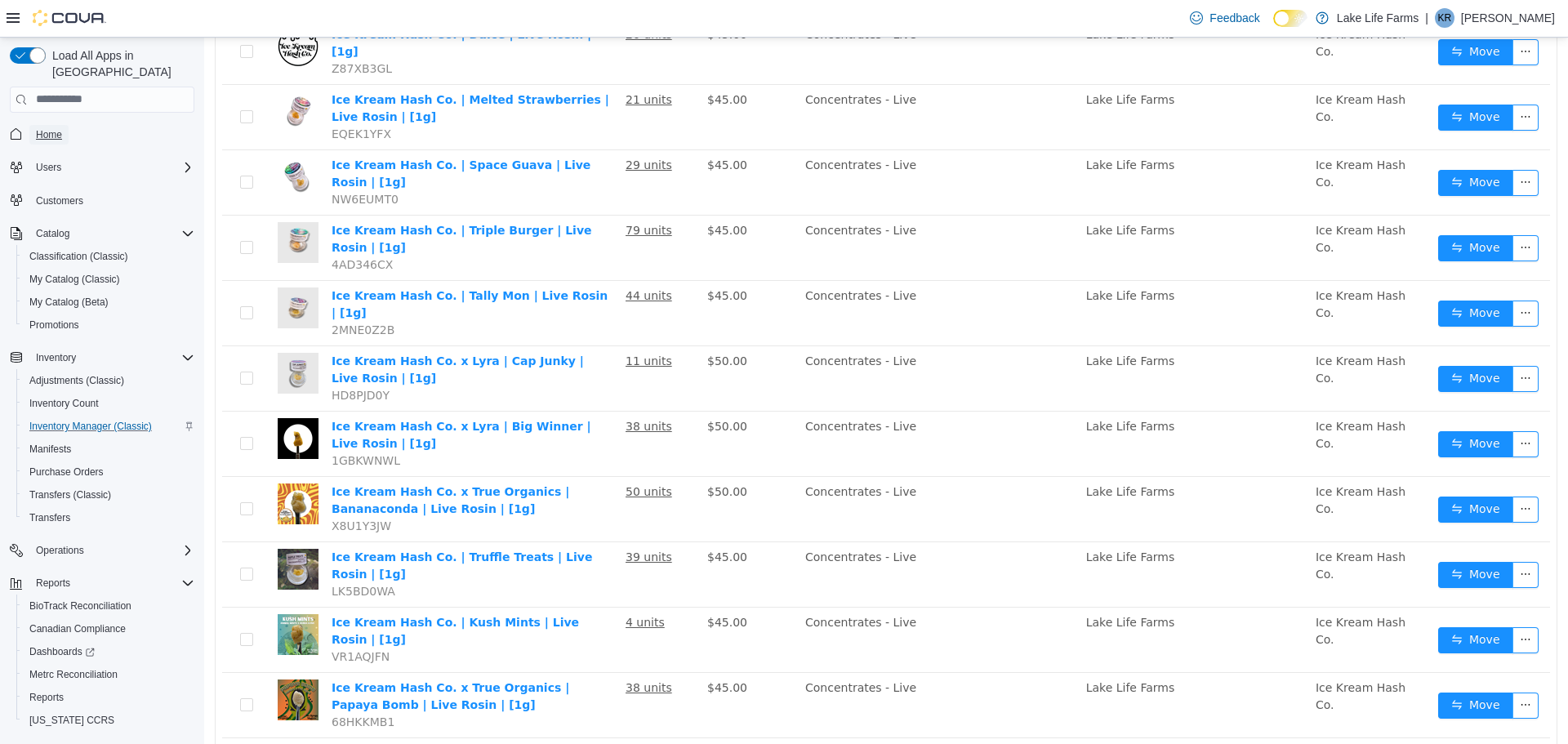
click at [56, 128] on span "Home" at bounding box center [49, 134] width 26 height 13
